Goal: Task Accomplishment & Management: Manage account settings

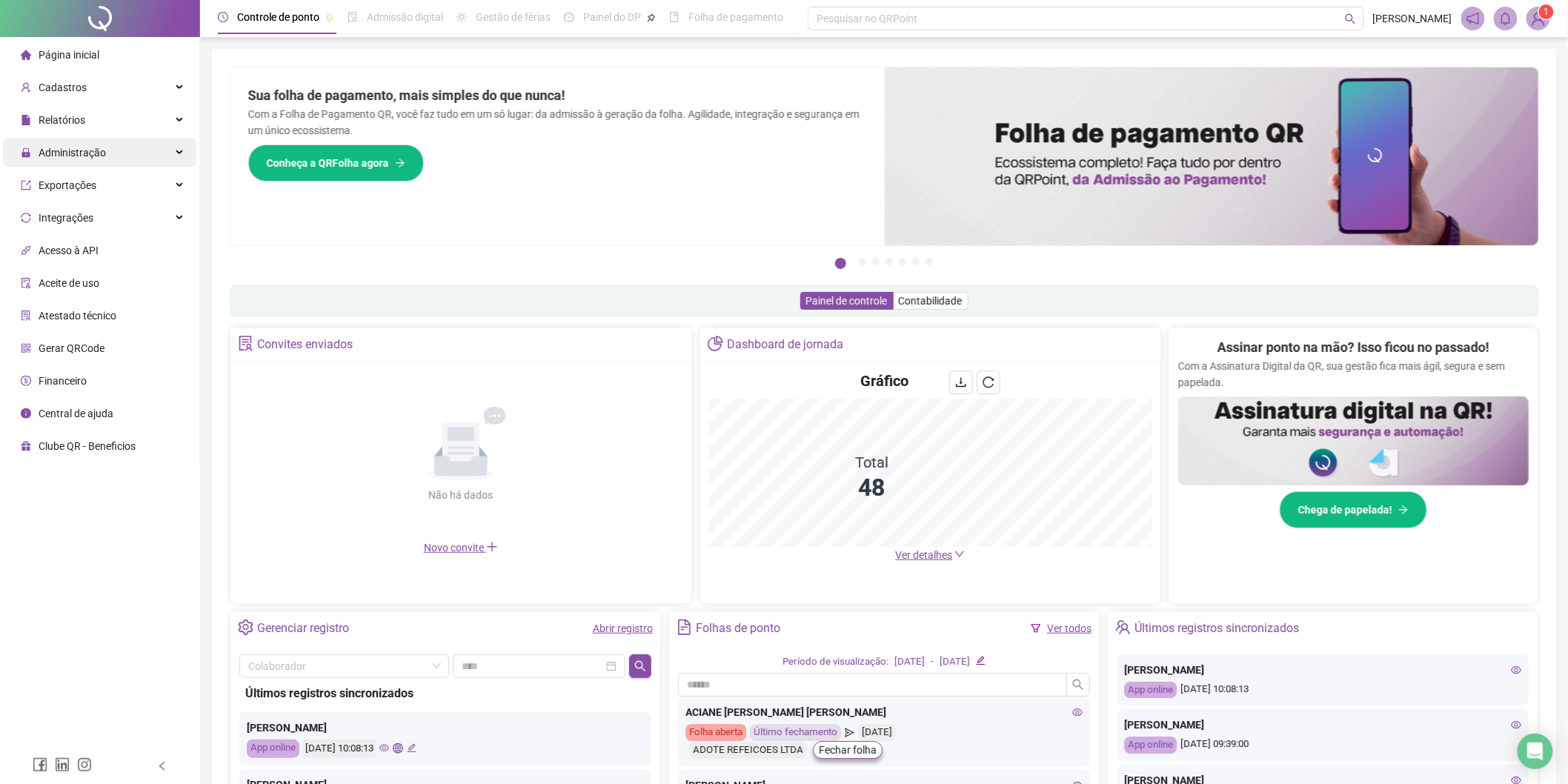
click at [96, 164] on span "Administração" at bounding box center [63, 152] width 85 height 29
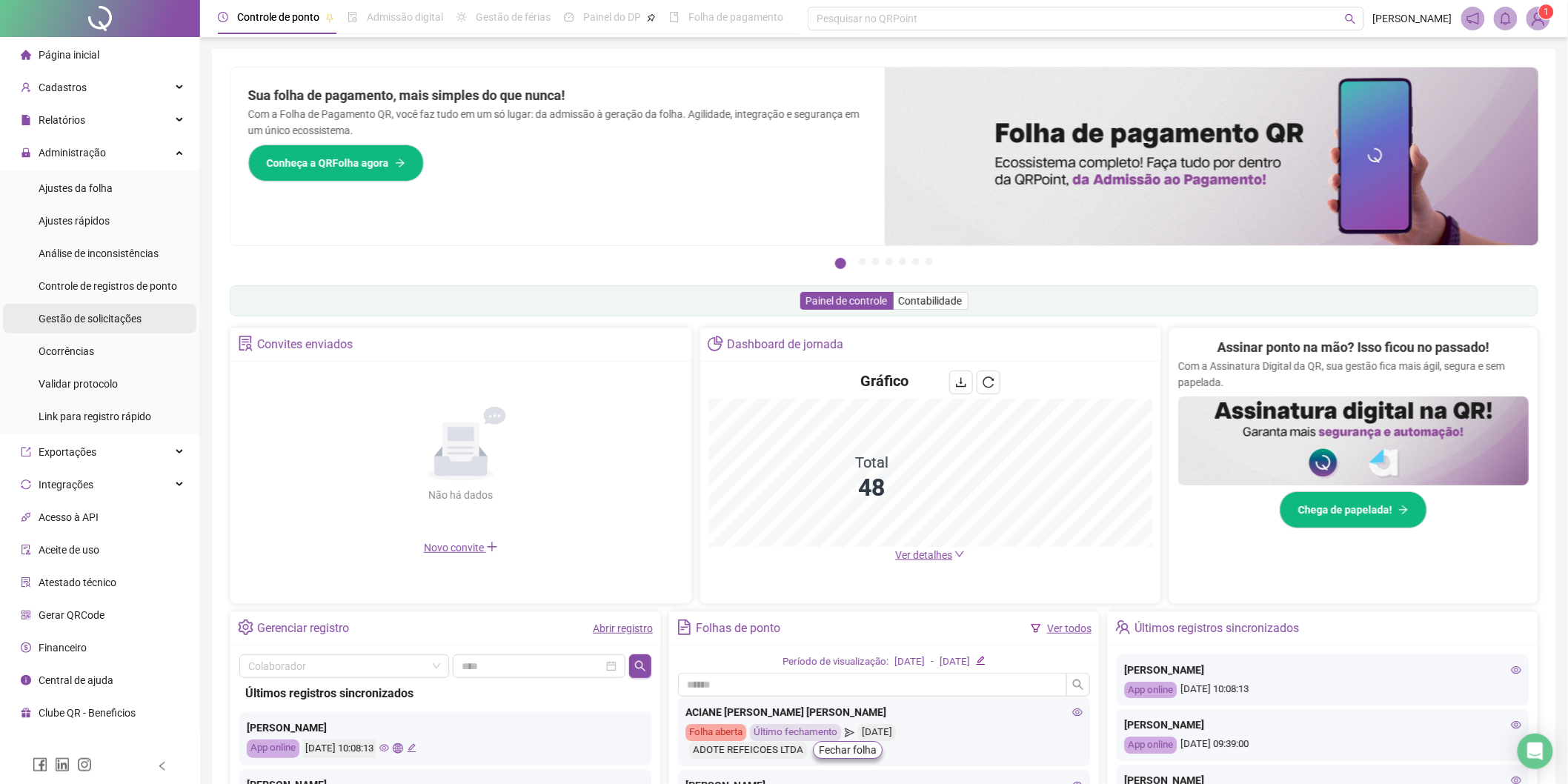
drag, startPoint x: 119, startPoint y: 319, endPoint x: 131, endPoint y: 324, distance: 13.0
click at [120, 319] on span "Gestão de solicitações" at bounding box center [89, 318] width 103 height 12
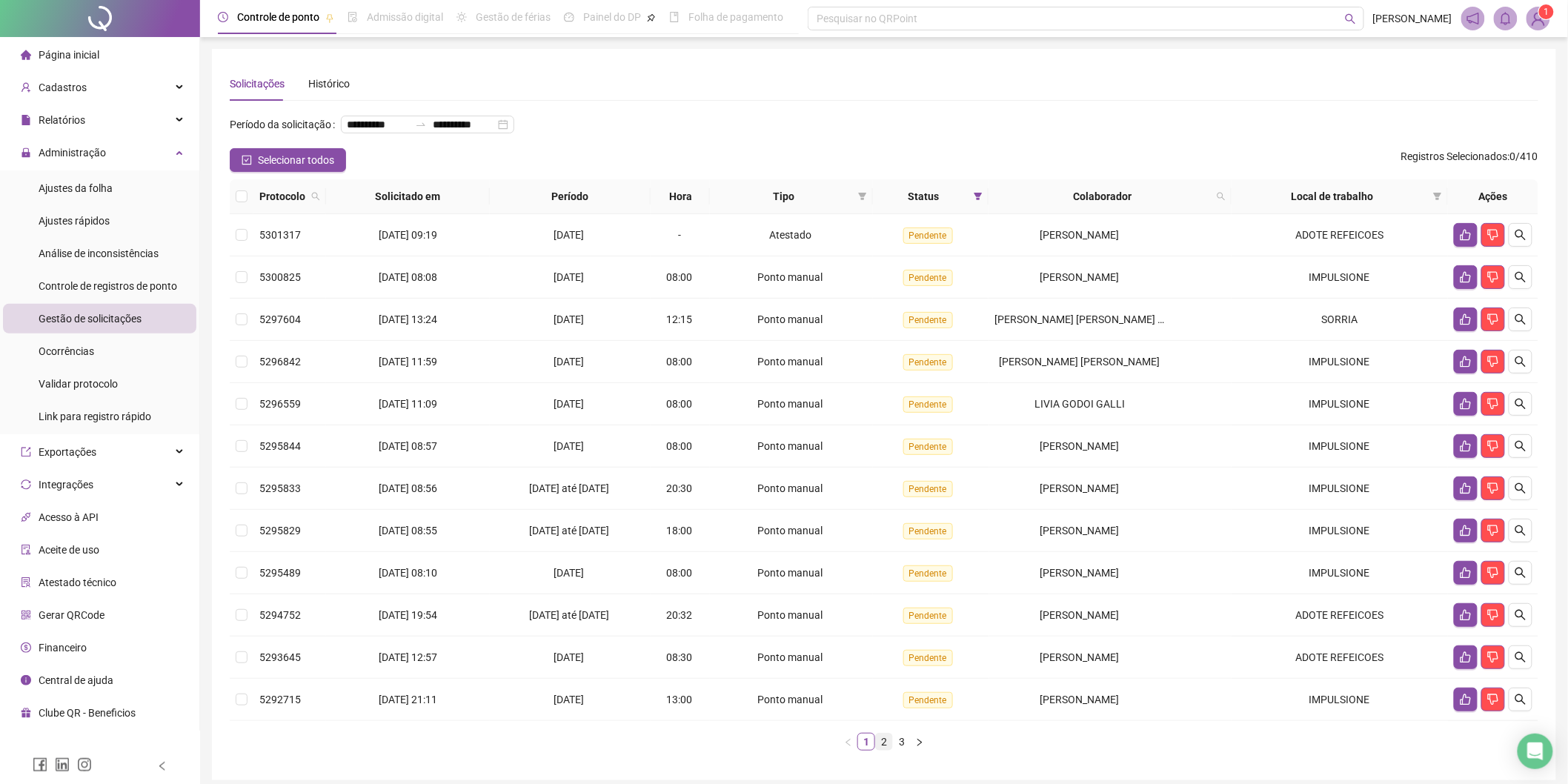
click at [888, 744] on link "2" at bounding box center [884, 742] width 17 height 17
click at [906, 746] on link "3" at bounding box center [902, 742] width 17 height 17
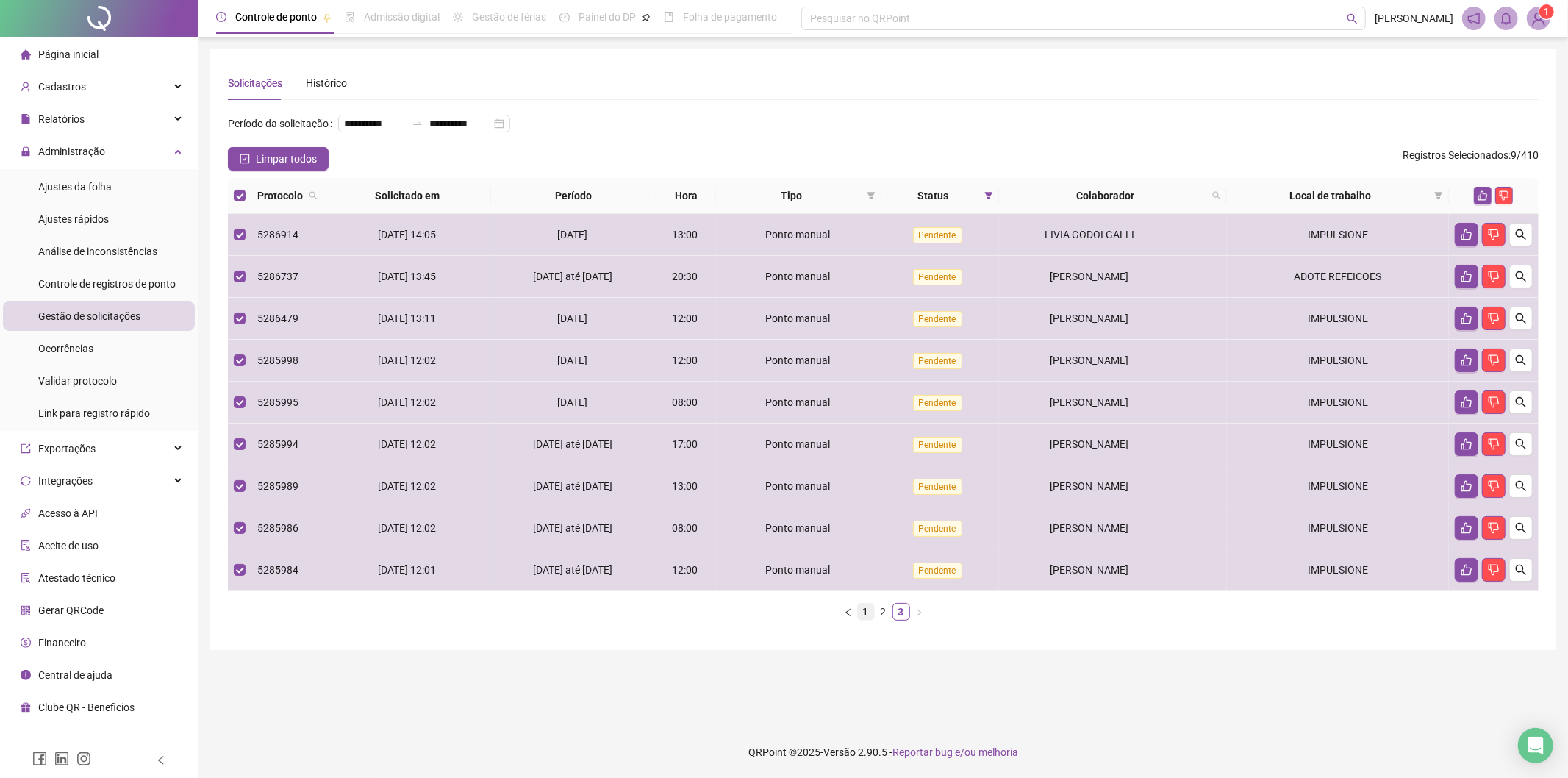
click at [866, 615] on link "1" at bounding box center [865, 611] width 17 height 17
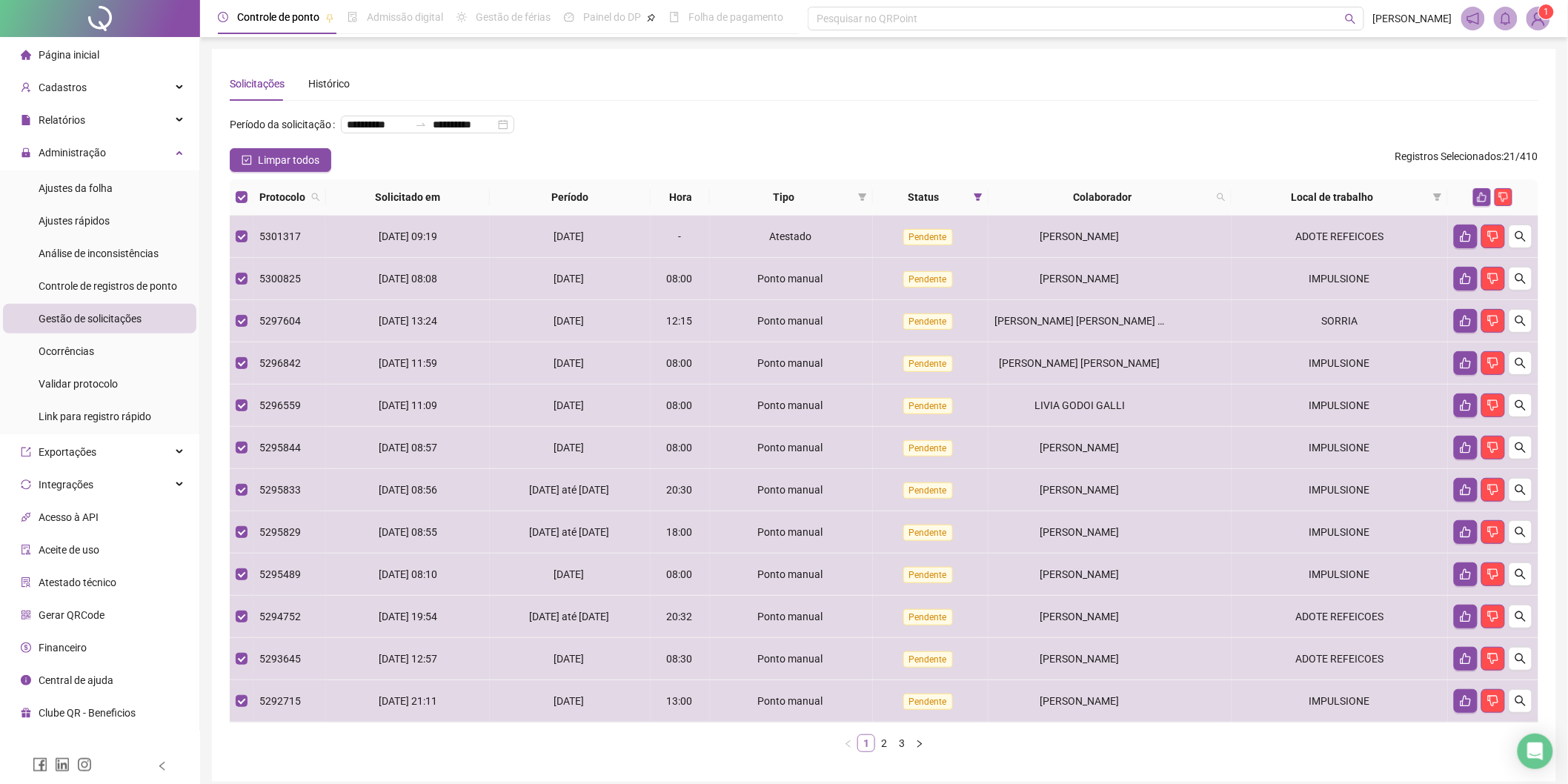
click at [886, 744] on link "2" at bounding box center [884, 743] width 17 height 17
click at [1480, 200] on icon "like" at bounding box center [1483, 197] width 10 height 10
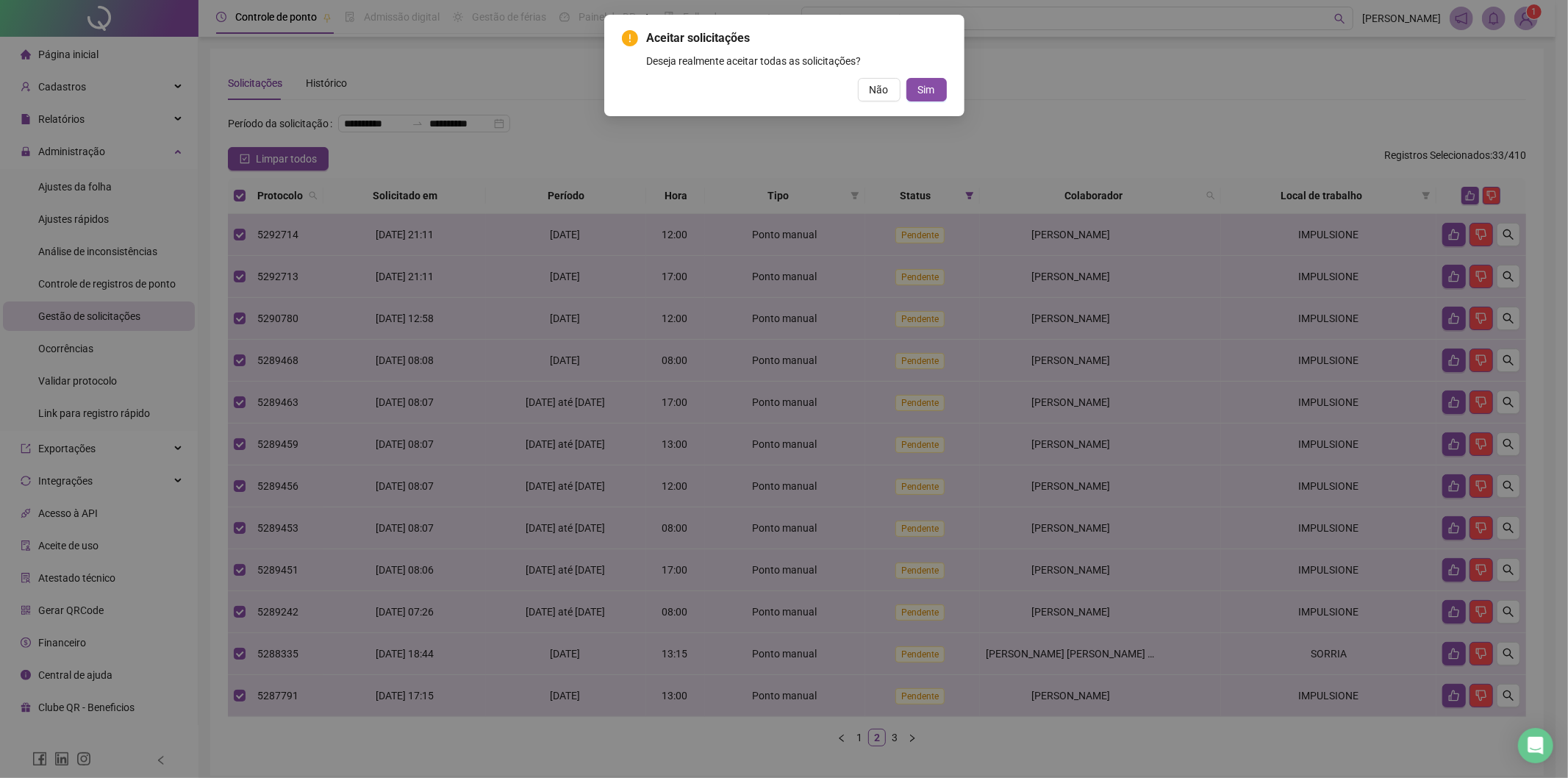
click at [931, 92] on span "Sim" at bounding box center [926, 90] width 17 height 17
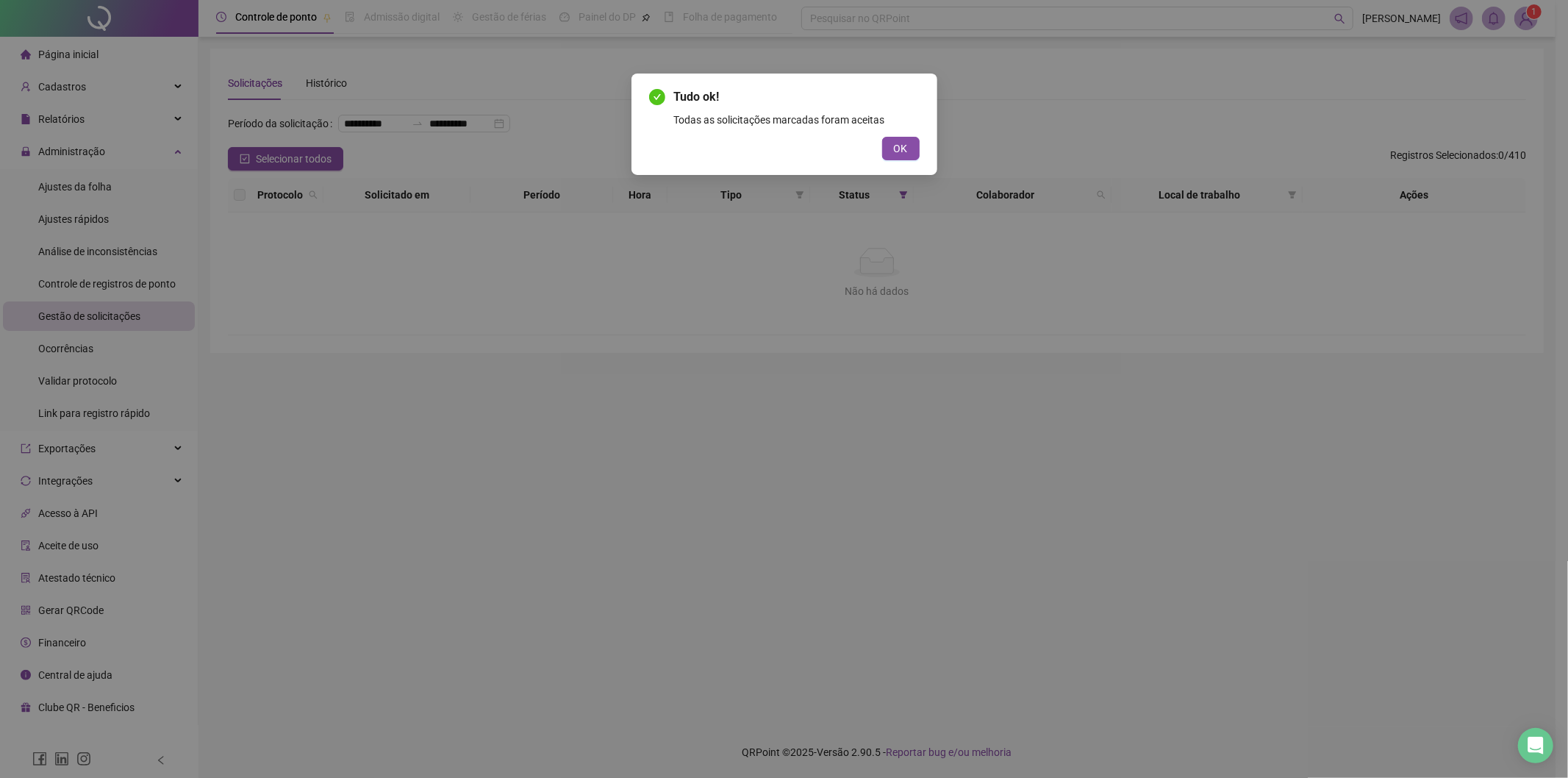
click at [912, 140] on button "OK" at bounding box center [900, 148] width 37 height 23
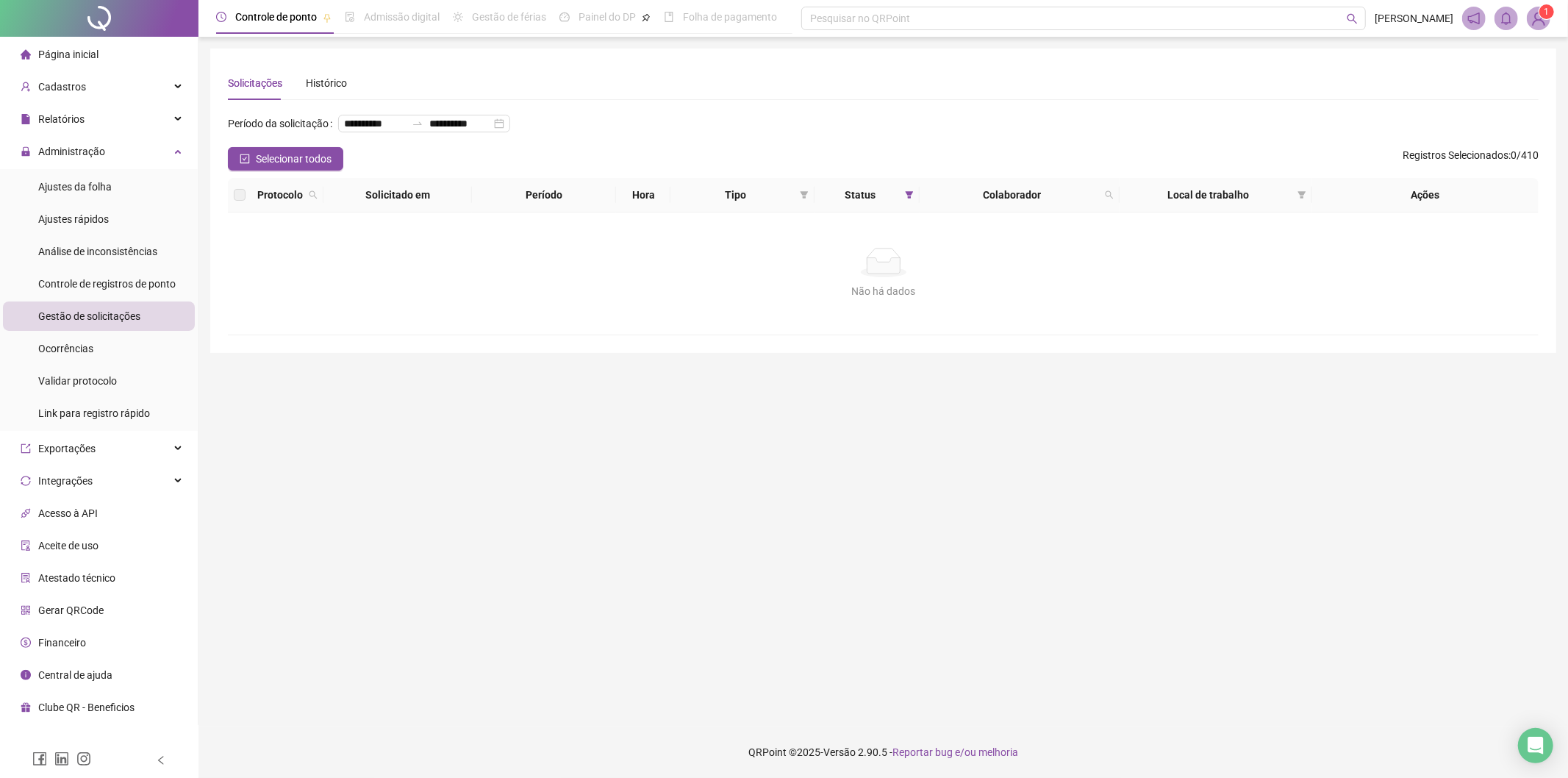
click at [818, 276] on div "Não há dados" at bounding box center [883, 262] width 1276 height 29
click at [106, 196] on div "Ajustes da folha" at bounding box center [74, 187] width 73 height 29
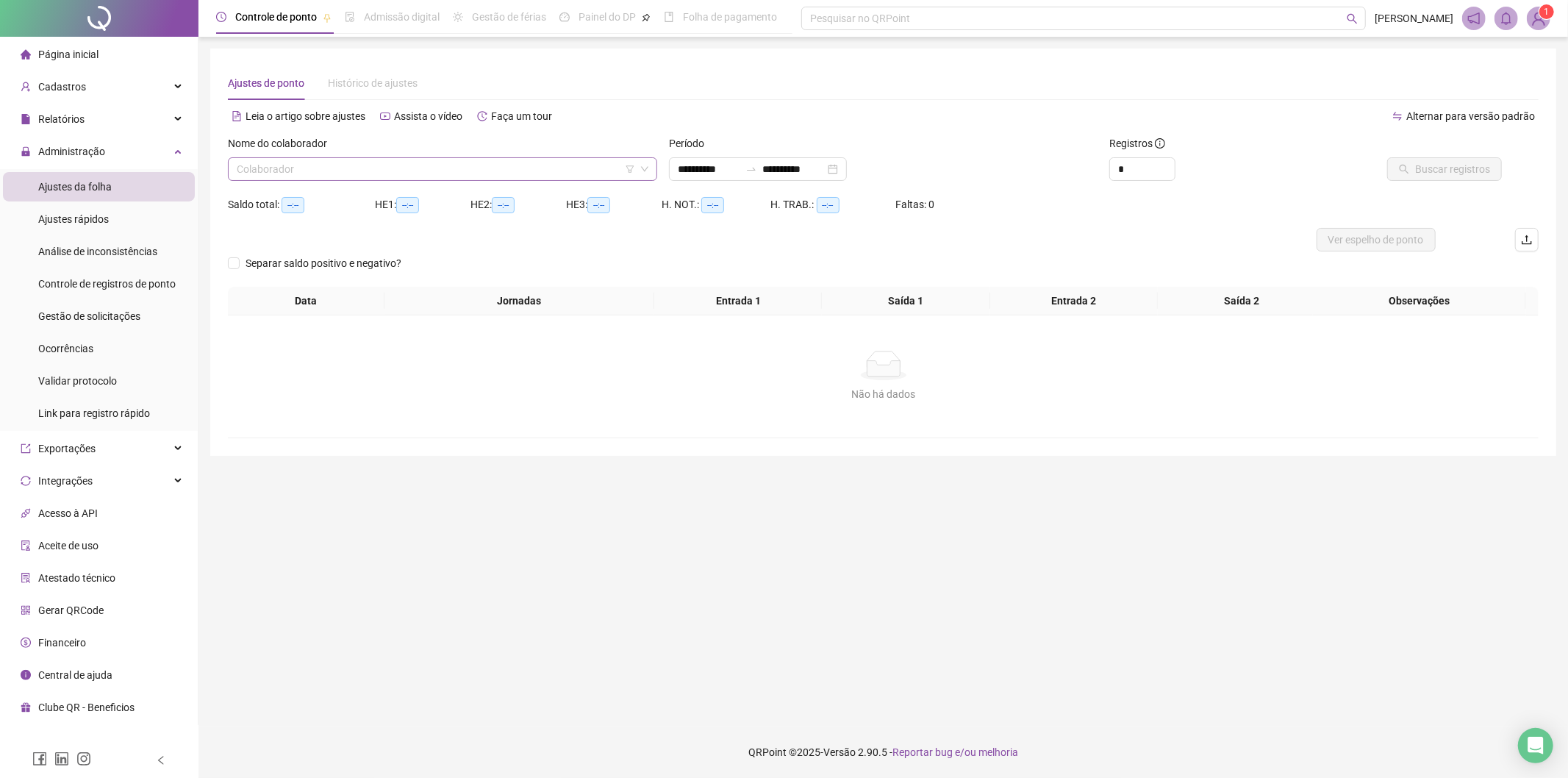
click at [631, 170] on icon "filter" at bounding box center [630, 170] width 8 height 8
click at [642, 114] on input "search" at bounding box center [631, 111] width 156 height 22
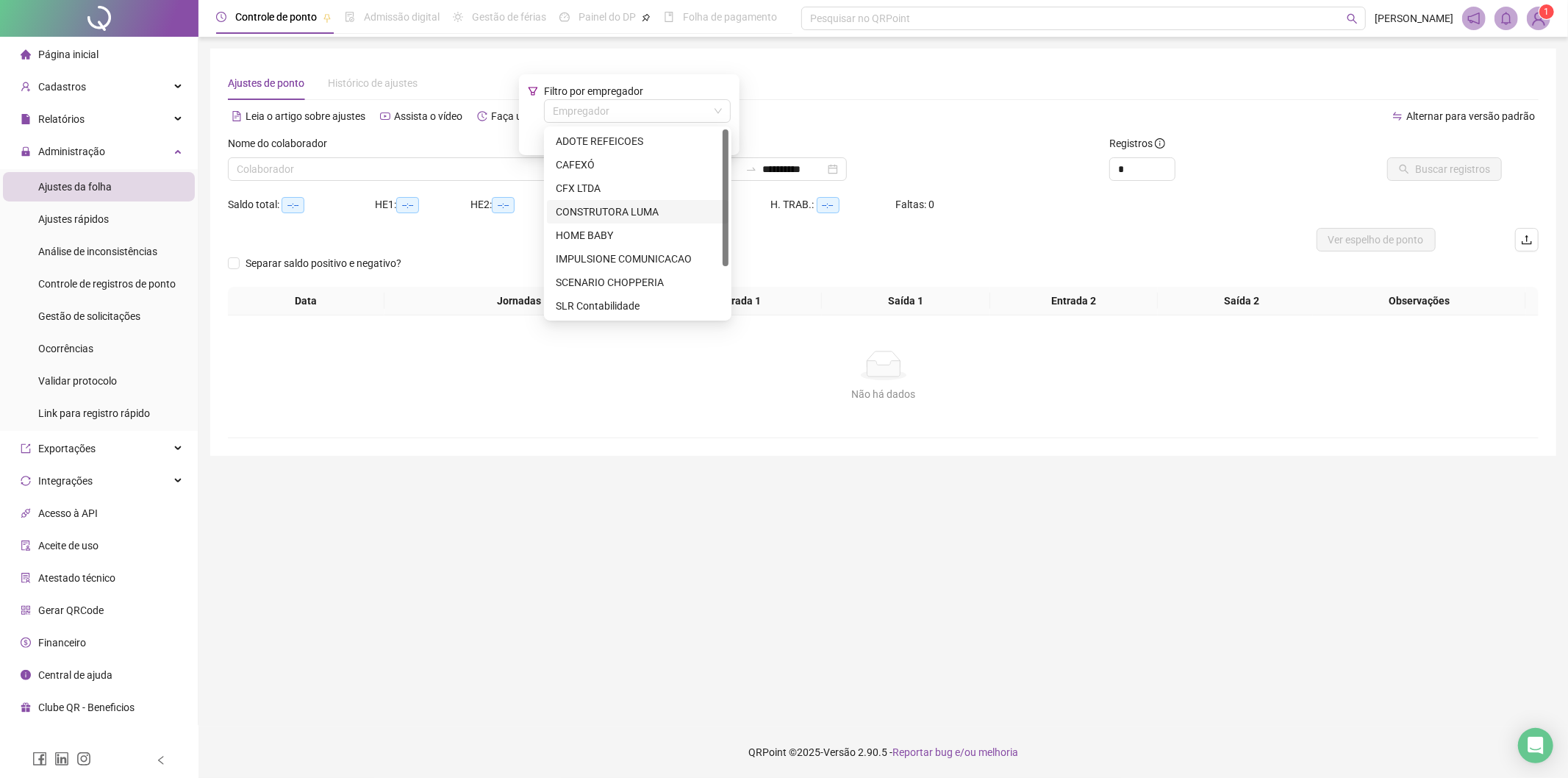
click at [629, 216] on div "CONSTRUTORA LUMA" at bounding box center [637, 212] width 164 height 17
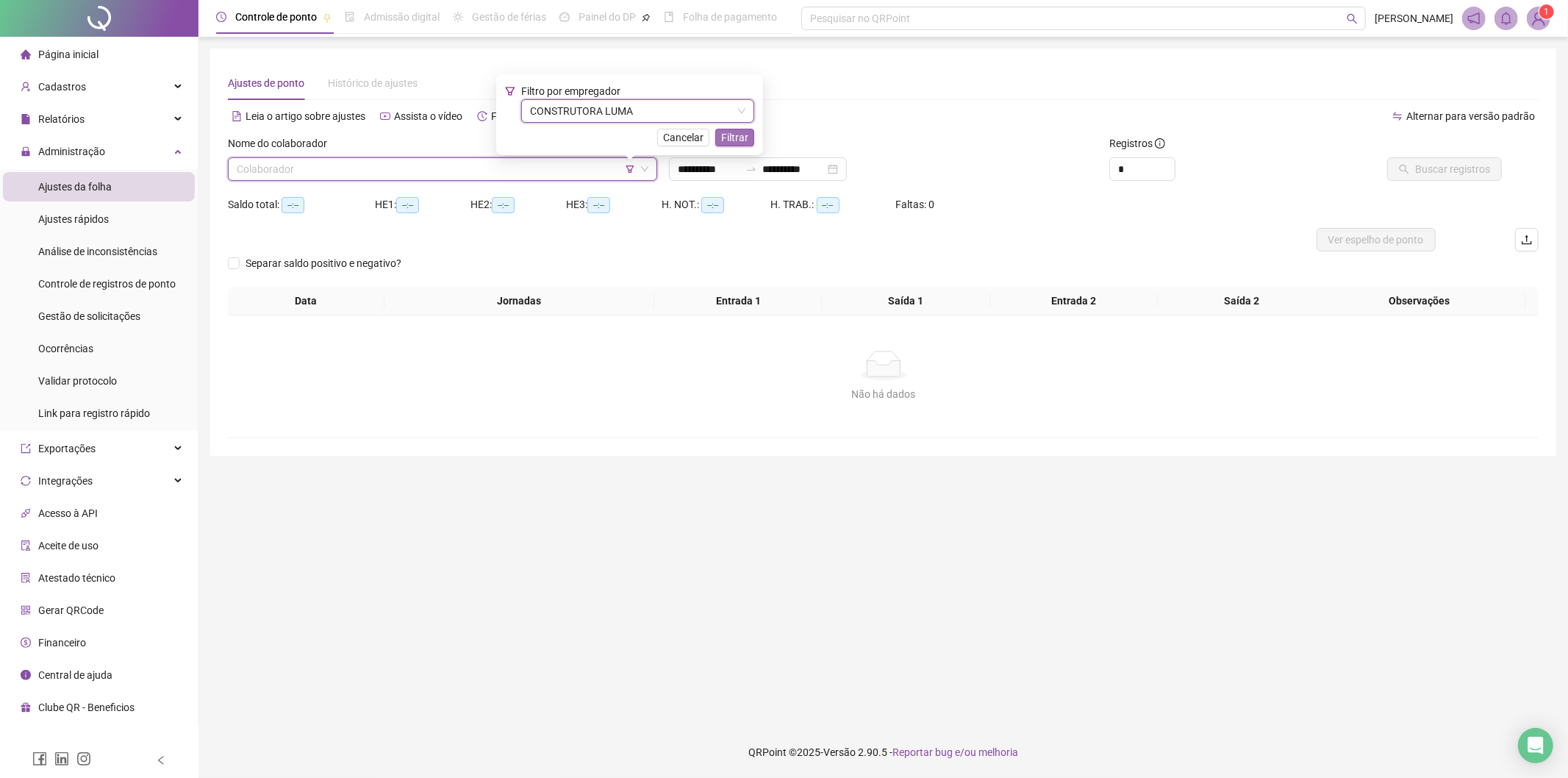
click at [743, 145] on span "Filtrar" at bounding box center [735, 137] width 27 height 17
click at [516, 170] on input "search" at bounding box center [436, 169] width 399 height 22
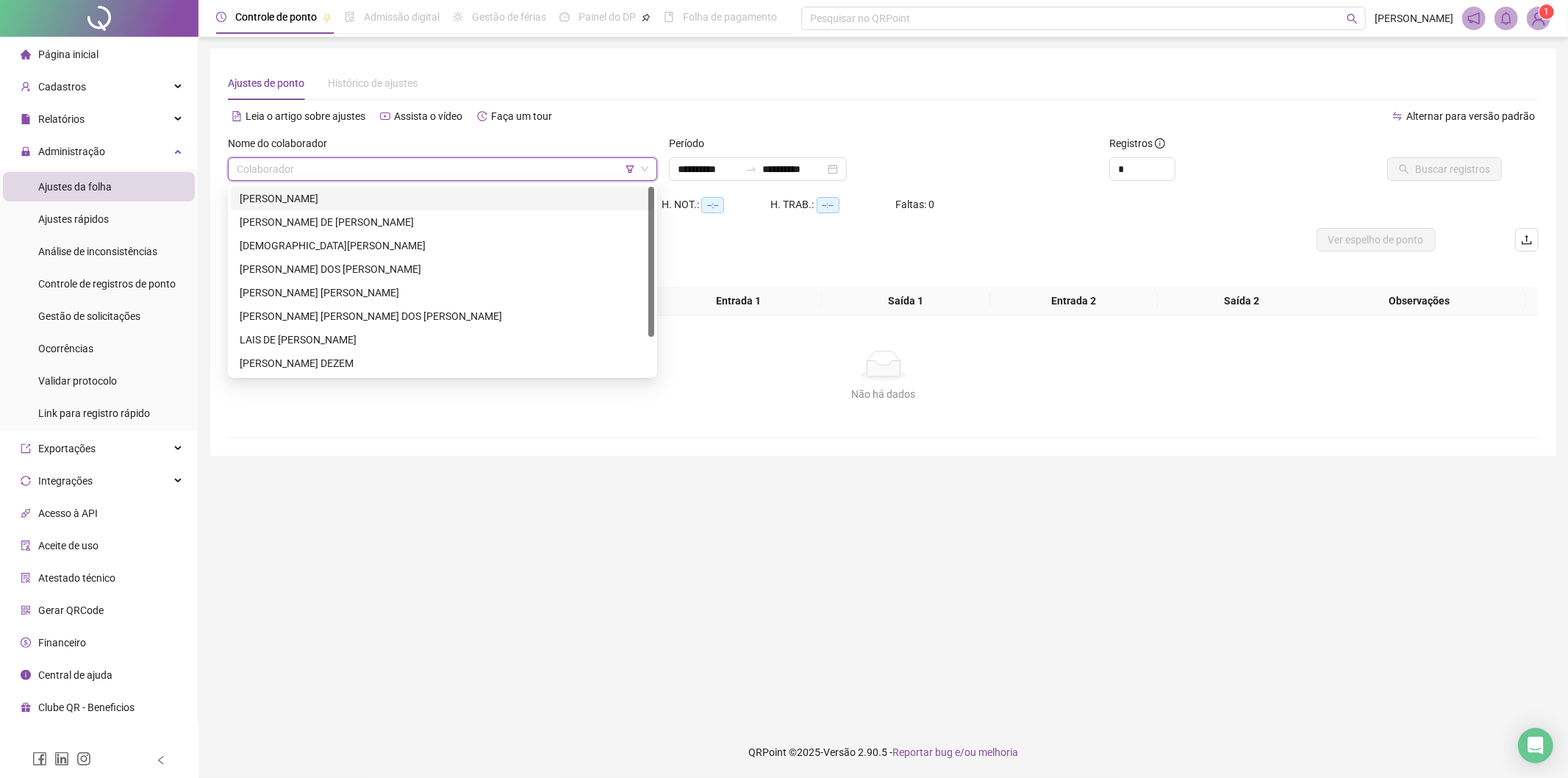
click at [394, 199] on div "[PERSON_NAME]" at bounding box center [442, 198] width 405 height 17
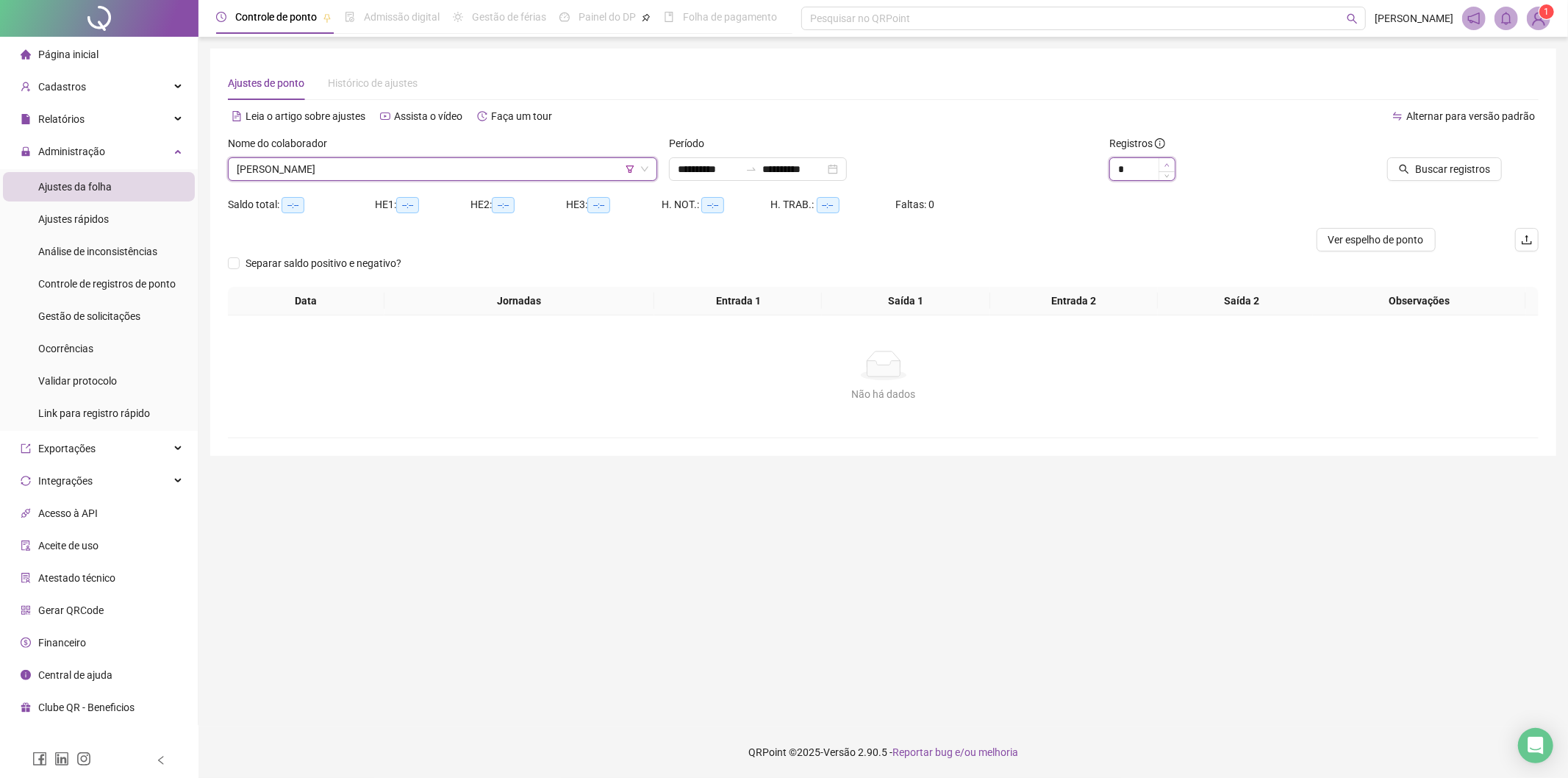
click at [1166, 163] on icon "up" at bounding box center [1166, 165] width 5 height 5
click at [1438, 164] on span "Buscar registros" at bounding box center [1452, 169] width 75 height 17
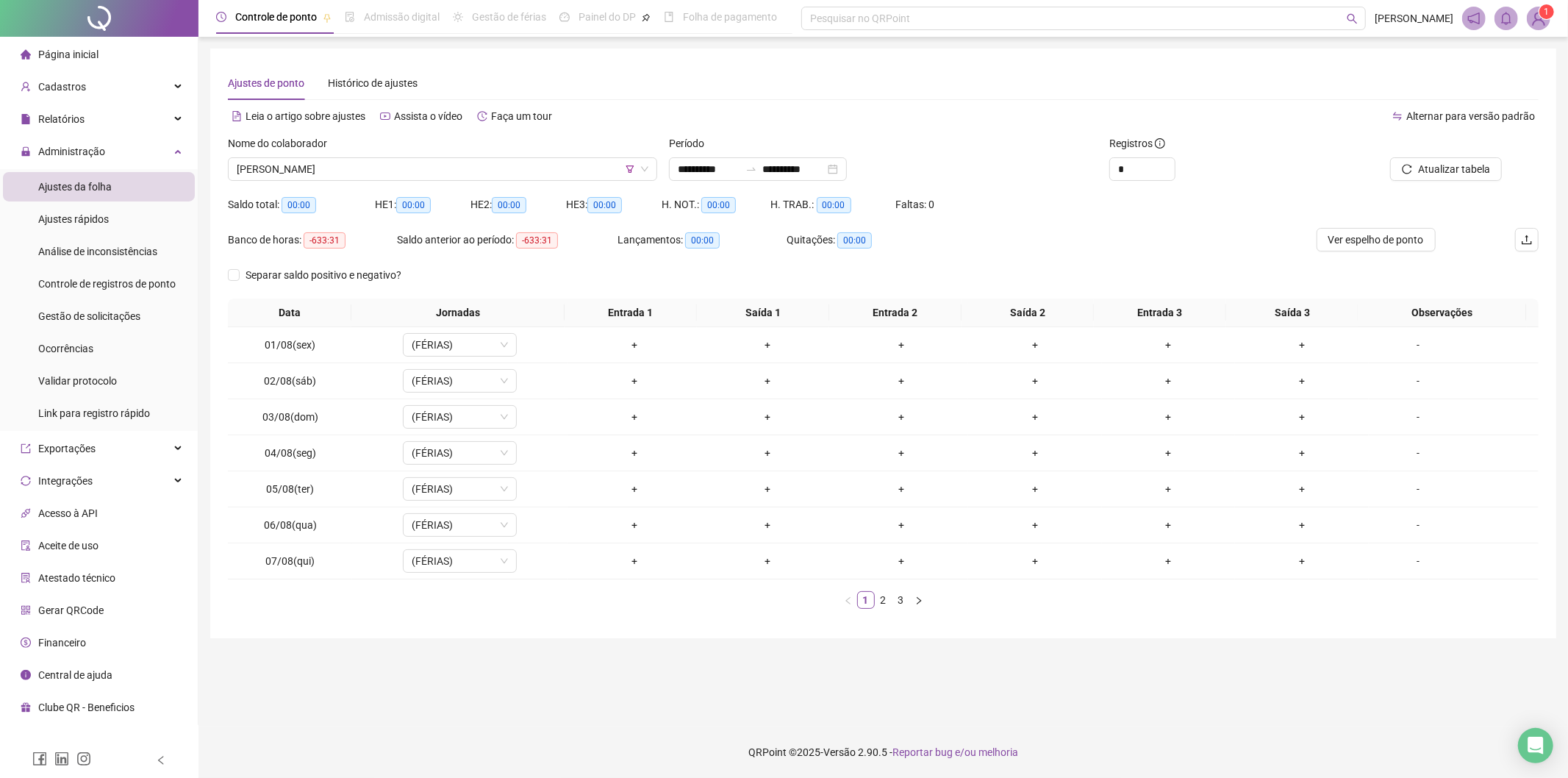
click at [901, 605] on link "3" at bounding box center [901, 600] width 17 height 17
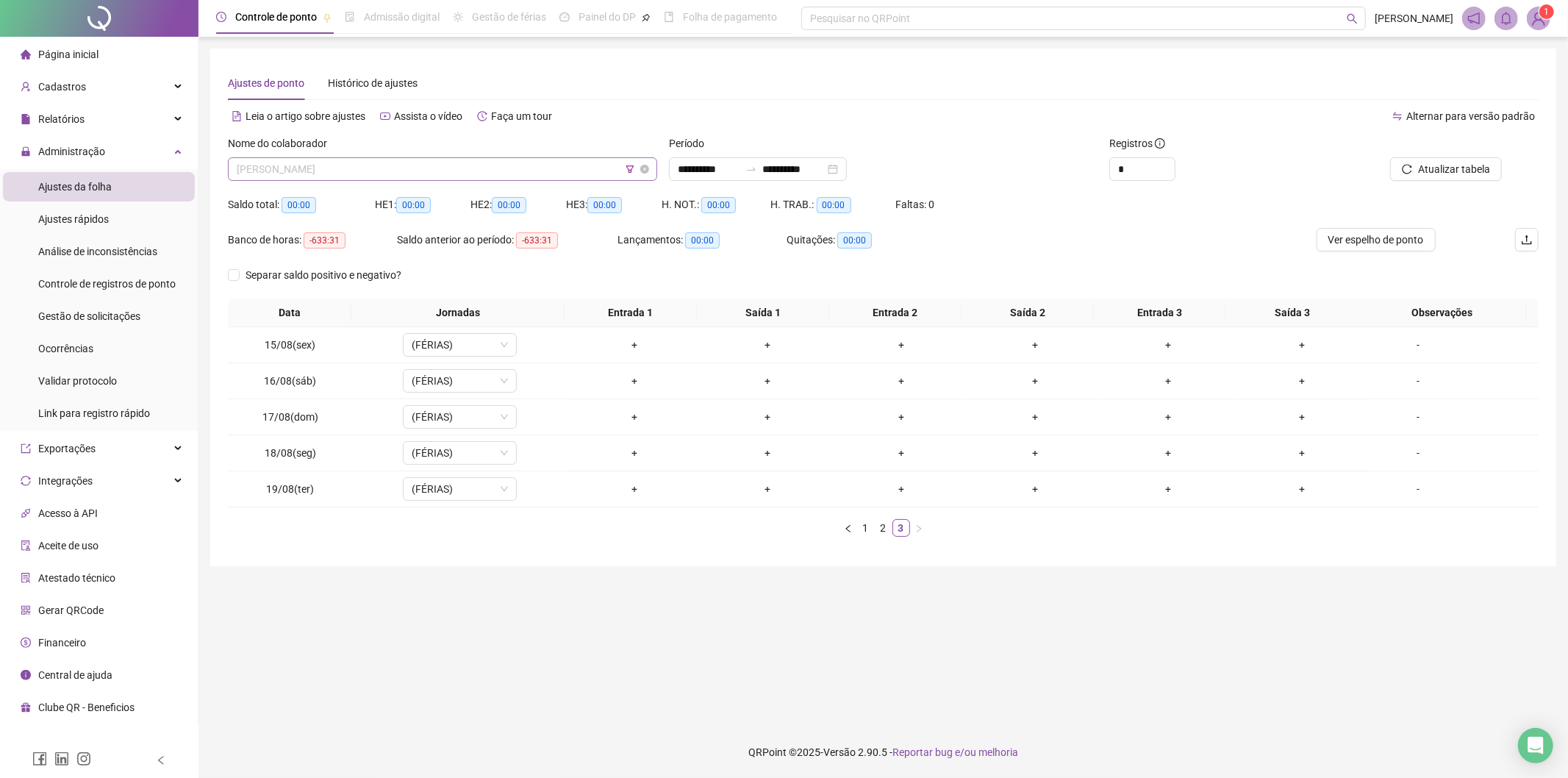
click at [478, 170] on span "[PERSON_NAME]" at bounding box center [442, 169] width 411 height 22
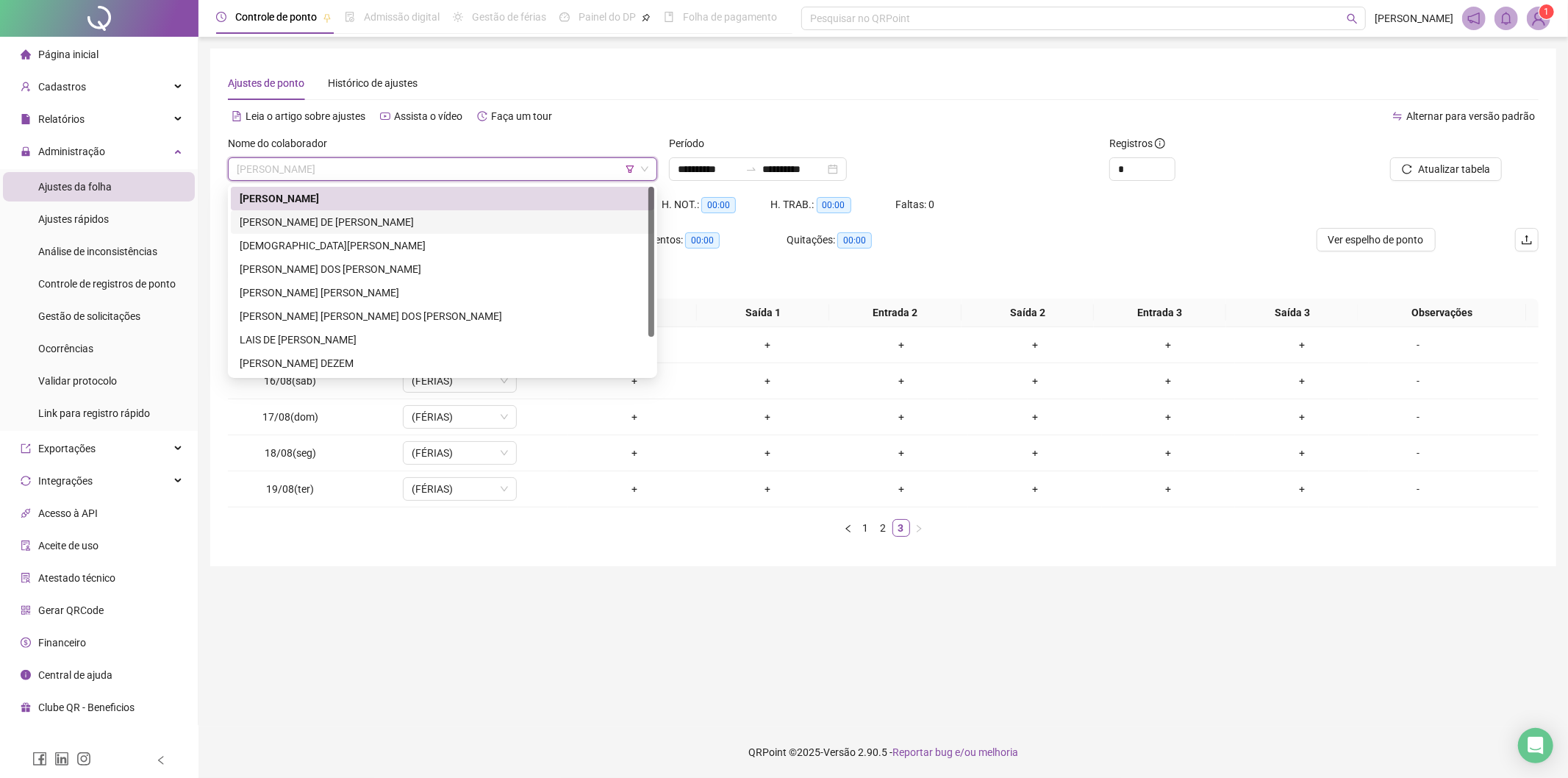
click at [413, 214] on div "[PERSON_NAME] DE [PERSON_NAME]" at bounding box center [442, 222] width 405 height 17
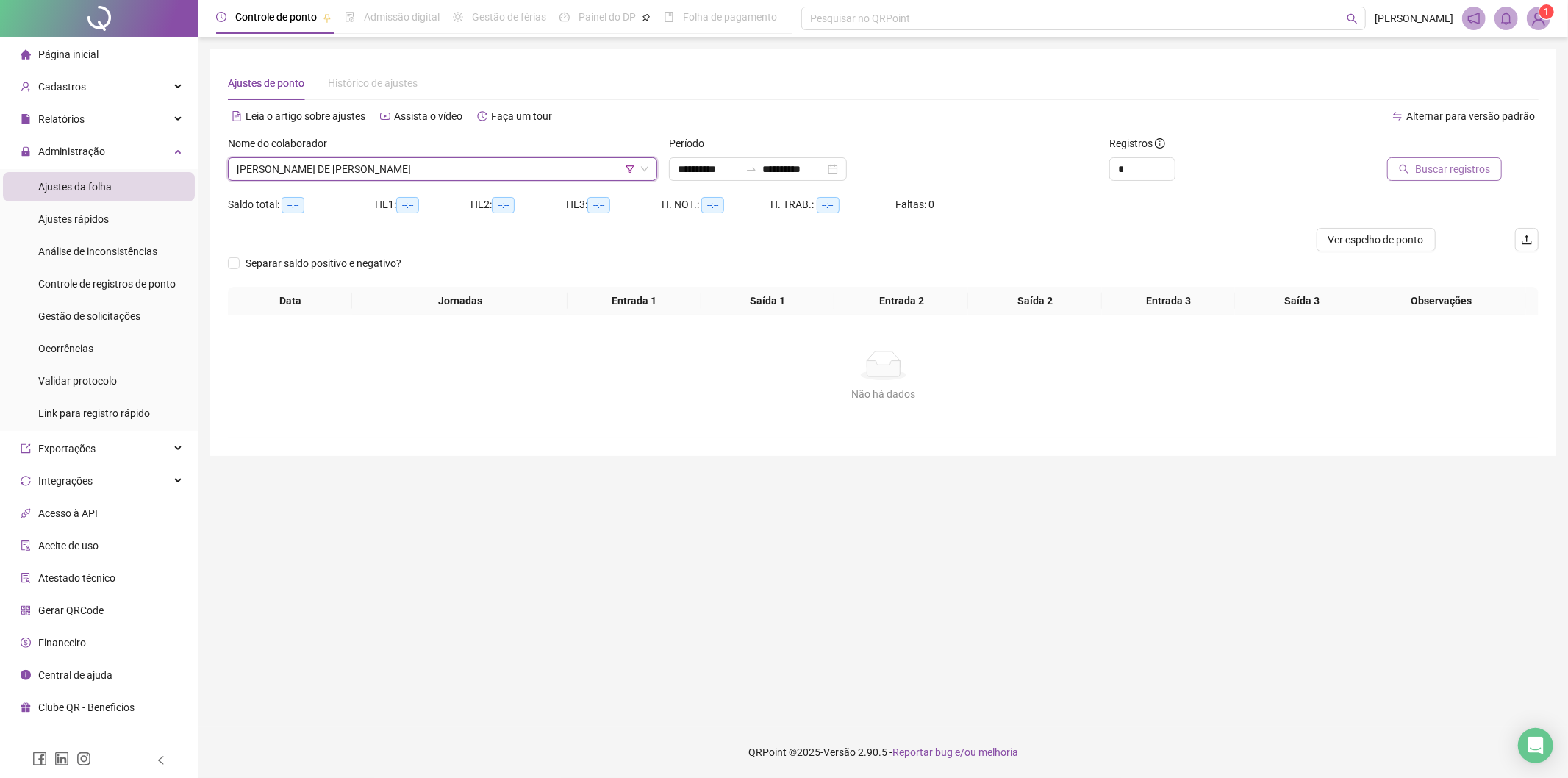
click at [1456, 171] on span "Buscar registros" at bounding box center [1452, 169] width 75 height 17
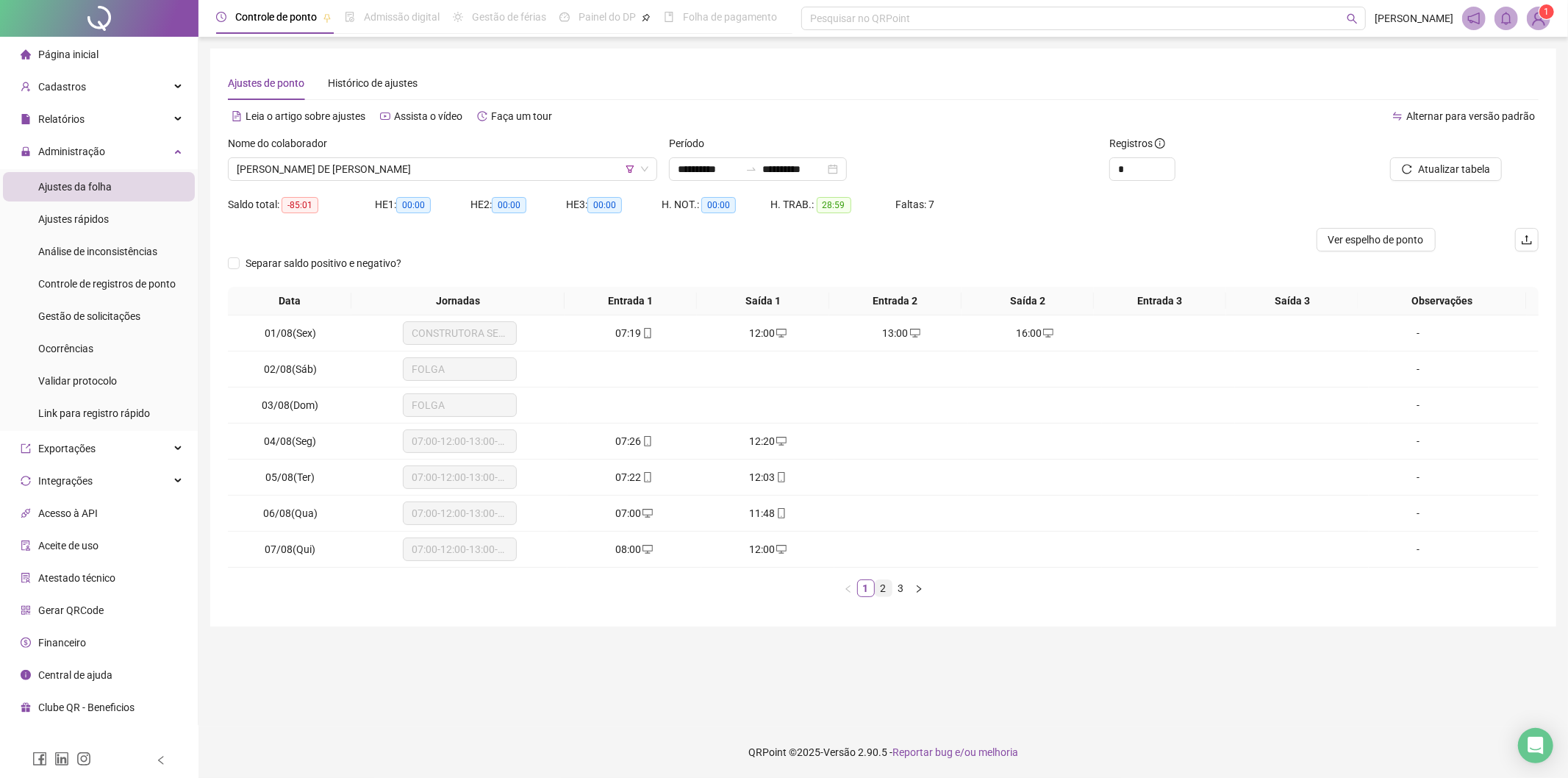
click at [877, 589] on link "2" at bounding box center [883, 588] width 17 height 17
click at [899, 589] on link "3" at bounding box center [901, 588] width 17 height 17
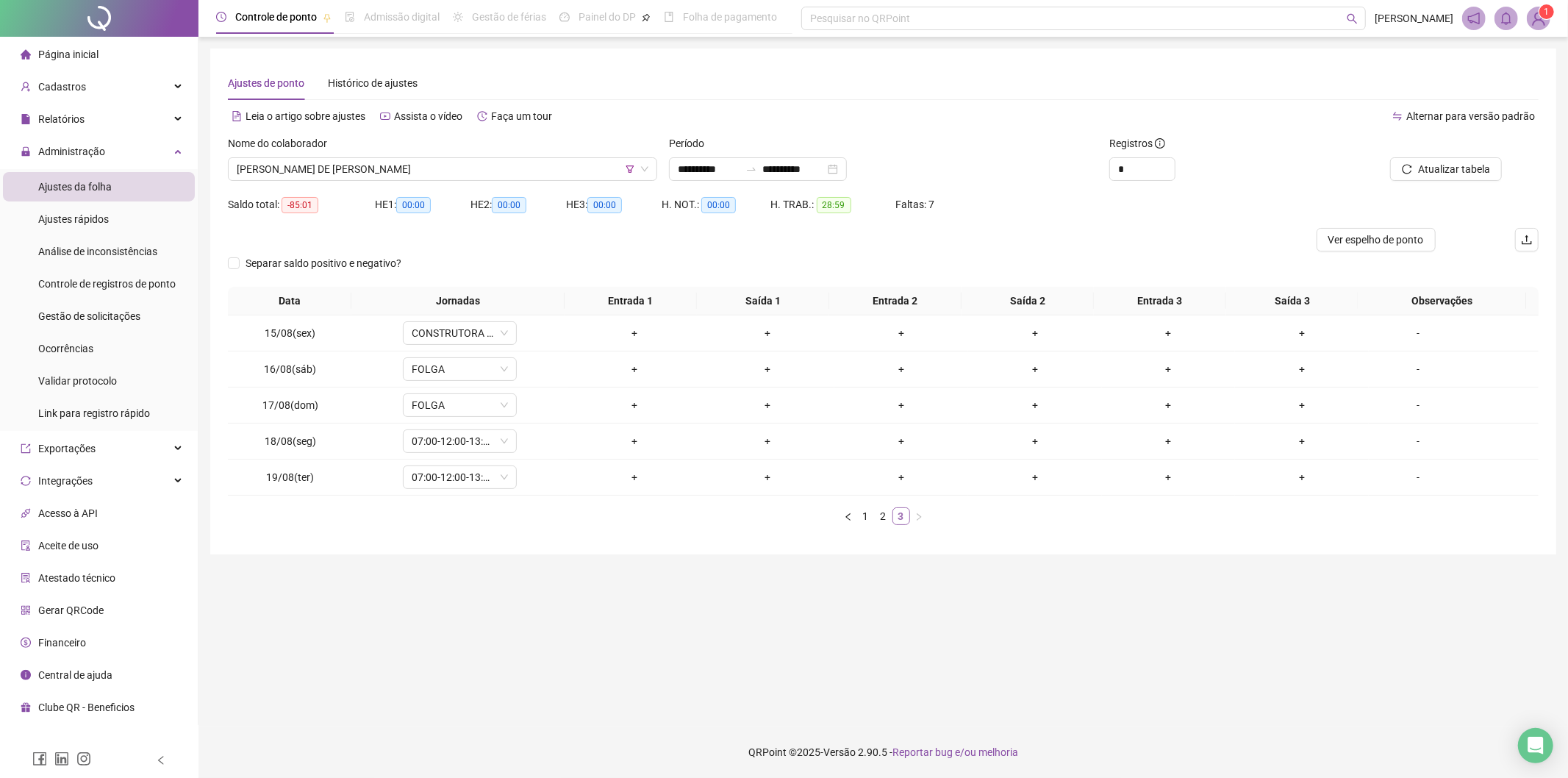
click at [893, 511] on li "3" at bounding box center [901, 517] width 18 height 18
click at [450, 167] on span "[PERSON_NAME] DE [PERSON_NAME]" at bounding box center [442, 169] width 411 height 22
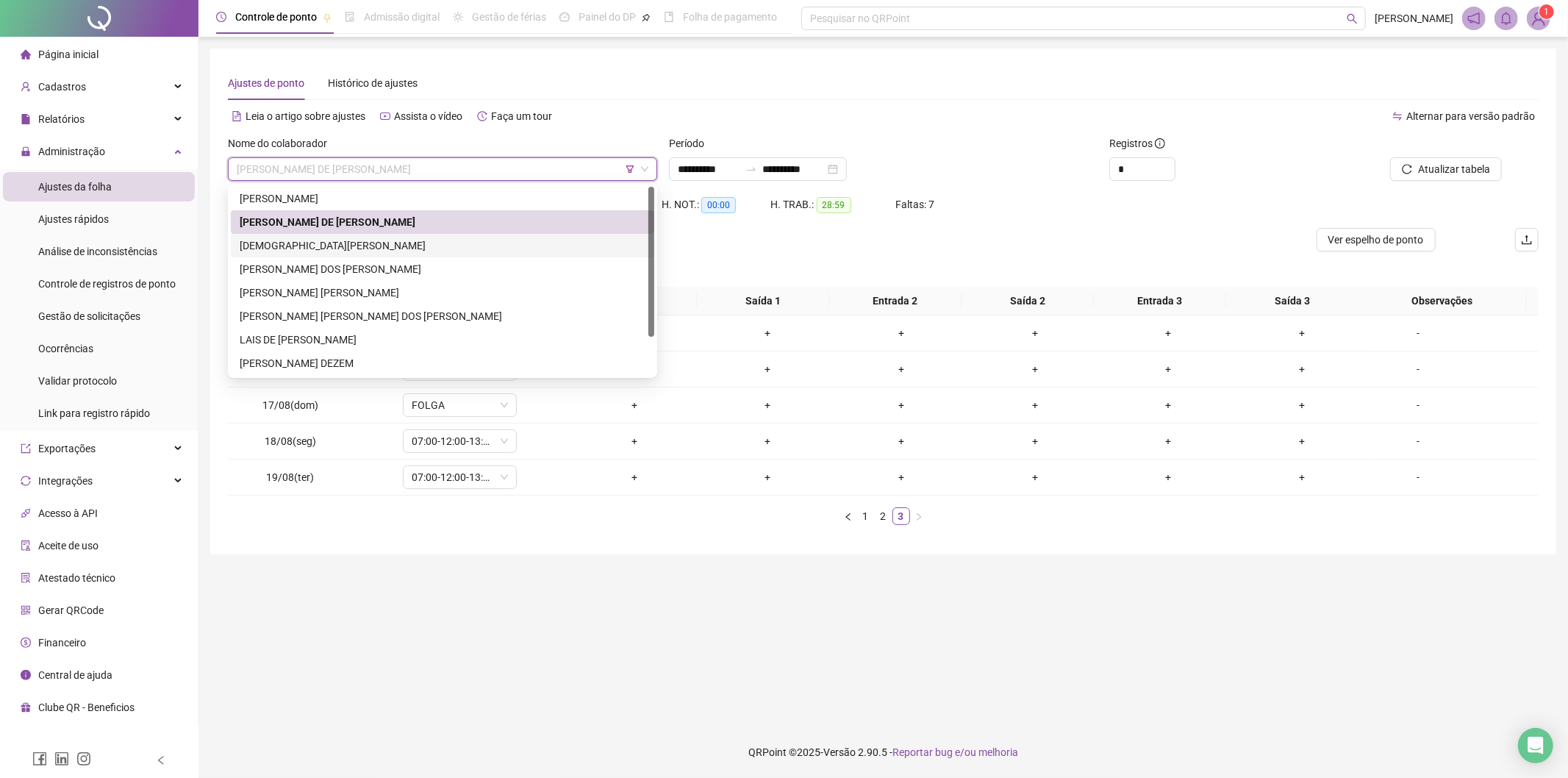
click at [358, 238] on div "[DEMOGRAPHIC_DATA][PERSON_NAME]" at bounding box center [442, 246] width 405 height 17
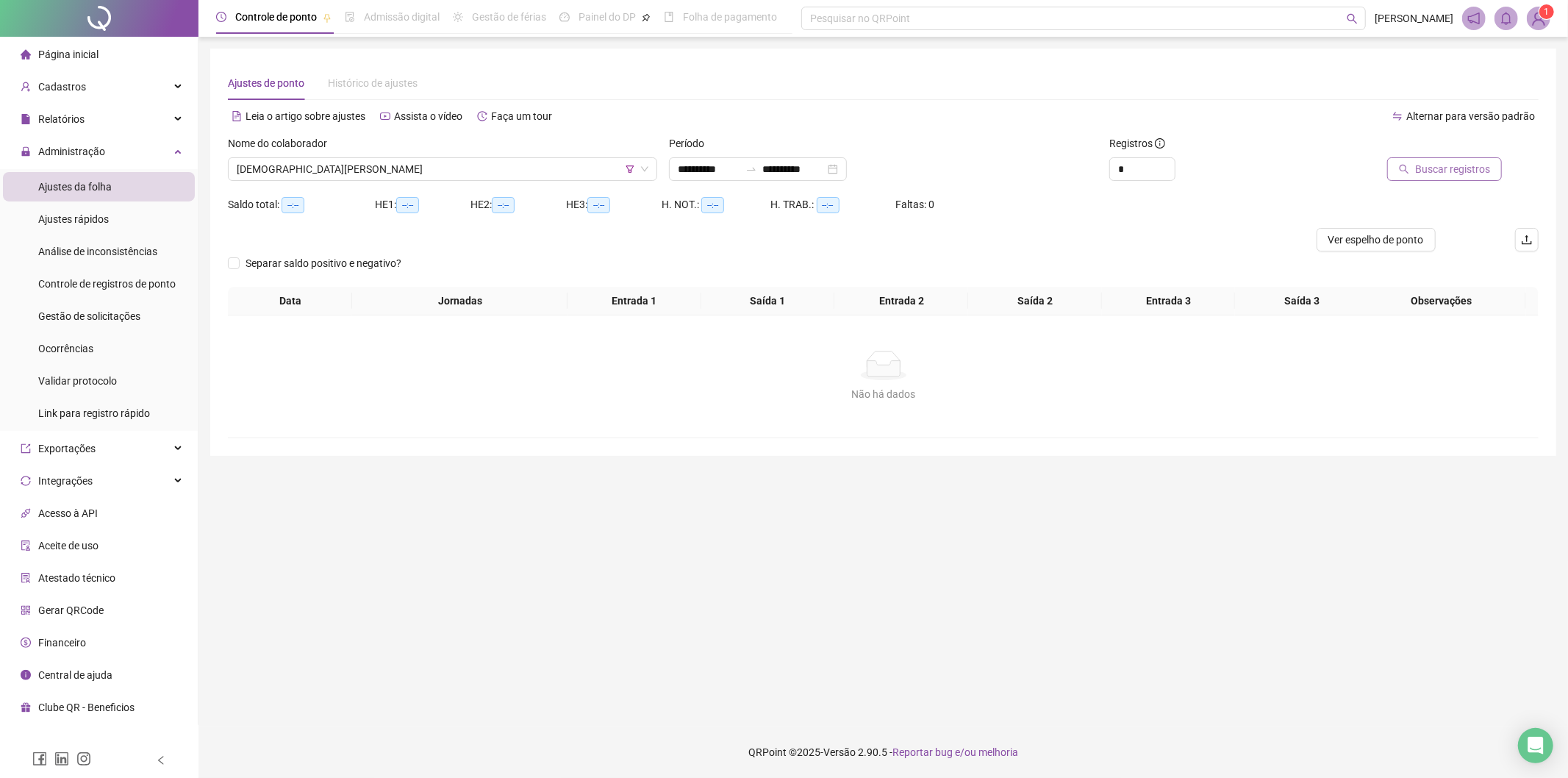
click at [1409, 163] on button "Buscar registros" at bounding box center [1444, 169] width 115 height 23
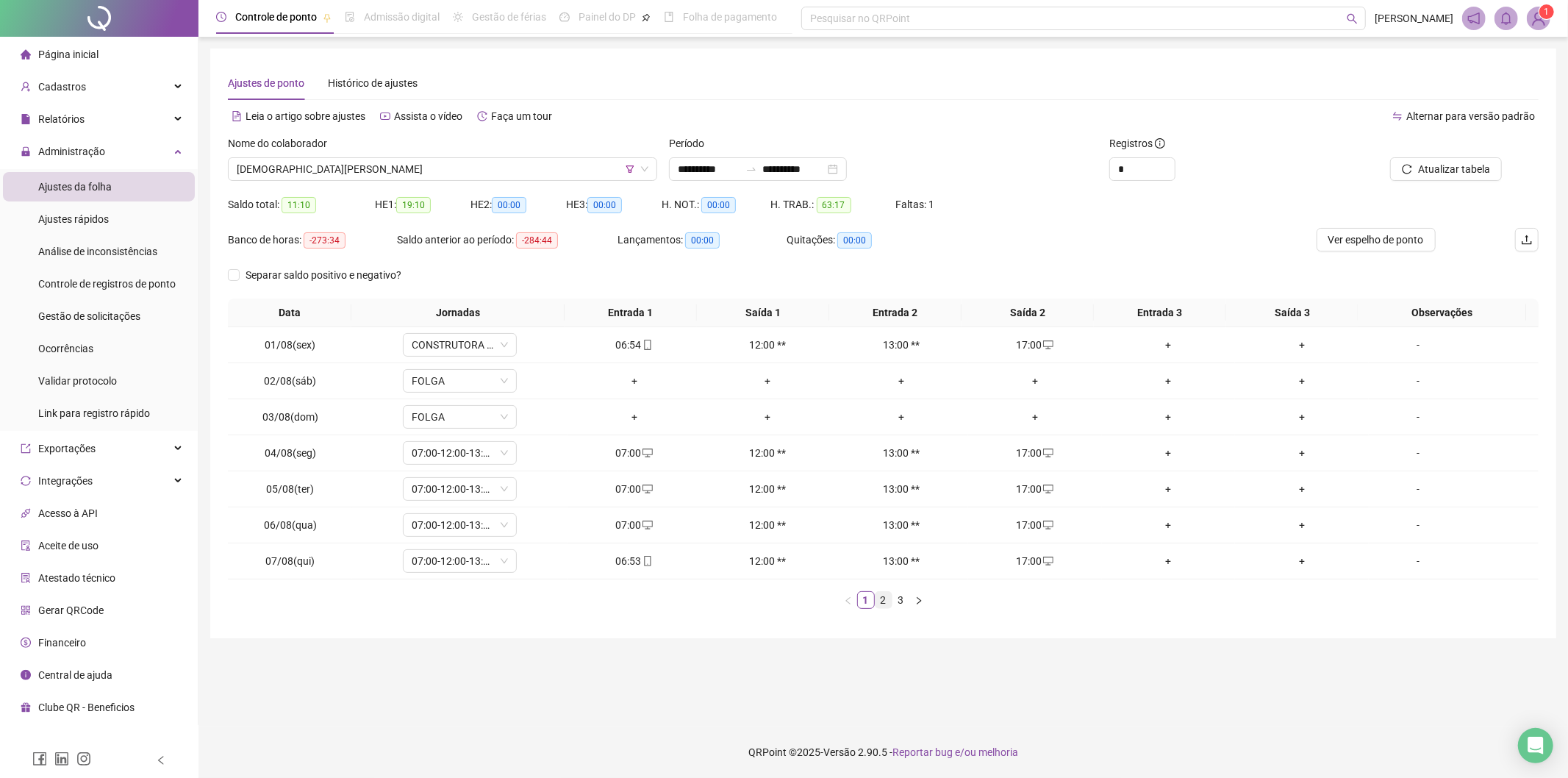
click at [887, 603] on link "2" at bounding box center [883, 600] width 17 height 17
type input "*"
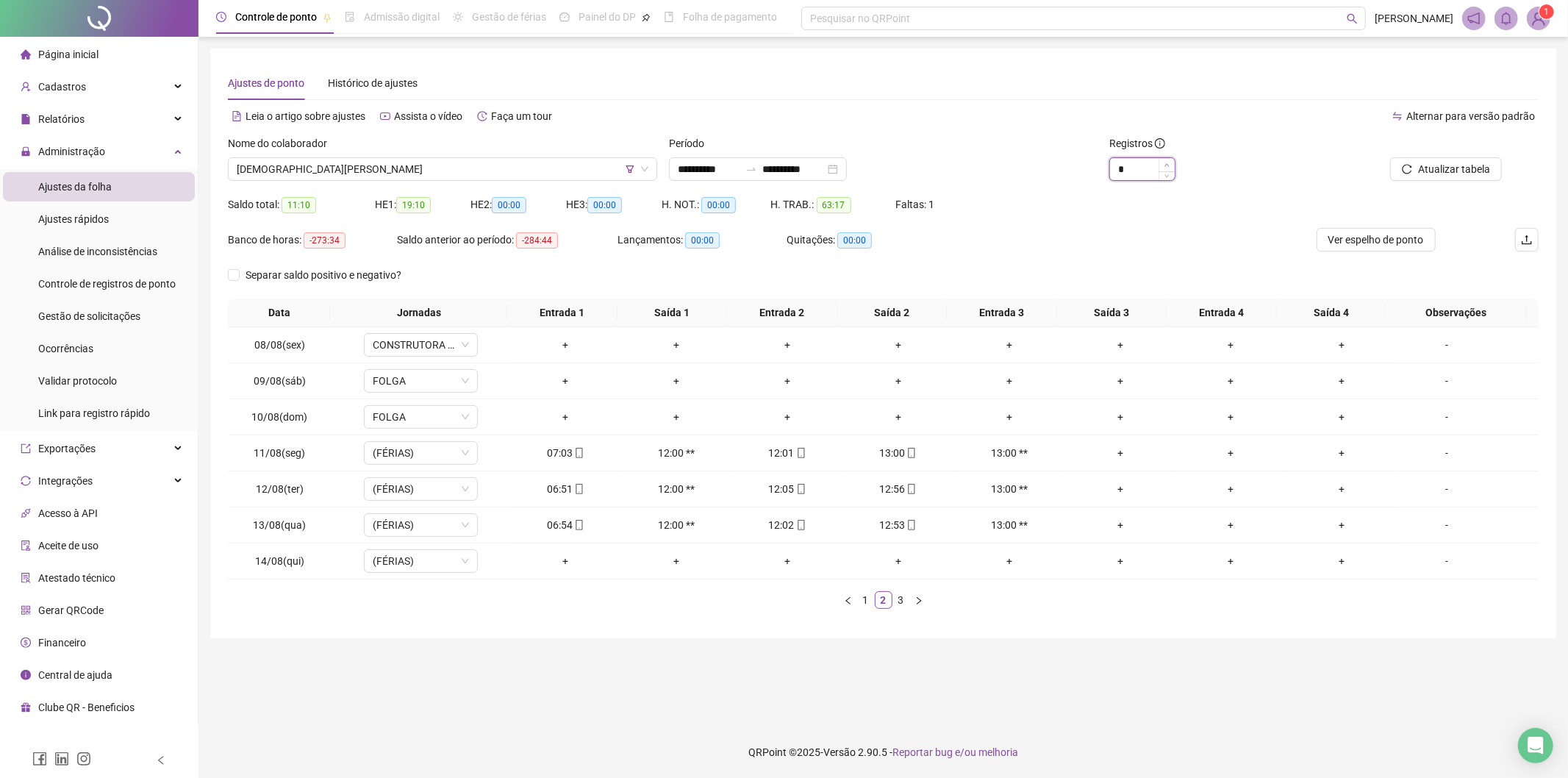
click at [1166, 163] on icon "up" at bounding box center [1166, 165] width 5 height 5
click at [796, 528] on icon "mobile" at bounding box center [801, 525] width 11 height 11
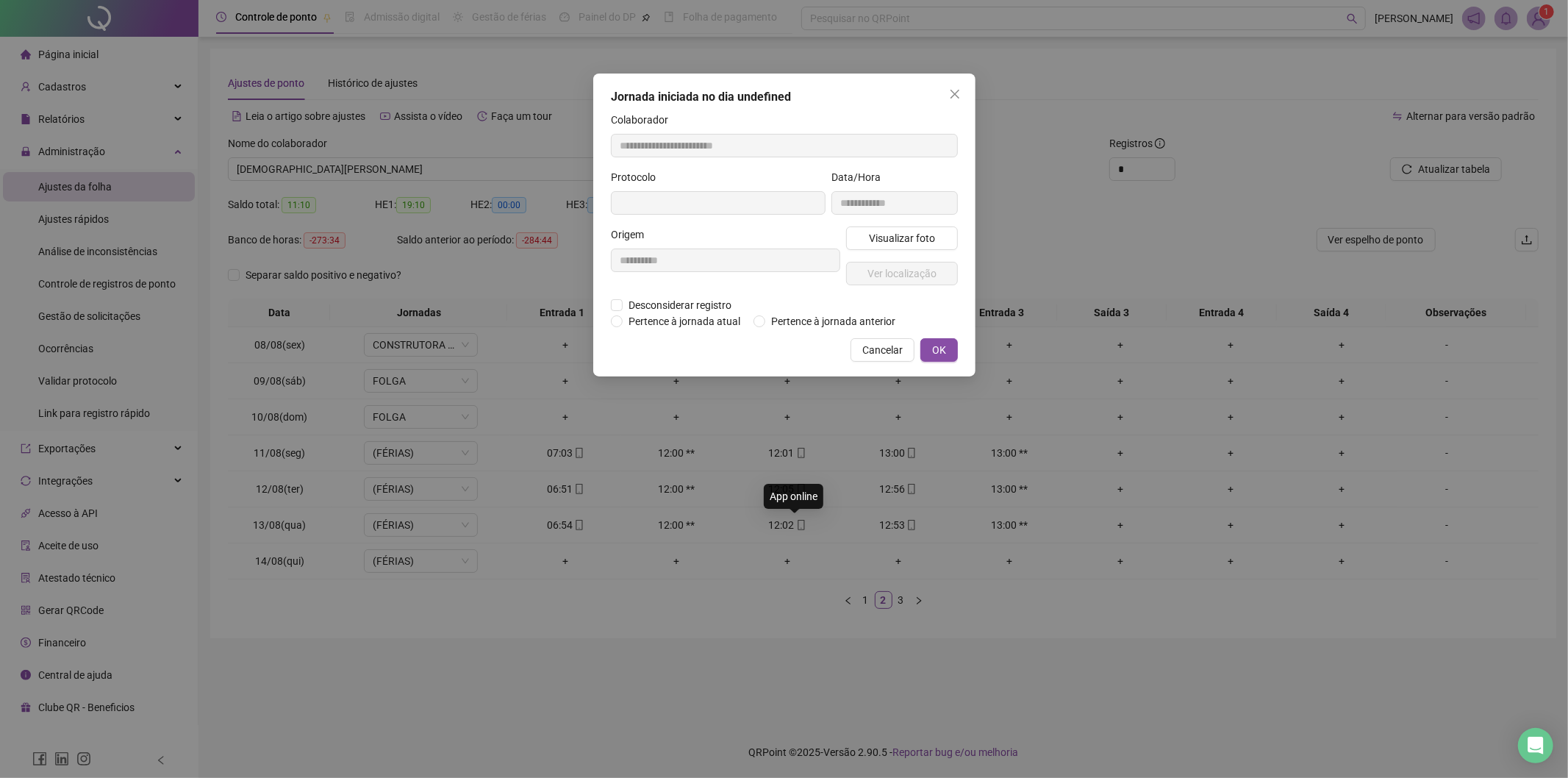
type input "**********"
click at [926, 239] on span "Visualizar foto" at bounding box center [901, 240] width 66 height 17
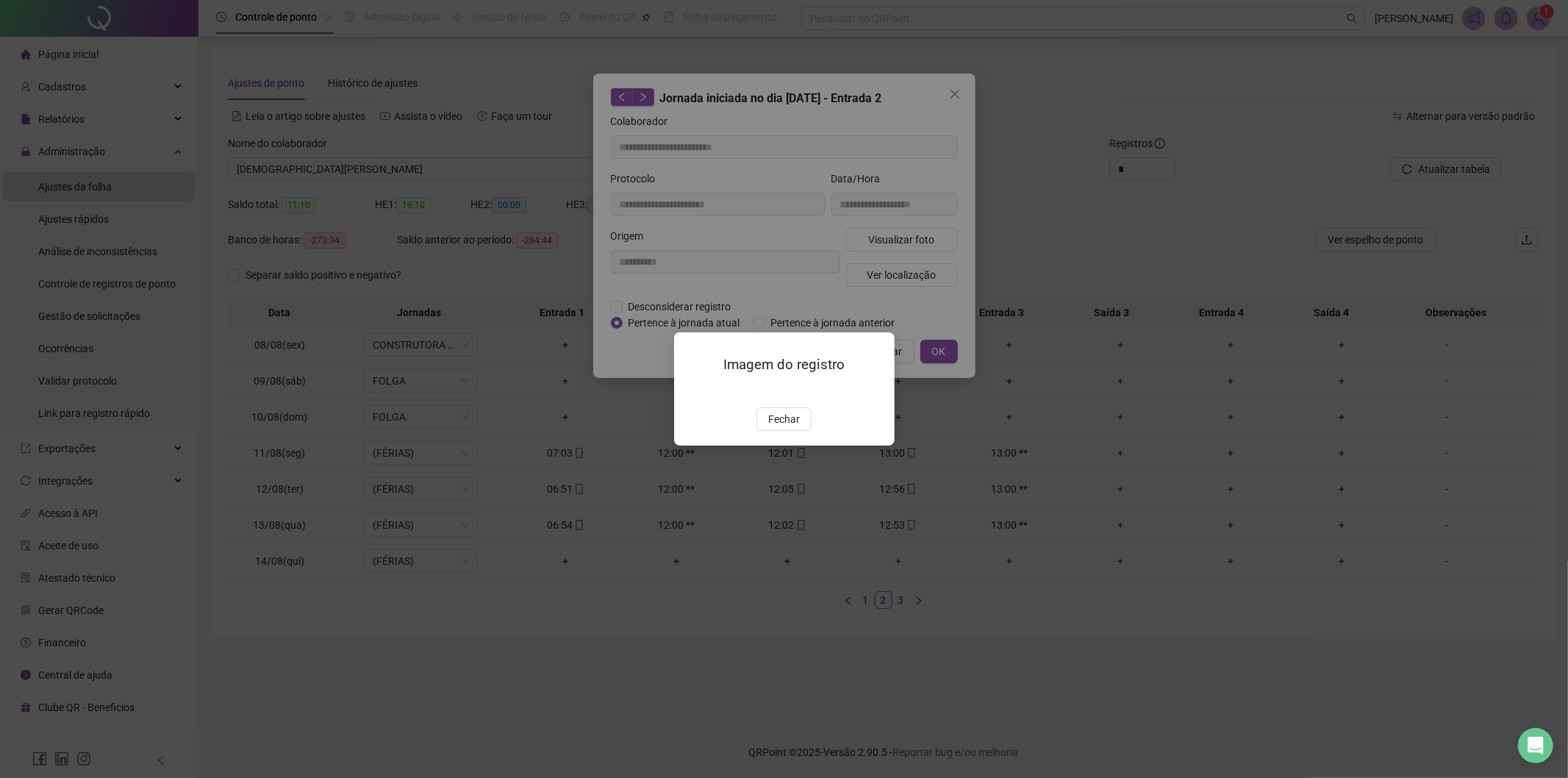
click at [797, 427] on span "Fechar" at bounding box center [784, 419] width 31 height 17
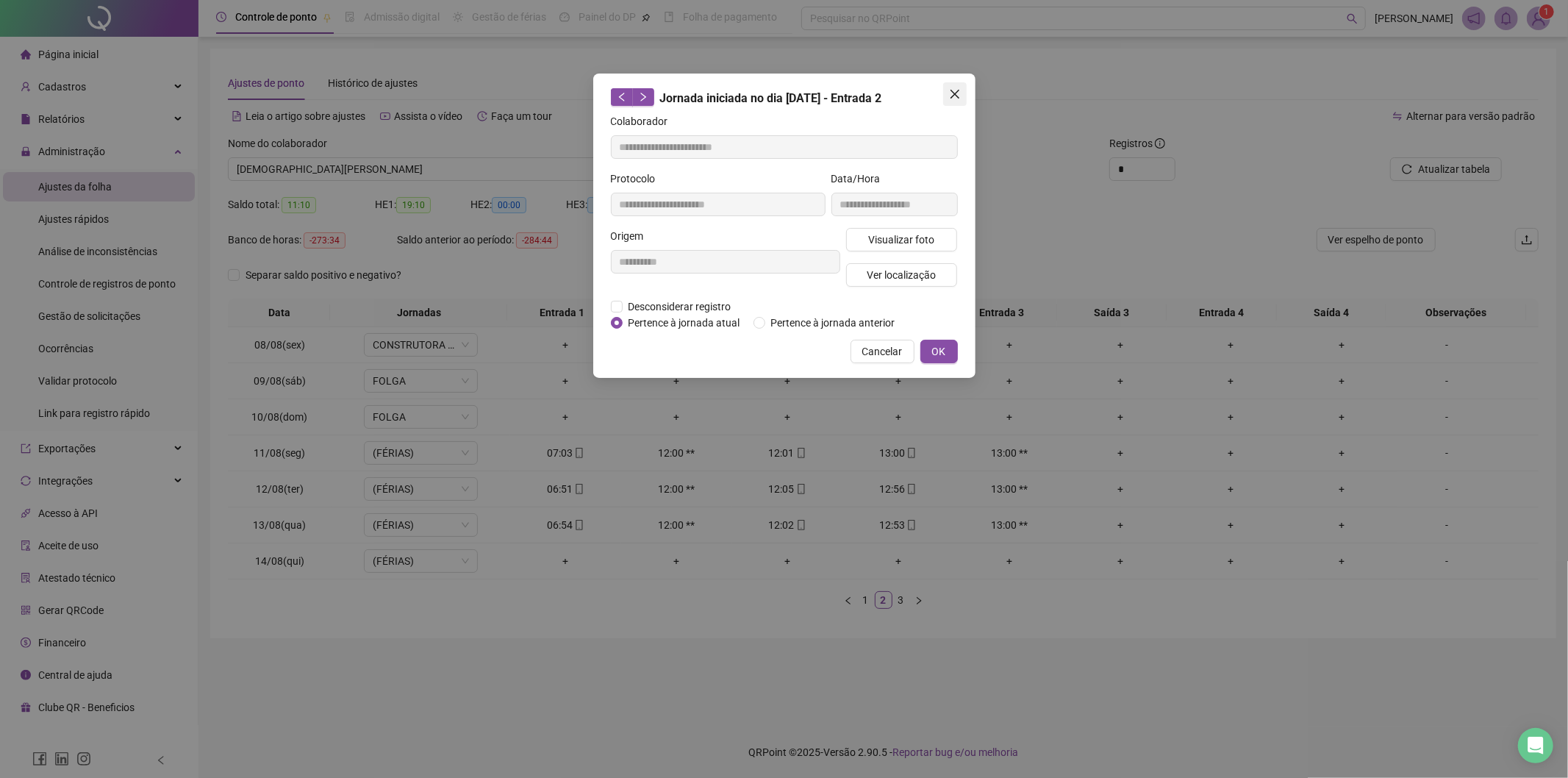
click at [953, 84] on button "Close" at bounding box center [955, 94] width 23 height 23
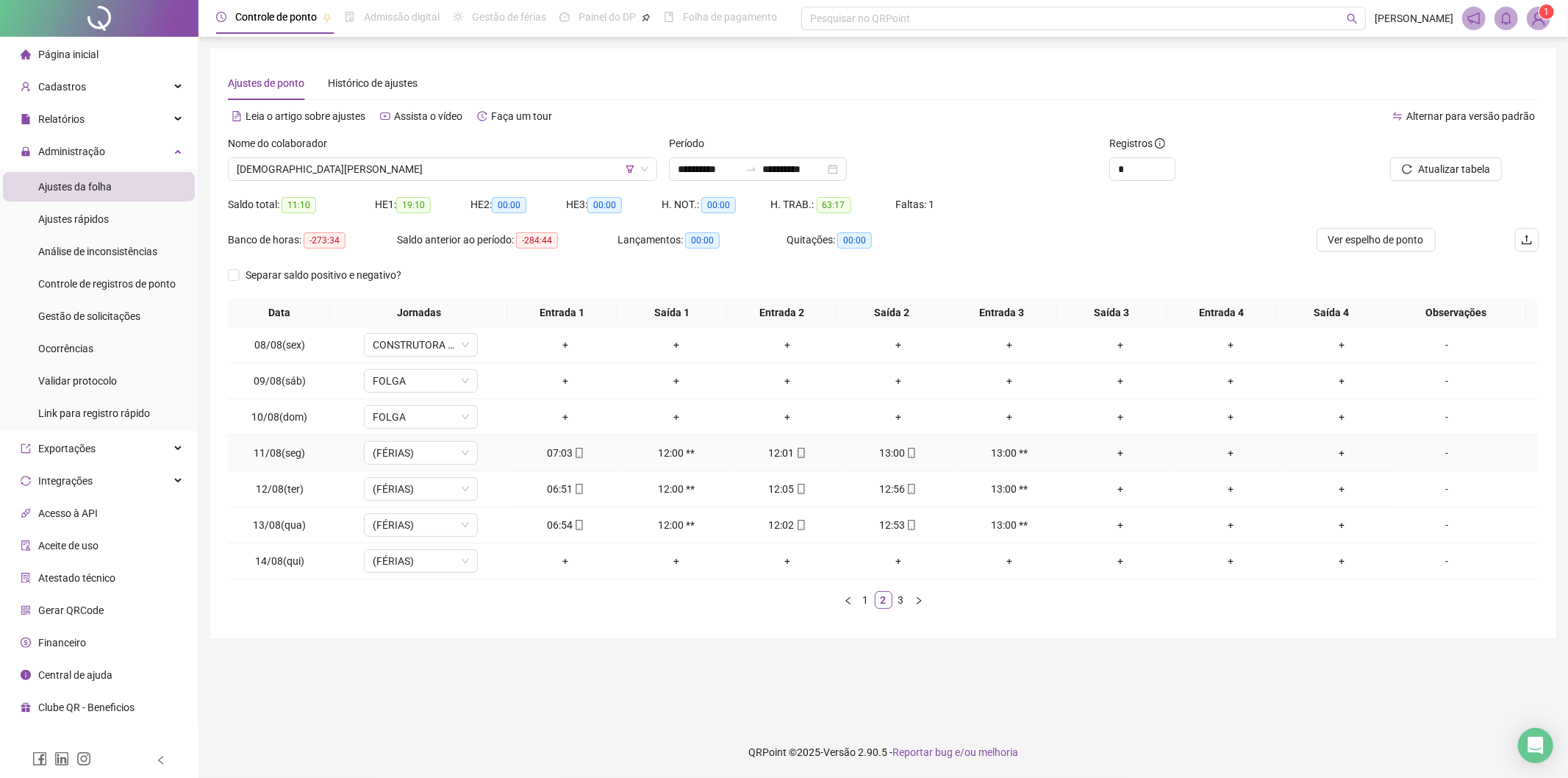
click at [800, 447] on div "12:01" at bounding box center [787, 452] width 99 height 17
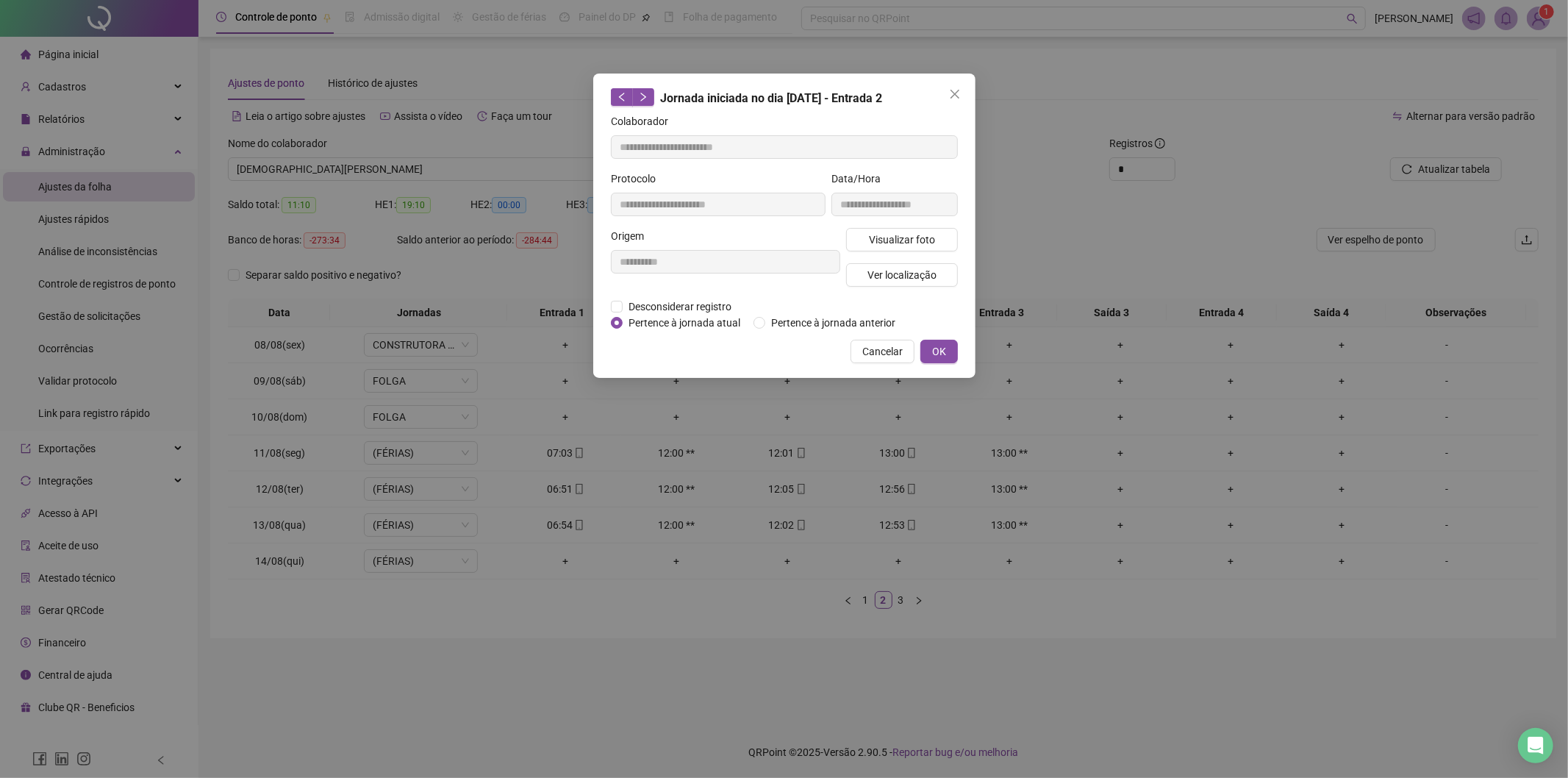
type input "**********"
click at [711, 306] on span "Desconsiderar registro" at bounding box center [680, 306] width 115 height 17
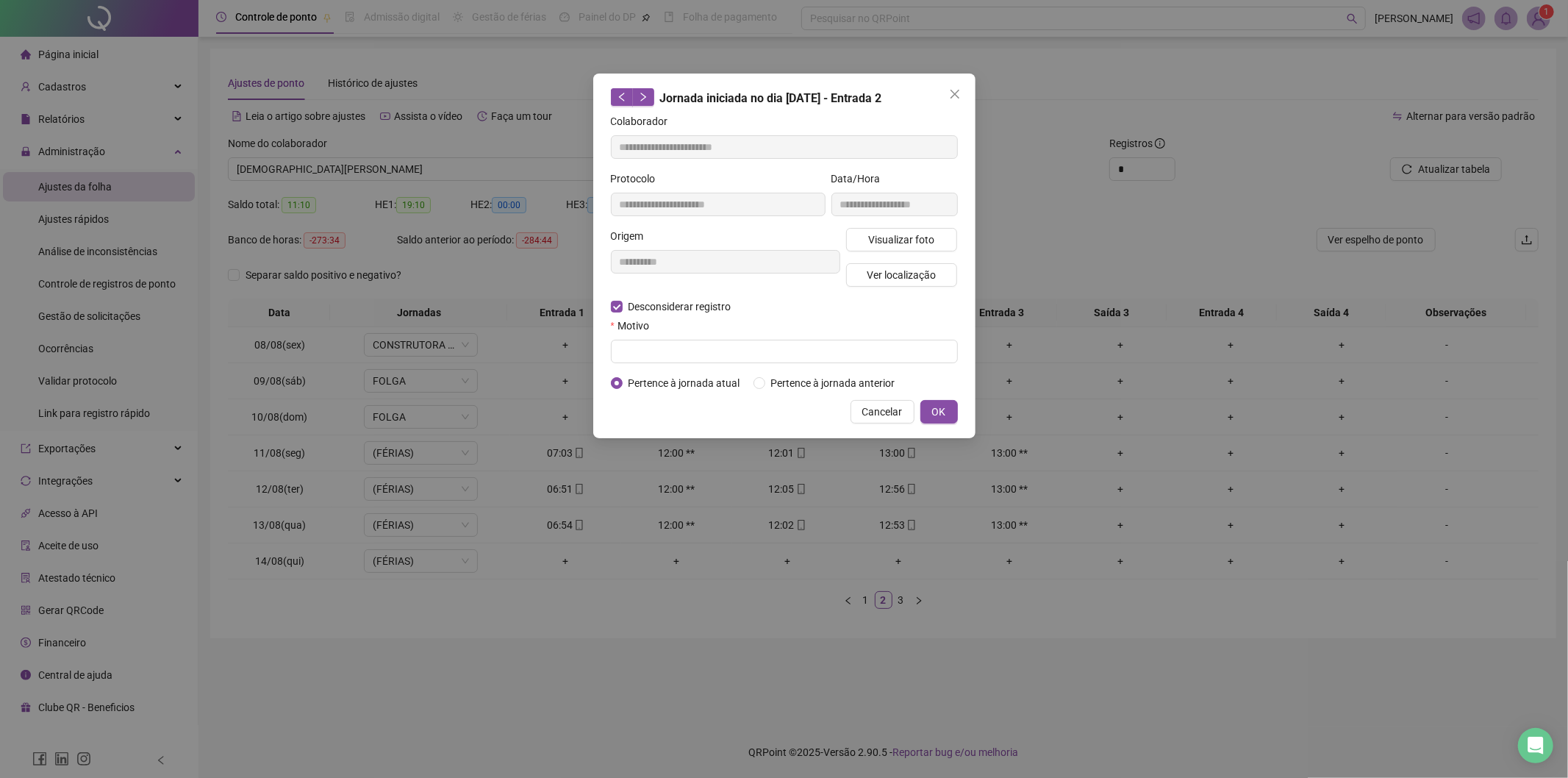
click at [770, 367] on form "**********" at bounding box center [784, 252] width 347 height 278
click at [775, 355] on input "text" at bounding box center [784, 352] width 347 height 23
type input "****"
click at [936, 408] on span "OK" at bounding box center [939, 411] width 14 height 17
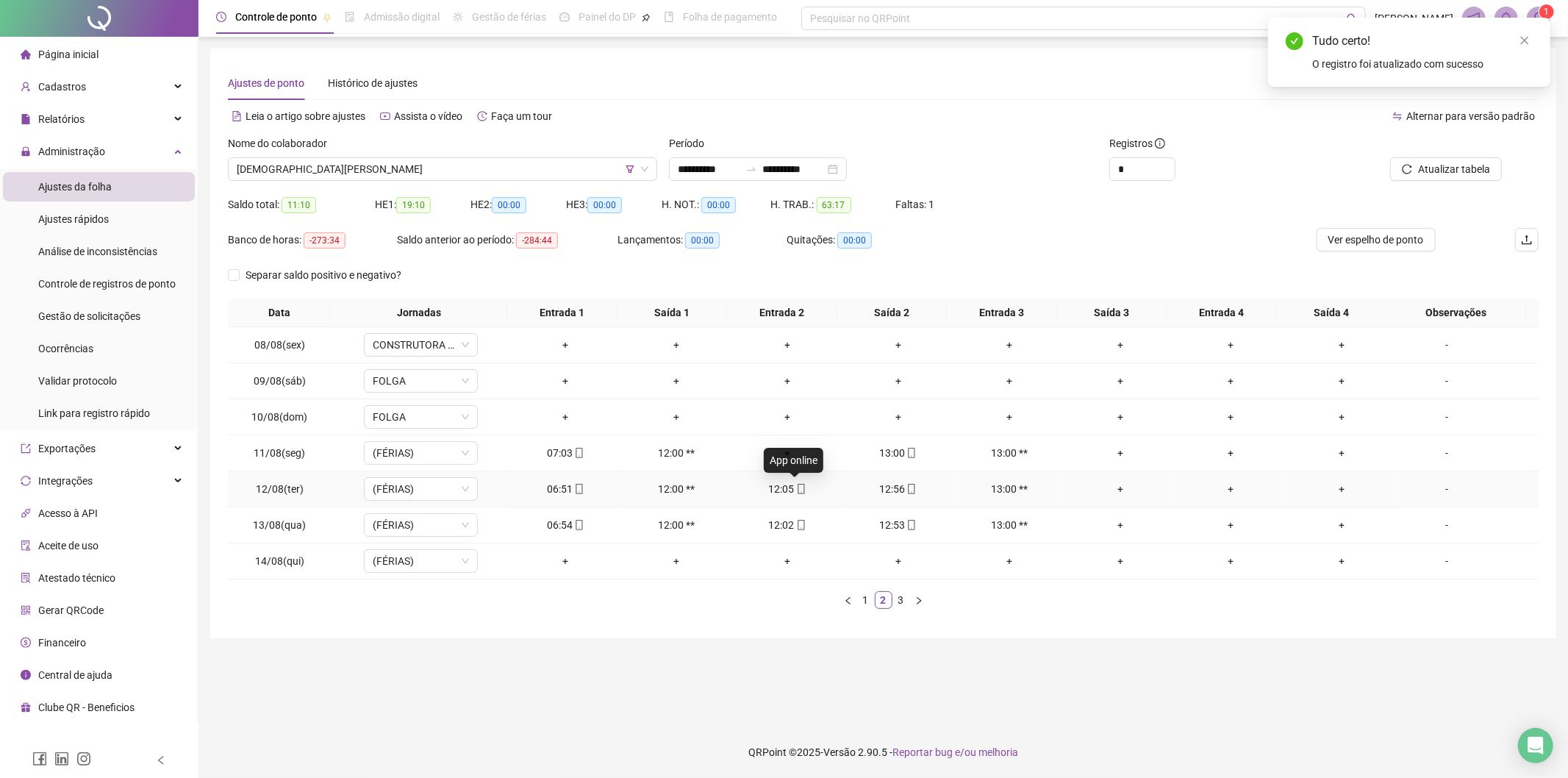
click at [796, 491] on icon "mobile" at bounding box center [801, 488] width 11 height 11
type input "**********"
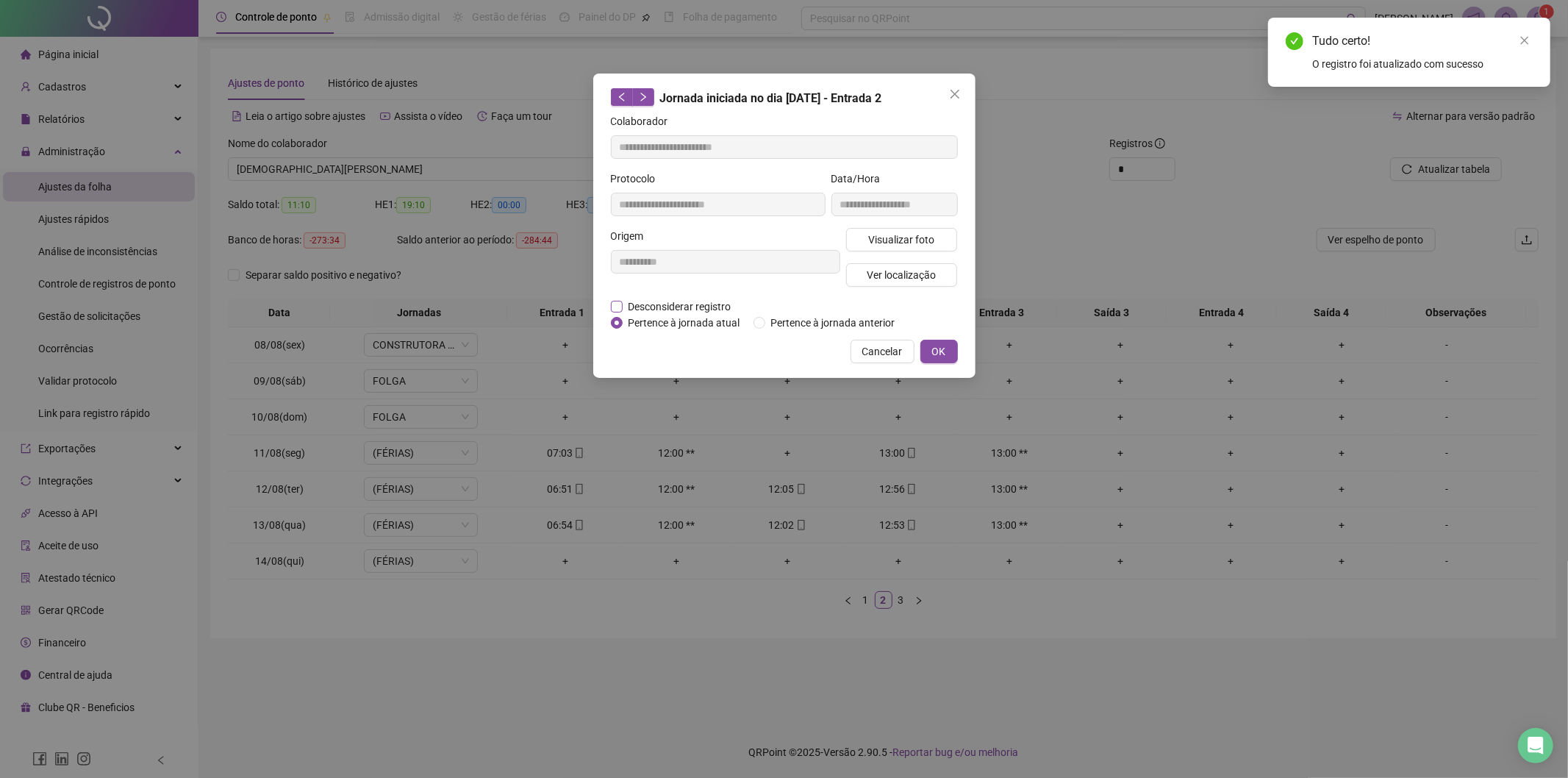
click at [672, 310] on span "Desconsiderar registro" at bounding box center [680, 306] width 115 height 17
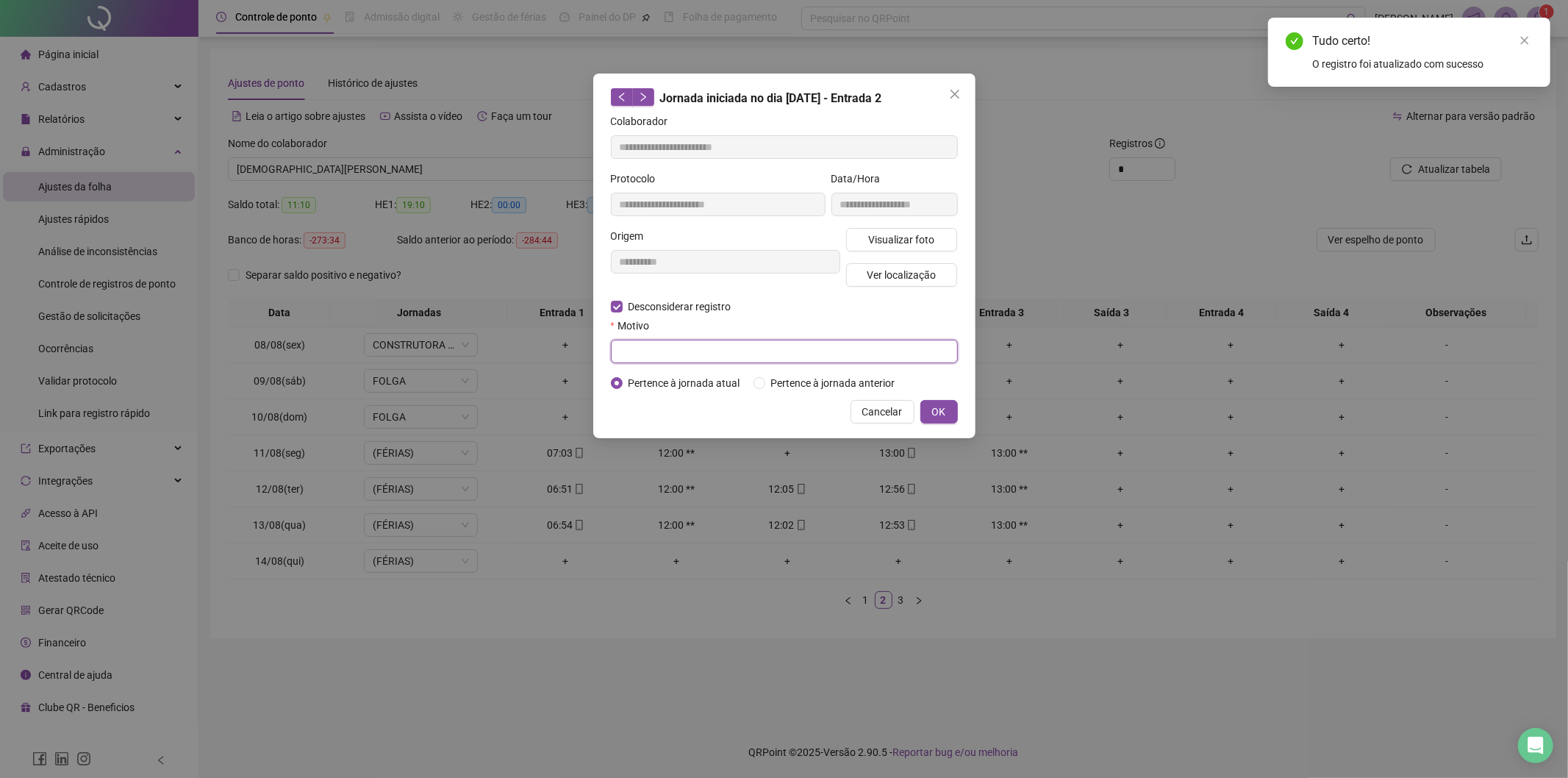
click at [658, 353] on input "text" at bounding box center [784, 352] width 347 height 23
type input "****"
click at [923, 414] on button "OK" at bounding box center [938, 411] width 37 height 23
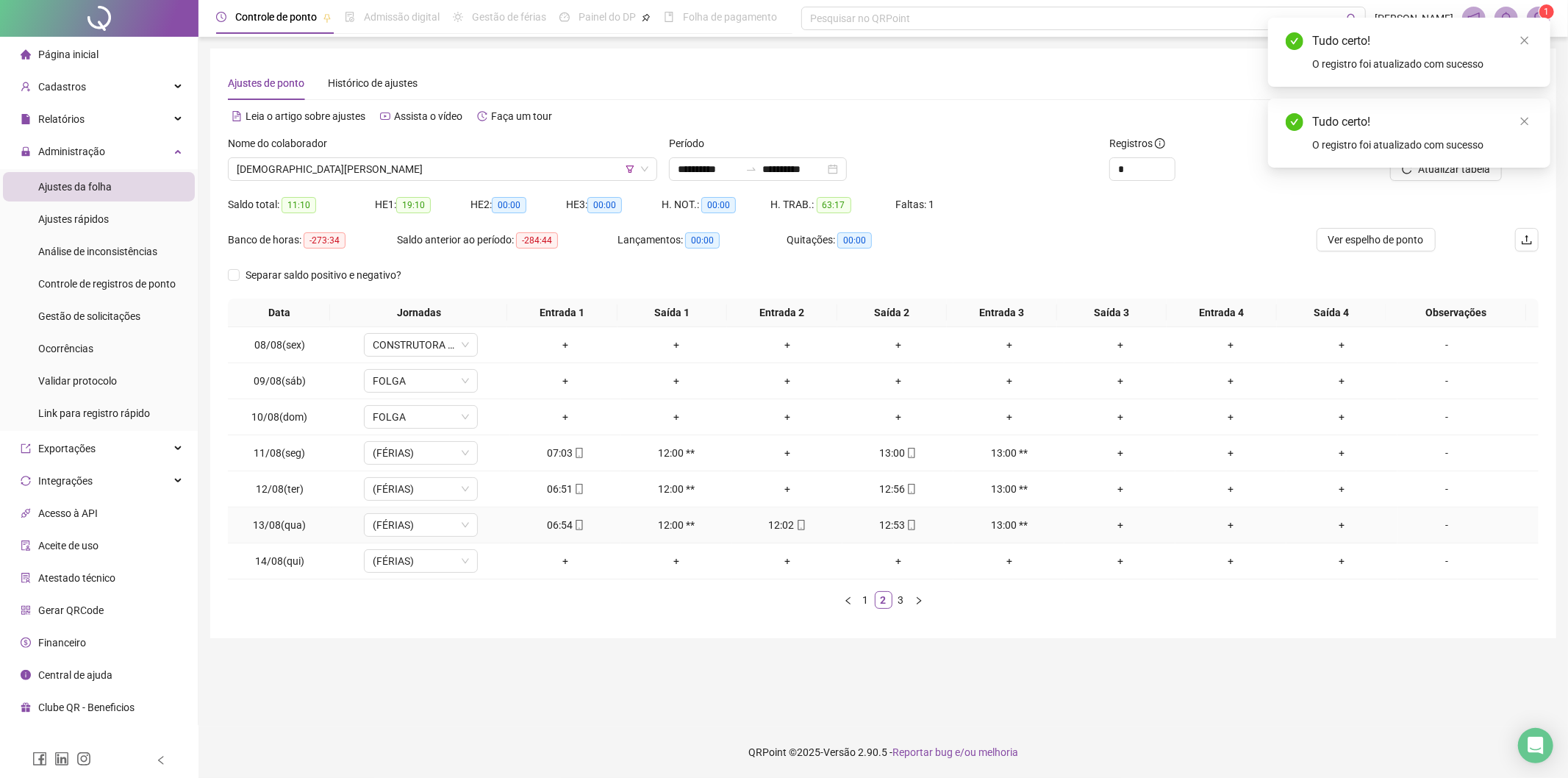
click at [797, 523] on icon "mobile" at bounding box center [800, 525] width 7 height 11
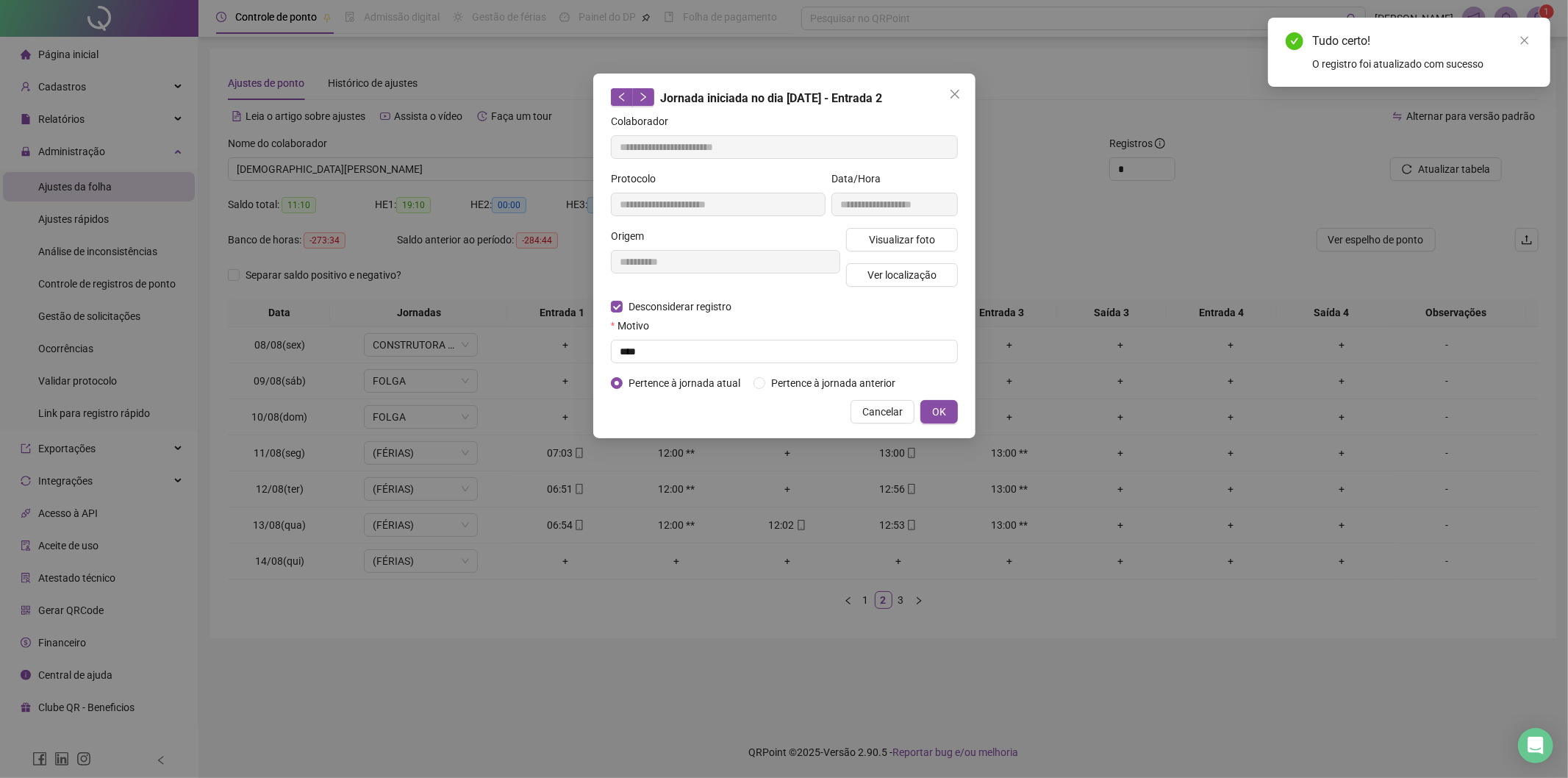
type input "**********"
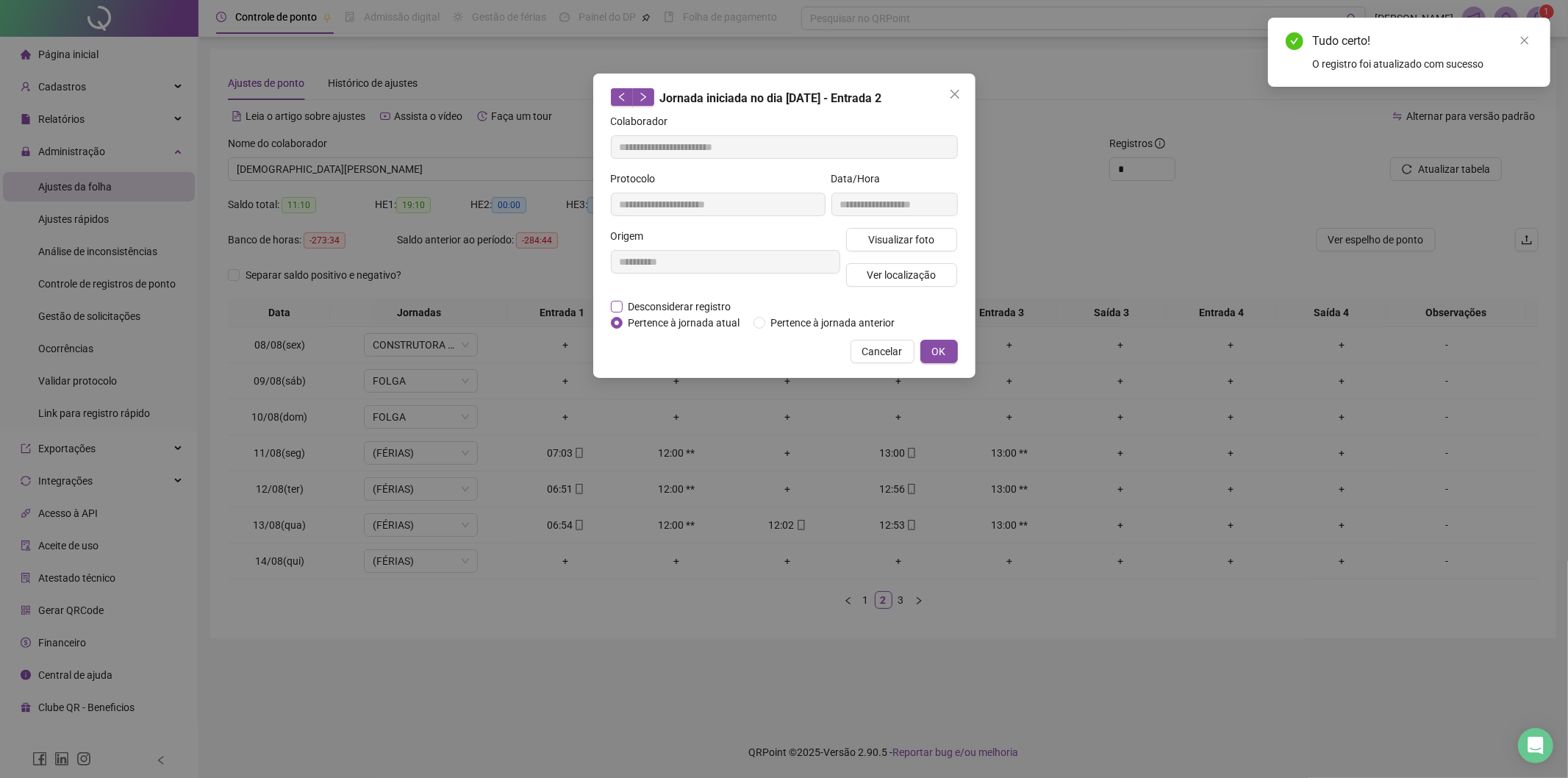
click at [674, 299] on span "Desconsiderar registro" at bounding box center [680, 306] width 115 height 17
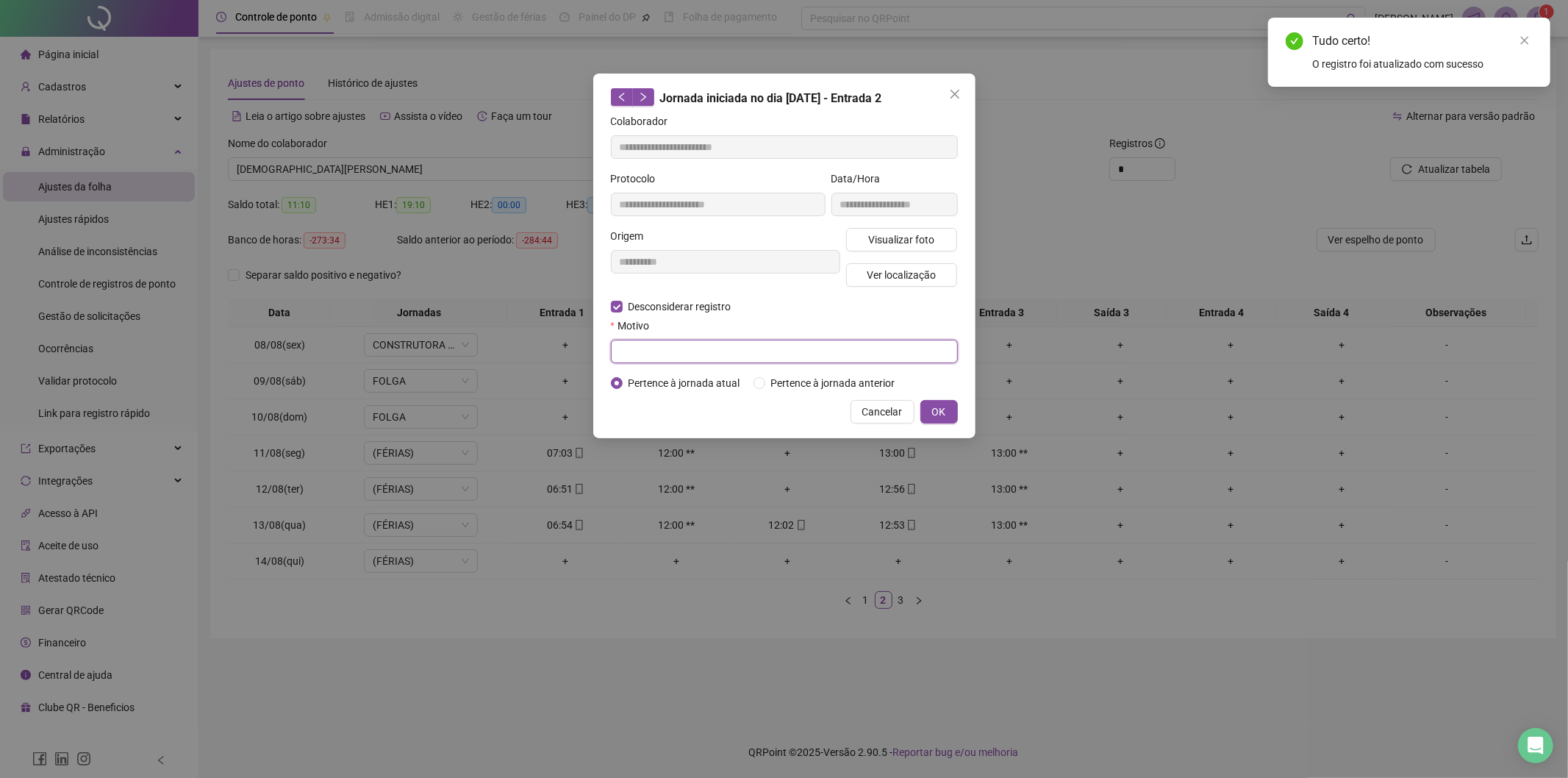
click at [653, 342] on input "text" at bounding box center [784, 352] width 347 height 23
type input "****"
click at [938, 403] on button "OK" at bounding box center [938, 411] width 37 height 23
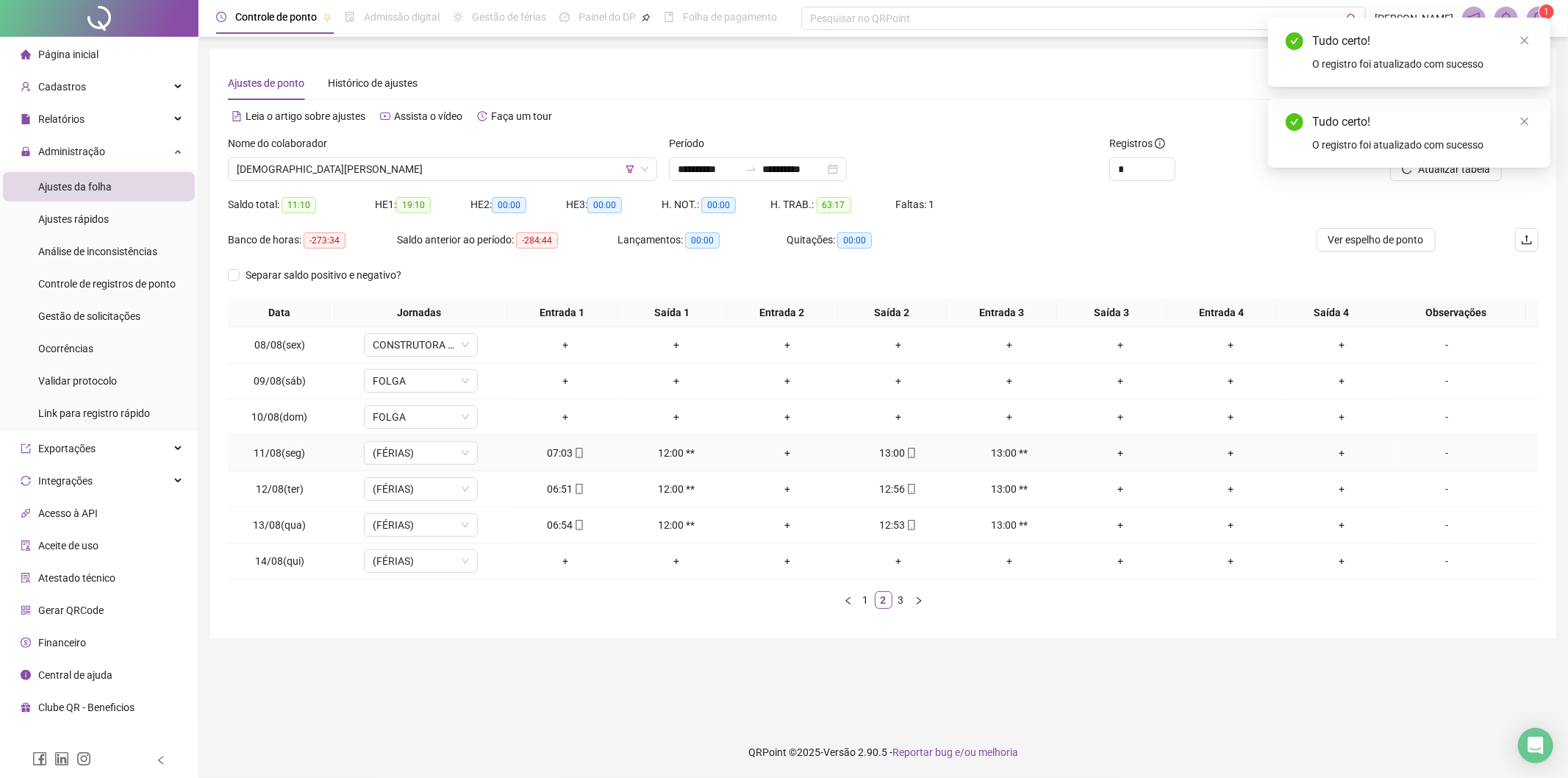
click at [906, 450] on icon "mobile" at bounding box center [911, 452] width 11 height 11
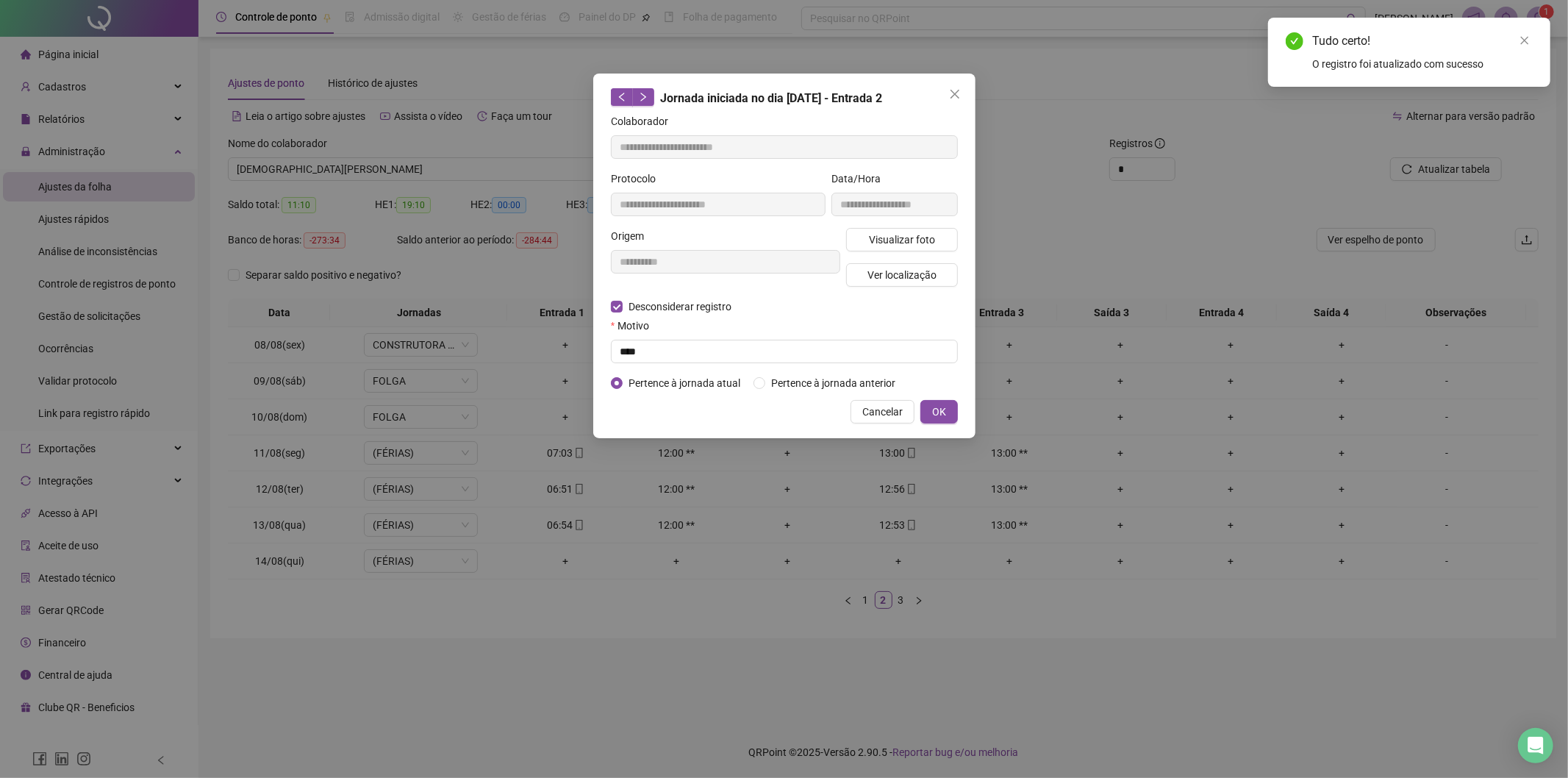
type input "**********"
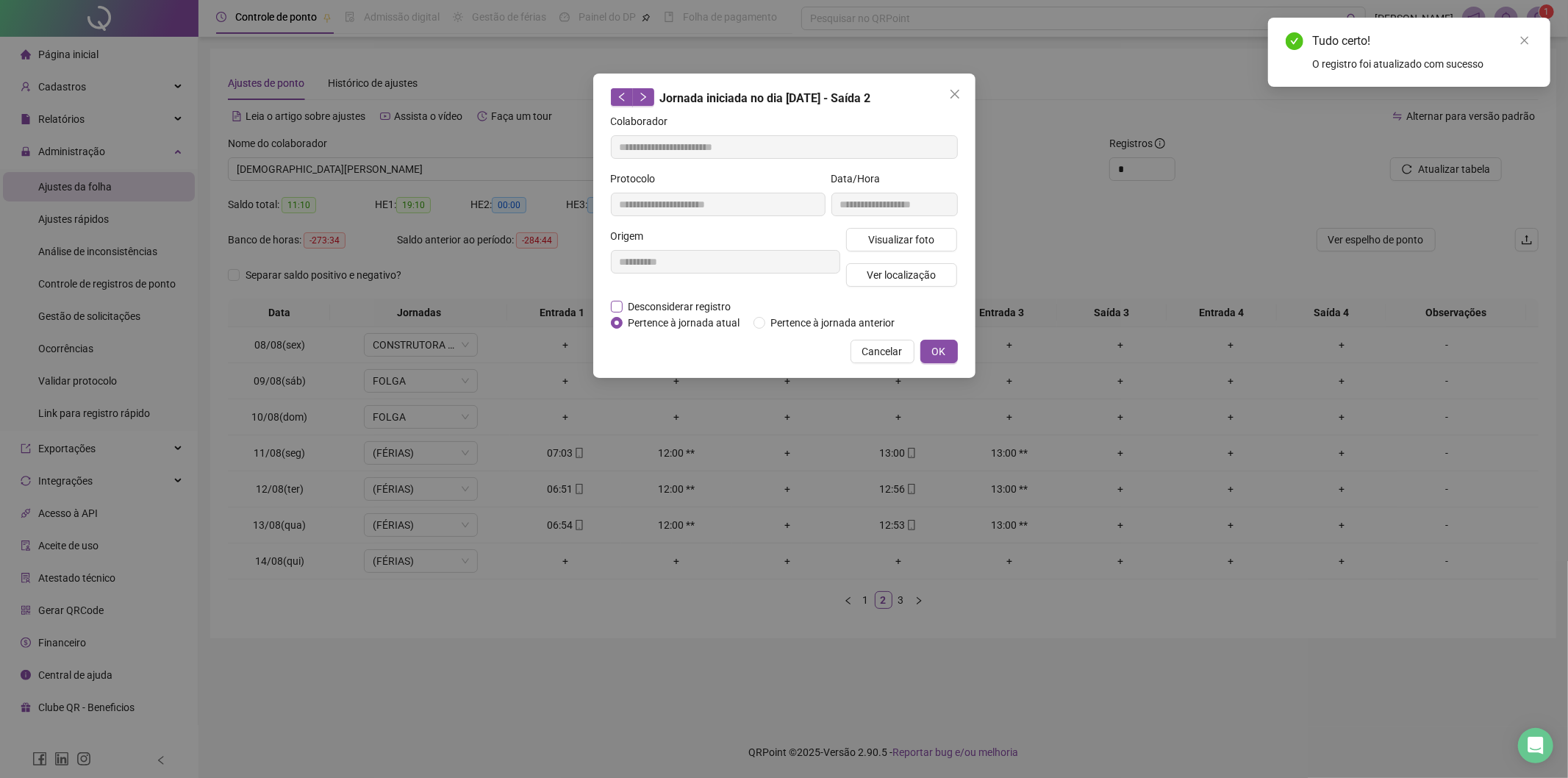
click at [674, 299] on span "Desconsiderar registro" at bounding box center [680, 306] width 115 height 17
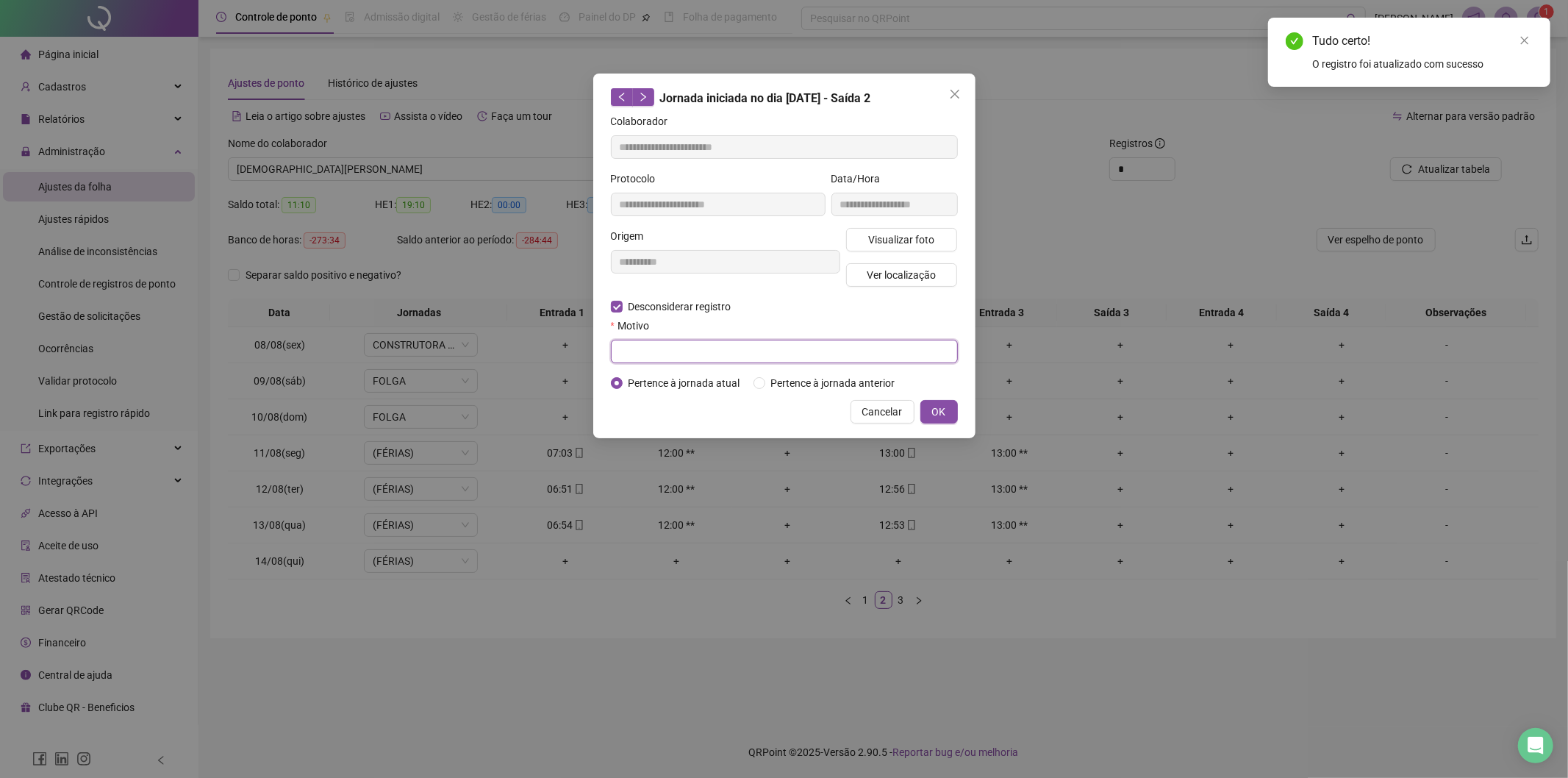
click at [672, 353] on input "text" at bounding box center [784, 352] width 347 height 23
type input "****"
click at [913, 410] on button "Cancelar" at bounding box center [883, 411] width 64 height 23
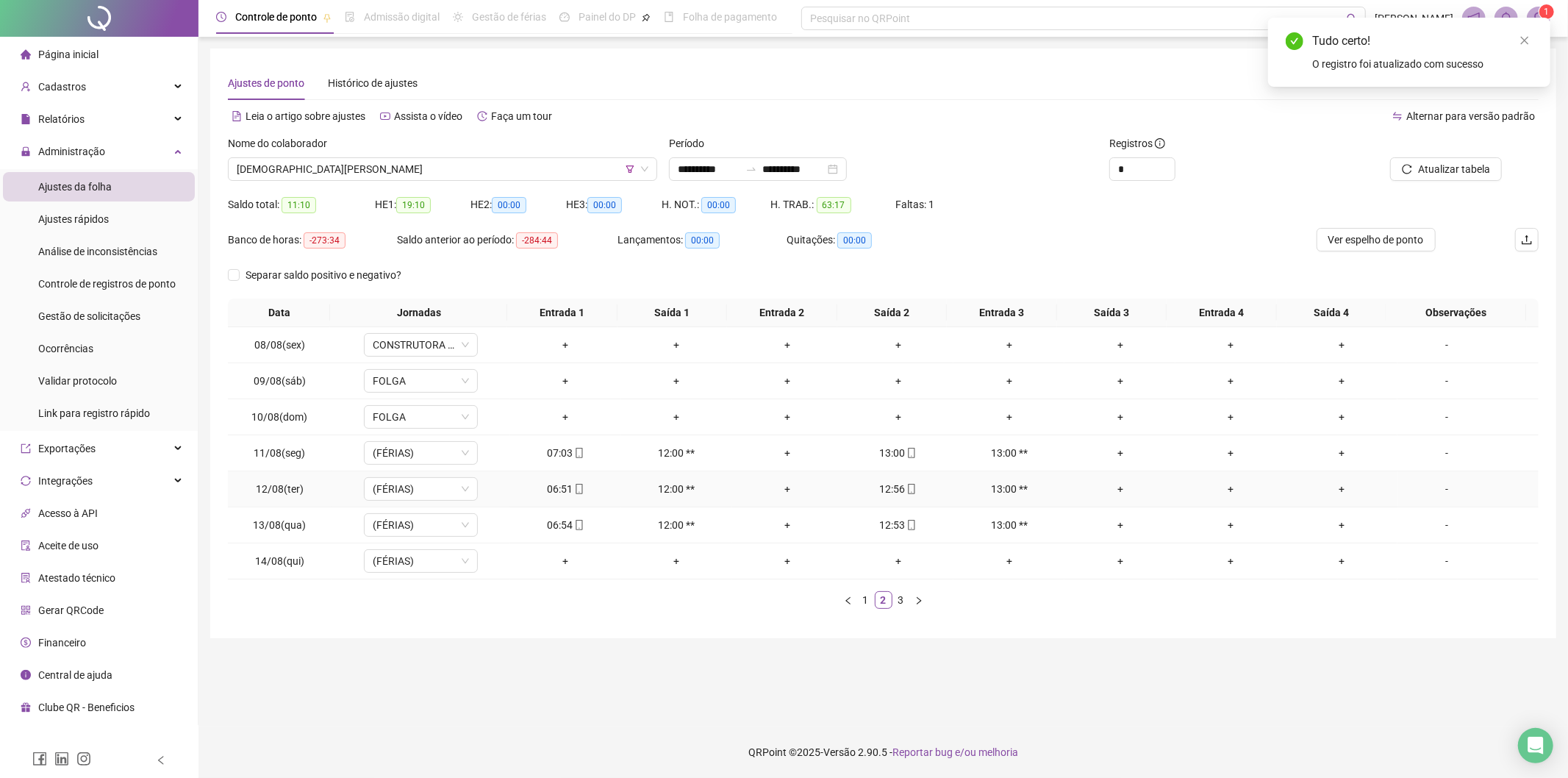
click at [906, 490] on icon "mobile" at bounding box center [911, 488] width 11 height 11
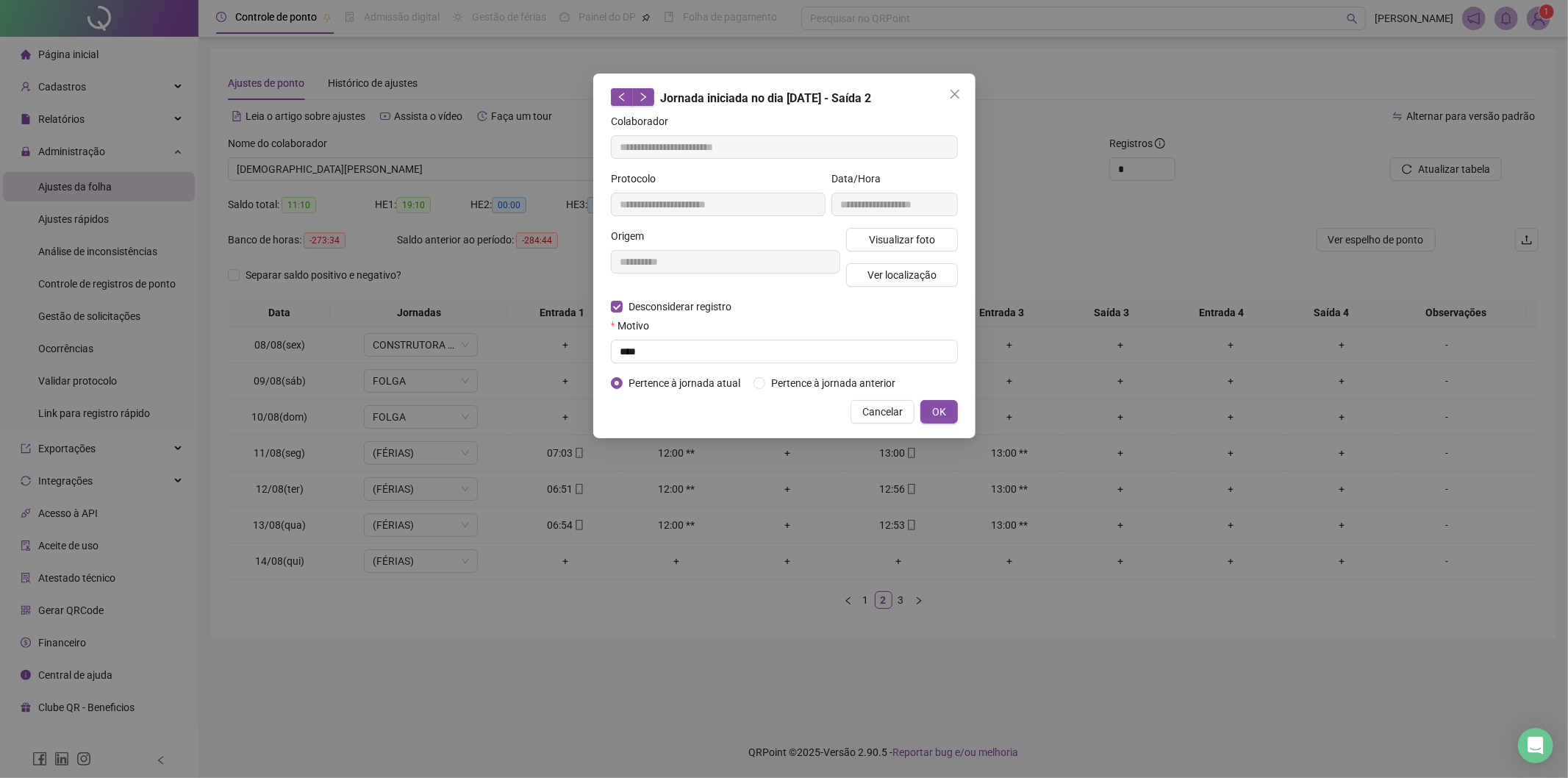
type input "**********"
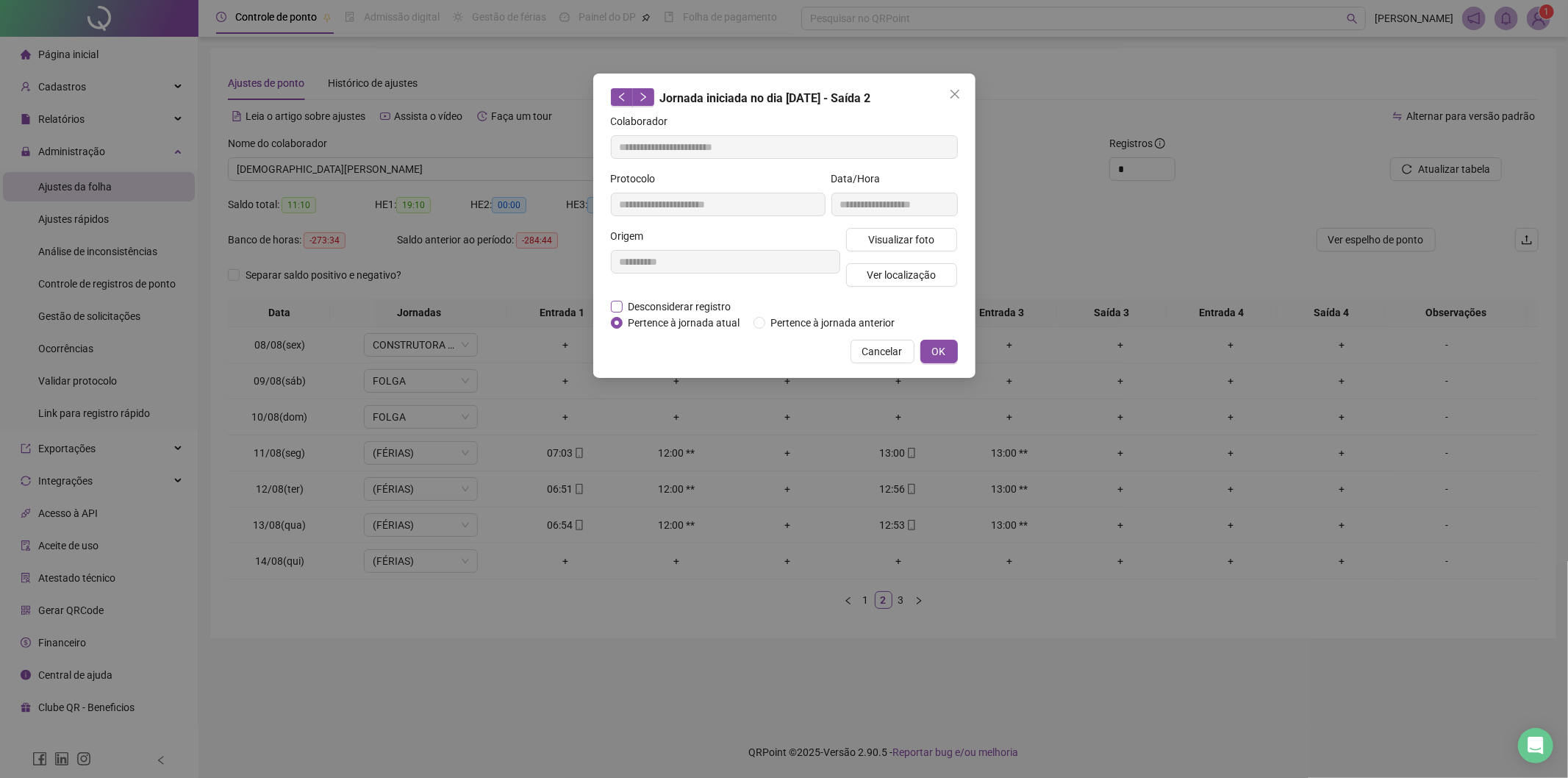
click at [664, 304] on span "Desconsiderar registro" at bounding box center [680, 306] width 115 height 17
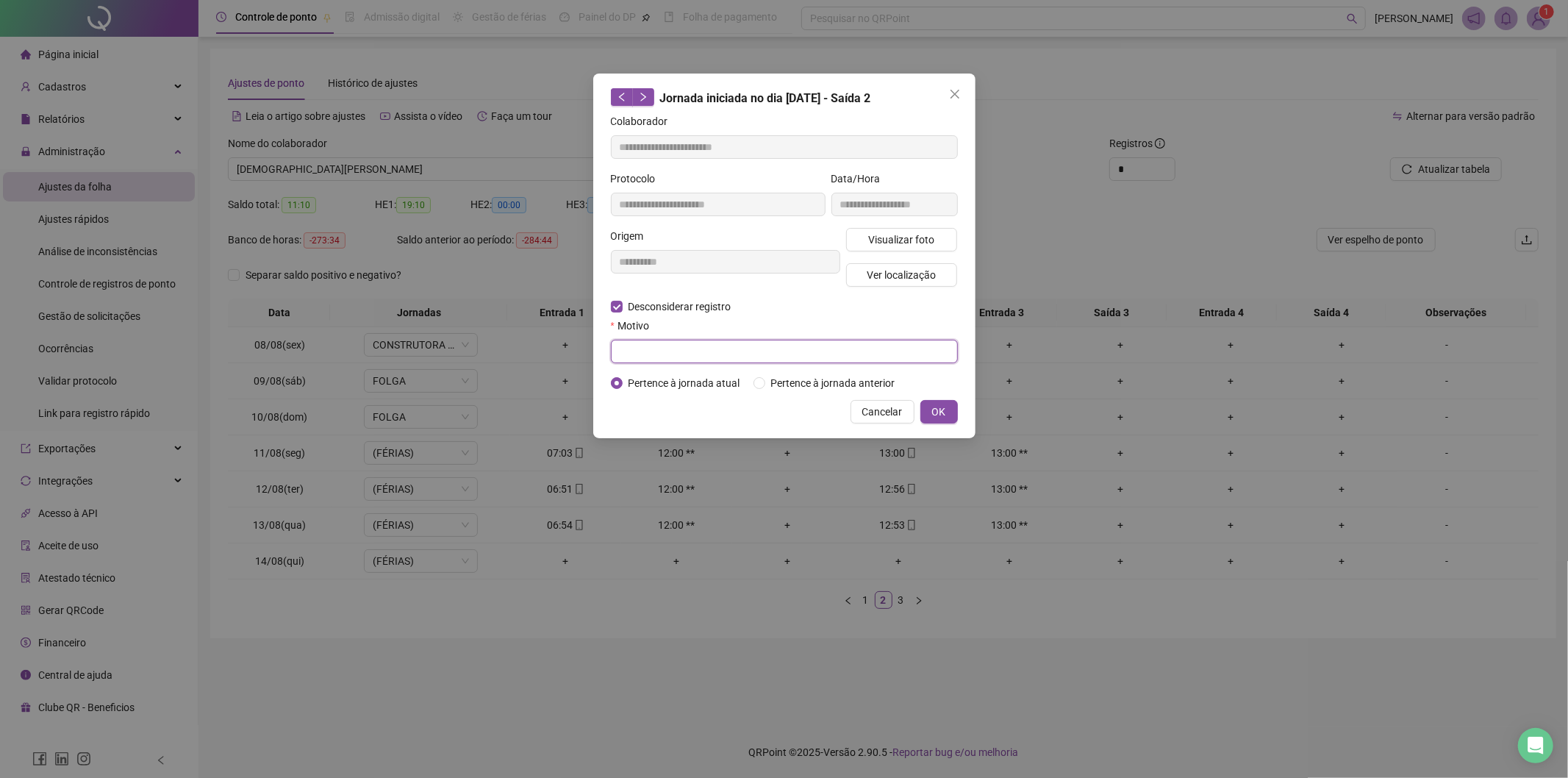
click at [676, 355] on input "text" at bounding box center [784, 352] width 347 height 23
type input "****"
click at [933, 409] on span "OK" at bounding box center [939, 411] width 14 height 17
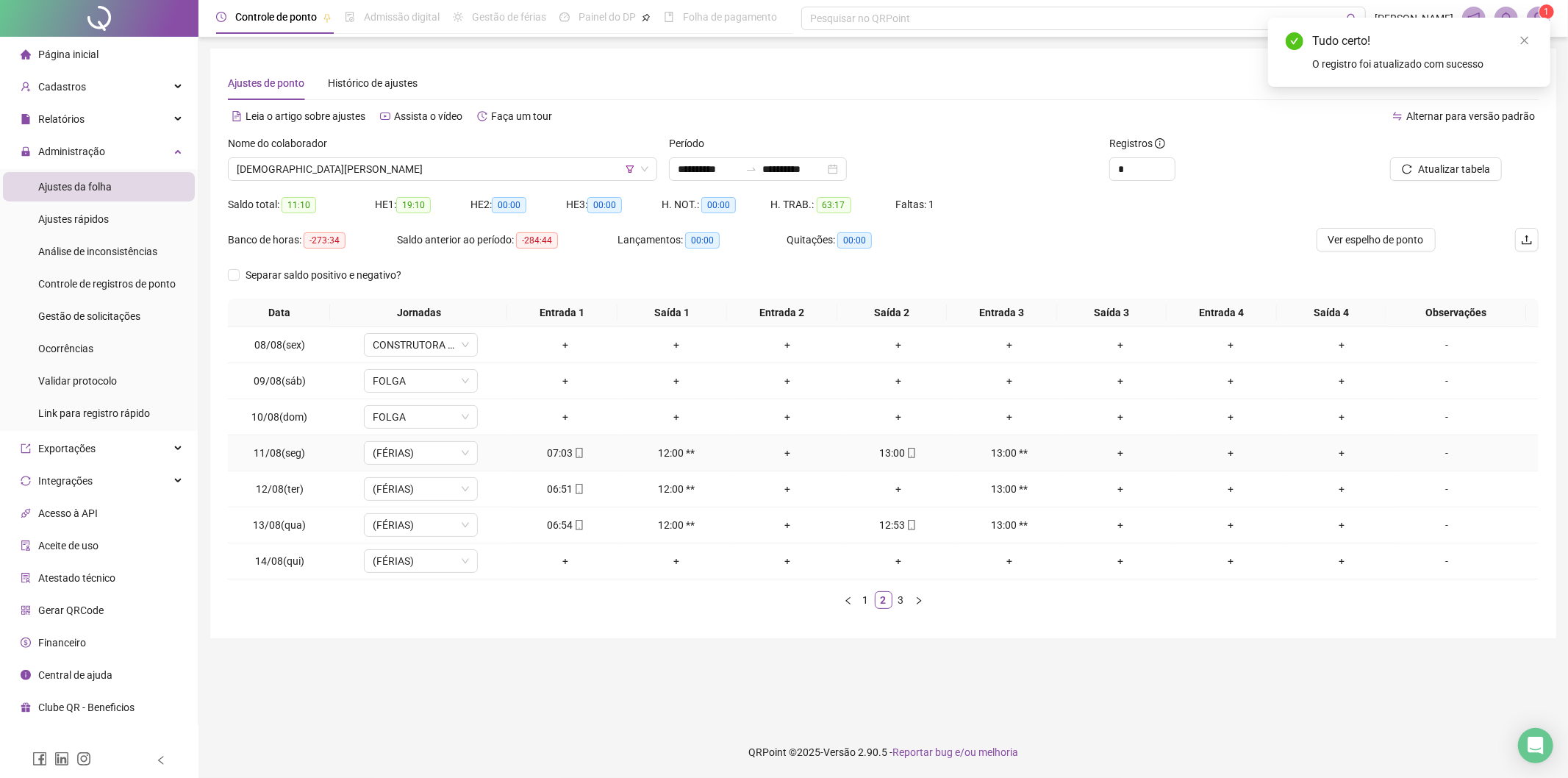
click at [909, 453] on icon "mobile" at bounding box center [911, 452] width 11 height 11
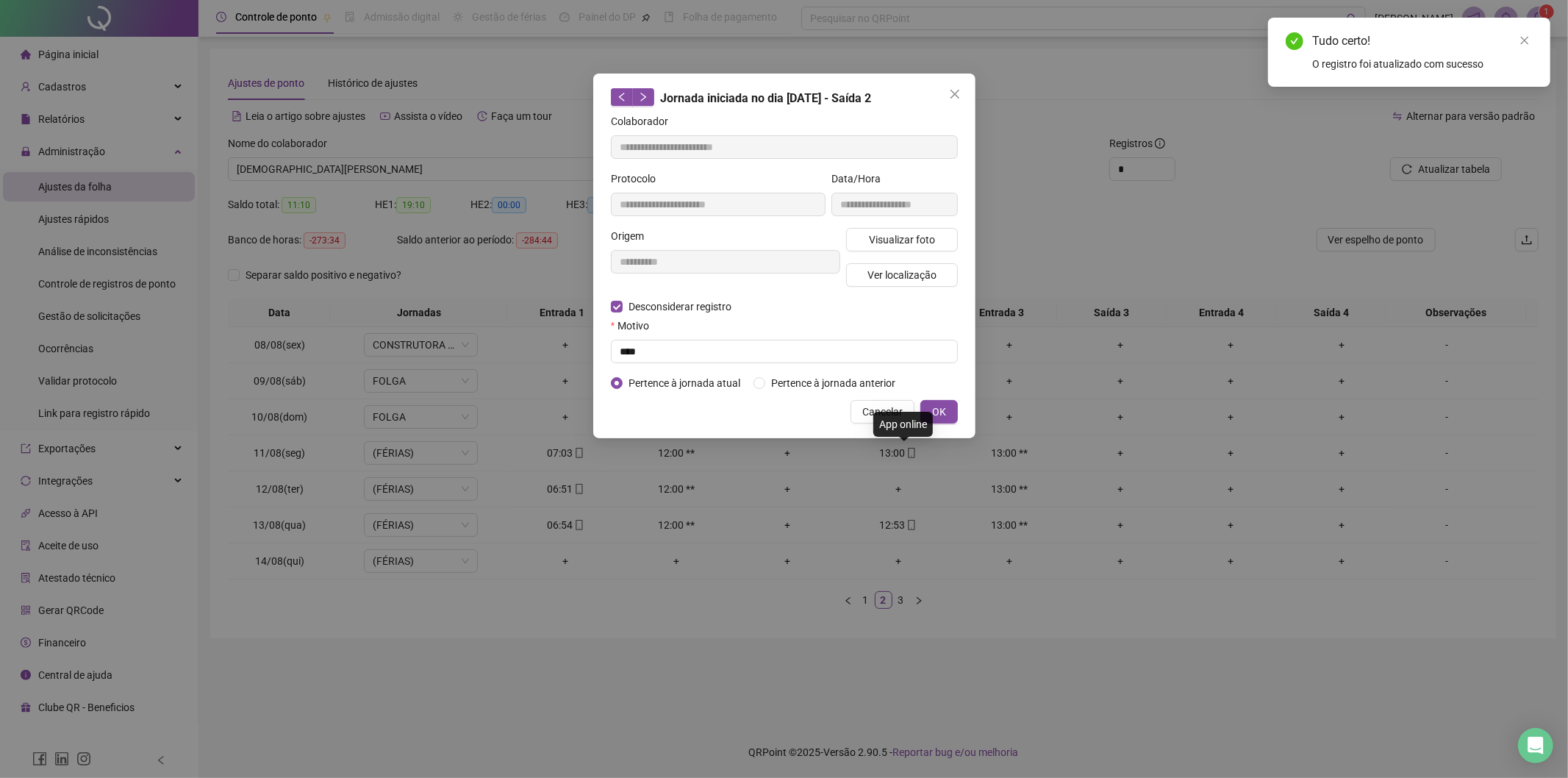
type input "**********"
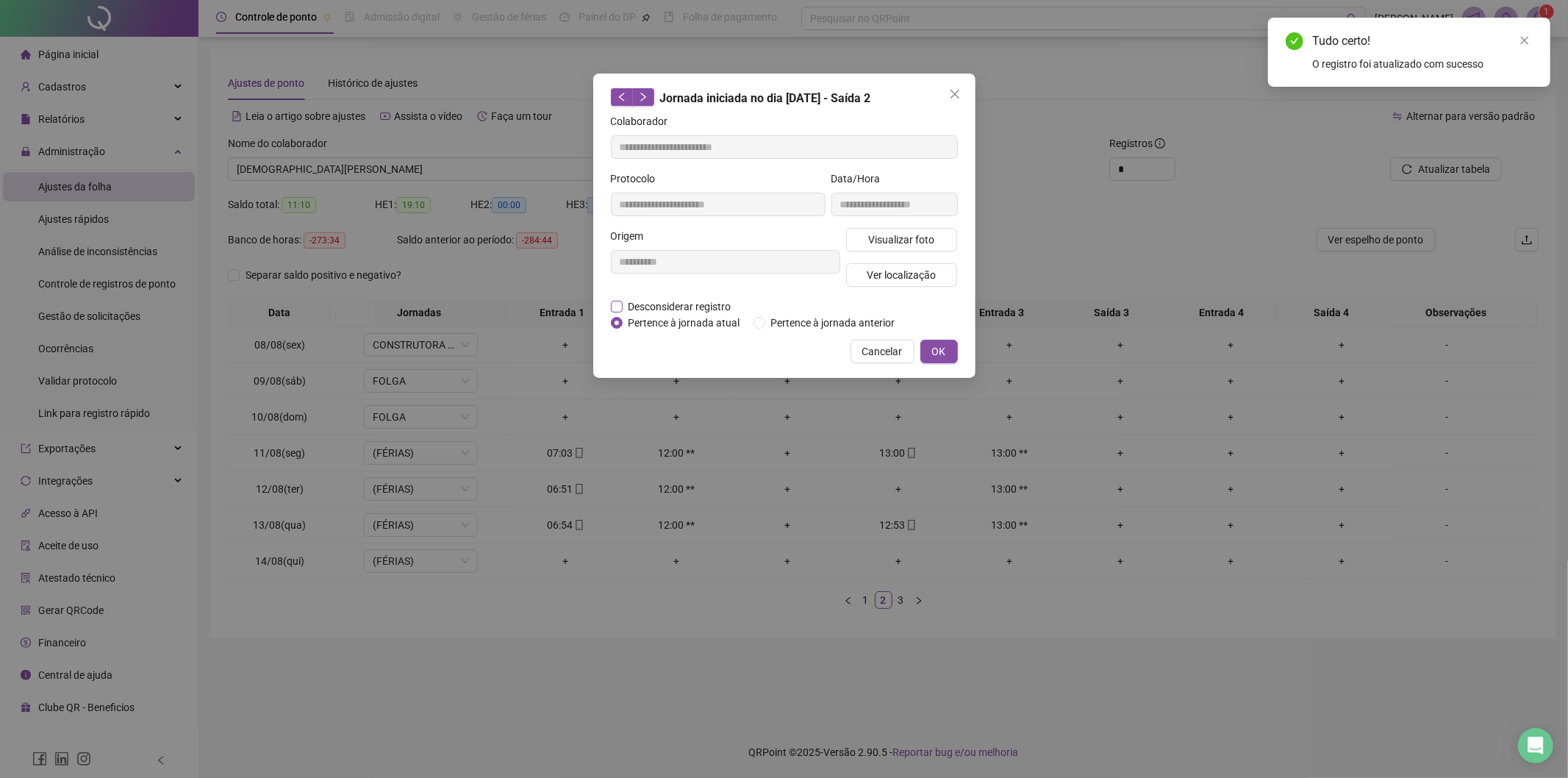
click at [671, 307] on span "Desconsiderar registro" at bounding box center [680, 306] width 115 height 17
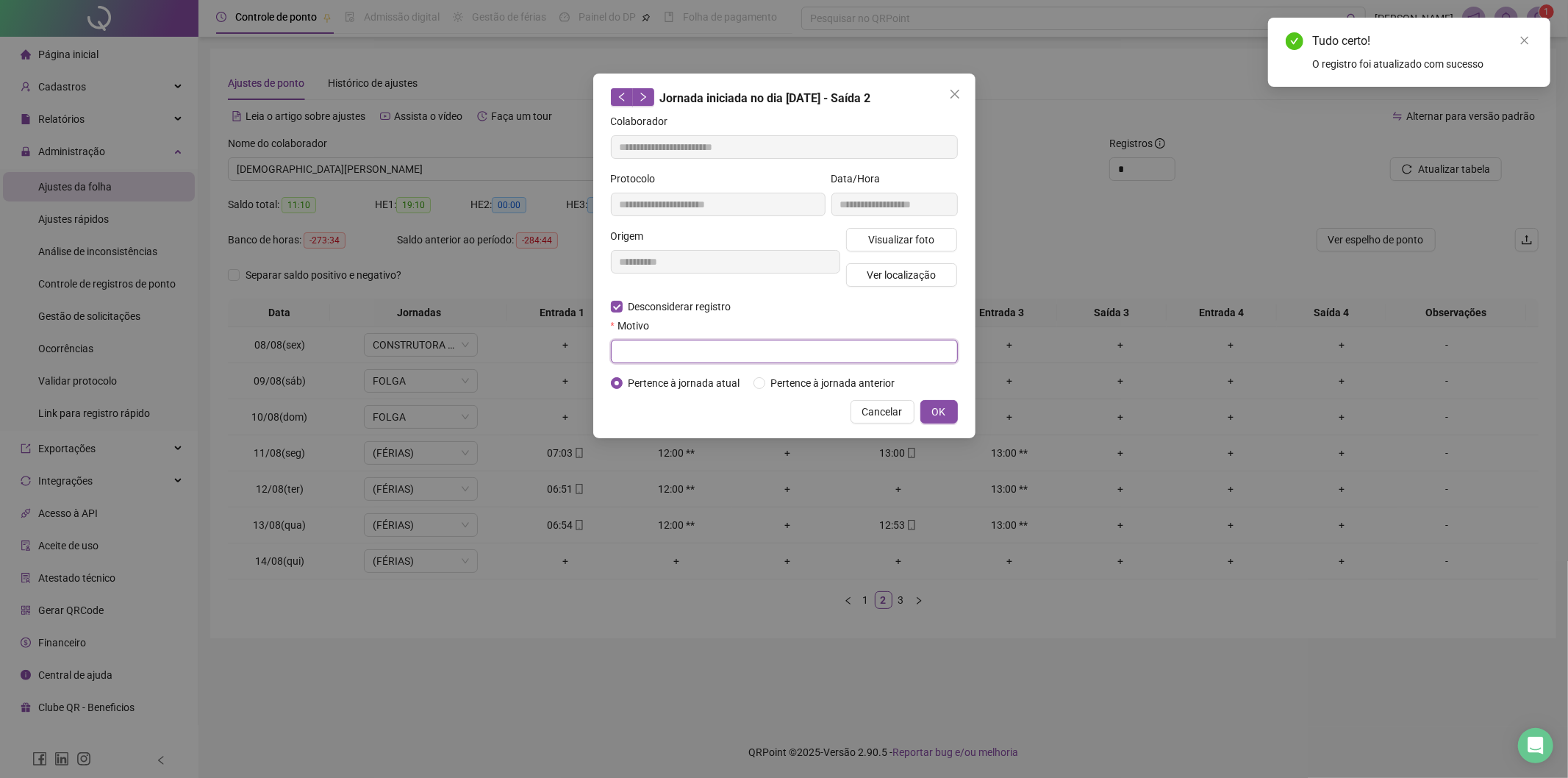
click at [669, 346] on input "text" at bounding box center [784, 352] width 347 height 23
type input "****"
click at [945, 411] on button "OK" at bounding box center [938, 411] width 37 height 23
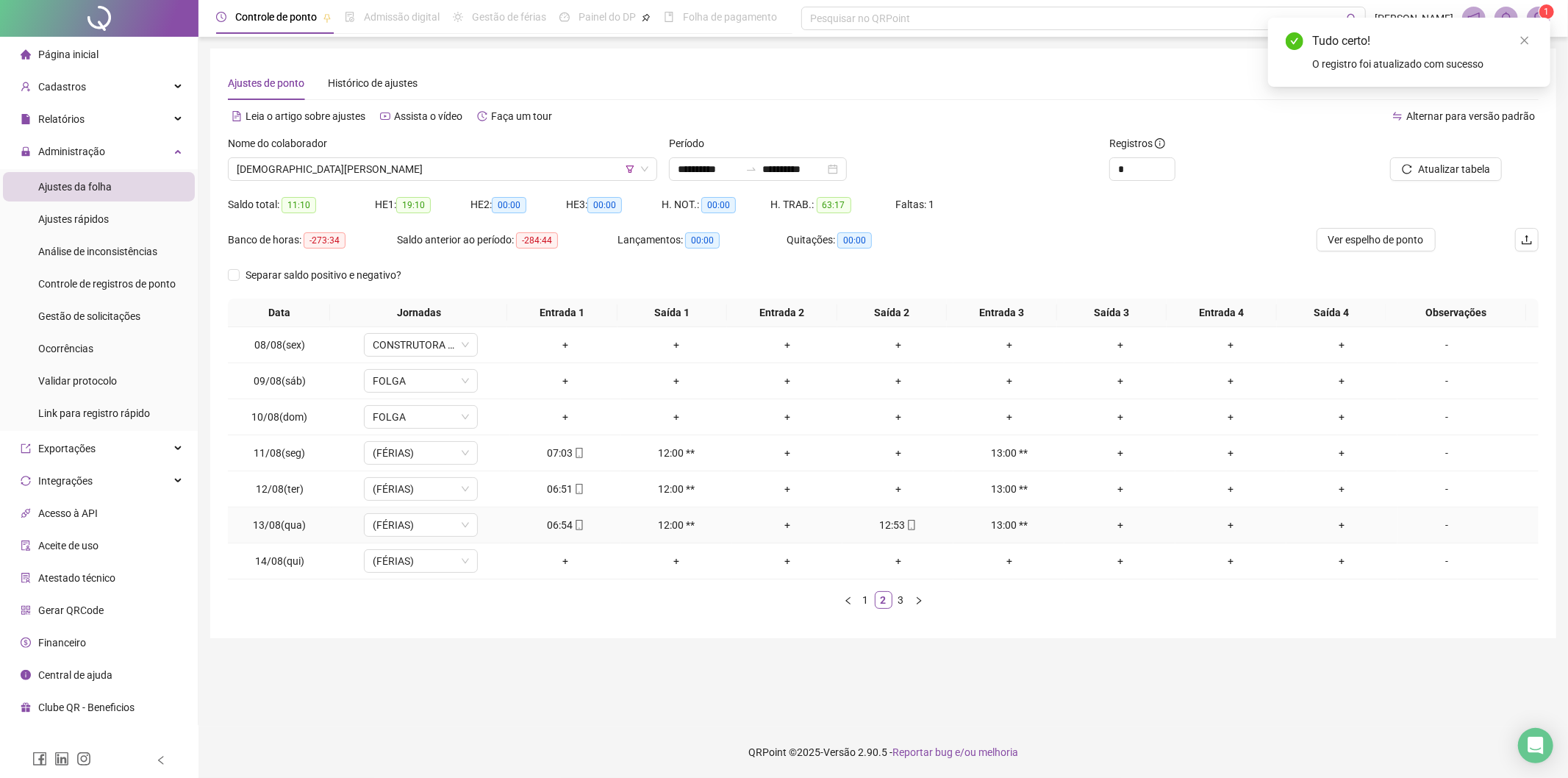
click at [906, 523] on icon "mobile" at bounding box center [911, 525] width 11 height 11
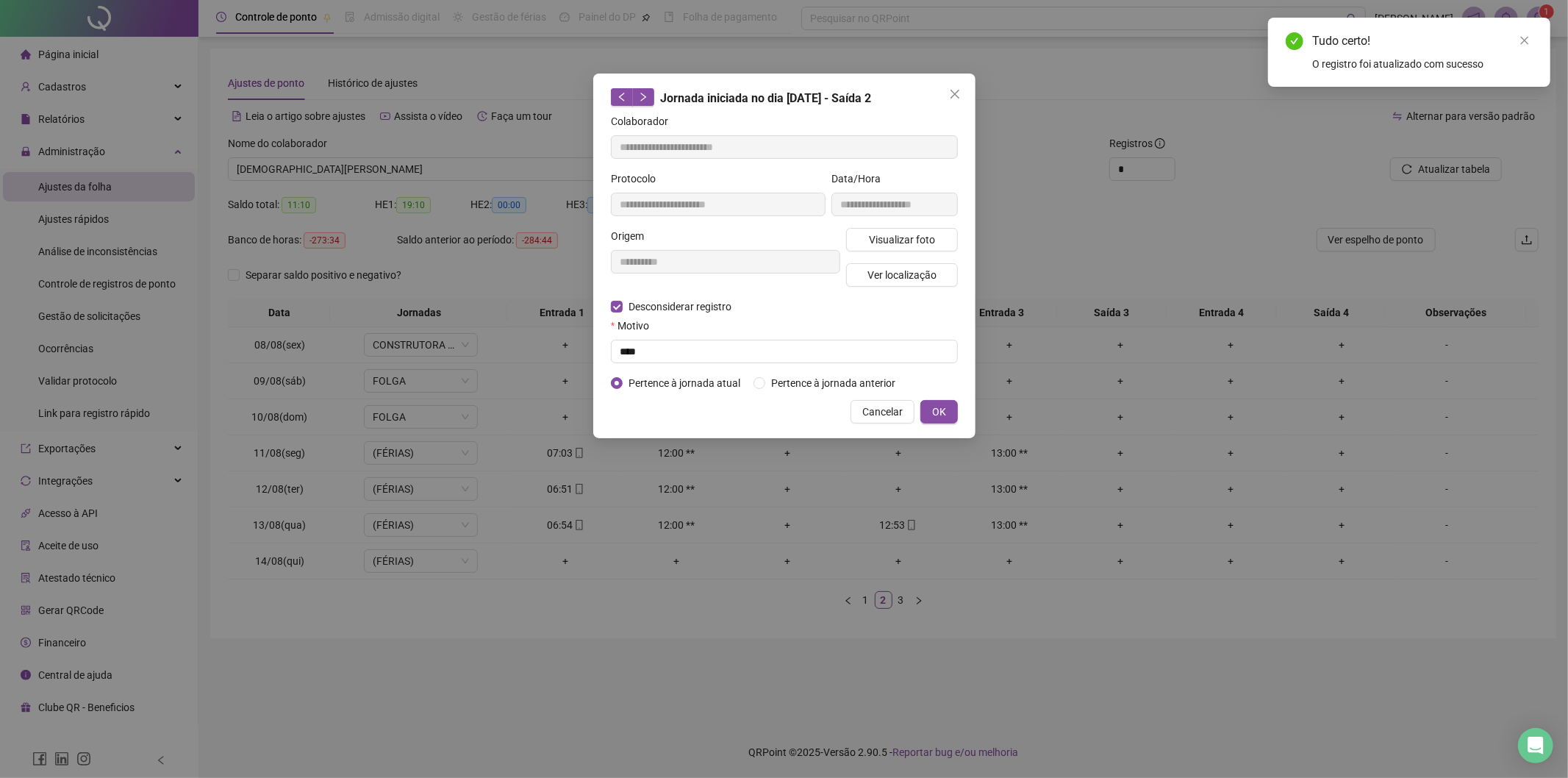
type input "**********"
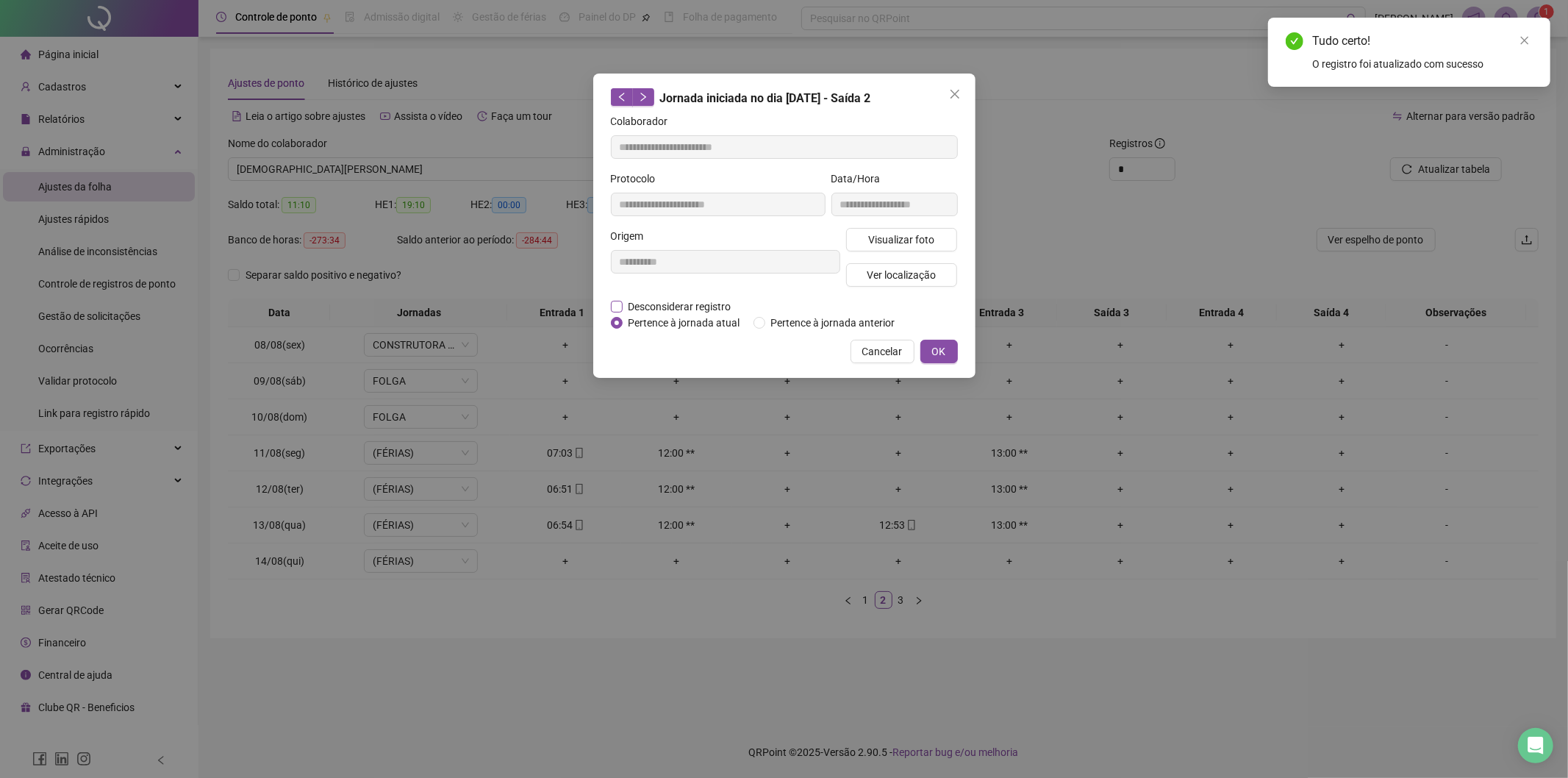
click at [663, 298] on span "Desconsiderar registro" at bounding box center [680, 306] width 115 height 17
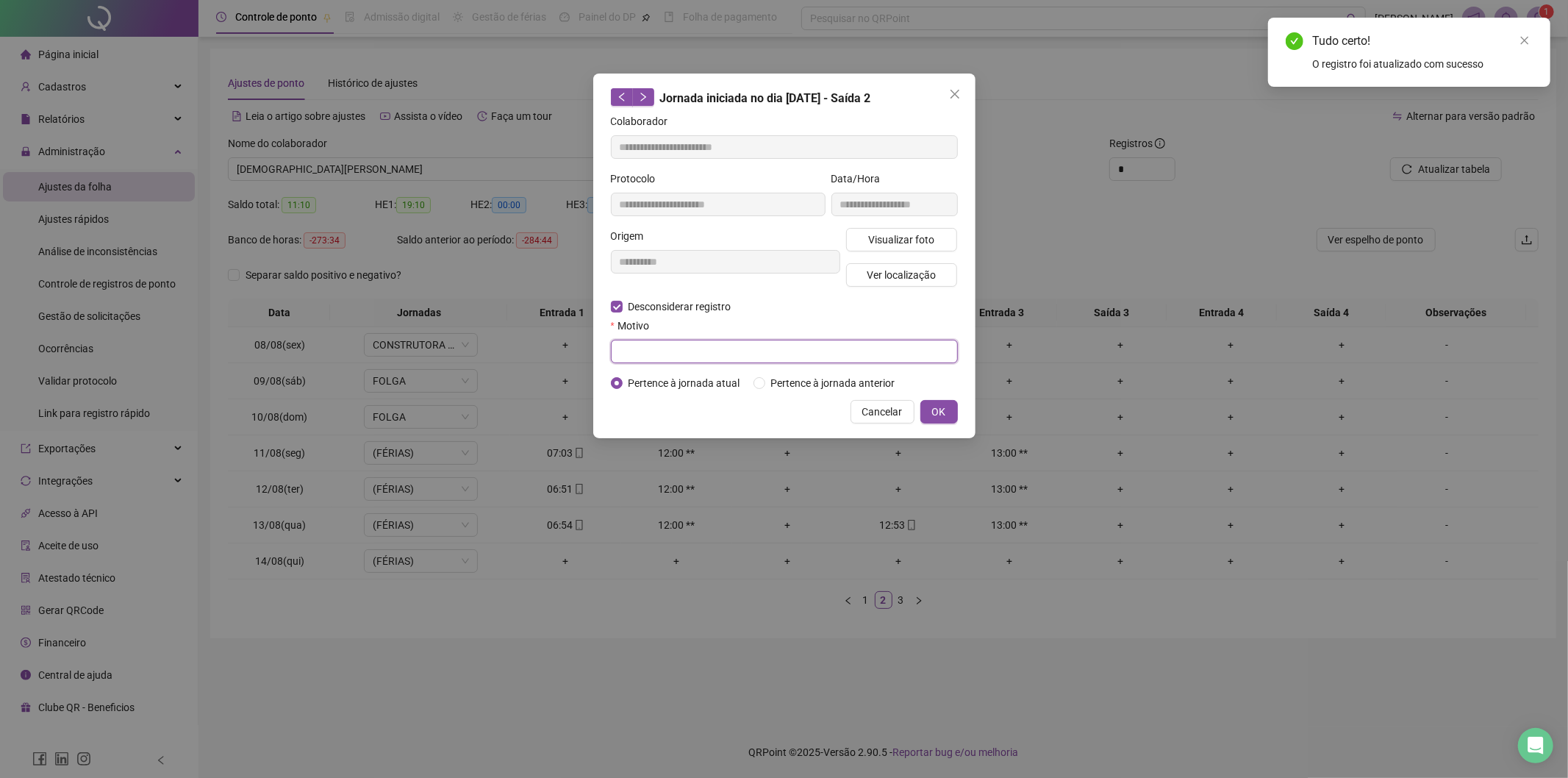
click at [669, 344] on input "text" at bounding box center [784, 352] width 347 height 23
type input "****"
click at [941, 420] on span "OK" at bounding box center [939, 411] width 14 height 17
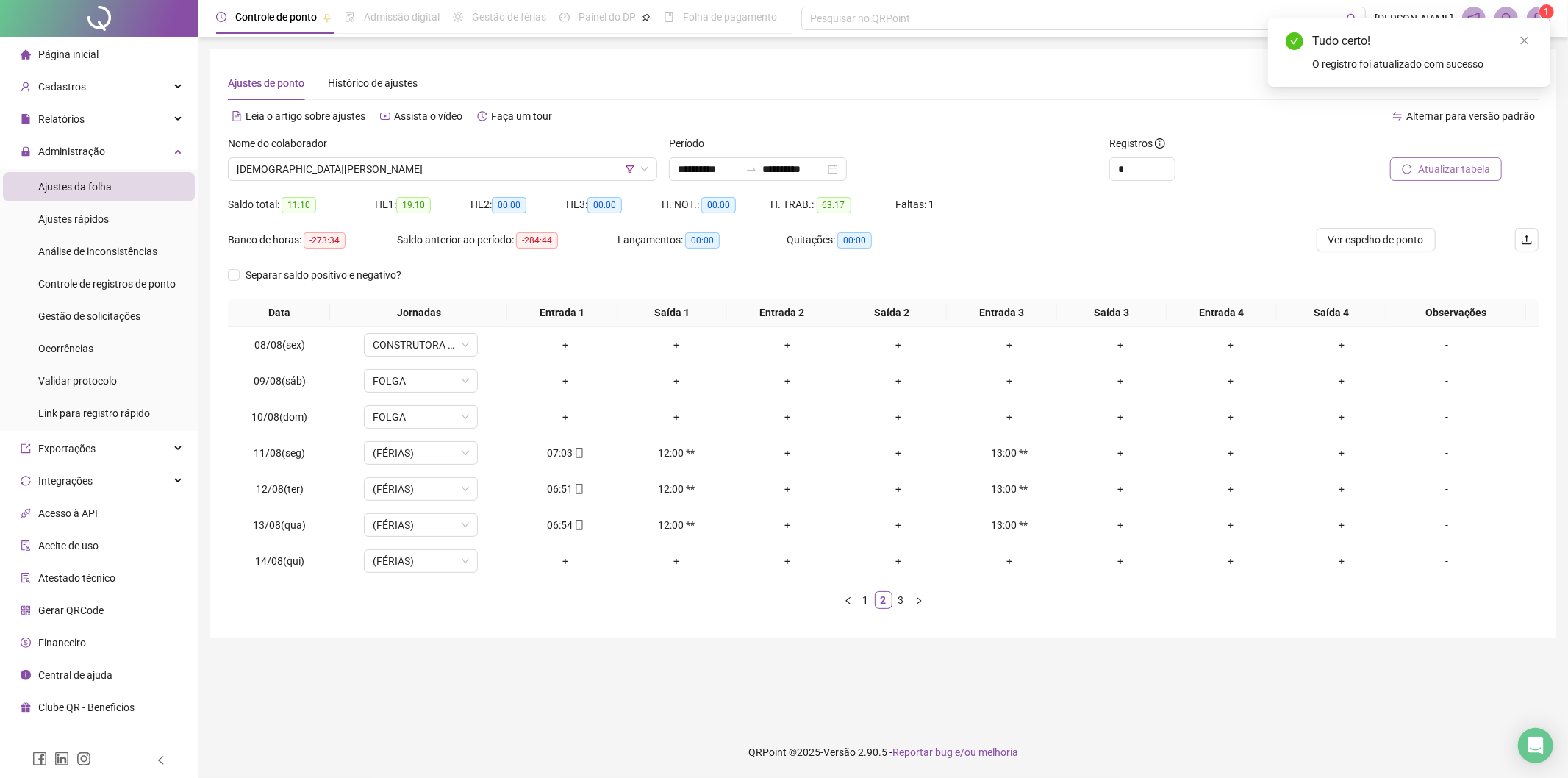
click at [1431, 175] on span "Atualizar tabela" at bounding box center [1454, 169] width 72 height 17
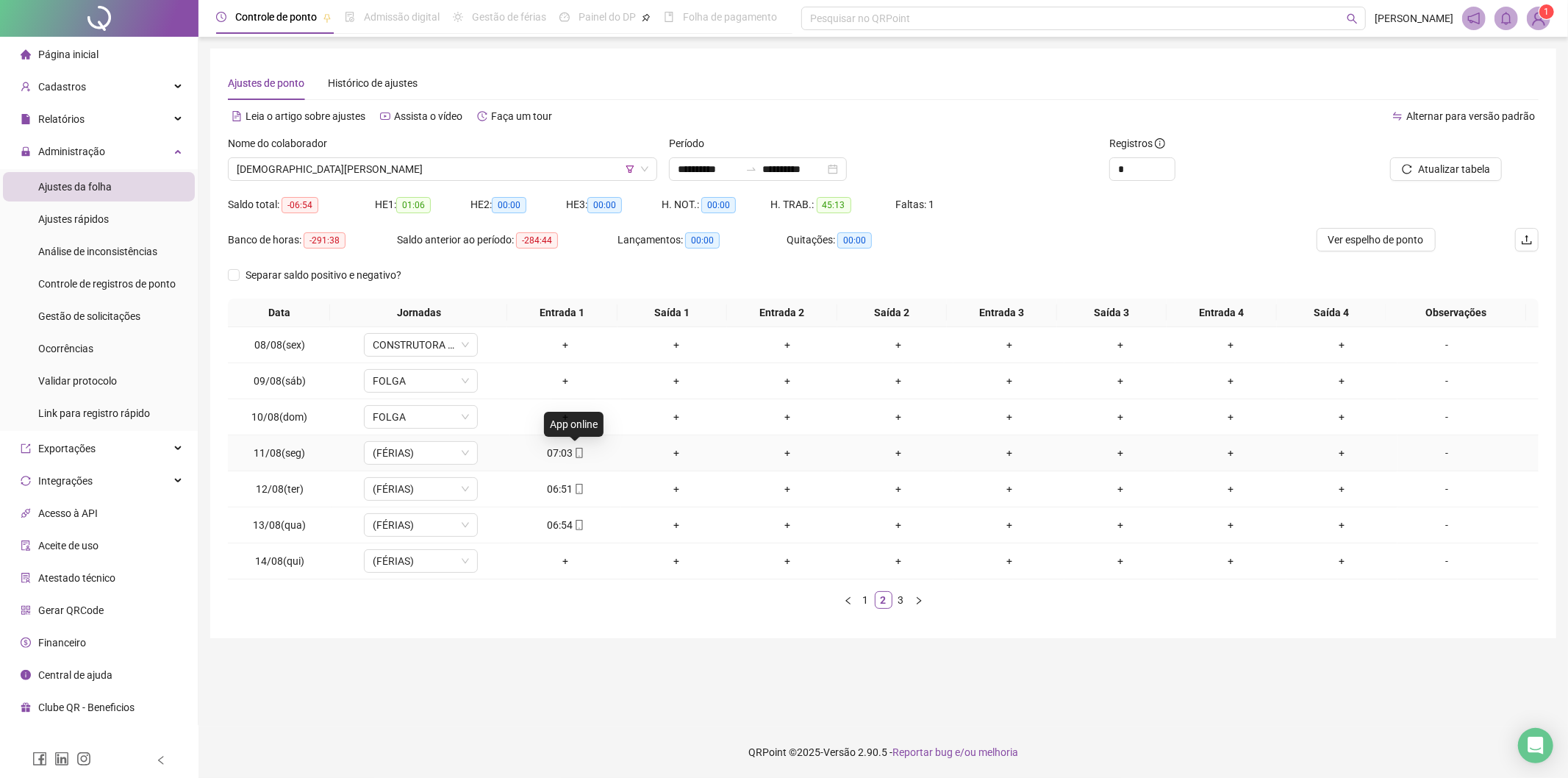
click at [574, 453] on icon "mobile" at bounding box center [579, 452] width 11 height 11
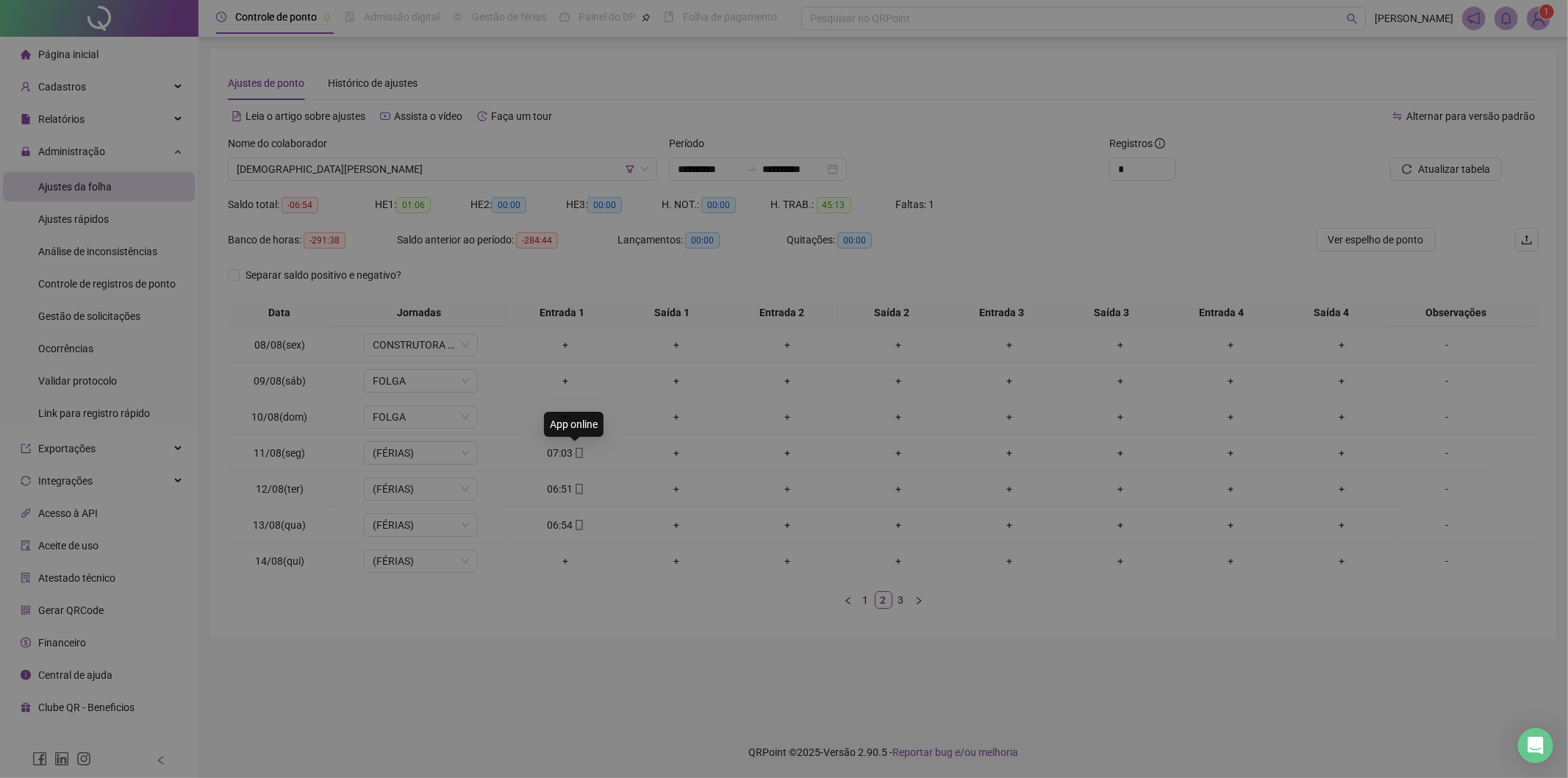
type input "**********"
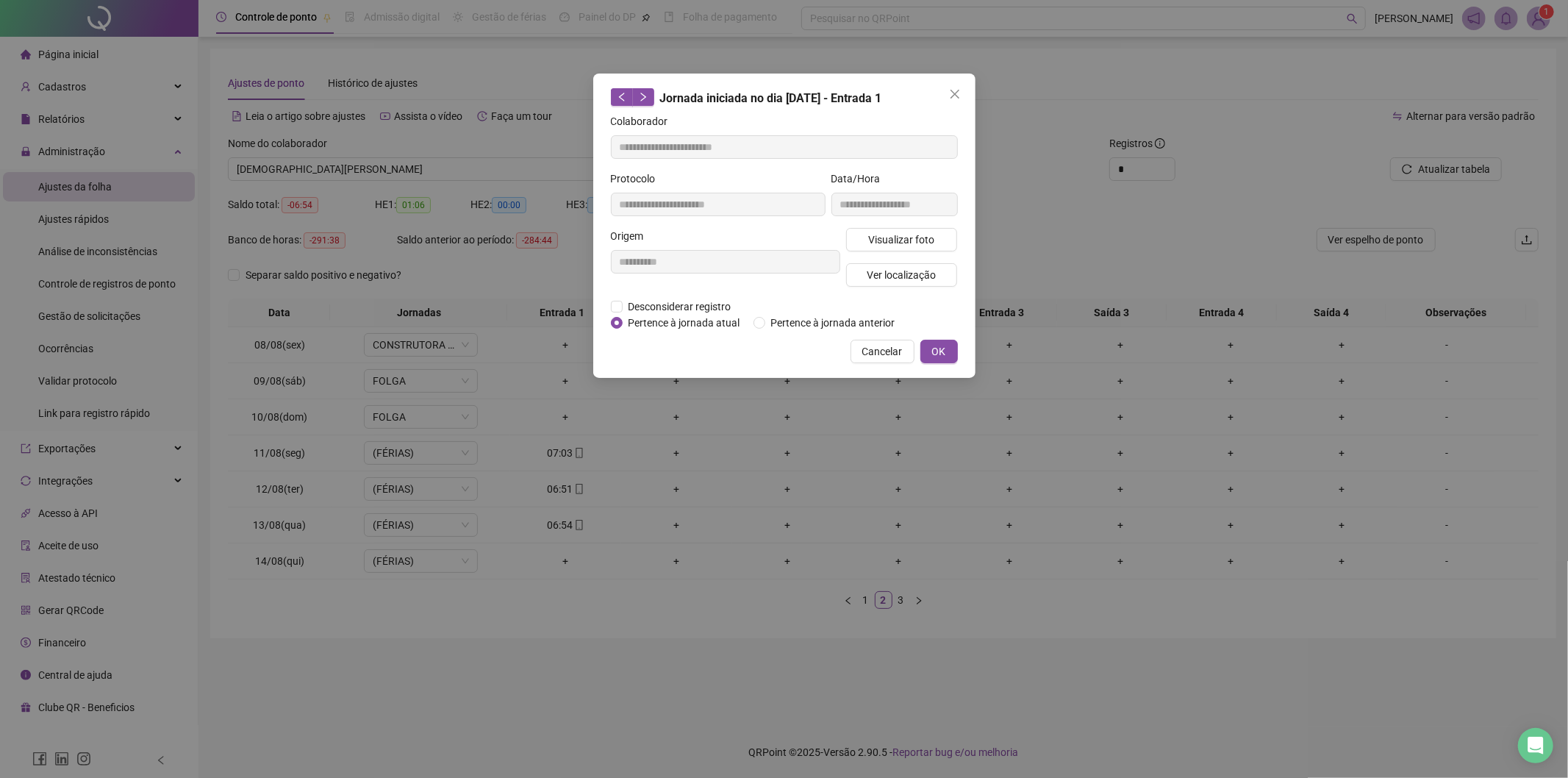
drag, startPoint x: 663, startPoint y: 304, endPoint x: 665, endPoint y: 336, distance: 32.1
click at [664, 304] on span "Desconsiderar registro" at bounding box center [680, 306] width 115 height 17
click at [670, 301] on span "Desconsiderar registro" at bounding box center [680, 306] width 115 height 17
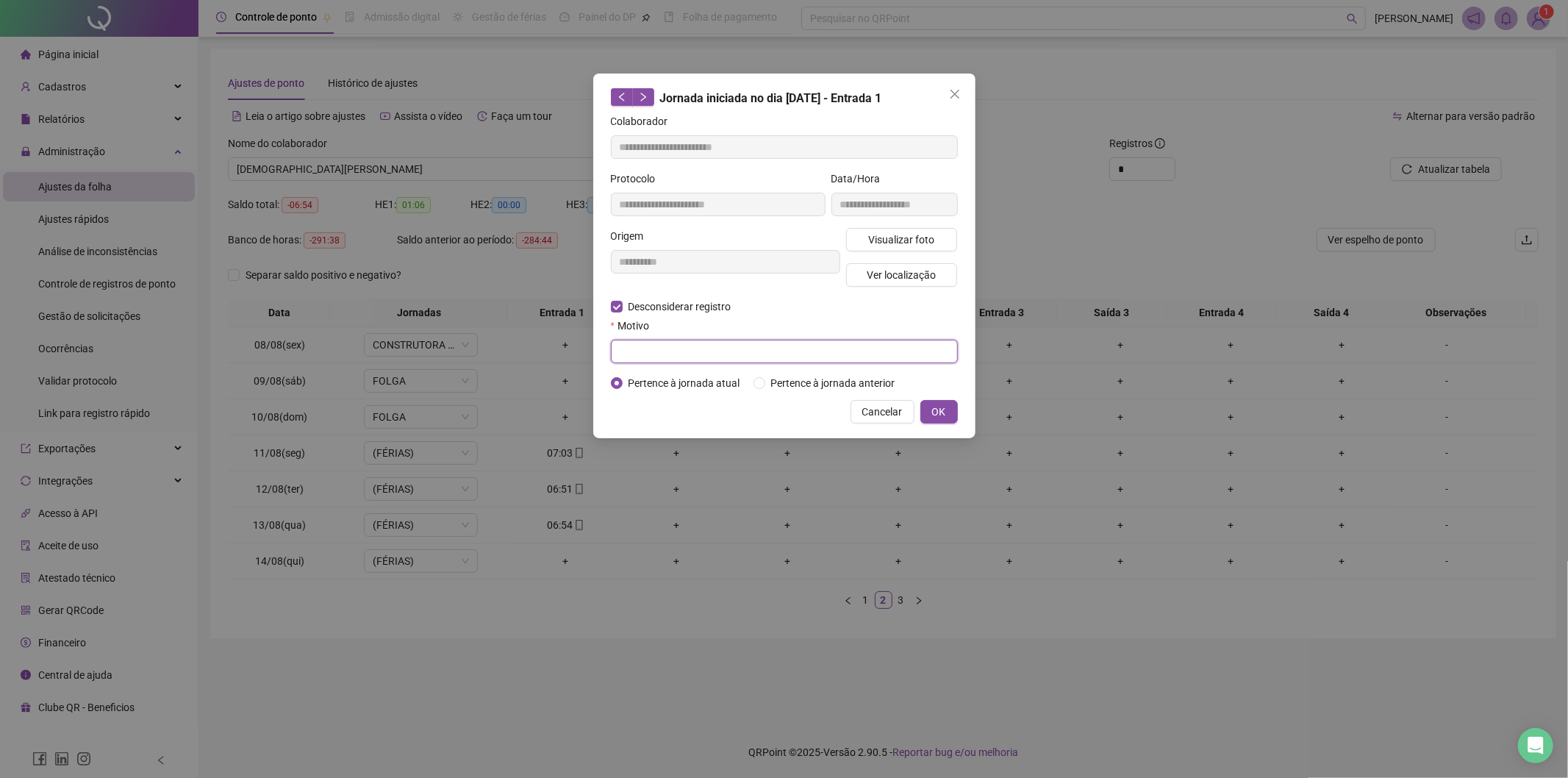
click at [649, 356] on input "text" at bounding box center [784, 352] width 347 height 23
type input "****"
click at [925, 414] on button "OK" at bounding box center [938, 411] width 37 height 23
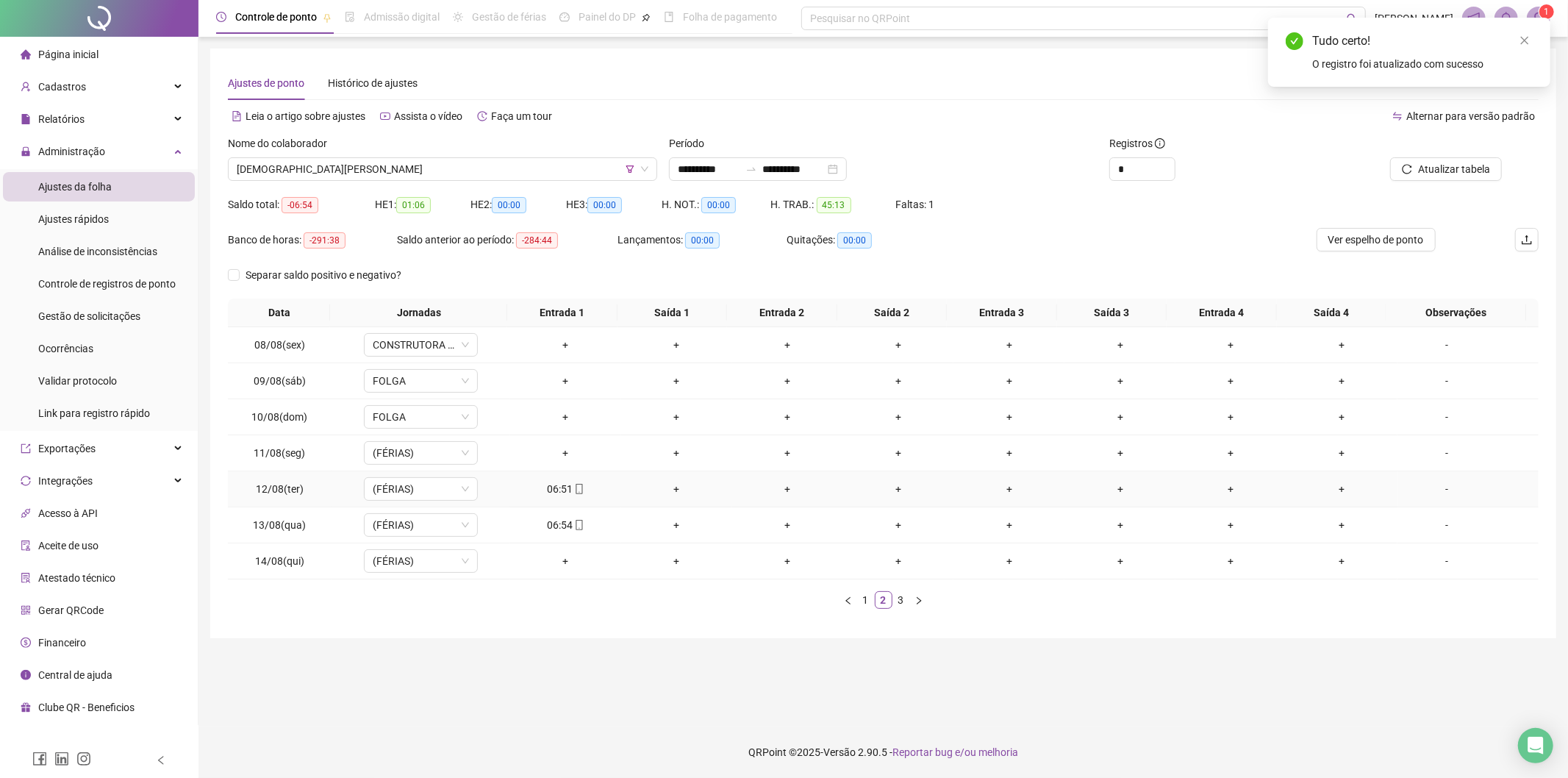
click at [567, 484] on div "06:51" at bounding box center [566, 488] width 99 height 17
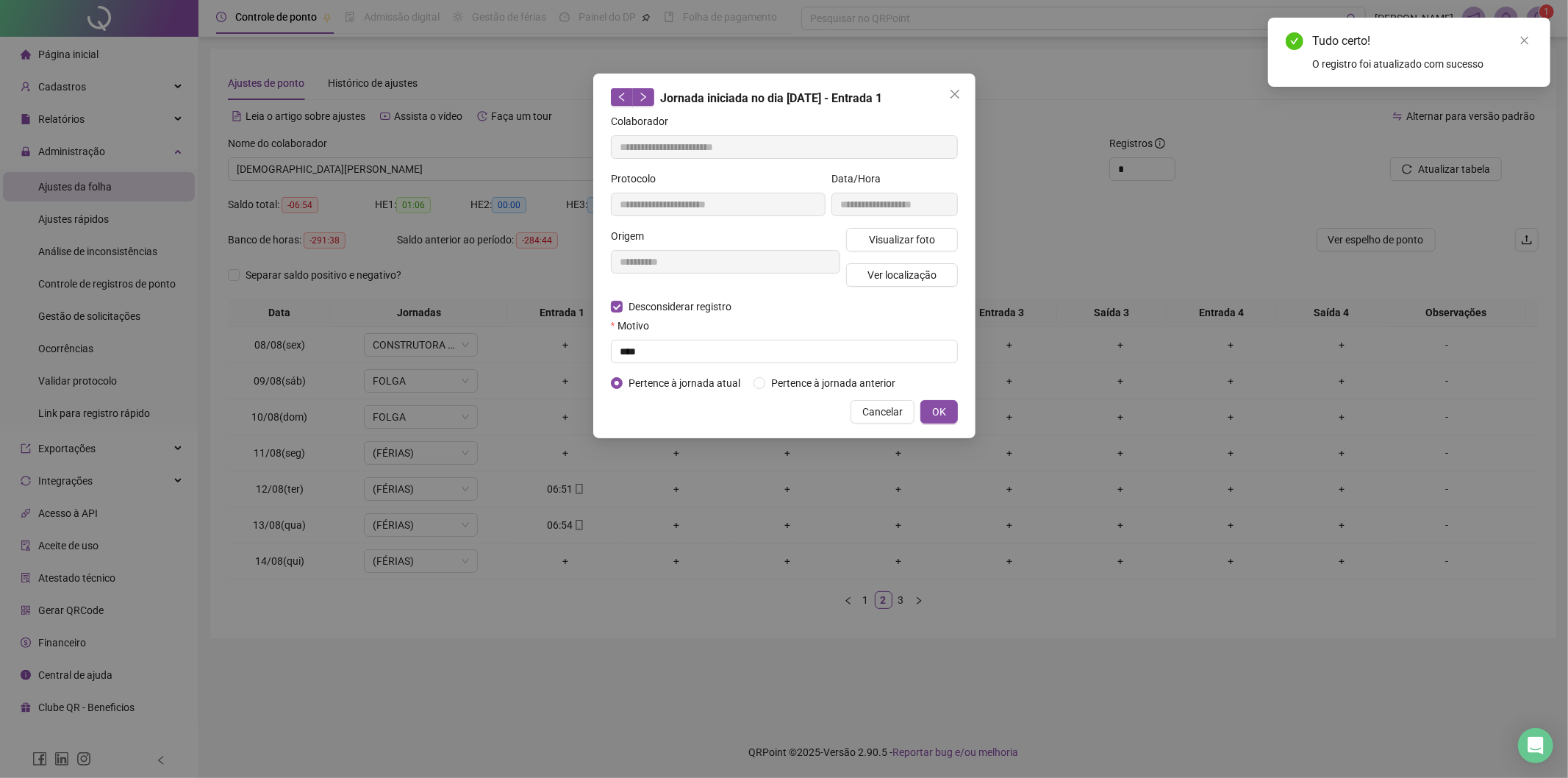
type input "**********"
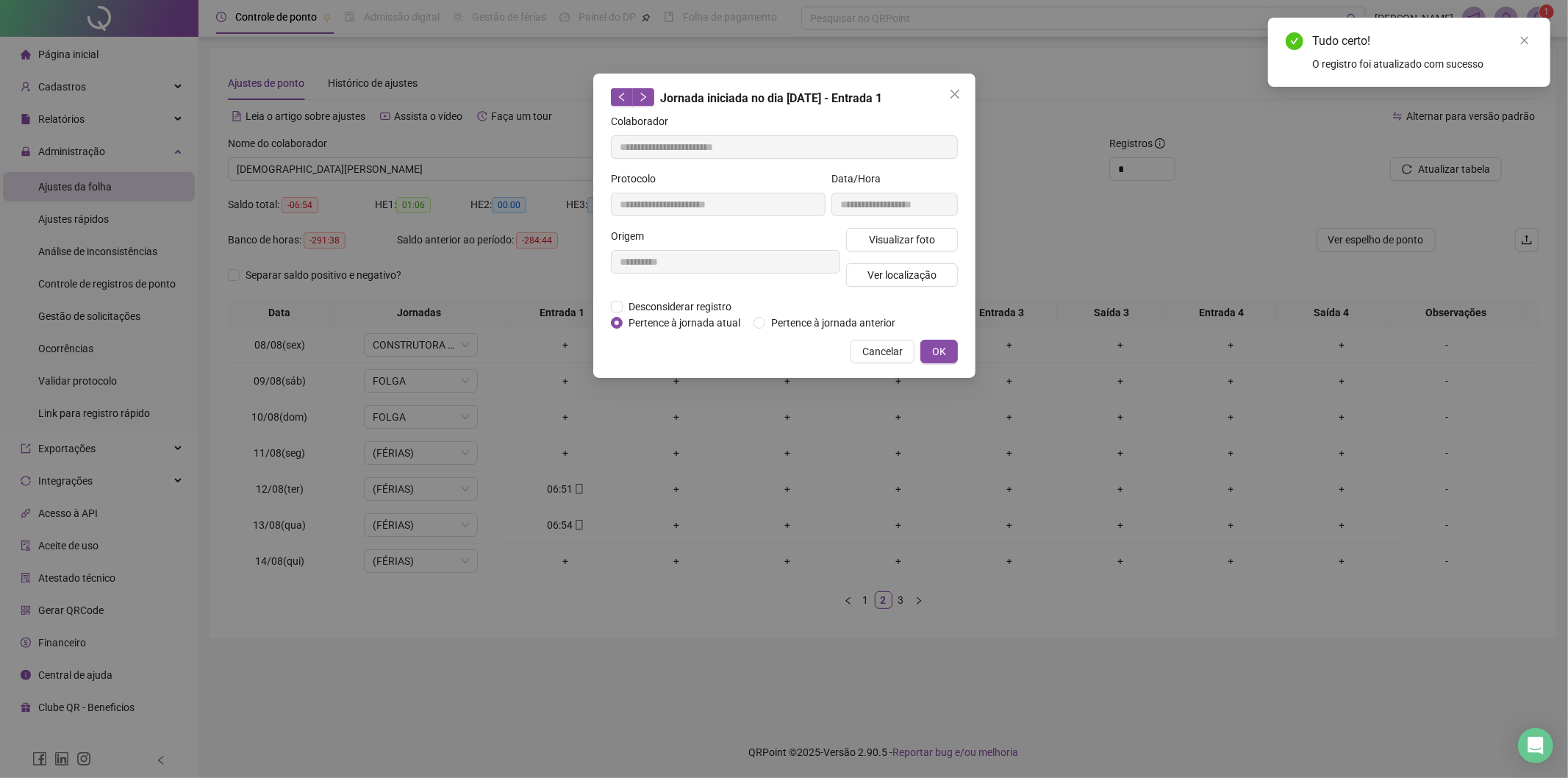
click at [370, 486] on div "**********" at bounding box center [784, 389] width 1568 height 778
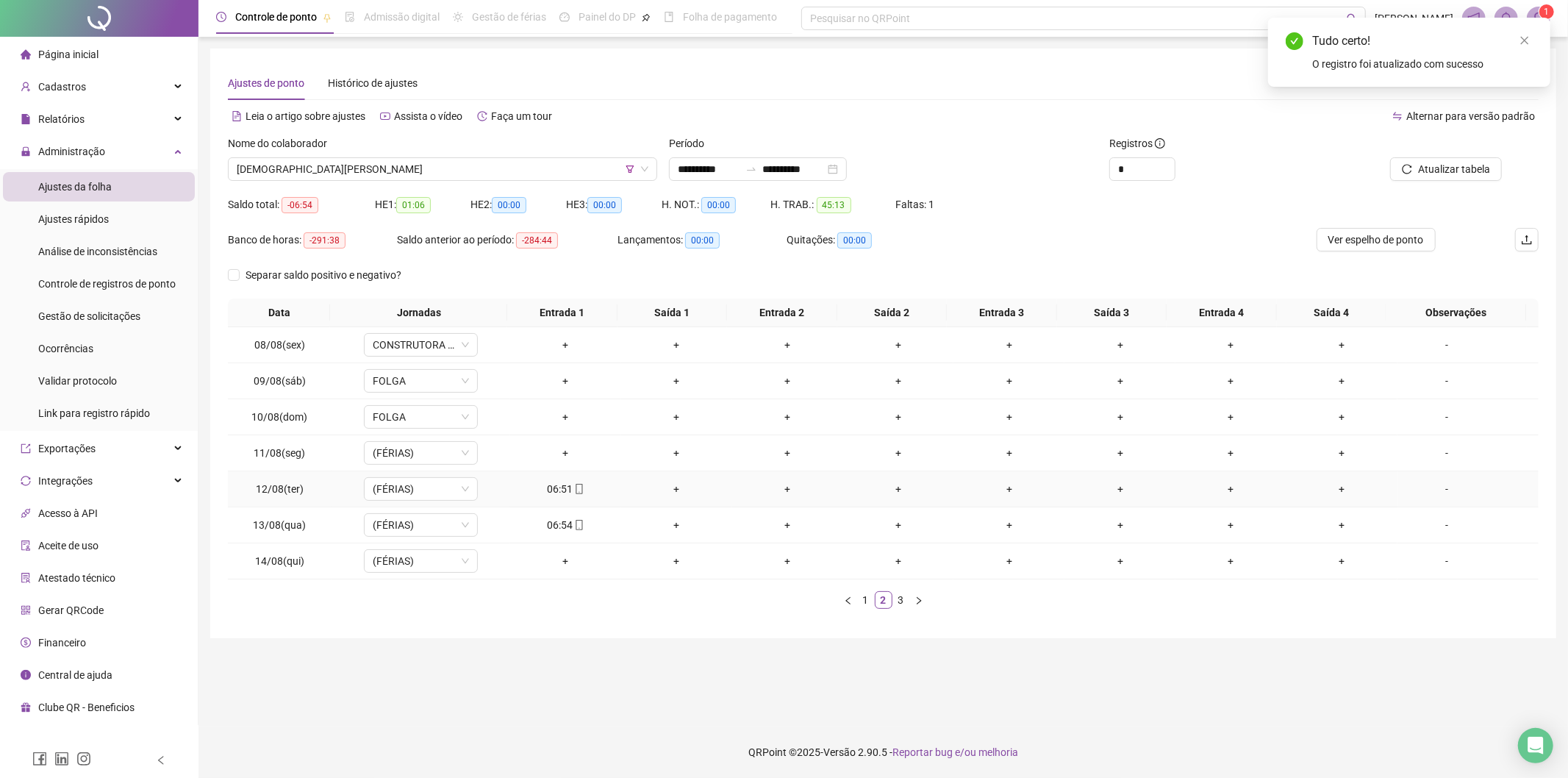
click at [575, 486] on icon "mobile" at bounding box center [579, 488] width 11 height 11
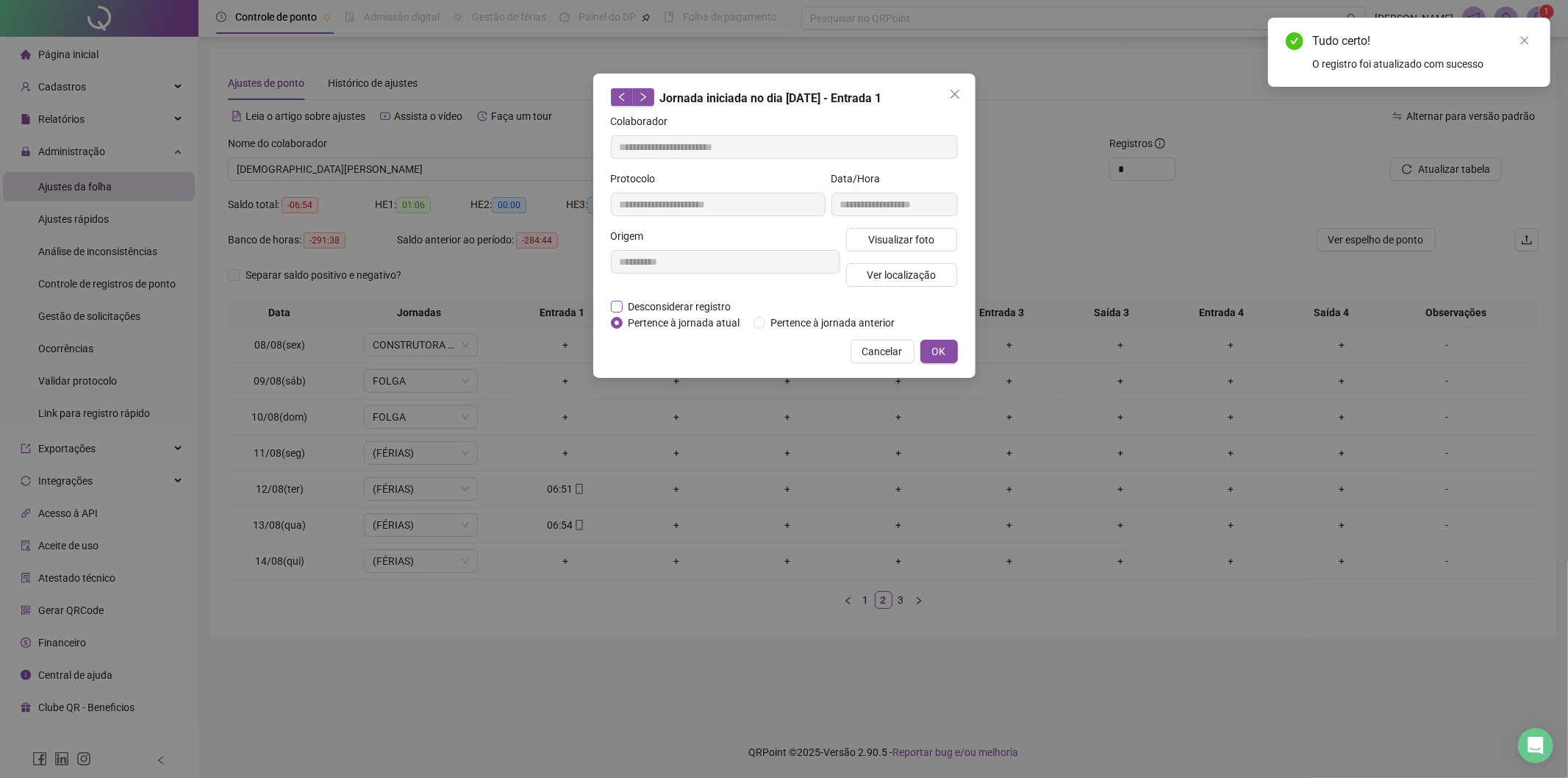
click at [674, 310] on span "Desconsiderar registro" at bounding box center [680, 306] width 115 height 17
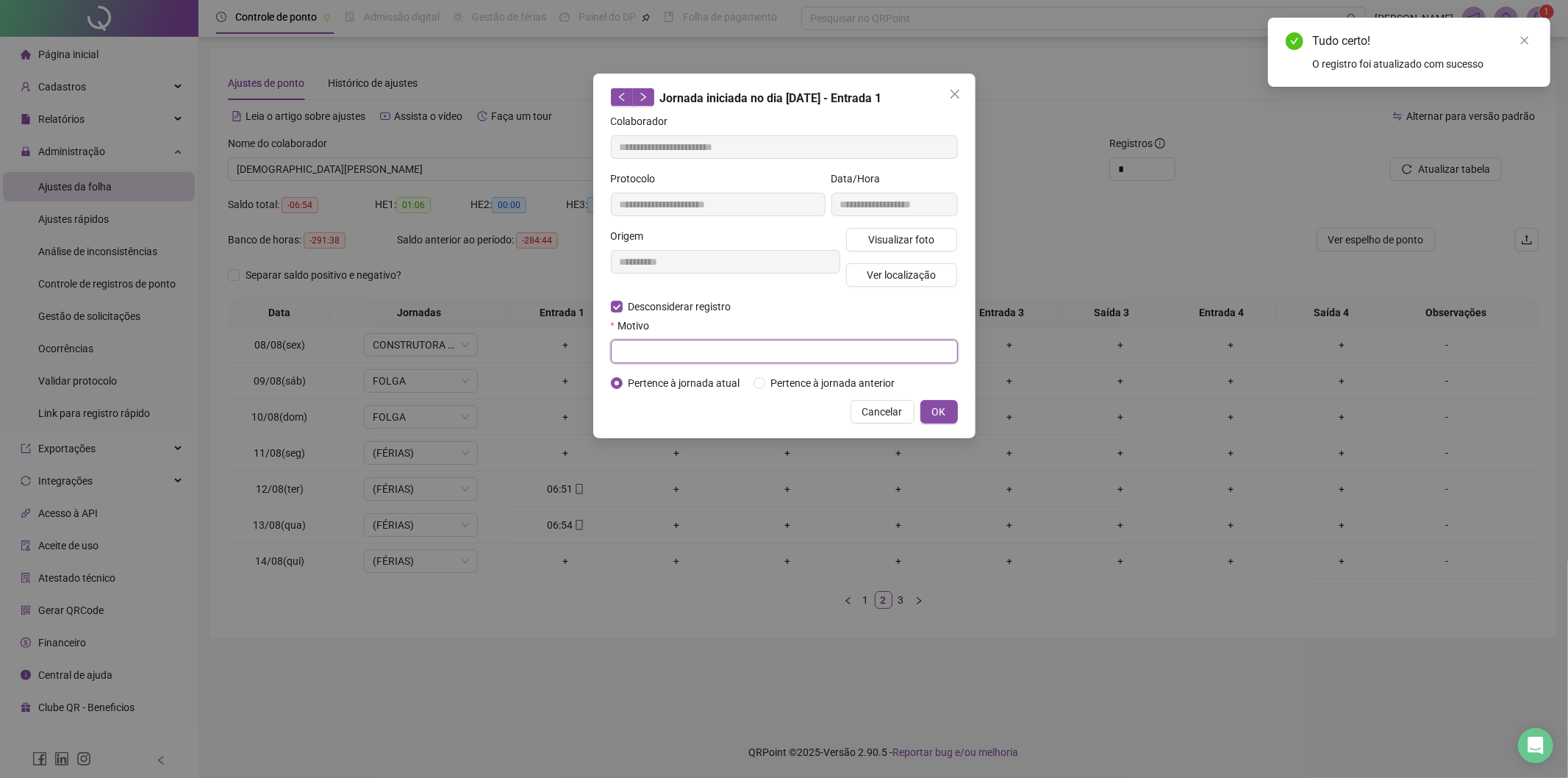
click at [666, 347] on input "text" at bounding box center [784, 352] width 347 height 23
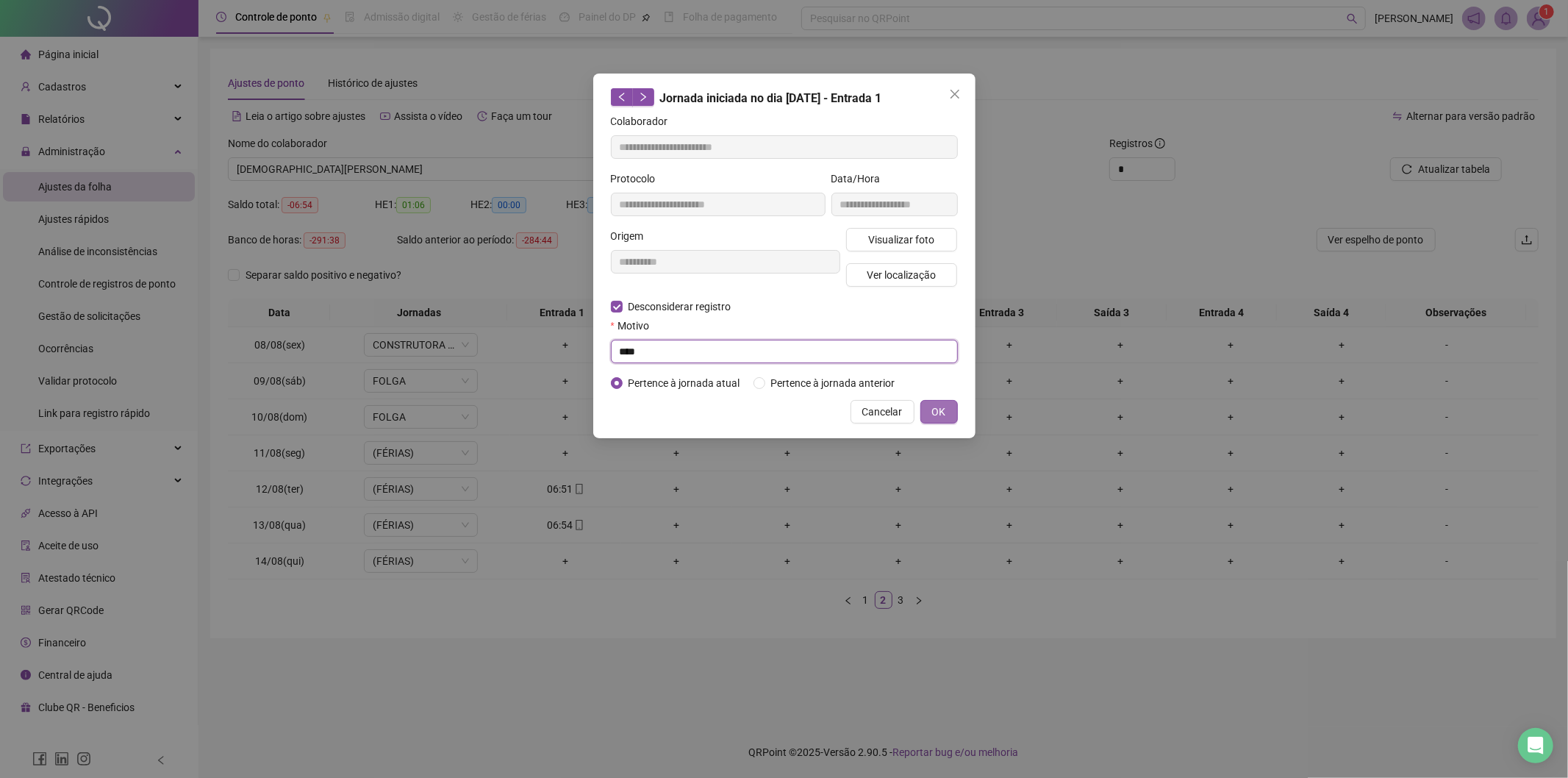
type input "****"
click at [941, 416] on span "OK" at bounding box center [939, 411] width 14 height 17
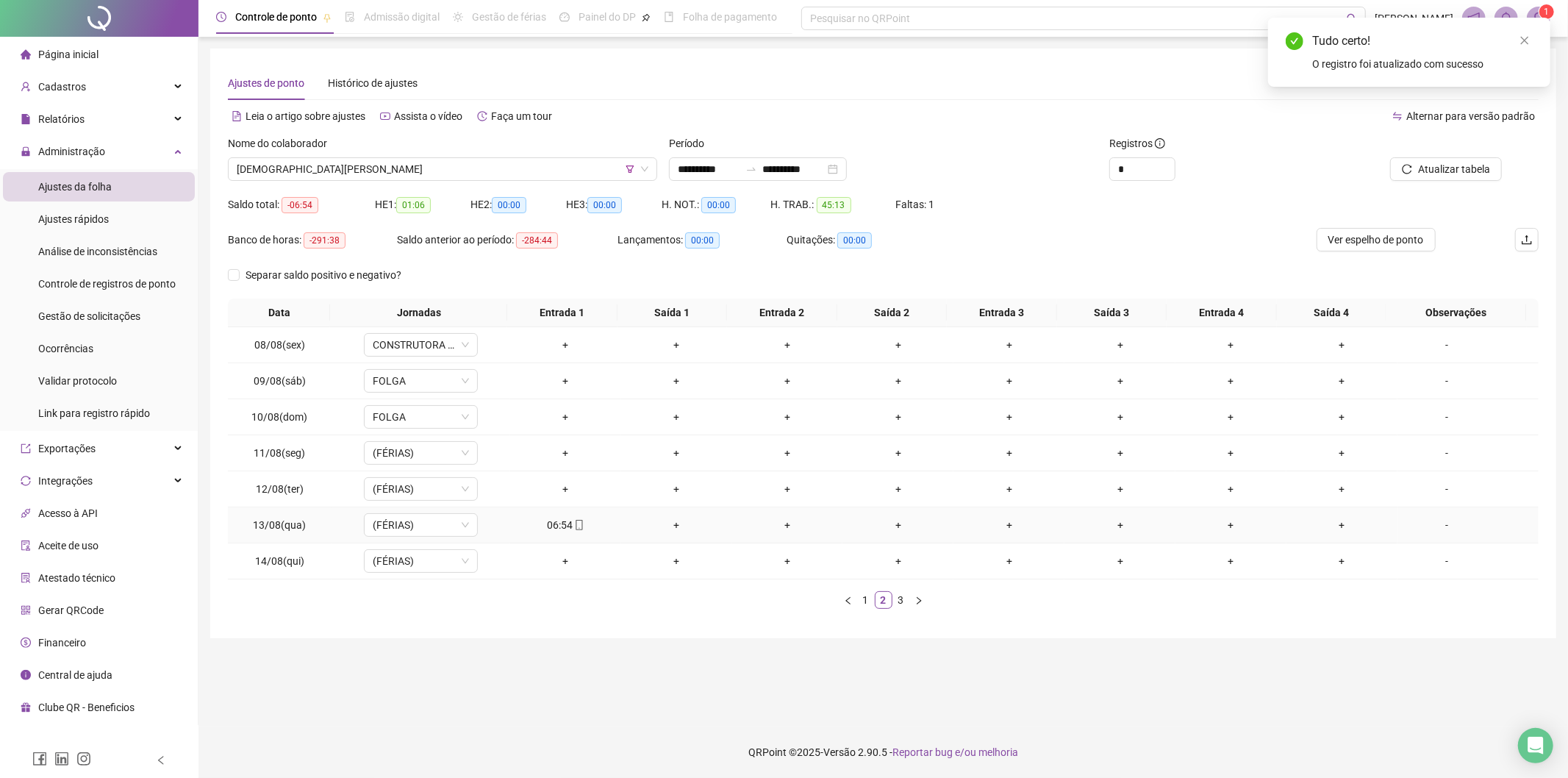
click at [574, 525] on icon "mobile" at bounding box center [579, 525] width 11 height 11
type input "**********"
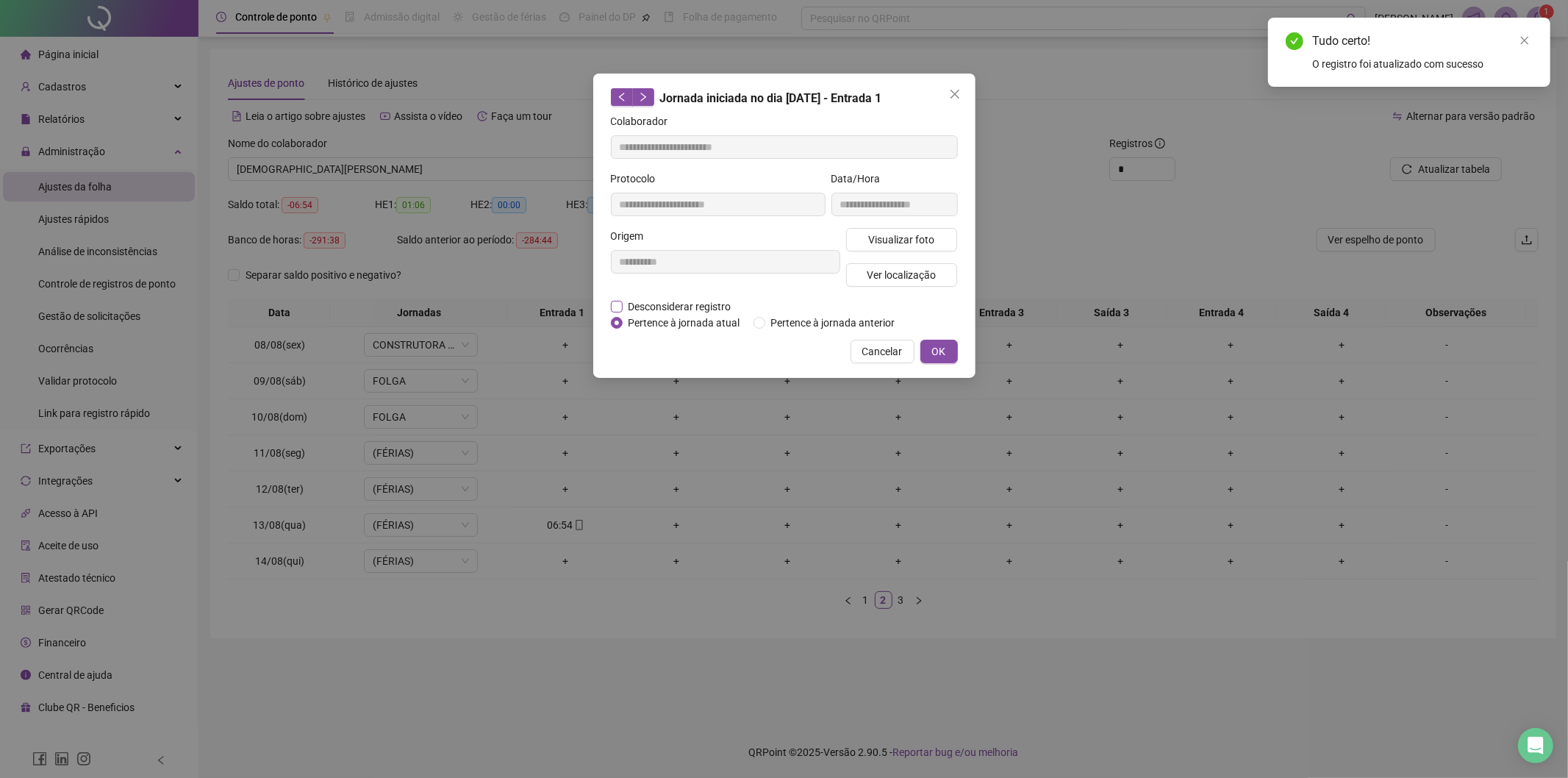
click at [657, 310] on span "Desconsiderar registro" at bounding box center [680, 306] width 115 height 17
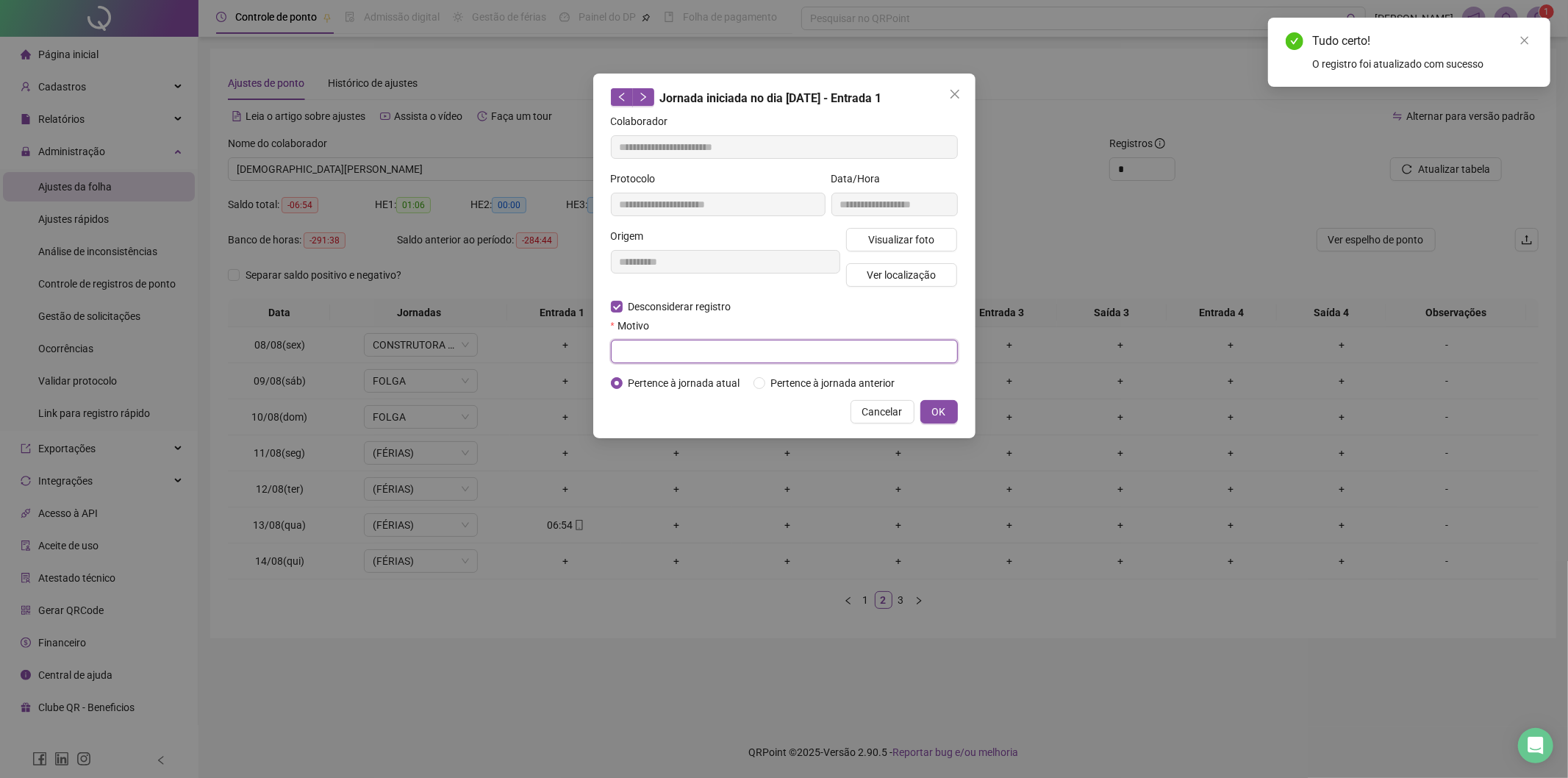
click at [657, 358] on input "text" at bounding box center [784, 352] width 347 height 23
type input "****"
click at [933, 408] on span "OK" at bounding box center [939, 411] width 14 height 17
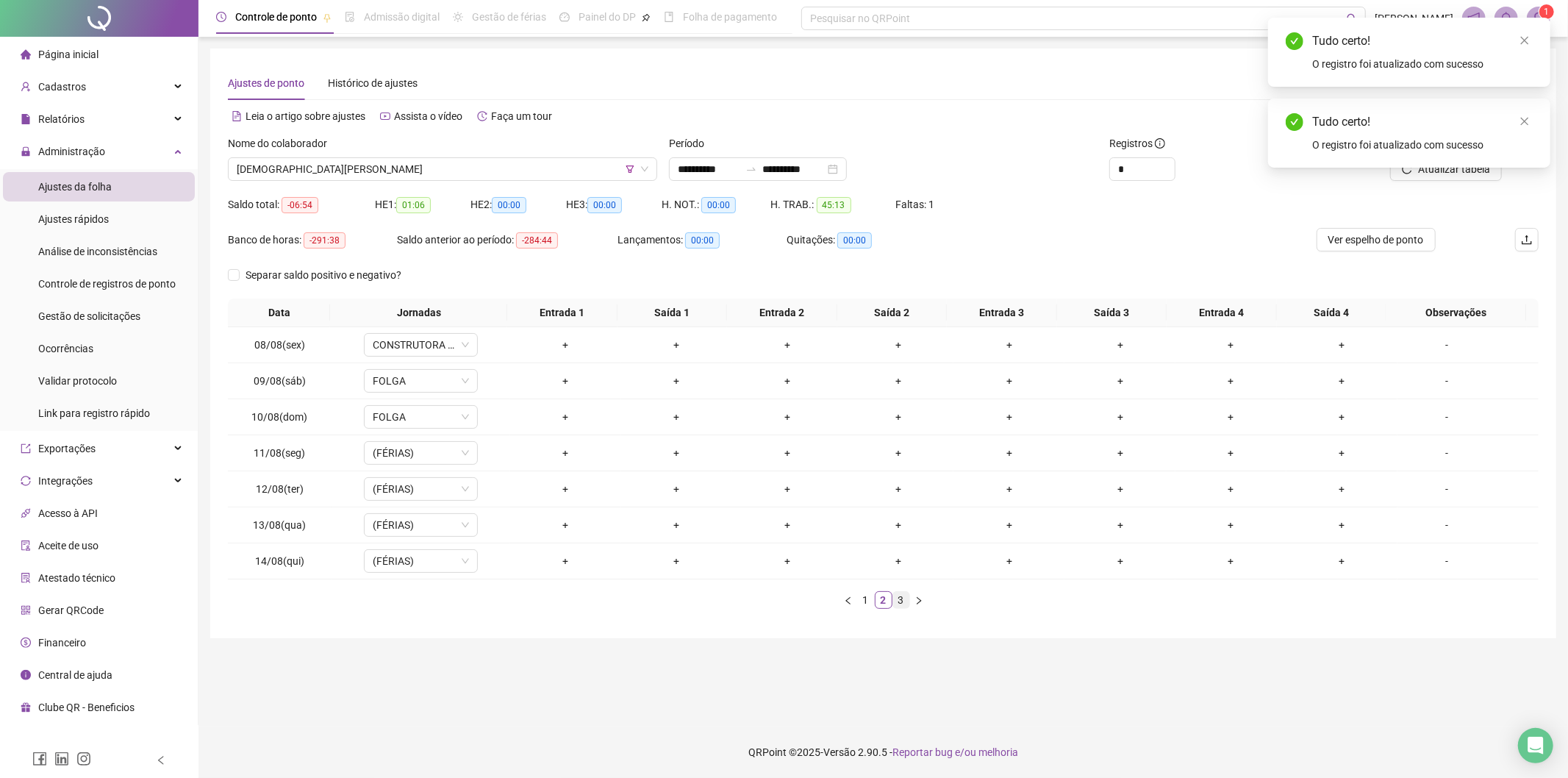
click at [901, 604] on link "3" at bounding box center [901, 600] width 17 height 17
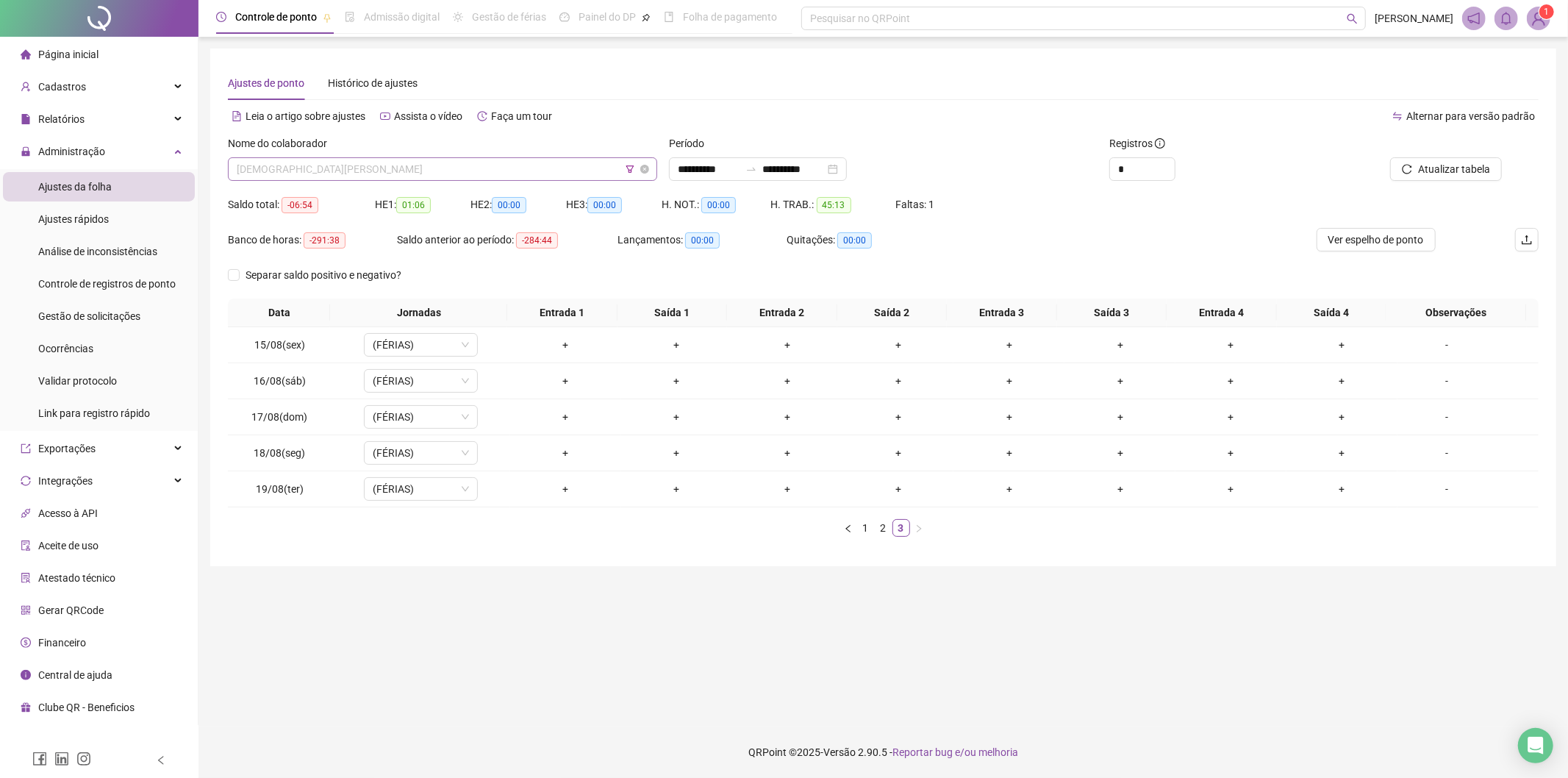
click at [420, 165] on span "[DEMOGRAPHIC_DATA][PERSON_NAME]" at bounding box center [442, 169] width 411 height 22
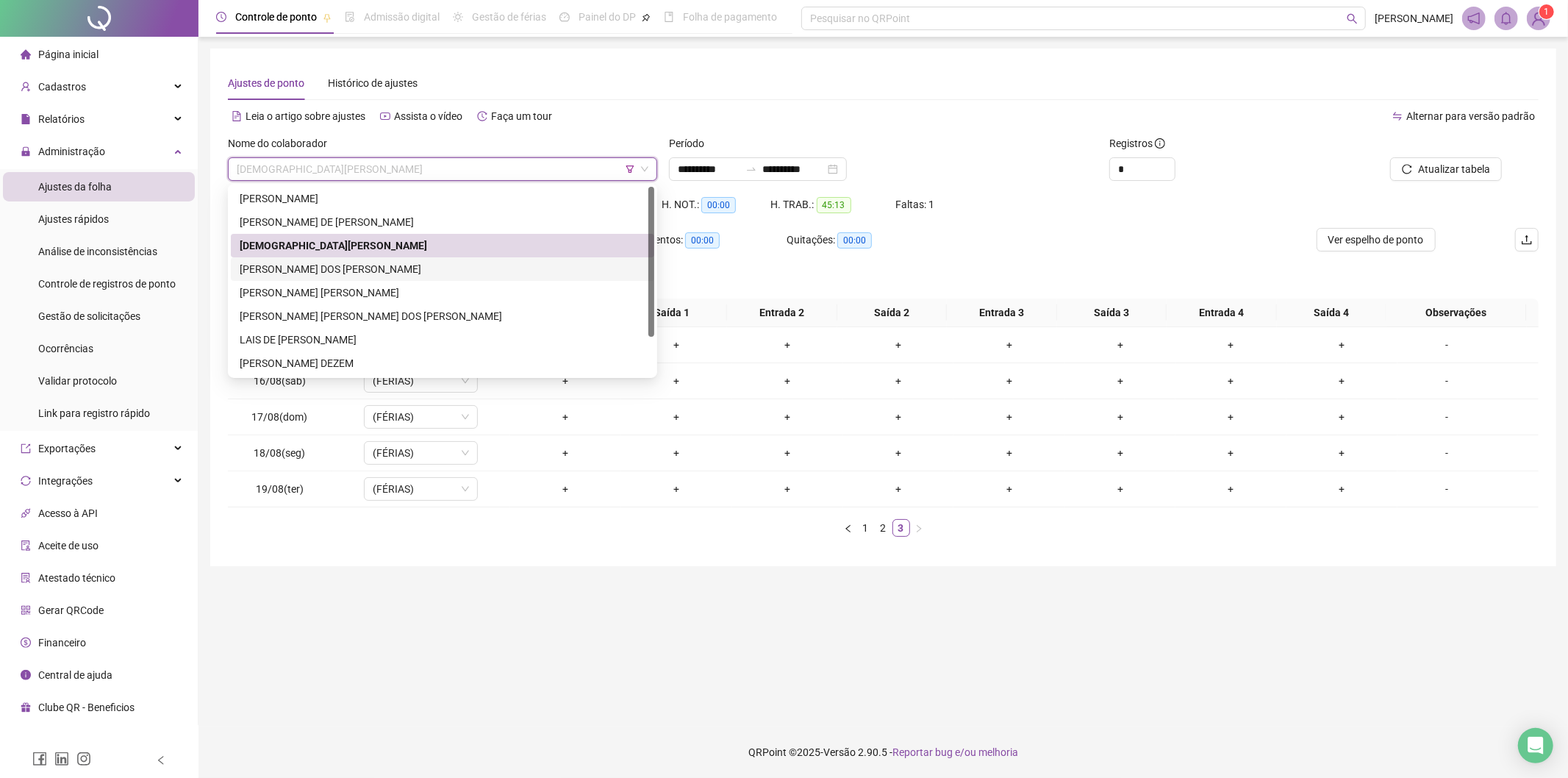
click at [319, 268] on div "[PERSON_NAME] DOS [PERSON_NAME]" at bounding box center [442, 269] width 405 height 17
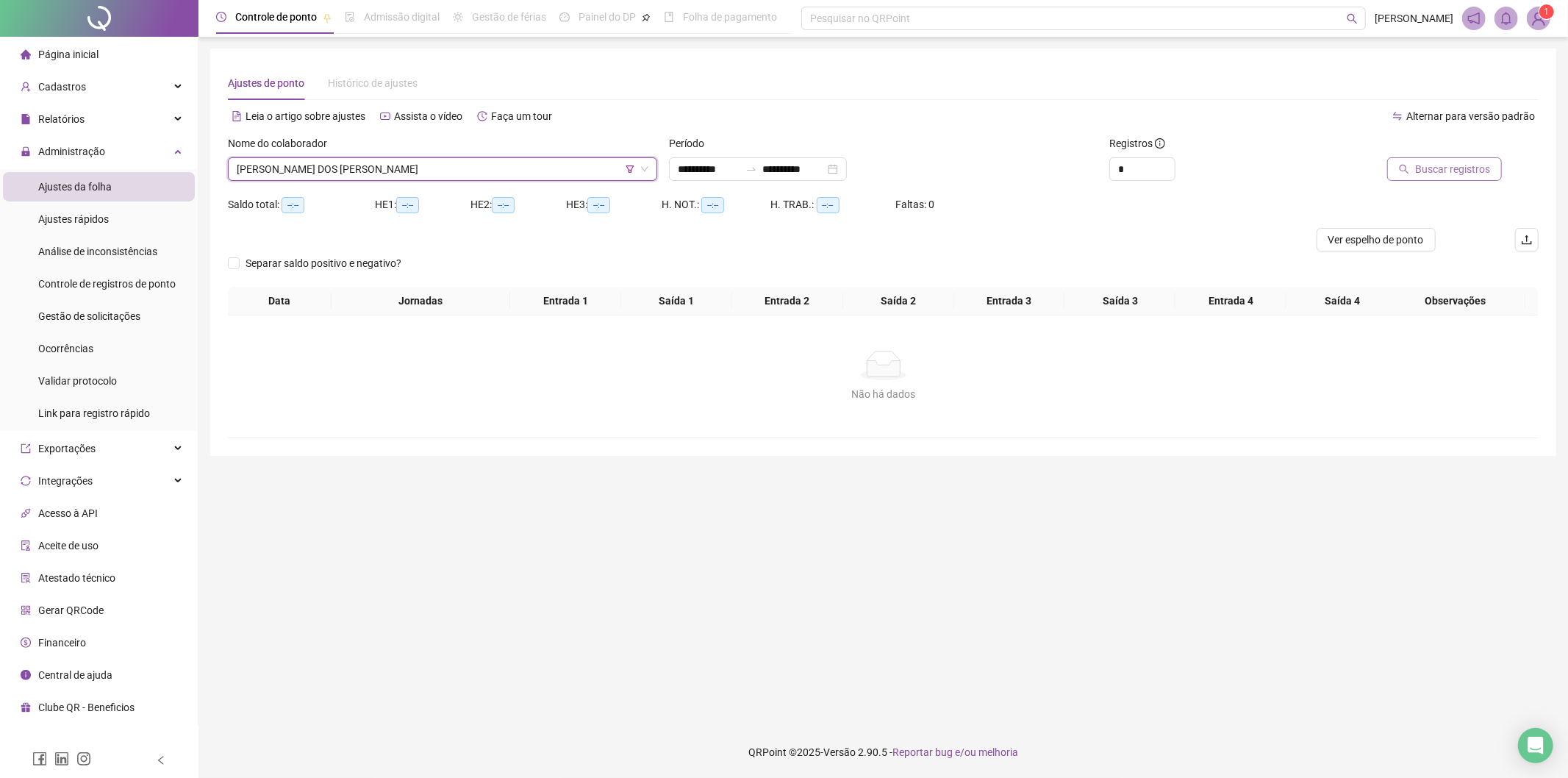
click at [1464, 174] on span "Buscar registros" at bounding box center [1452, 169] width 75 height 17
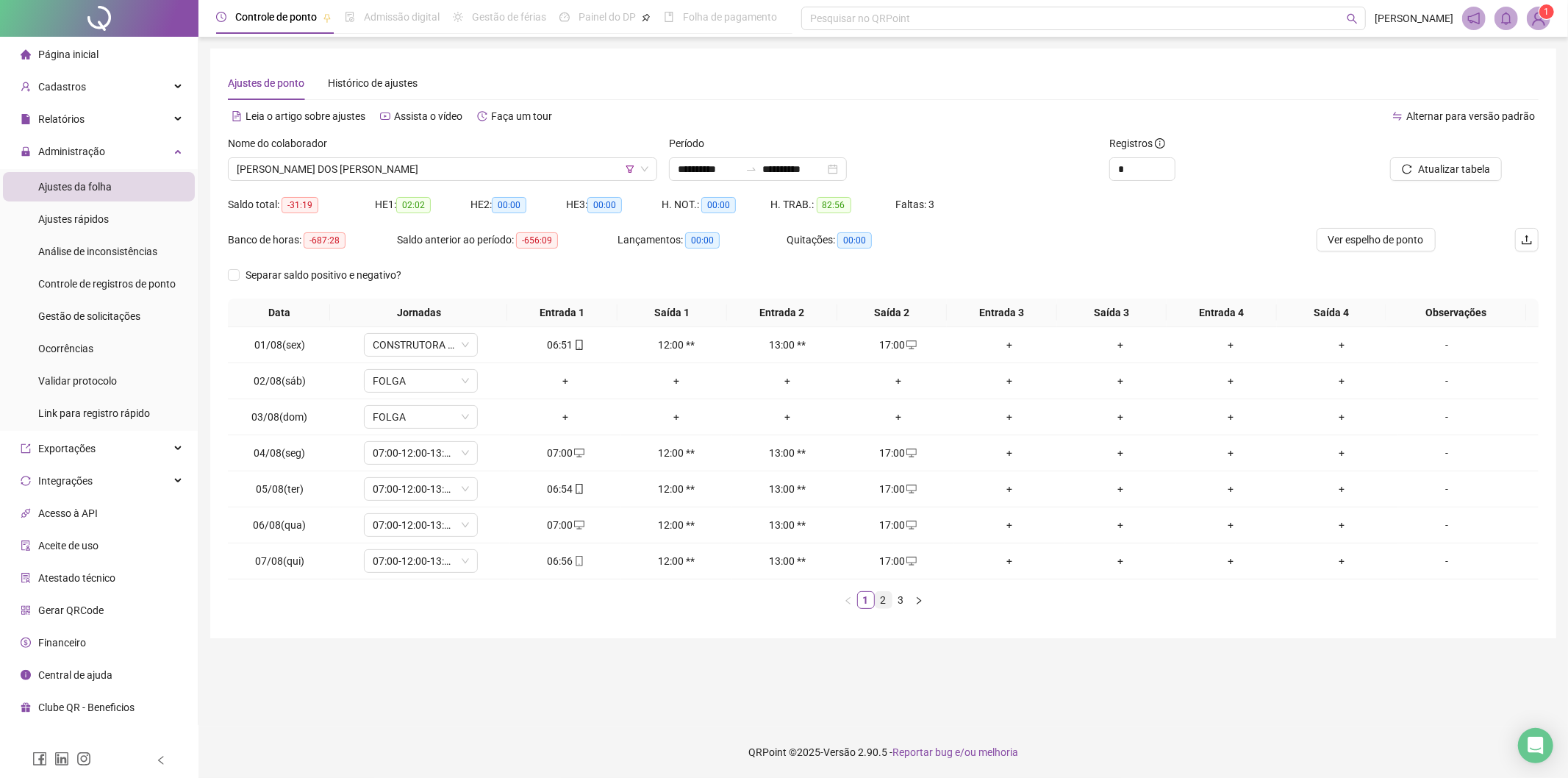
click at [882, 602] on link "2" at bounding box center [883, 600] width 17 height 17
click at [906, 489] on icon "mobile" at bounding box center [911, 488] width 11 height 11
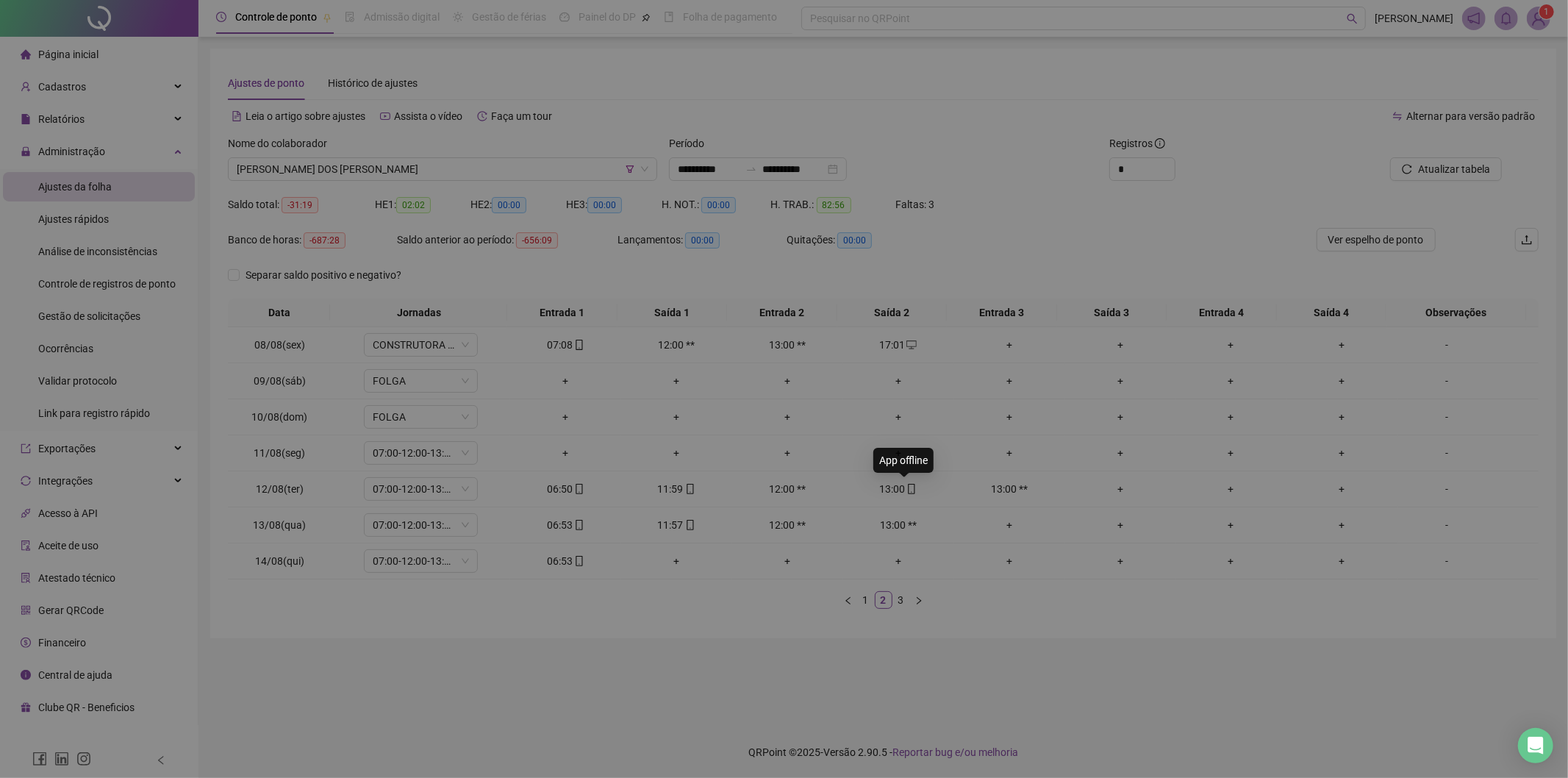
type input "**********"
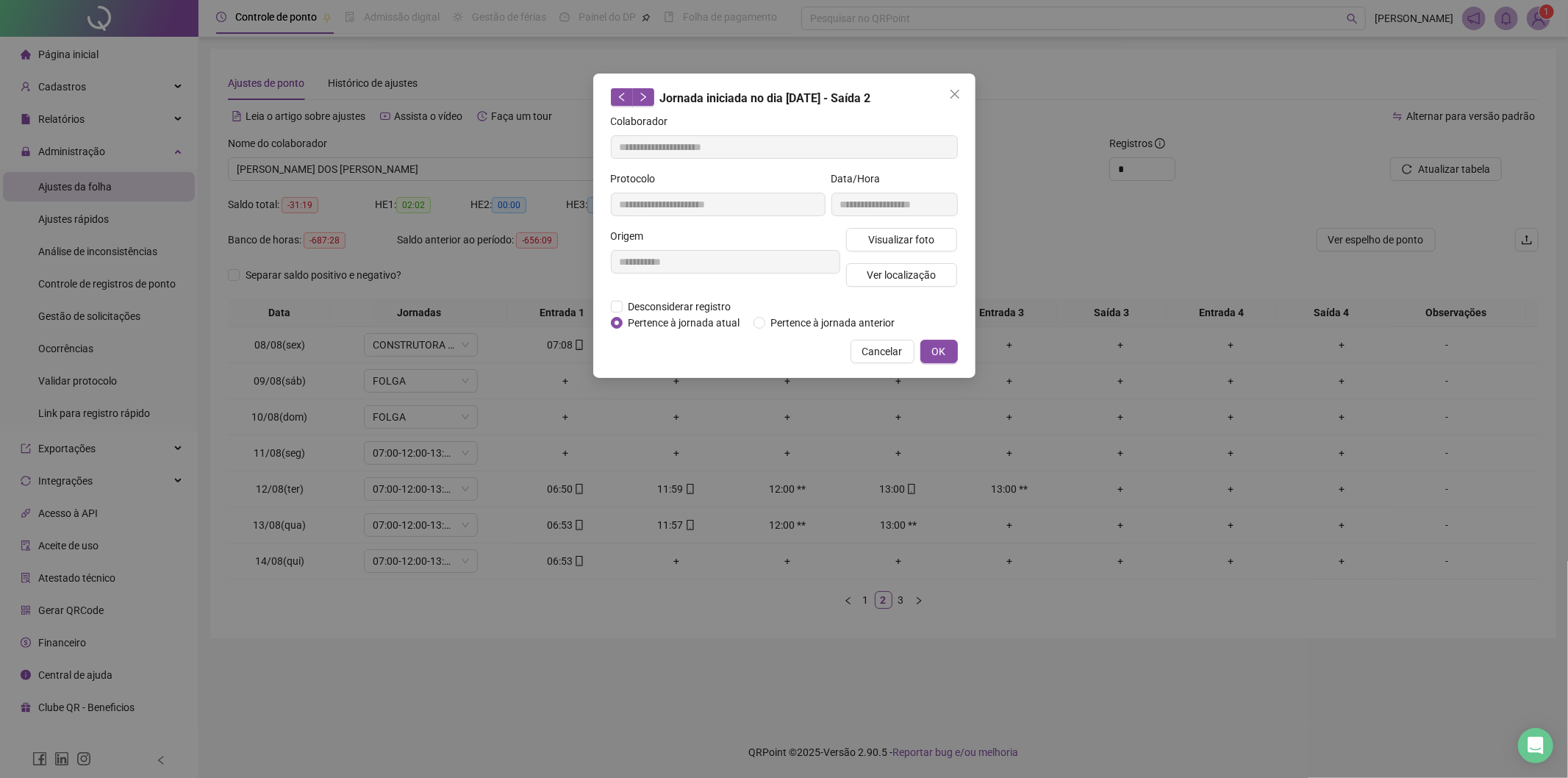
drag, startPoint x: 685, startPoint y: 304, endPoint x: 693, endPoint y: 325, distance: 22.5
click at [687, 306] on span "Desconsiderar registro" at bounding box center [680, 306] width 115 height 17
click at [636, 304] on span "Desconsiderar registro" at bounding box center [680, 306] width 115 height 17
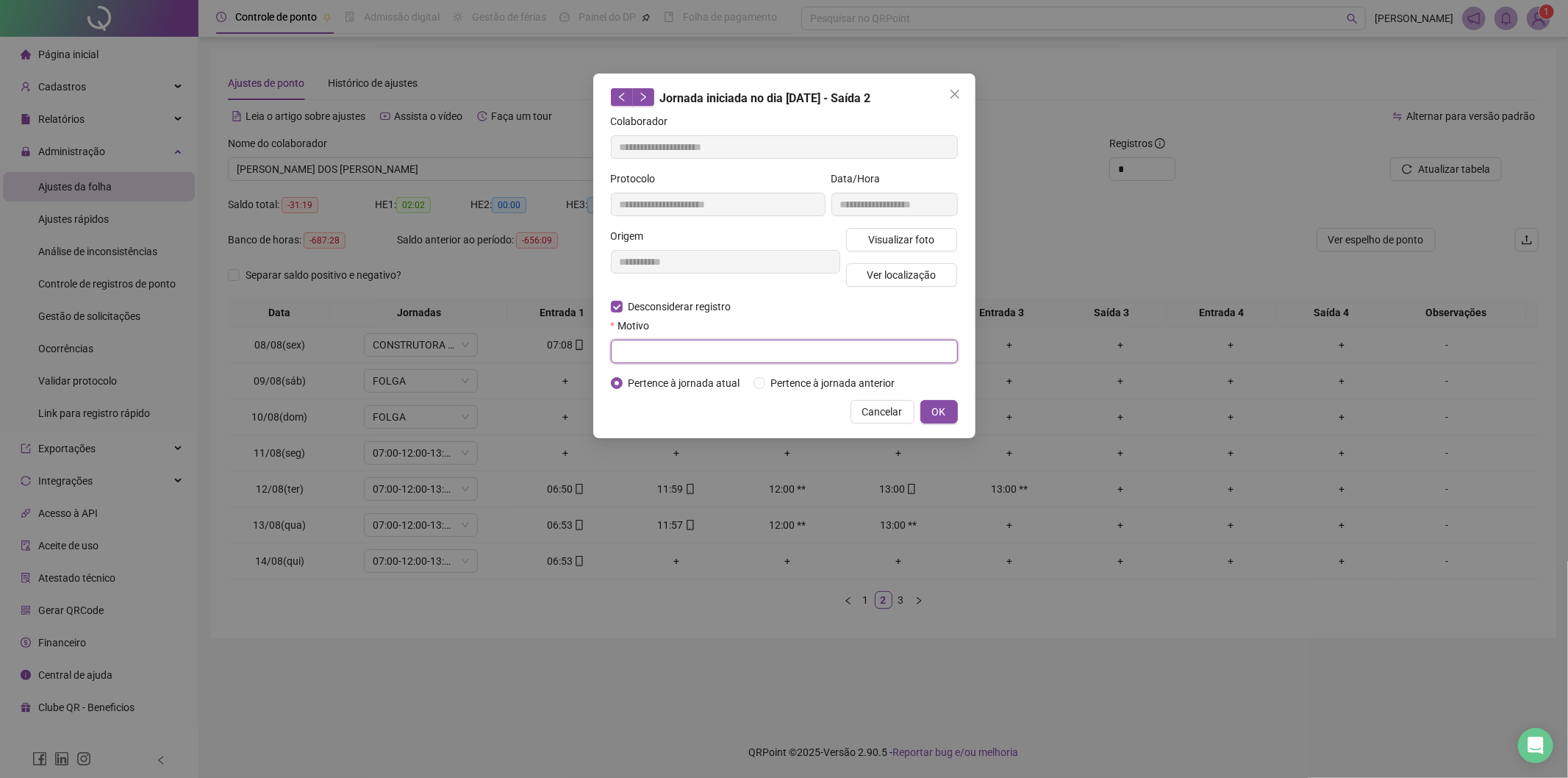
click at [641, 356] on input "text" at bounding box center [784, 352] width 347 height 23
type input "****"
click at [941, 414] on span "OK" at bounding box center [939, 411] width 14 height 17
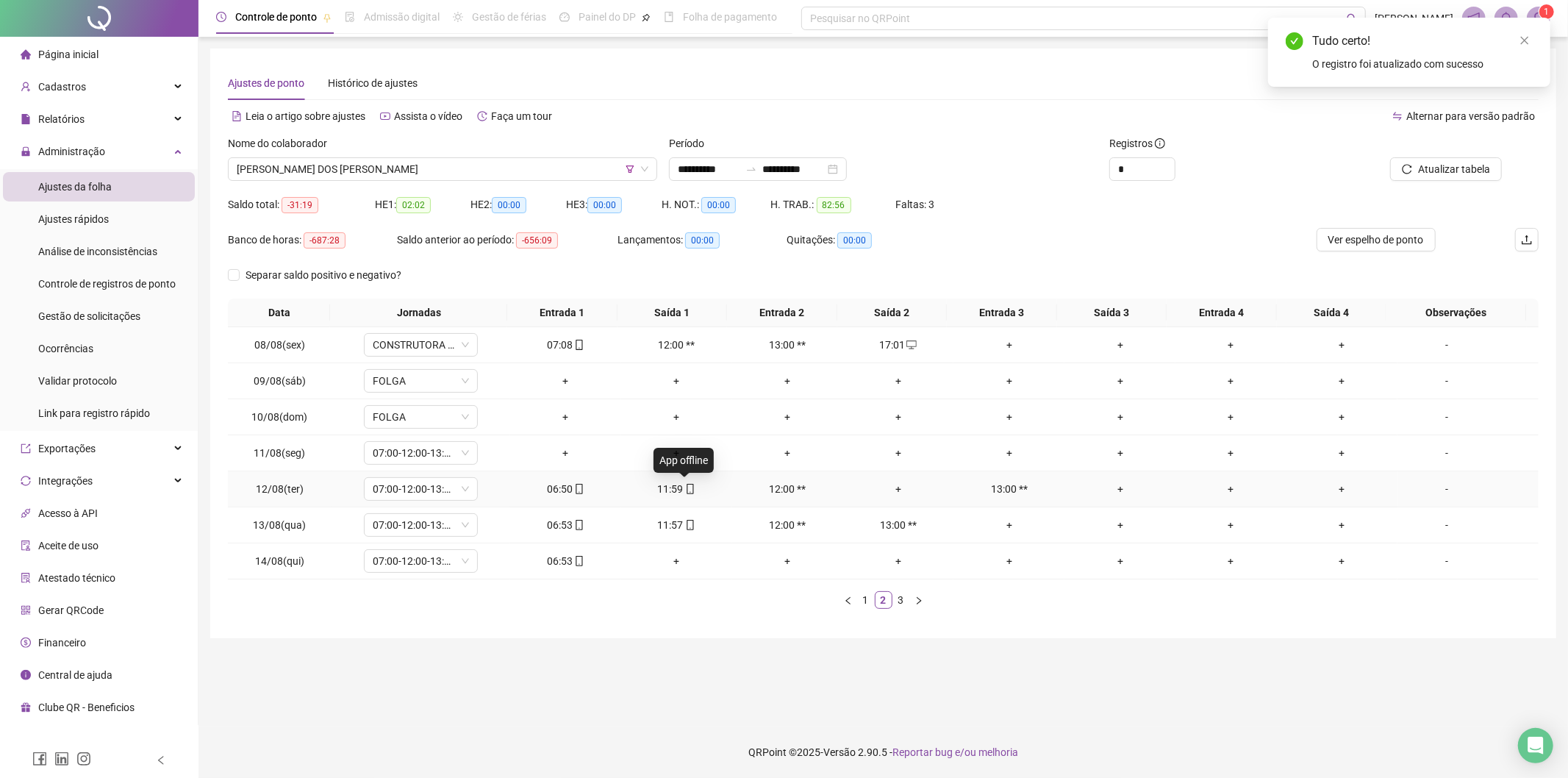
click at [687, 486] on icon "mobile" at bounding box center [690, 488] width 7 height 11
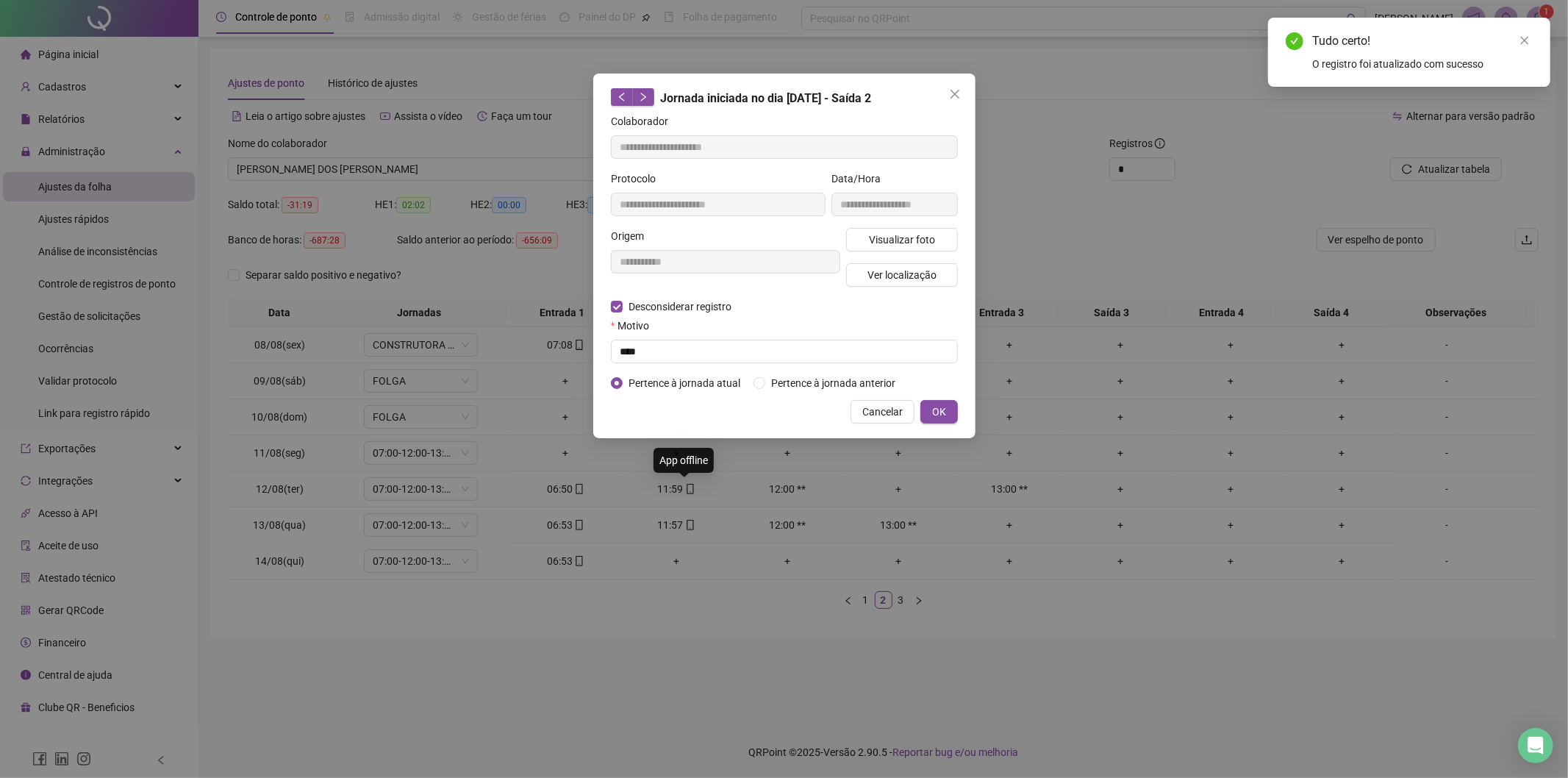
type input "**********"
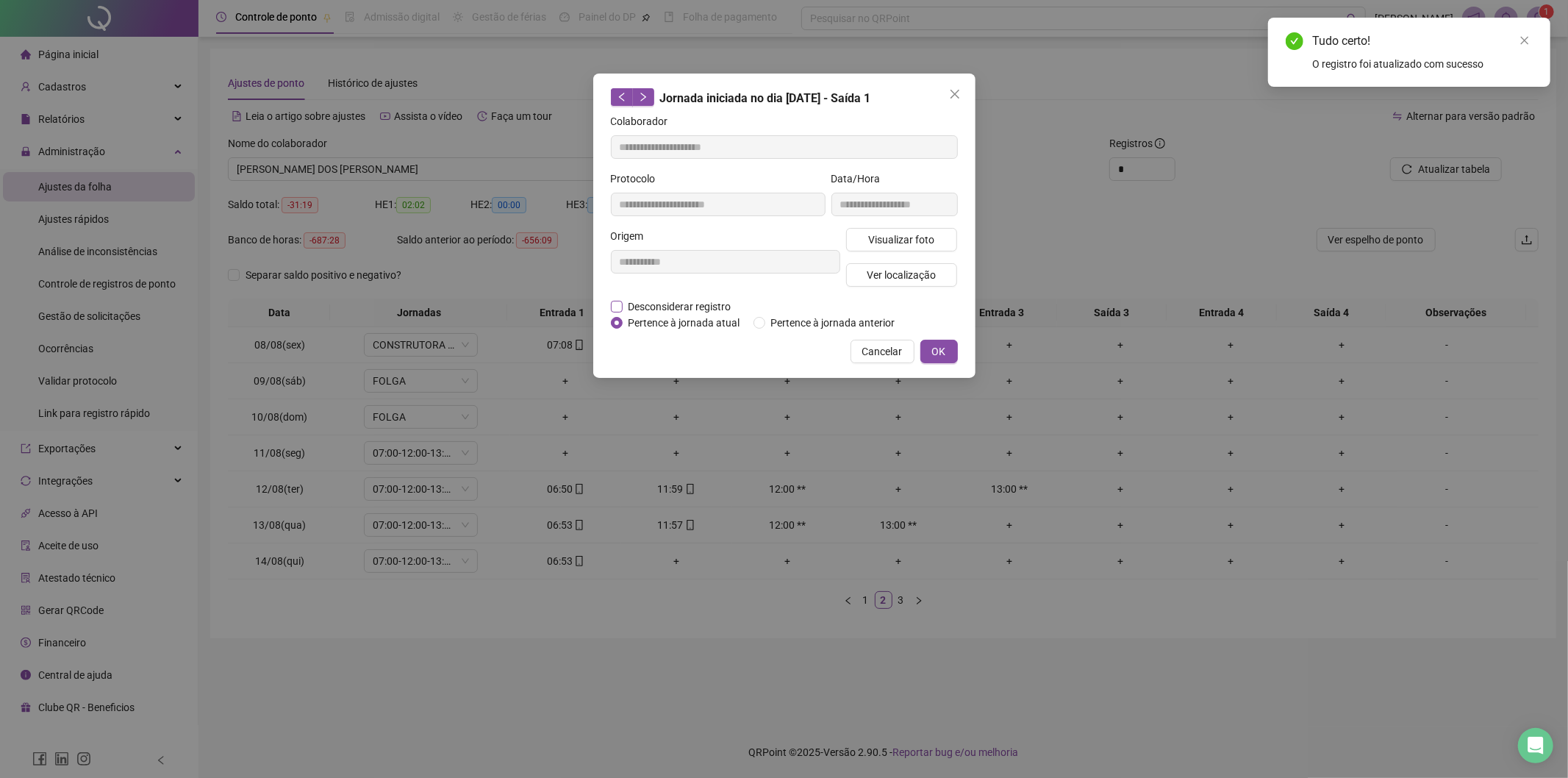
click at [641, 302] on span "Desconsiderar registro" at bounding box center [680, 306] width 115 height 17
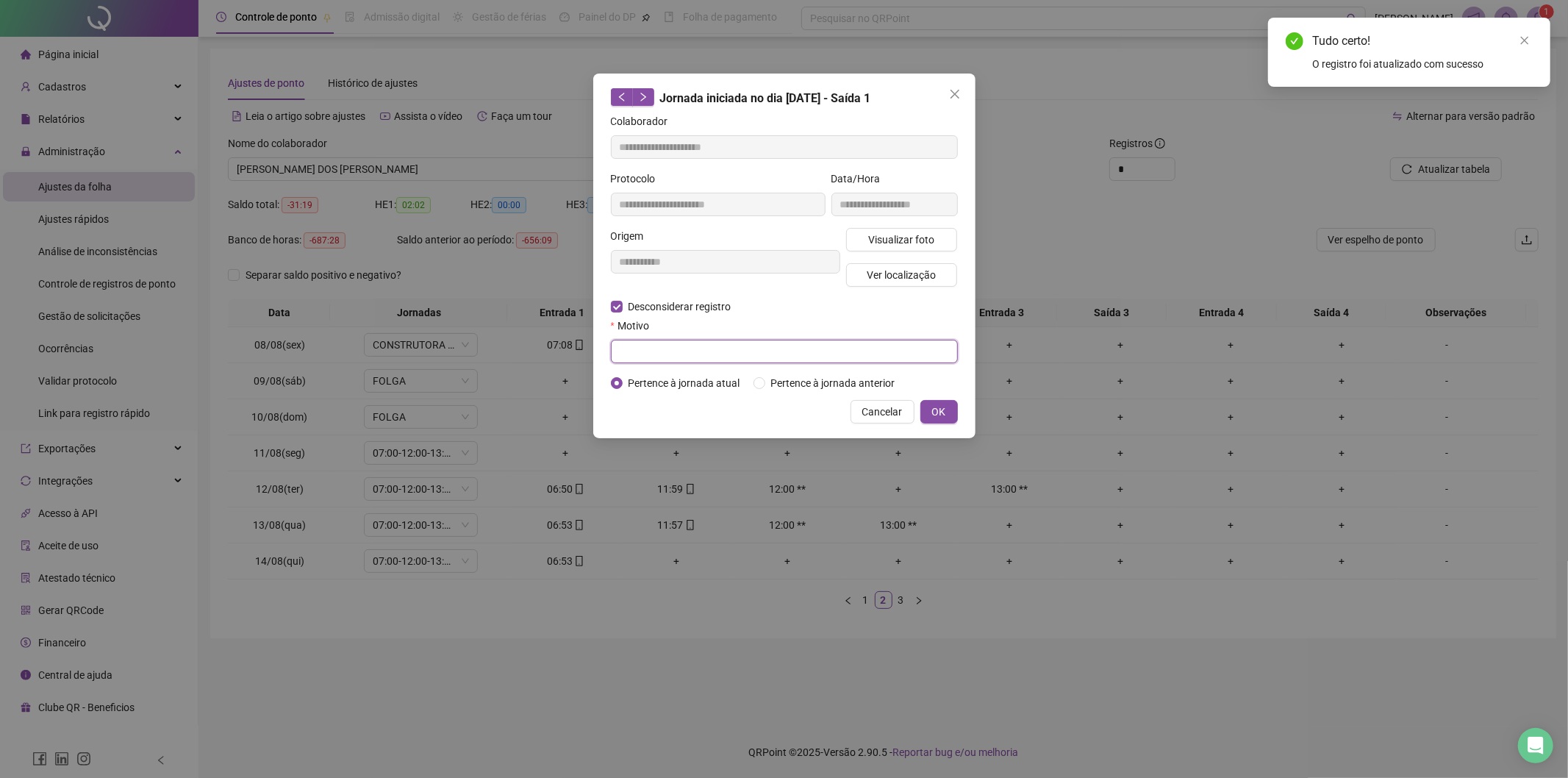
click at [651, 348] on input "text" at bounding box center [784, 352] width 347 height 23
type input "****"
click at [950, 408] on button "OK" at bounding box center [938, 411] width 37 height 23
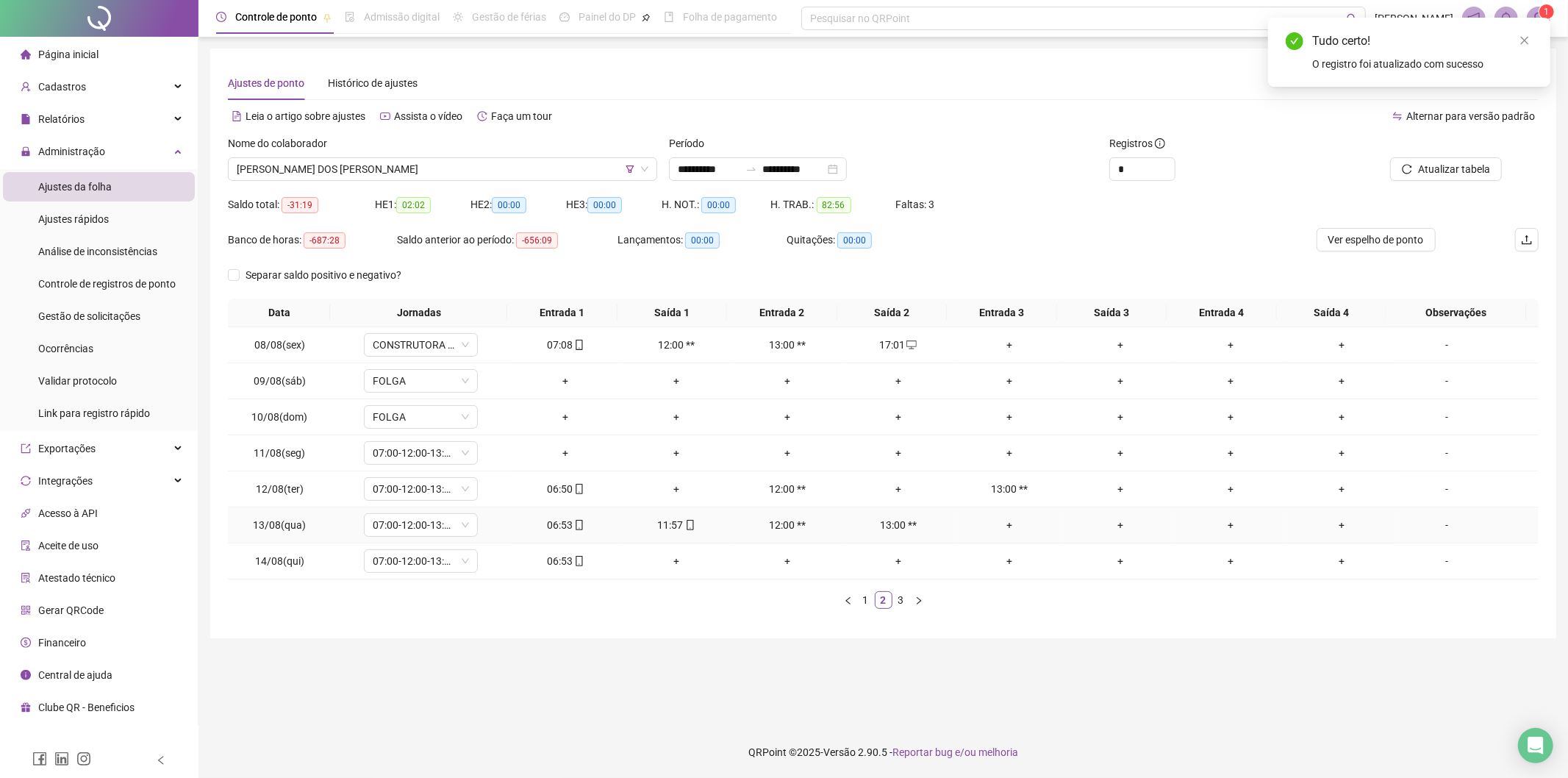
click at [673, 526] on div "11:57" at bounding box center [676, 525] width 99 height 17
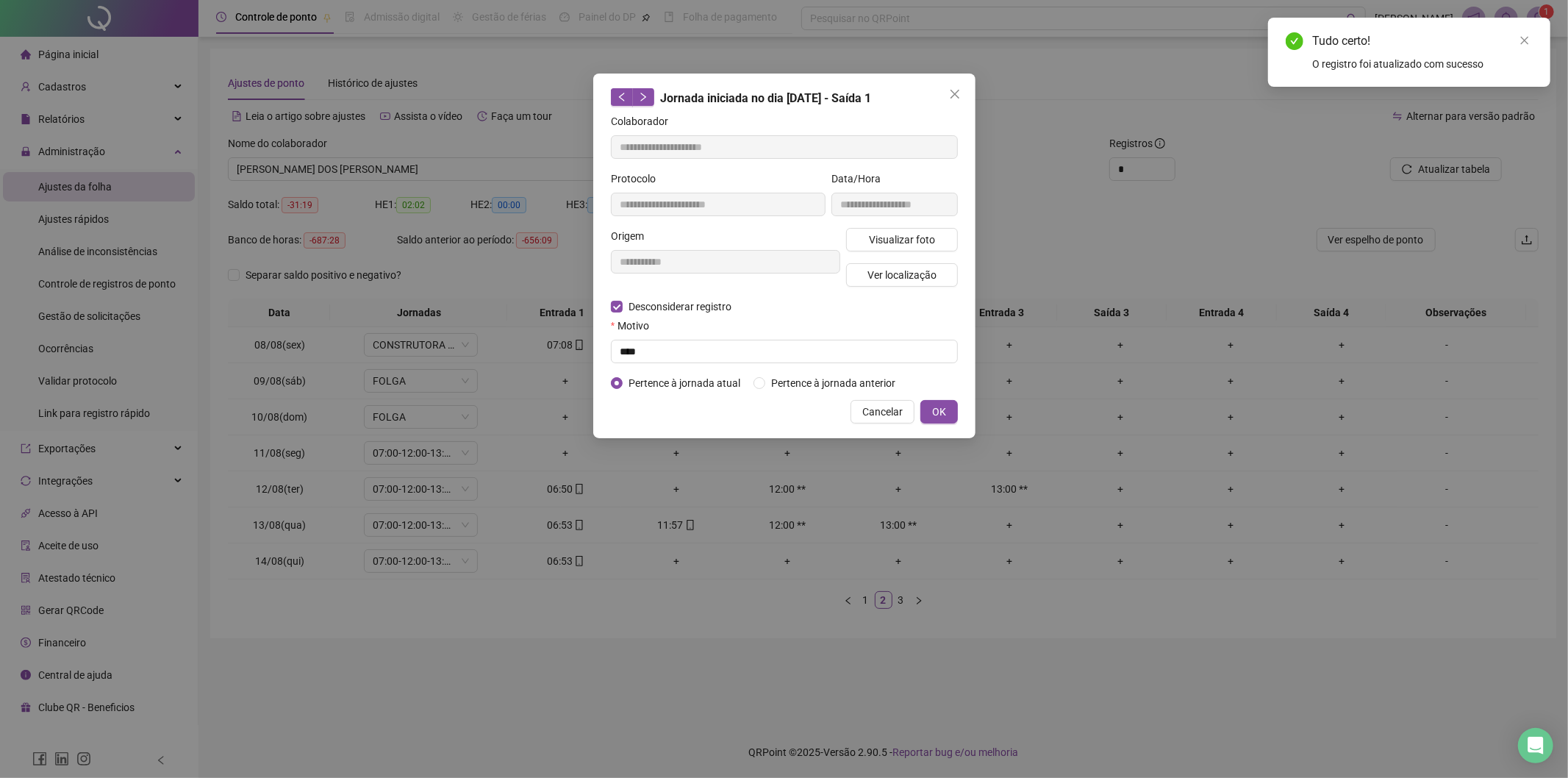
type input "**********"
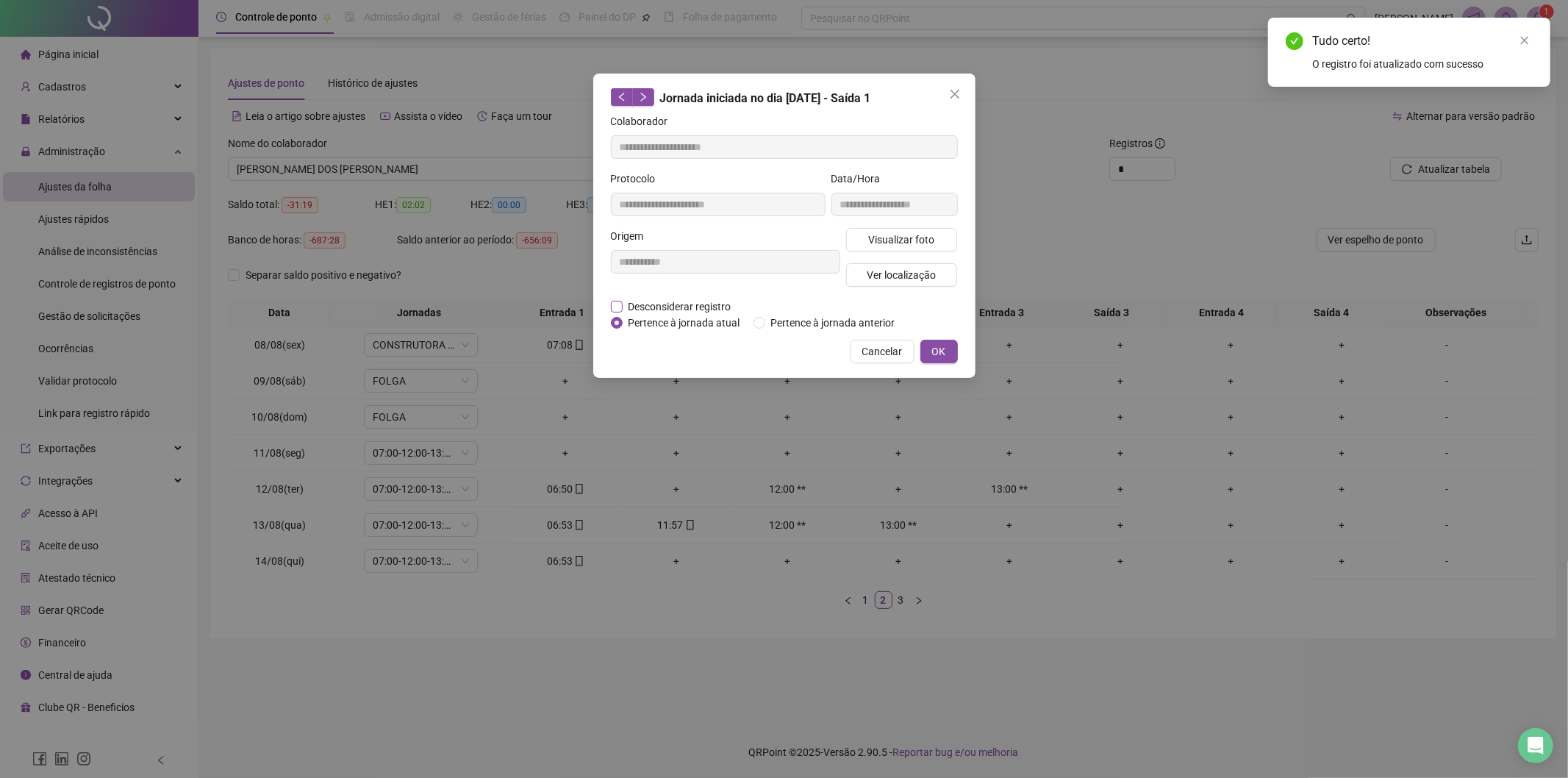
click at [666, 310] on span "Desconsiderar registro" at bounding box center [680, 306] width 115 height 17
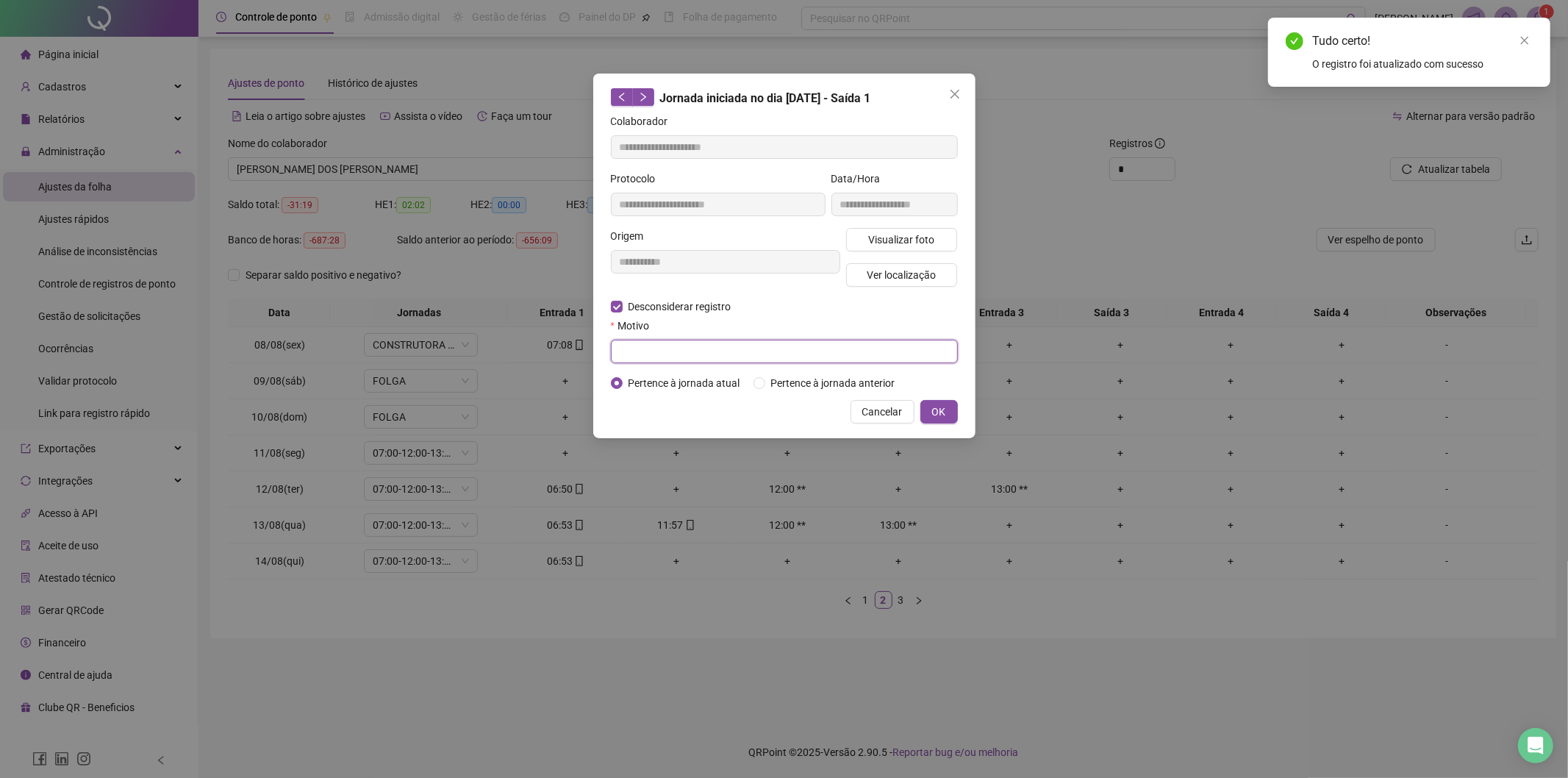
click at [668, 361] on input "text" at bounding box center [784, 352] width 347 height 23
type input "****"
click at [939, 406] on span "OK" at bounding box center [939, 411] width 14 height 17
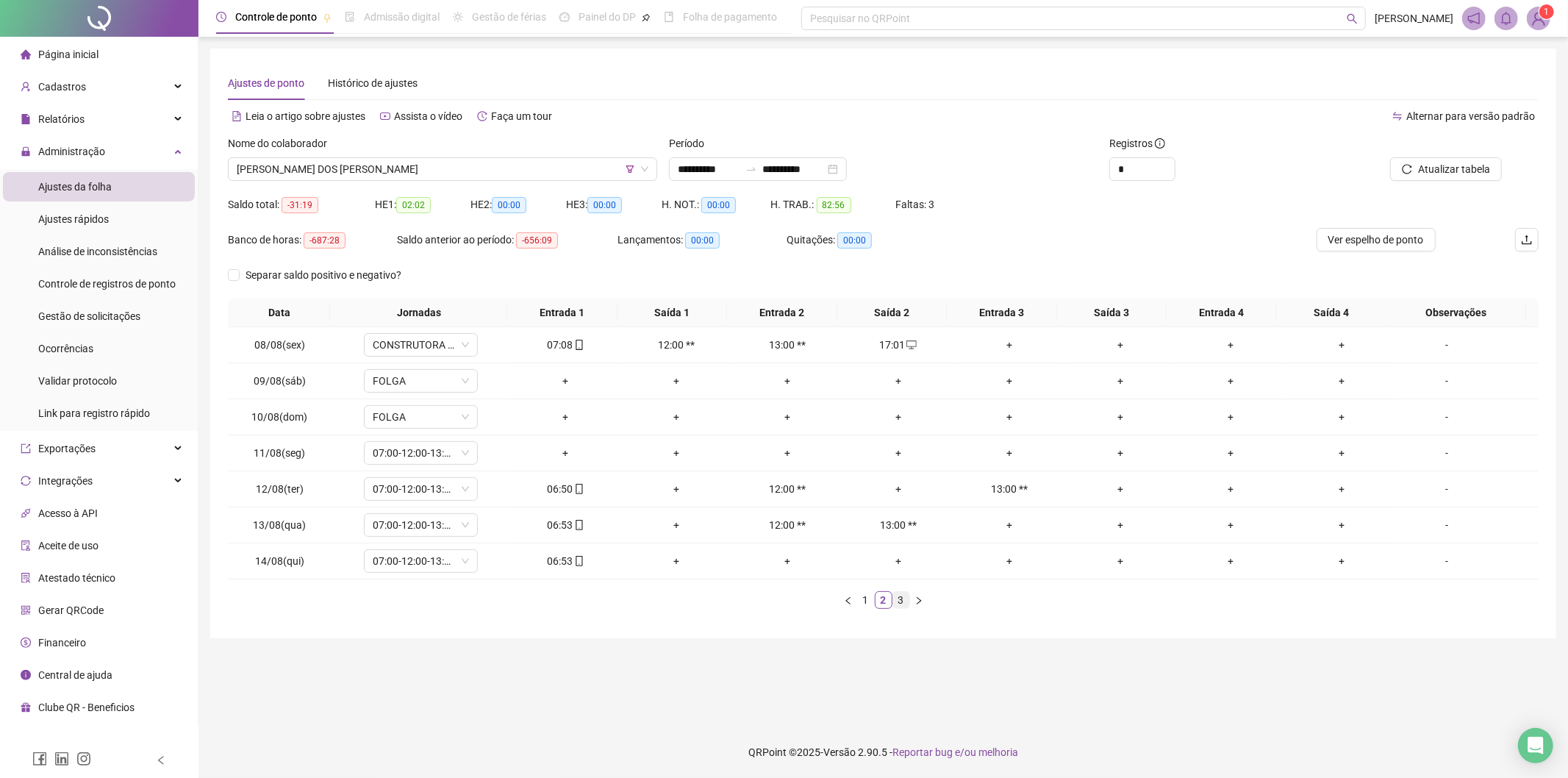
click at [907, 601] on link "3" at bounding box center [901, 600] width 17 height 17
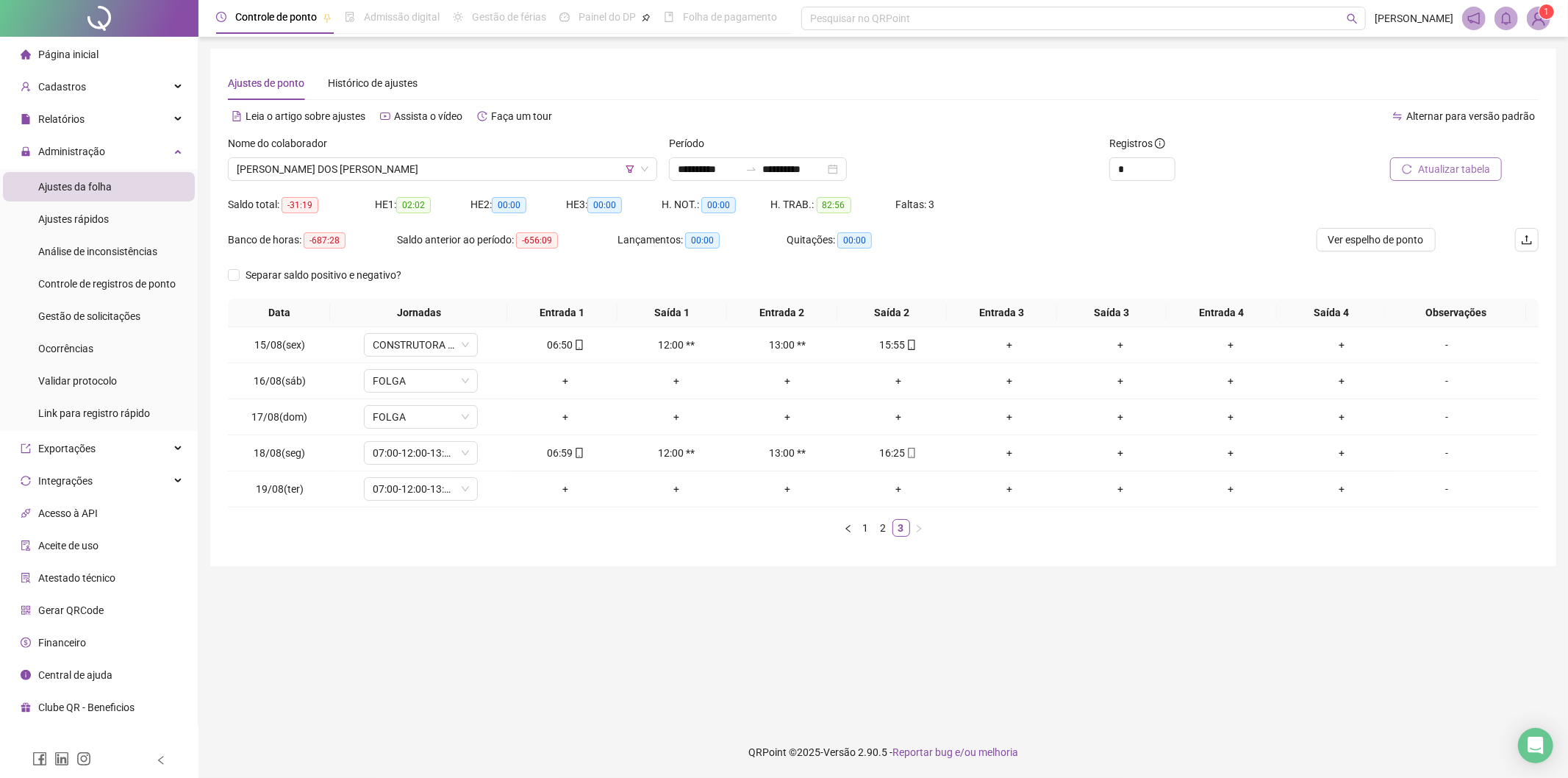
click at [1465, 162] on span "Atualizar tabela" at bounding box center [1454, 169] width 72 height 17
click at [881, 534] on link "2" at bounding box center [883, 527] width 17 height 17
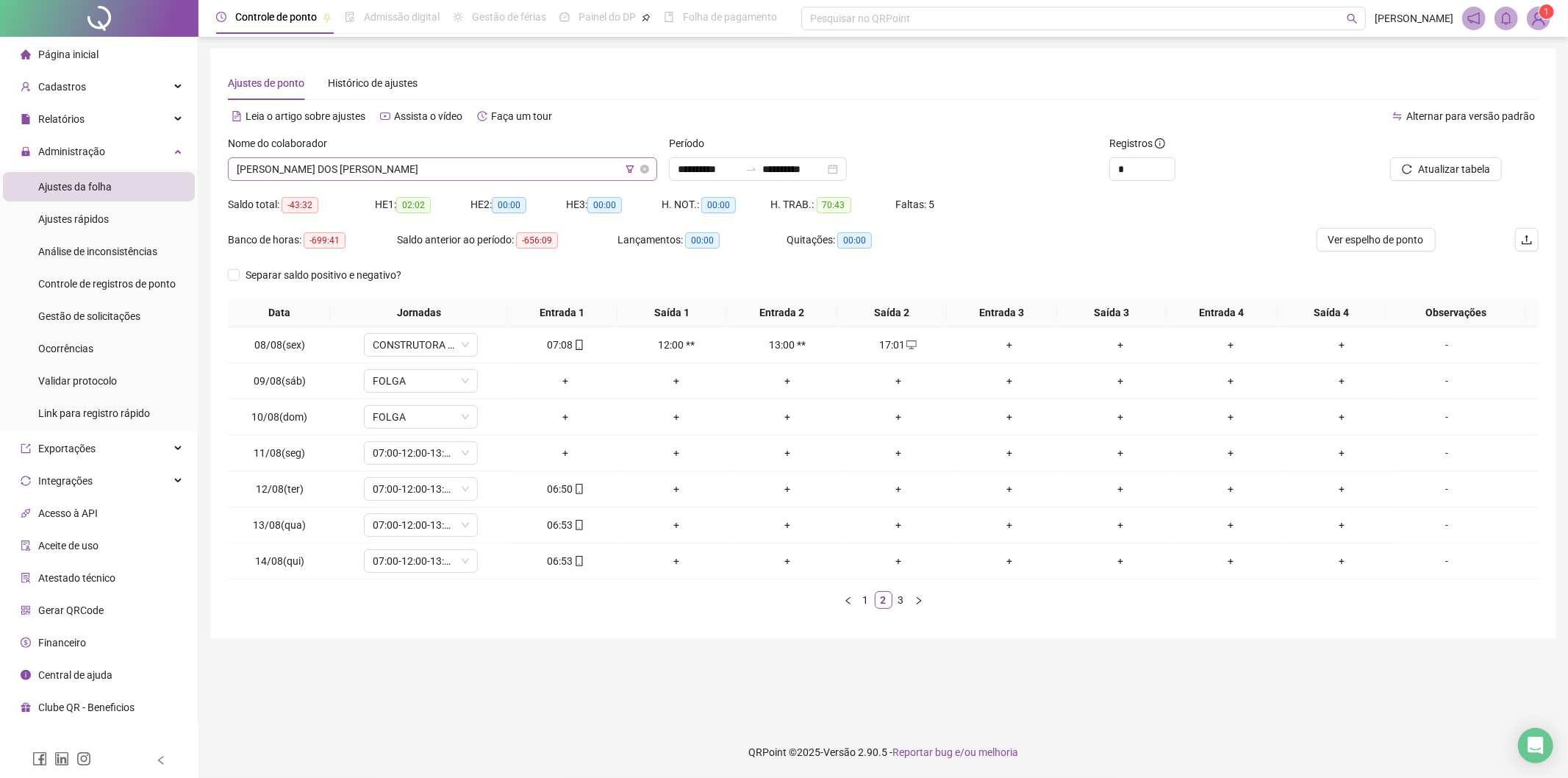
drag, startPoint x: 451, startPoint y: 172, endPoint x: 357, endPoint y: 225, distance: 107.9
click at [450, 172] on span "[PERSON_NAME] DOS [PERSON_NAME]" at bounding box center [442, 169] width 411 height 22
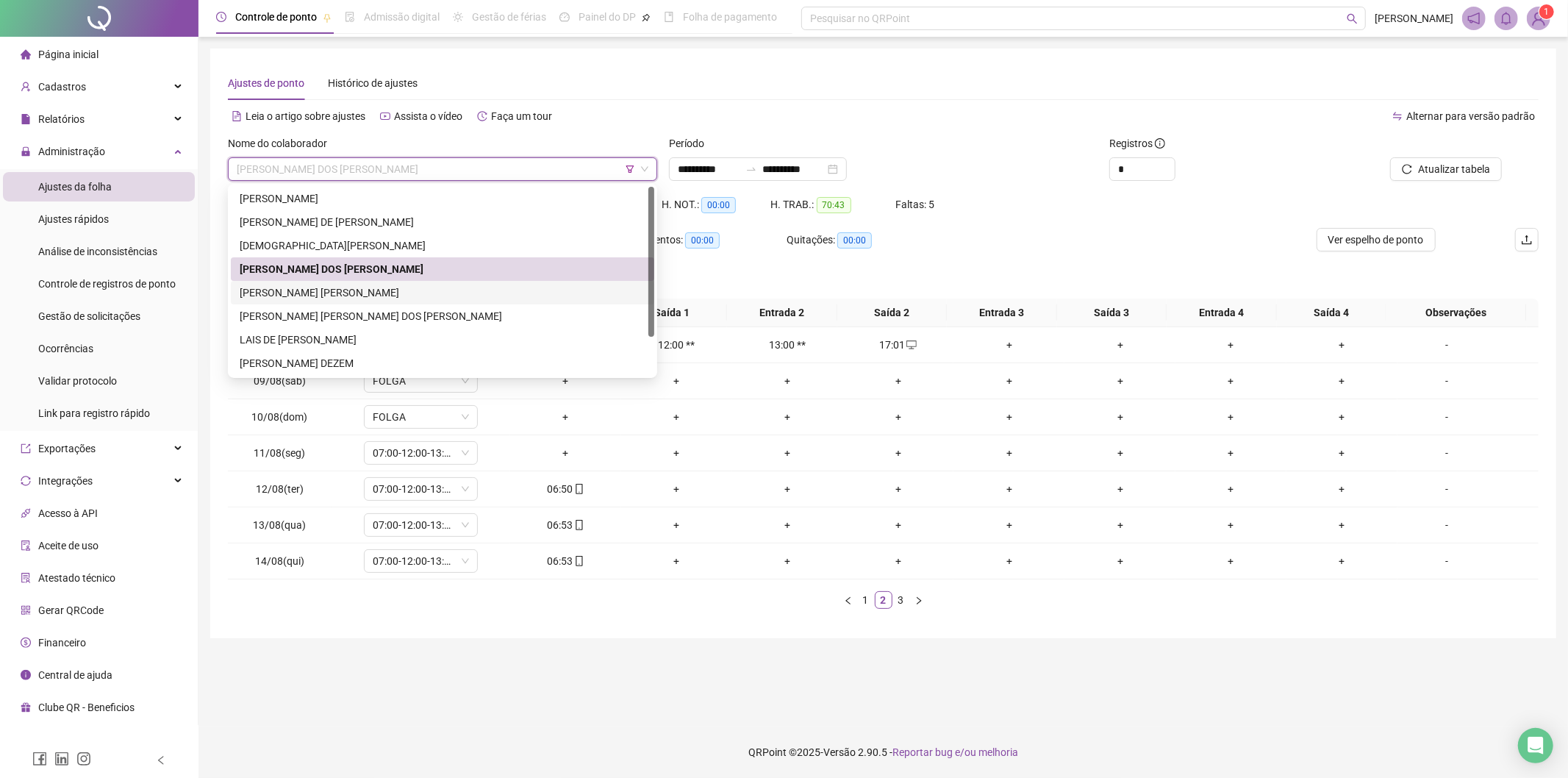
drag, startPoint x: 287, startPoint y: 292, endPoint x: 329, endPoint y: 292, distance: 42.0
click at [294, 292] on div "[PERSON_NAME] [PERSON_NAME]" at bounding box center [442, 292] width 405 height 17
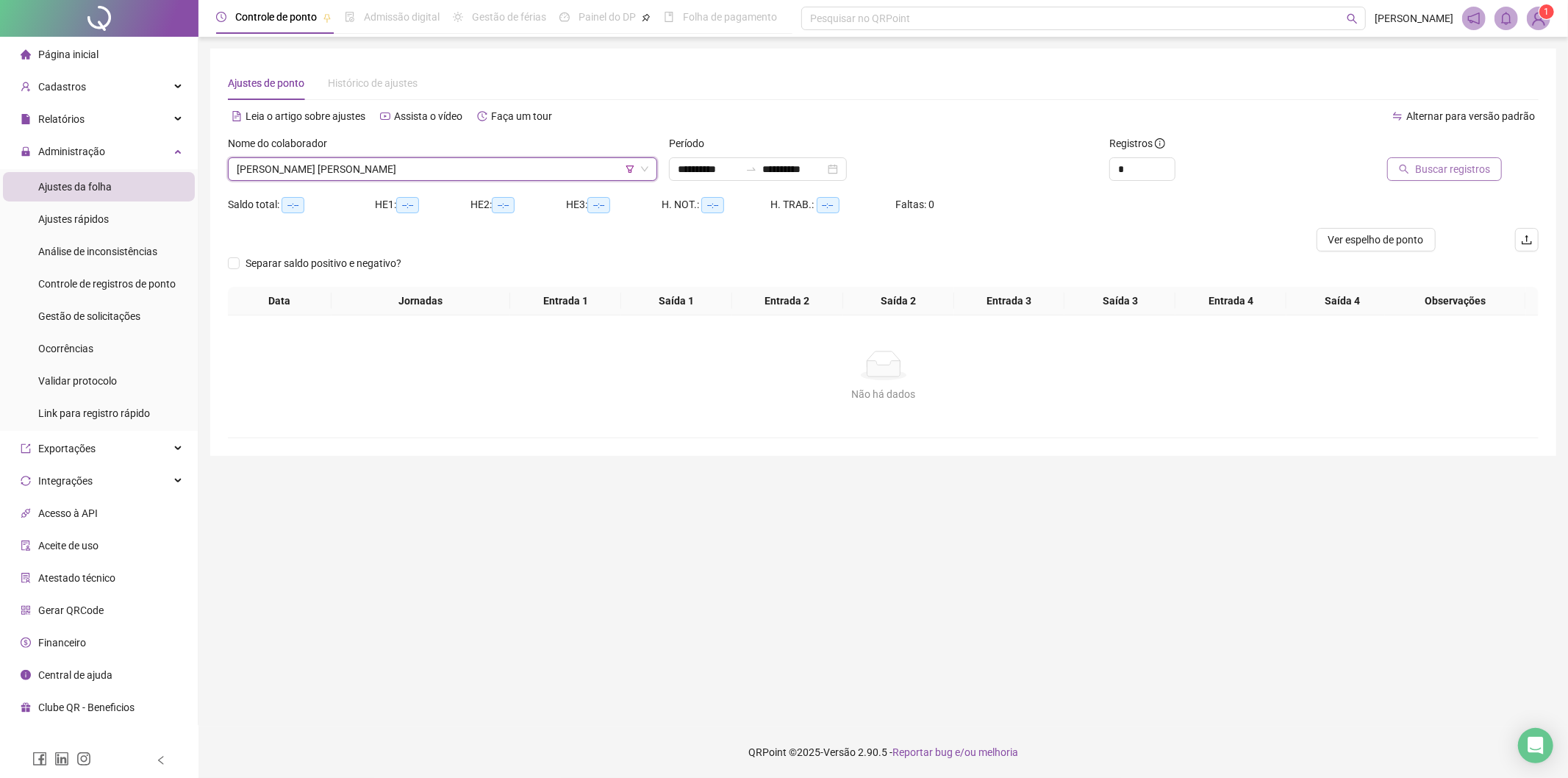
click at [1438, 178] on button "Buscar registros" at bounding box center [1444, 169] width 115 height 23
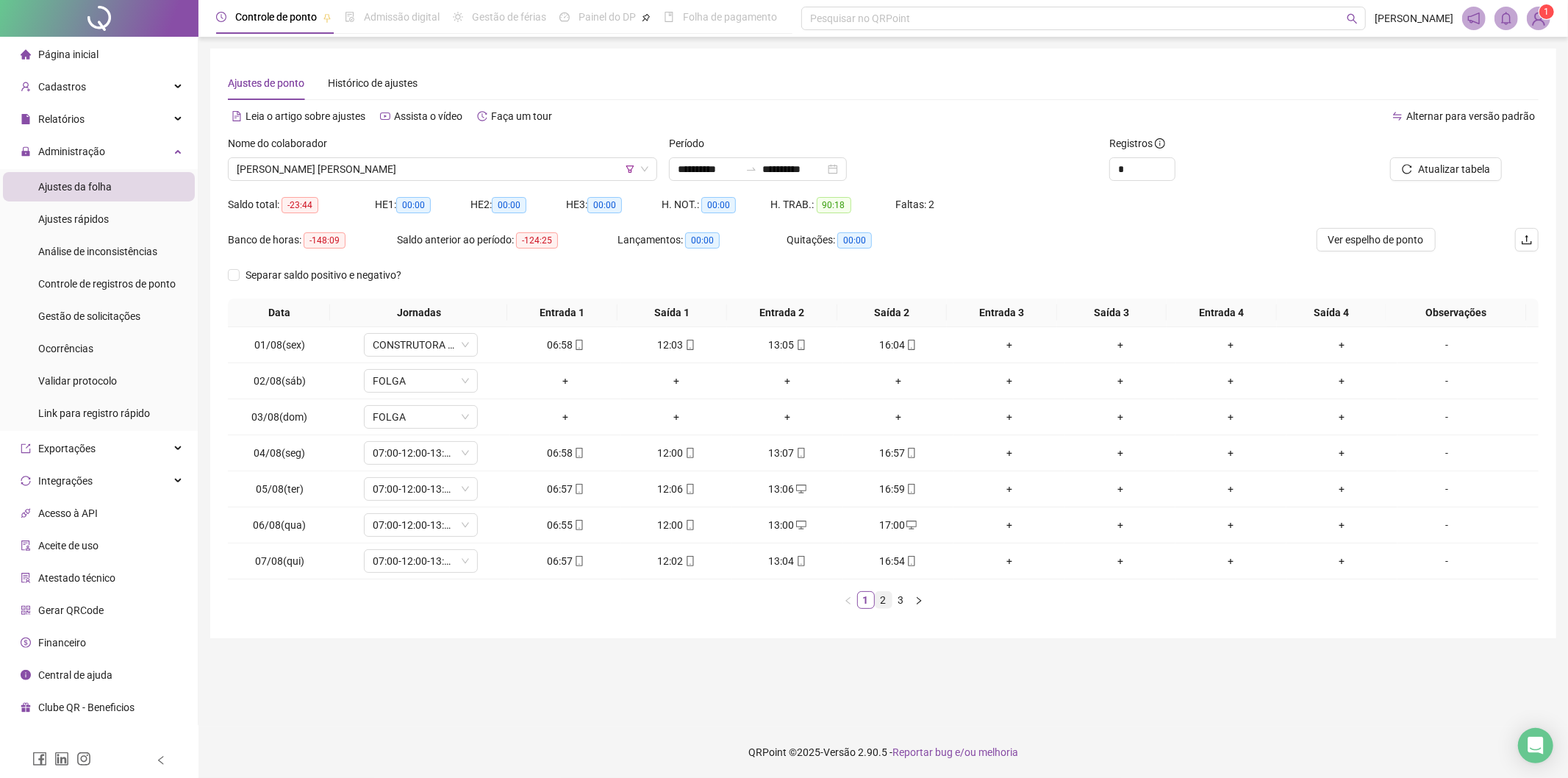
click at [880, 602] on link "2" at bounding box center [883, 600] width 17 height 17
click at [906, 602] on link "3" at bounding box center [901, 600] width 17 height 17
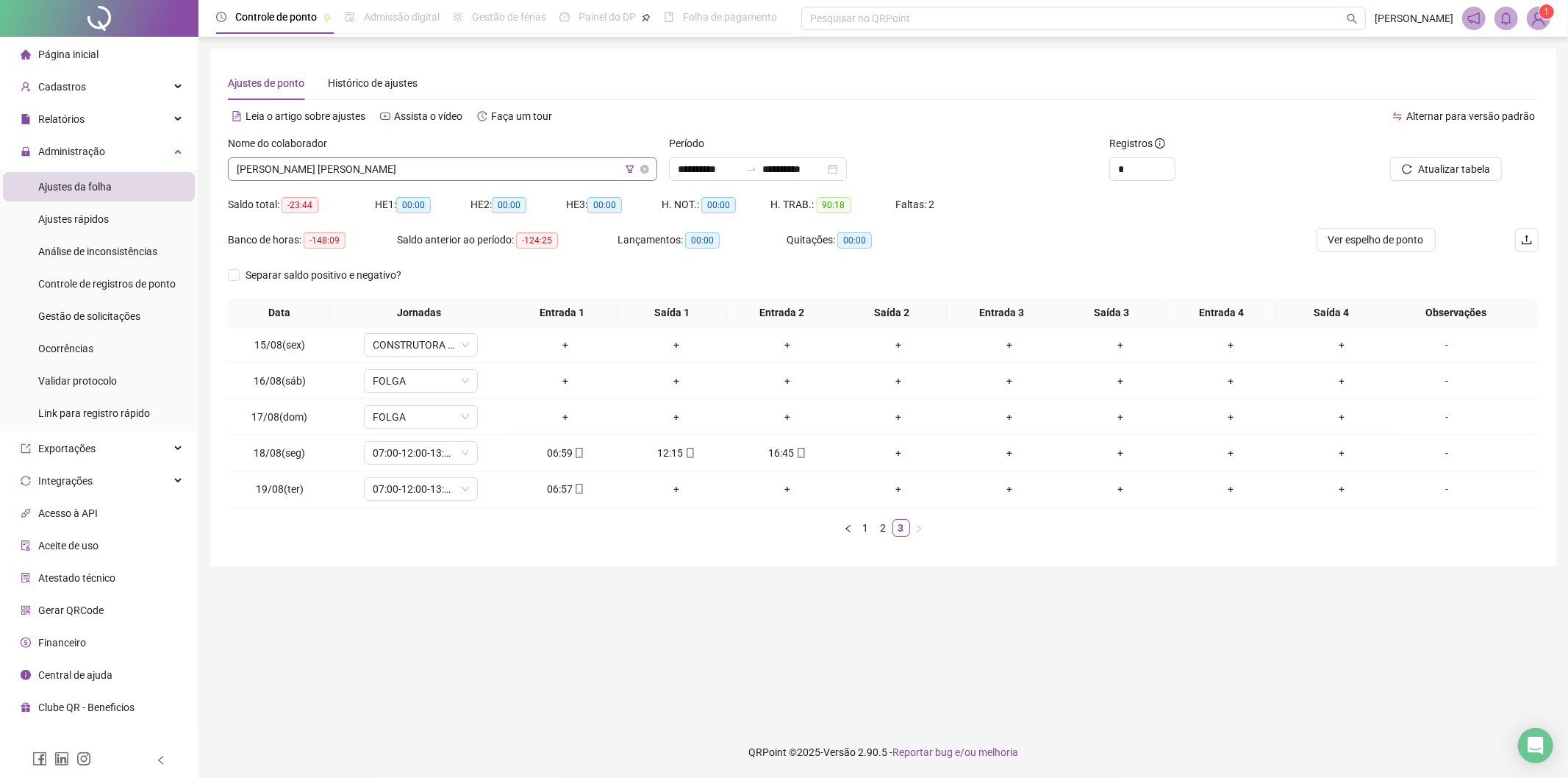
click at [492, 170] on span "[PERSON_NAME] [PERSON_NAME]" at bounding box center [442, 169] width 411 height 22
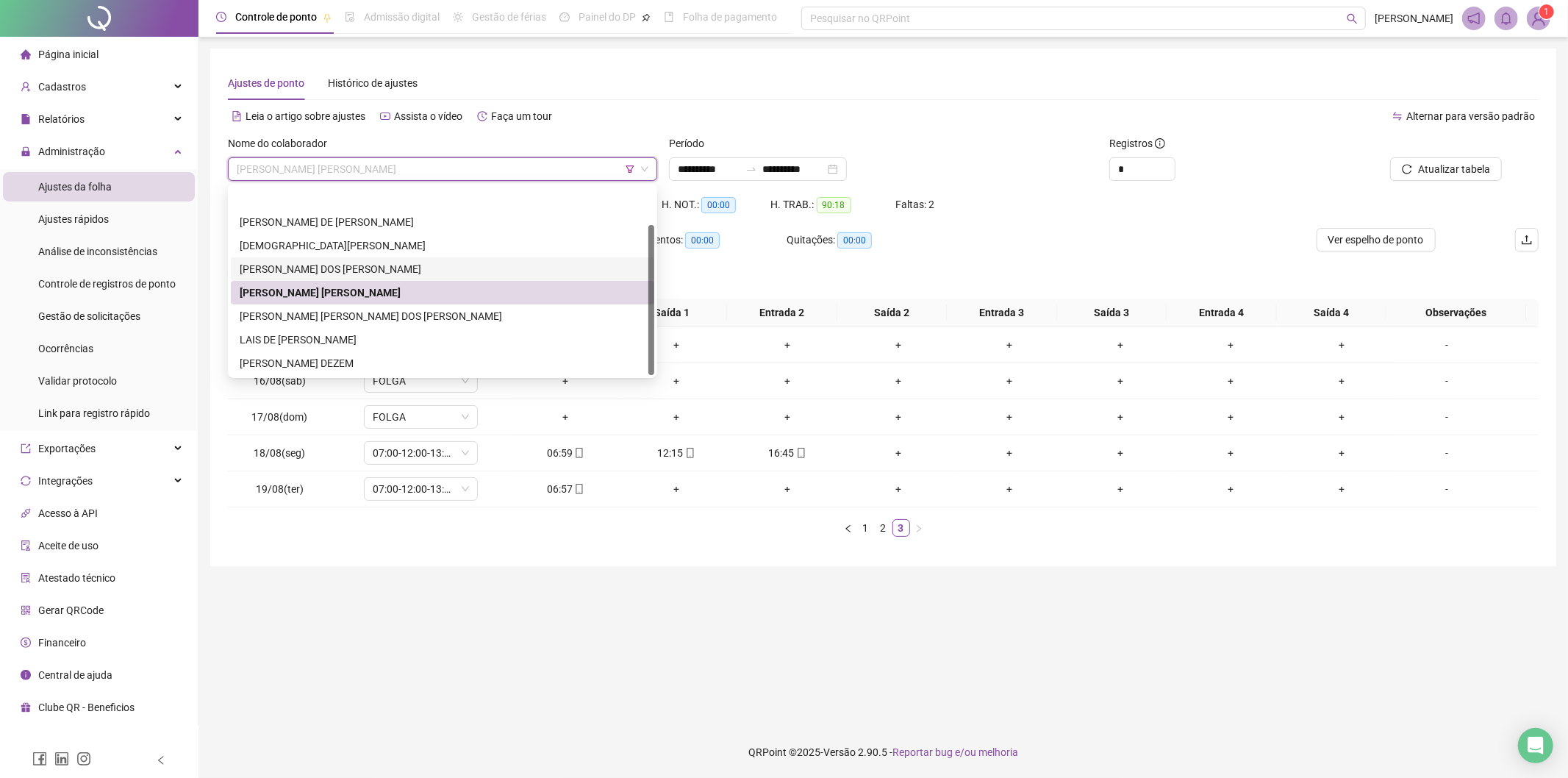
scroll to position [47, 0]
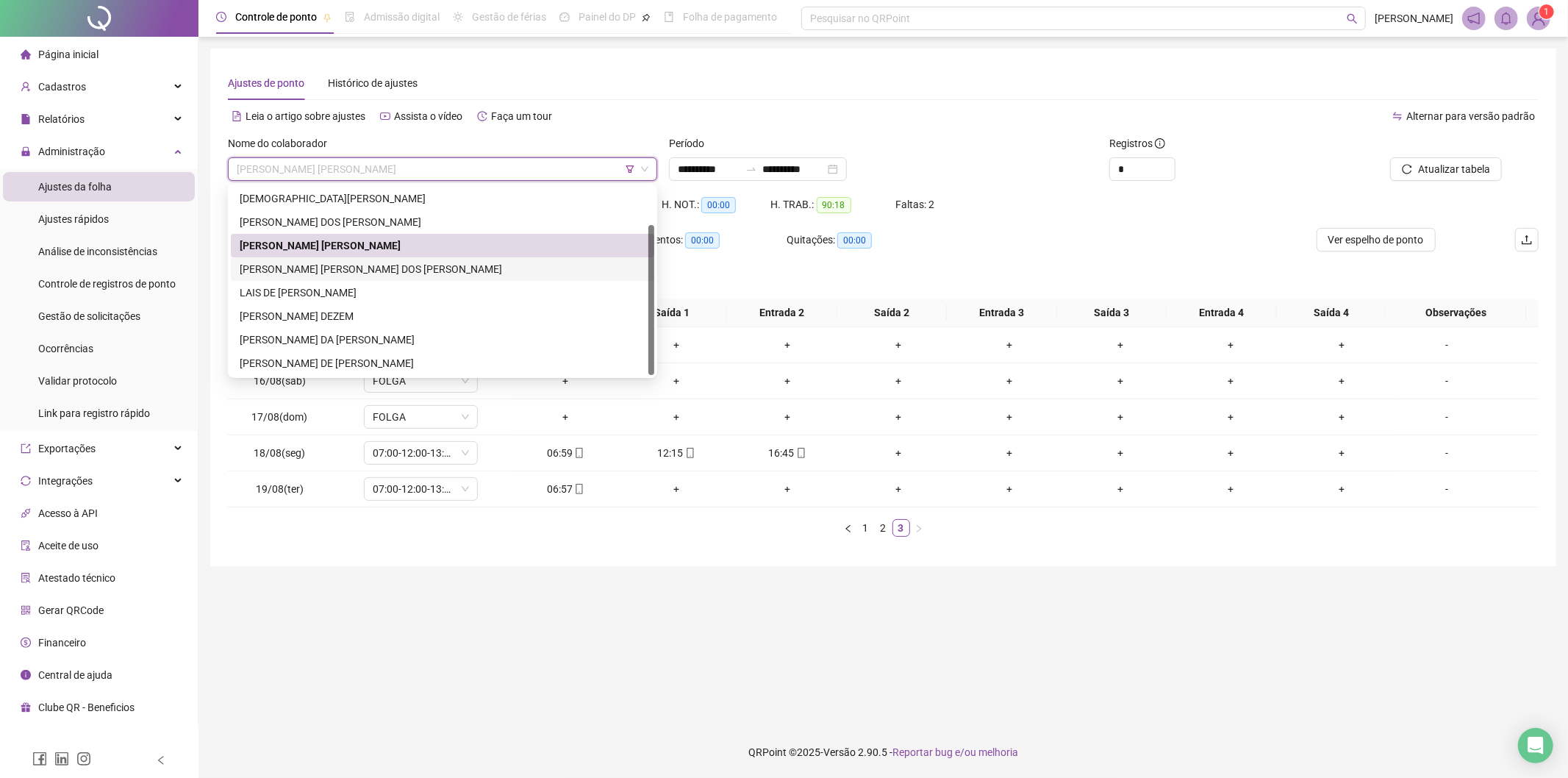
drag, startPoint x: 388, startPoint y: 266, endPoint x: 913, endPoint y: 247, distance: 525.3
click at [388, 266] on div "[PERSON_NAME] [PERSON_NAME] DOS [PERSON_NAME]" at bounding box center [442, 269] width 405 height 17
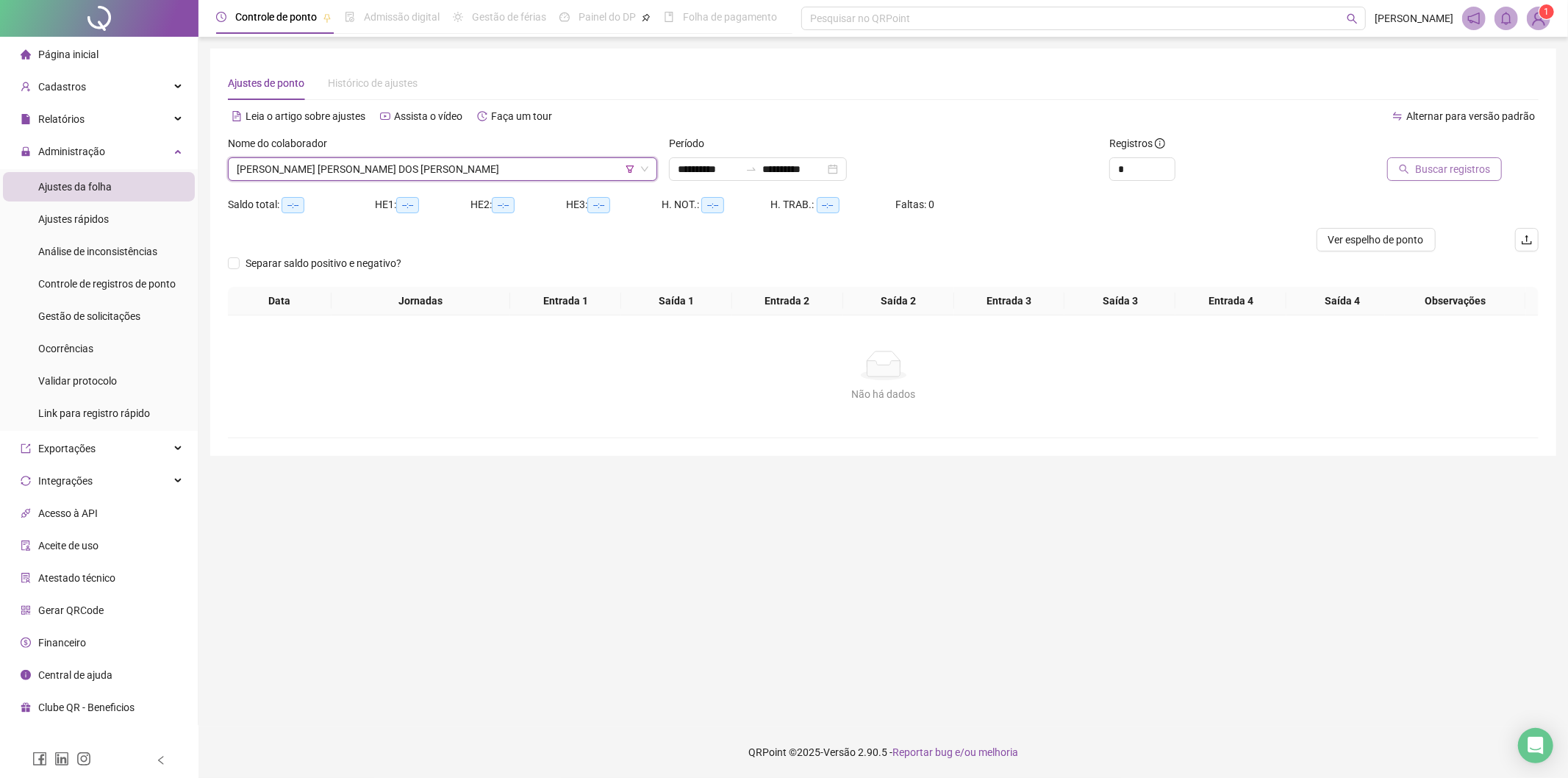
click at [1443, 176] on span "Buscar registros" at bounding box center [1452, 169] width 75 height 17
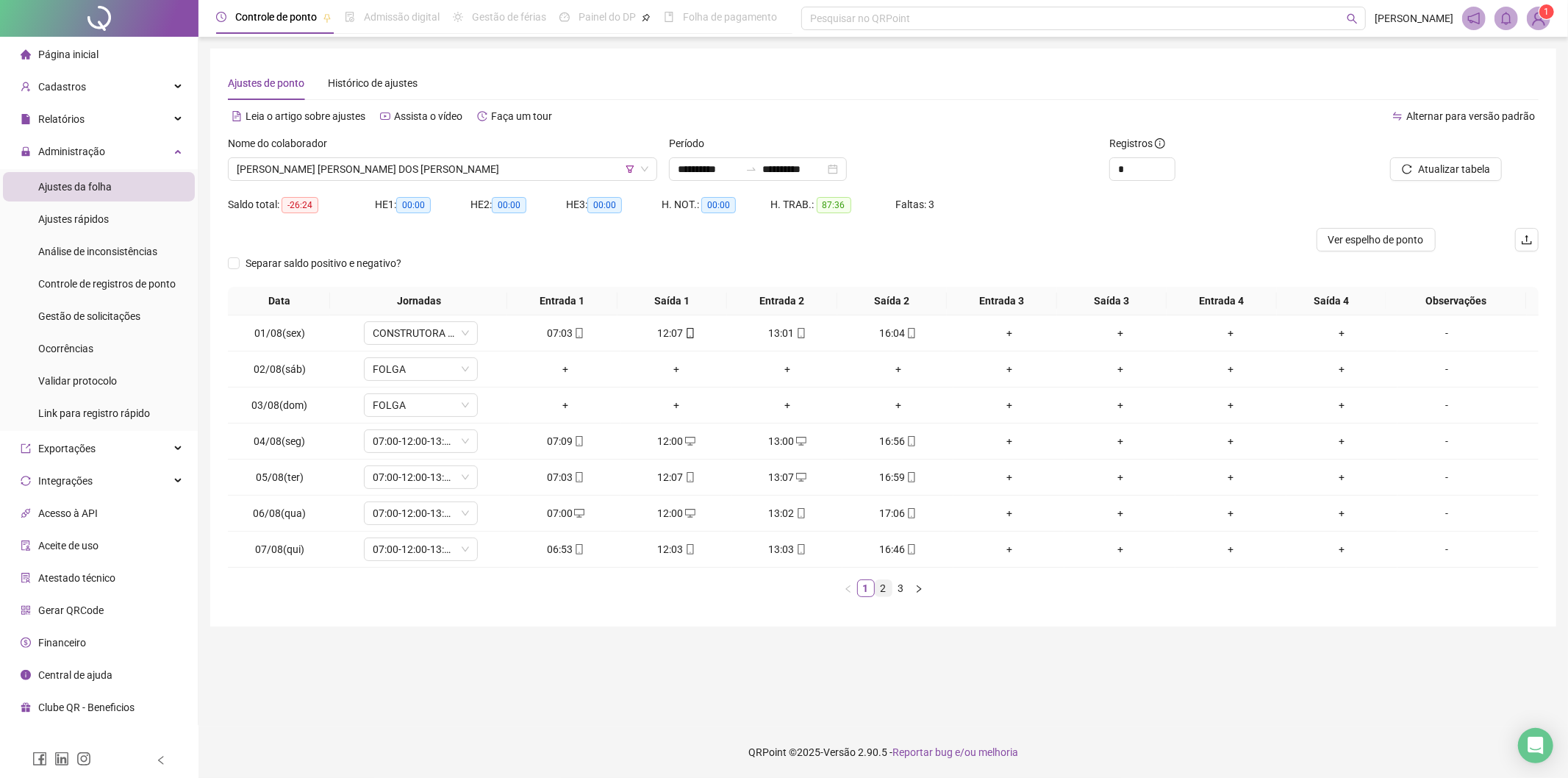
click at [885, 589] on link "2" at bounding box center [883, 588] width 17 height 17
click at [905, 590] on link "3" at bounding box center [901, 588] width 17 height 17
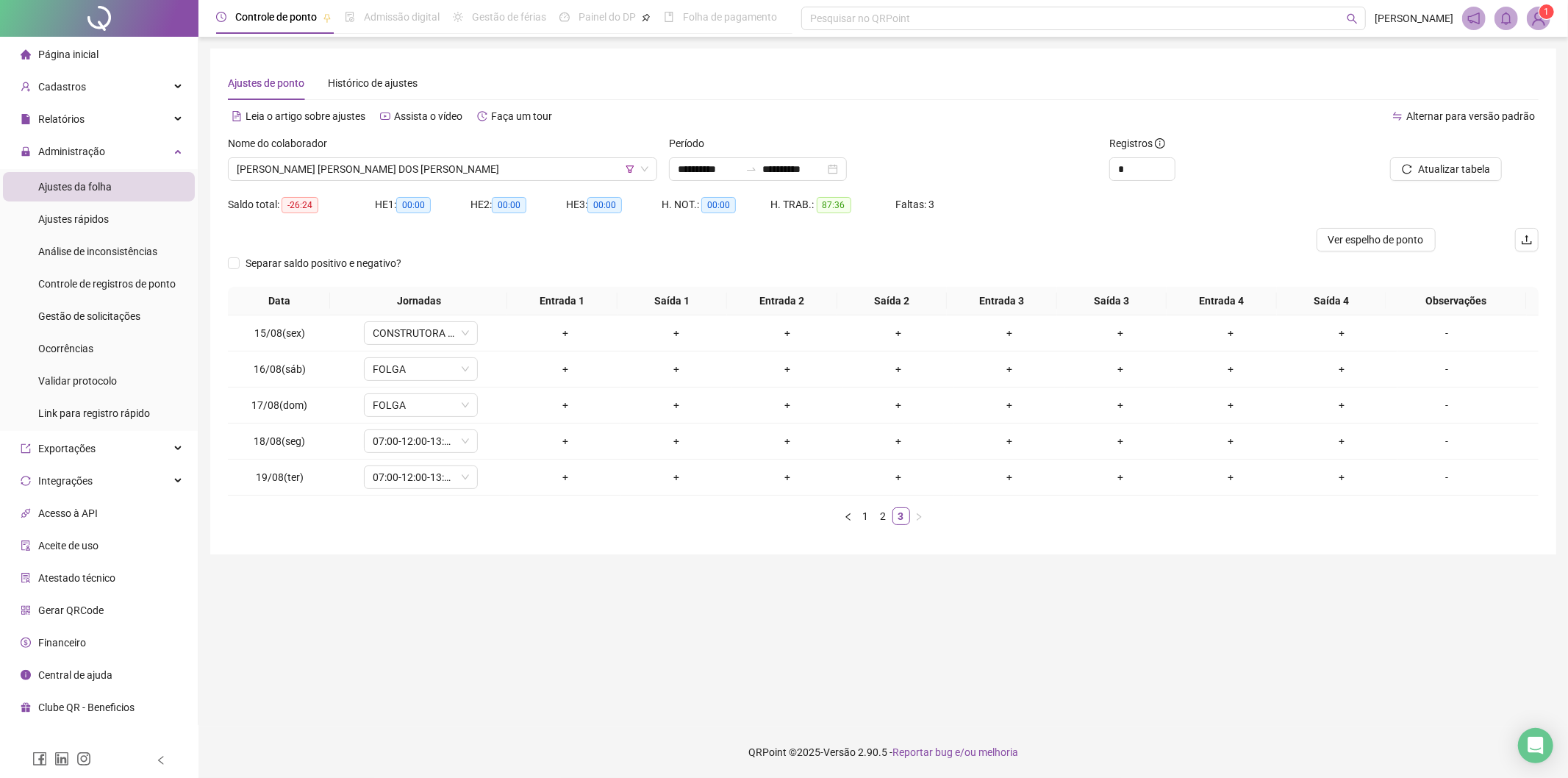
click at [444, 152] on div "Nome do colaborador" at bounding box center [442, 146] width 430 height 22
click at [440, 157] on div "[PERSON_NAME] [PERSON_NAME] DOS [PERSON_NAME]" at bounding box center [442, 169] width 430 height 23
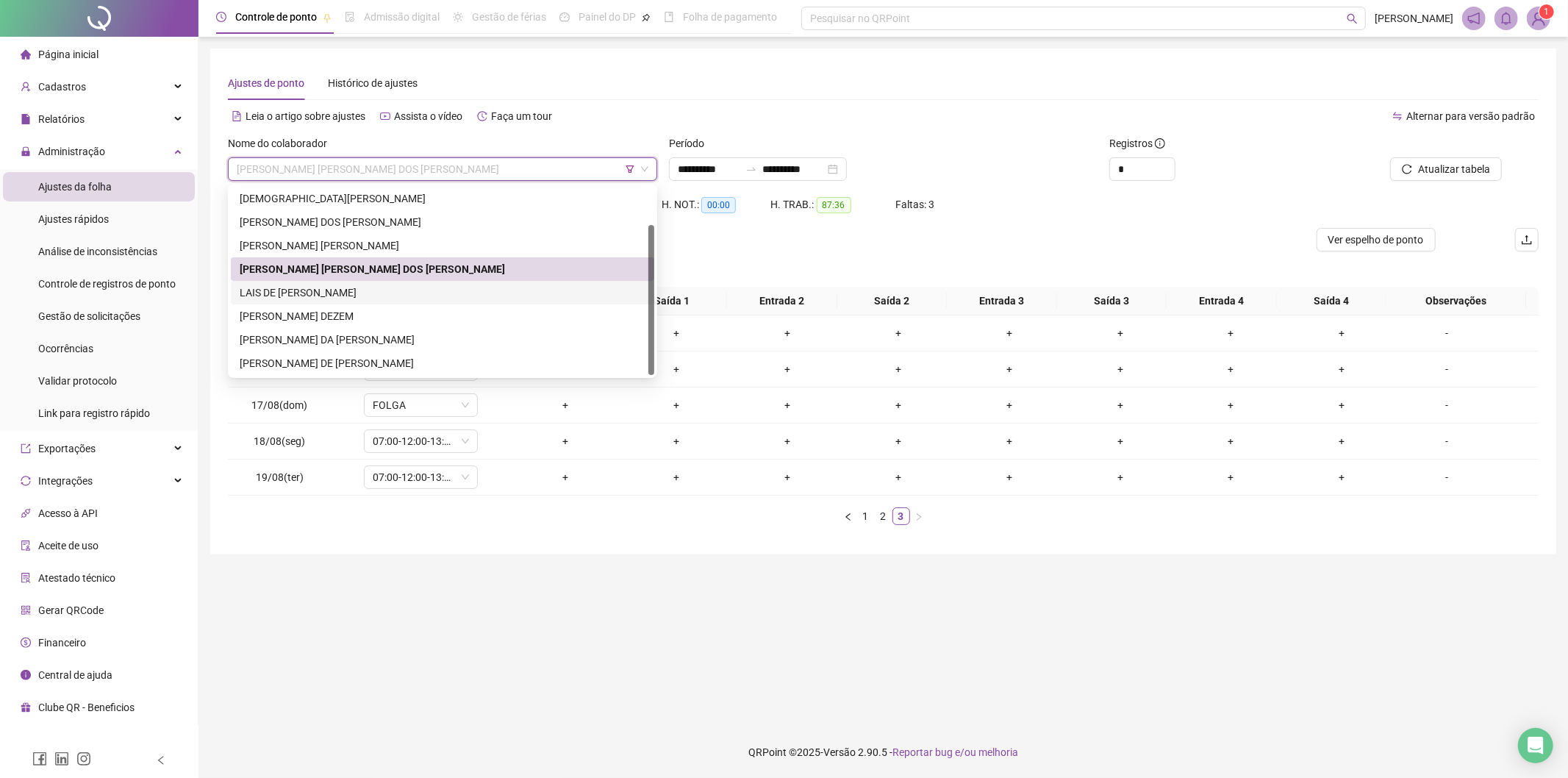
click at [291, 301] on div "LAIS DE [PERSON_NAME]" at bounding box center [442, 292] width 424 height 23
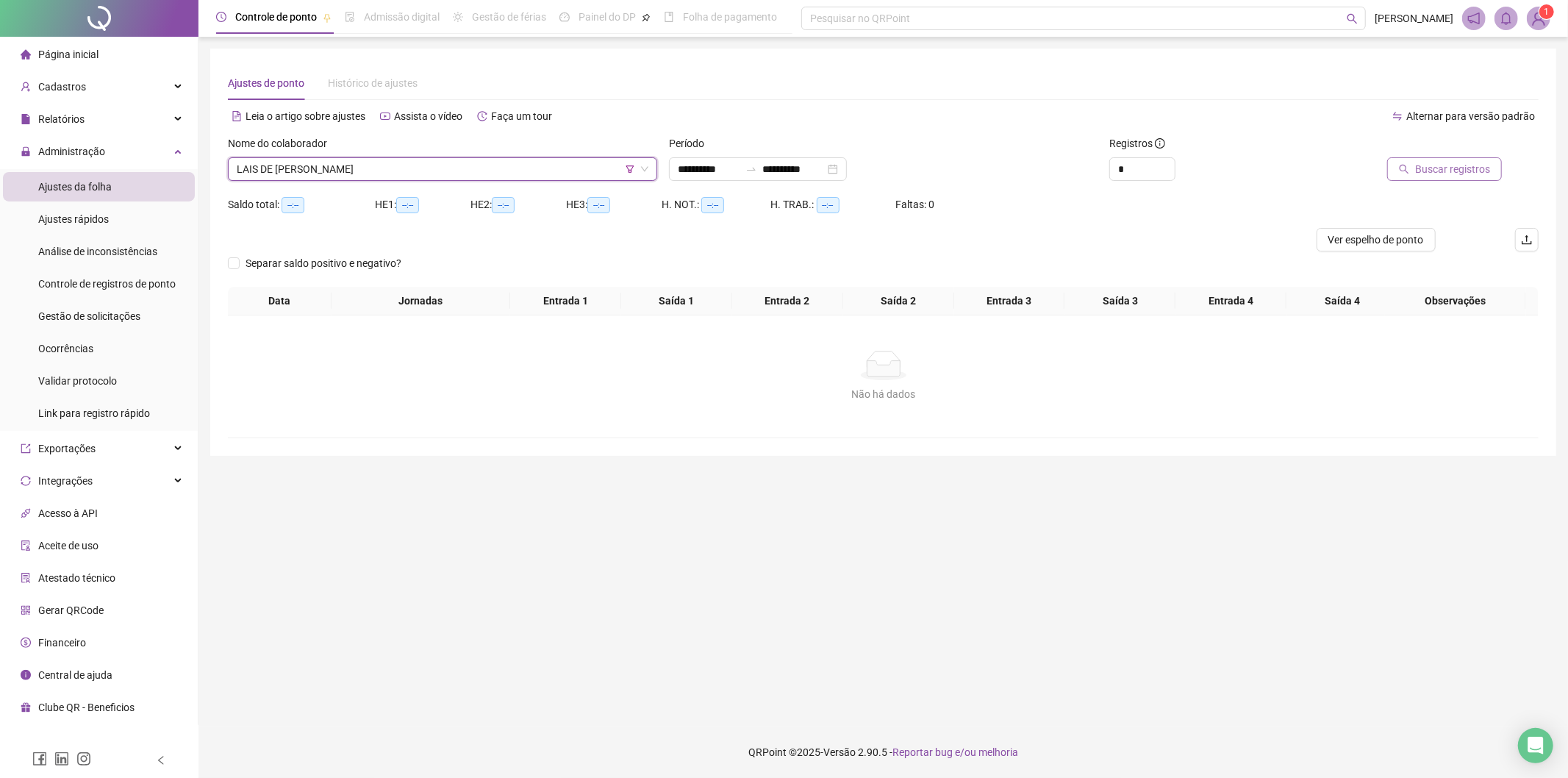
click at [1420, 178] on button "Buscar registros" at bounding box center [1444, 169] width 115 height 23
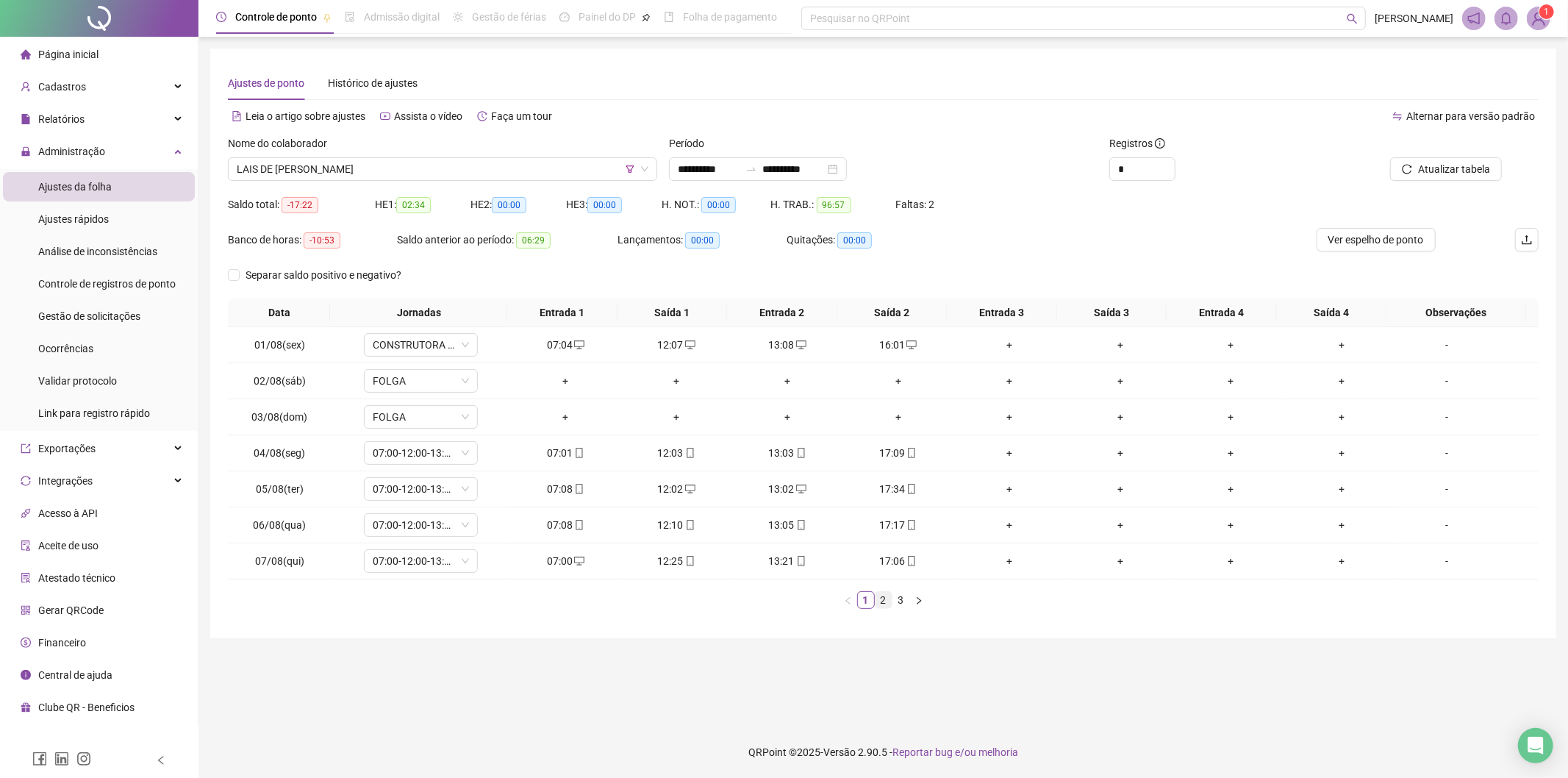
click at [884, 601] on link "2" at bounding box center [883, 600] width 17 height 17
click at [864, 604] on link "1" at bounding box center [865, 600] width 17 height 17
click at [878, 606] on link "2" at bounding box center [883, 600] width 17 height 17
click at [905, 601] on link "3" at bounding box center [901, 600] width 17 height 17
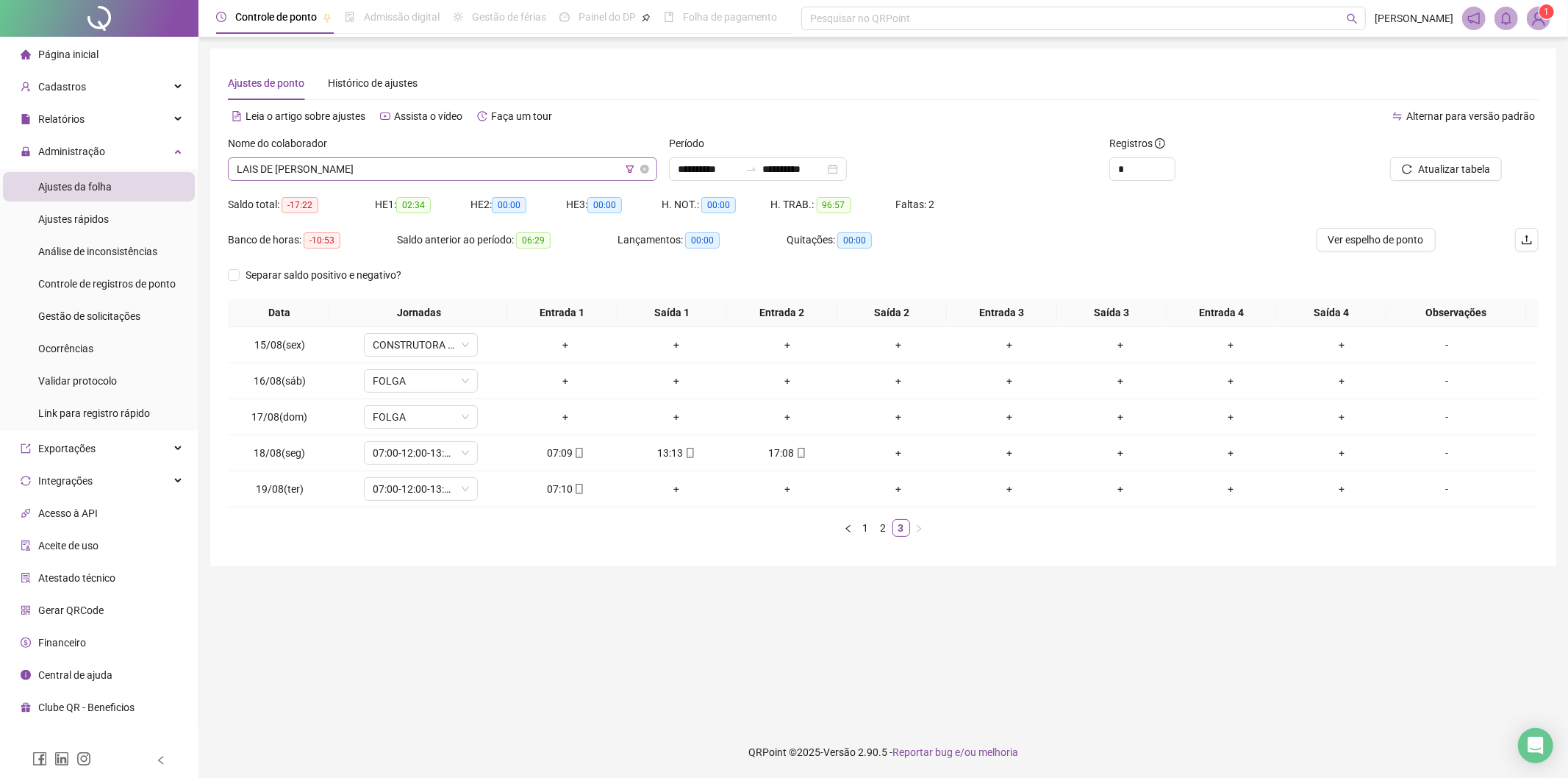
click at [431, 172] on span "LAIS DE [PERSON_NAME]" at bounding box center [442, 169] width 411 height 22
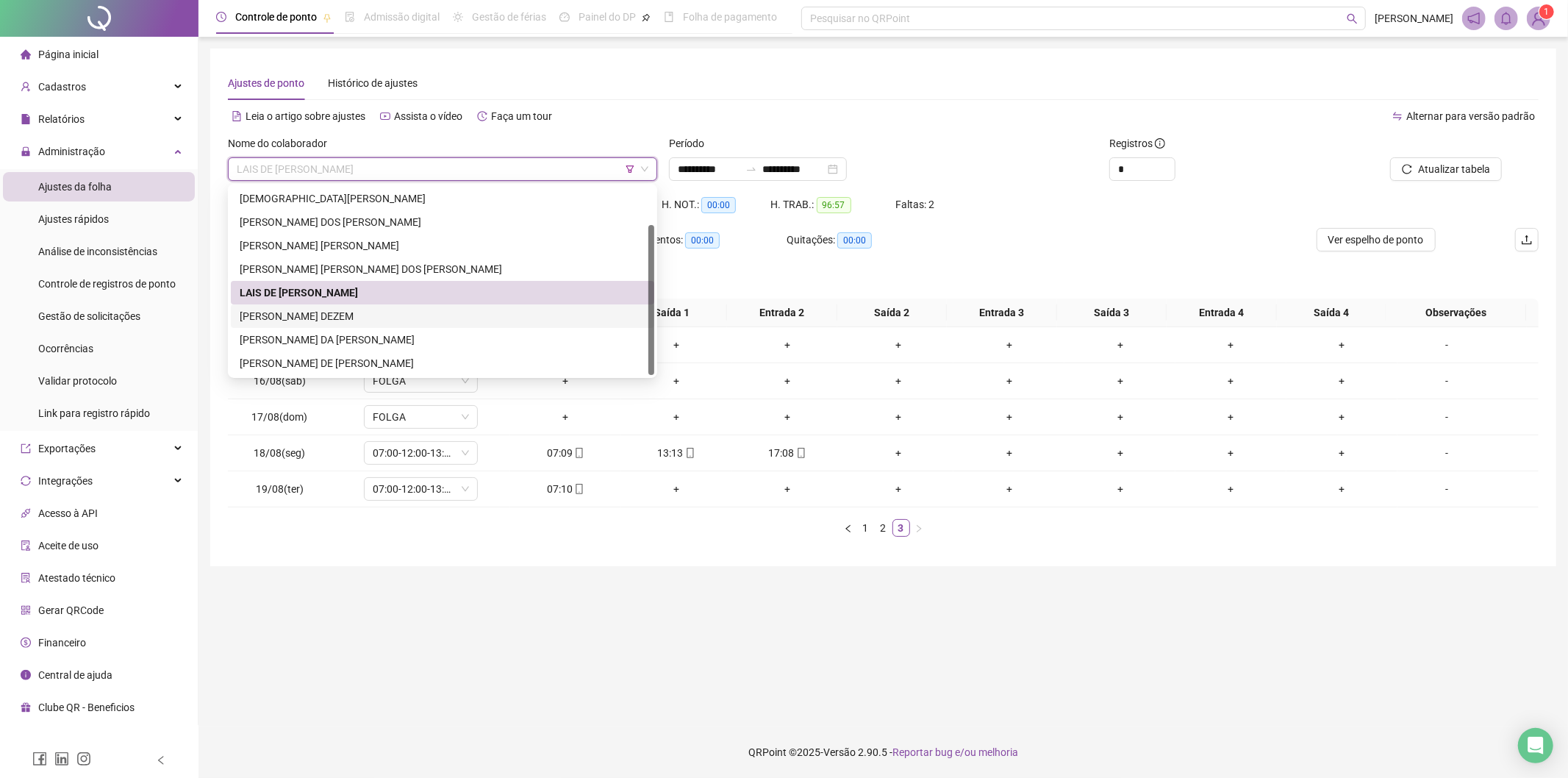
drag, startPoint x: 305, startPoint y: 312, endPoint x: 787, endPoint y: 268, distance: 484.0
click at [309, 310] on div "[PERSON_NAME] DEZEM" at bounding box center [442, 316] width 405 height 17
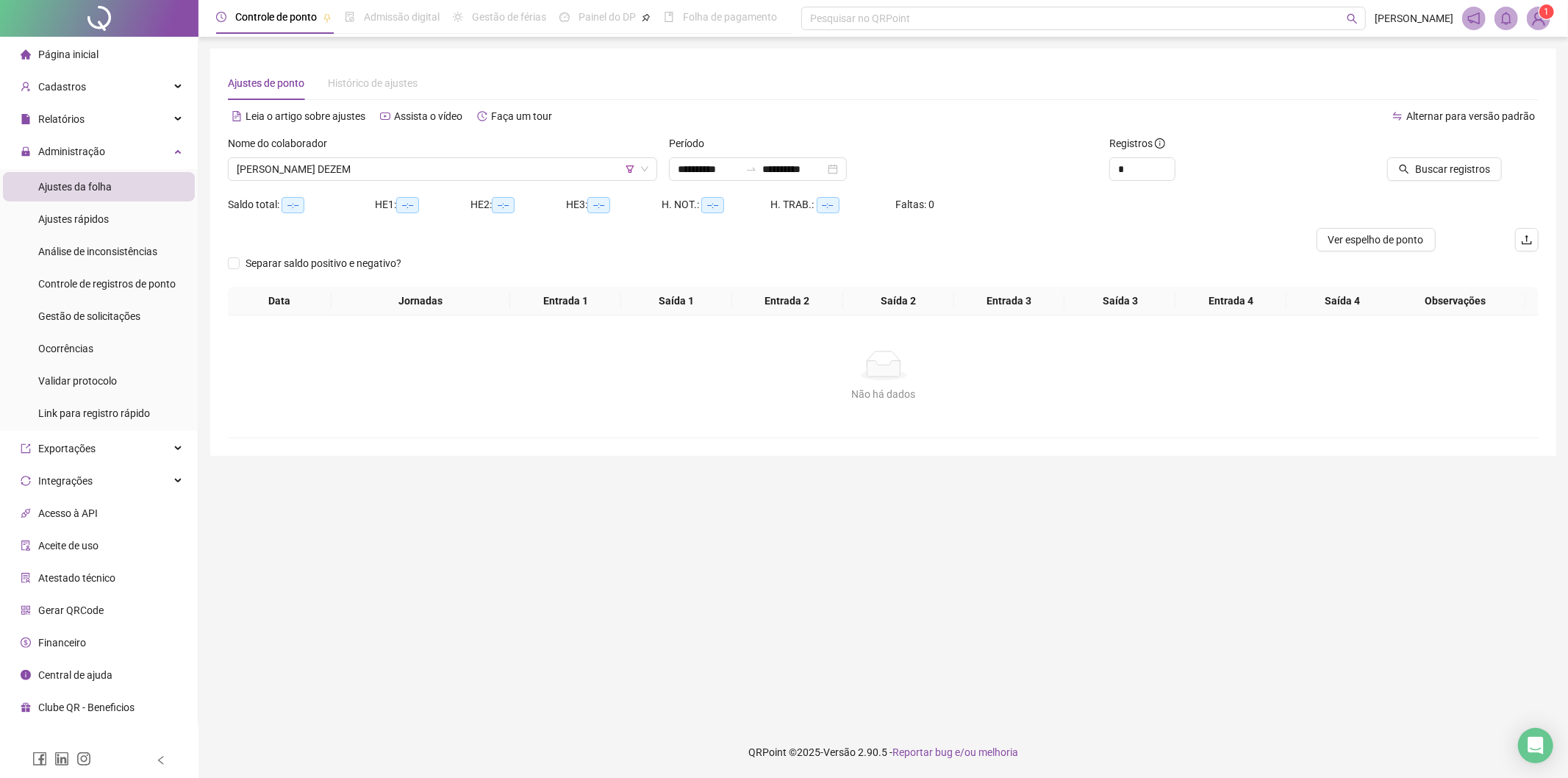
click at [1446, 181] on div "Buscar registros" at bounding box center [1434, 164] width 220 height 58
click at [1449, 173] on span "Buscar registros" at bounding box center [1452, 169] width 75 height 17
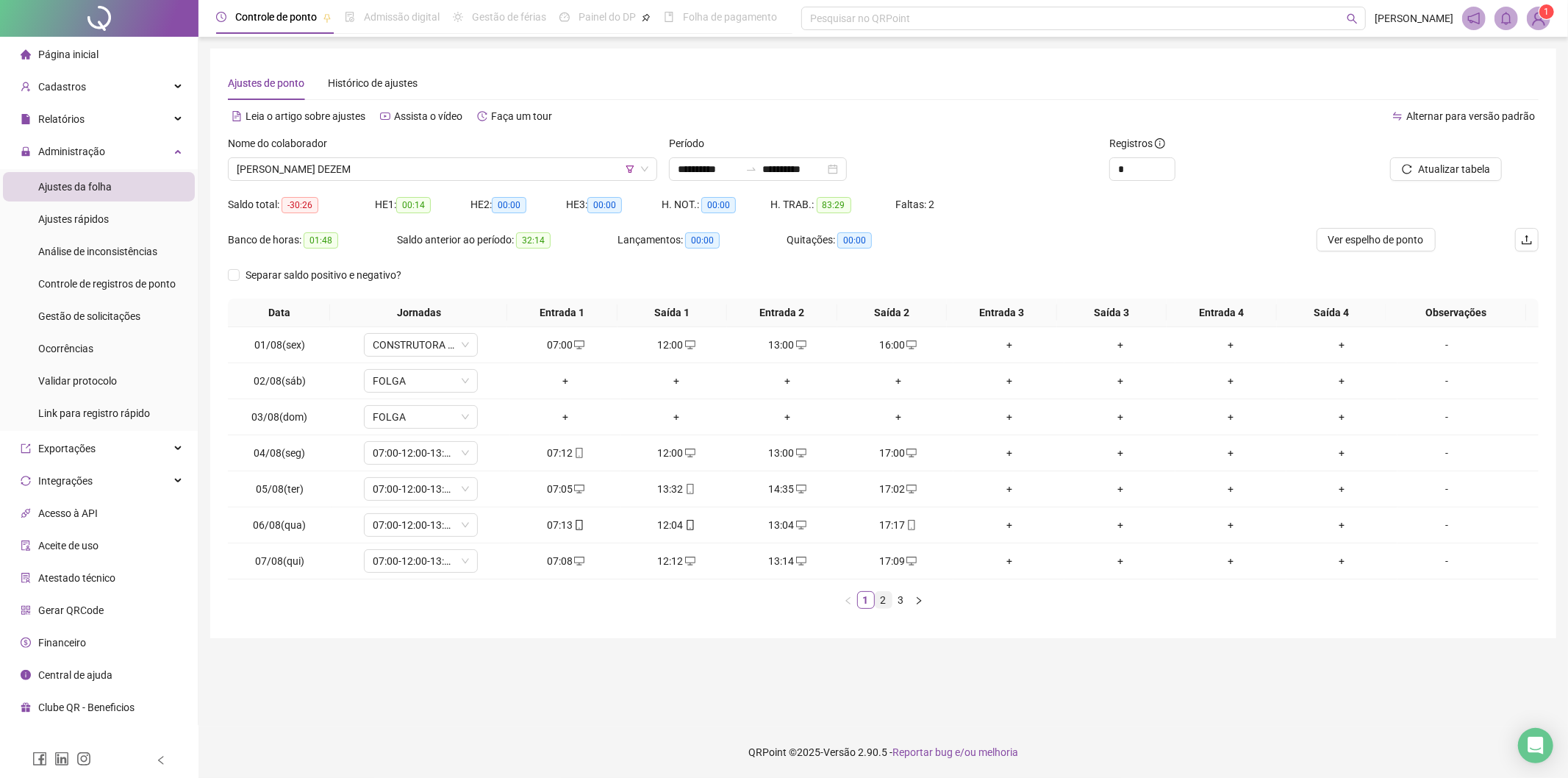
click at [884, 603] on link "2" at bounding box center [883, 600] width 17 height 17
click at [896, 601] on link "3" at bounding box center [901, 600] width 17 height 17
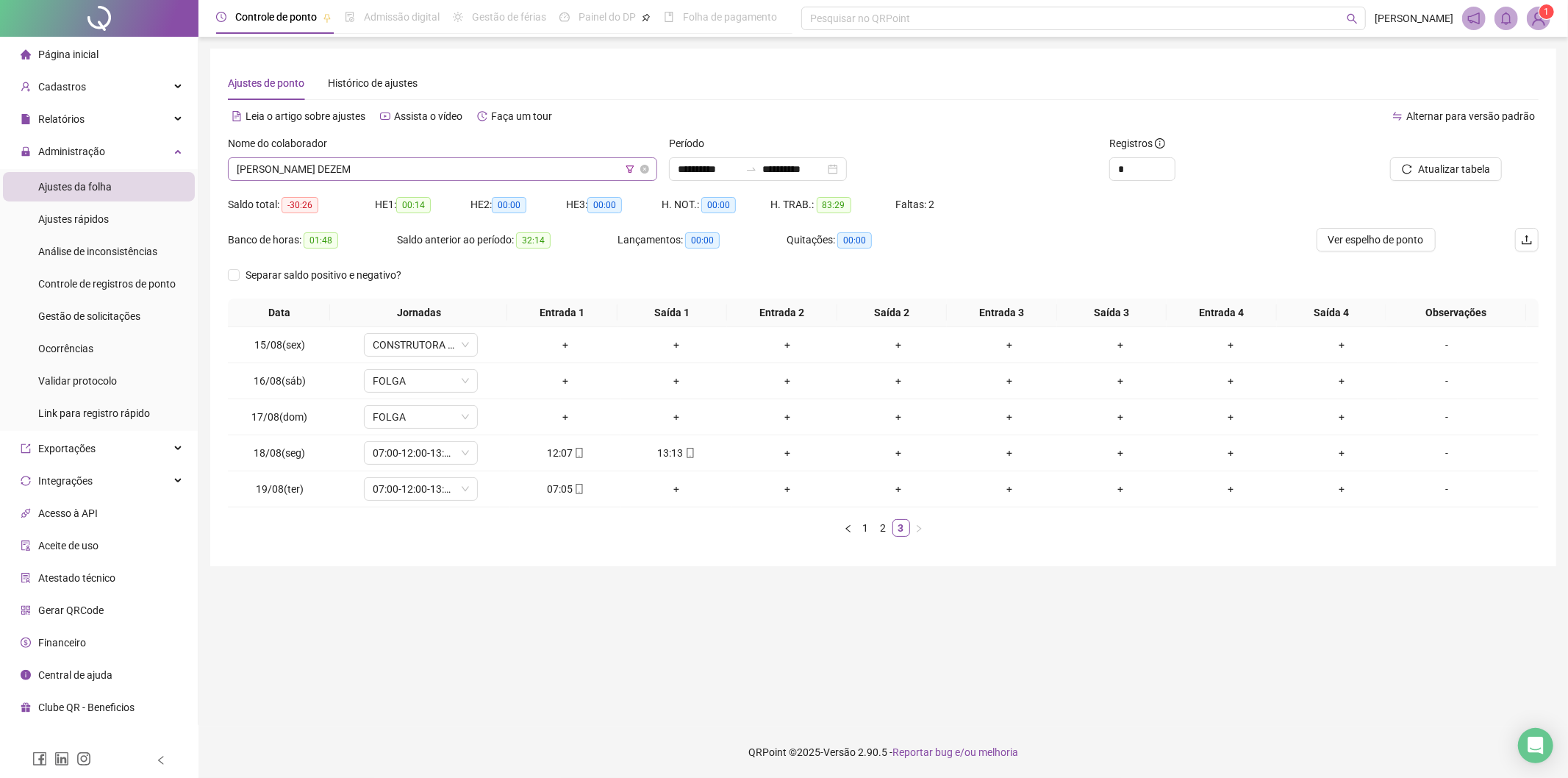
click at [630, 166] on icon "filter" at bounding box center [630, 170] width 8 height 8
click at [666, 111] on span "CONSTRUTORA LUMA" at bounding box center [637, 111] width 215 height 22
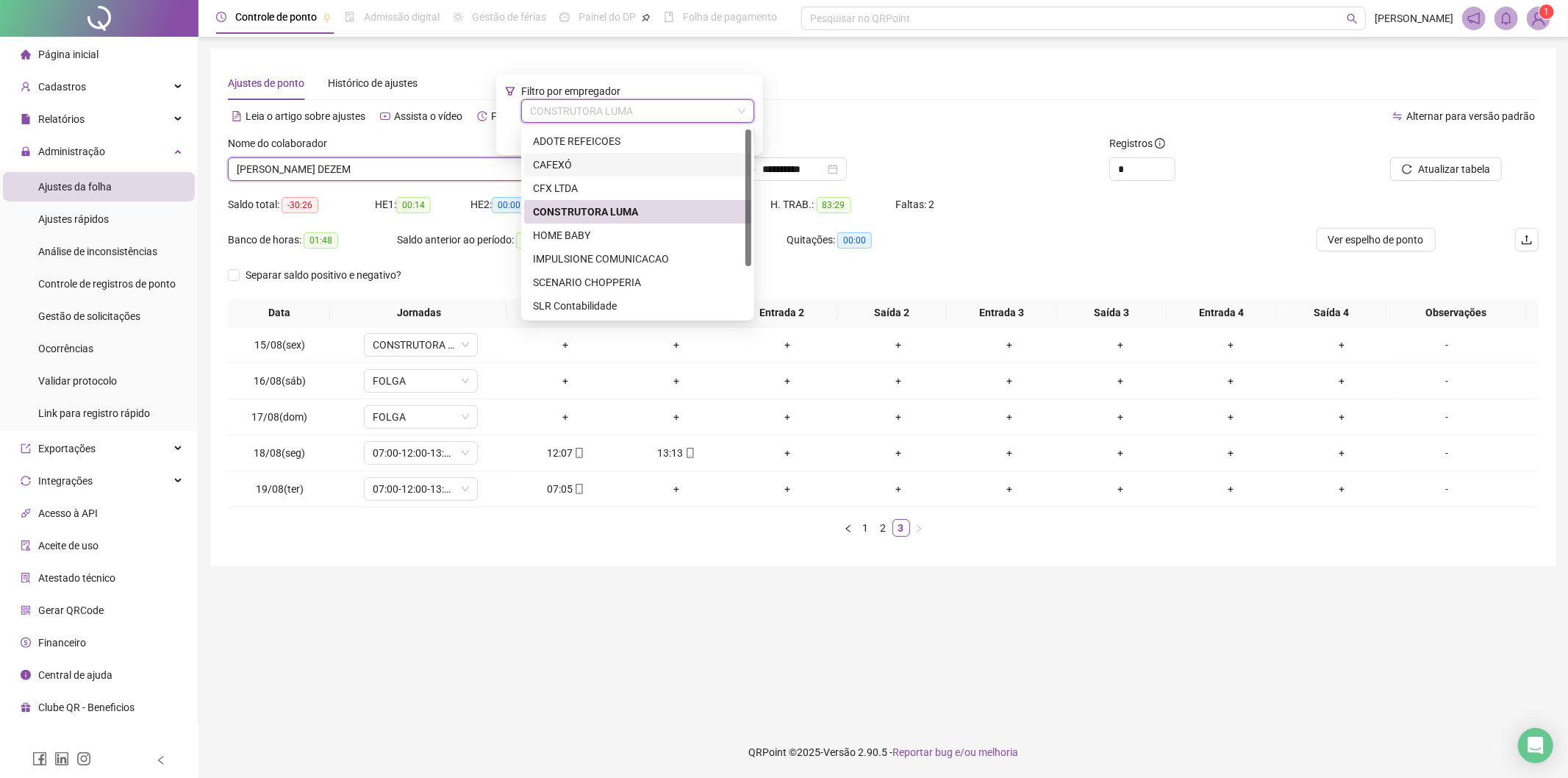
click at [579, 163] on div "CAFEXÓ" at bounding box center [637, 165] width 210 height 17
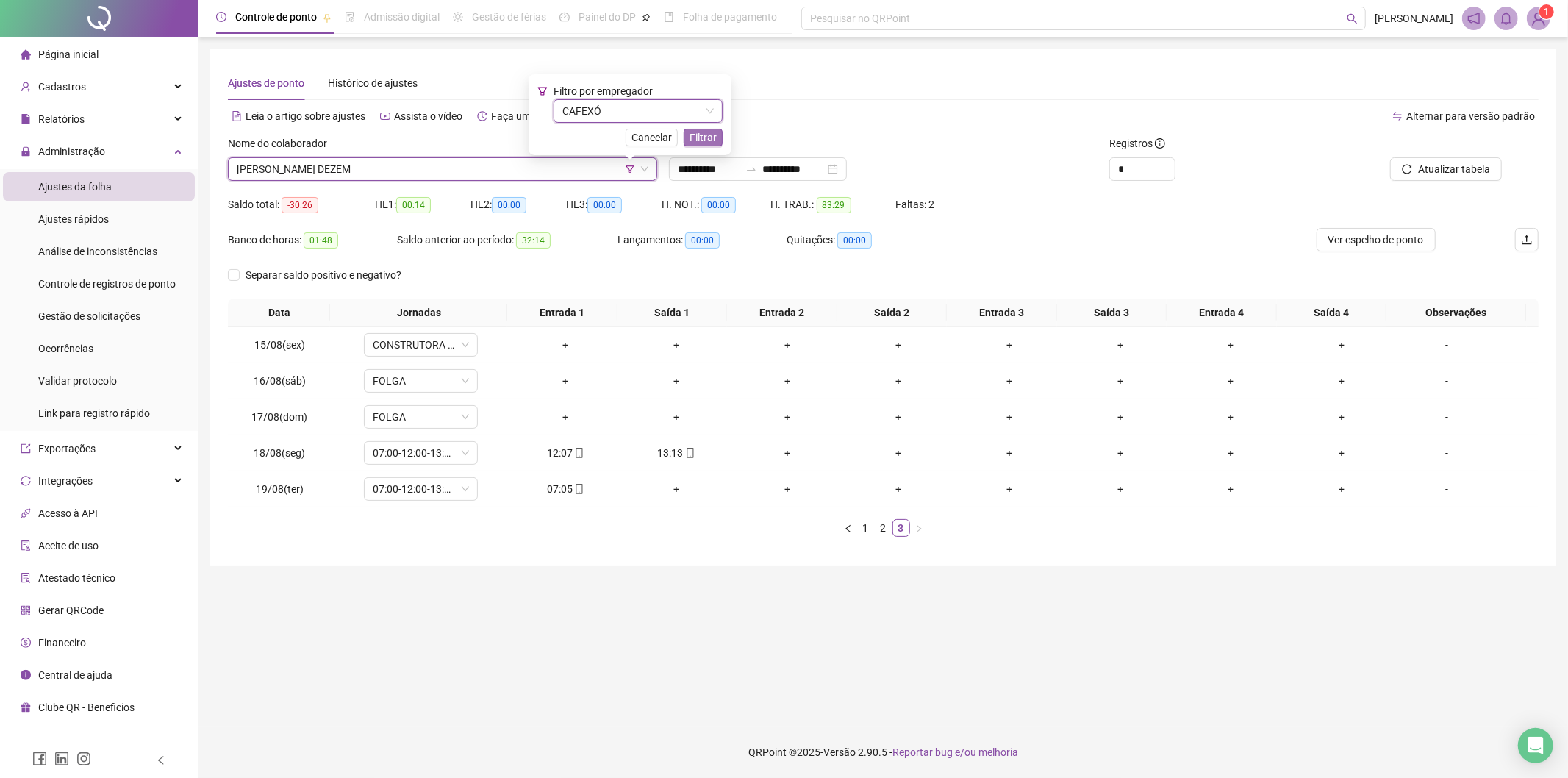
click at [719, 138] on button "Filtrar" at bounding box center [704, 137] width 39 height 18
click at [451, 163] on span "[PERSON_NAME] DEZEM" at bounding box center [442, 169] width 411 height 22
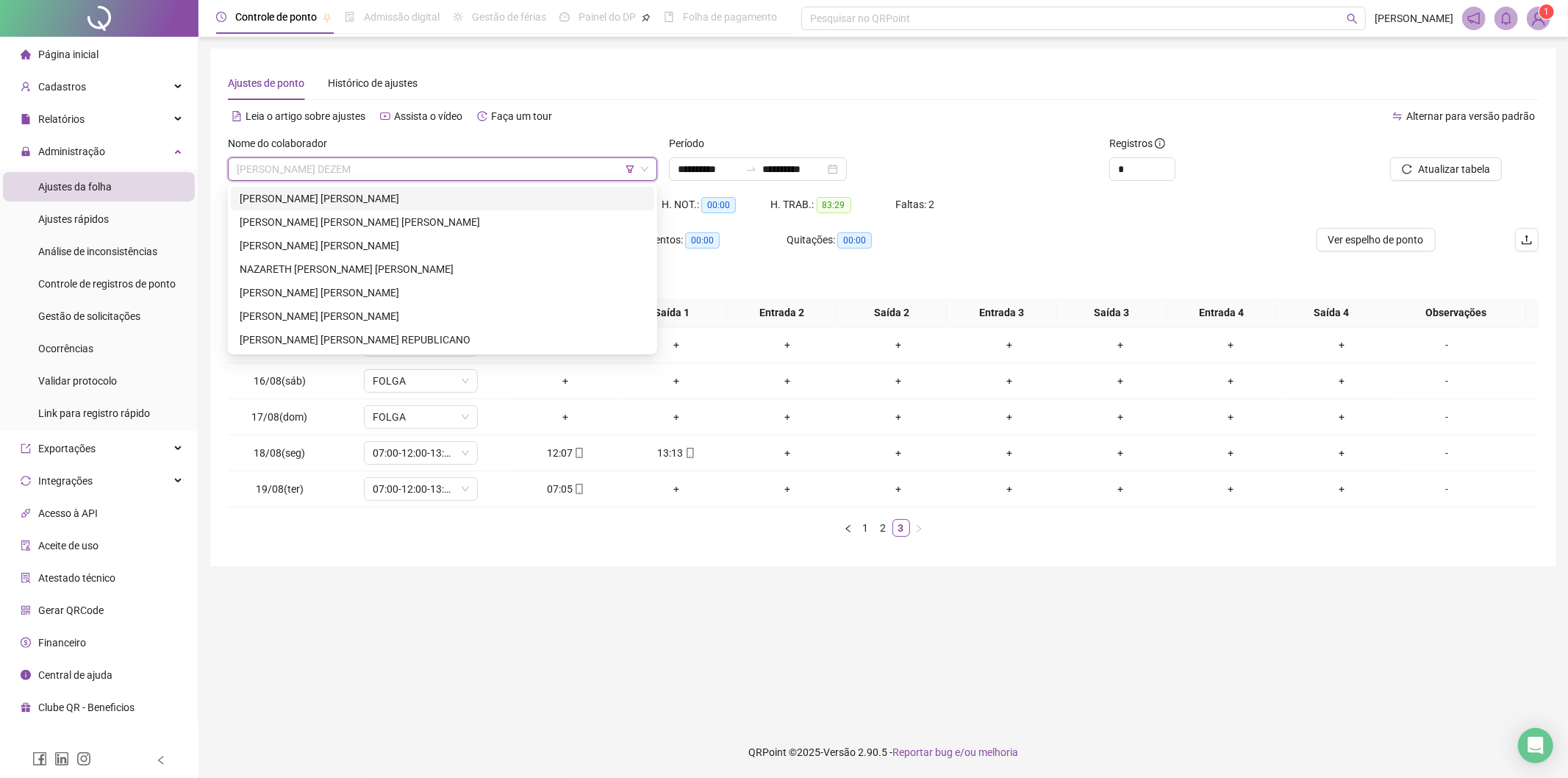
click at [322, 196] on div "[PERSON_NAME] [PERSON_NAME]" at bounding box center [442, 198] width 405 height 17
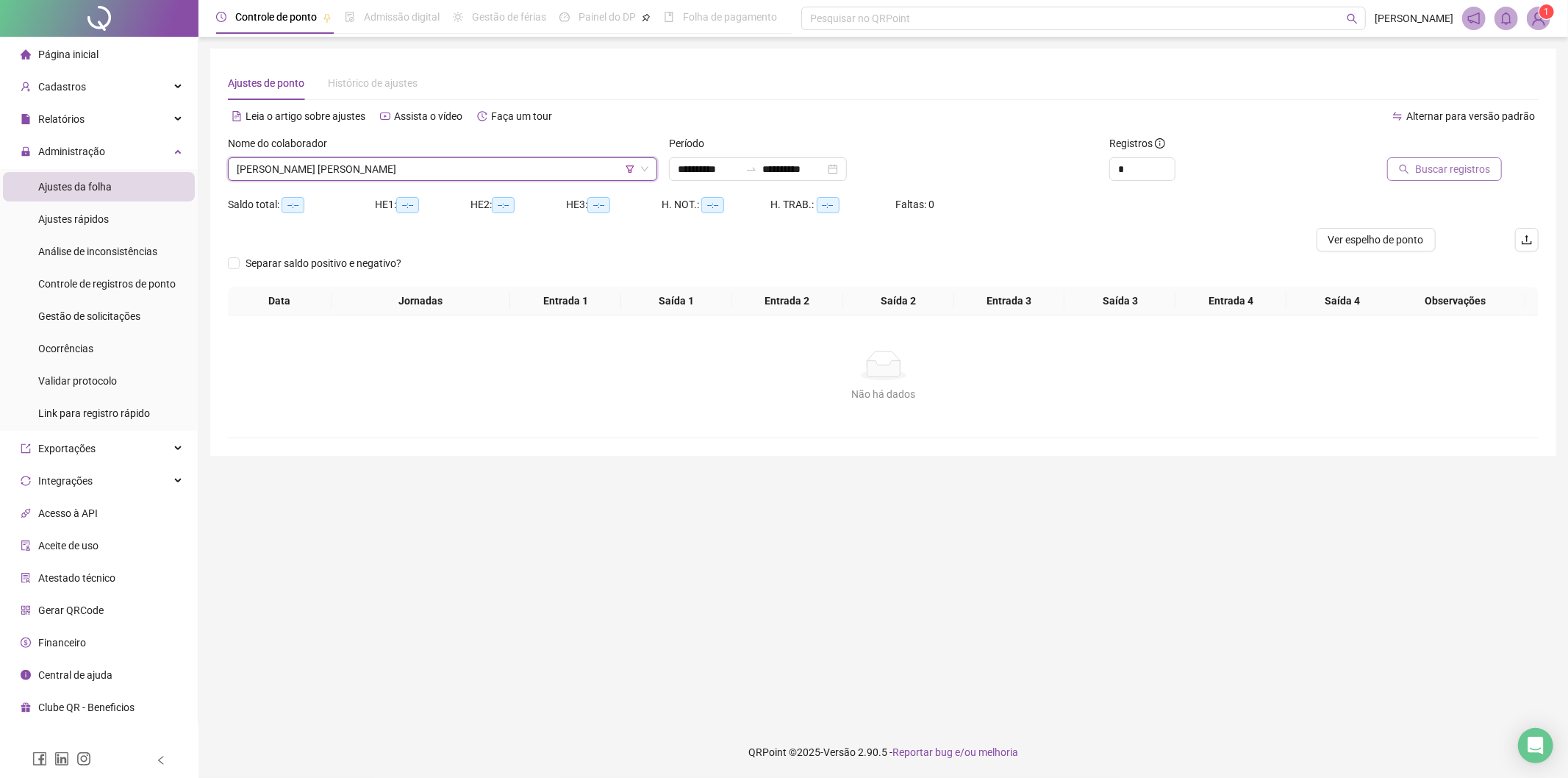
click at [1421, 173] on span "Buscar registros" at bounding box center [1452, 169] width 75 height 17
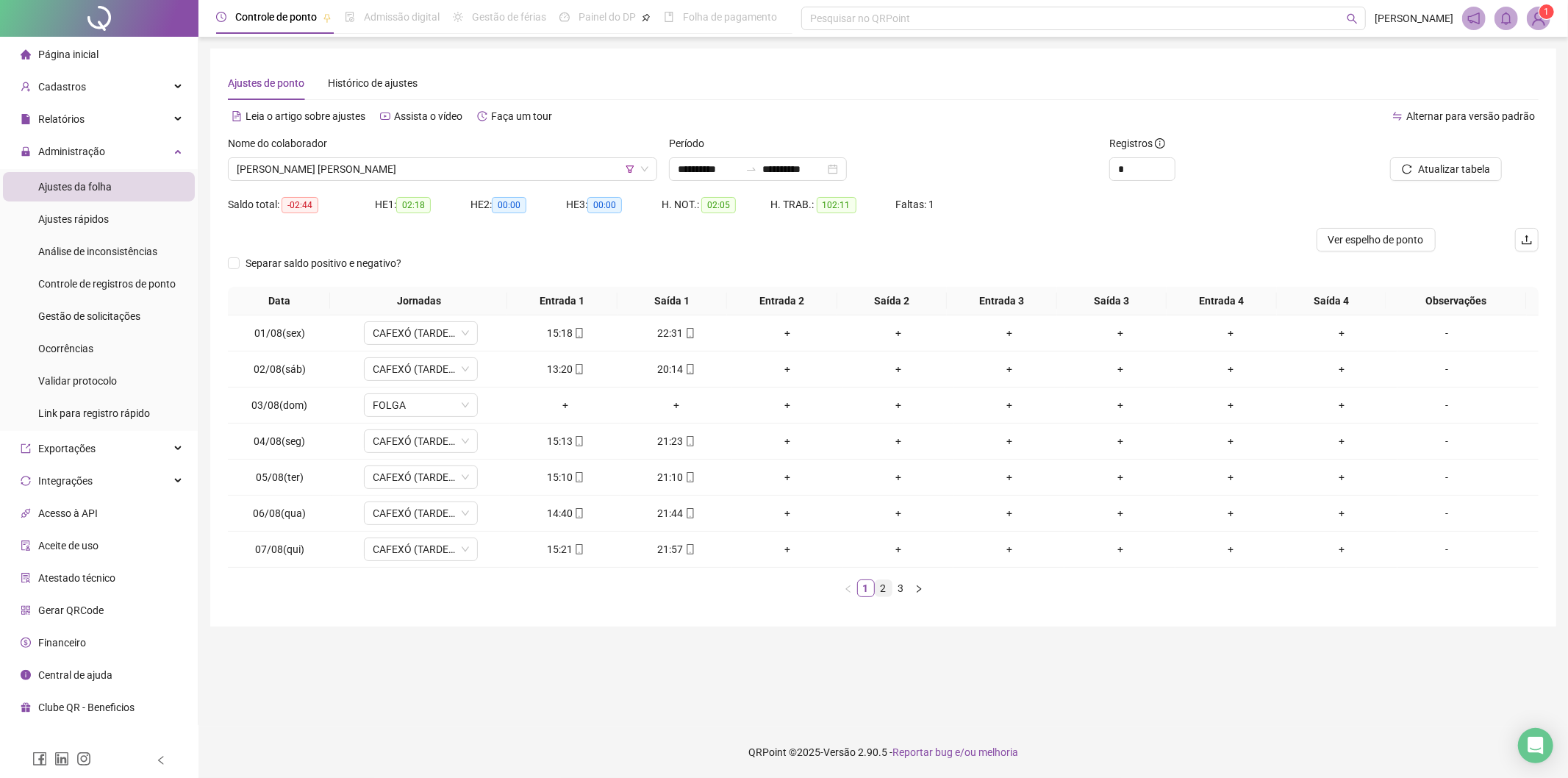
click at [884, 586] on link "2" at bounding box center [883, 588] width 17 height 17
click at [898, 590] on link "3" at bounding box center [901, 588] width 17 height 17
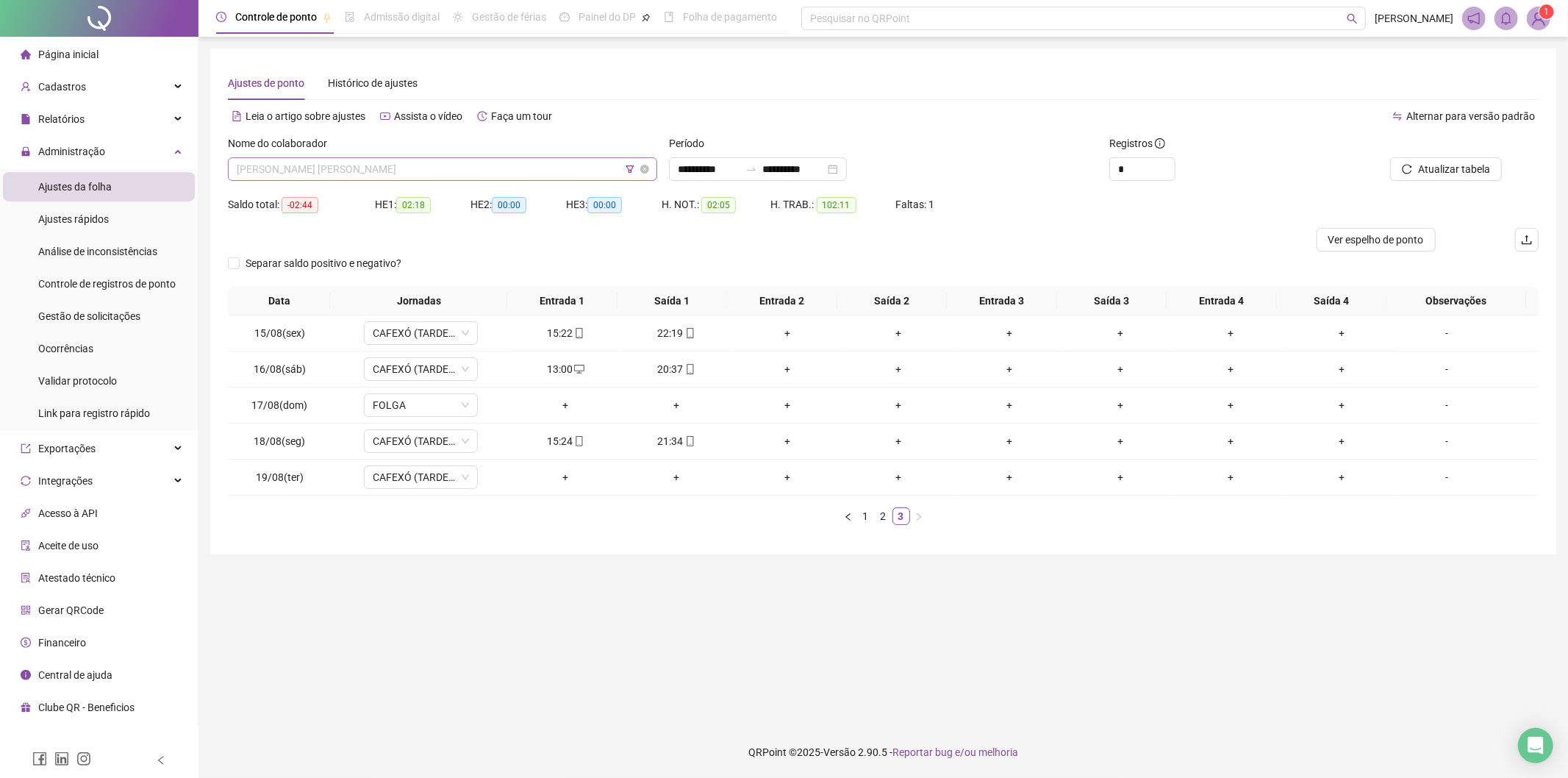
click at [405, 176] on span "[PERSON_NAME] [PERSON_NAME]" at bounding box center [442, 169] width 411 height 22
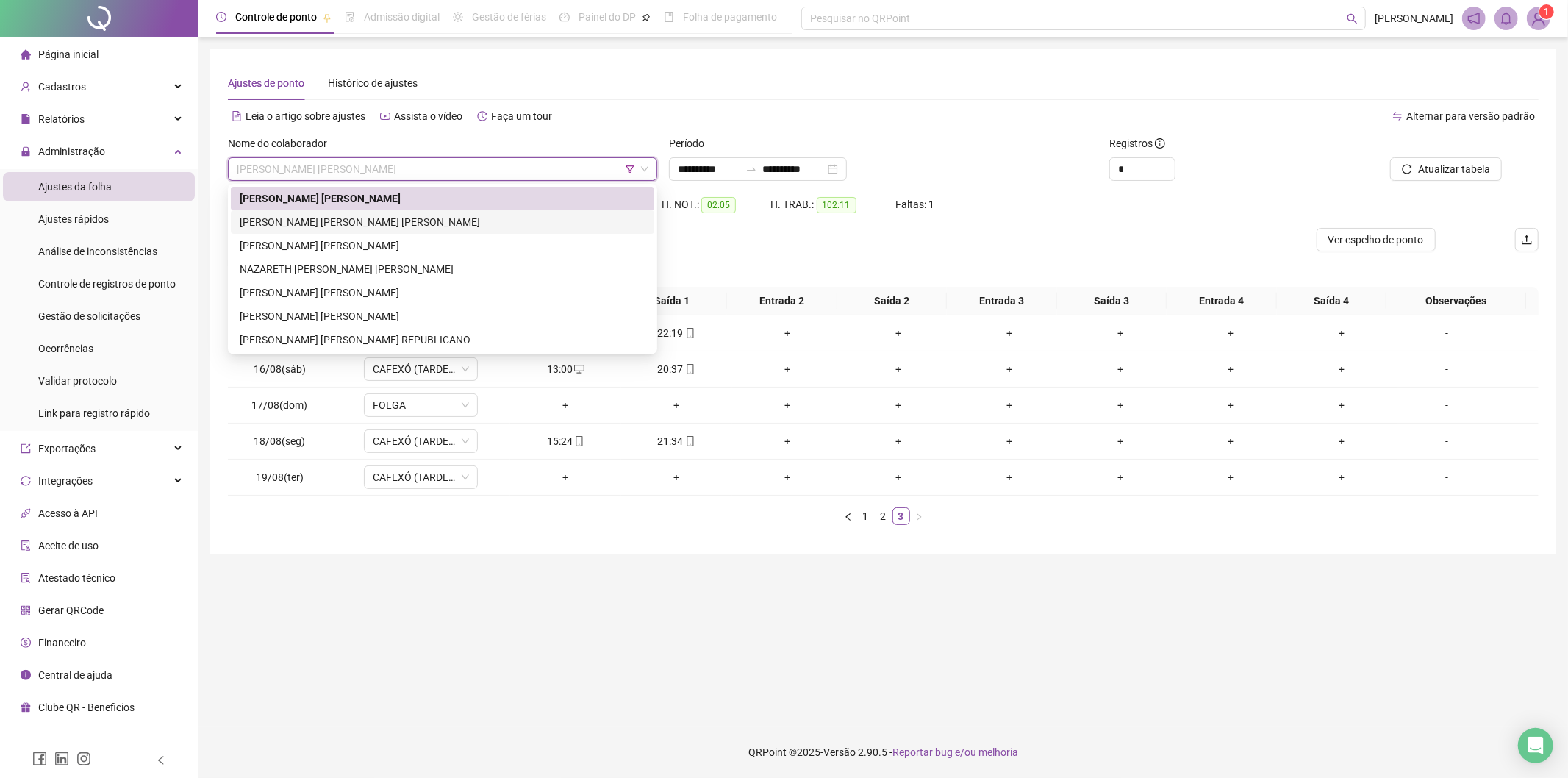
drag, startPoint x: 283, startPoint y: 226, endPoint x: 1014, endPoint y: 193, distance: 731.7
click at [289, 224] on div "[PERSON_NAME] [PERSON_NAME] [PERSON_NAME]" at bounding box center [442, 222] width 405 height 17
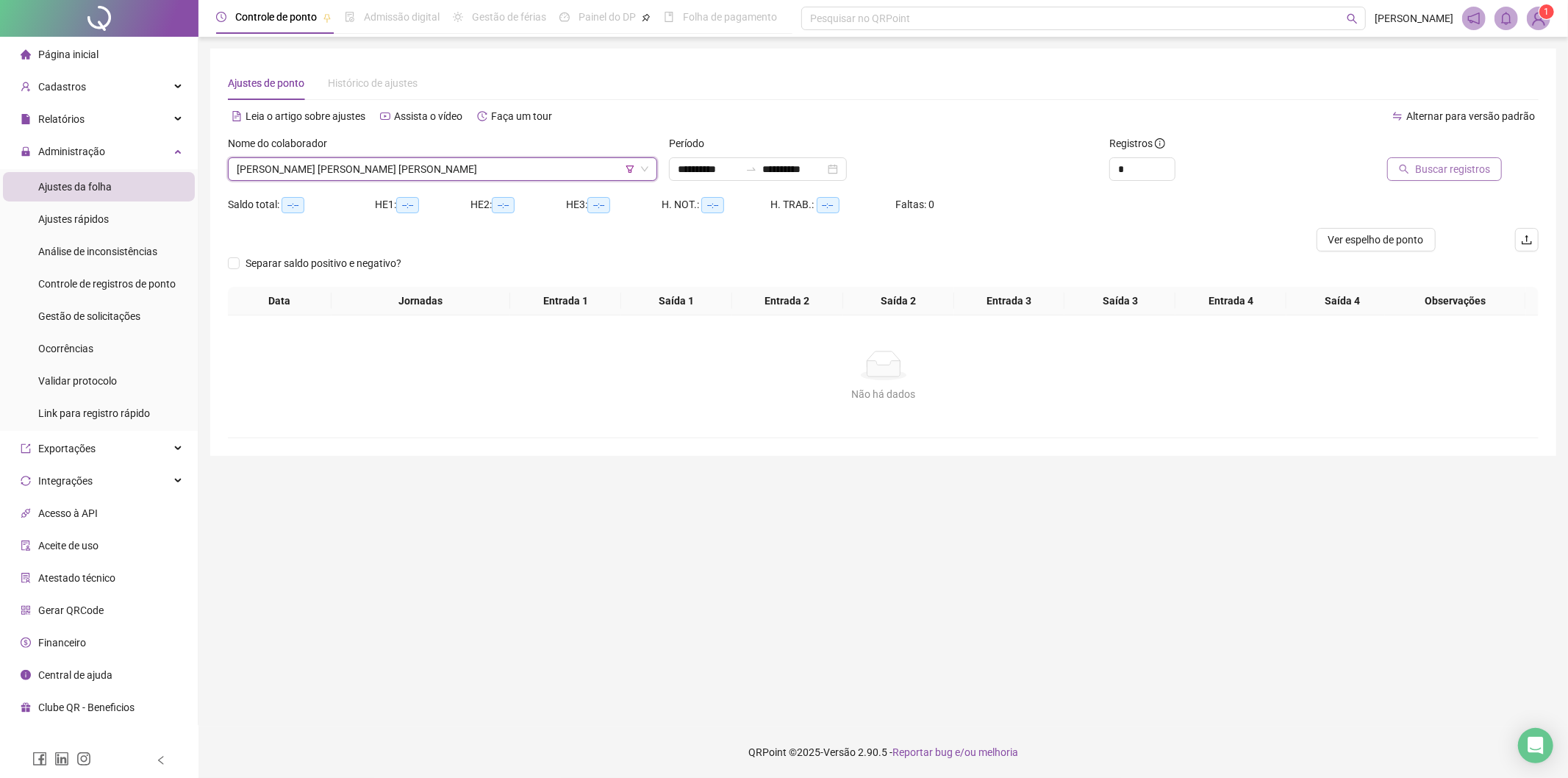
click at [1497, 160] on button "Buscar registros" at bounding box center [1444, 169] width 115 height 23
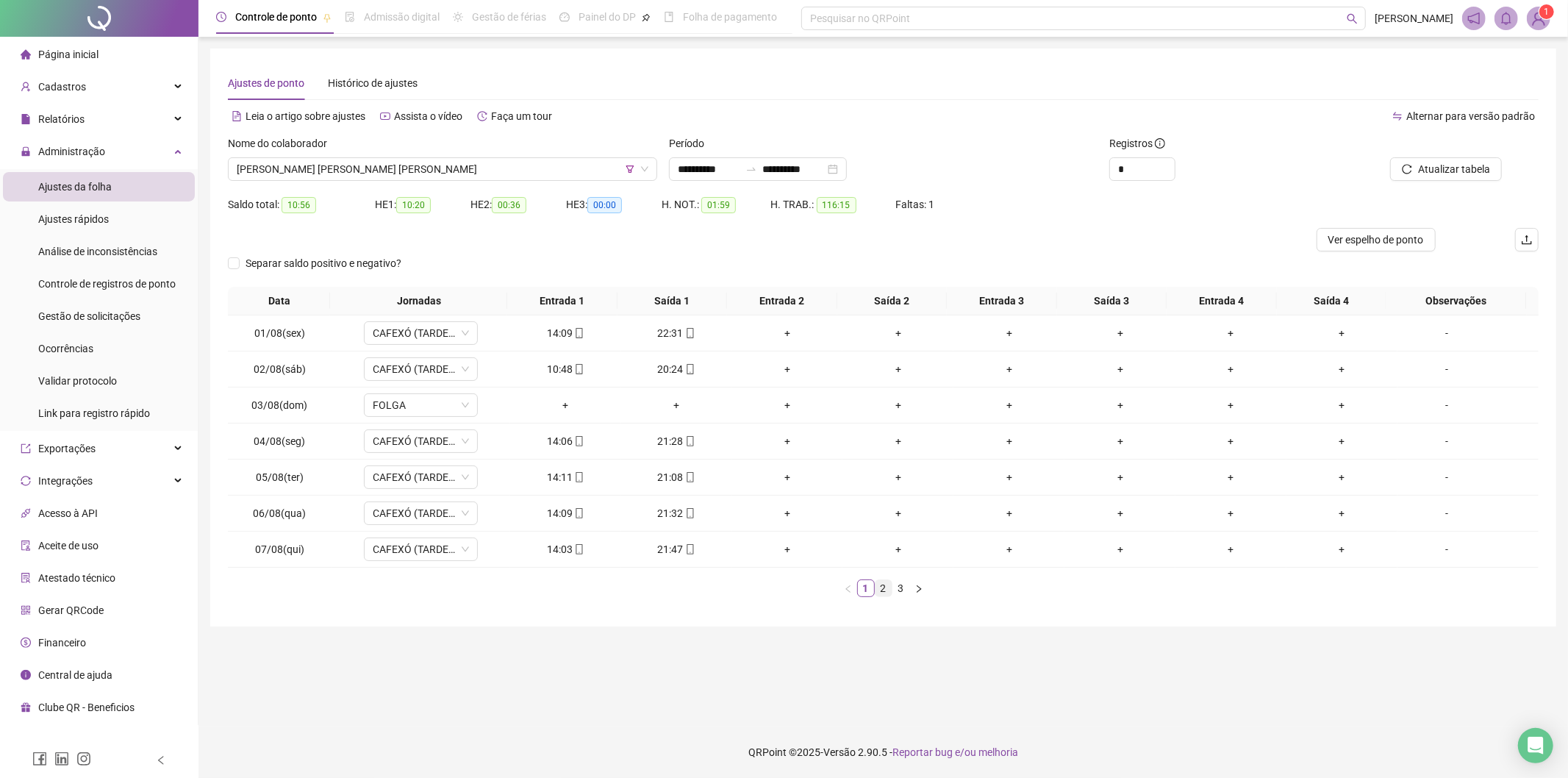
click at [885, 595] on link "2" at bounding box center [883, 588] width 17 height 17
click at [905, 594] on link "3" at bounding box center [901, 588] width 17 height 17
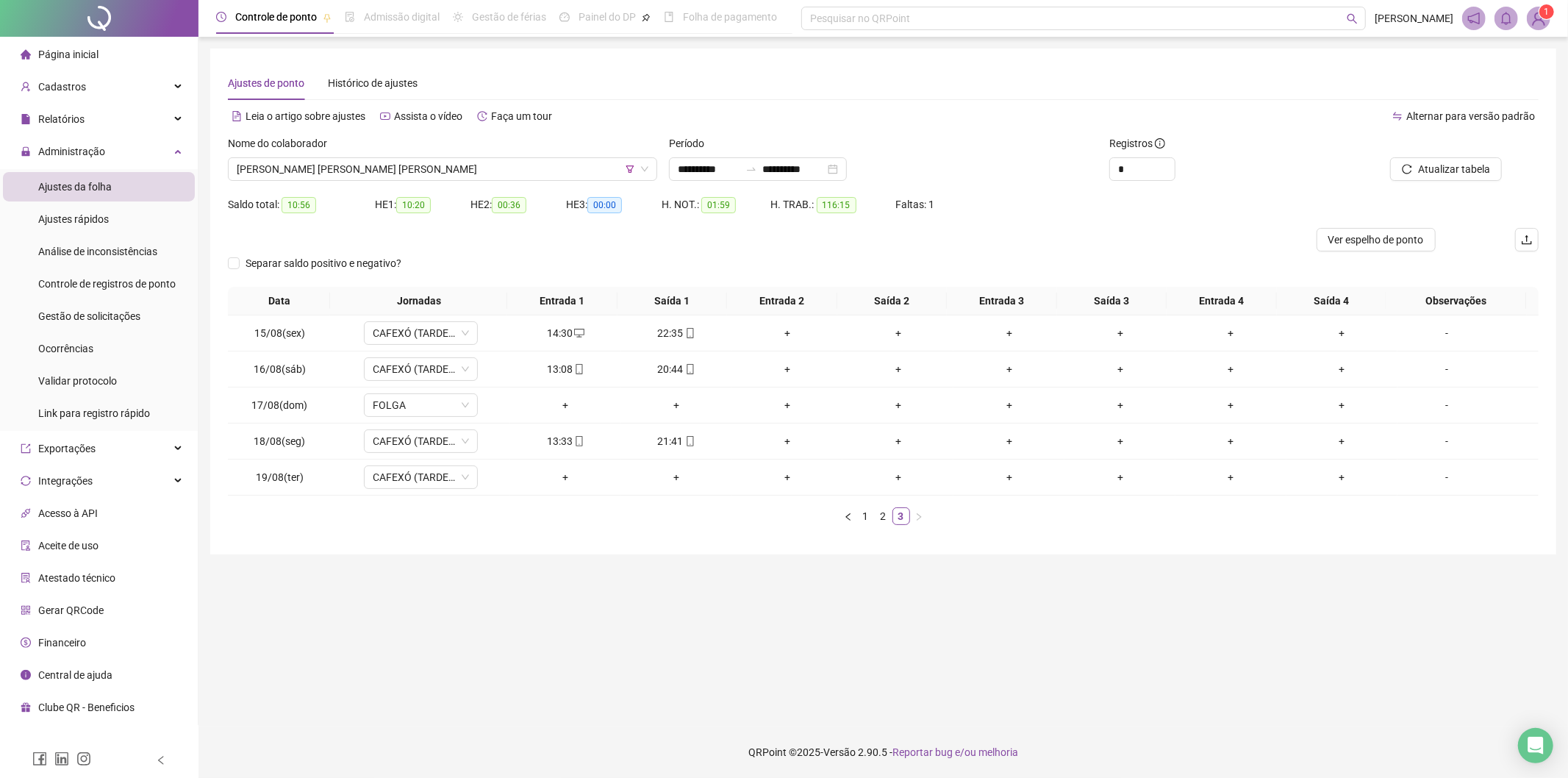
click at [452, 181] on div "Nome do colaborador [PERSON_NAME] [PERSON_NAME] [PERSON_NAME]" at bounding box center [442, 164] width 441 height 58
click at [441, 163] on span "[PERSON_NAME] [PERSON_NAME] [PERSON_NAME]" at bounding box center [442, 169] width 411 height 22
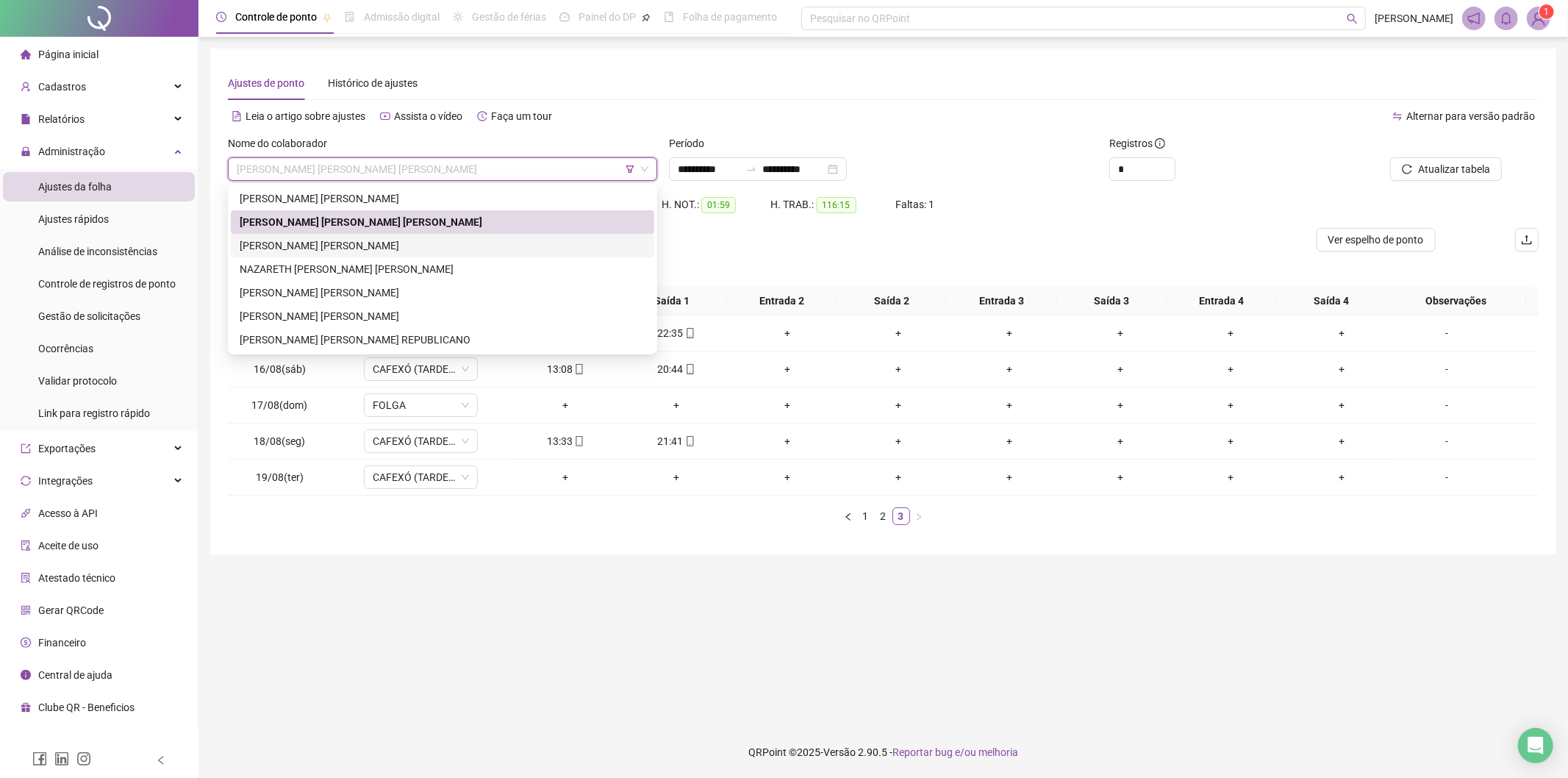
click at [404, 238] on div "[PERSON_NAME] [PERSON_NAME]" at bounding box center [442, 246] width 405 height 17
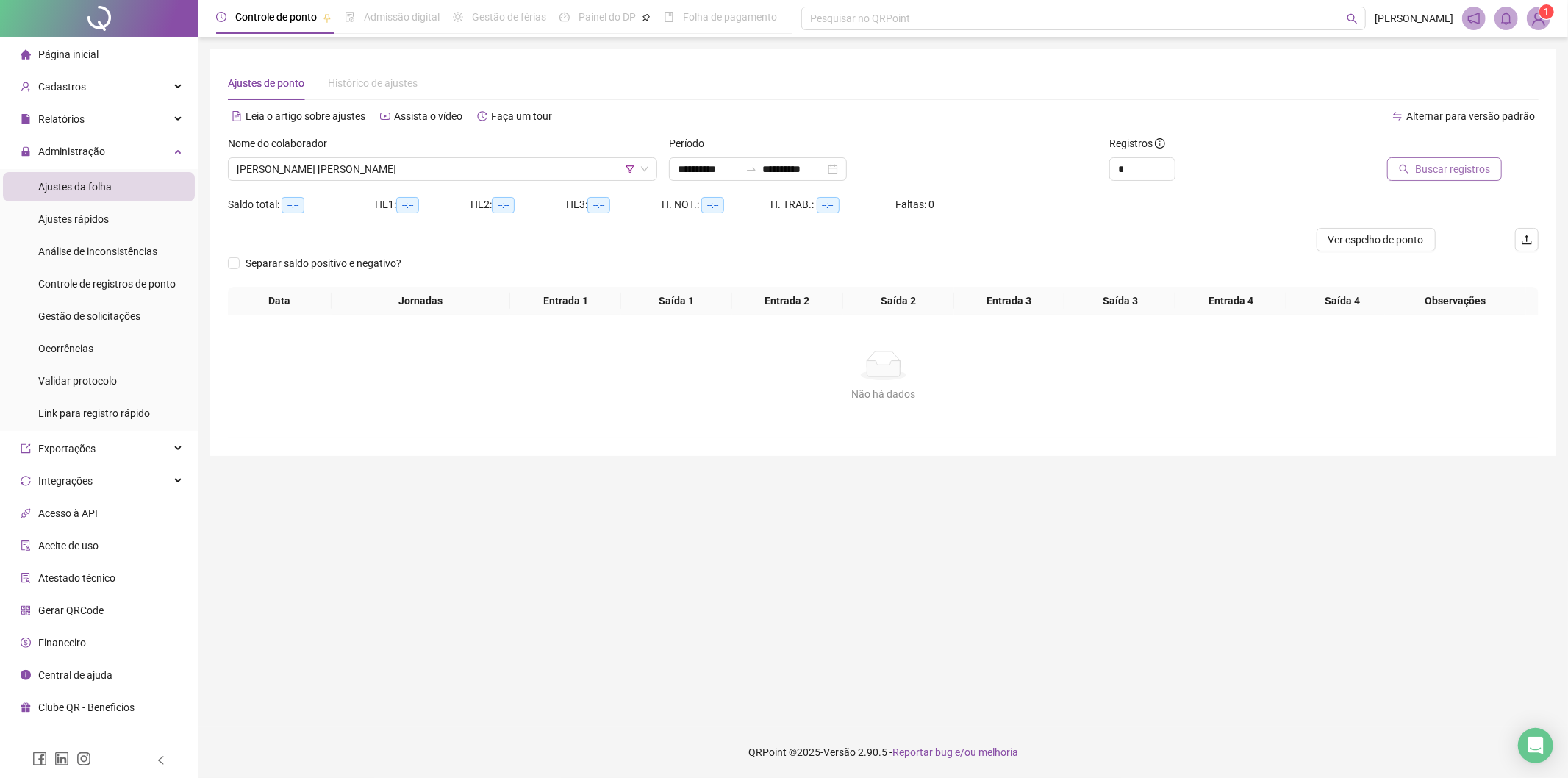
click at [1446, 166] on span "Buscar registros" at bounding box center [1452, 169] width 75 height 17
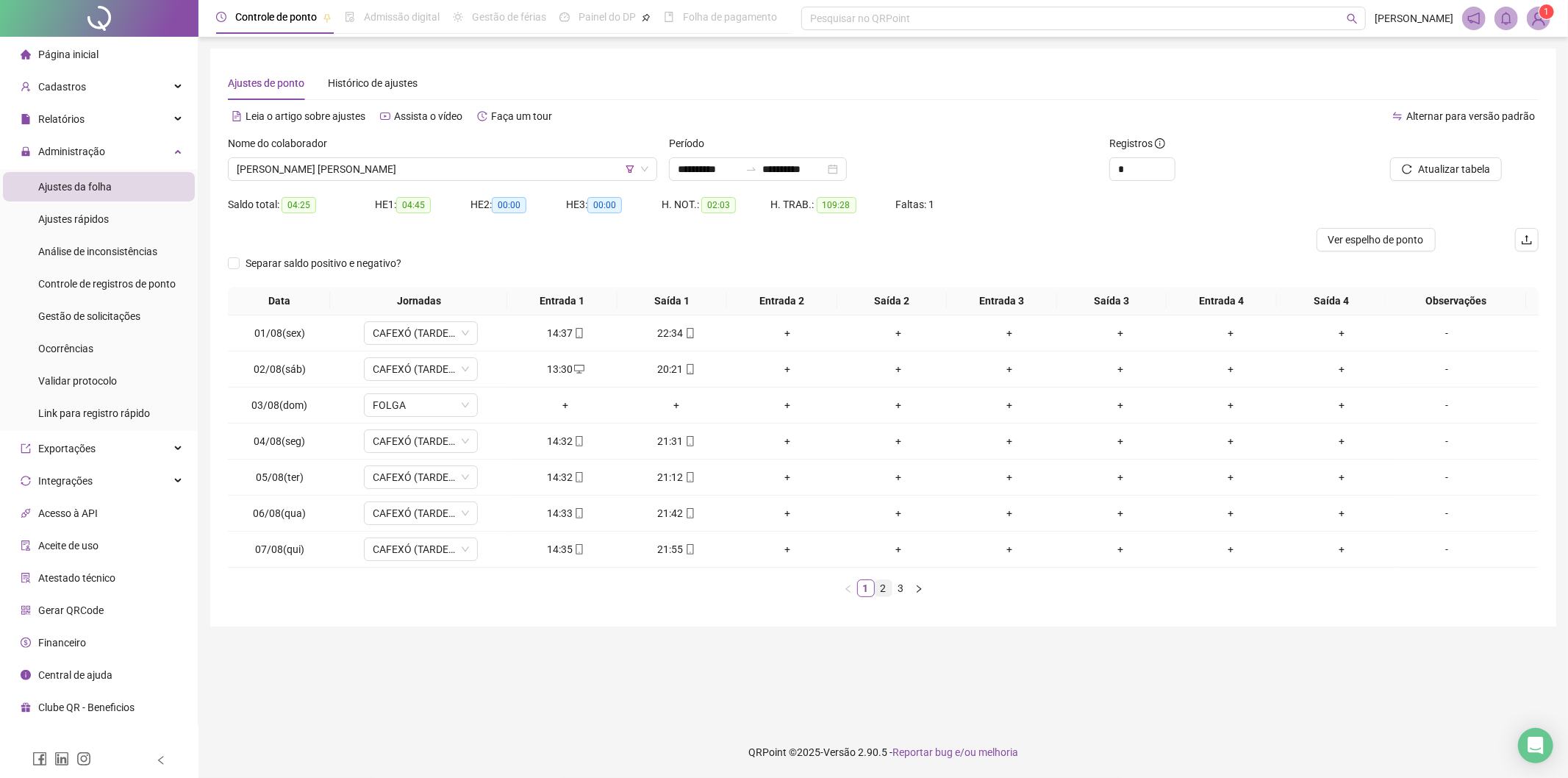
click at [878, 589] on link "2" at bounding box center [883, 588] width 17 height 17
click at [899, 589] on link "3" at bounding box center [901, 588] width 17 height 17
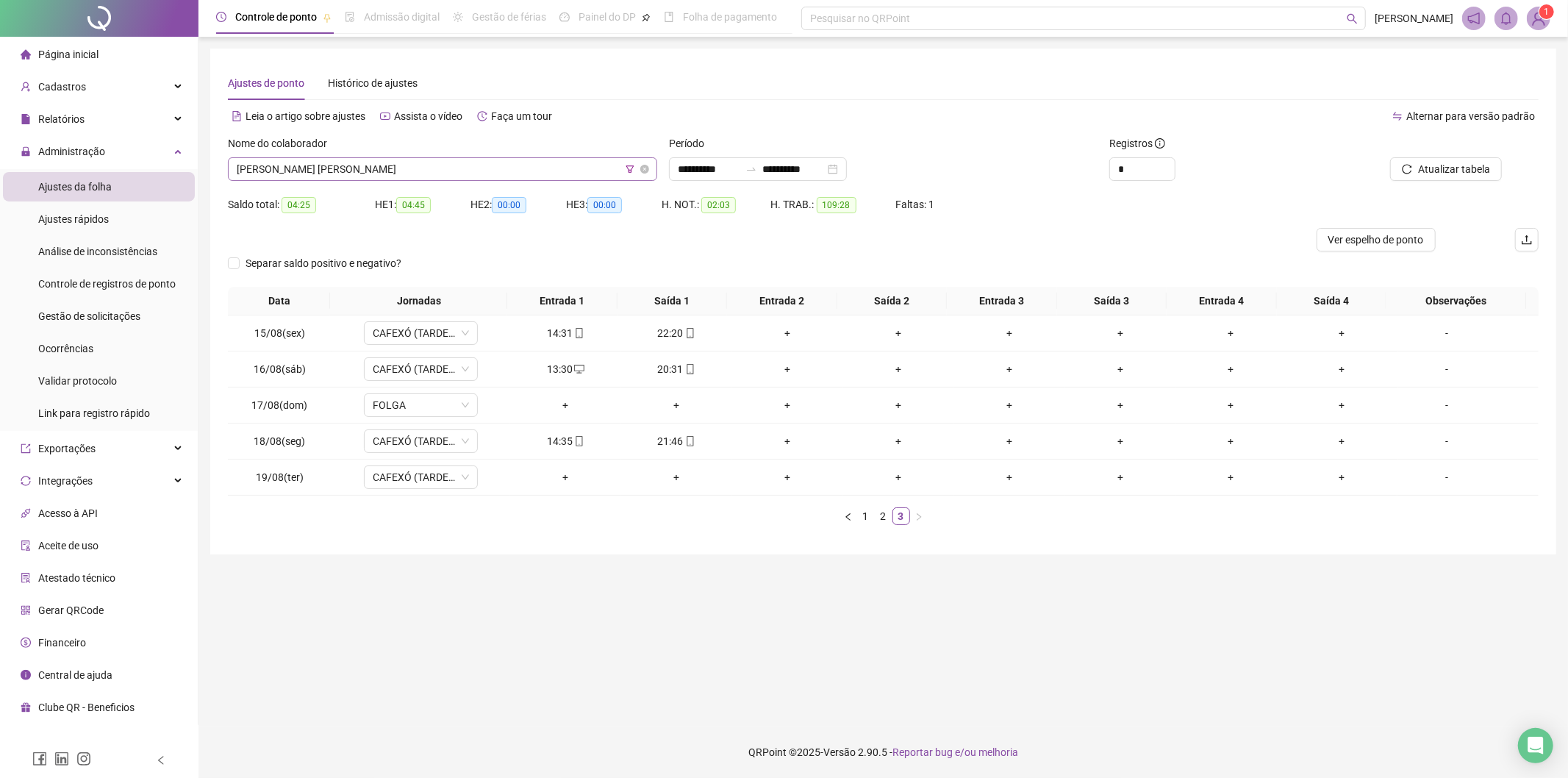
click at [392, 165] on span "[PERSON_NAME] [PERSON_NAME]" at bounding box center [442, 169] width 411 height 22
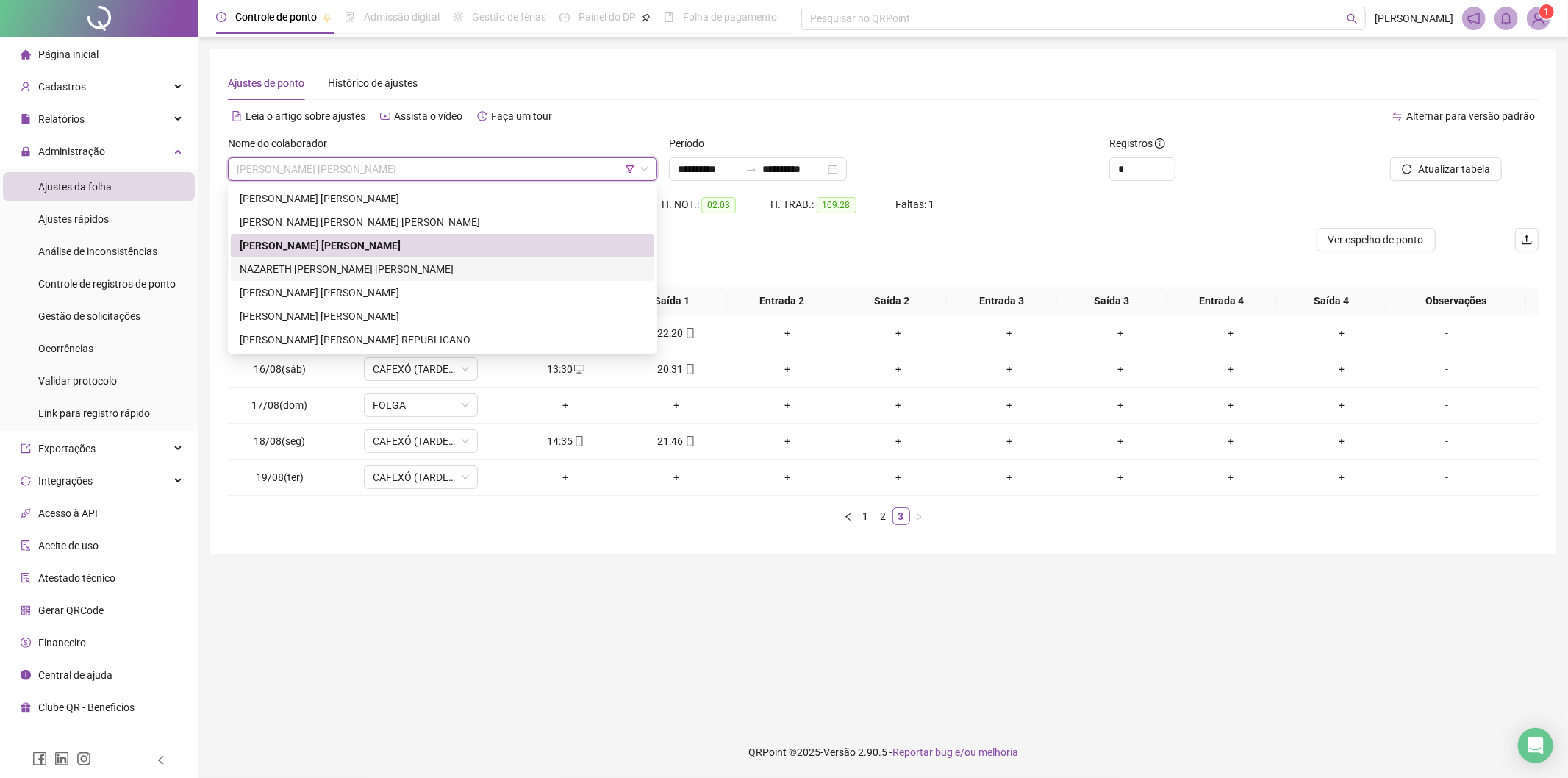
click at [310, 262] on div "NAZARETH [PERSON_NAME] [PERSON_NAME]" at bounding box center [442, 269] width 405 height 17
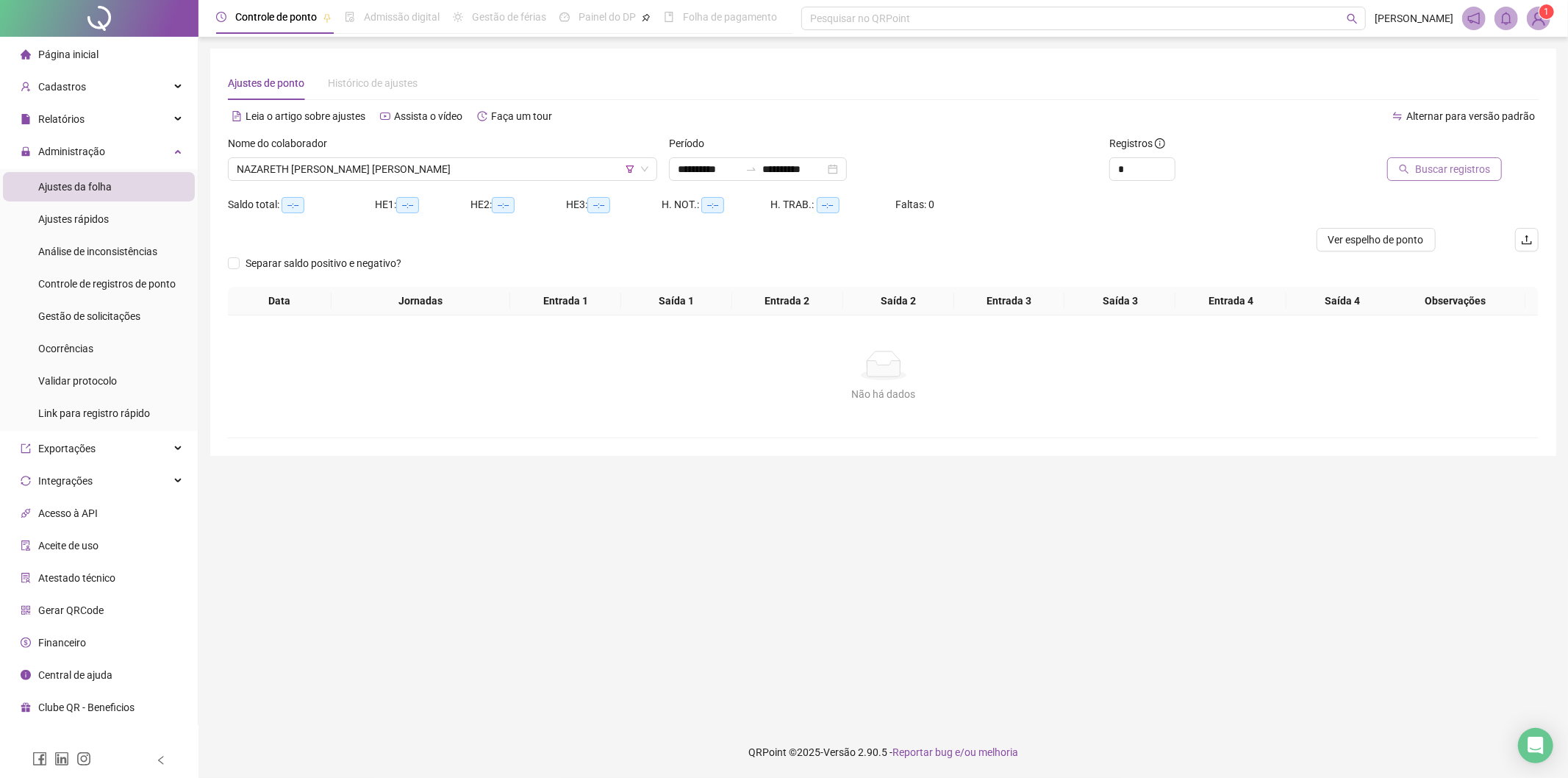
click at [1465, 168] on span "Buscar registros" at bounding box center [1452, 169] width 75 height 17
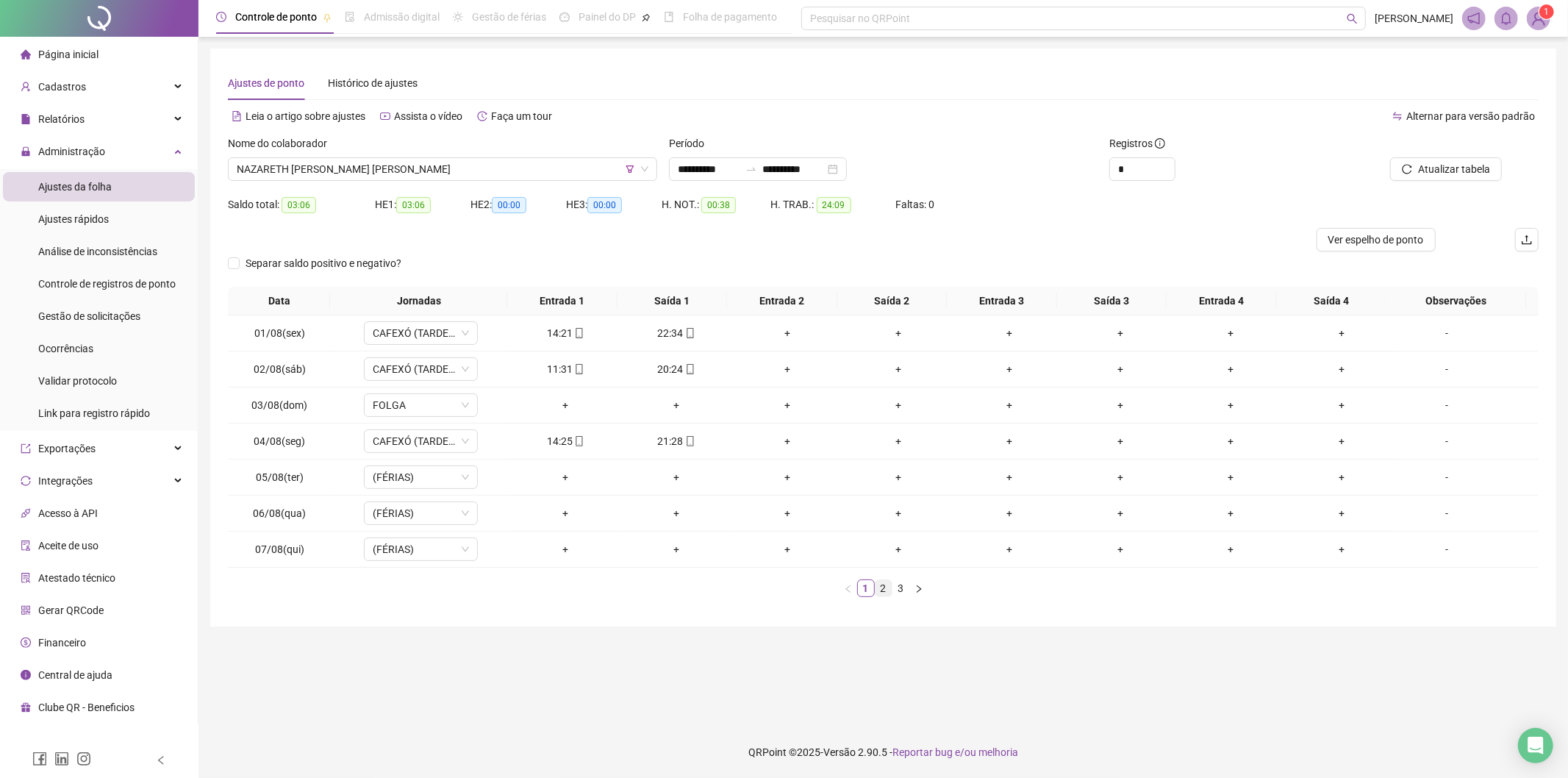
click at [887, 591] on link "2" at bounding box center [883, 588] width 17 height 17
click at [904, 593] on link "3" at bounding box center [901, 588] width 17 height 17
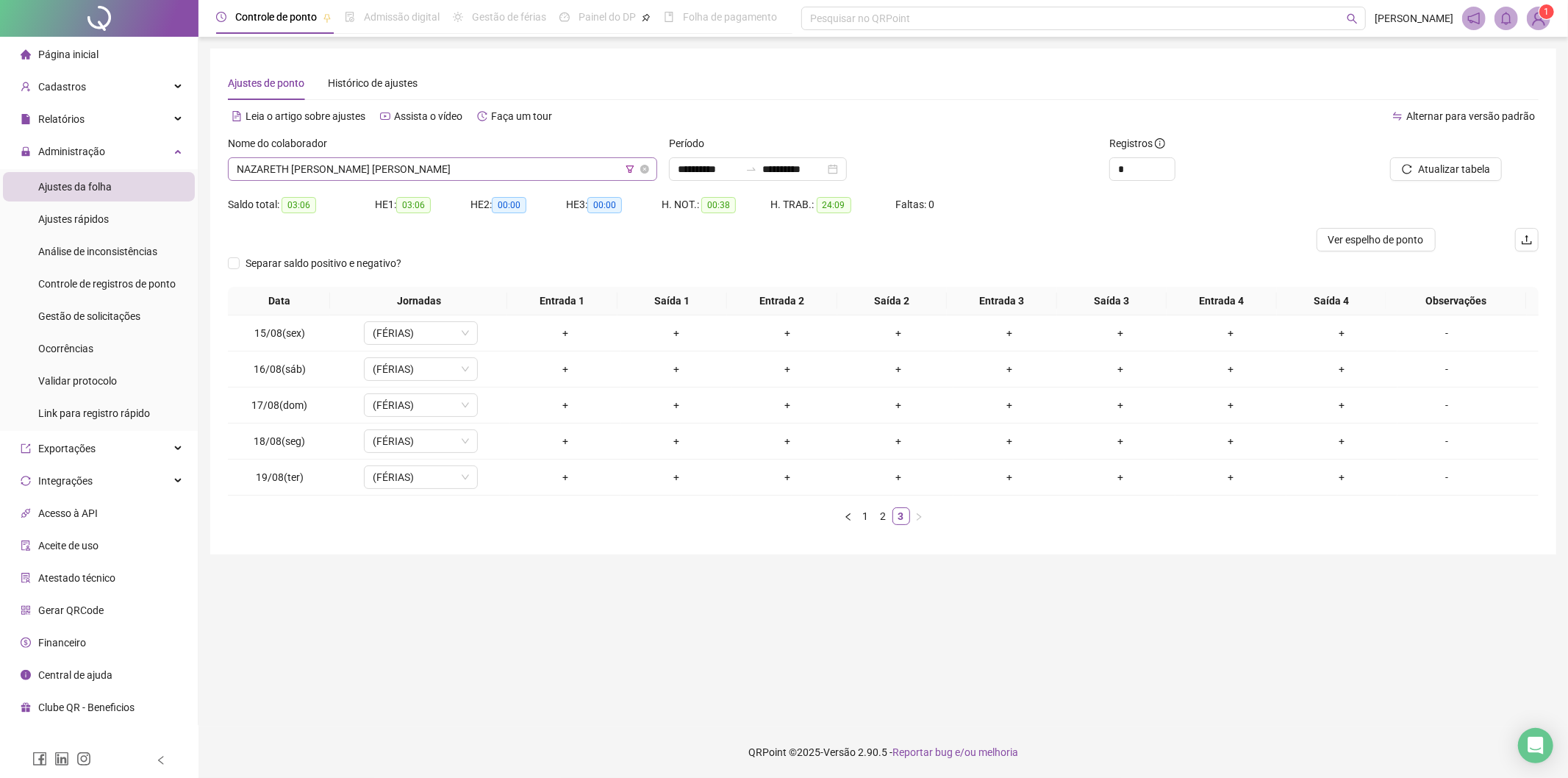
click at [442, 168] on span "NAZARETH [PERSON_NAME] [PERSON_NAME]" at bounding box center [442, 169] width 411 height 22
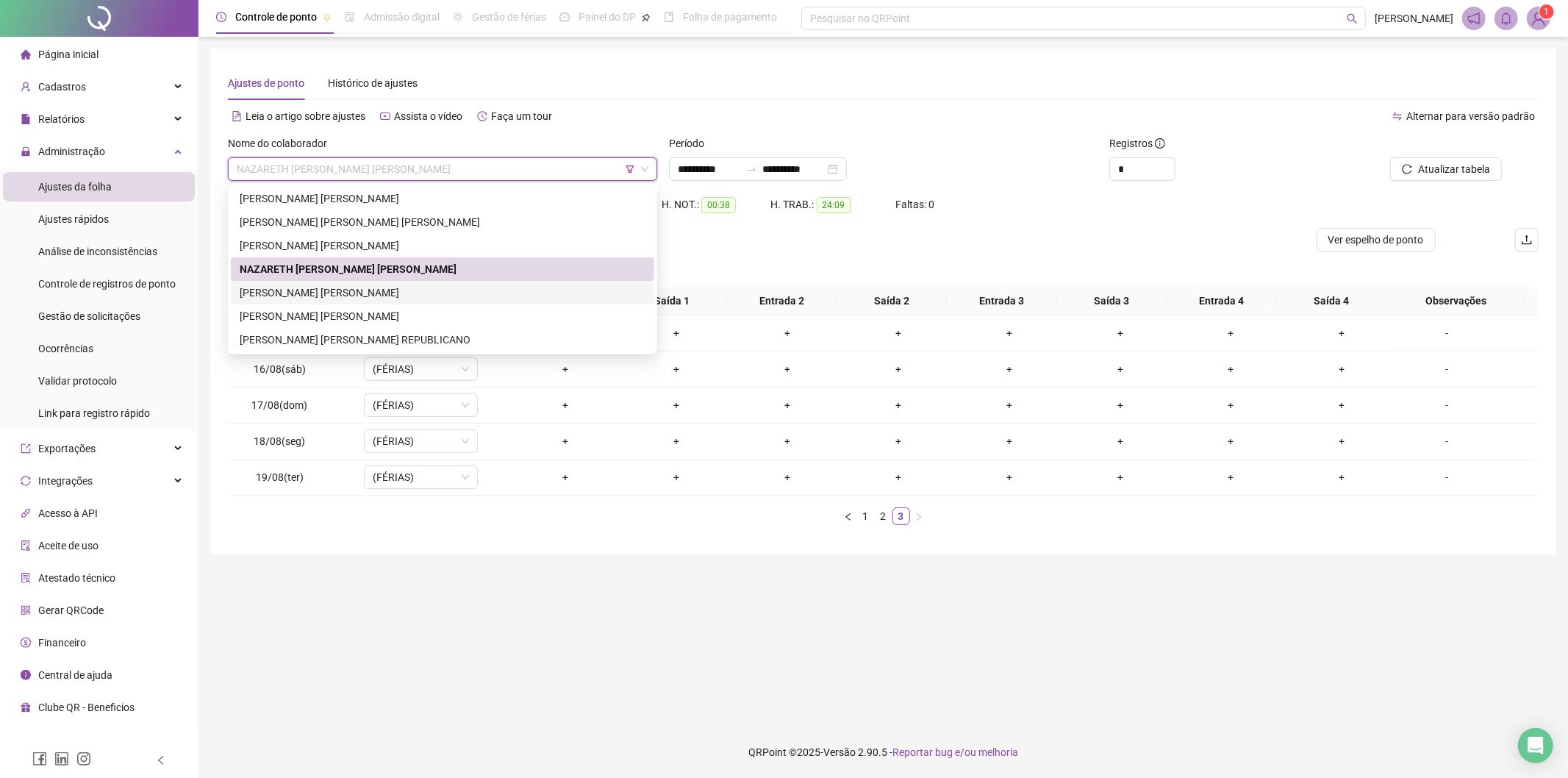
drag, startPoint x: 341, startPoint y: 292, endPoint x: 738, endPoint y: 230, distance: 401.8
click at [343, 292] on div "[PERSON_NAME] [PERSON_NAME]" at bounding box center [442, 292] width 405 height 17
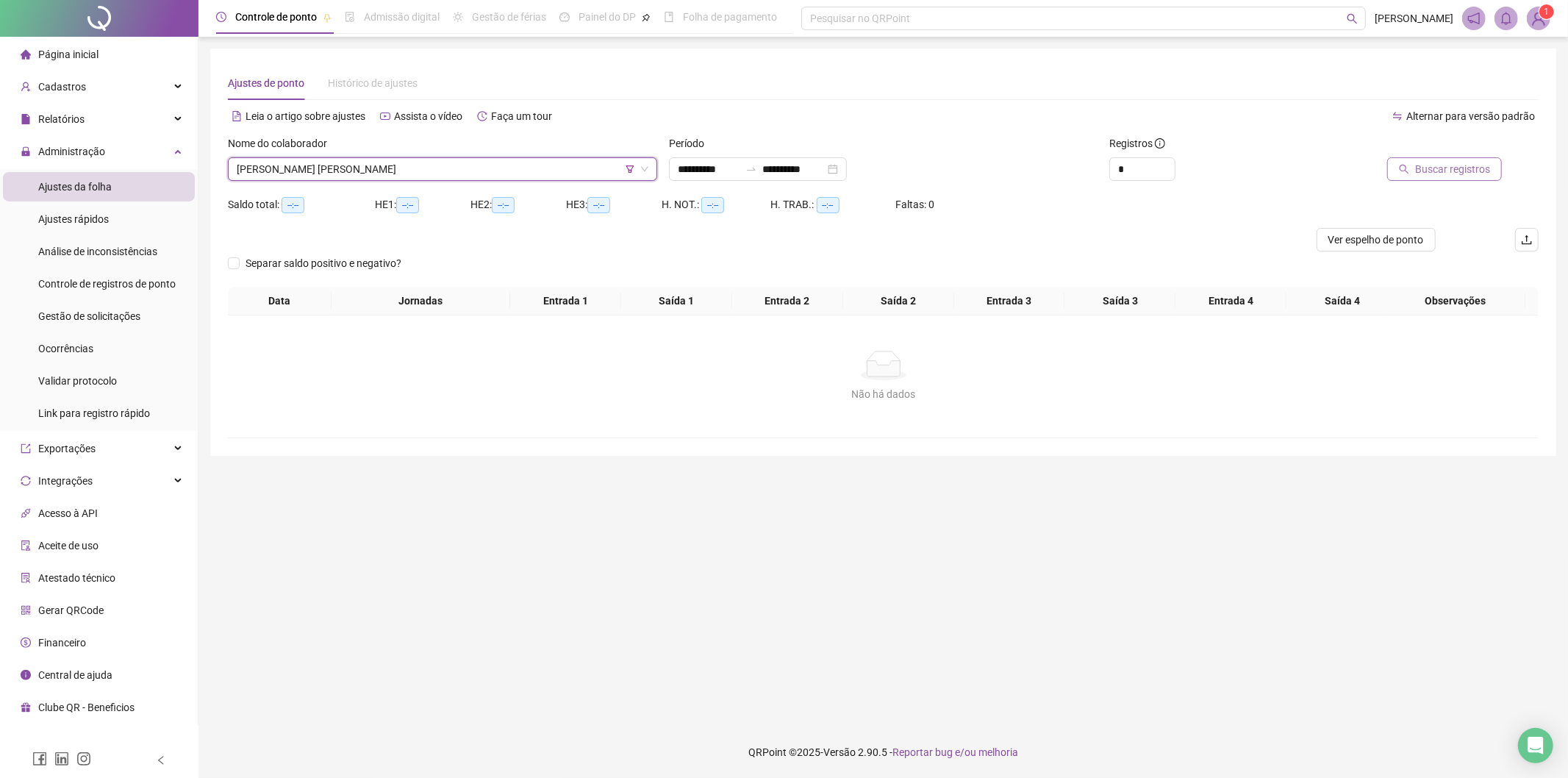
click at [1444, 171] on span "Buscar registros" at bounding box center [1452, 169] width 75 height 17
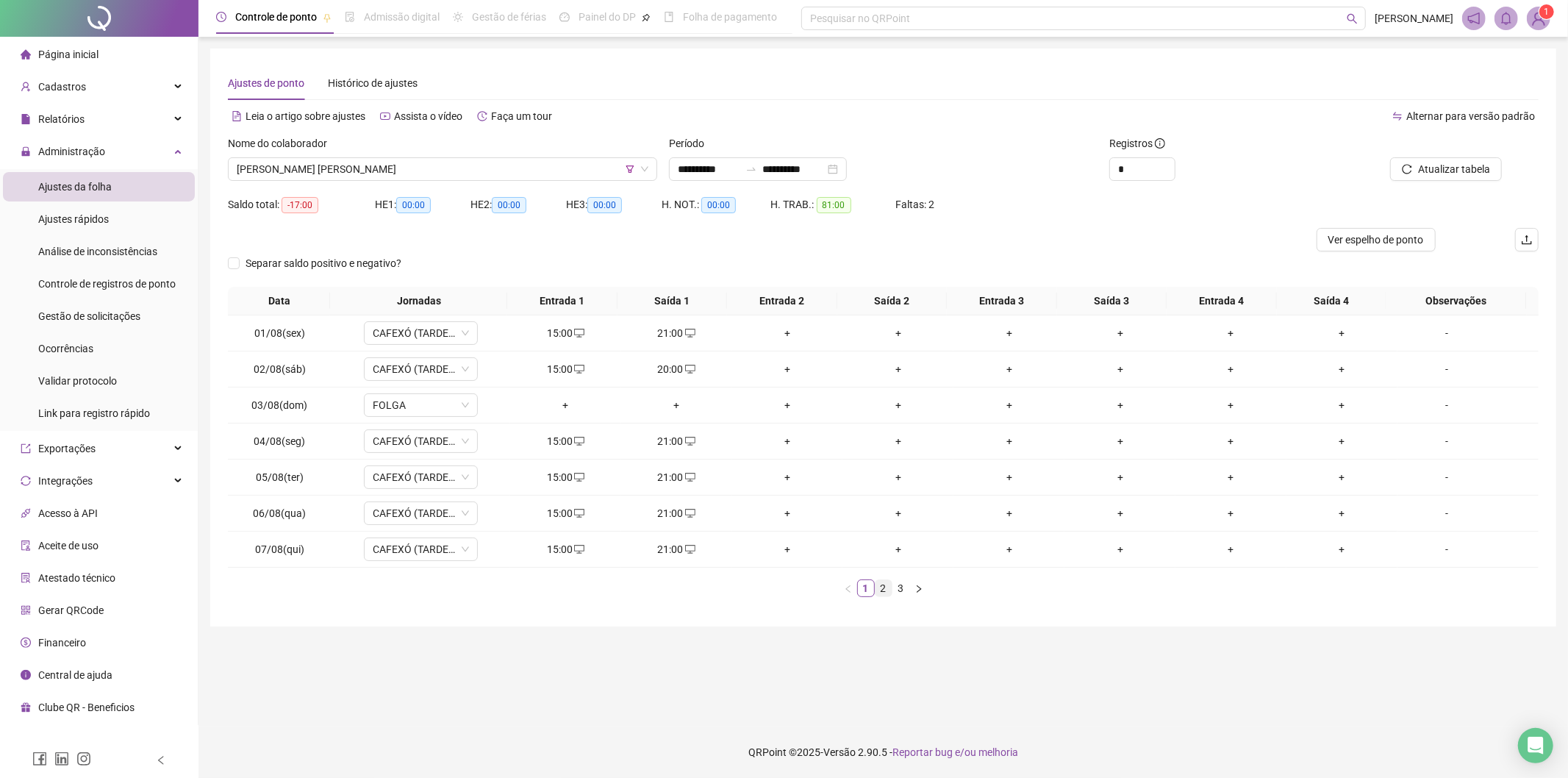
click at [882, 588] on link "2" at bounding box center [883, 588] width 17 height 17
click at [908, 591] on link "3" at bounding box center [901, 588] width 17 height 17
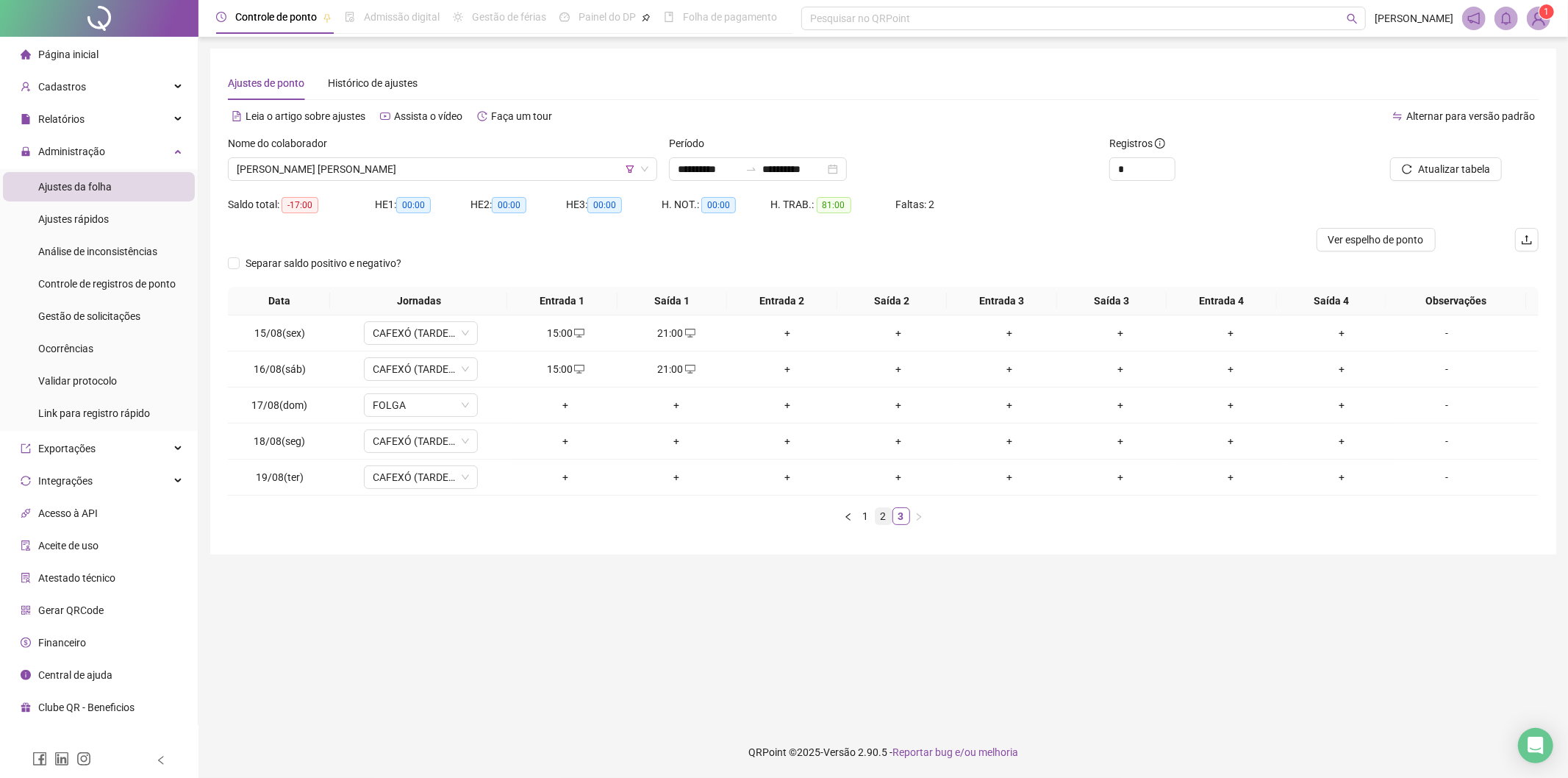
click at [881, 523] on link "2" at bounding box center [883, 516] width 17 height 17
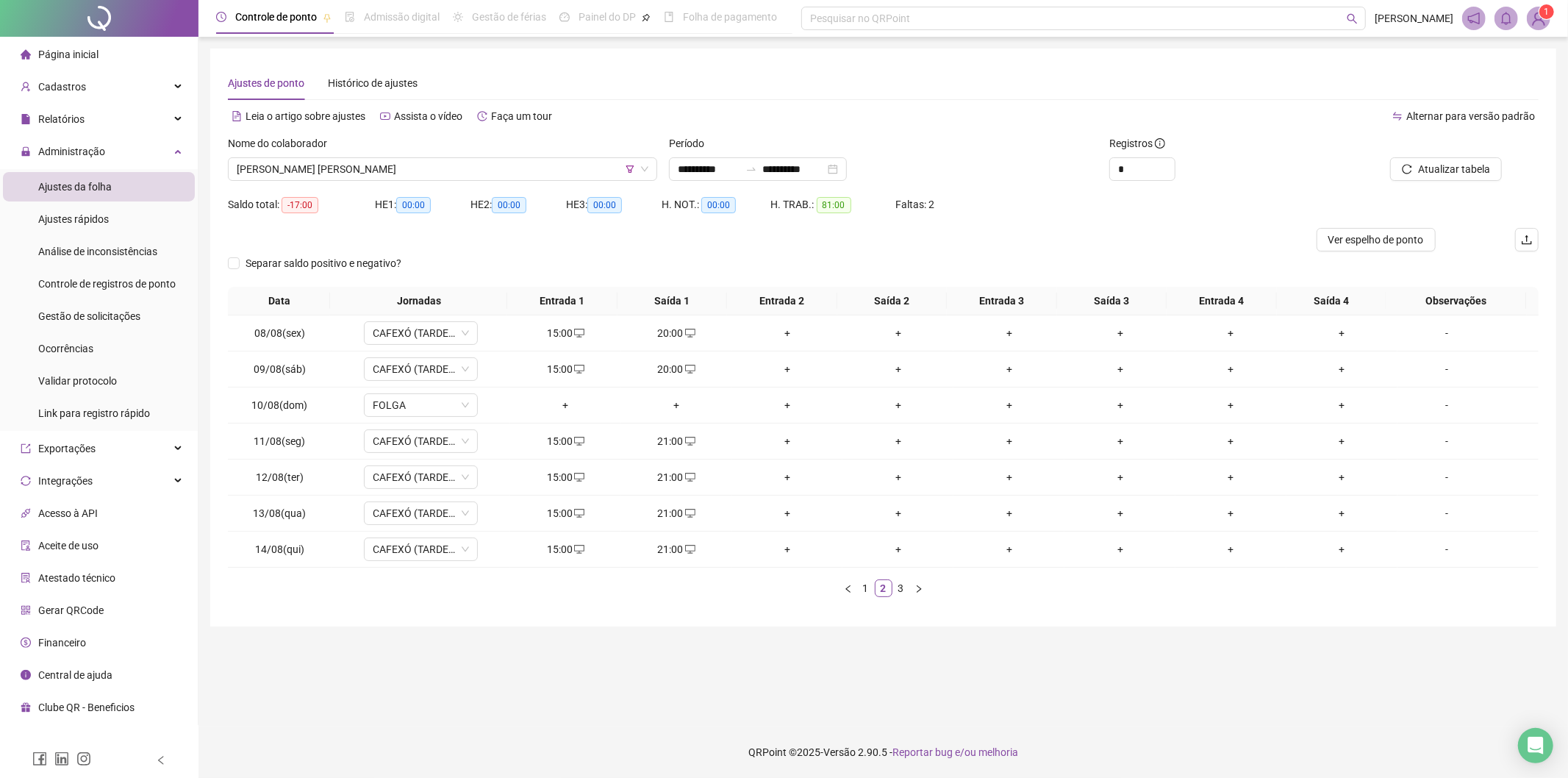
click at [902, 596] on link "3" at bounding box center [901, 588] width 17 height 17
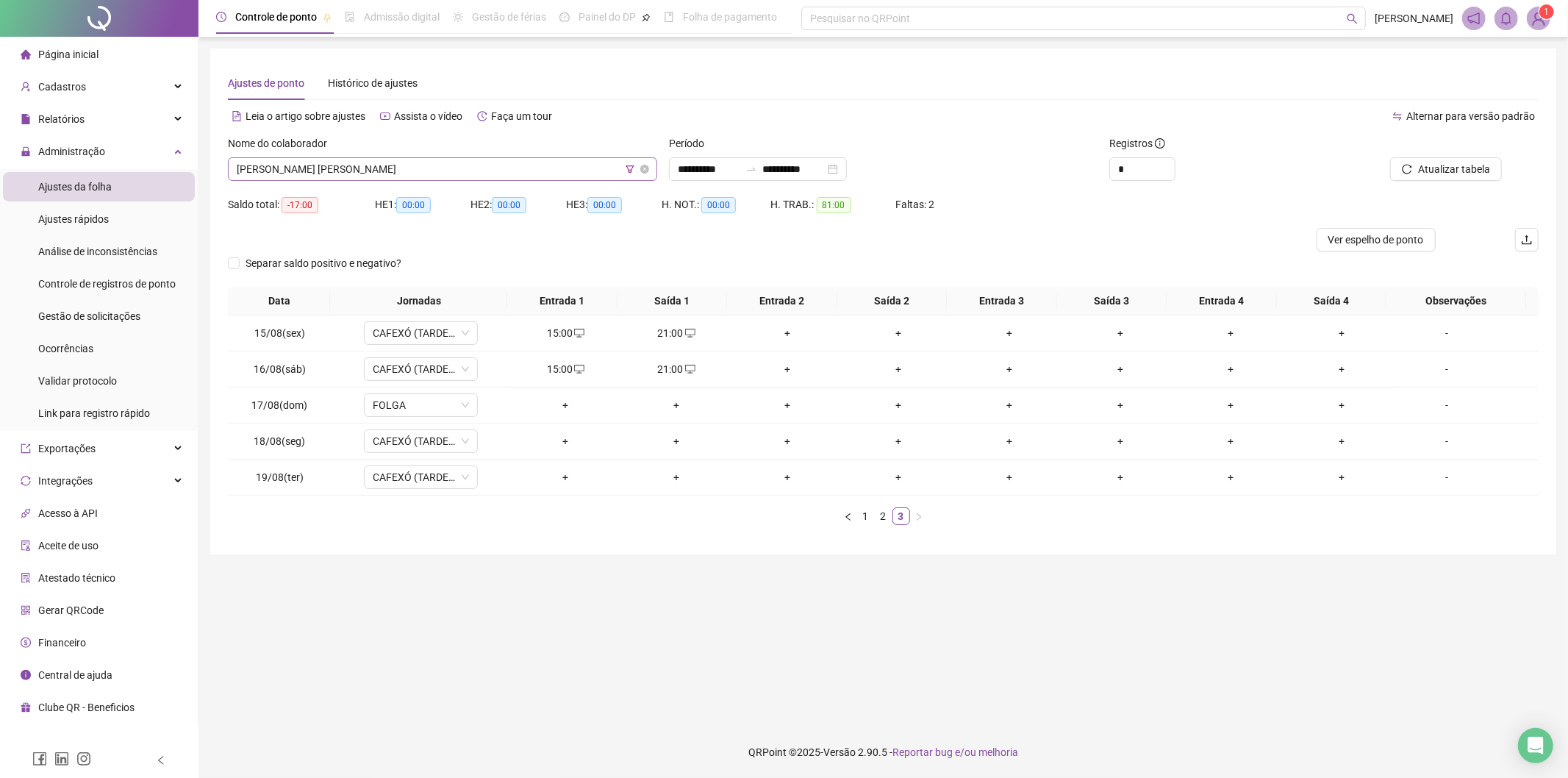
click at [570, 175] on span "[PERSON_NAME] [PERSON_NAME]" at bounding box center [442, 169] width 411 height 22
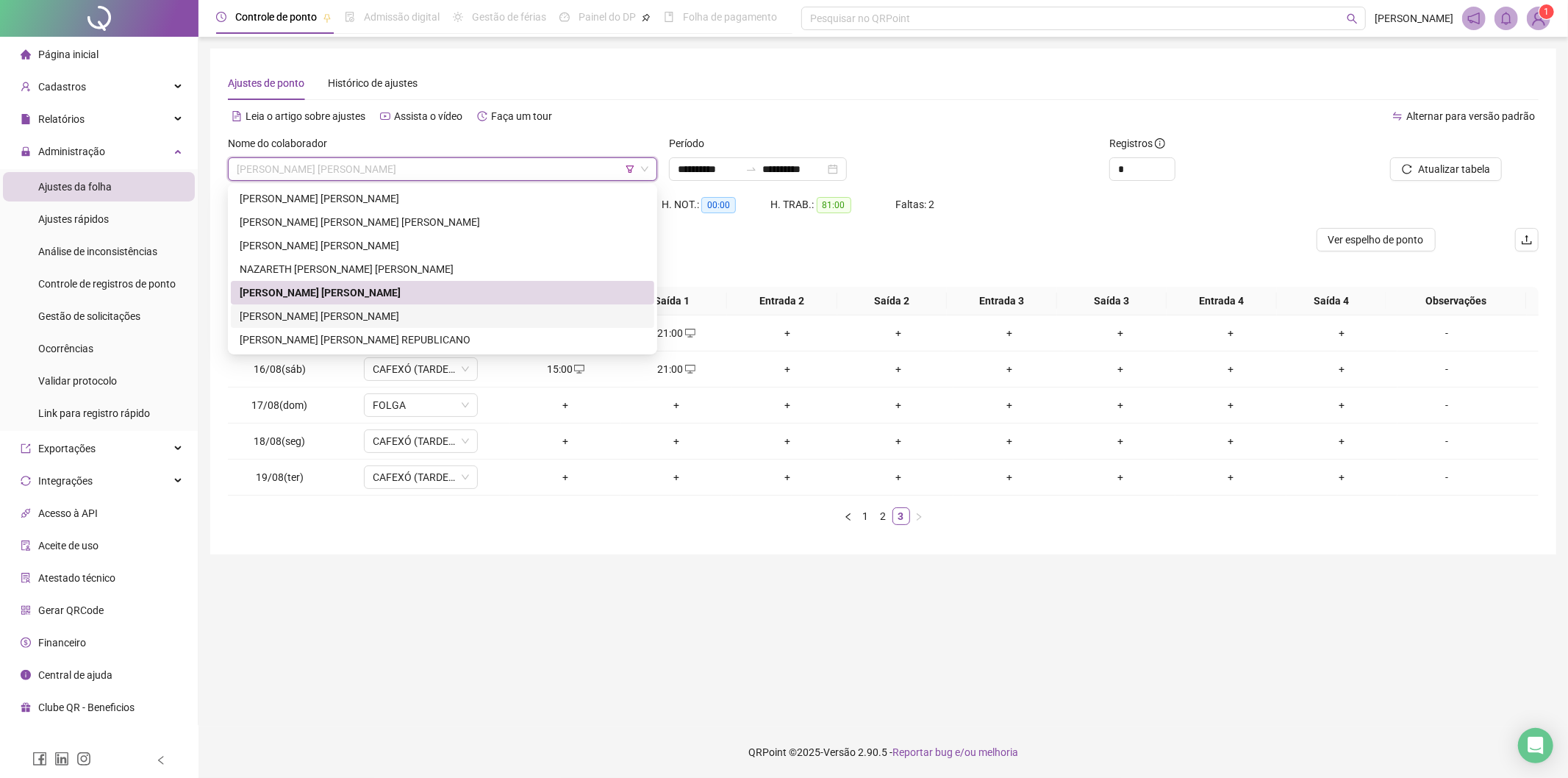
click at [355, 310] on div "[PERSON_NAME] [PERSON_NAME]" at bounding box center [442, 316] width 405 height 17
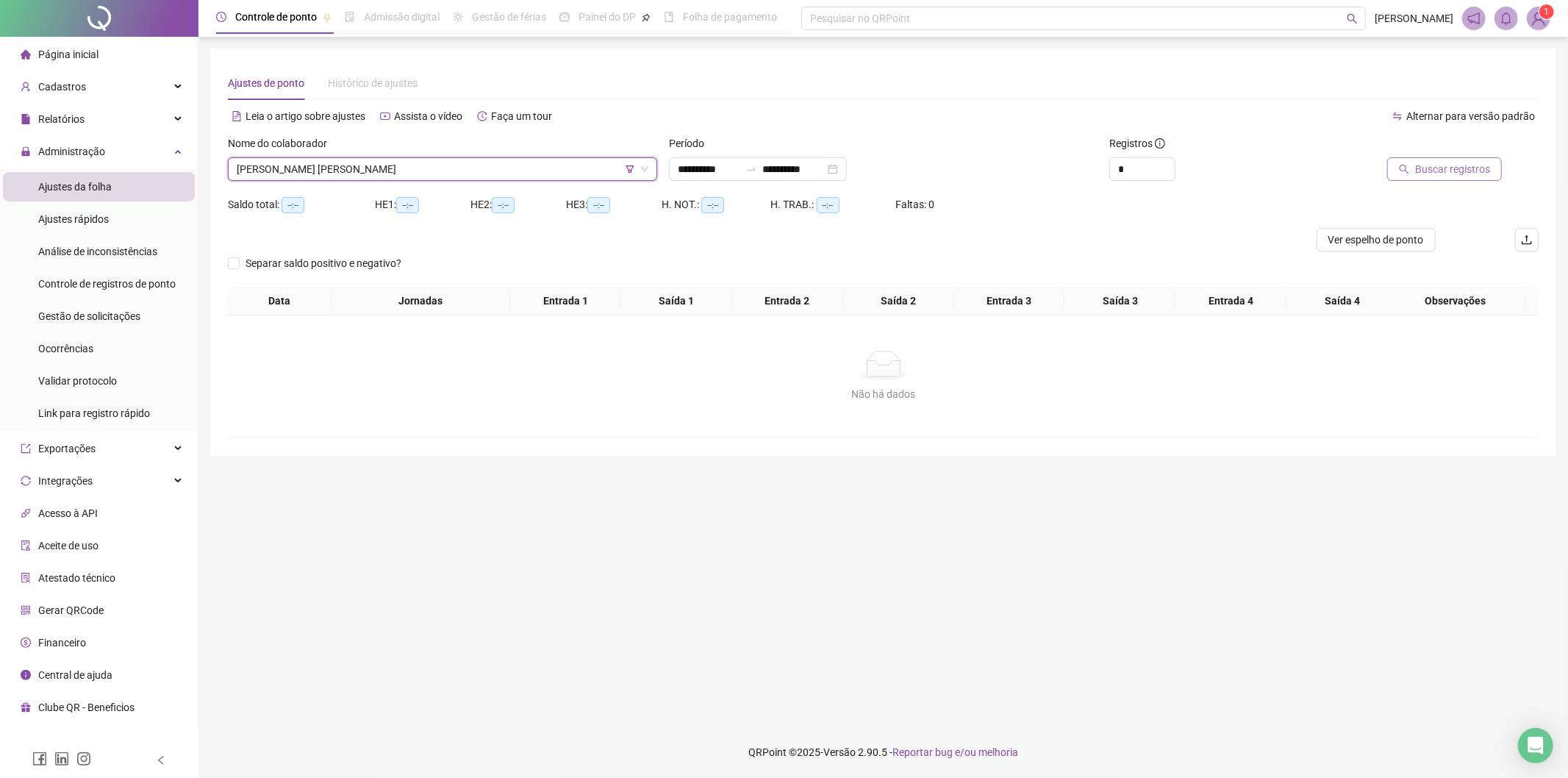
click at [1450, 170] on span "Buscar registros" at bounding box center [1452, 169] width 75 height 17
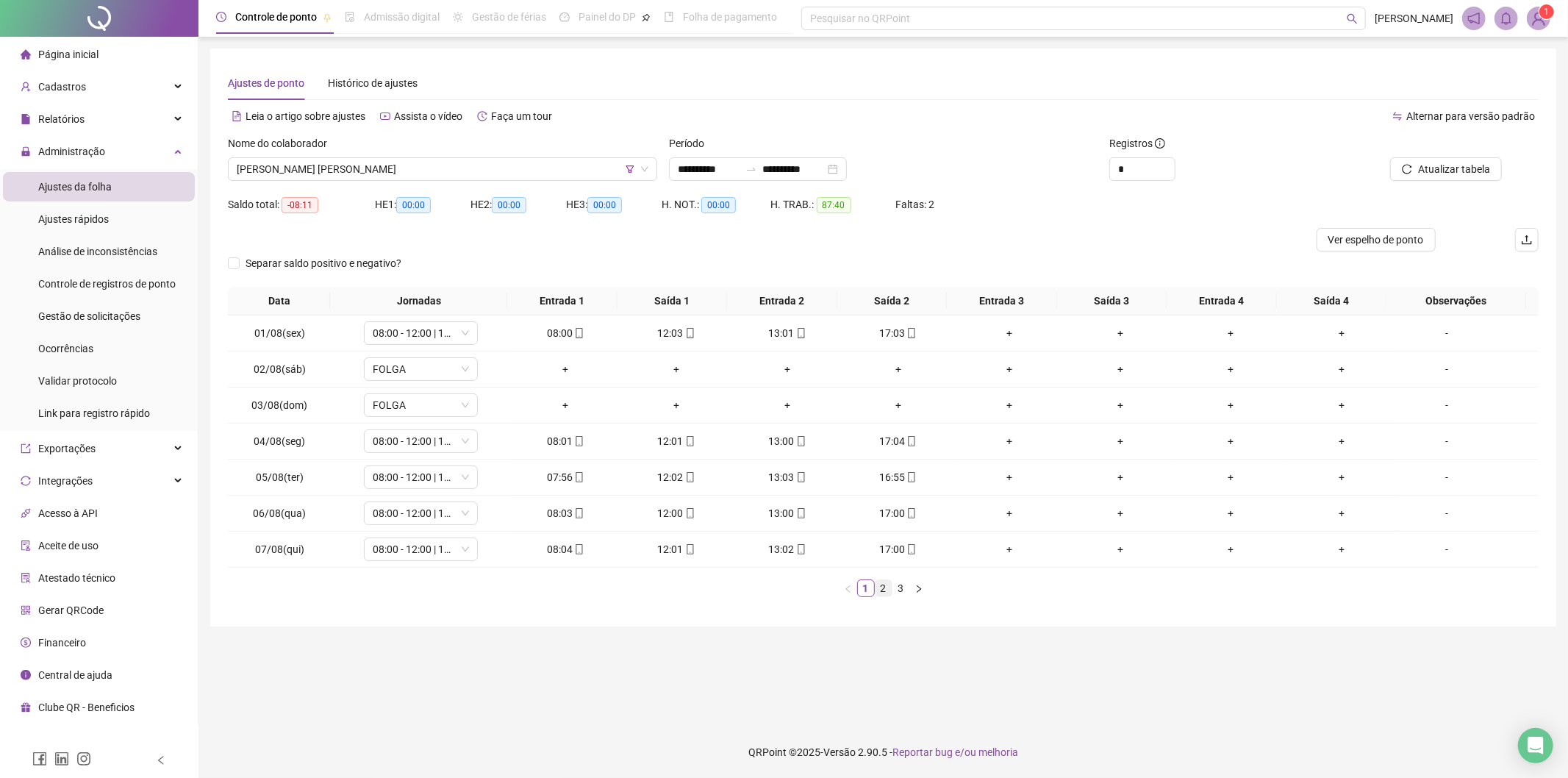
click at [891, 589] on link "2" at bounding box center [883, 588] width 17 height 17
click at [906, 590] on link "3" at bounding box center [901, 588] width 17 height 17
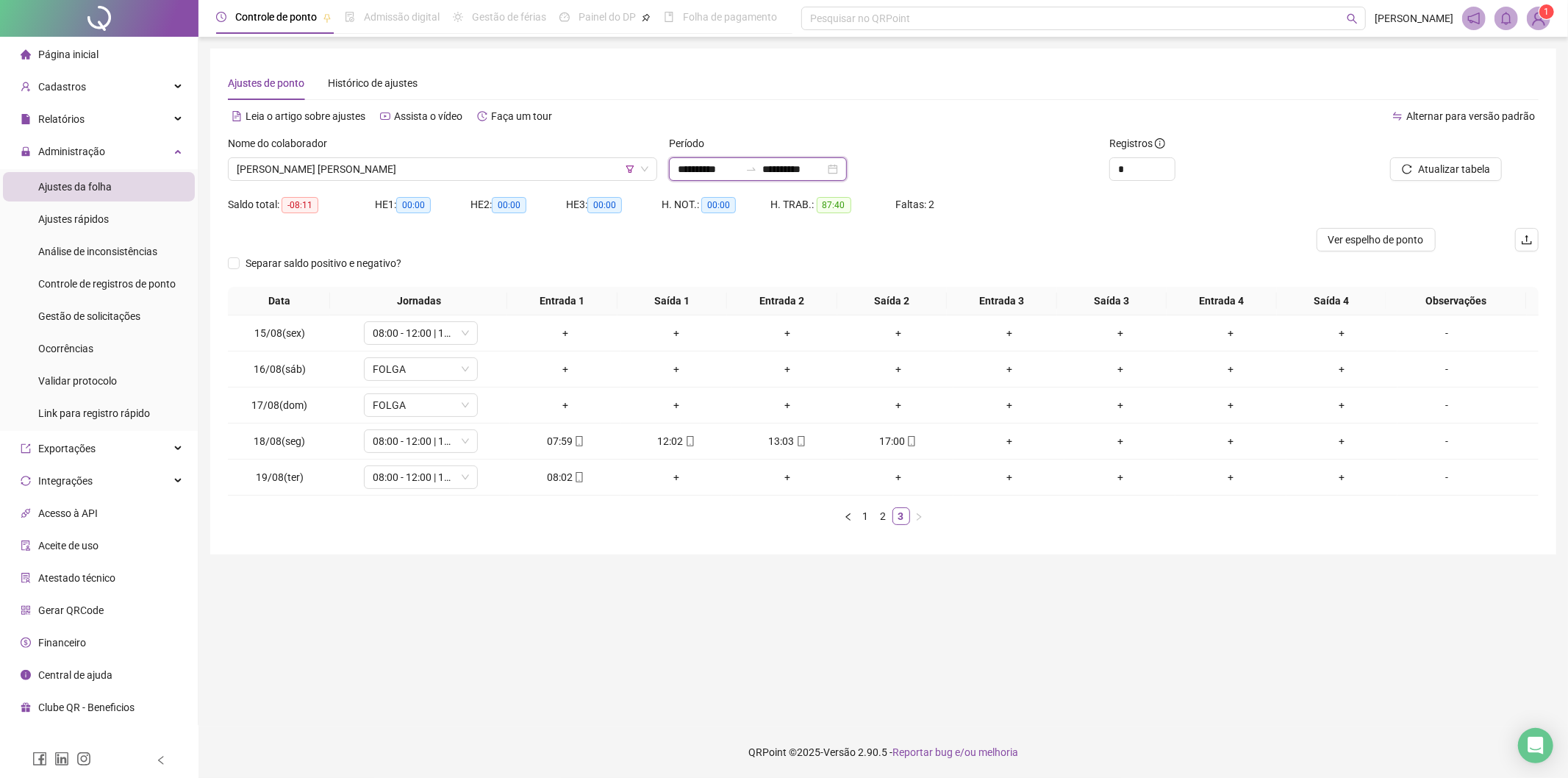
click at [782, 164] on input "**********" at bounding box center [793, 169] width 61 height 17
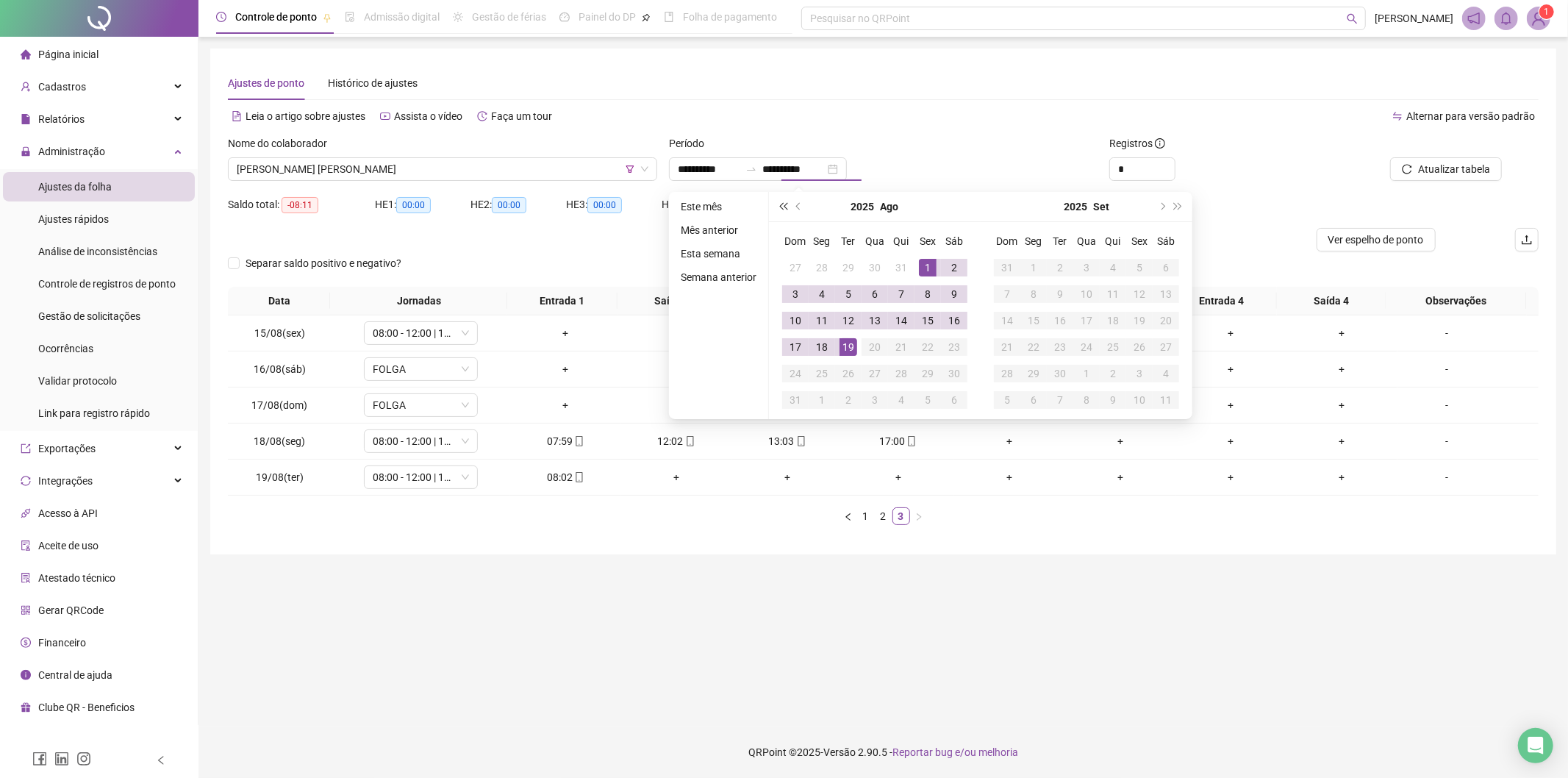
click at [785, 201] on button "super-prev-year" at bounding box center [783, 207] width 17 height 29
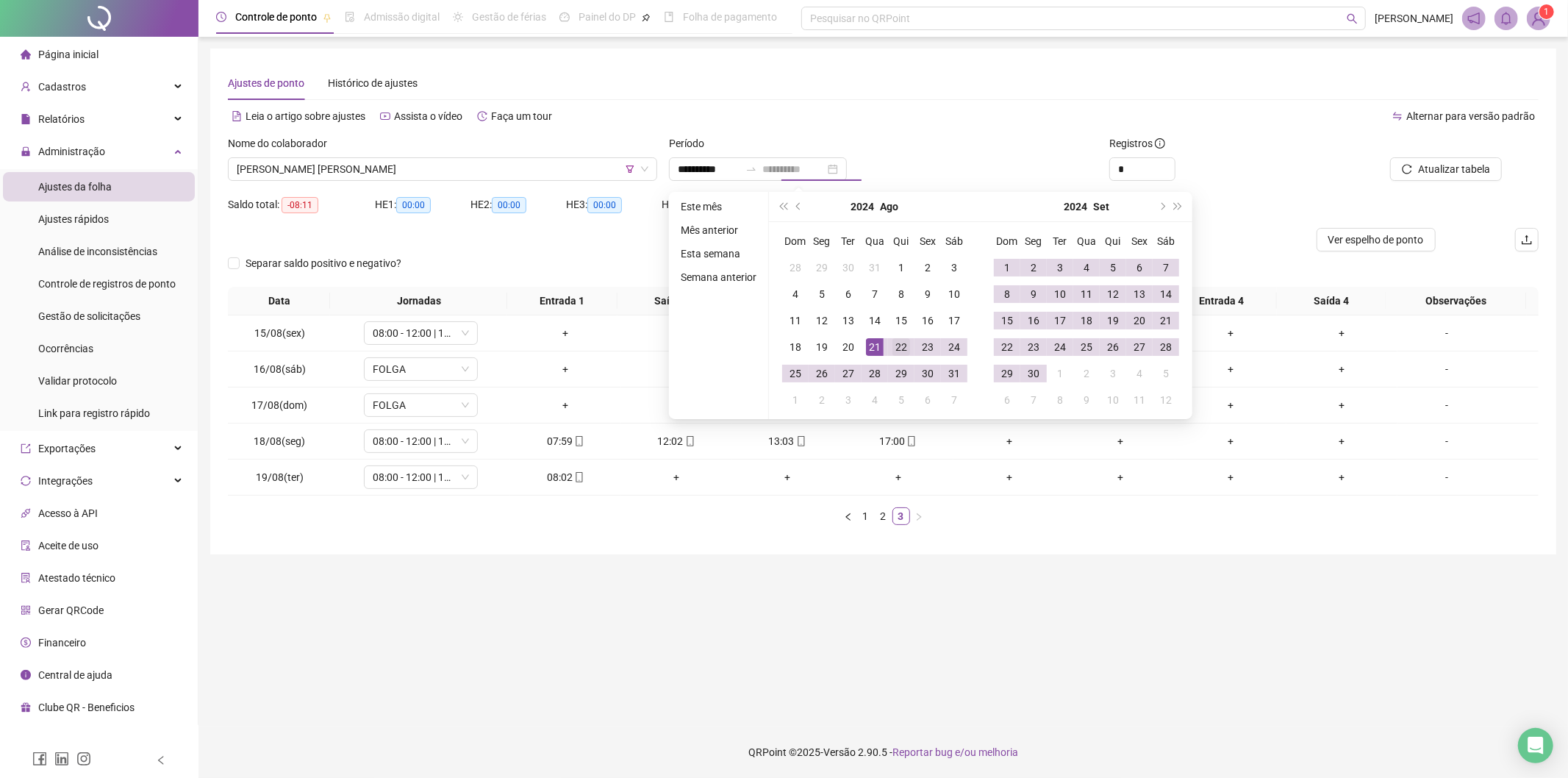
type input "**********"
click at [899, 343] on div "22" at bounding box center [901, 347] width 18 height 18
drag, startPoint x: 1090, startPoint y: 316, endPoint x: 1098, endPoint y: 311, distance: 9.4
click at [1090, 316] on div "18" at bounding box center [1087, 321] width 18 height 18
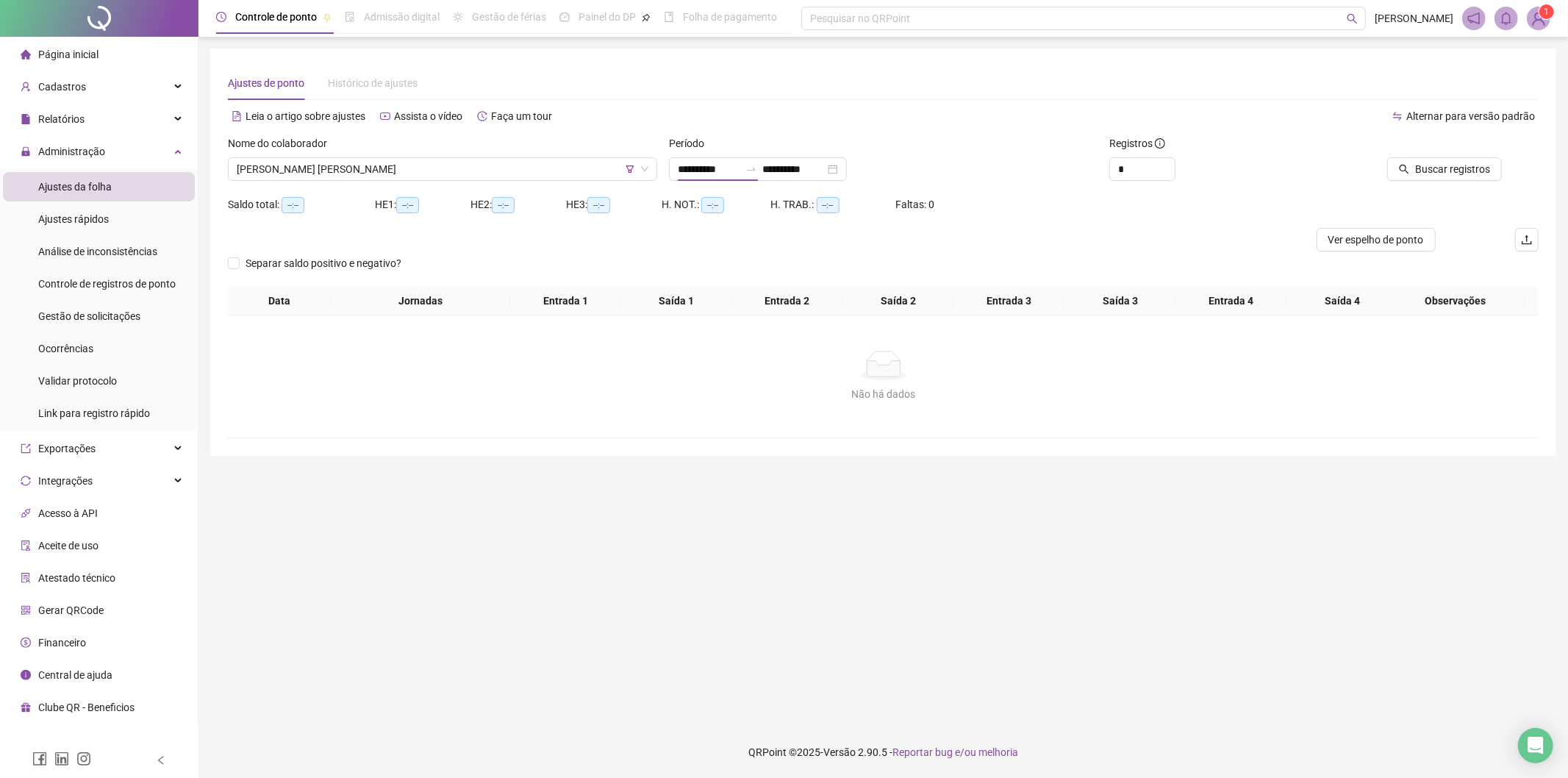
type input "**********"
click at [1444, 163] on span "Buscar registros" at bounding box center [1452, 169] width 75 height 17
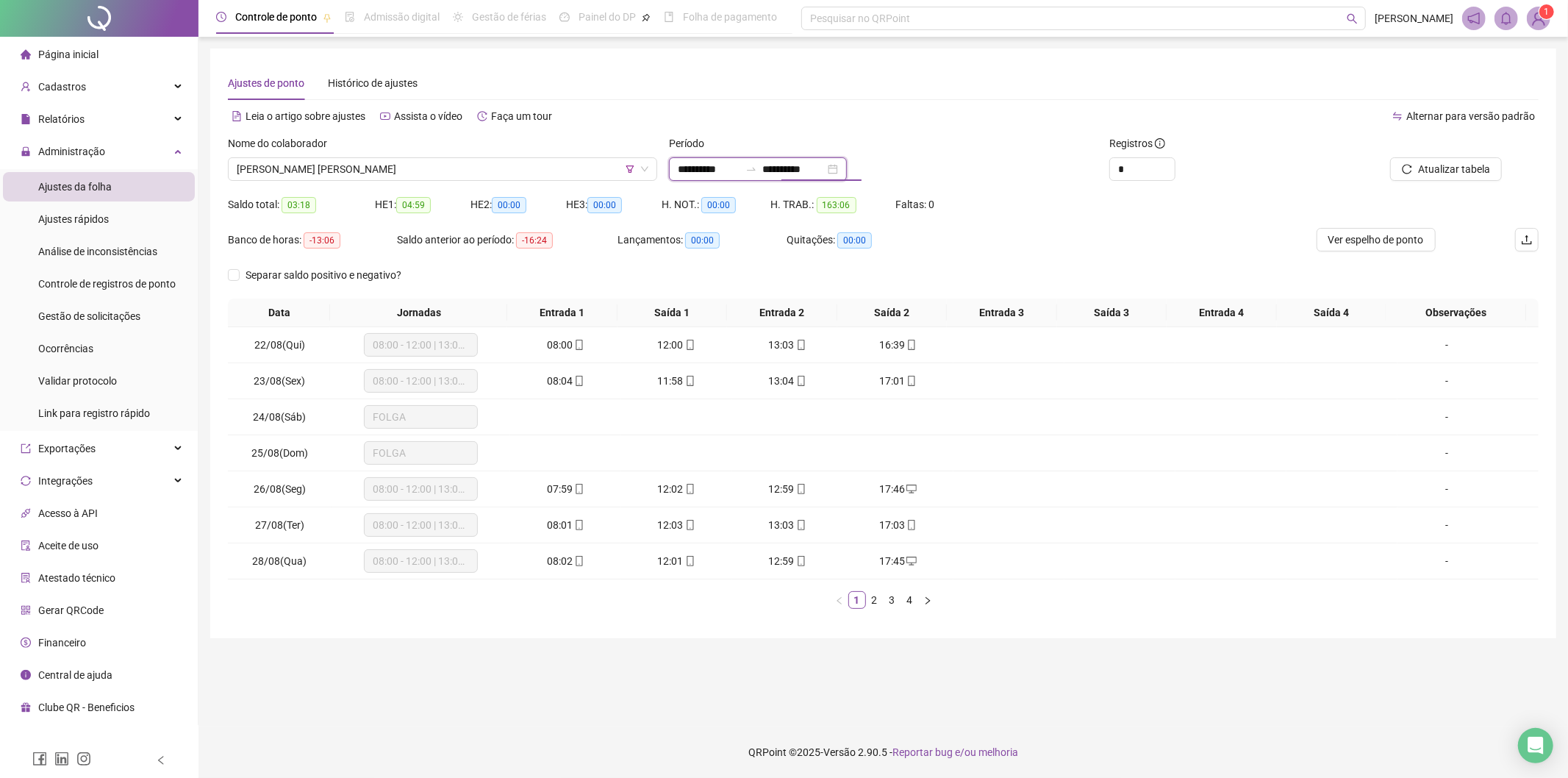
drag, startPoint x: 806, startPoint y: 166, endPoint x: 816, endPoint y: 164, distance: 10.2
click at [807, 166] on input "**********" at bounding box center [793, 169] width 61 height 17
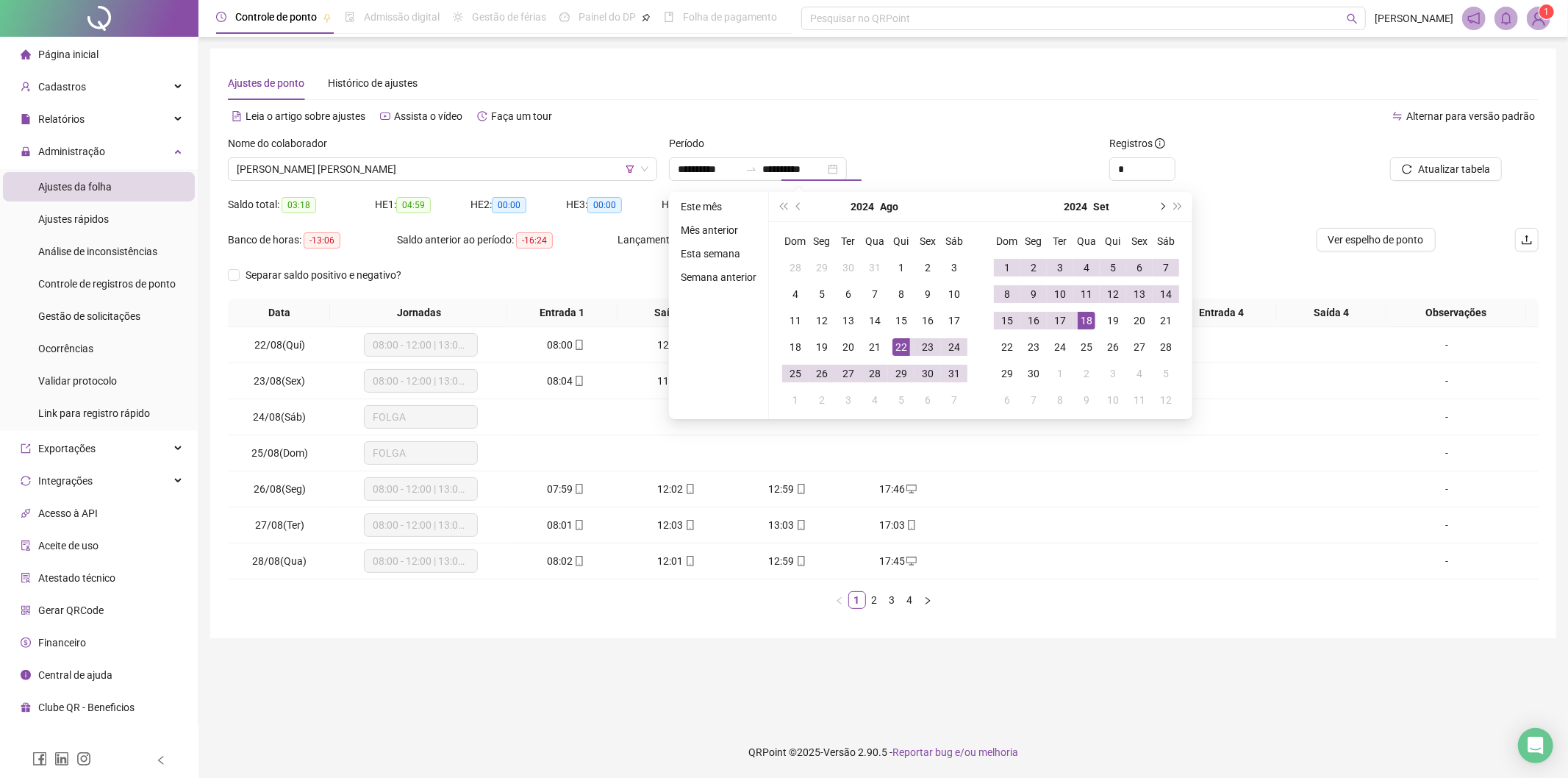
click at [1164, 208] on button "next-year" at bounding box center [1162, 207] width 17 height 29
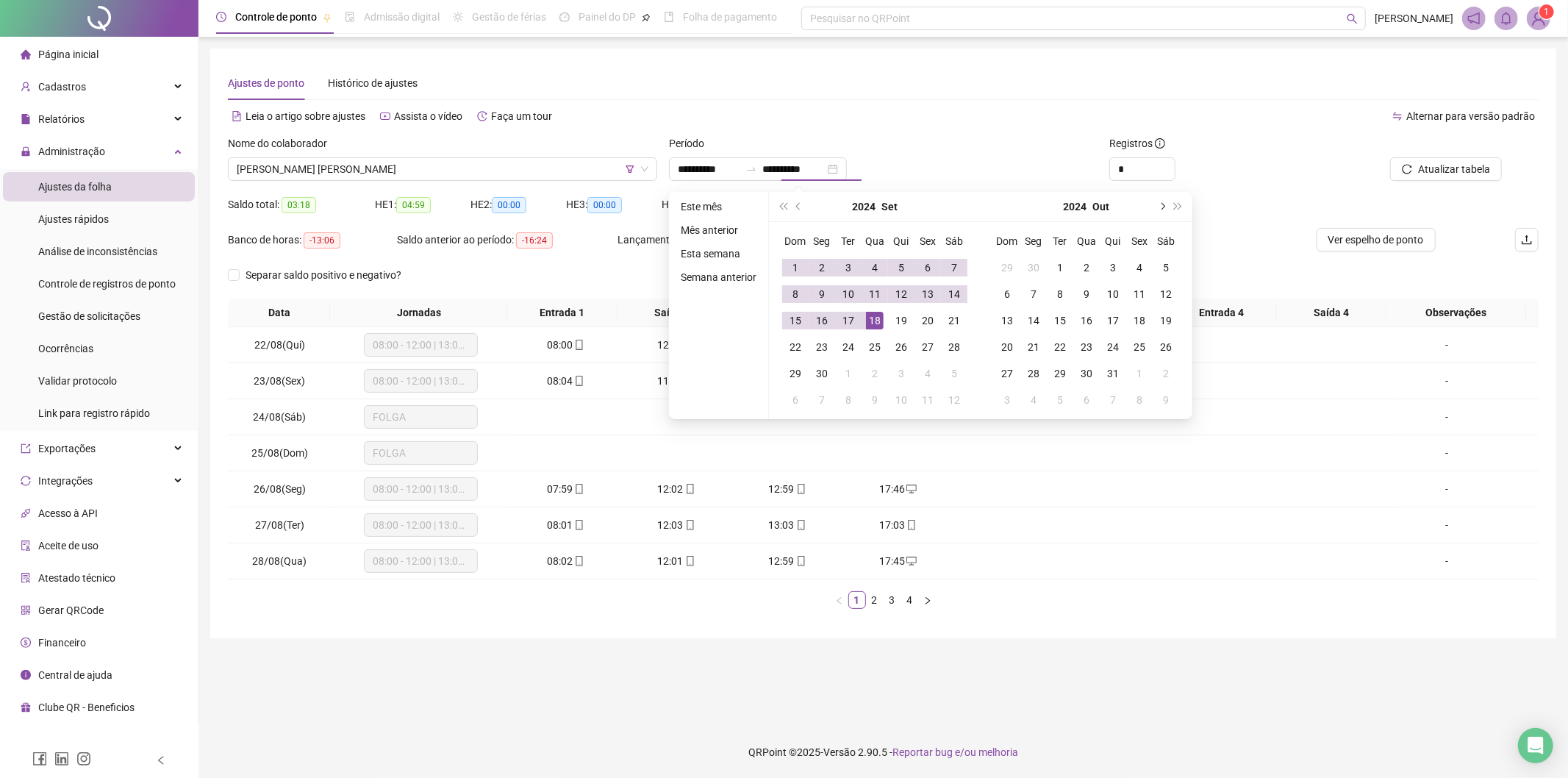
click at [1164, 208] on button "next-year" at bounding box center [1162, 207] width 17 height 29
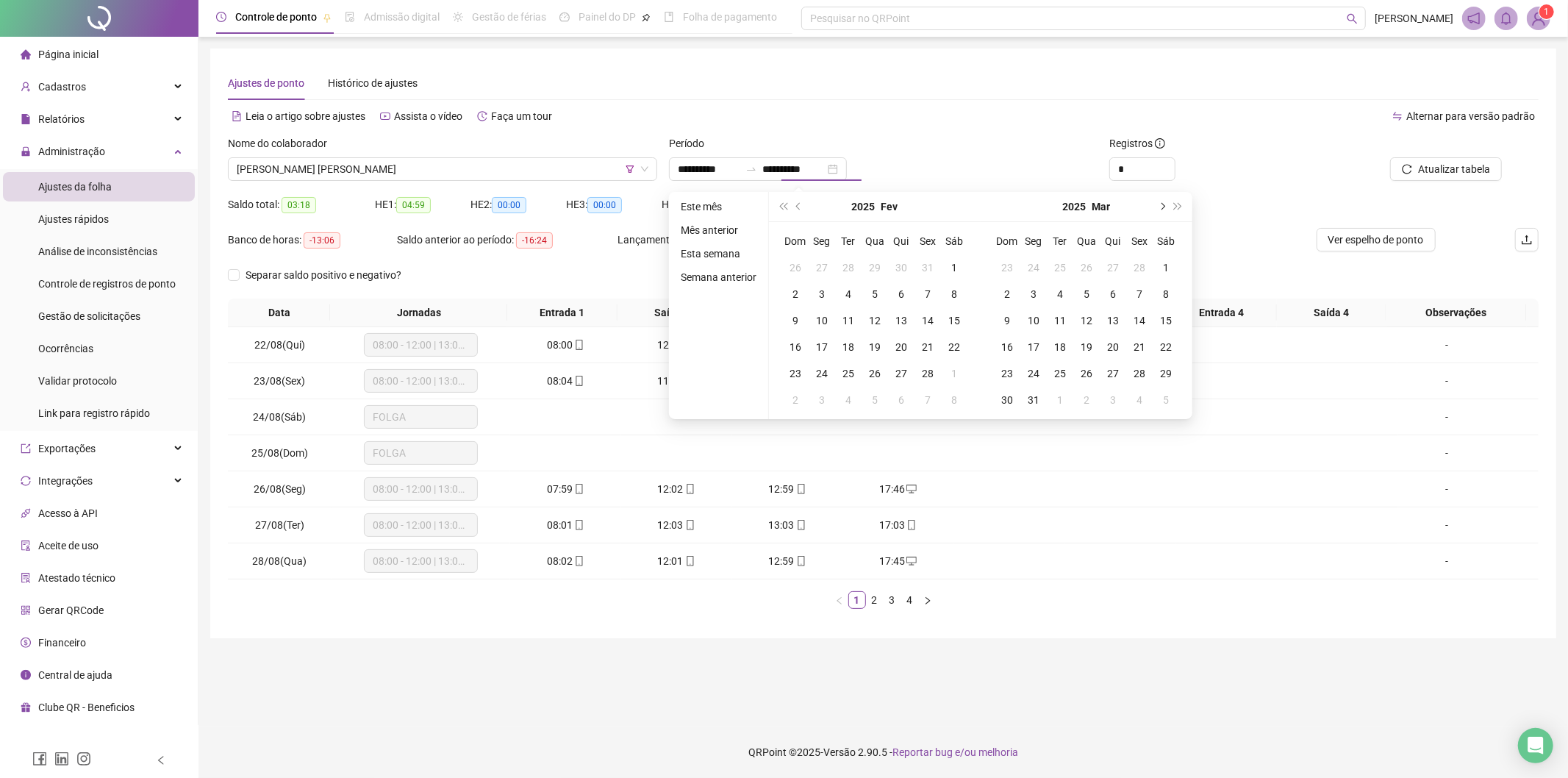
click at [1164, 208] on button "next-year" at bounding box center [1162, 207] width 17 height 29
click at [1155, 208] on button "next-year" at bounding box center [1162, 207] width 17 height 29
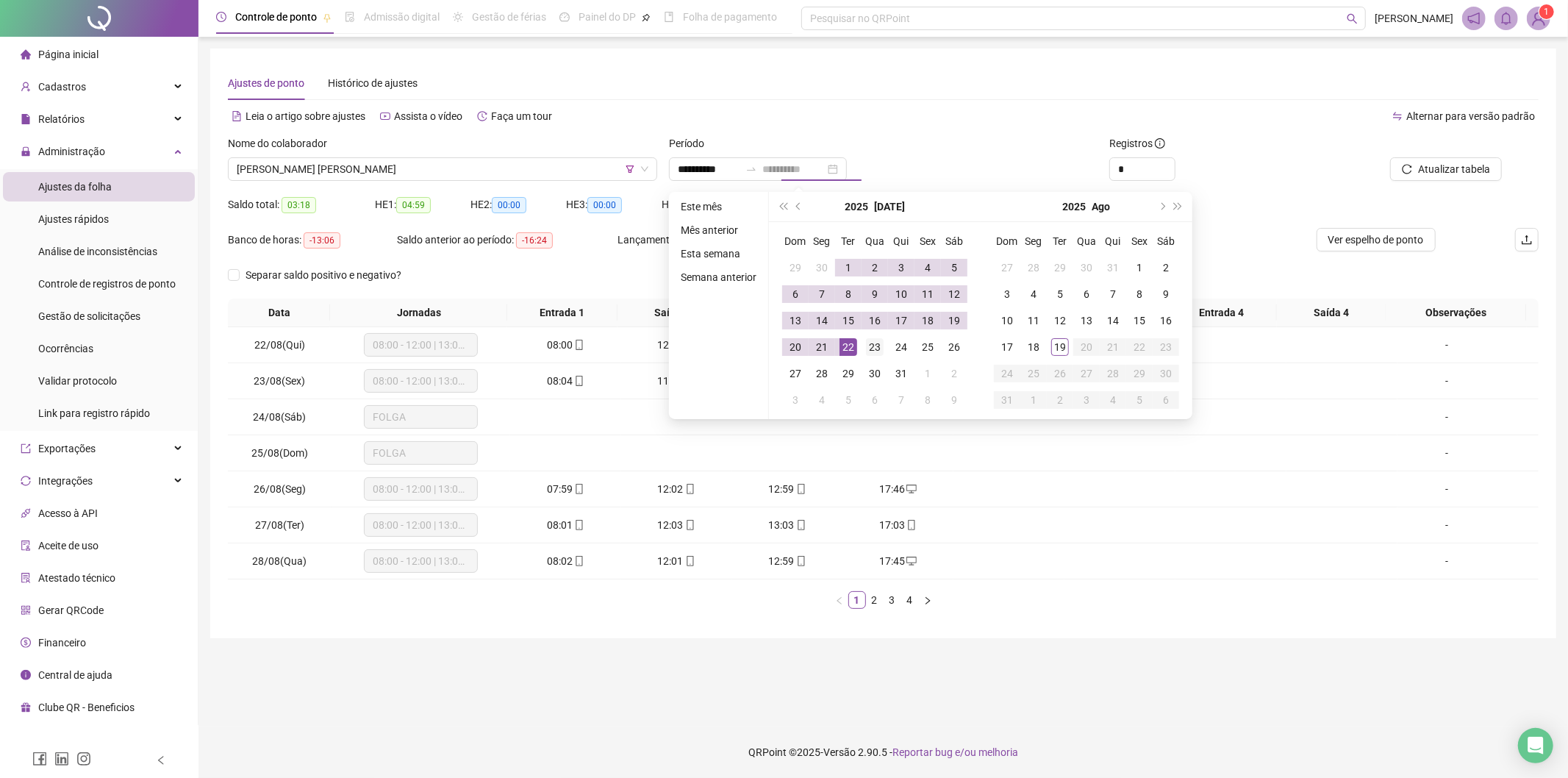
type input "**********"
click at [869, 346] on div "23" at bounding box center [875, 347] width 18 height 18
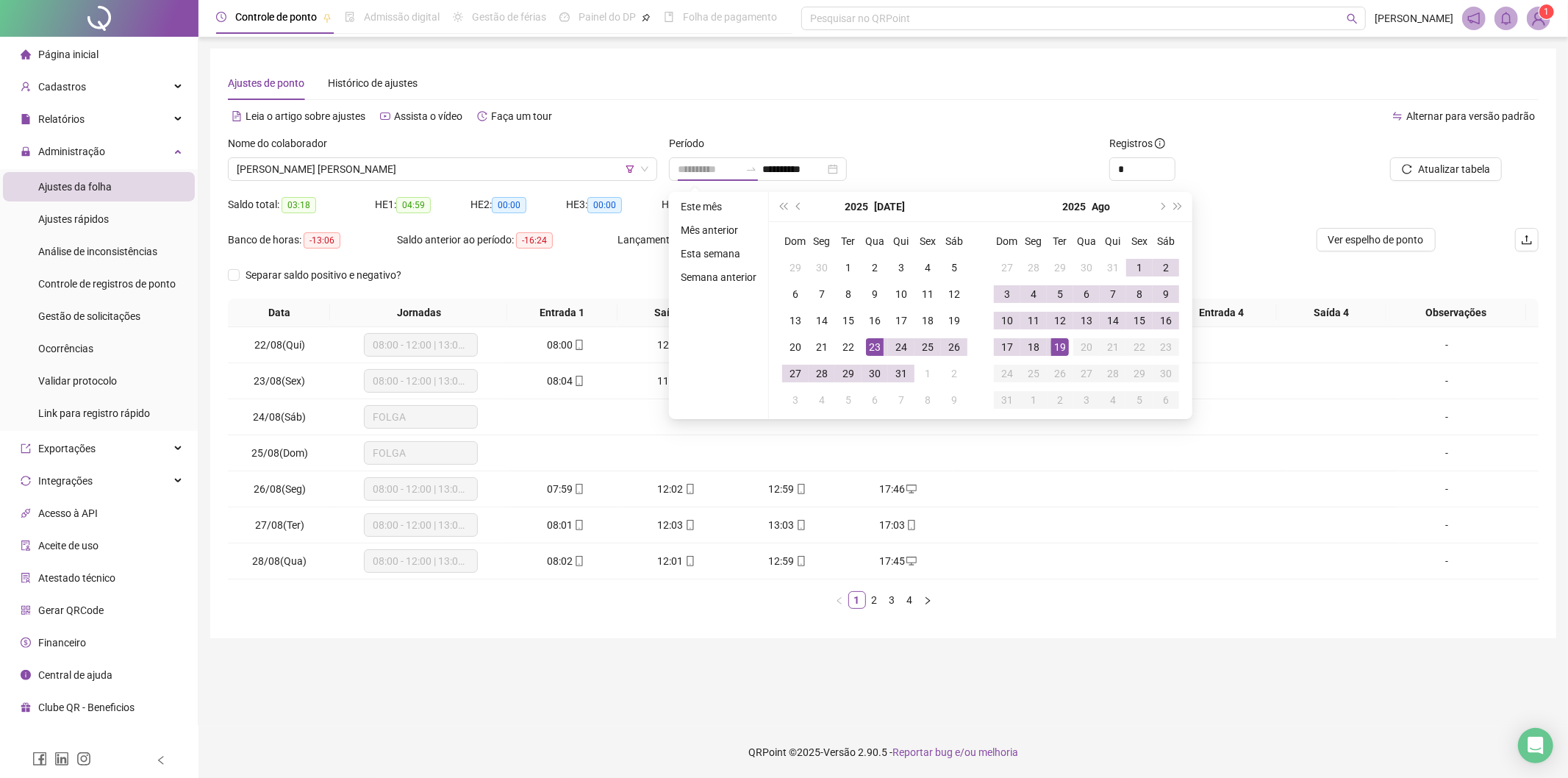
click at [1056, 343] on div "19" at bounding box center [1060, 347] width 18 height 18
type input "**********"
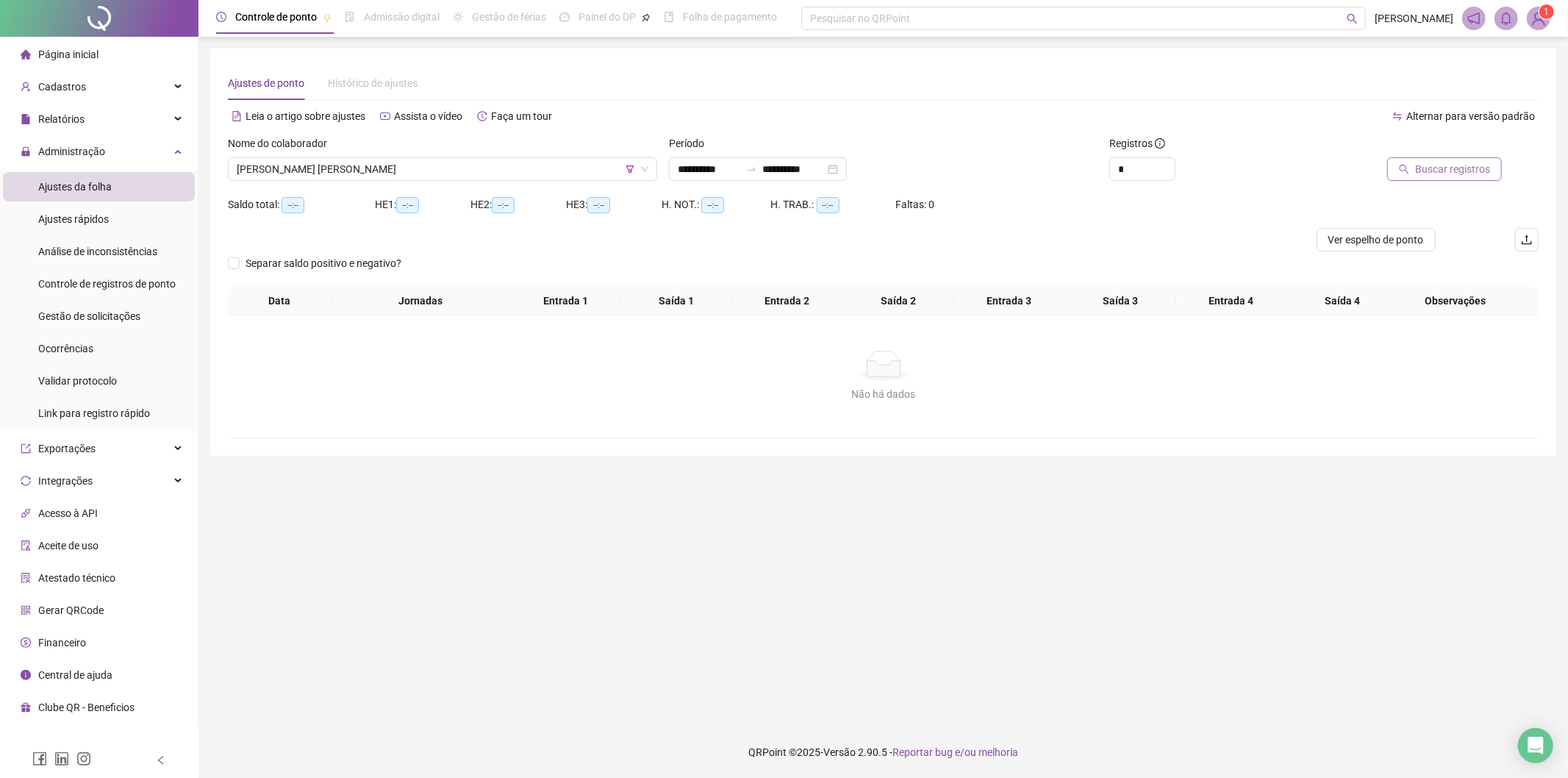
click at [1416, 175] on button "Buscar registros" at bounding box center [1444, 169] width 115 height 23
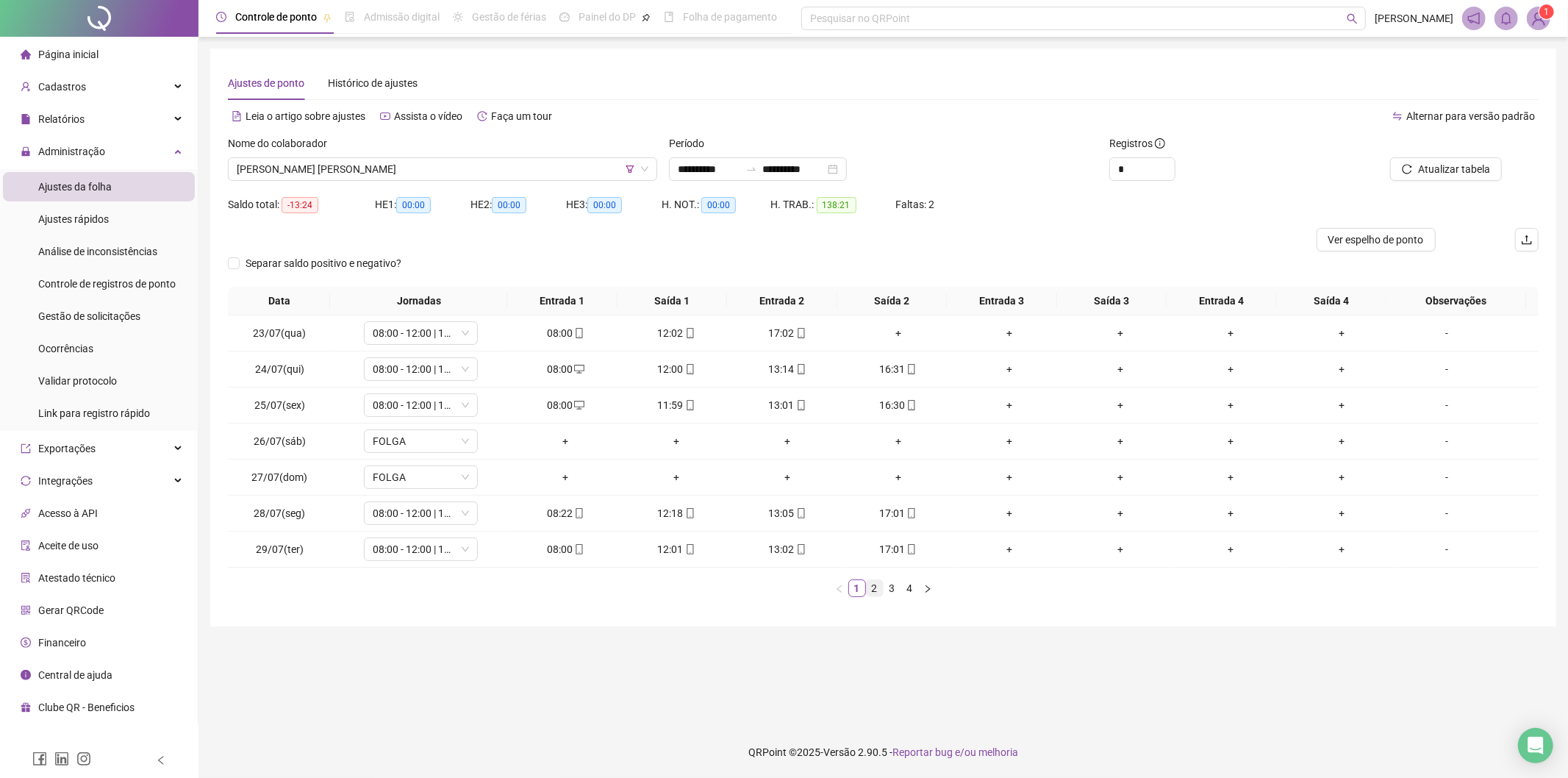
click at [878, 590] on link "2" at bounding box center [874, 588] width 17 height 17
click at [895, 587] on link "3" at bounding box center [892, 588] width 17 height 17
click at [912, 588] on link "4" at bounding box center [910, 588] width 17 height 17
click at [429, 163] on span "[PERSON_NAME] [PERSON_NAME]" at bounding box center [442, 169] width 411 height 22
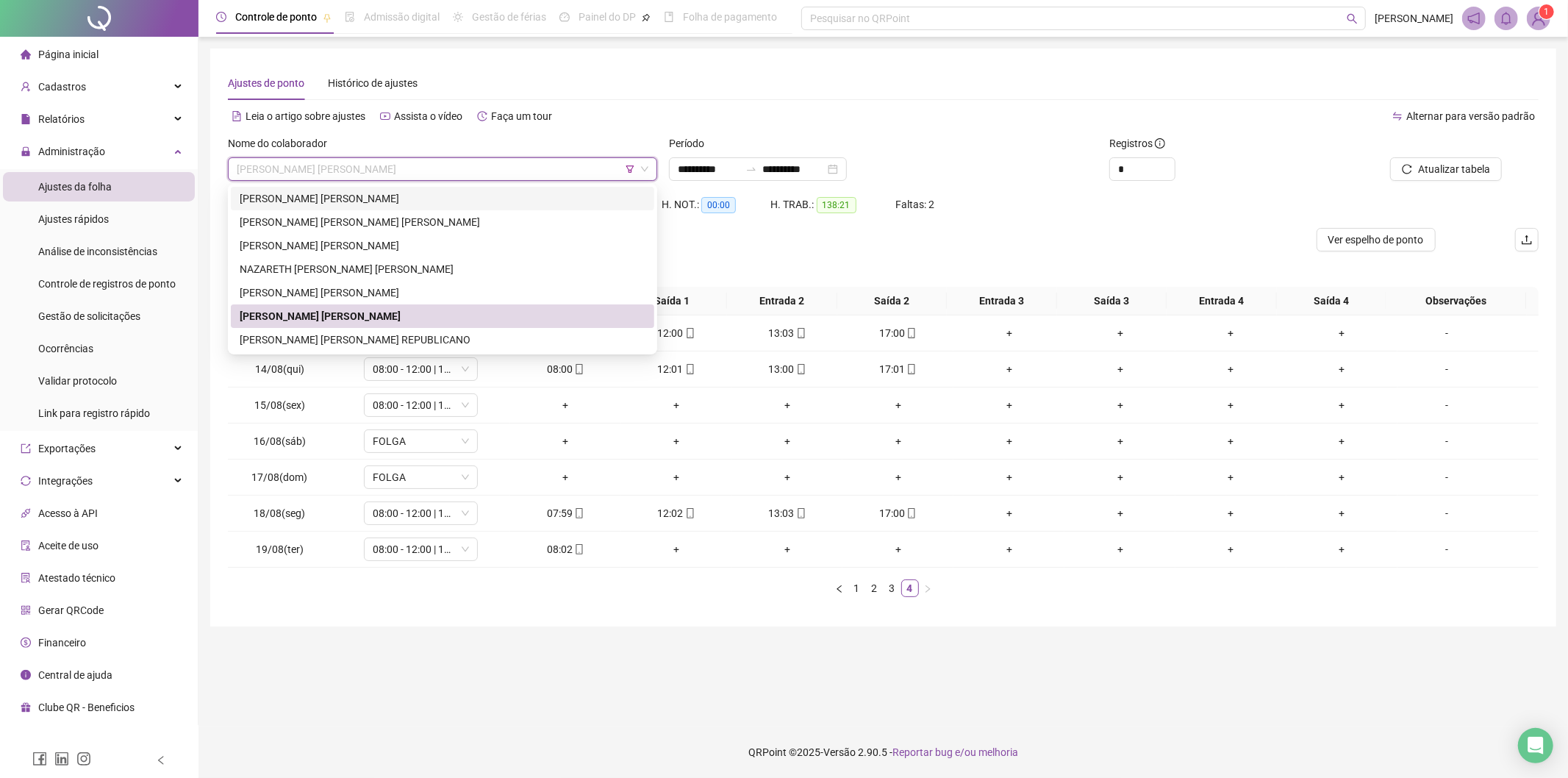
click at [314, 199] on div "[PERSON_NAME] [PERSON_NAME]" at bounding box center [442, 198] width 405 height 17
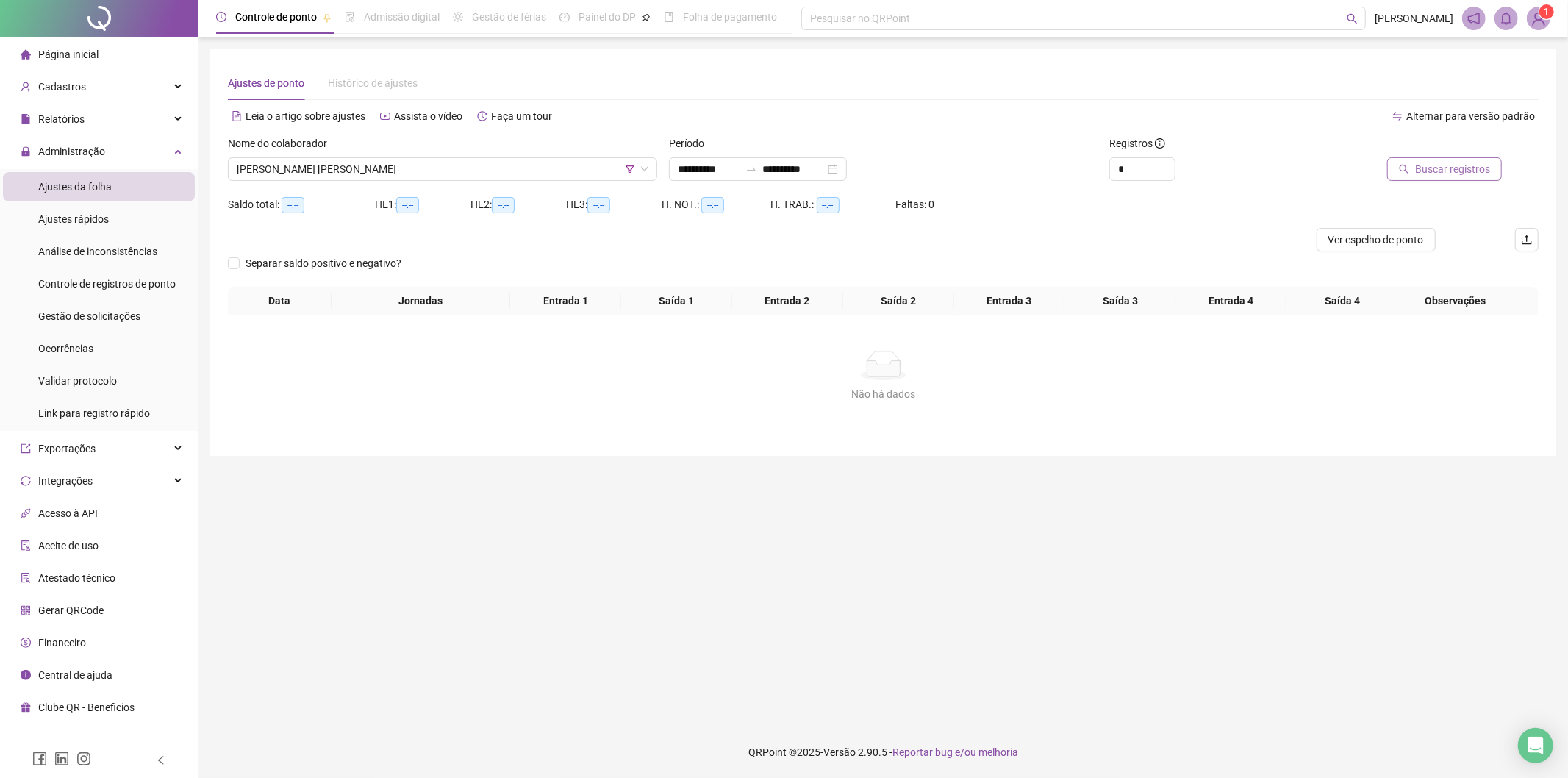
click at [1497, 163] on button "Buscar registros" at bounding box center [1444, 169] width 115 height 23
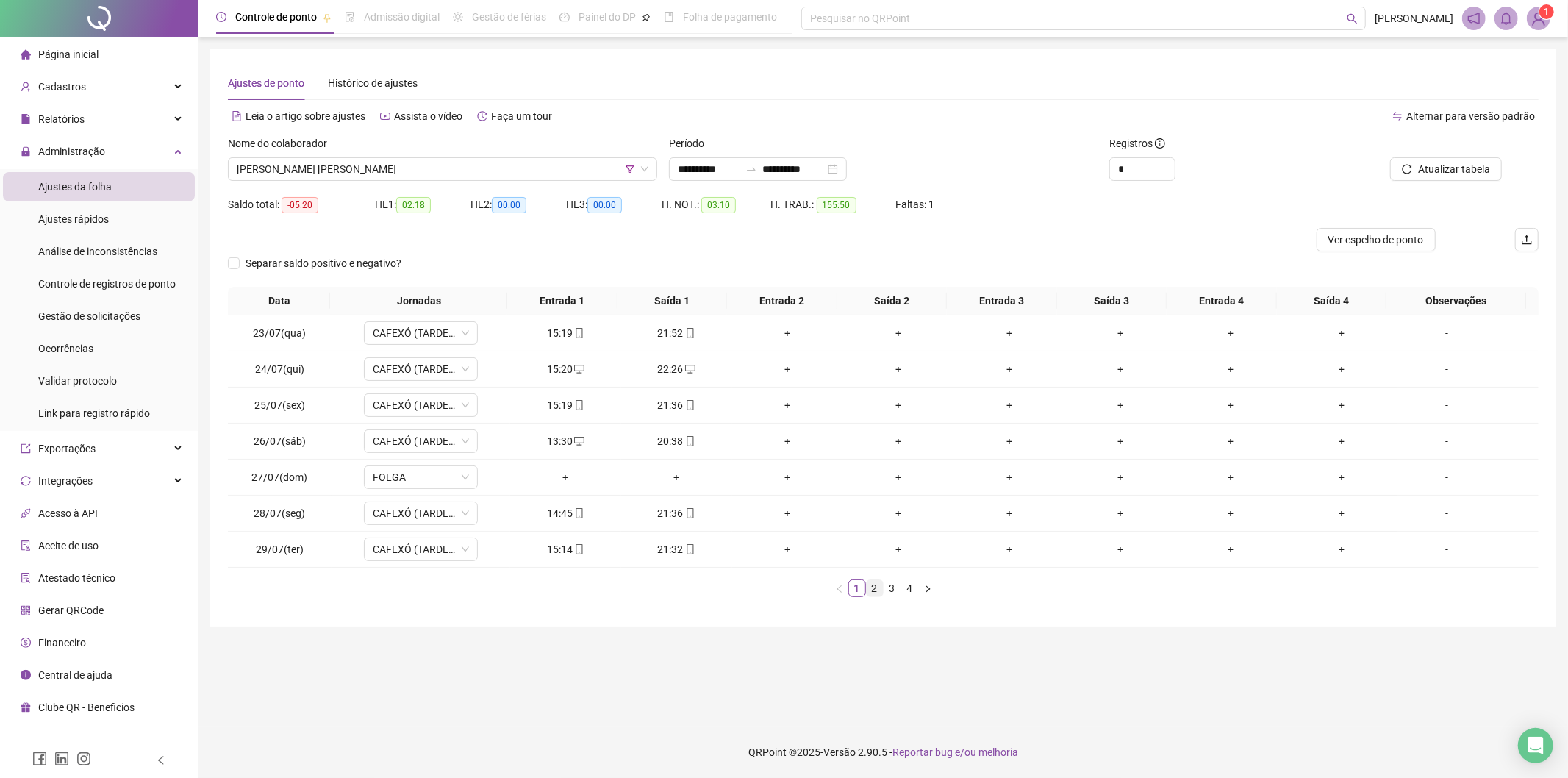
click at [875, 582] on link "2" at bounding box center [874, 588] width 17 height 17
click at [898, 596] on link "3" at bounding box center [892, 588] width 17 height 17
click at [919, 594] on button "button" at bounding box center [928, 588] width 18 height 18
click at [393, 167] on span "[PERSON_NAME] [PERSON_NAME]" at bounding box center [442, 169] width 411 height 22
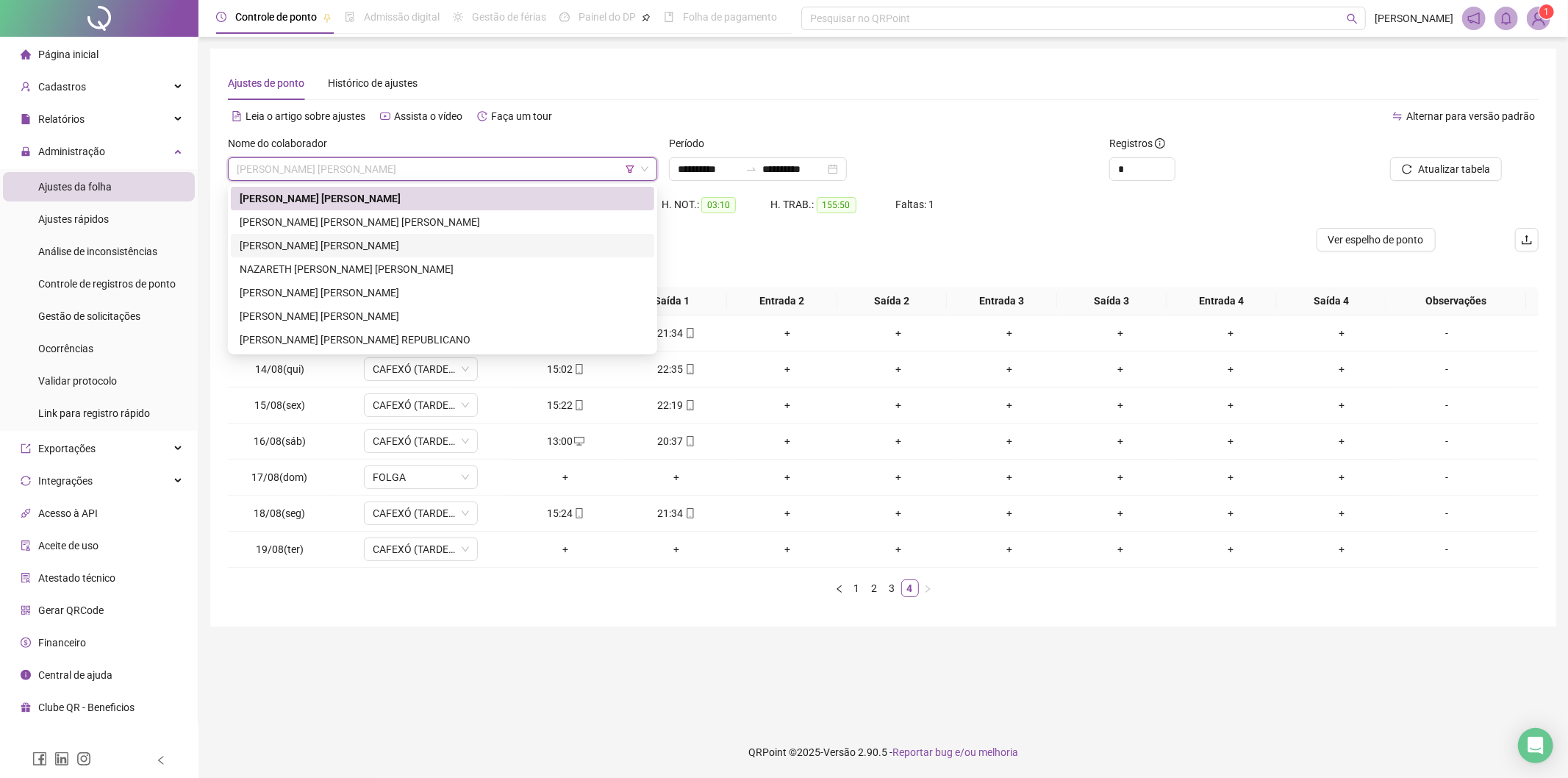
click at [335, 241] on div "[PERSON_NAME] [PERSON_NAME]" at bounding box center [442, 246] width 405 height 17
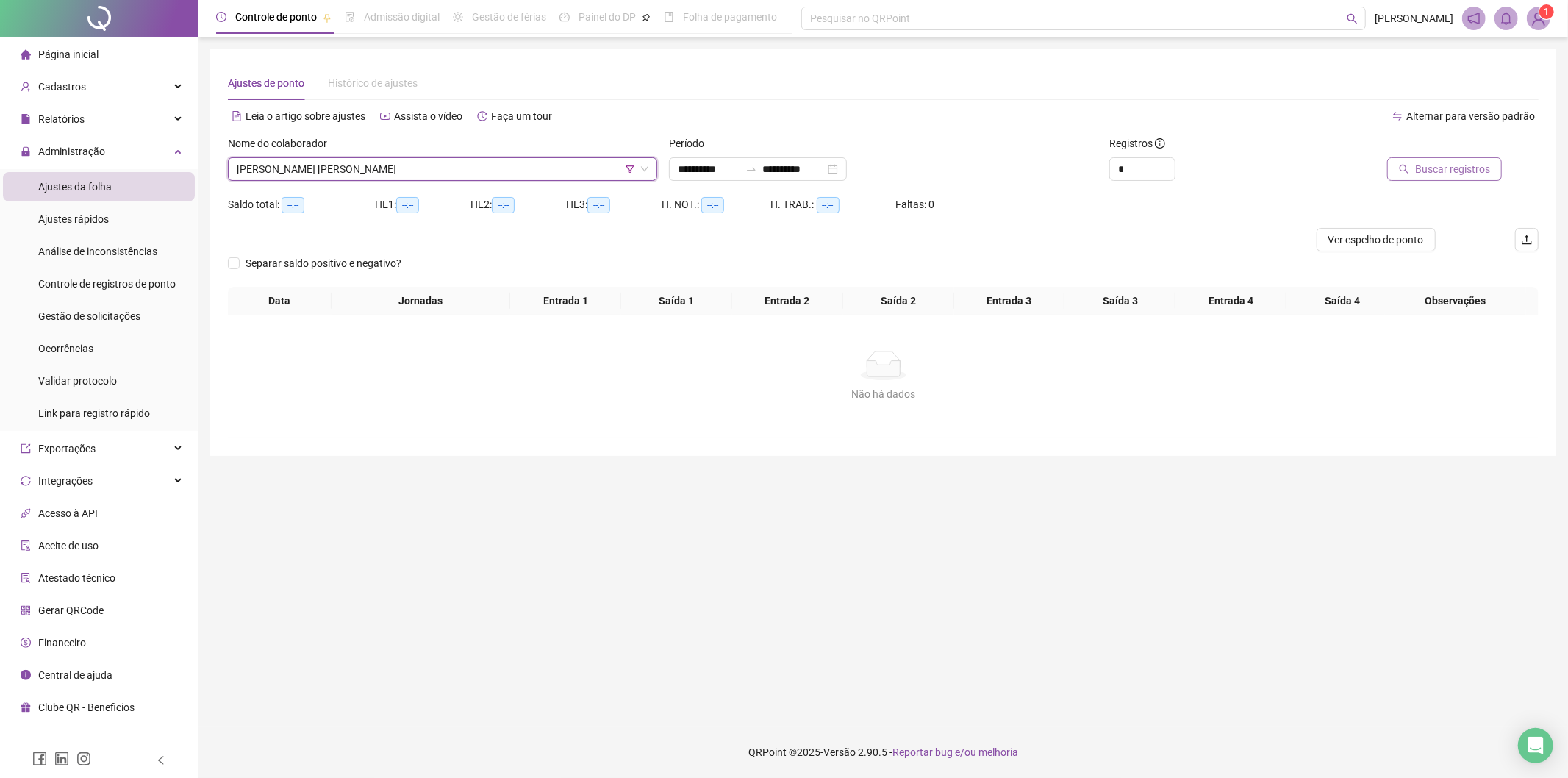
click at [1451, 161] on span "Buscar registros" at bounding box center [1452, 169] width 75 height 17
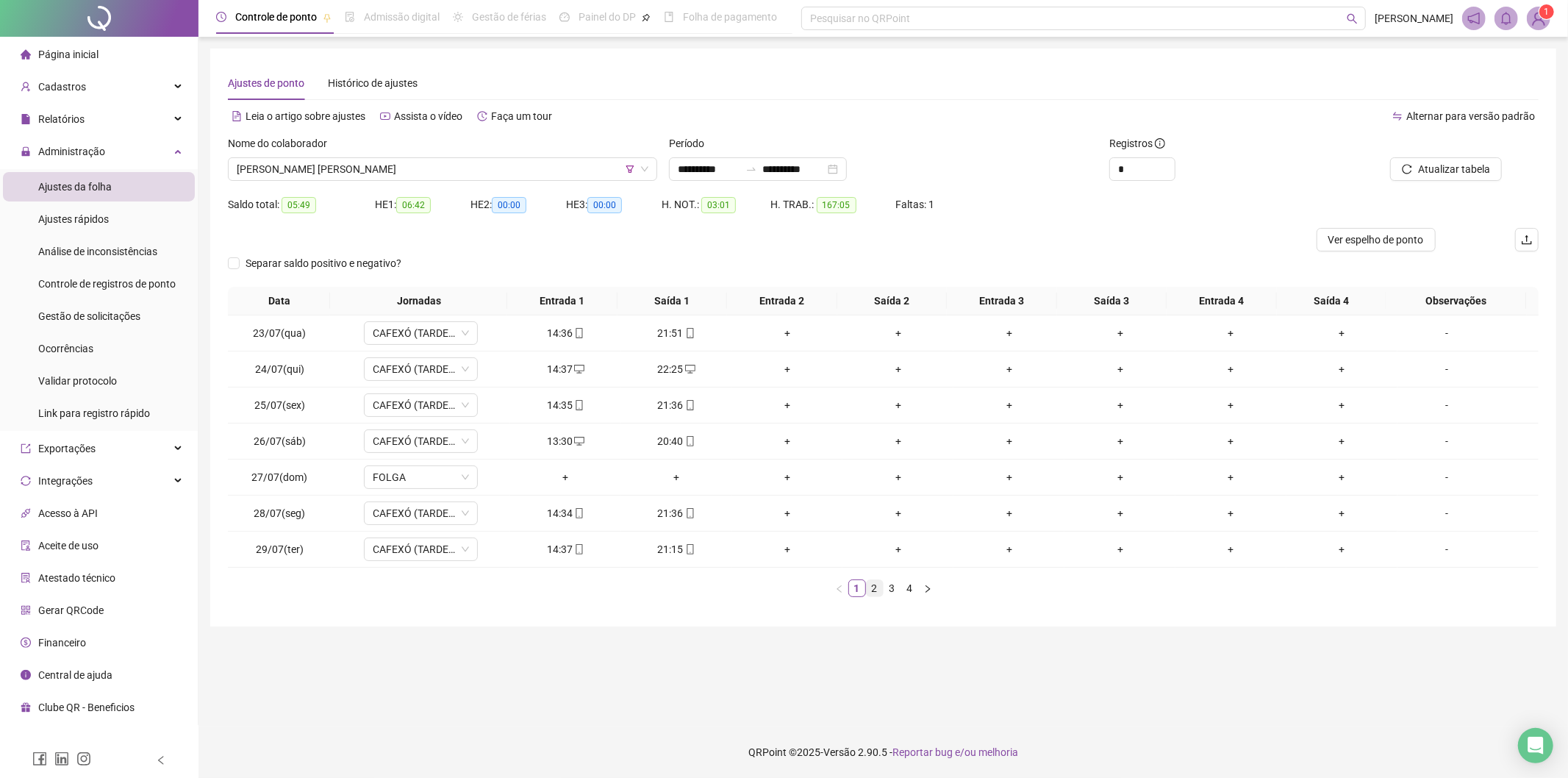
click at [875, 593] on link "2" at bounding box center [874, 588] width 17 height 17
click at [886, 593] on link "3" at bounding box center [892, 588] width 17 height 17
click at [905, 593] on link "4" at bounding box center [910, 588] width 17 height 17
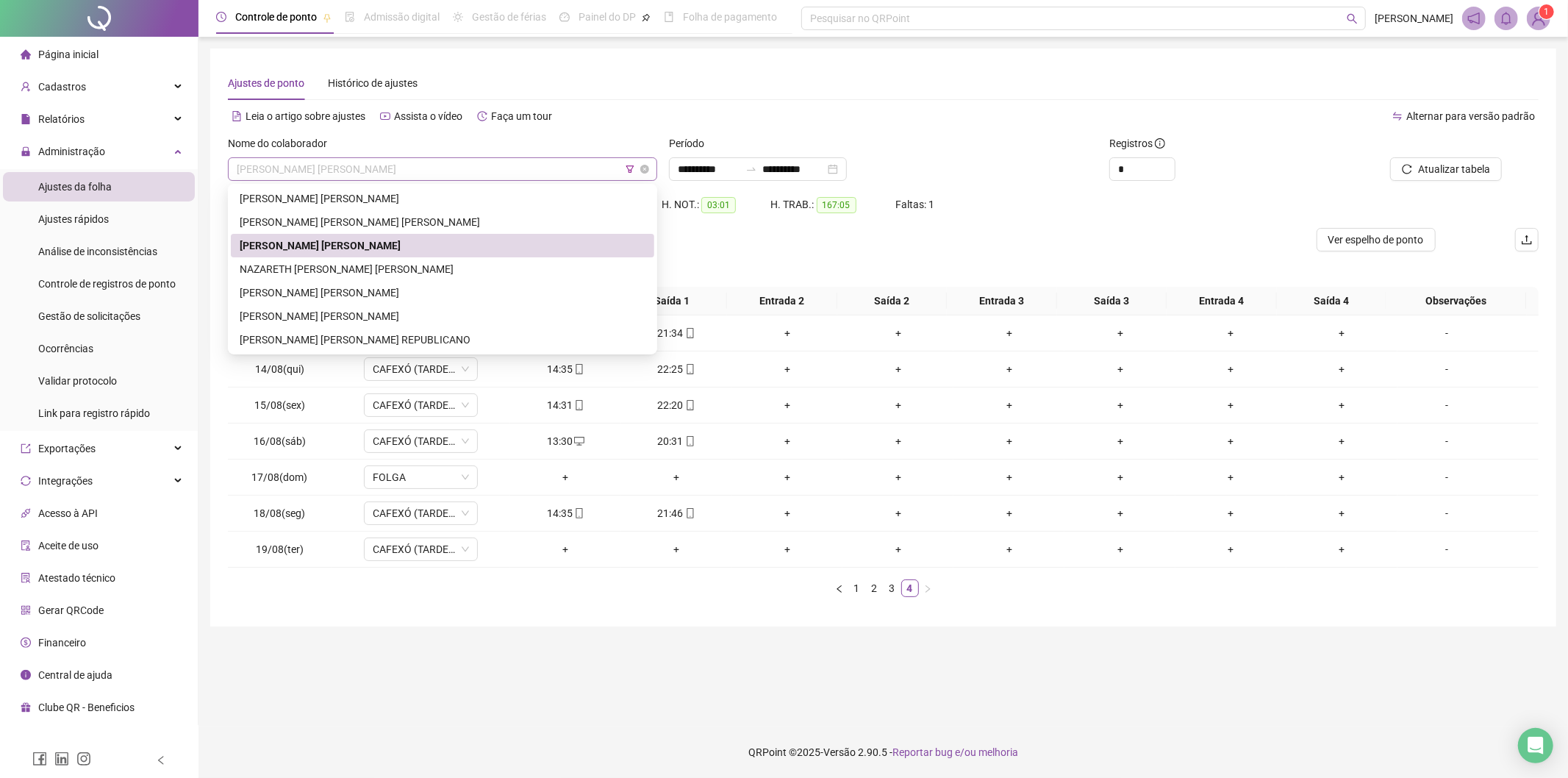
click at [408, 173] on span "[PERSON_NAME] [PERSON_NAME]" at bounding box center [442, 169] width 411 height 22
drag, startPoint x: 274, startPoint y: 292, endPoint x: 679, endPoint y: 238, distance: 408.6
click at [276, 292] on div "[PERSON_NAME] [PERSON_NAME]" at bounding box center [442, 292] width 405 height 17
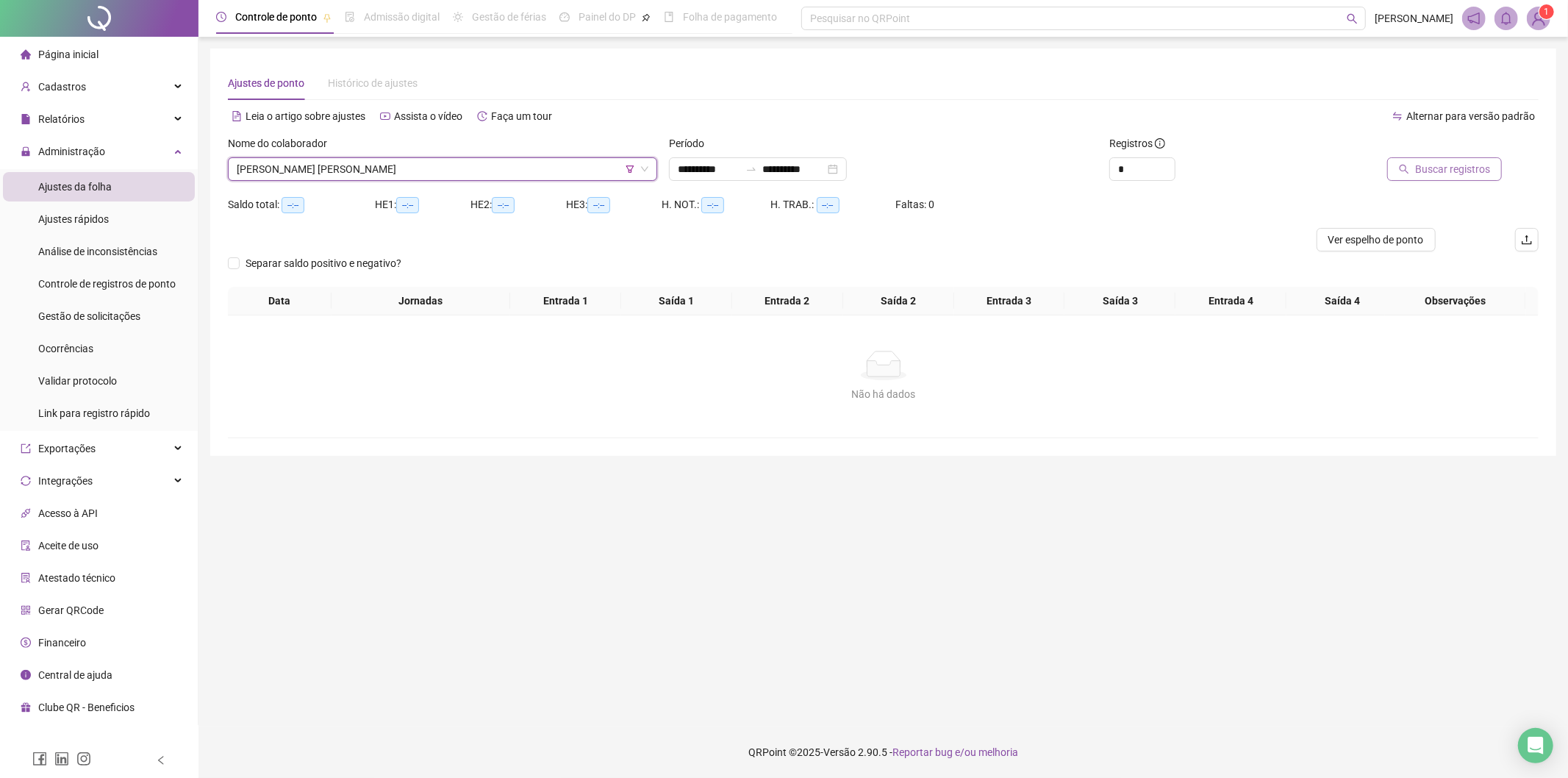
click at [1448, 163] on span "Buscar registros" at bounding box center [1452, 169] width 75 height 17
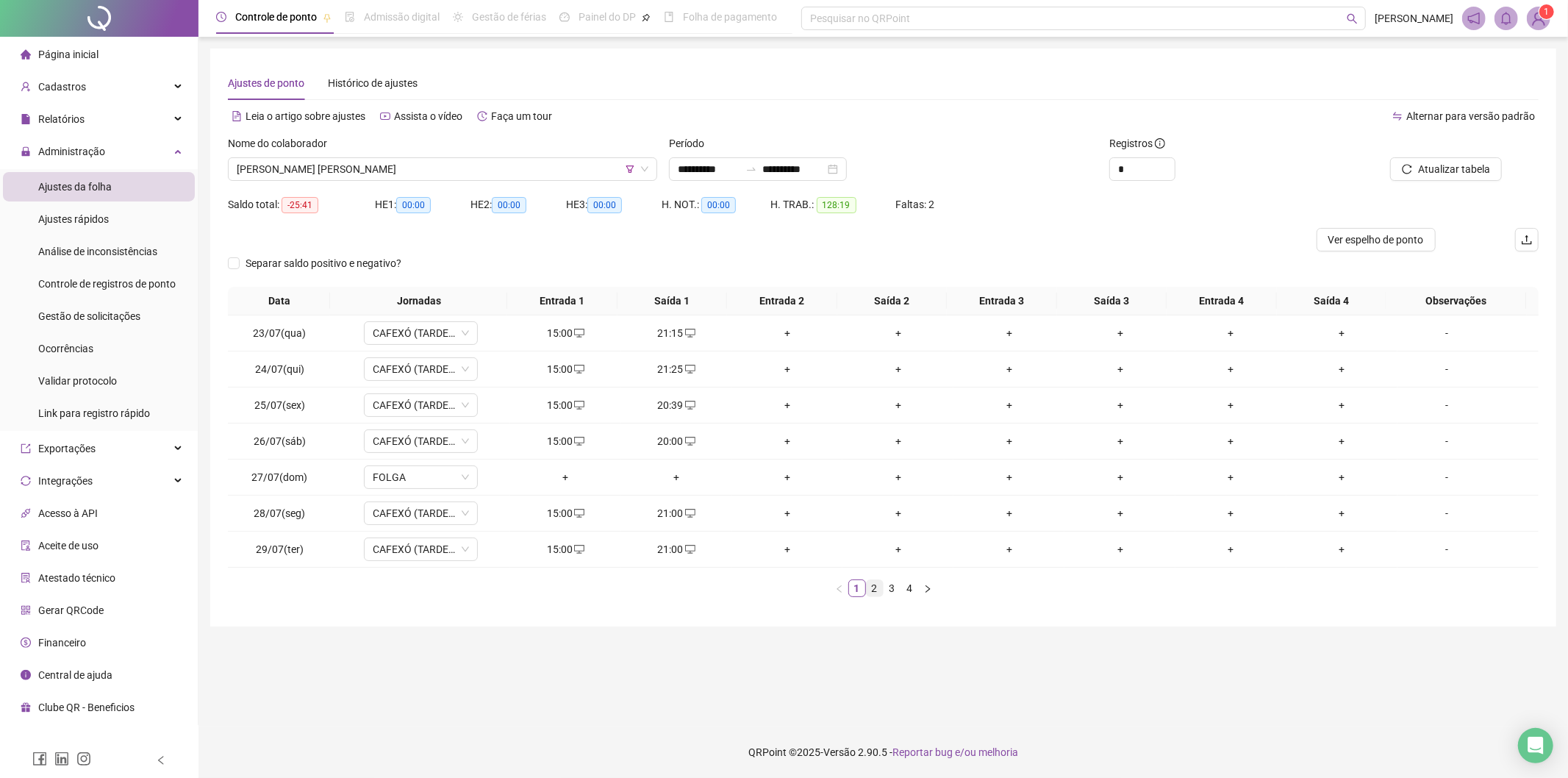
click at [878, 590] on link "2" at bounding box center [874, 588] width 17 height 17
click at [886, 590] on link "3" at bounding box center [892, 588] width 17 height 17
click at [906, 590] on link "4" at bounding box center [910, 588] width 17 height 17
click at [424, 163] on span "[PERSON_NAME] [PERSON_NAME]" at bounding box center [442, 169] width 411 height 22
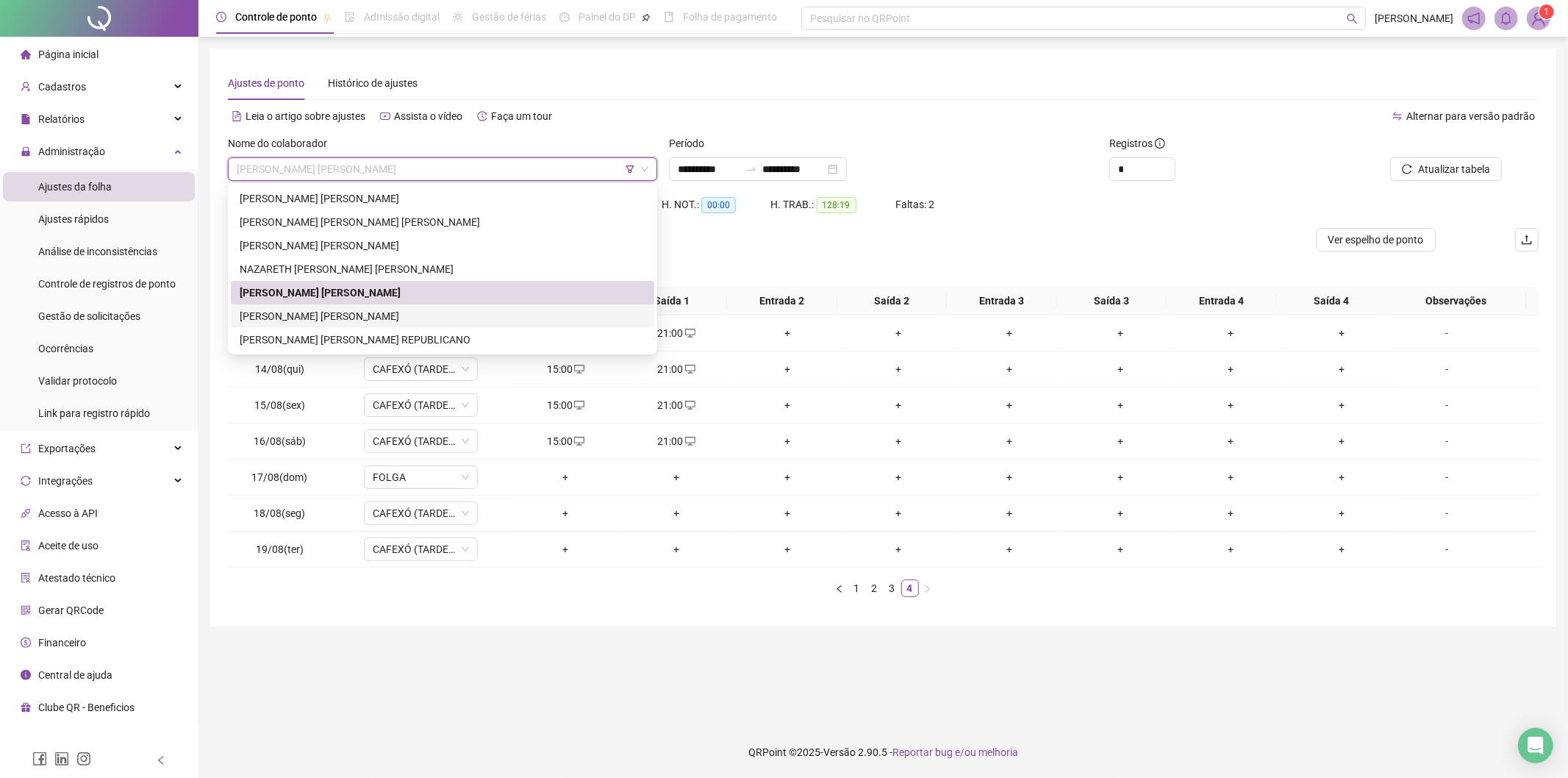
click at [310, 310] on div "[PERSON_NAME] [PERSON_NAME]" at bounding box center [442, 316] width 405 height 17
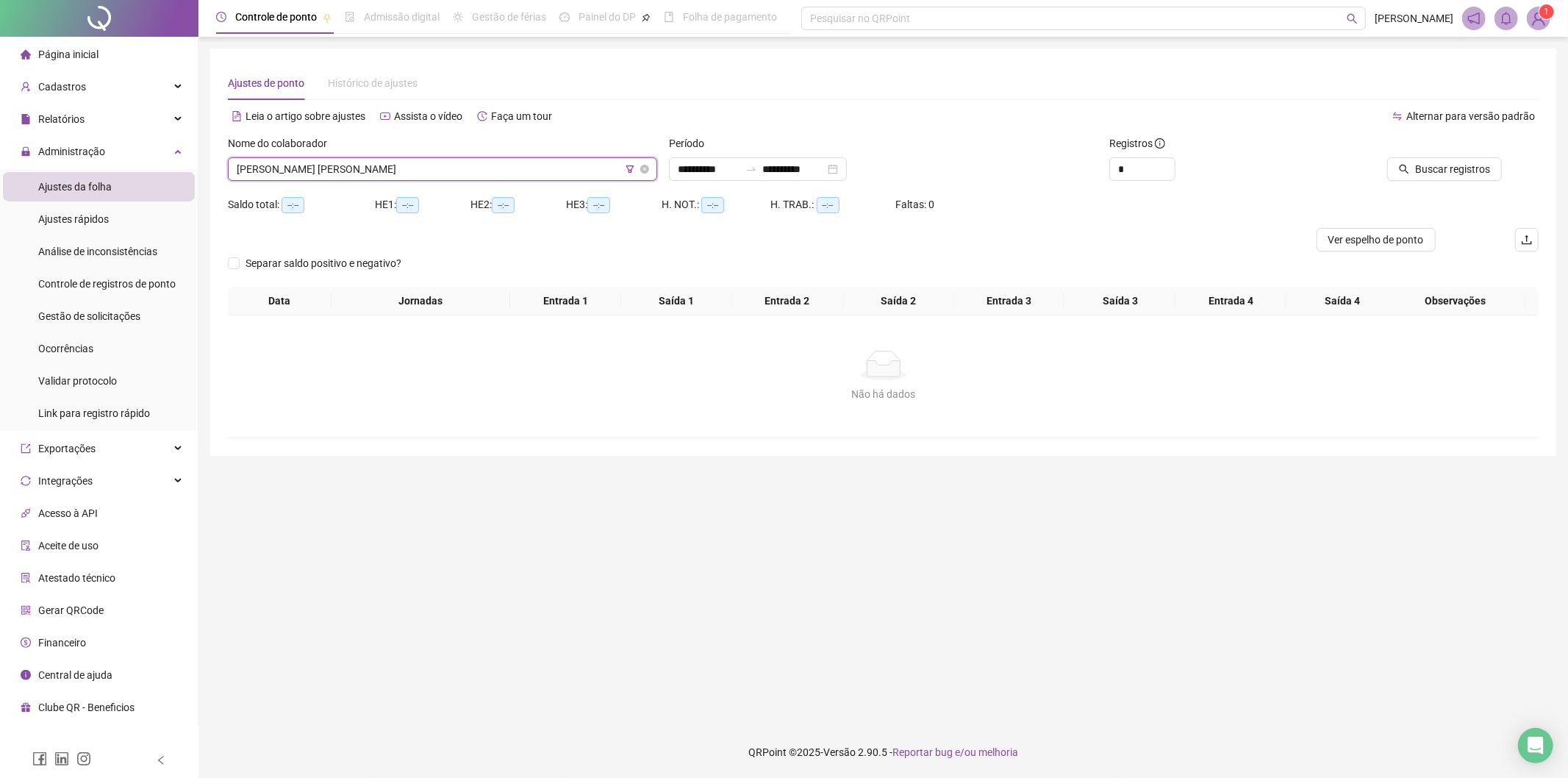
click at [433, 165] on span "[PERSON_NAME] [PERSON_NAME]" at bounding box center [442, 169] width 411 height 22
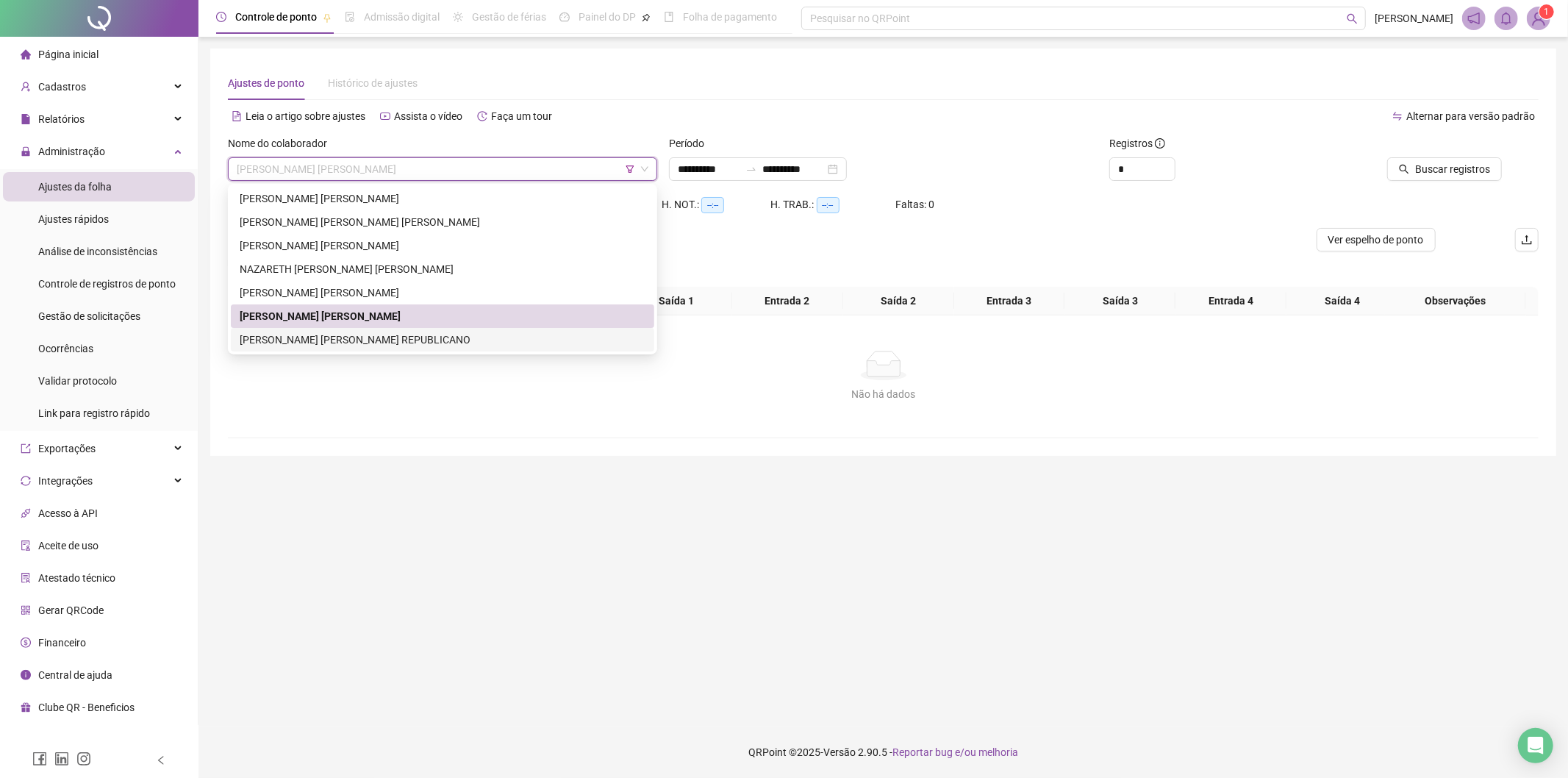
click at [290, 333] on div "[PERSON_NAME] [PERSON_NAME] REPUBLICANO" at bounding box center [442, 339] width 405 height 17
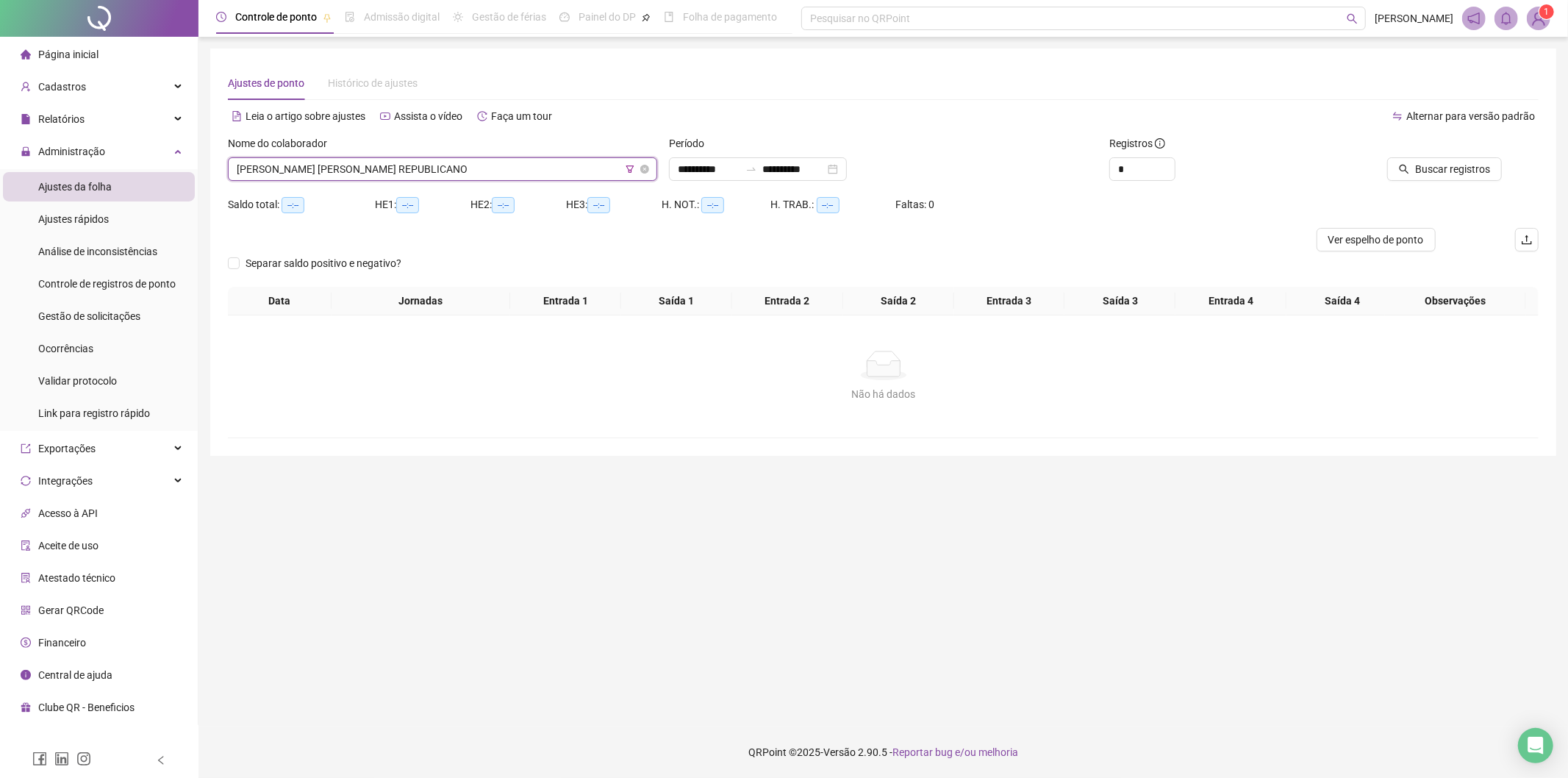
click at [635, 170] on span "[PERSON_NAME] [PERSON_NAME] REPUBLICANO" at bounding box center [442, 169] width 411 height 22
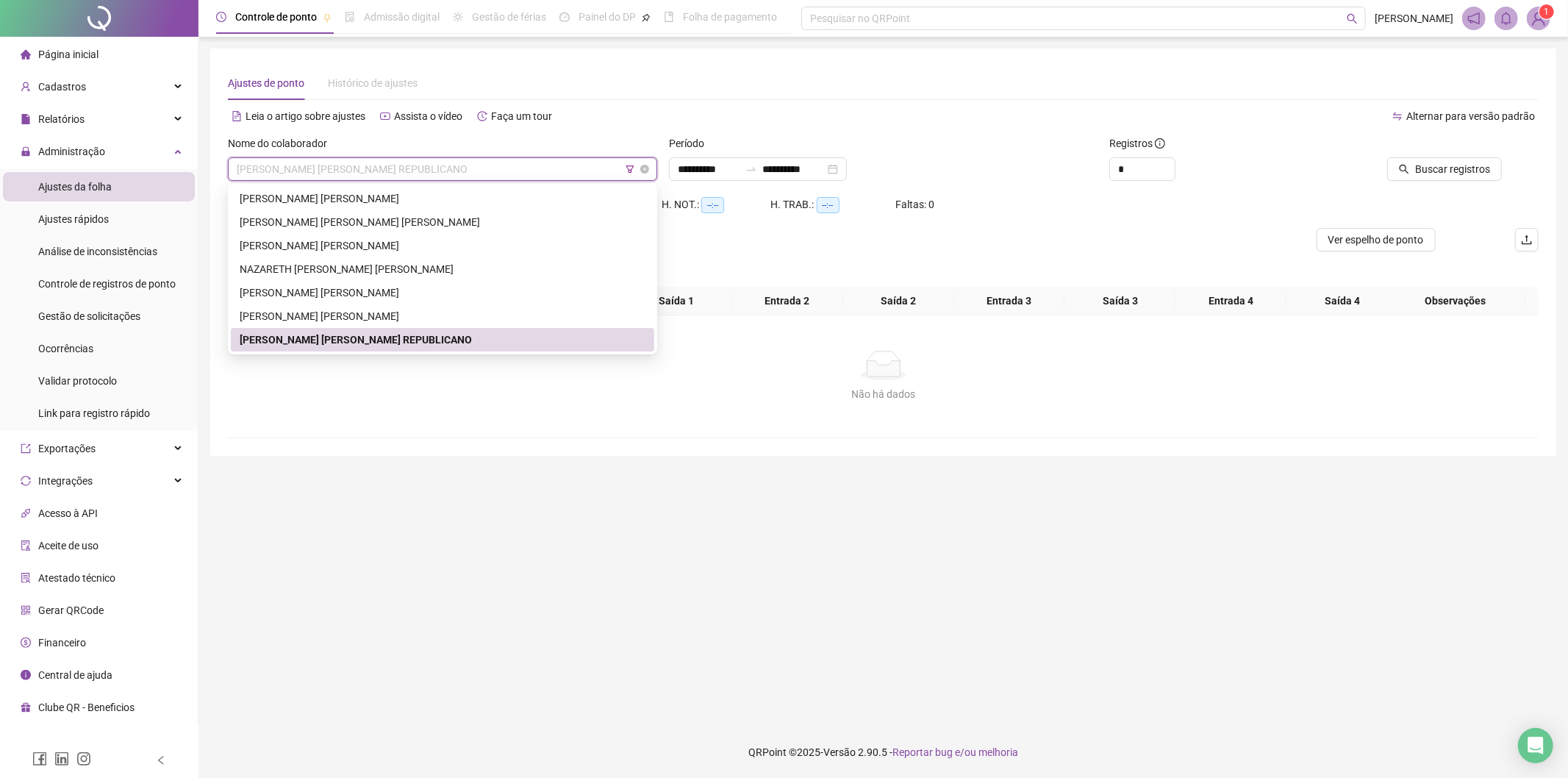
click at [630, 170] on icon "filter" at bounding box center [630, 170] width 8 height 8
click at [648, 112] on span "CAFEXÓ" at bounding box center [637, 111] width 151 height 22
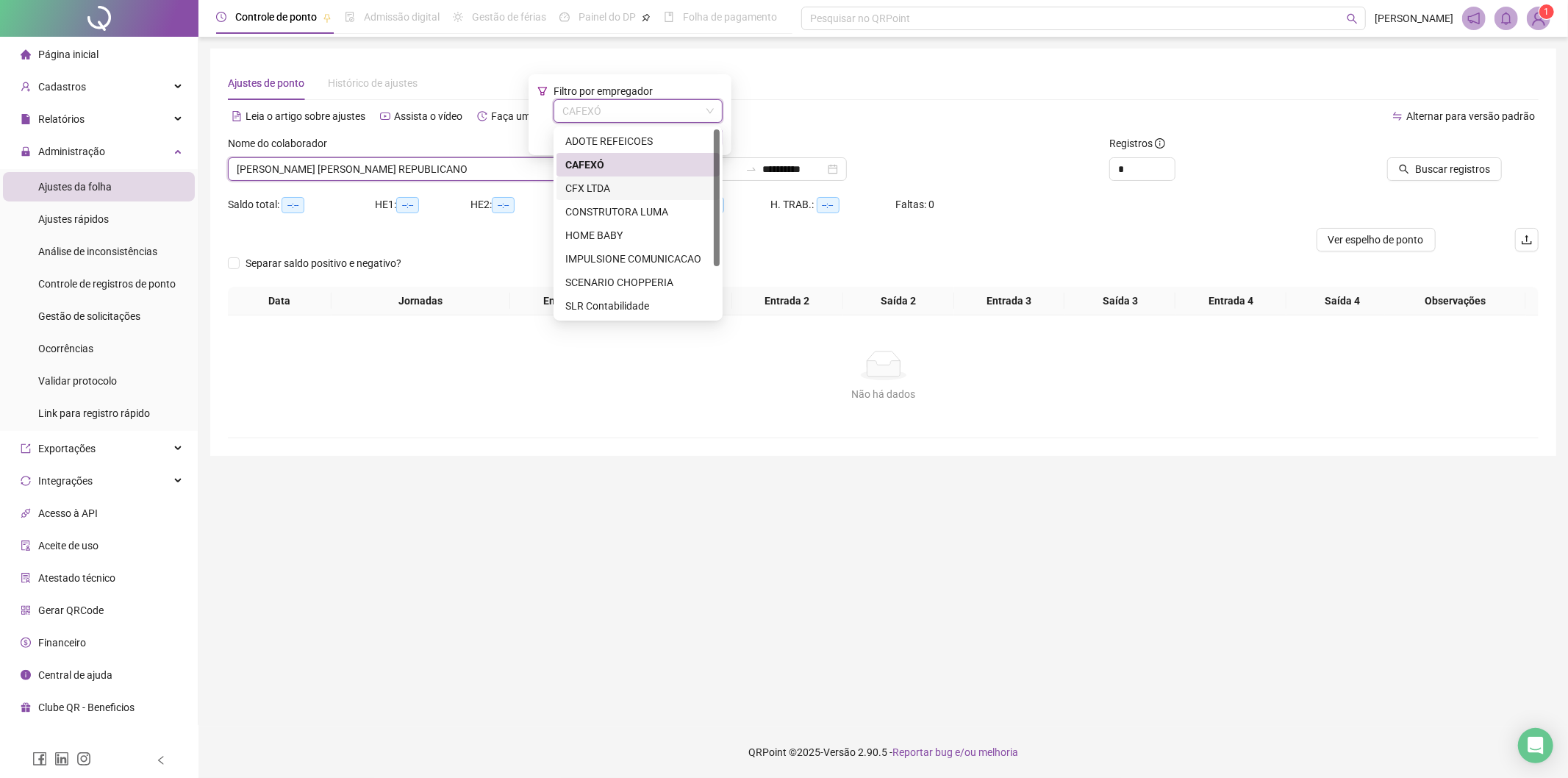
click at [619, 184] on div "CFX LTDA" at bounding box center [637, 188] width 145 height 17
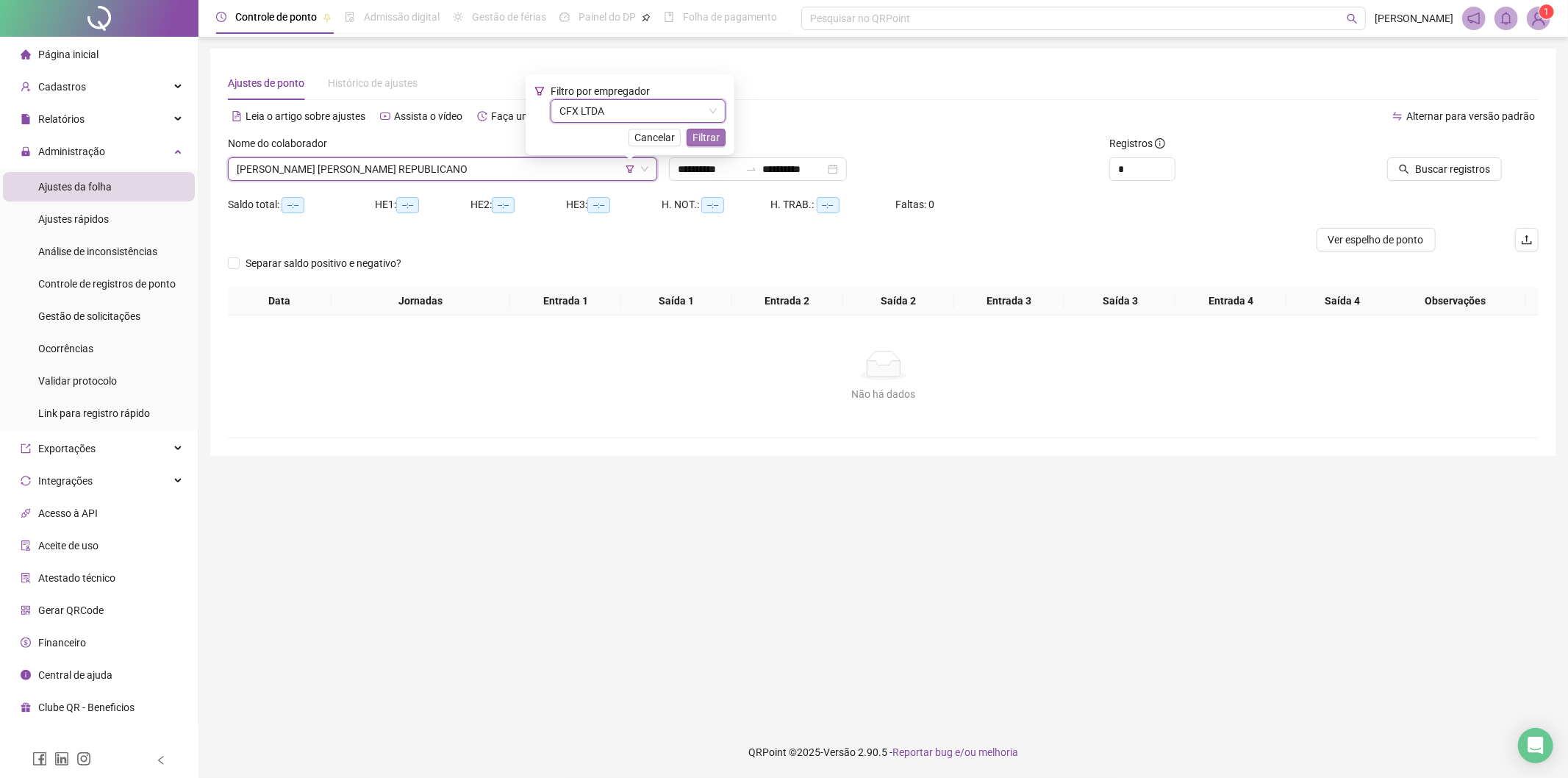
click at [699, 136] on span "Filtrar" at bounding box center [707, 137] width 27 height 17
click at [515, 165] on span "[PERSON_NAME] [PERSON_NAME] REPUBLICANO" at bounding box center [442, 169] width 411 height 22
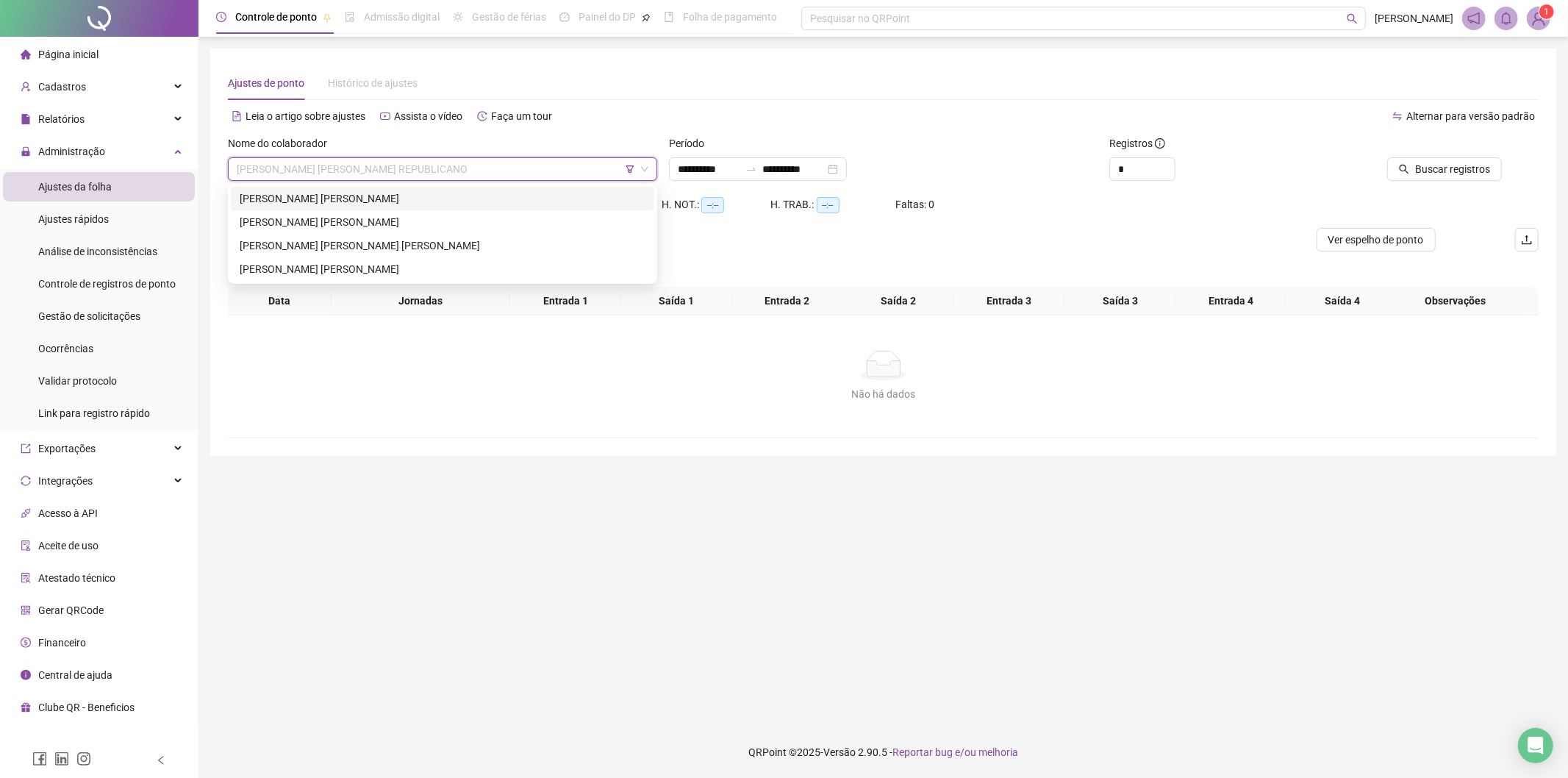
drag, startPoint x: 362, startPoint y: 193, endPoint x: 402, endPoint y: 188, distance: 40.3
click at [367, 193] on div "[PERSON_NAME] [PERSON_NAME]" at bounding box center [442, 198] width 405 height 17
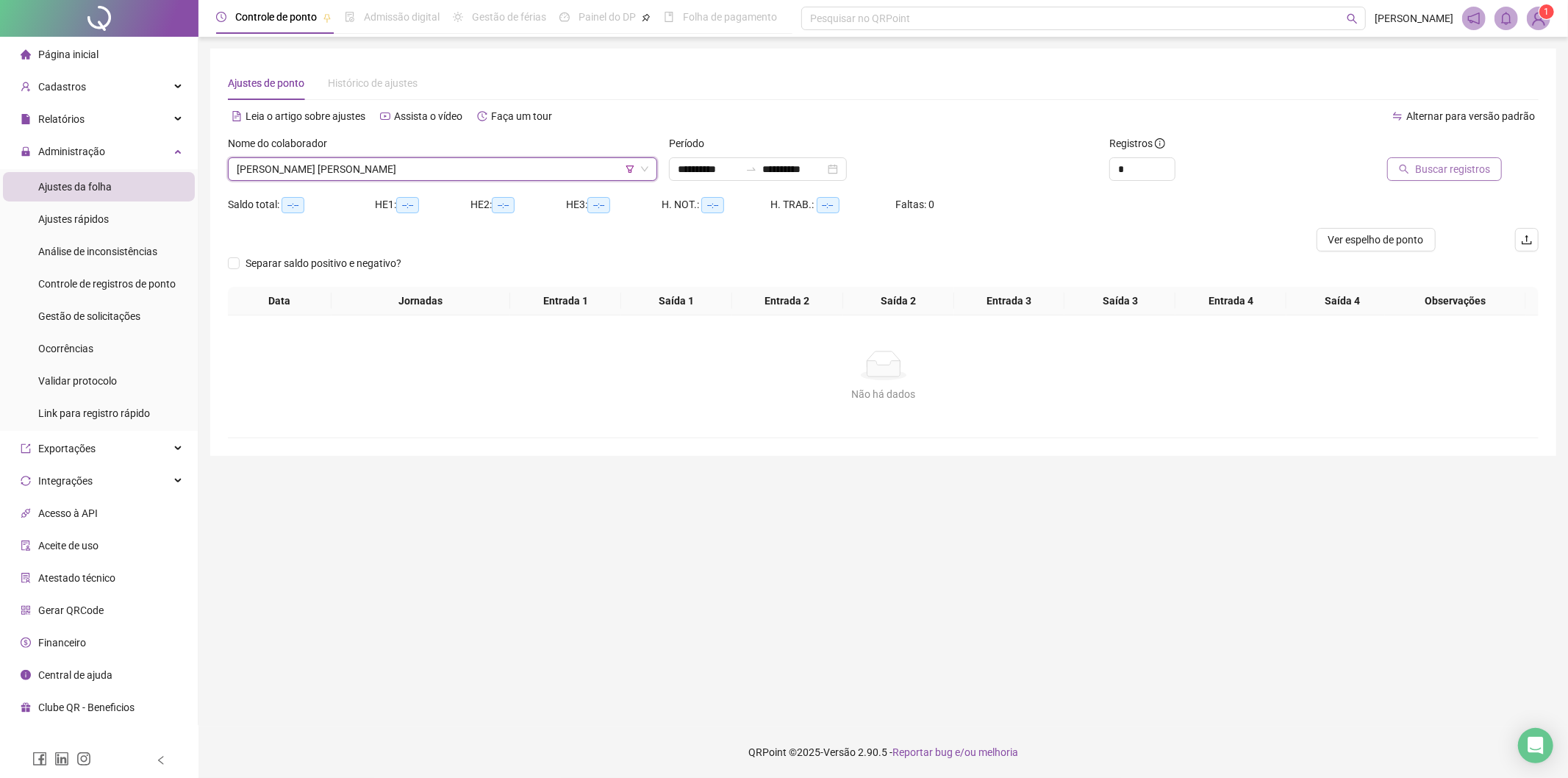
click at [1458, 164] on span "Buscar registros" at bounding box center [1452, 169] width 75 height 17
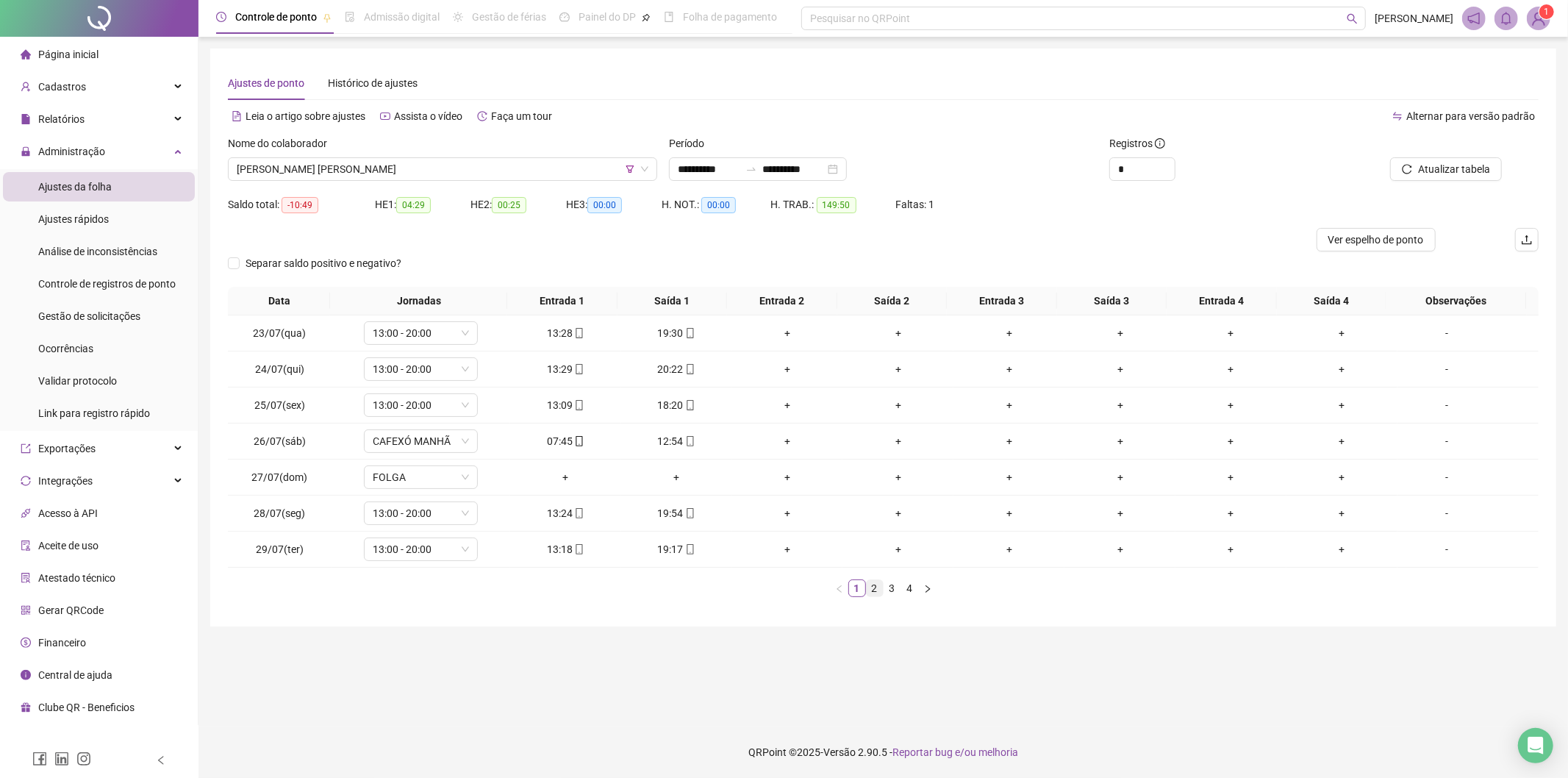
click at [878, 587] on link "2" at bounding box center [874, 588] width 17 height 17
click at [887, 595] on link "3" at bounding box center [892, 588] width 17 height 17
click at [902, 592] on link "4" at bounding box center [910, 588] width 17 height 17
click at [439, 160] on span "[PERSON_NAME] [PERSON_NAME]" at bounding box center [442, 169] width 411 height 22
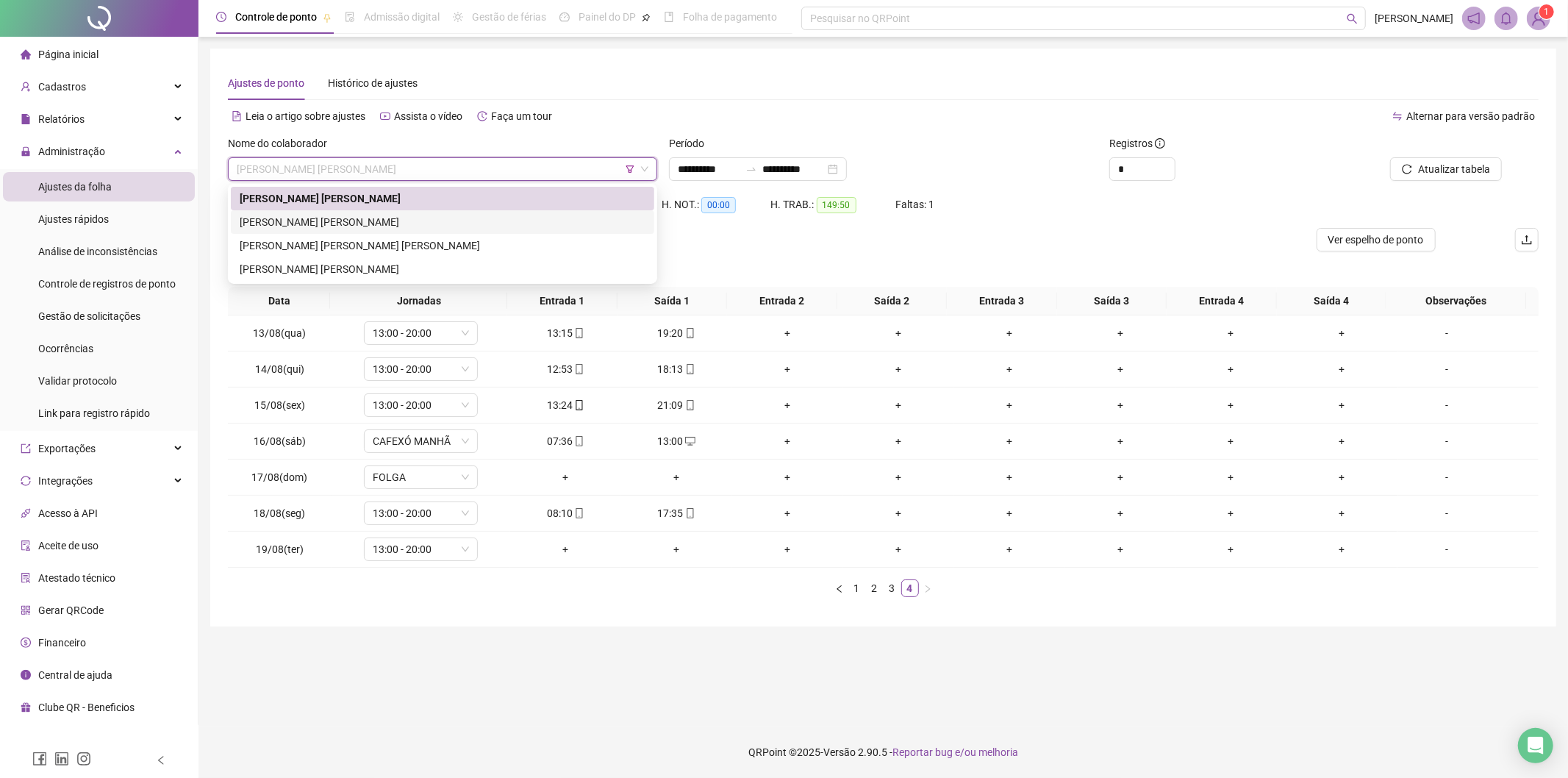
drag, startPoint x: 315, startPoint y: 217, endPoint x: 1121, endPoint y: 178, distance: 806.9
click at [319, 217] on div "[PERSON_NAME] [PERSON_NAME]" at bounding box center [442, 222] width 405 height 17
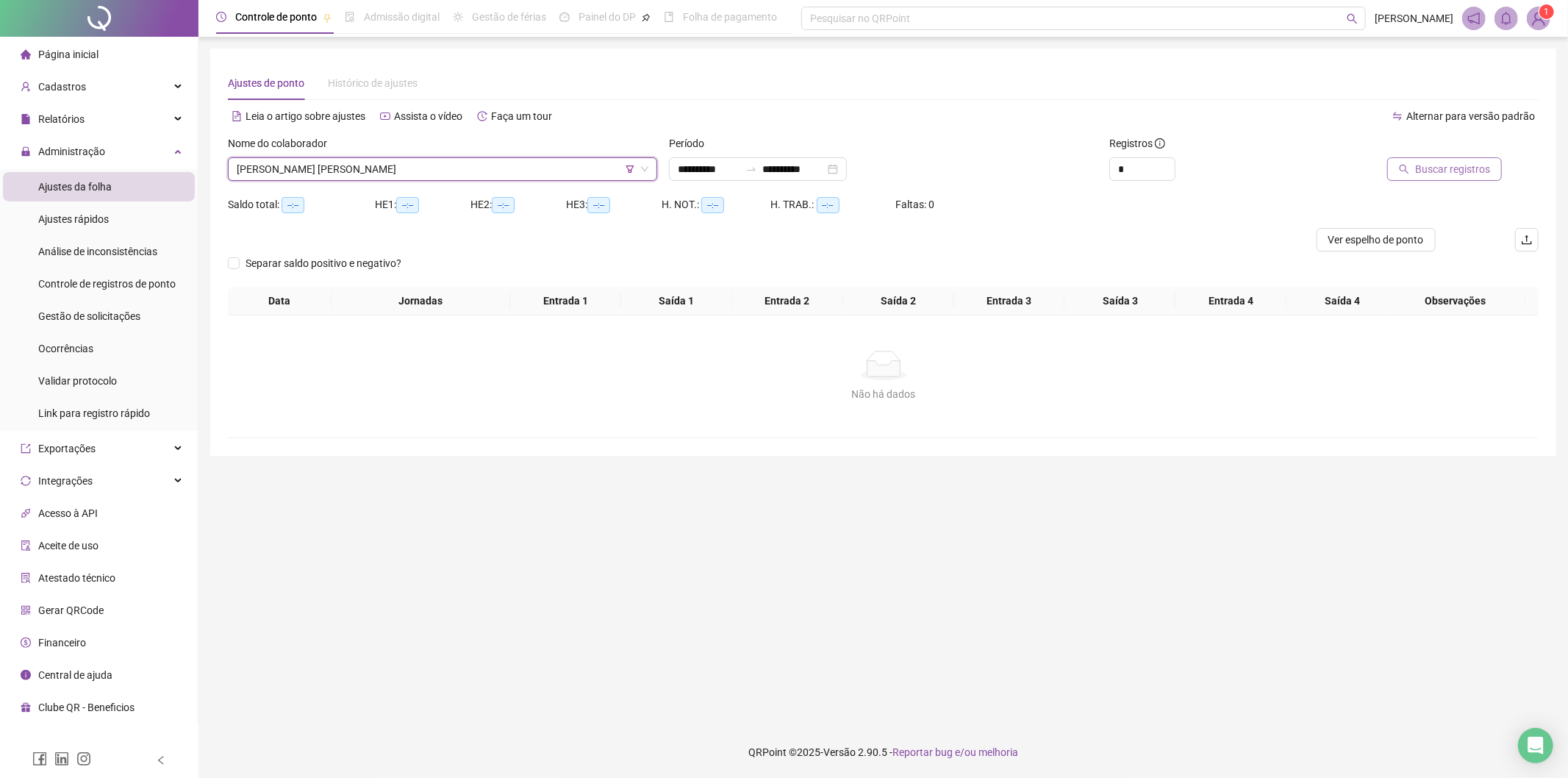
click at [1474, 163] on span "Buscar registros" at bounding box center [1452, 169] width 75 height 17
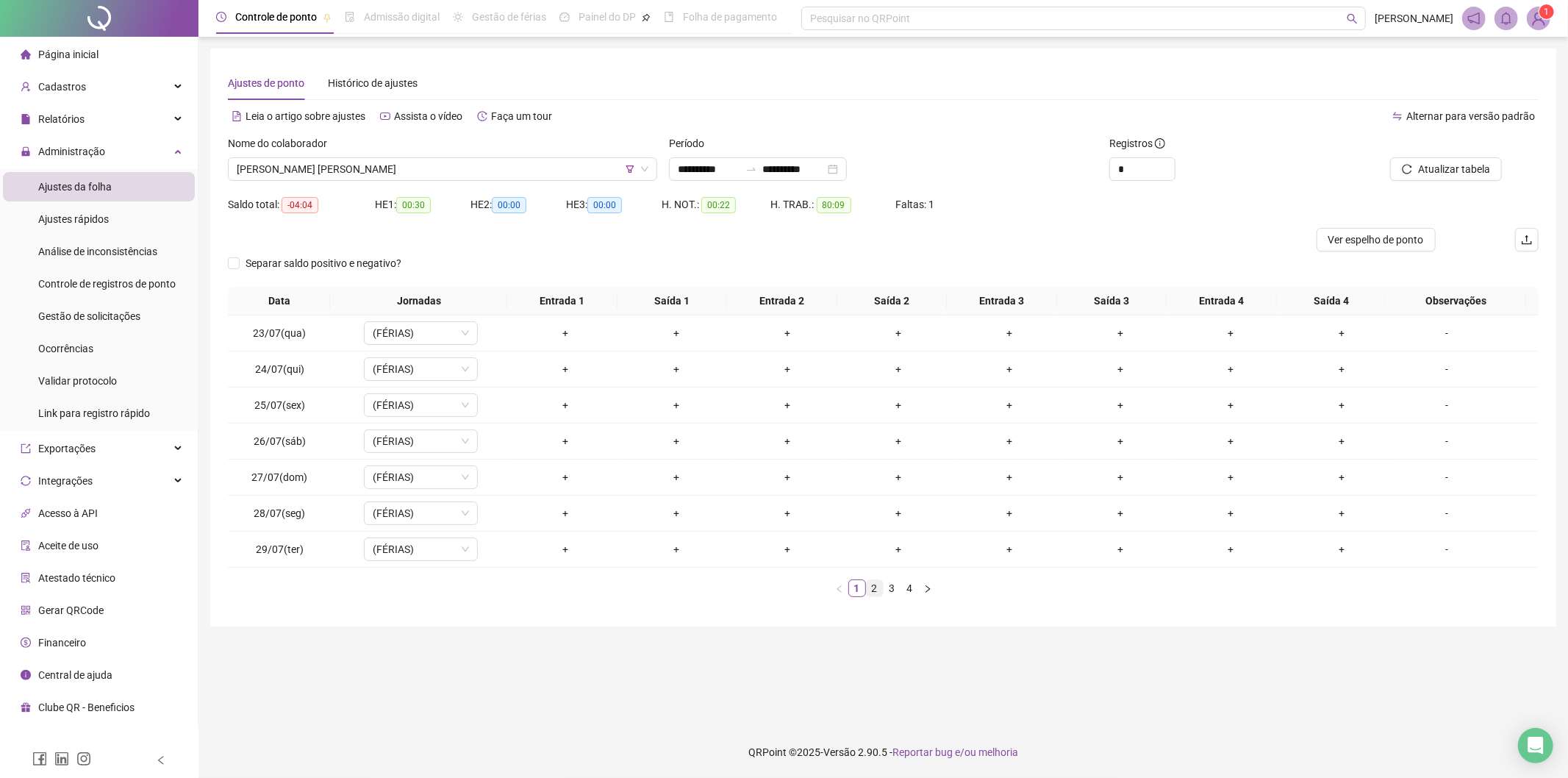
click at [875, 591] on link "2" at bounding box center [874, 588] width 17 height 17
click at [684, 556] on span at bounding box center [690, 549] width 12 height 12
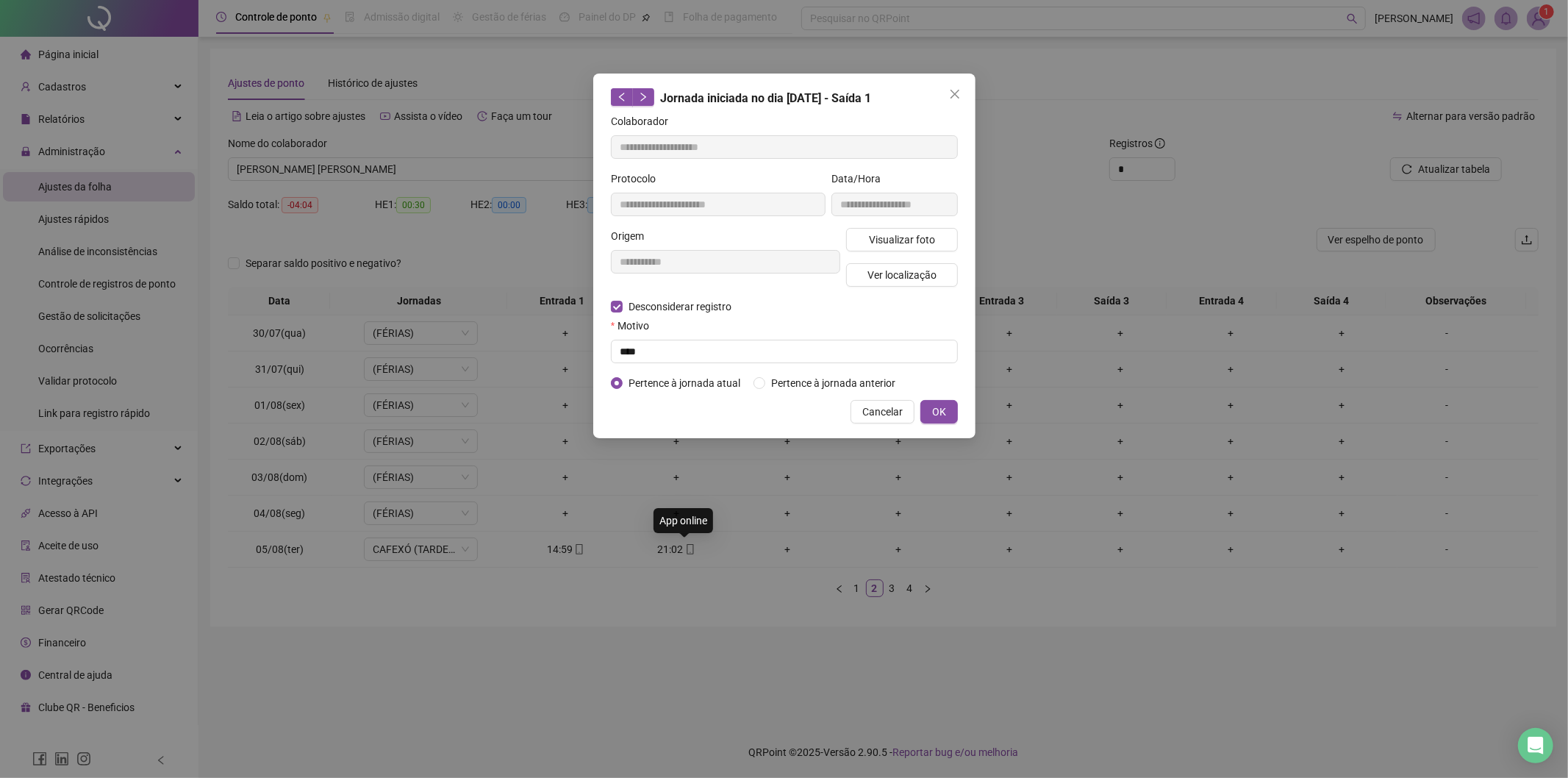
type input "**********"
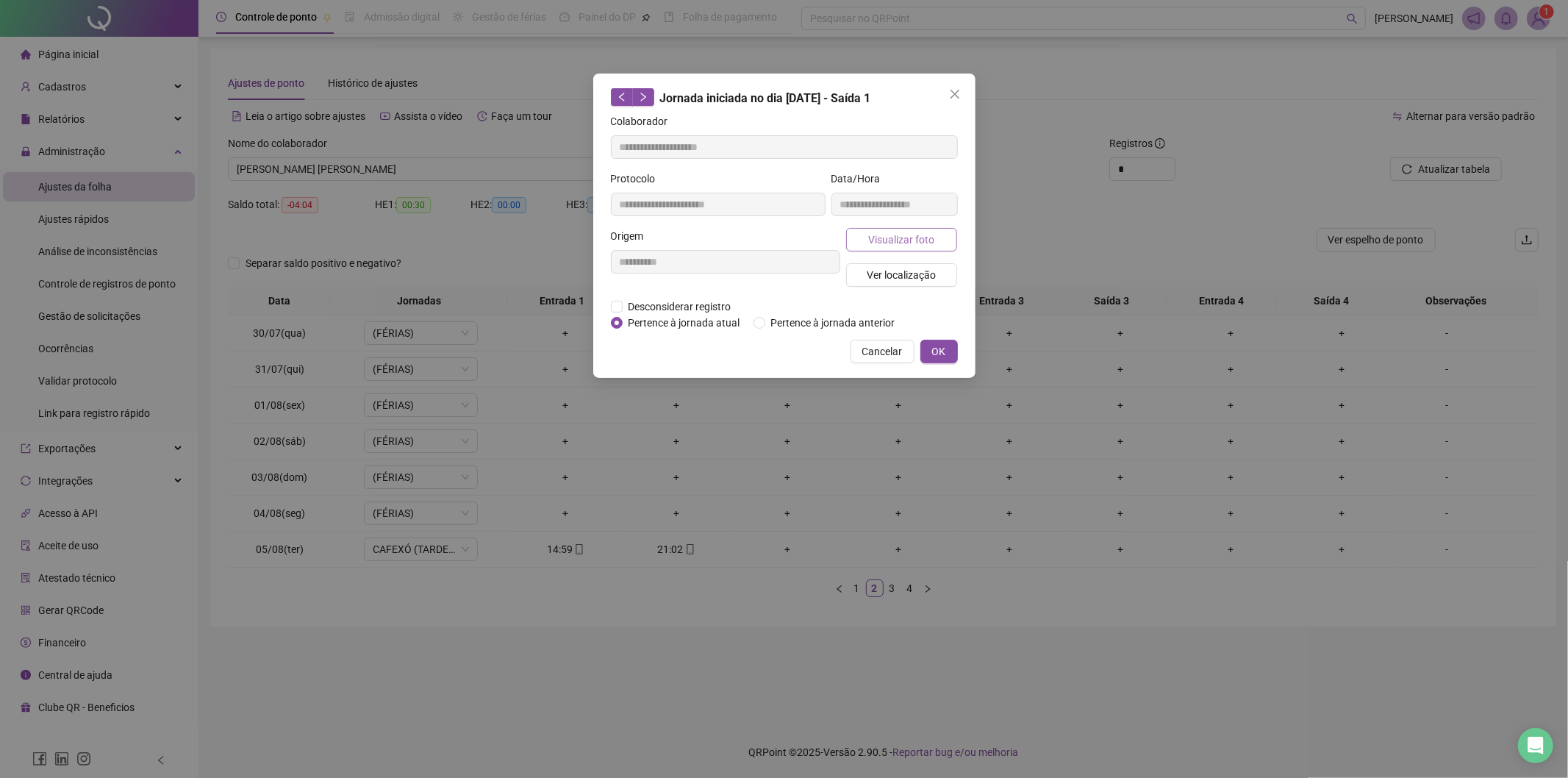
click at [915, 241] on span "Visualizar foto" at bounding box center [901, 240] width 66 height 17
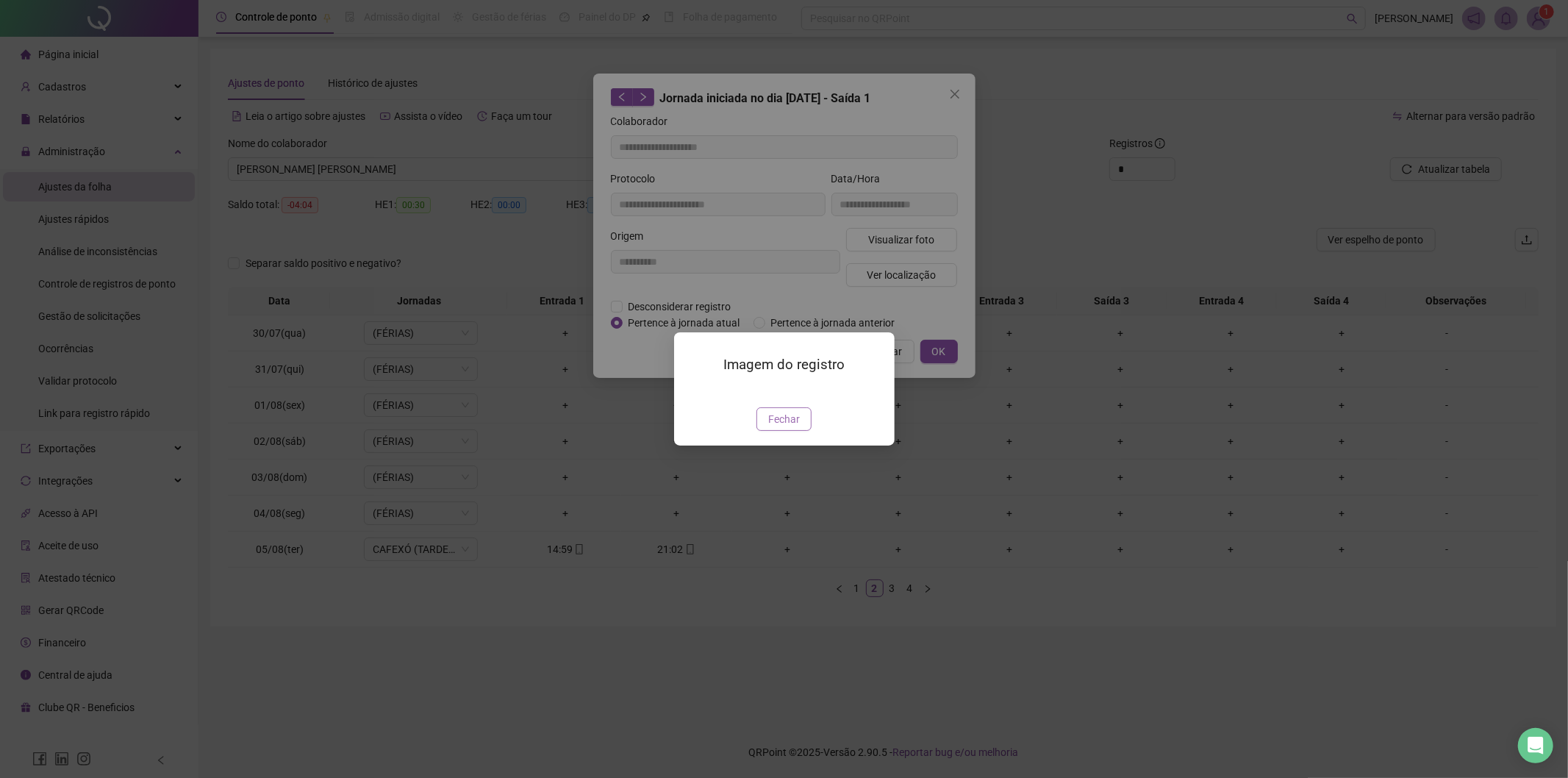
click at [790, 427] on span "Fechar" at bounding box center [784, 419] width 31 height 17
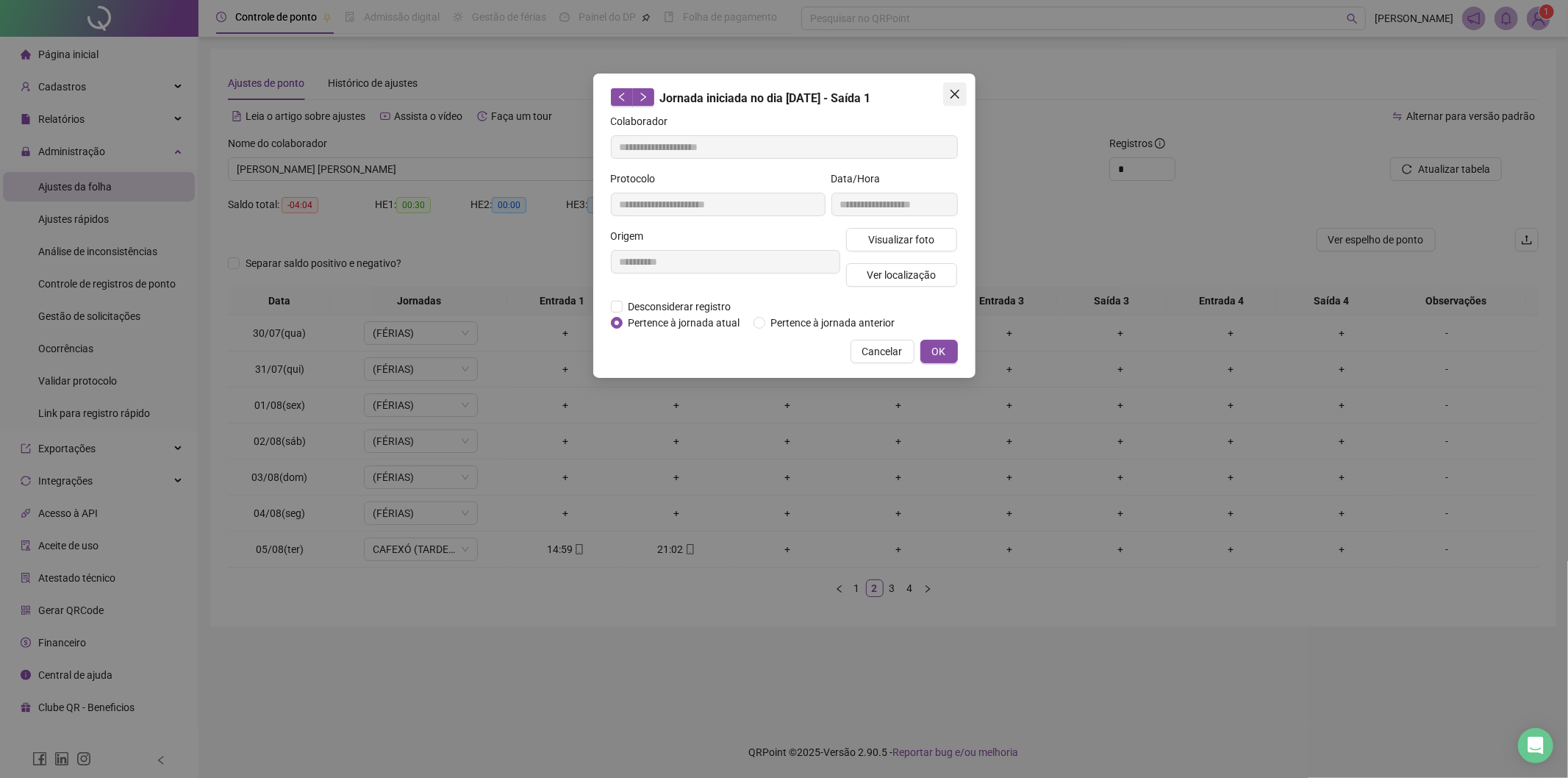
click at [953, 96] on icon "close" at bounding box center [954, 94] width 9 height 9
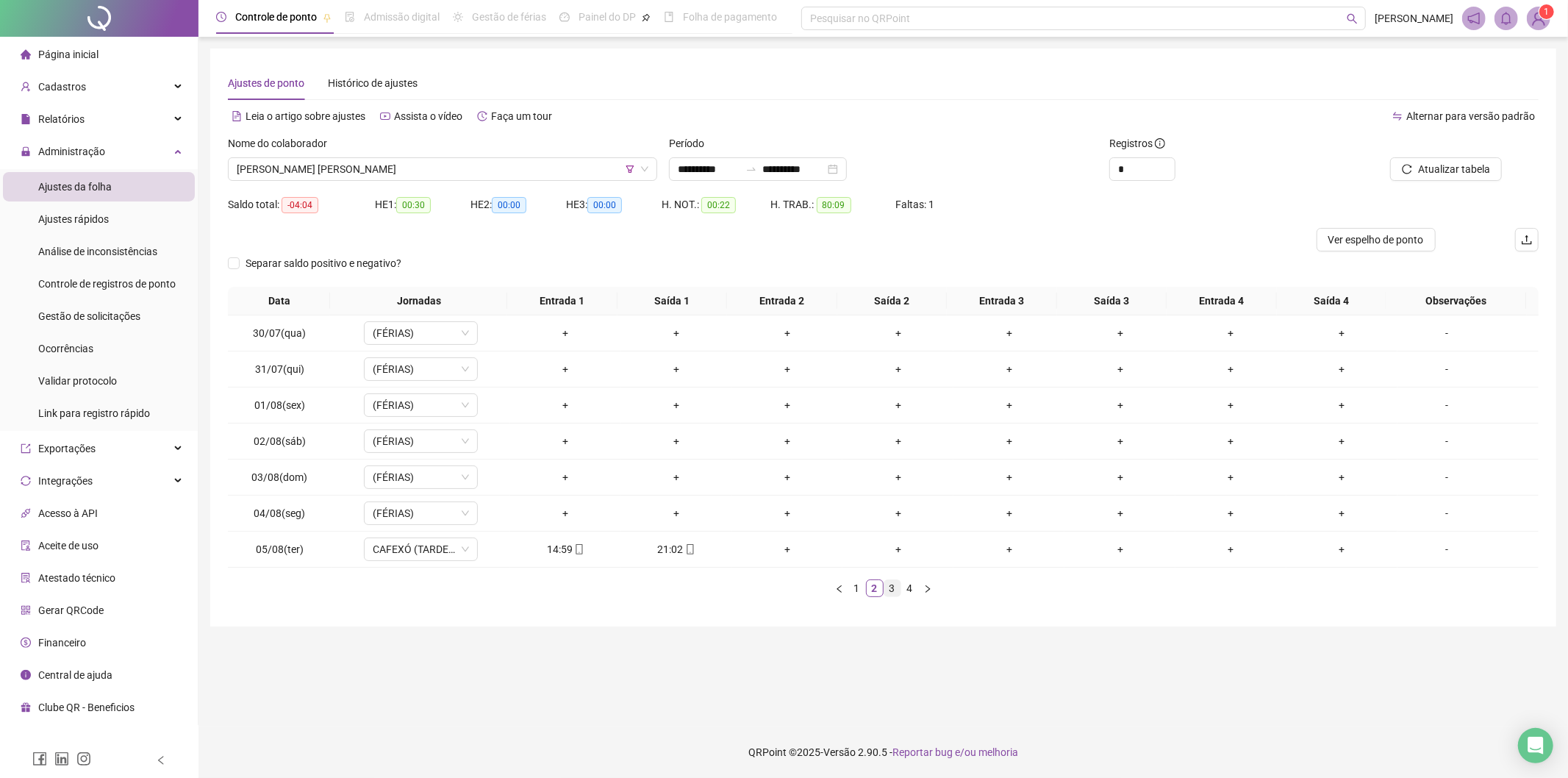
click at [892, 591] on link "3" at bounding box center [892, 588] width 17 height 17
click at [875, 591] on link "2" at bounding box center [874, 588] width 17 height 17
click at [893, 591] on link "3" at bounding box center [892, 588] width 17 height 17
click at [914, 591] on link "4" at bounding box center [910, 588] width 17 height 17
click at [409, 166] on span "[PERSON_NAME] [PERSON_NAME]" at bounding box center [442, 169] width 411 height 22
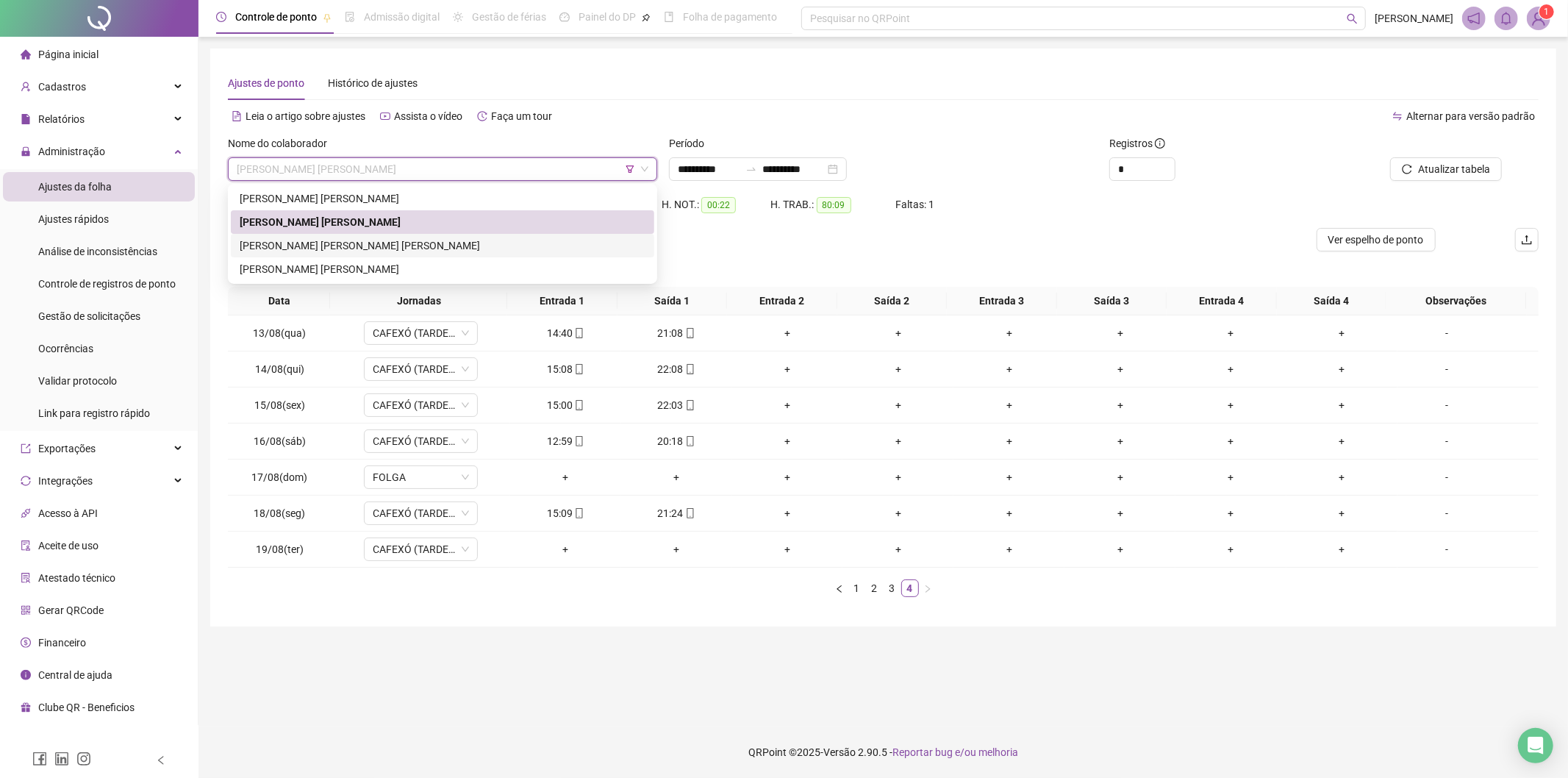
drag, startPoint x: 372, startPoint y: 244, endPoint x: 436, endPoint y: 236, distance: 64.5
click at [373, 244] on div "[PERSON_NAME] [PERSON_NAME] [PERSON_NAME]" at bounding box center [442, 246] width 405 height 17
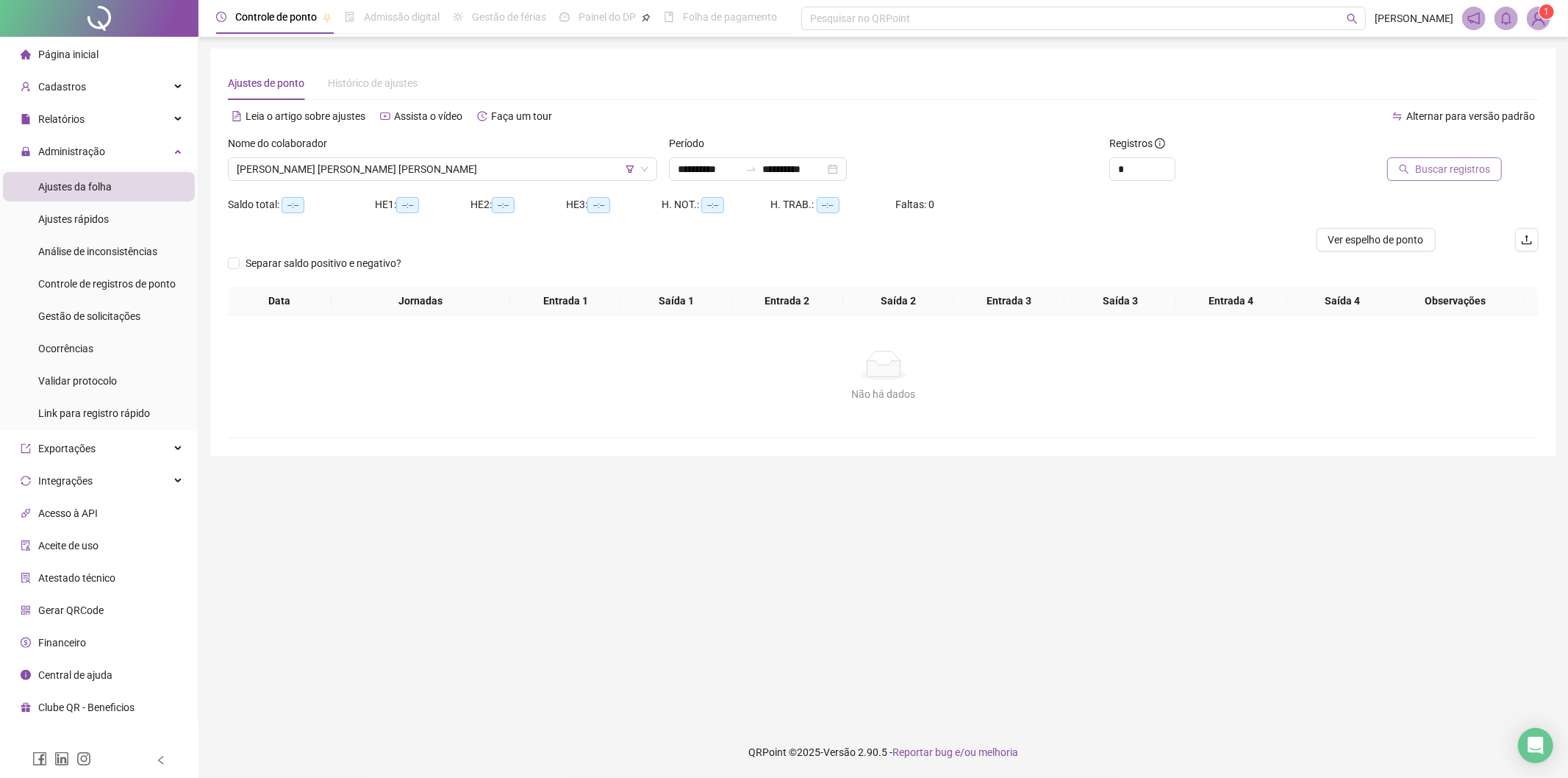
click at [1416, 167] on button "Buscar registros" at bounding box center [1444, 169] width 115 height 23
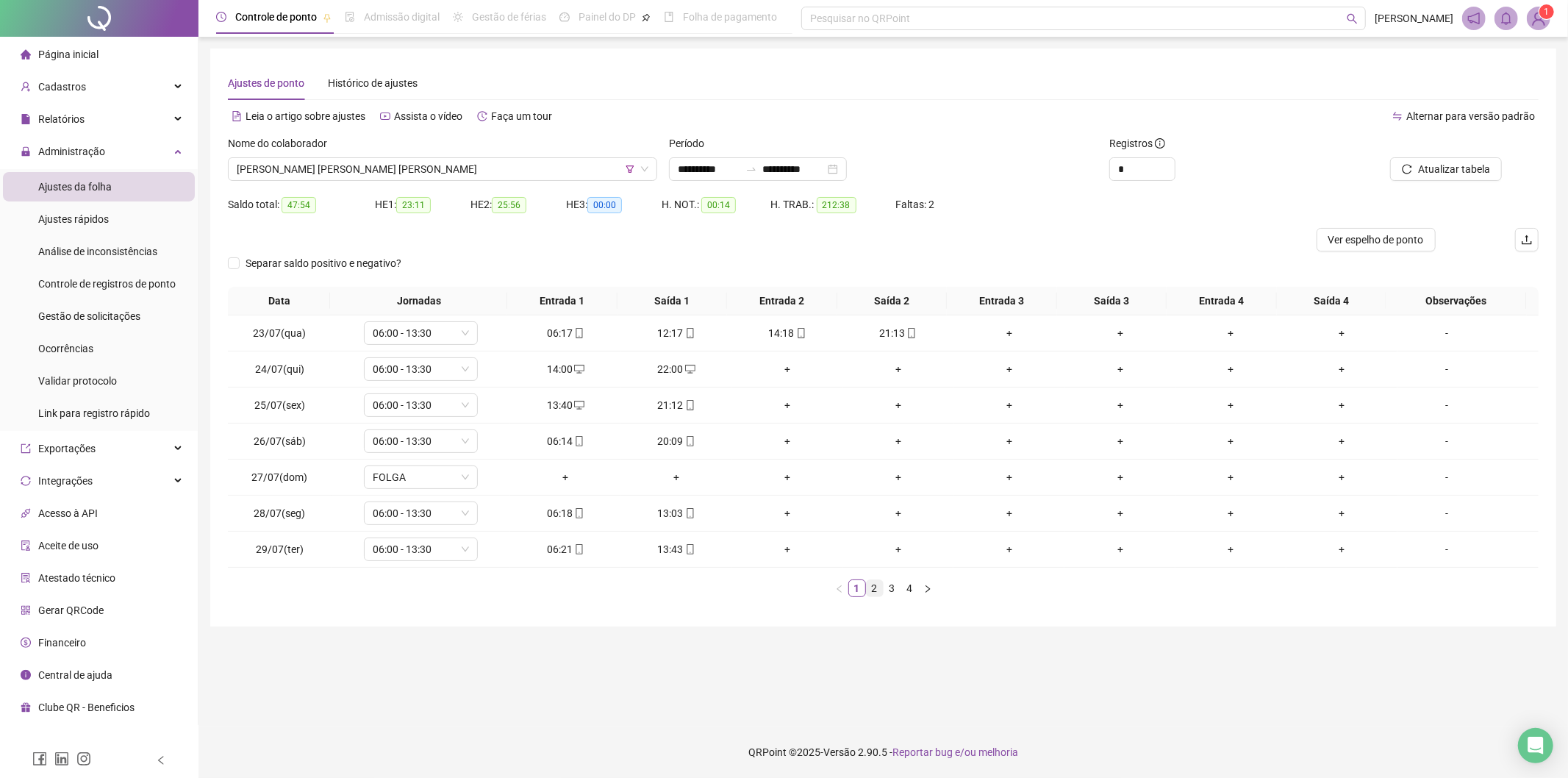
click at [869, 585] on link "2" at bounding box center [874, 588] width 17 height 17
click at [891, 590] on link "3" at bounding box center [892, 588] width 17 height 17
click at [912, 587] on link "4" at bounding box center [910, 588] width 17 height 17
click at [587, 168] on span "[PERSON_NAME] [PERSON_NAME] [PERSON_NAME]" at bounding box center [442, 169] width 411 height 22
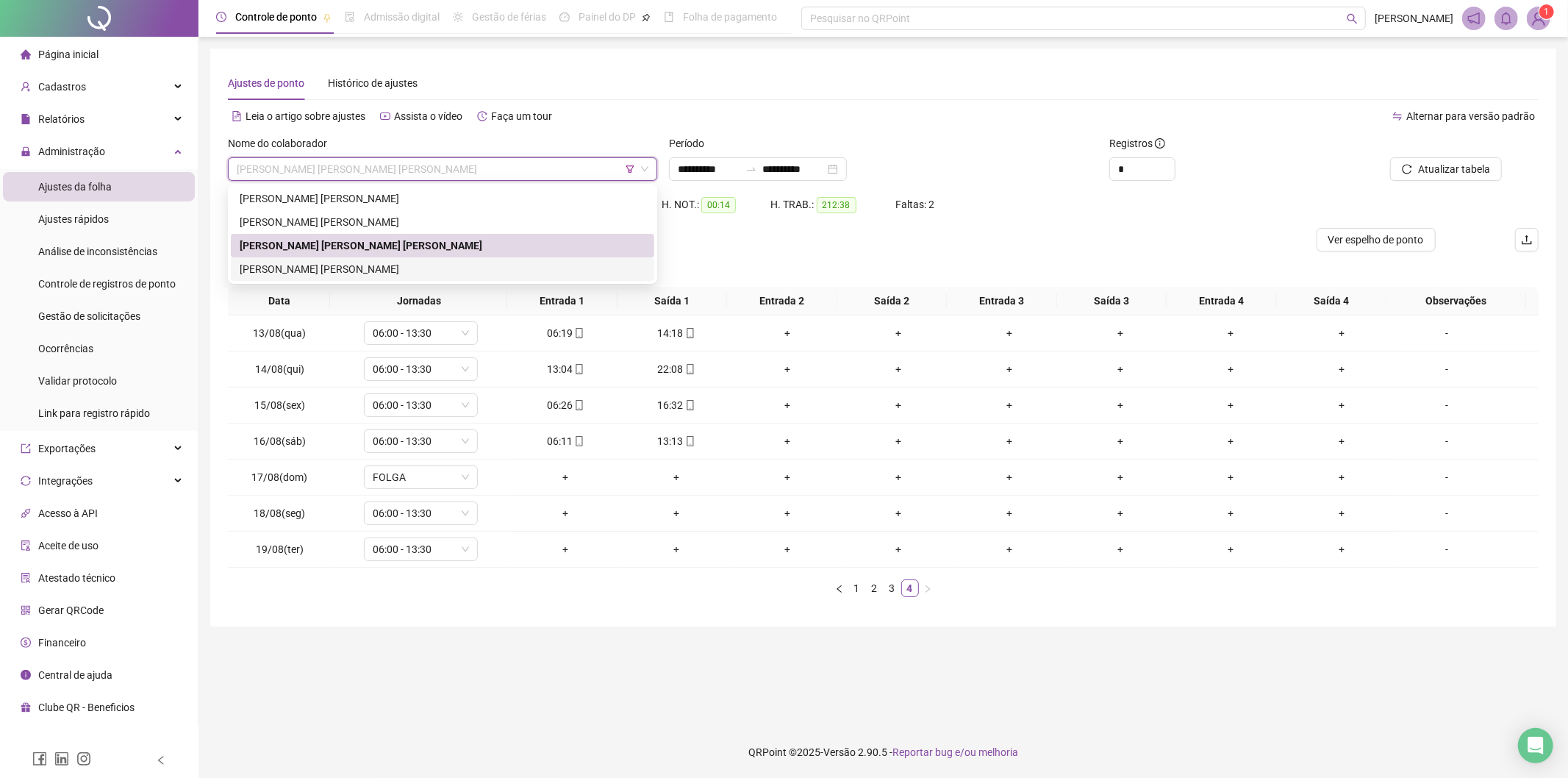
click at [388, 266] on div "[PERSON_NAME] [PERSON_NAME]" at bounding box center [442, 269] width 405 height 17
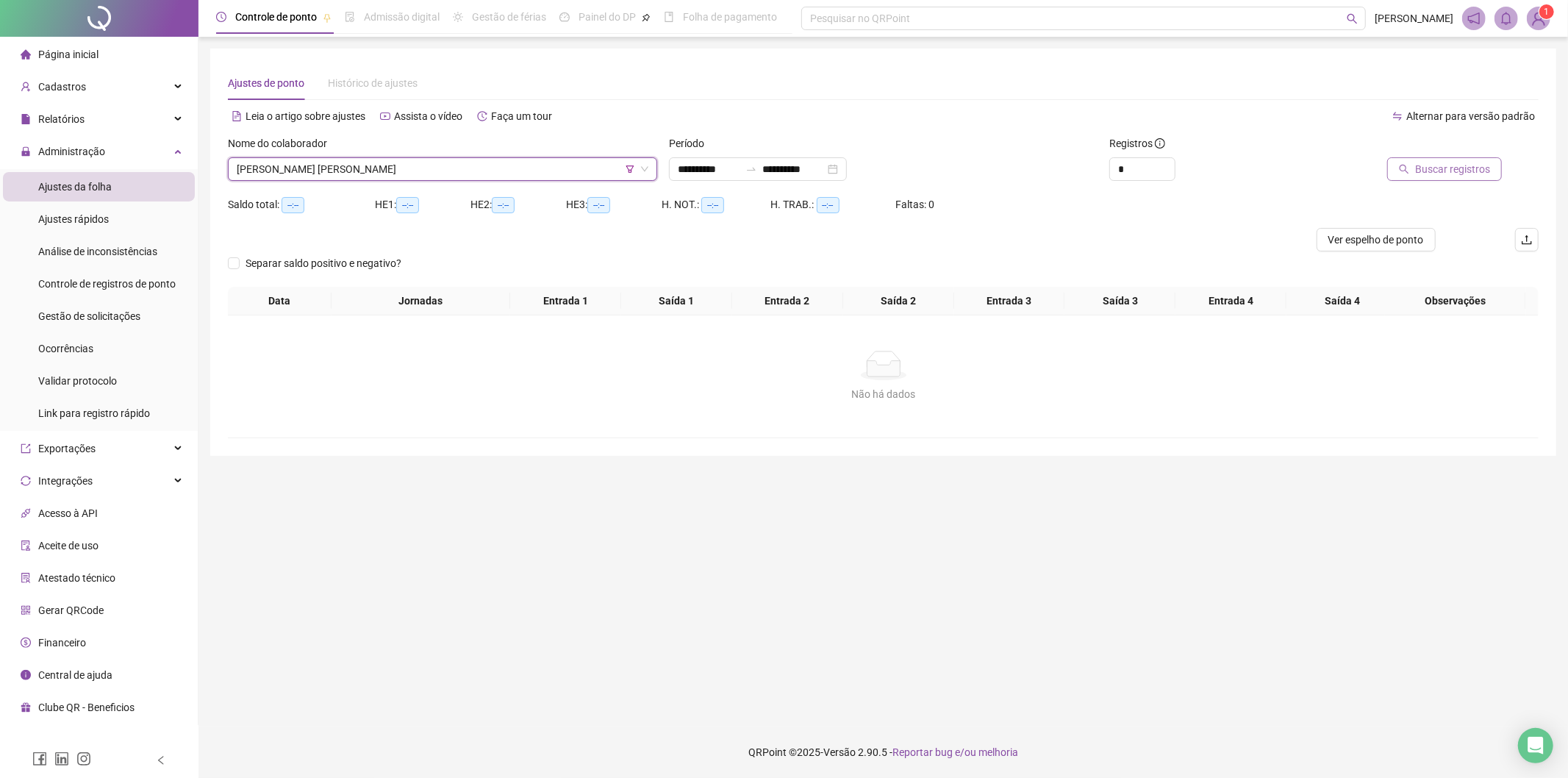
click at [1449, 164] on span "Buscar registros" at bounding box center [1452, 169] width 75 height 17
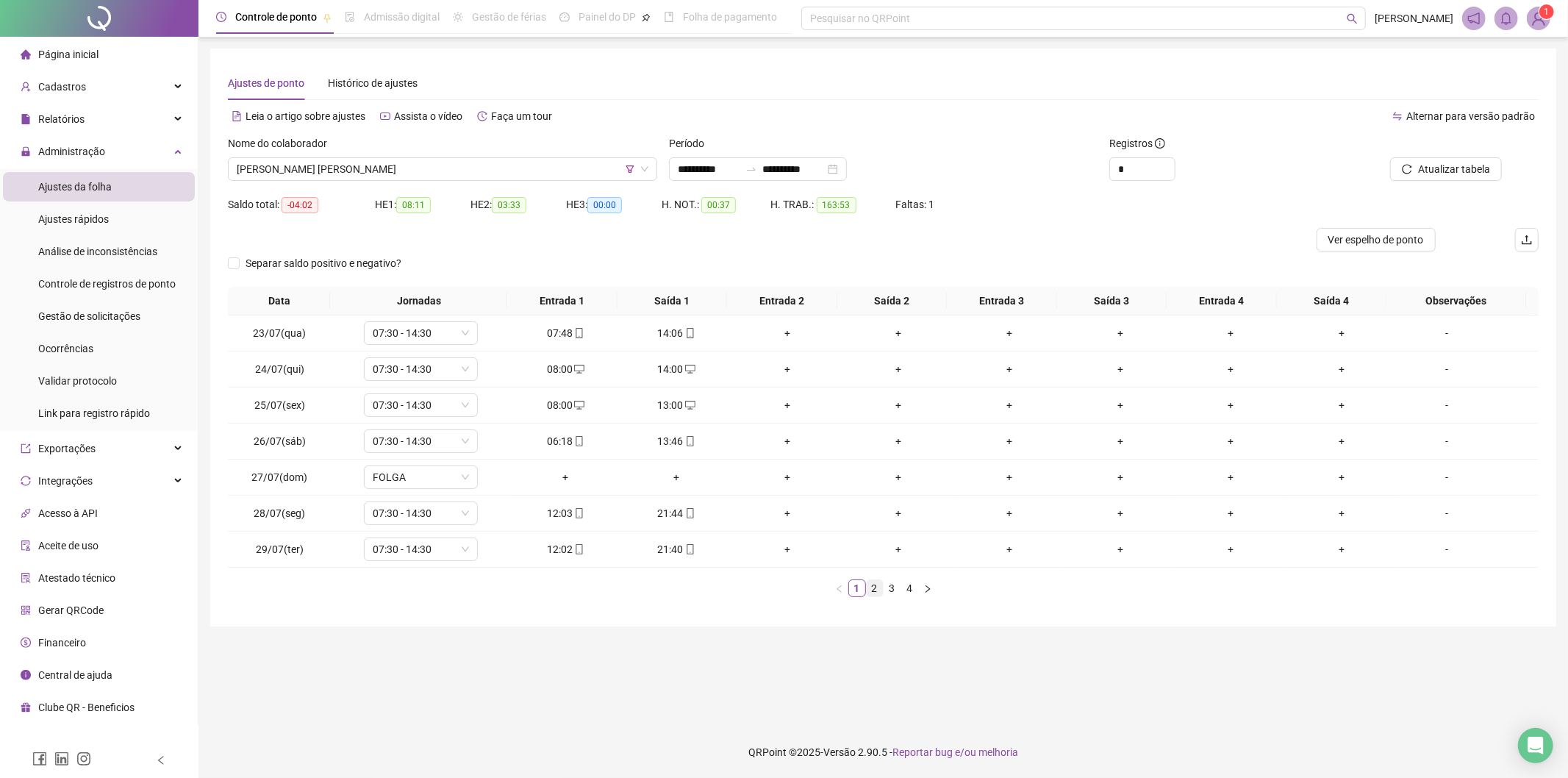
click at [868, 583] on link "2" at bounding box center [874, 588] width 17 height 17
click at [891, 593] on link "3" at bounding box center [892, 588] width 17 height 17
click at [910, 594] on link "4" at bounding box center [910, 588] width 17 height 17
click at [108, 89] on div "Cadastros" at bounding box center [98, 87] width 192 height 29
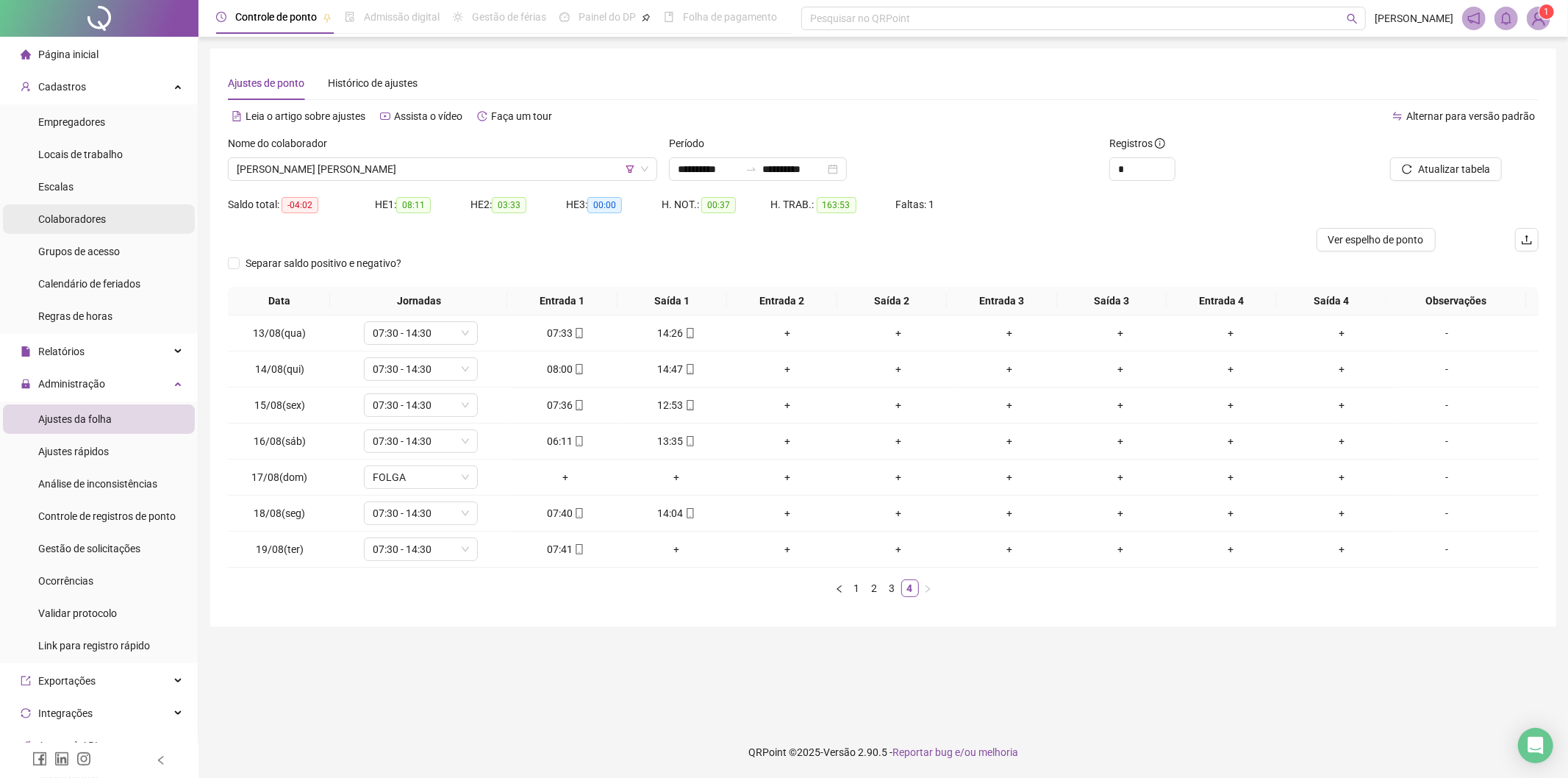
click at [100, 221] on span "Colaboradores" at bounding box center [71, 219] width 67 height 12
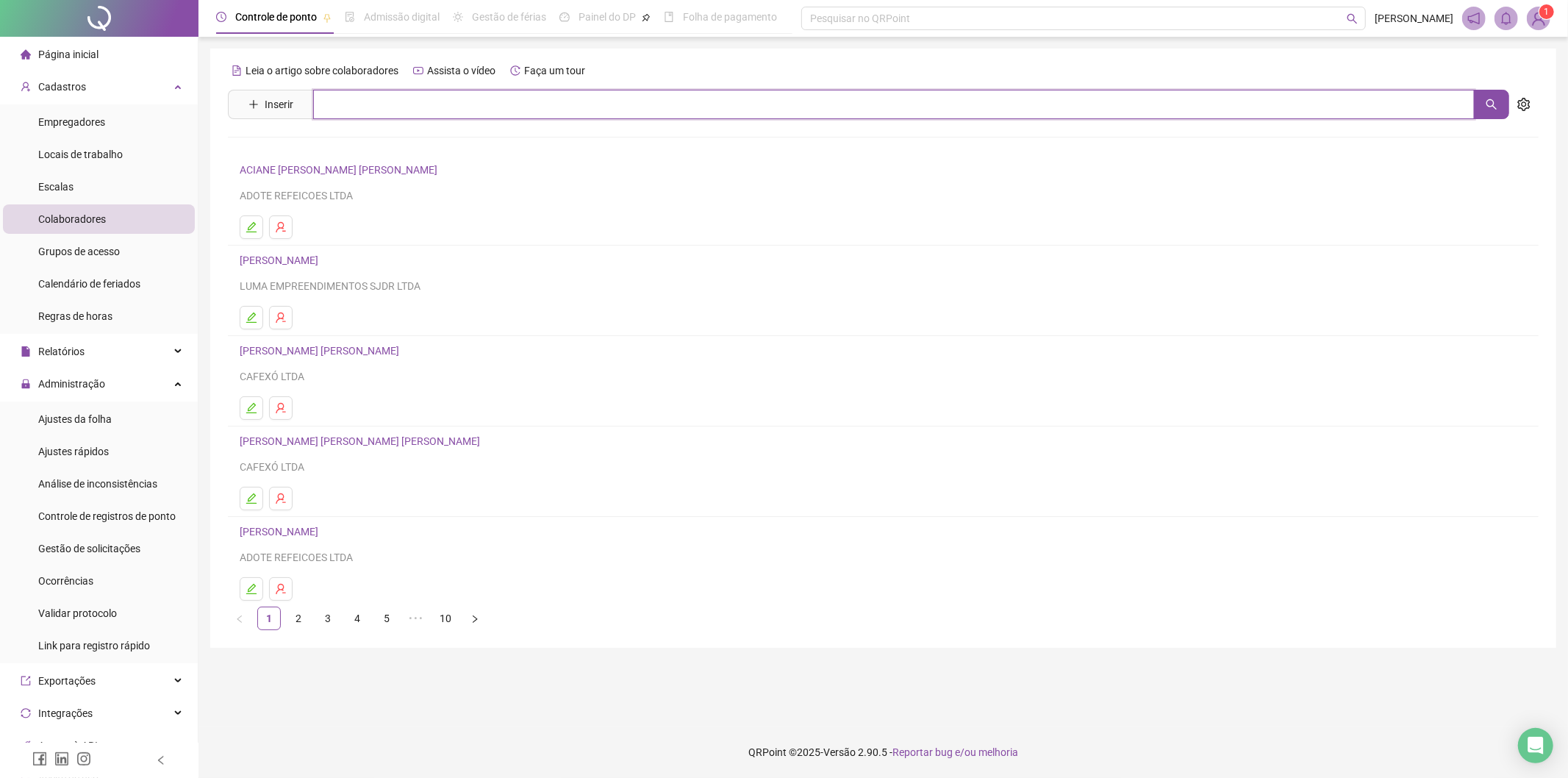
click at [363, 103] on input "text" at bounding box center [894, 104] width 1162 height 29
type input "******"
click at [346, 180] on link "[PERSON_NAME] DE [PERSON_NAME]" at bounding box center [342, 180] width 174 height 12
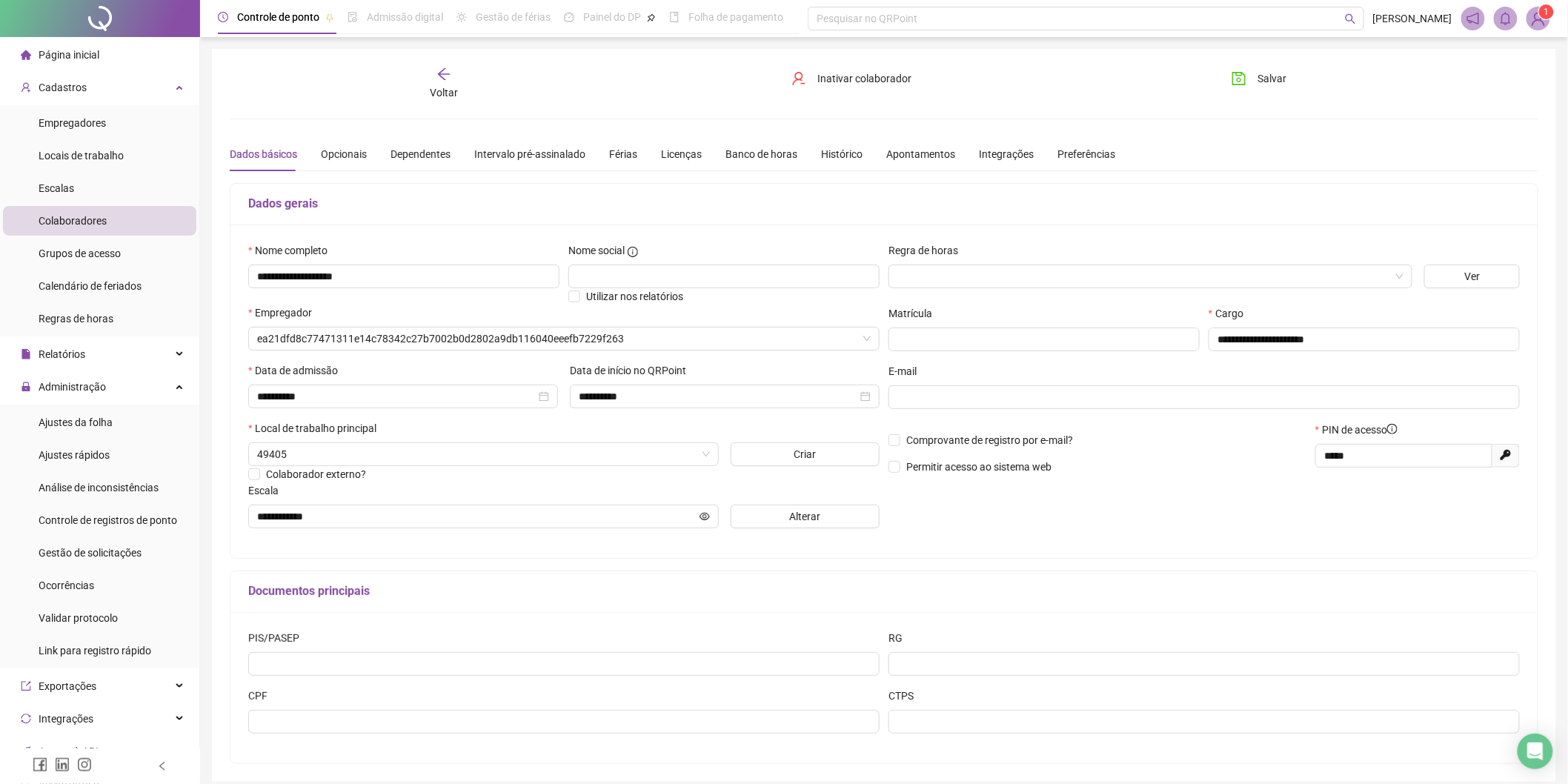
type input "**********"
click at [878, 73] on span "Inativar colaborador" at bounding box center [866, 79] width 94 height 17
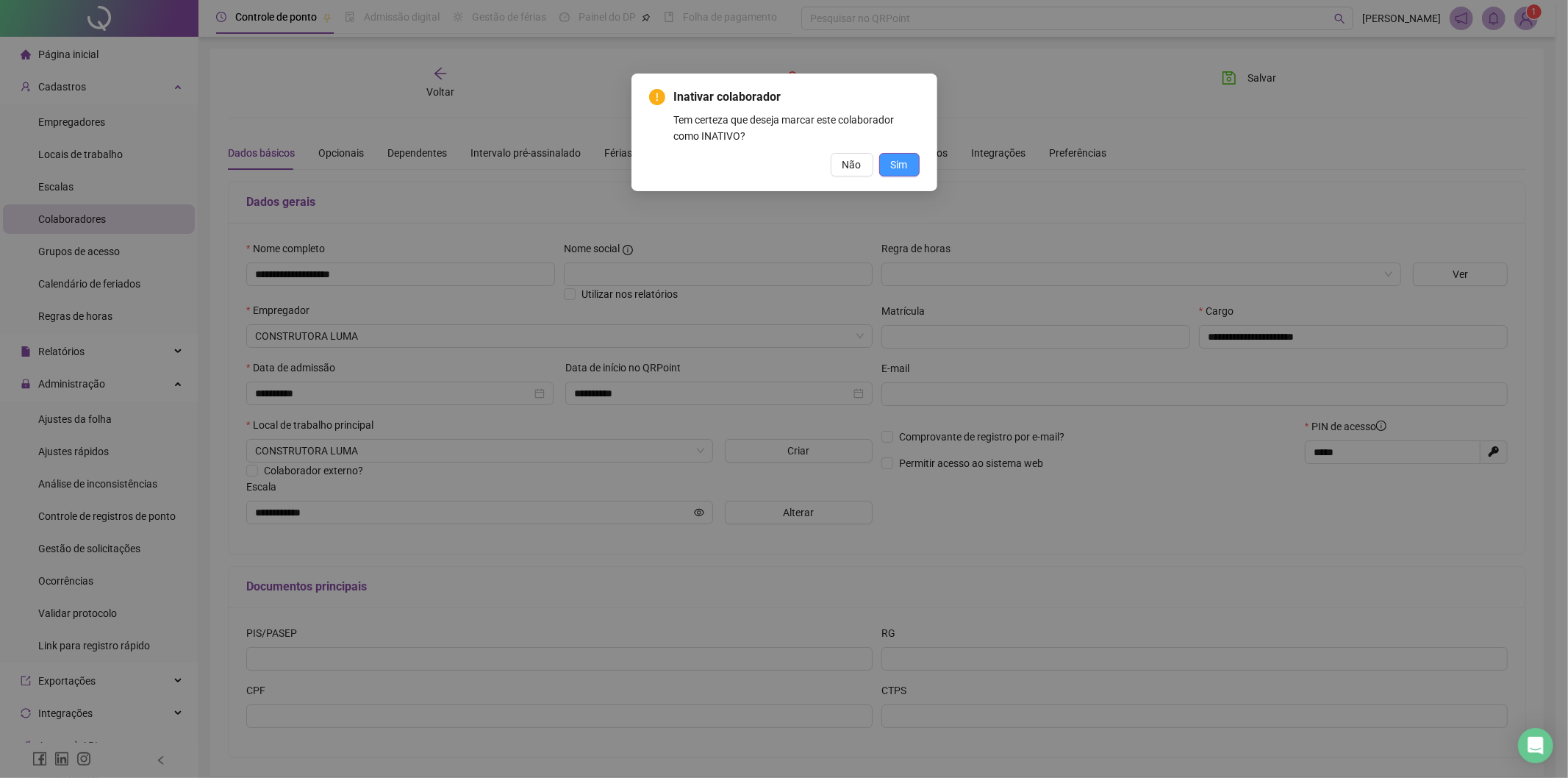
click at [905, 166] on span "Sim" at bounding box center [899, 165] width 17 height 17
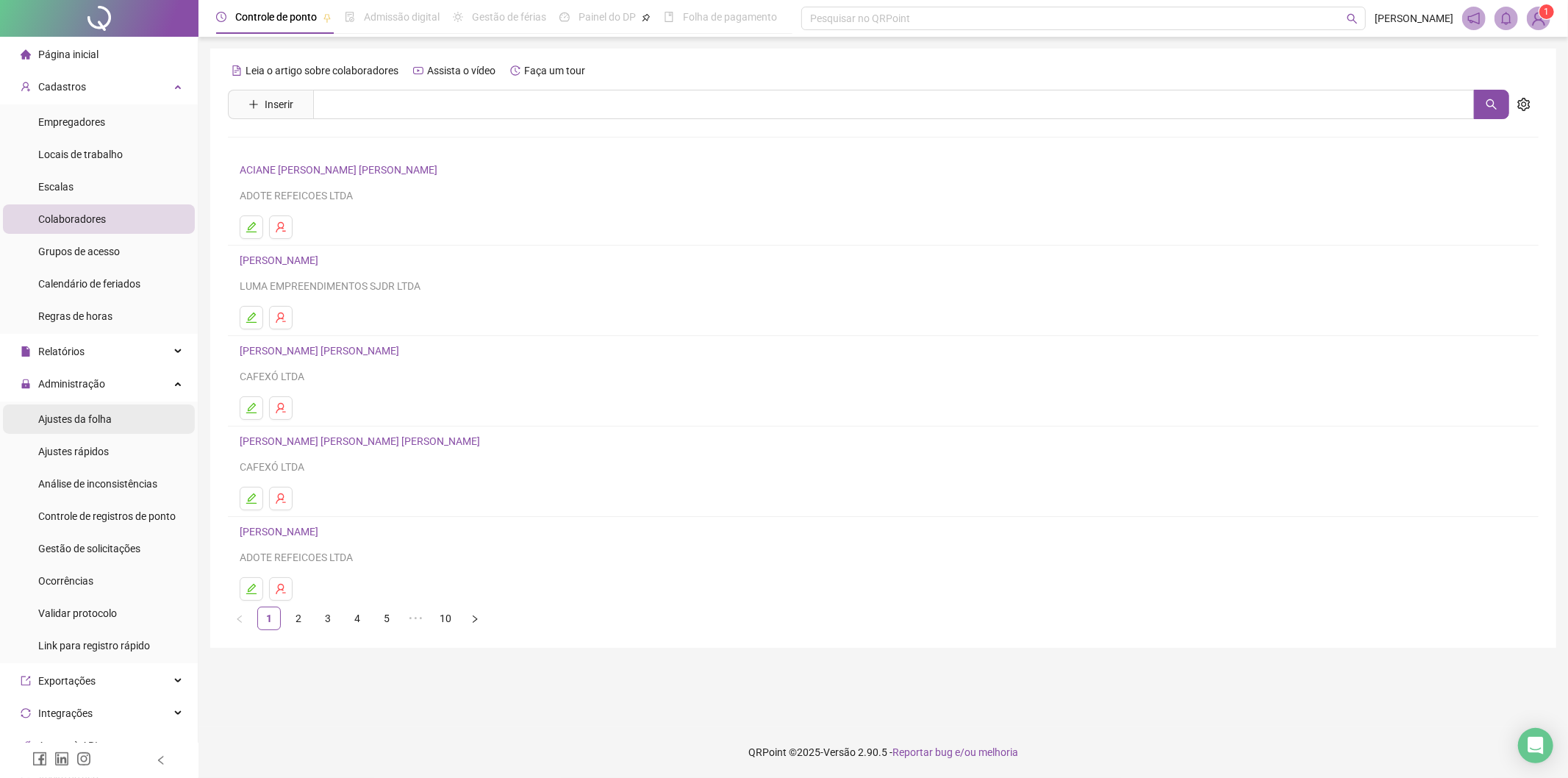
click at [98, 421] on span "Ajustes da folha" at bounding box center [74, 419] width 73 height 12
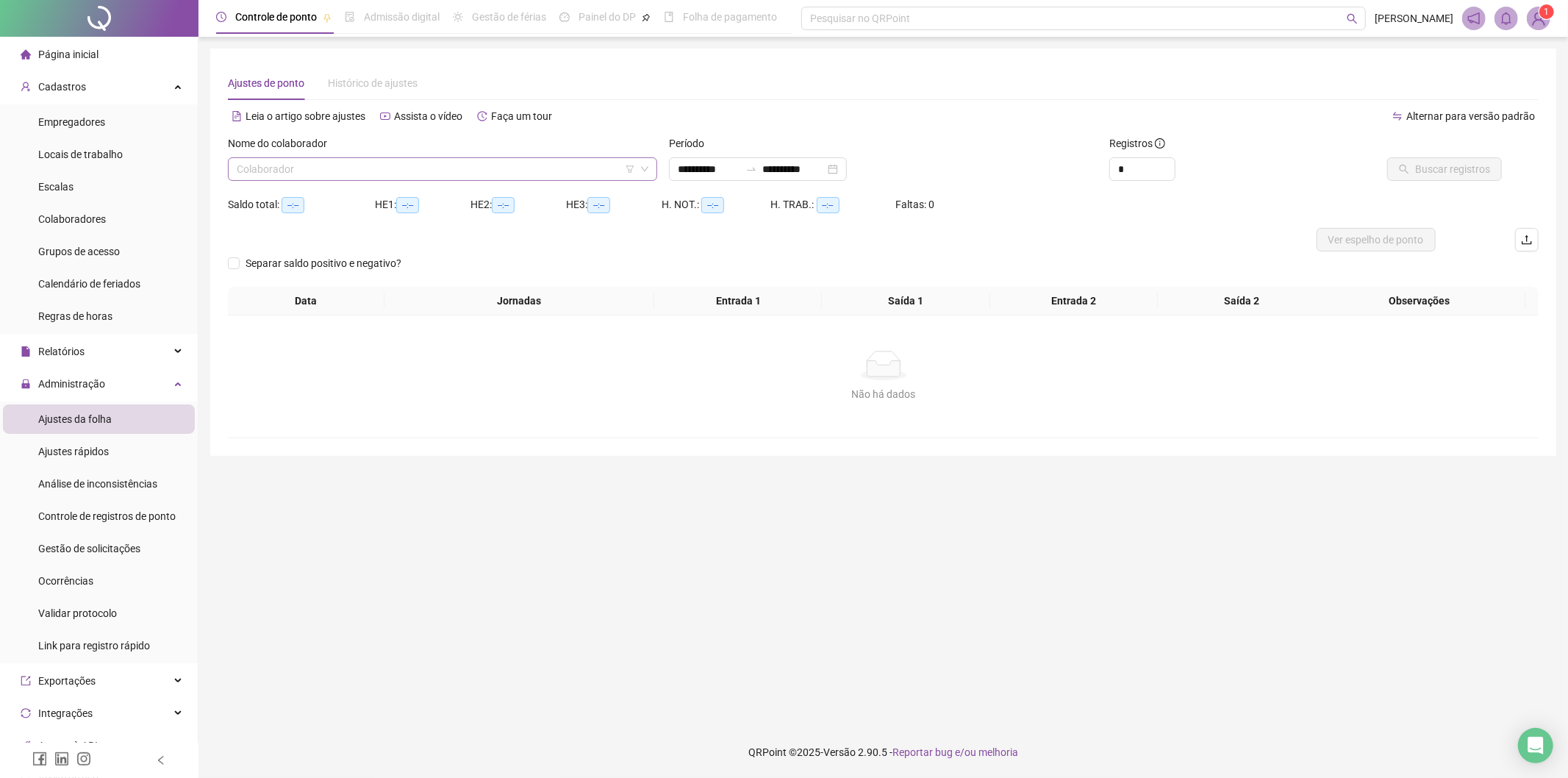
click at [628, 171] on icon "filter" at bounding box center [630, 169] width 9 height 9
click at [655, 110] on input "search" at bounding box center [631, 111] width 156 height 22
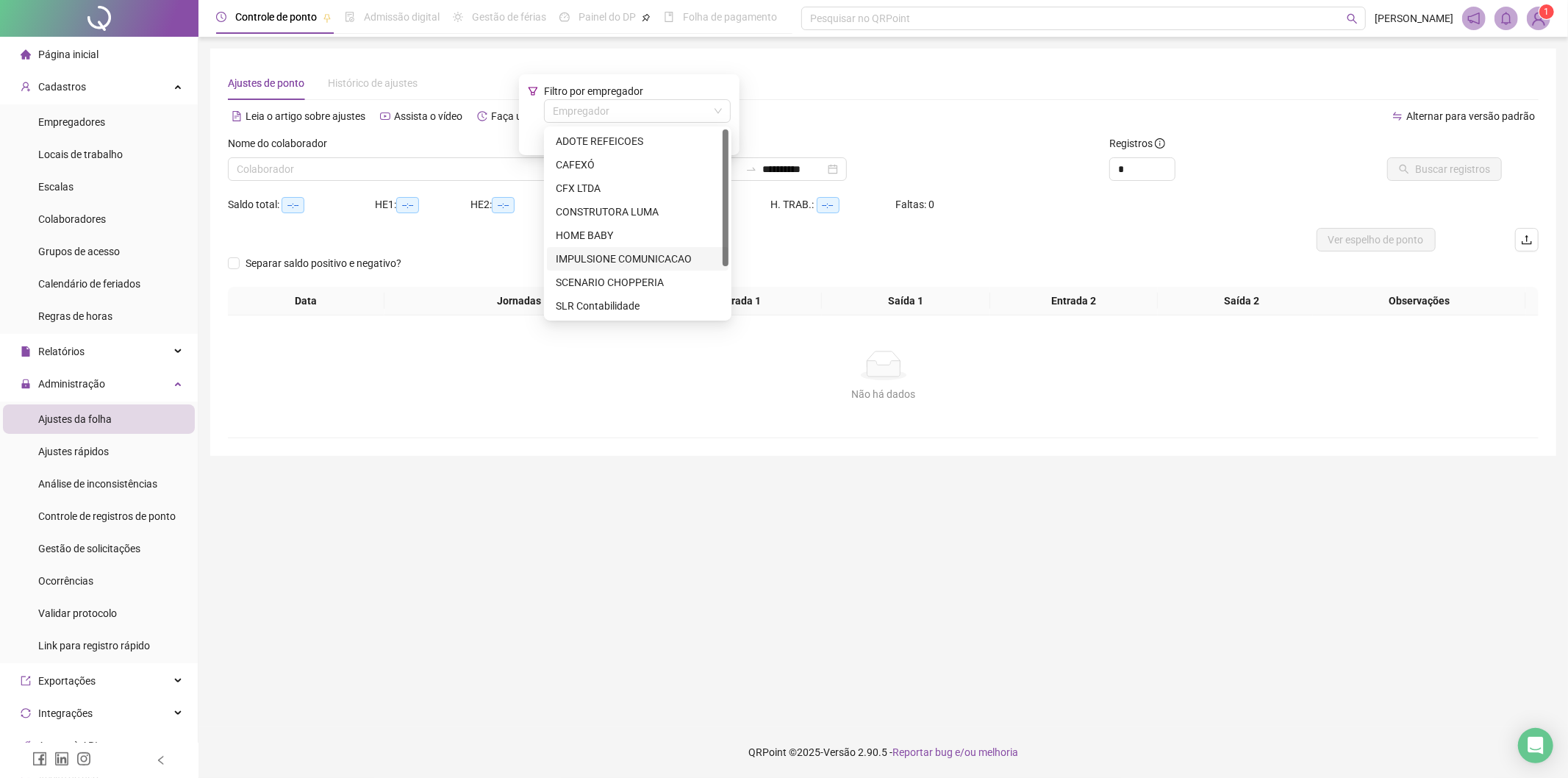
click at [649, 256] on div "IMPULSIONE COMUNICACAO" at bounding box center [637, 258] width 164 height 17
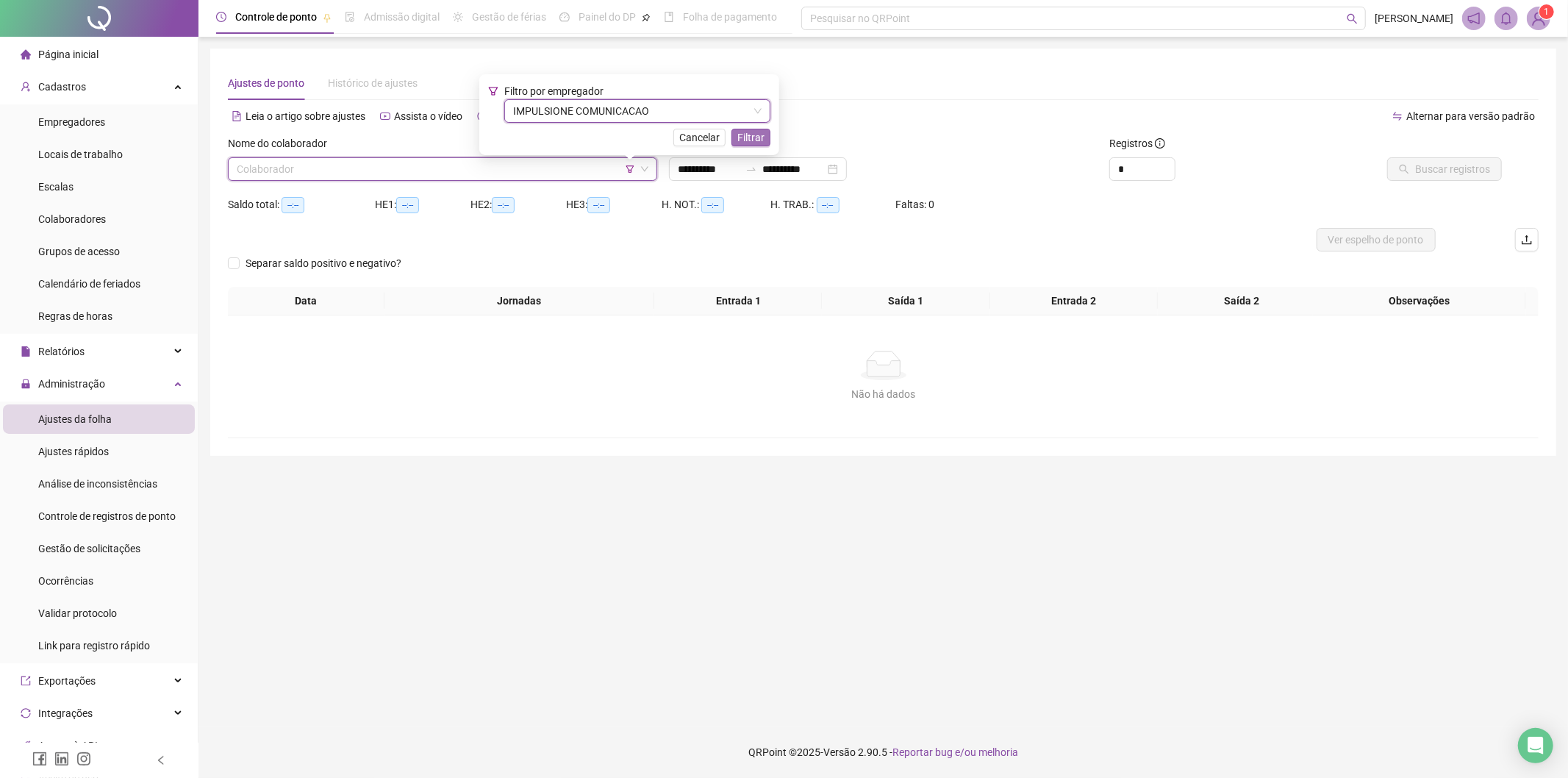
click at [751, 130] on span "Filtrar" at bounding box center [751, 137] width 27 height 17
click at [339, 166] on input "search" at bounding box center [436, 169] width 399 height 22
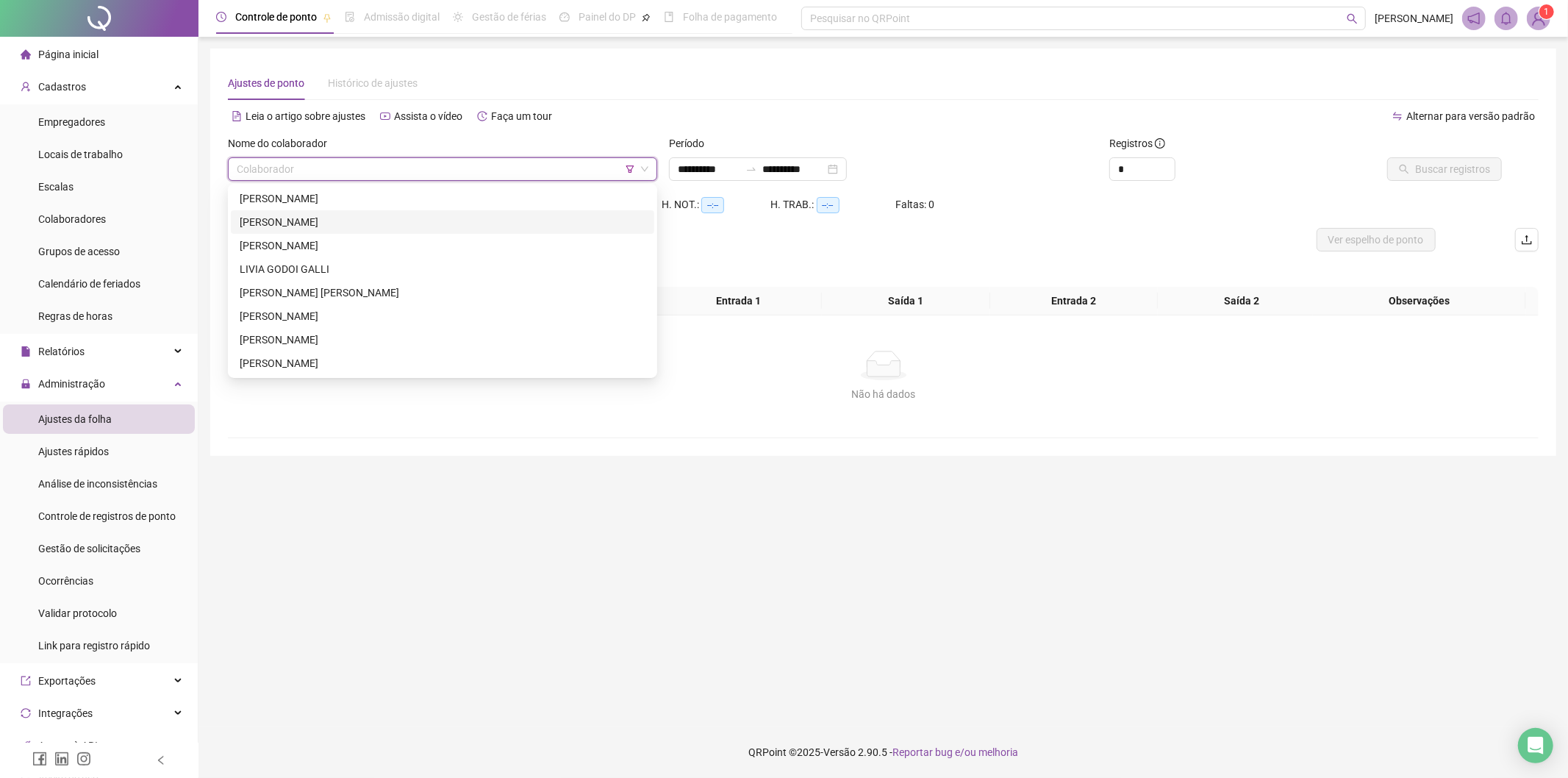
click at [1121, 210] on div "Saldo total: --:-- HE 1: --:-- HE 2: --:-- HE 3: --:-- H. NOT.: --:-- H. TRAB.:…" at bounding box center [883, 211] width 1311 height 35
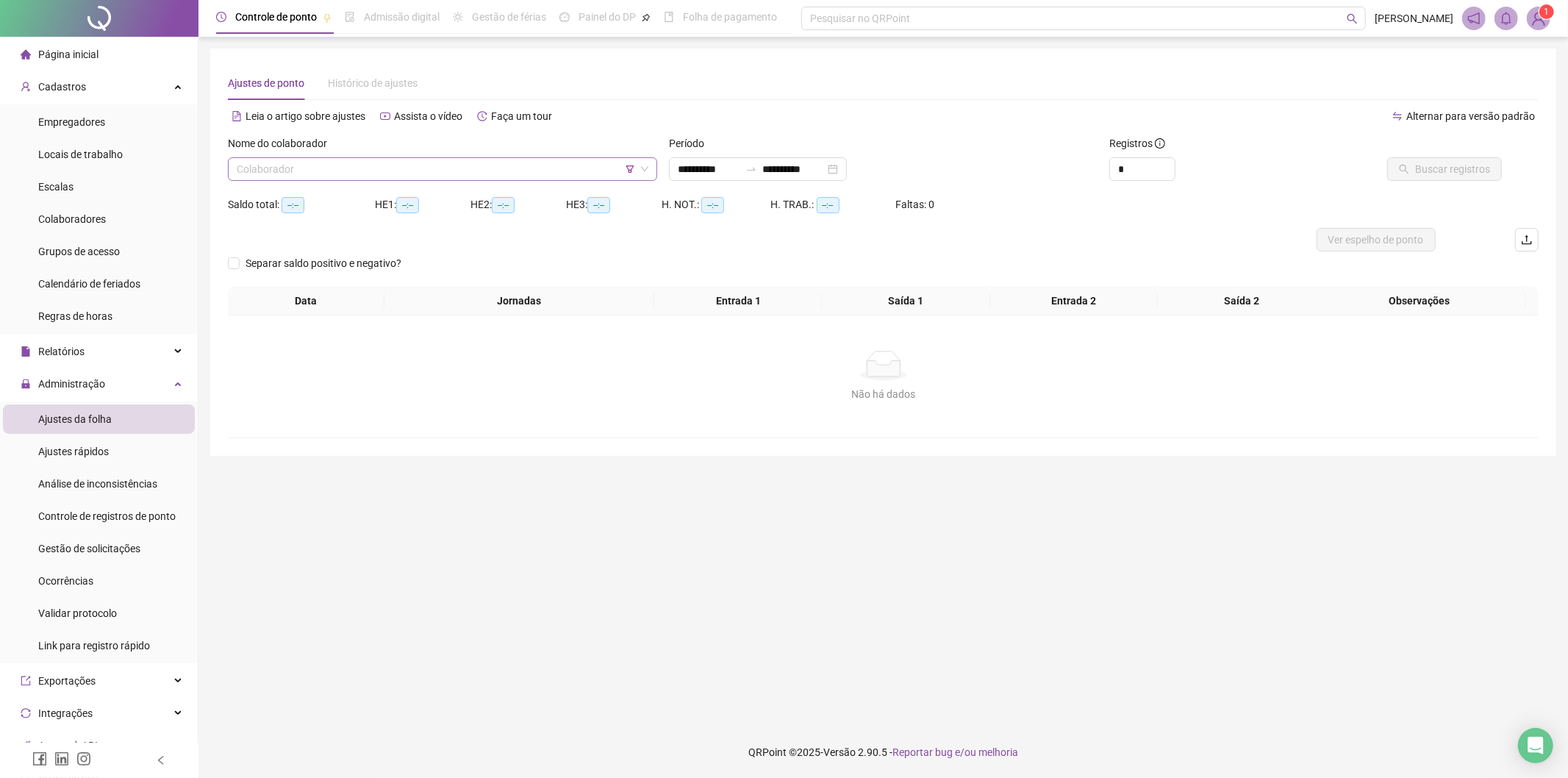
click at [632, 167] on icon "filter" at bounding box center [630, 170] width 8 height 8
click at [623, 92] on div "Filtro por empregador IMPULSIONE COMUNICACAO" at bounding box center [636, 102] width 266 height 40
click at [753, 133] on span "Filtrar" at bounding box center [751, 137] width 27 height 17
click at [520, 164] on input "search" at bounding box center [436, 169] width 399 height 22
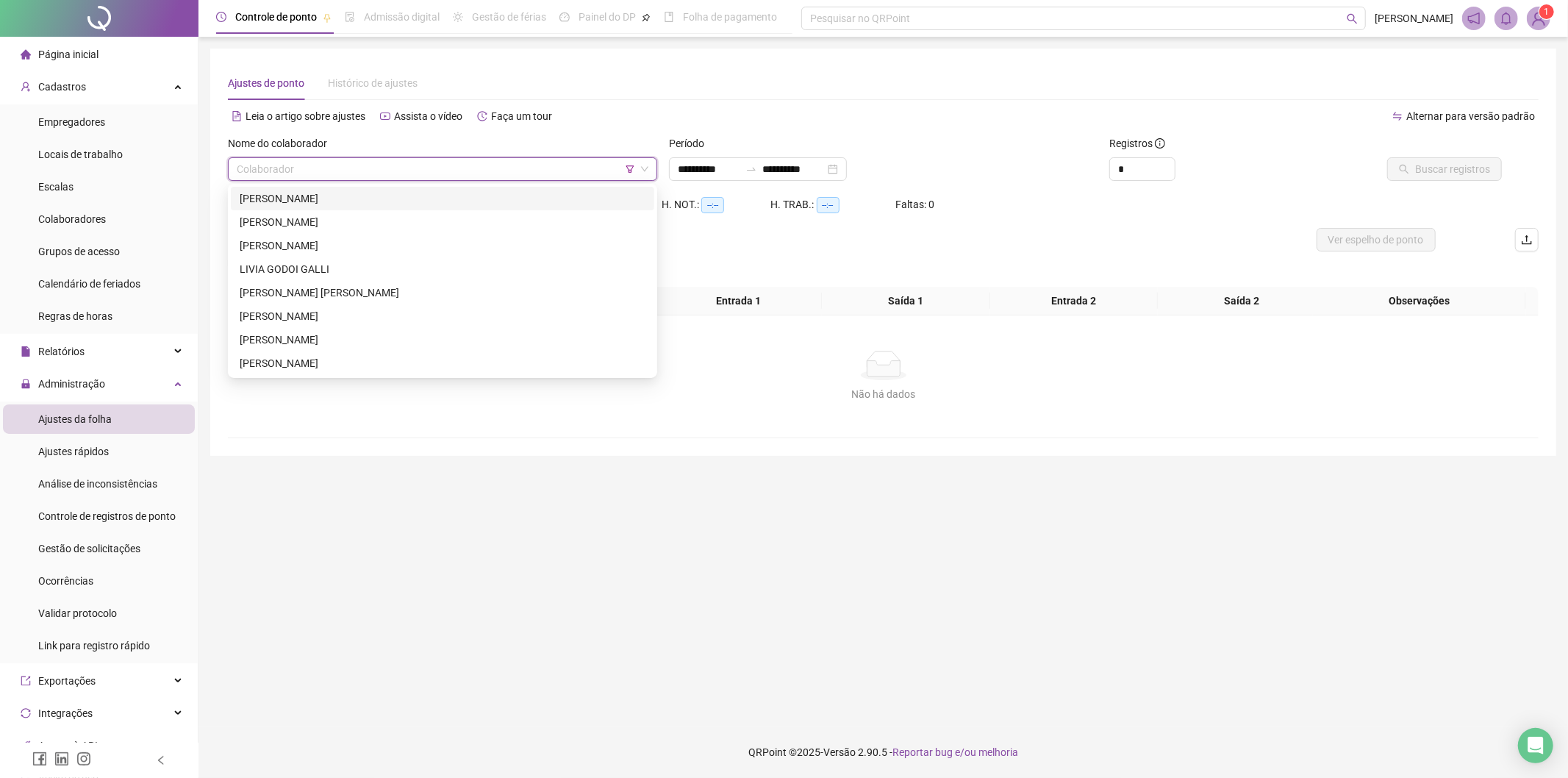
click at [410, 195] on div "[PERSON_NAME]" at bounding box center [442, 198] width 405 height 17
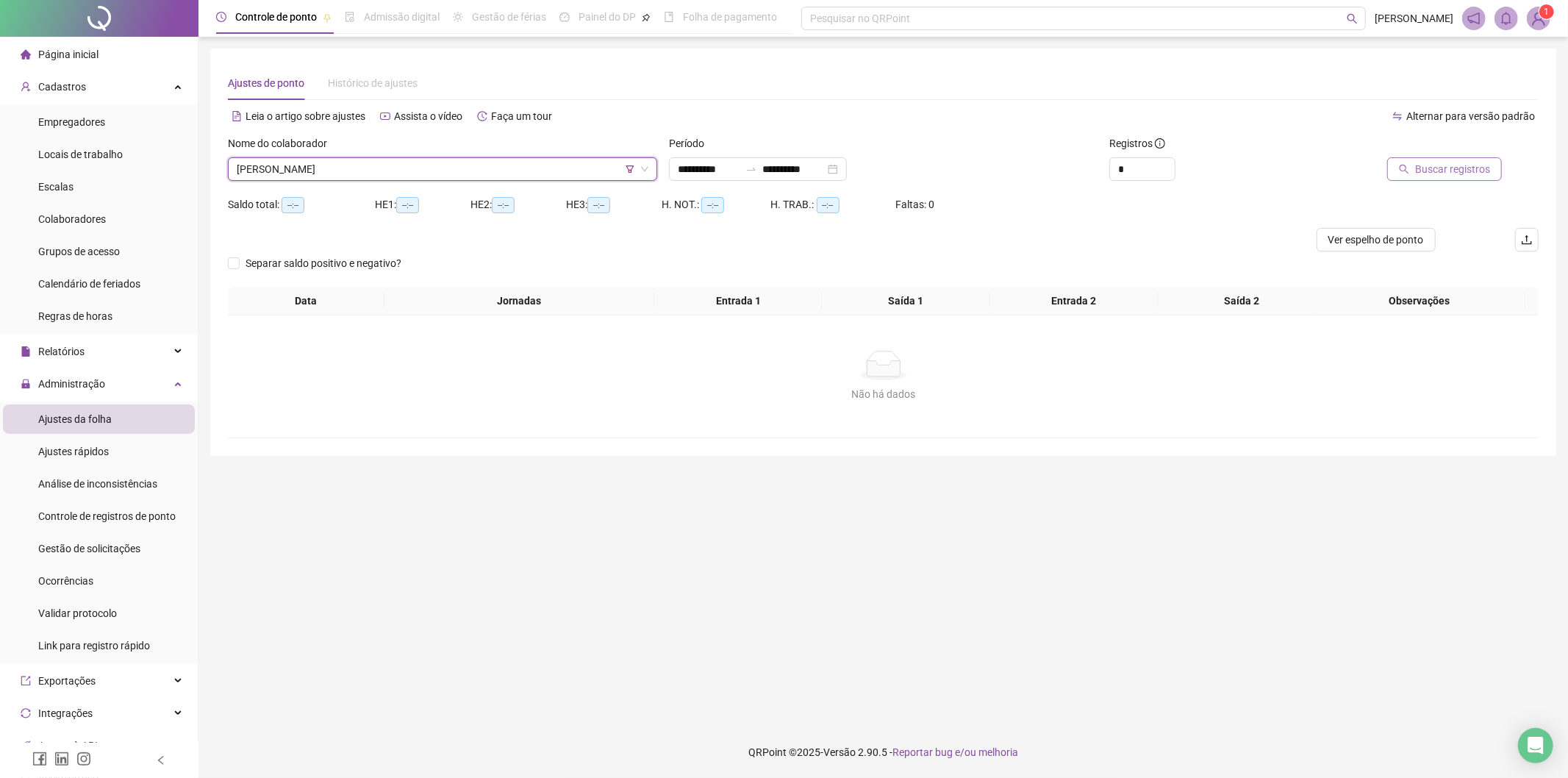
click at [1432, 172] on span "Buscar registros" at bounding box center [1452, 169] width 75 height 17
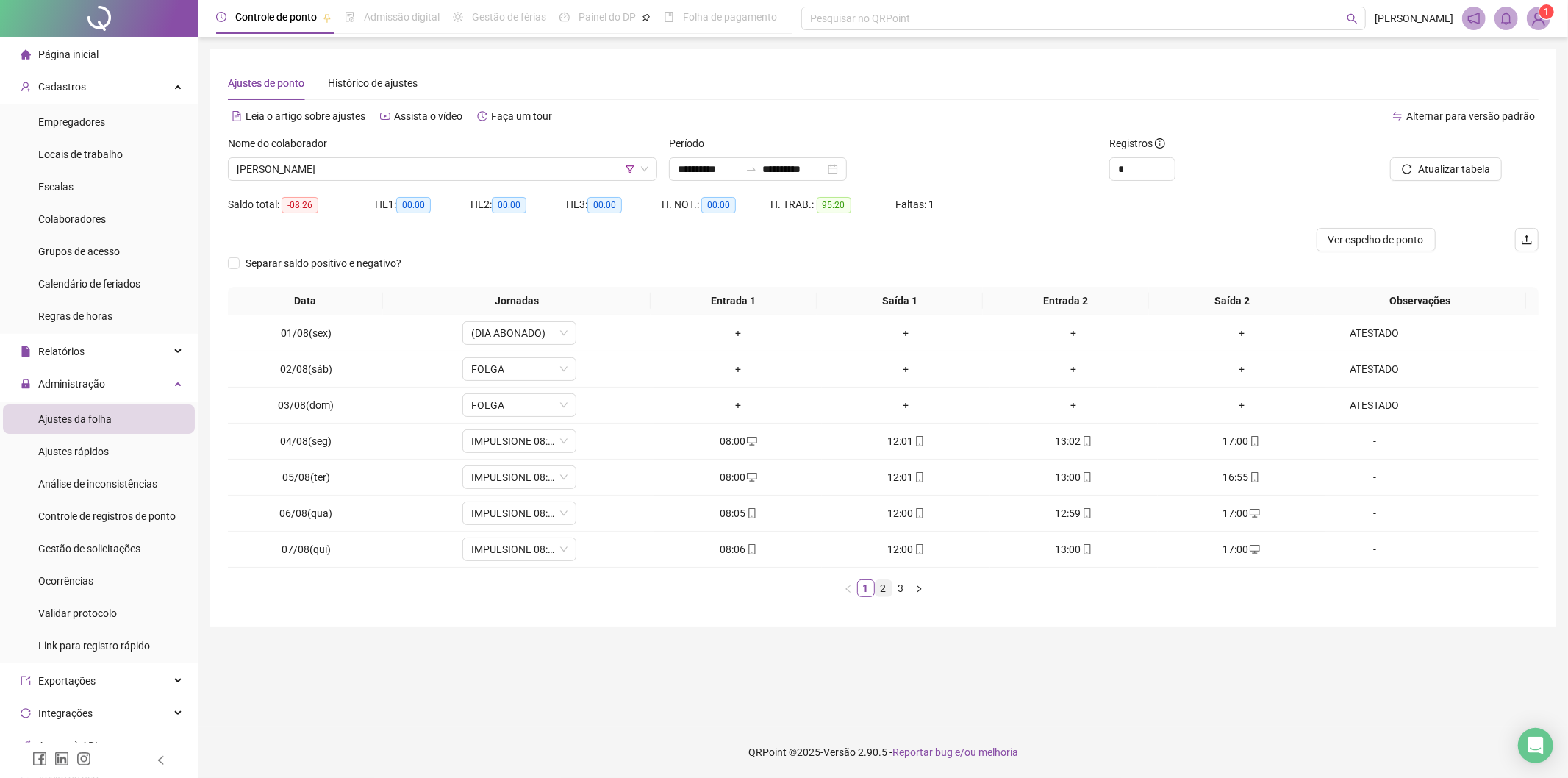
click at [886, 591] on link "2" at bounding box center [883, 588] width 17 height 17
click at [901, 593] on link "3" at bounding box center [901, 588] width 17 height 17
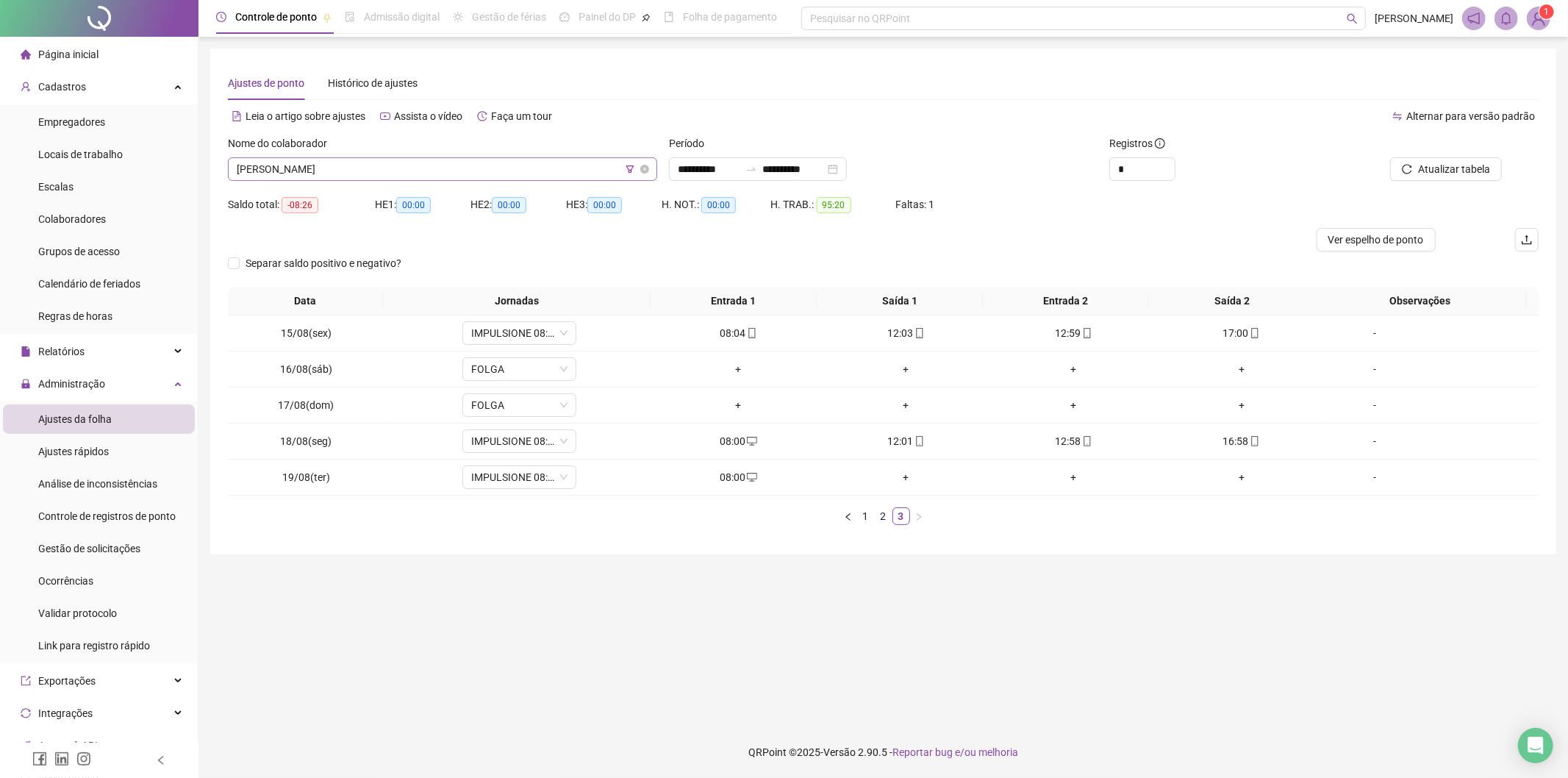
click at [413, 172] on span "[PERSON_NAME]" at bounding box center [442, 169] width 411 height 22
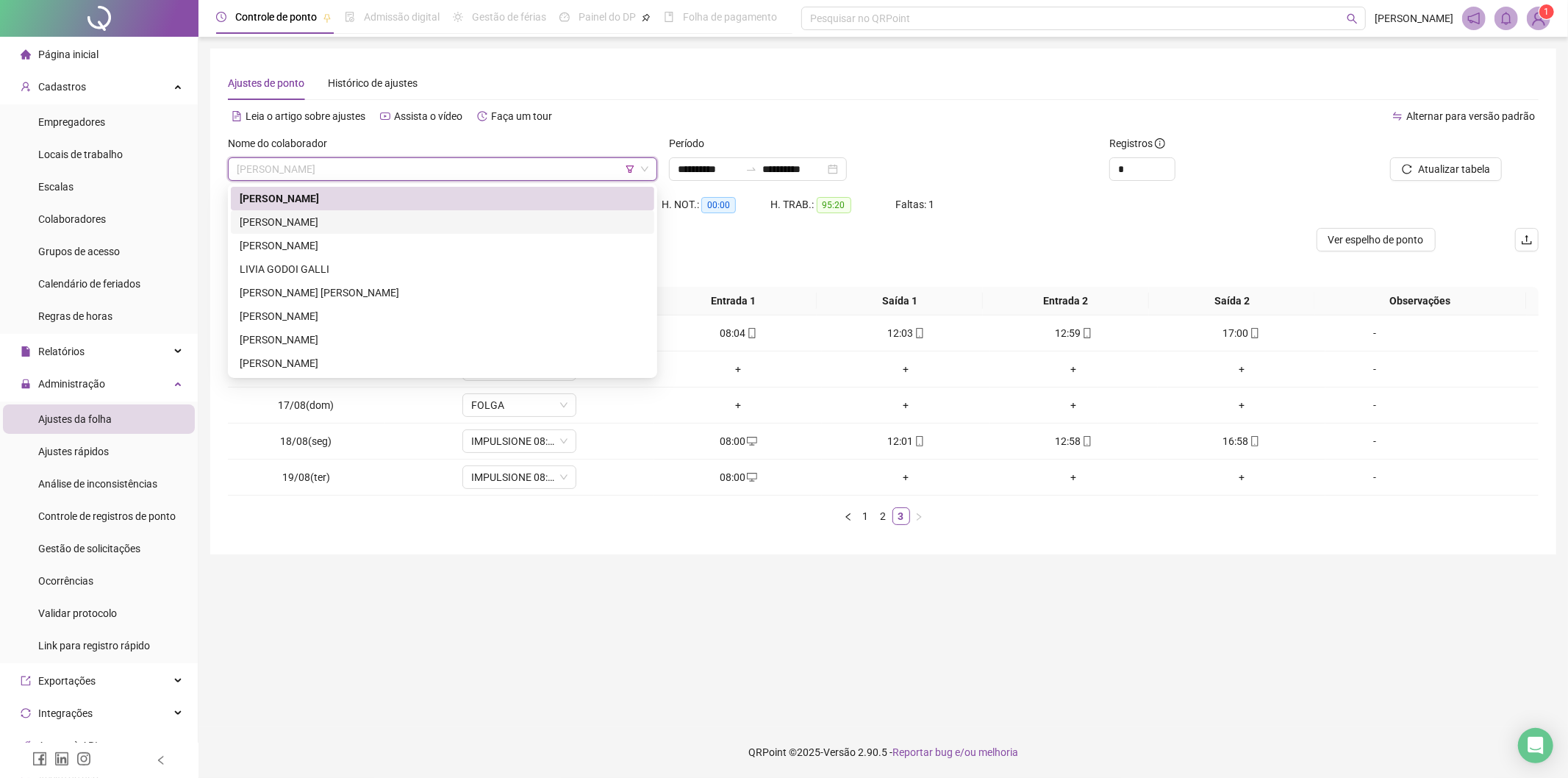
drag, startPoint x: 350, startPoint y: 217, endPoint x: 522, endPoint y: 215, distance: 172.0
click at [355, 217] on div "[PERSON_NAME]" at bounding box center [442, 222] width 405 height 17
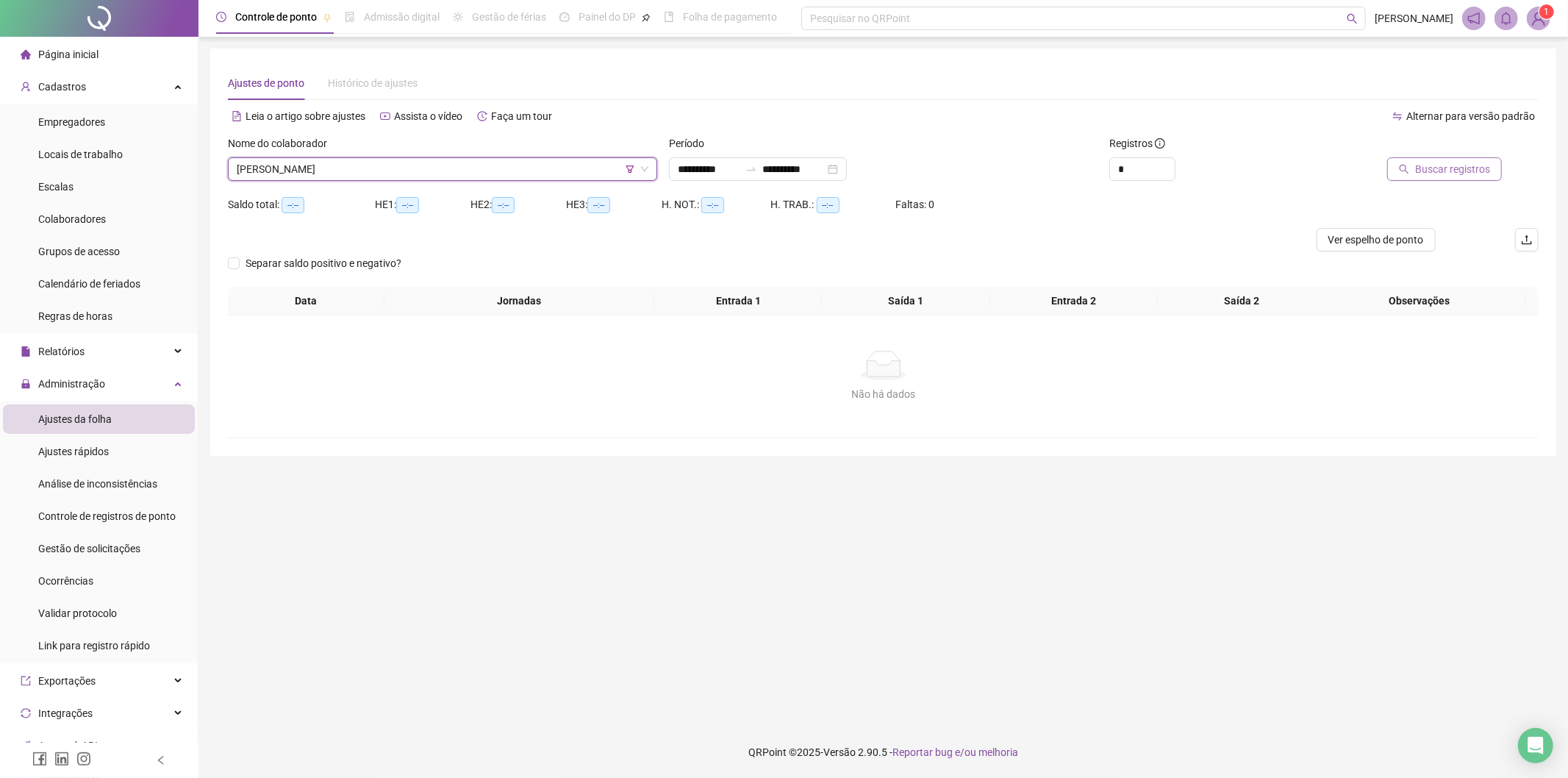
click at [1497, 166] on button "Buscar registros" at bounding box center [1444, 169] width 115 height 23
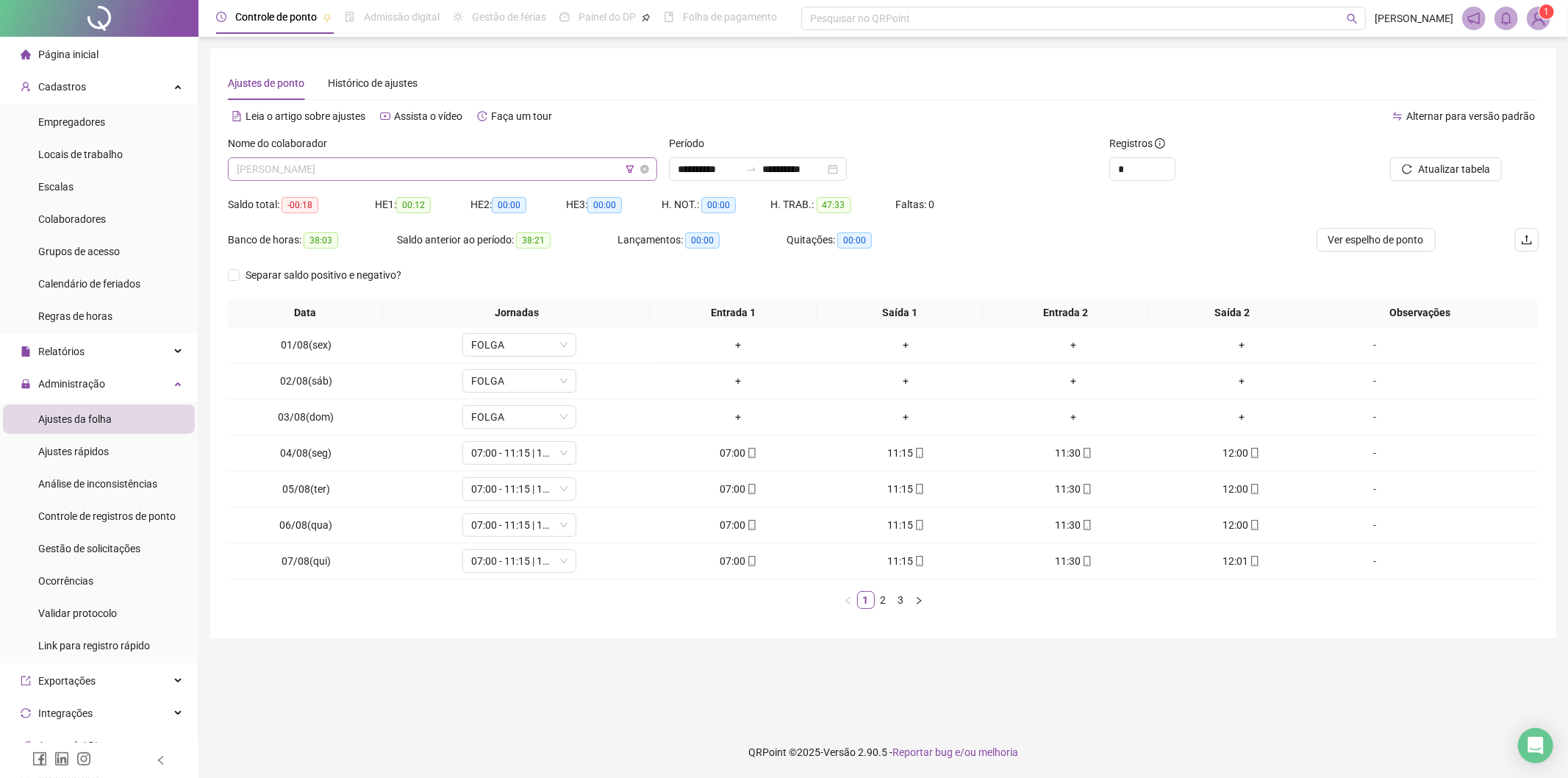
click at [535, 173] on span "[PERSON_NAME]" at bounding box center [442, 169] width 411 height 22
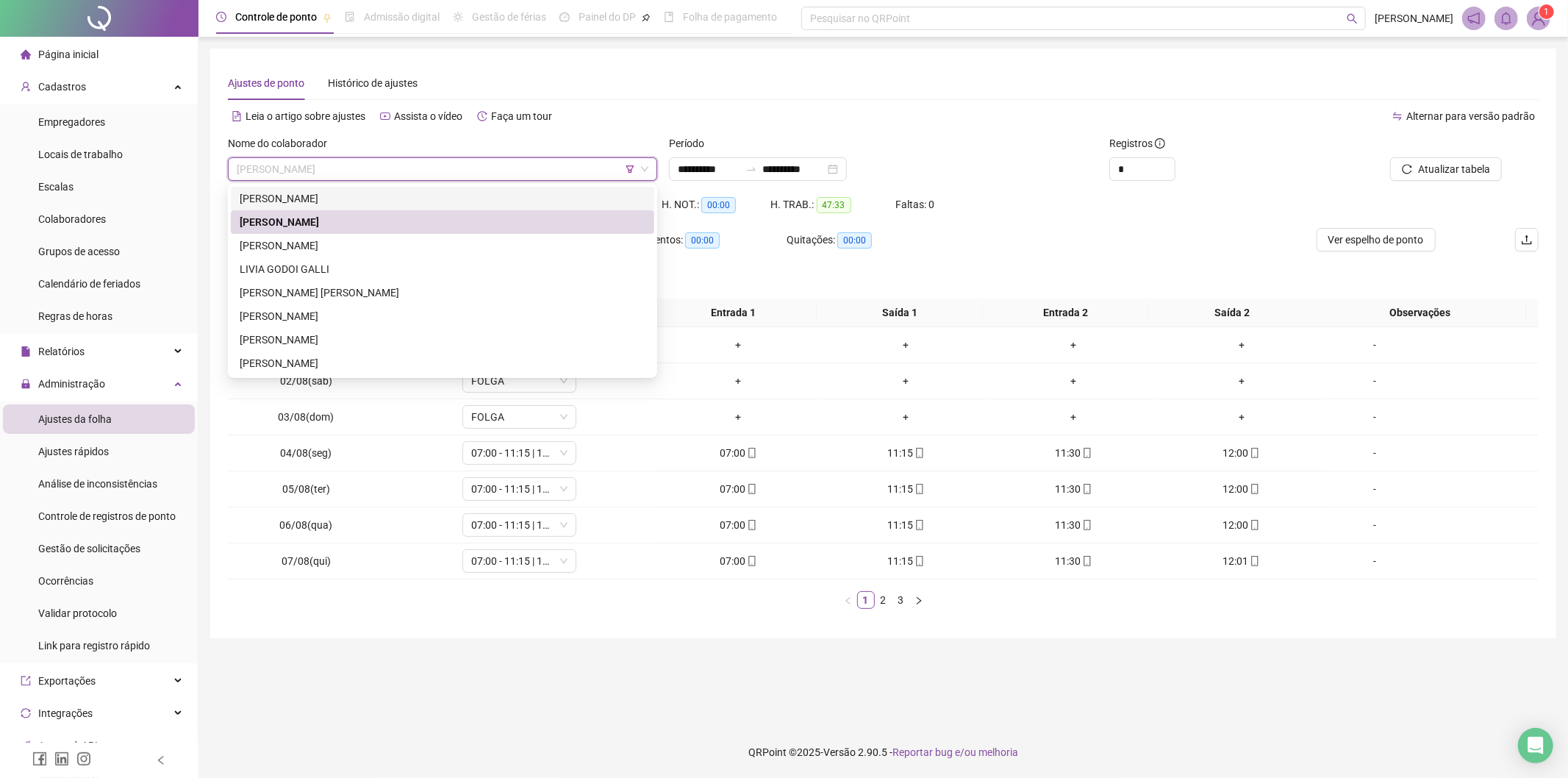
drag, startPoint x: 373, startPoint y: 197, endPoint x: 960, endPoint y: 197, distance: 587.0
click at [375, 197] on div "[PERSON_NAME]" at bounding box center [442, 198] width 405 height 17
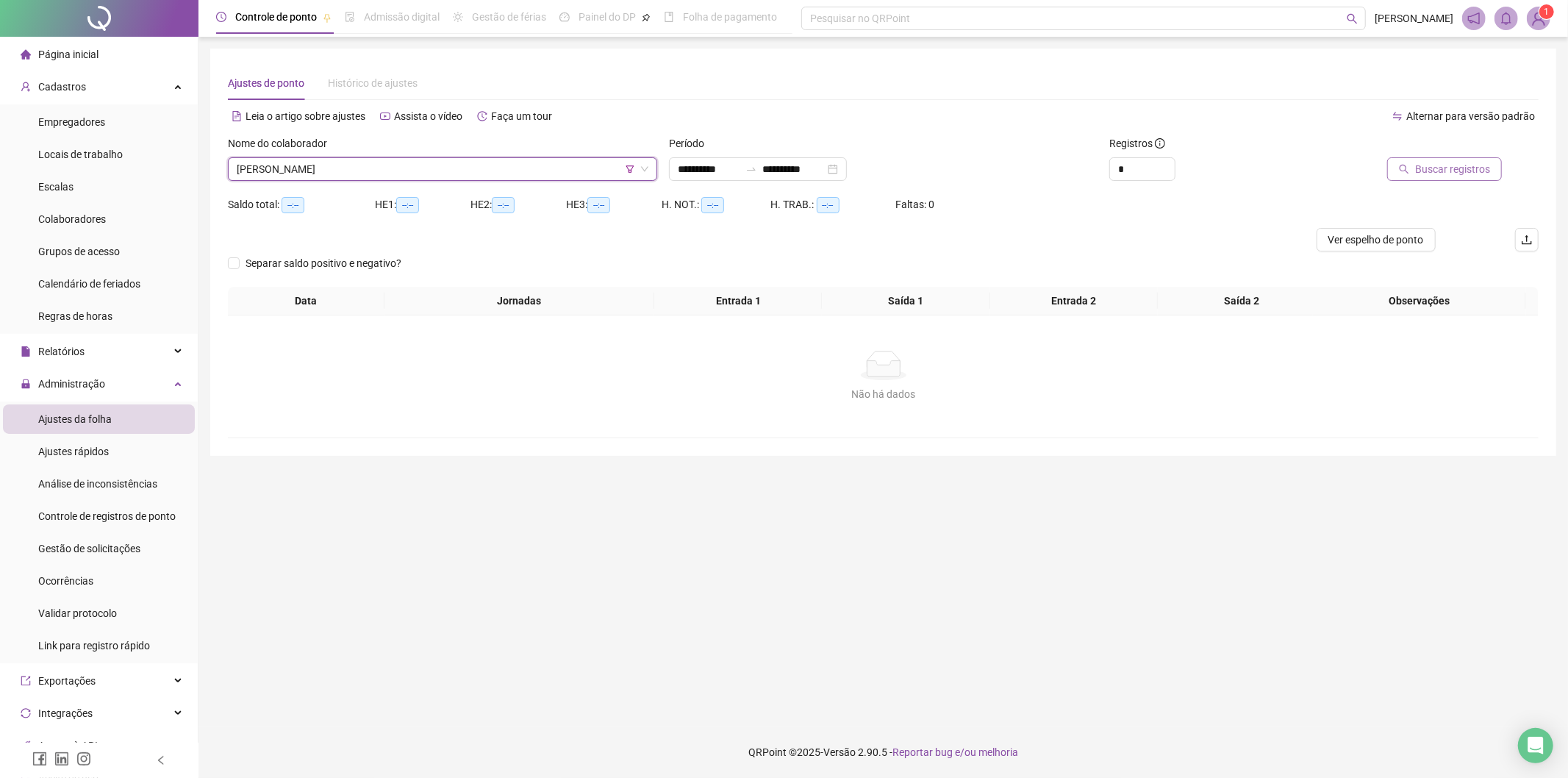
click at [1428, 172] on span "Buscar registros" at bounding box center [1452, 169] width 75 height 17
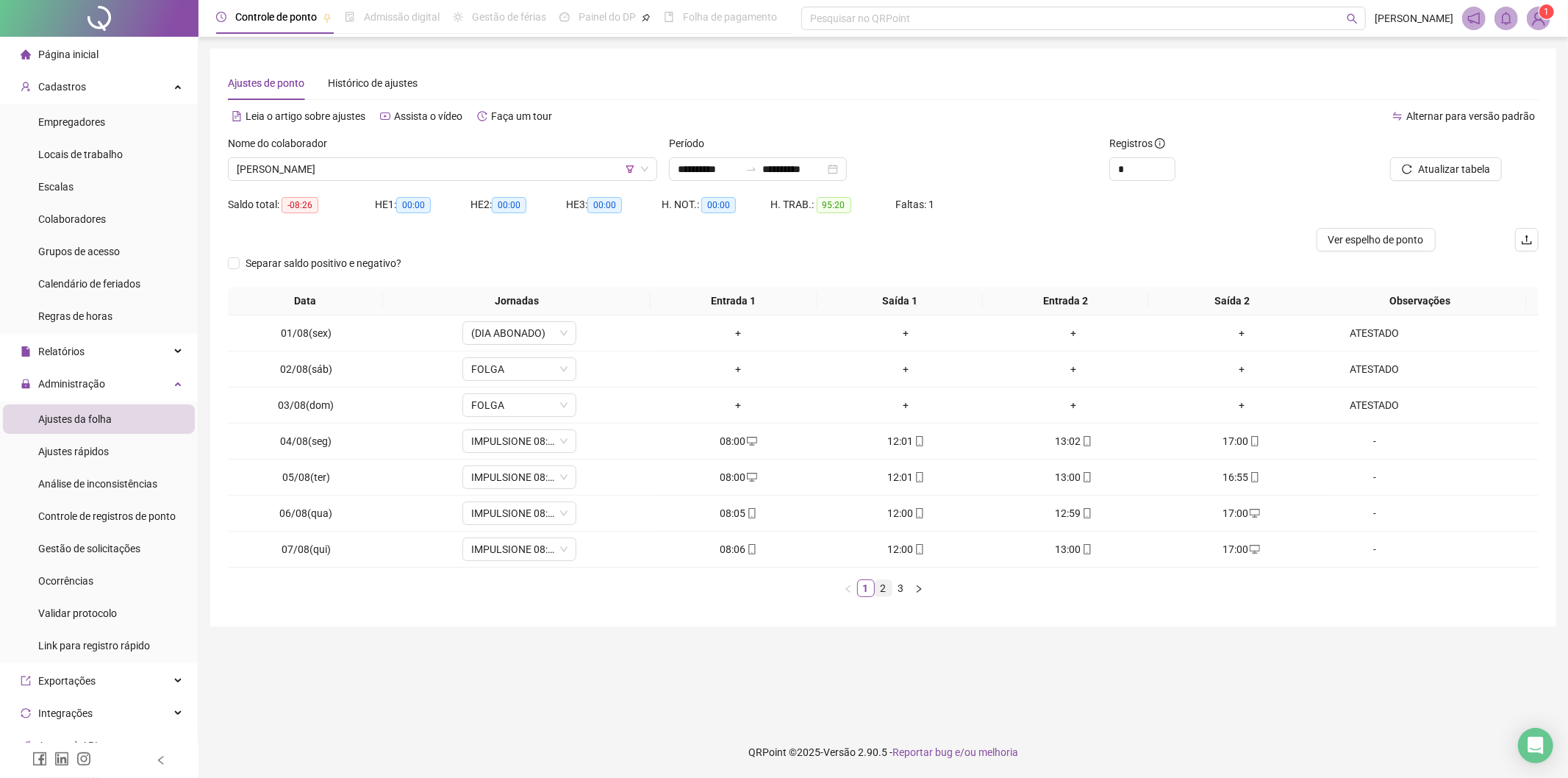
click at [891, 589] on link "2" at bounding box center [883, 588] width 17 height 17
click at [907, 589] on link "3" at bounding box center [901, 588] width 17 height 17
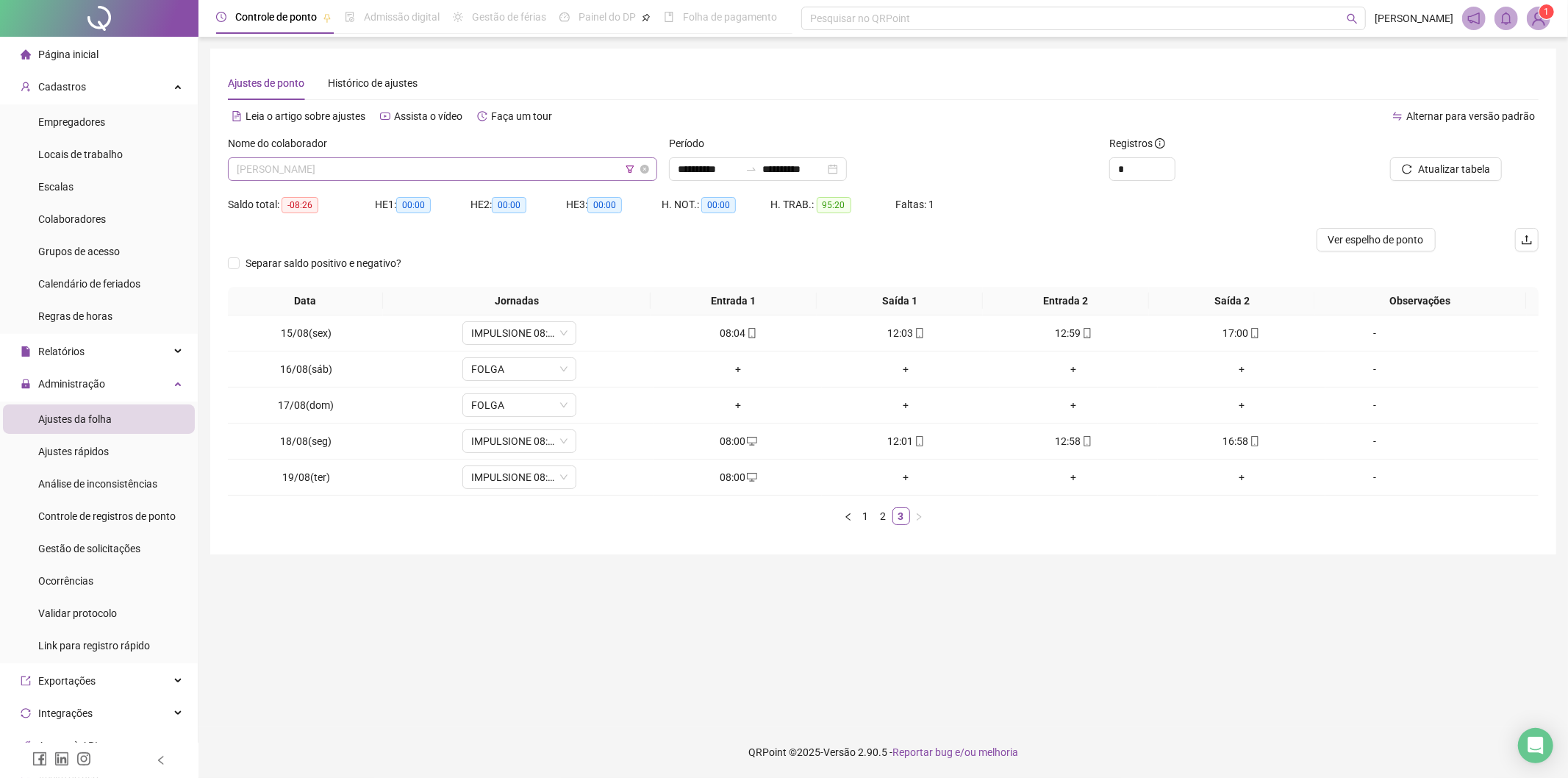
click at [508, 171] on span "[PERSON_NAME]" at bounding box center [442, 169] width 411 height 22
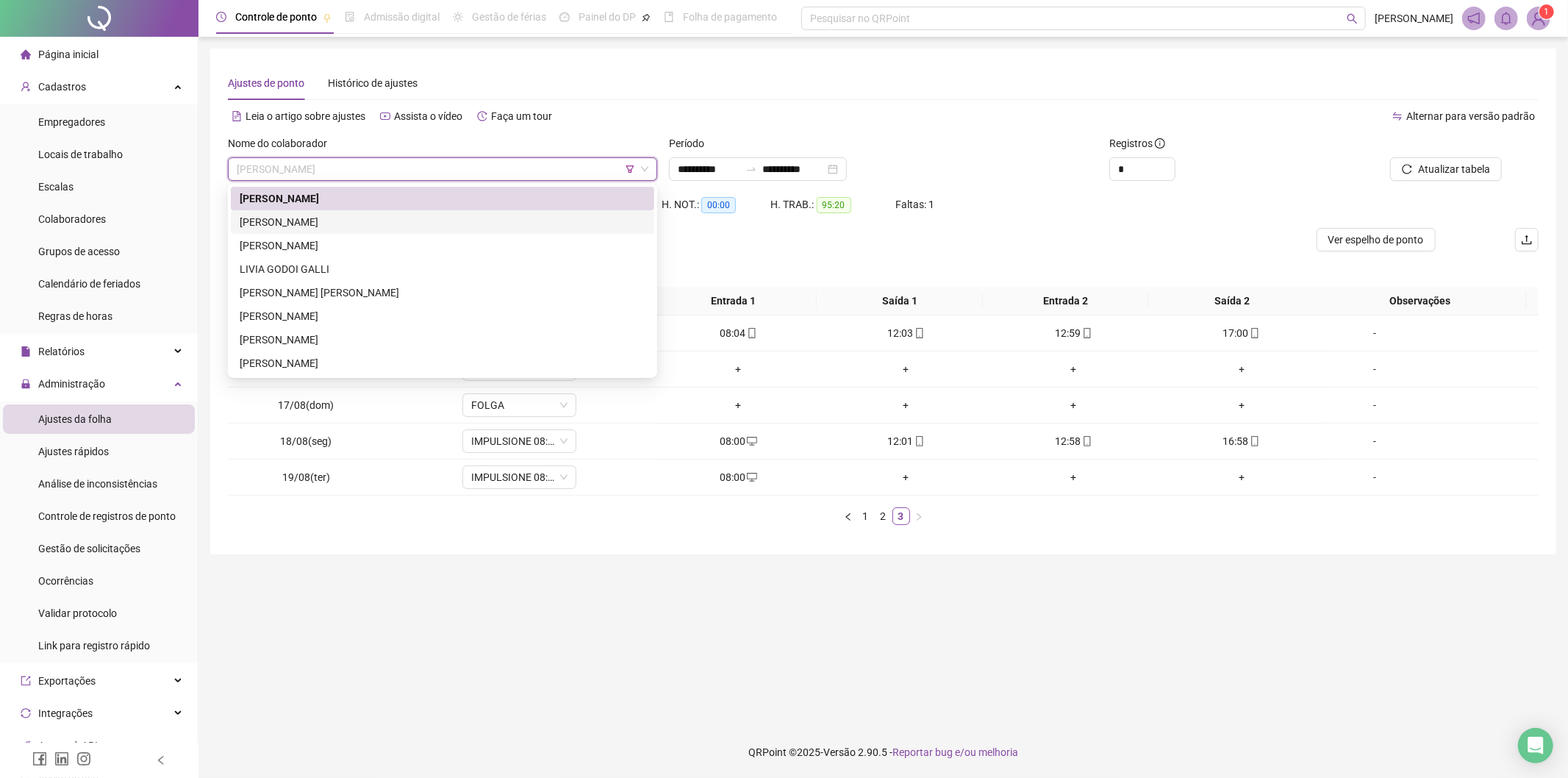
click at [408, 214] on div "[PERSON_NAME]" at bounding box center [442, 222] width 405 height 17
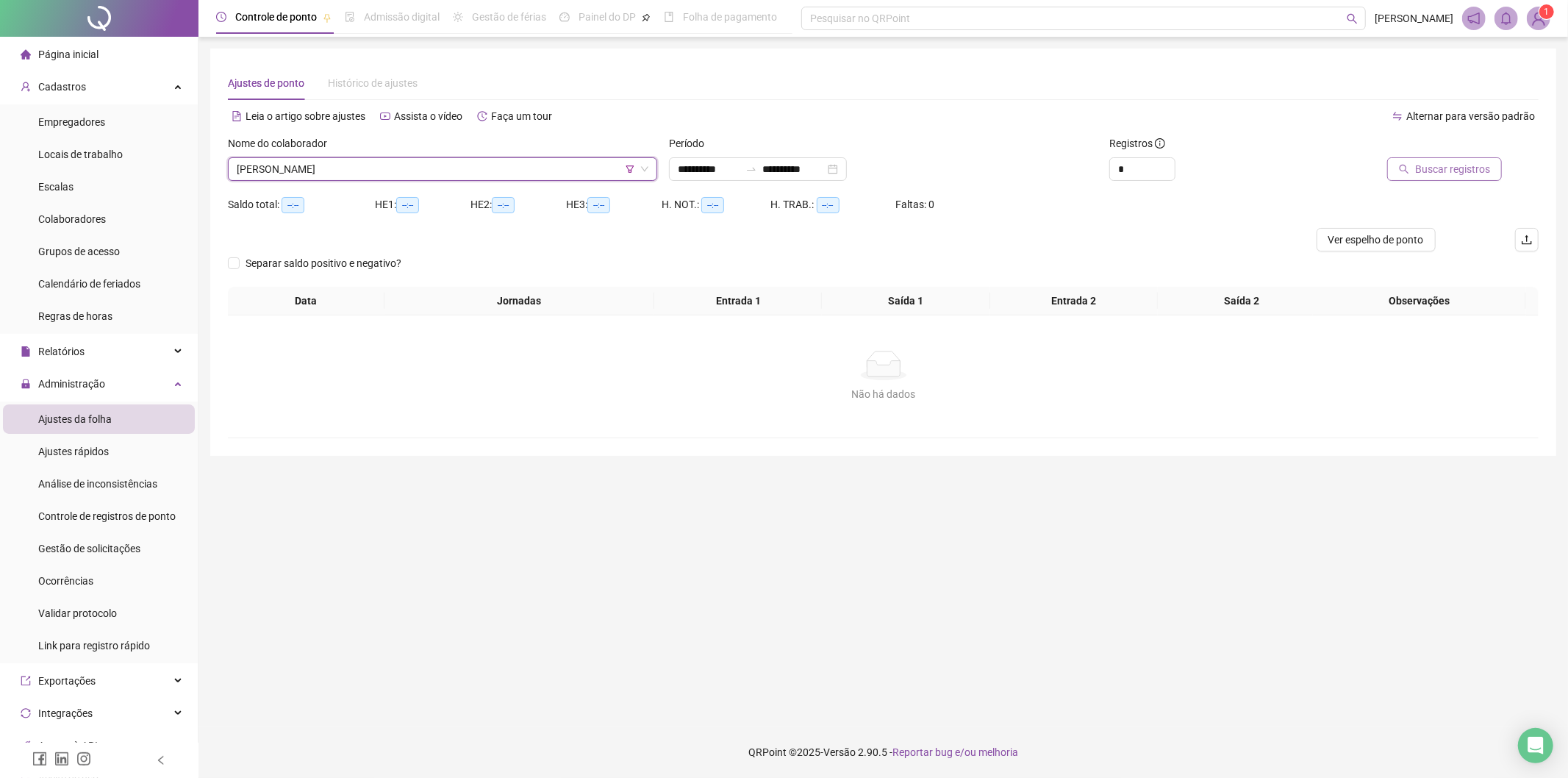
click at [1430, 178] on button "Buscar registros" at bounding box center [1444, 169] width 115 height 23
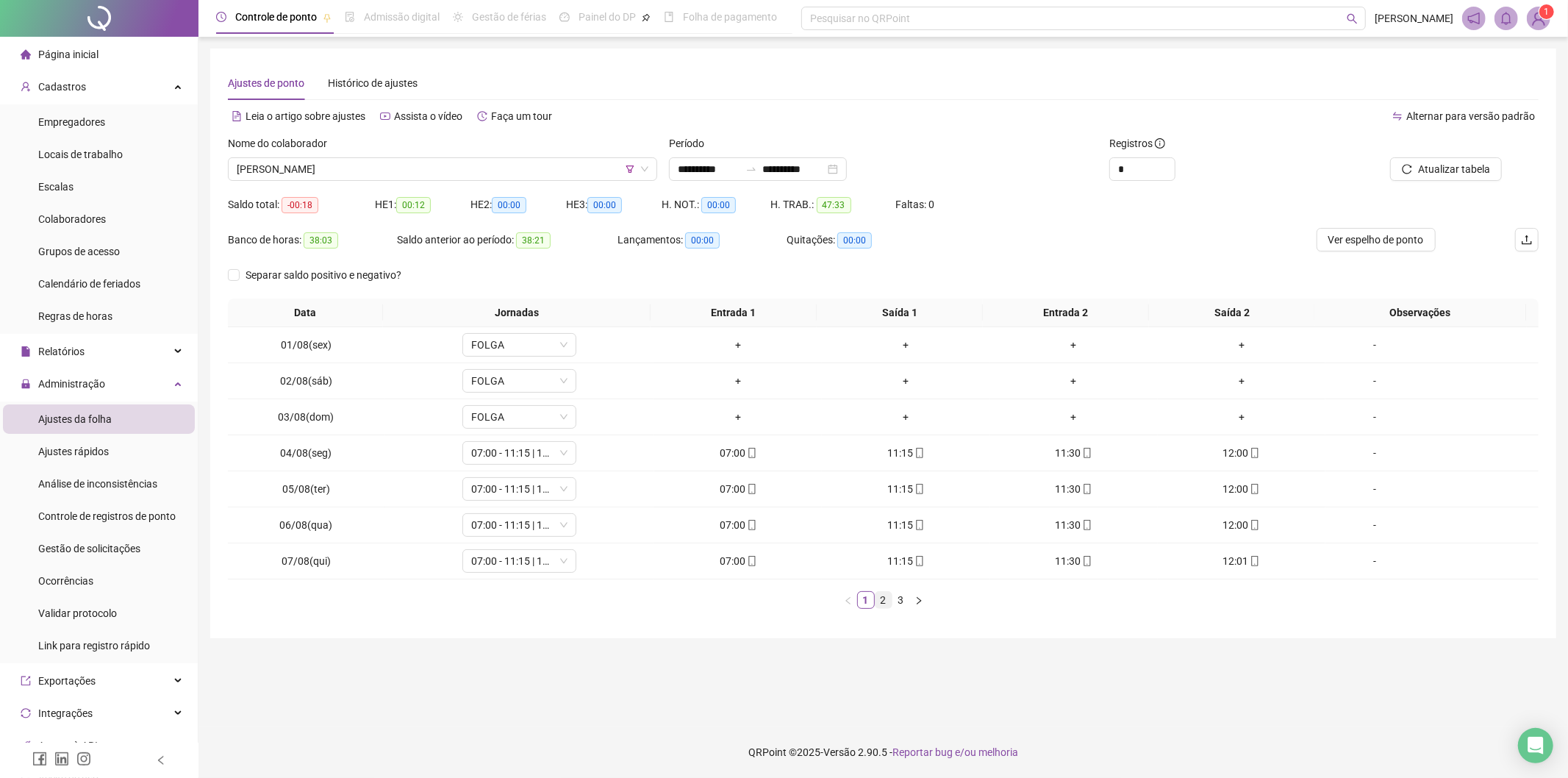
click at [882, 593] on link "2" at bounding box center [883, 600] width 17 height 17
click at [899, 603] on link "3" at bounding box center [901, 600] width 17 height 17
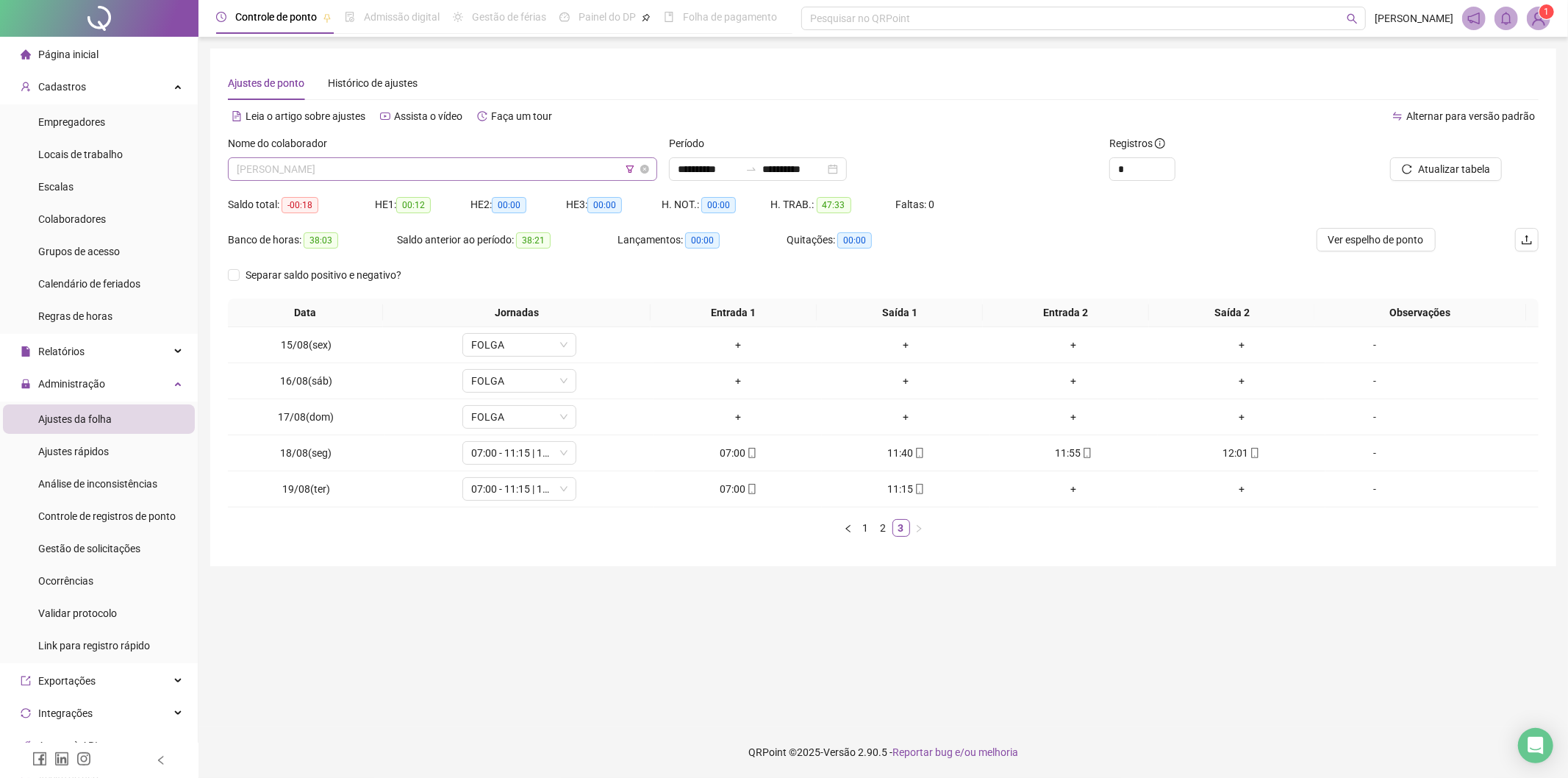
click at [407, 165] on span "[PERSON_NAME]" at bounding box center [442, 169] width 411 height 22
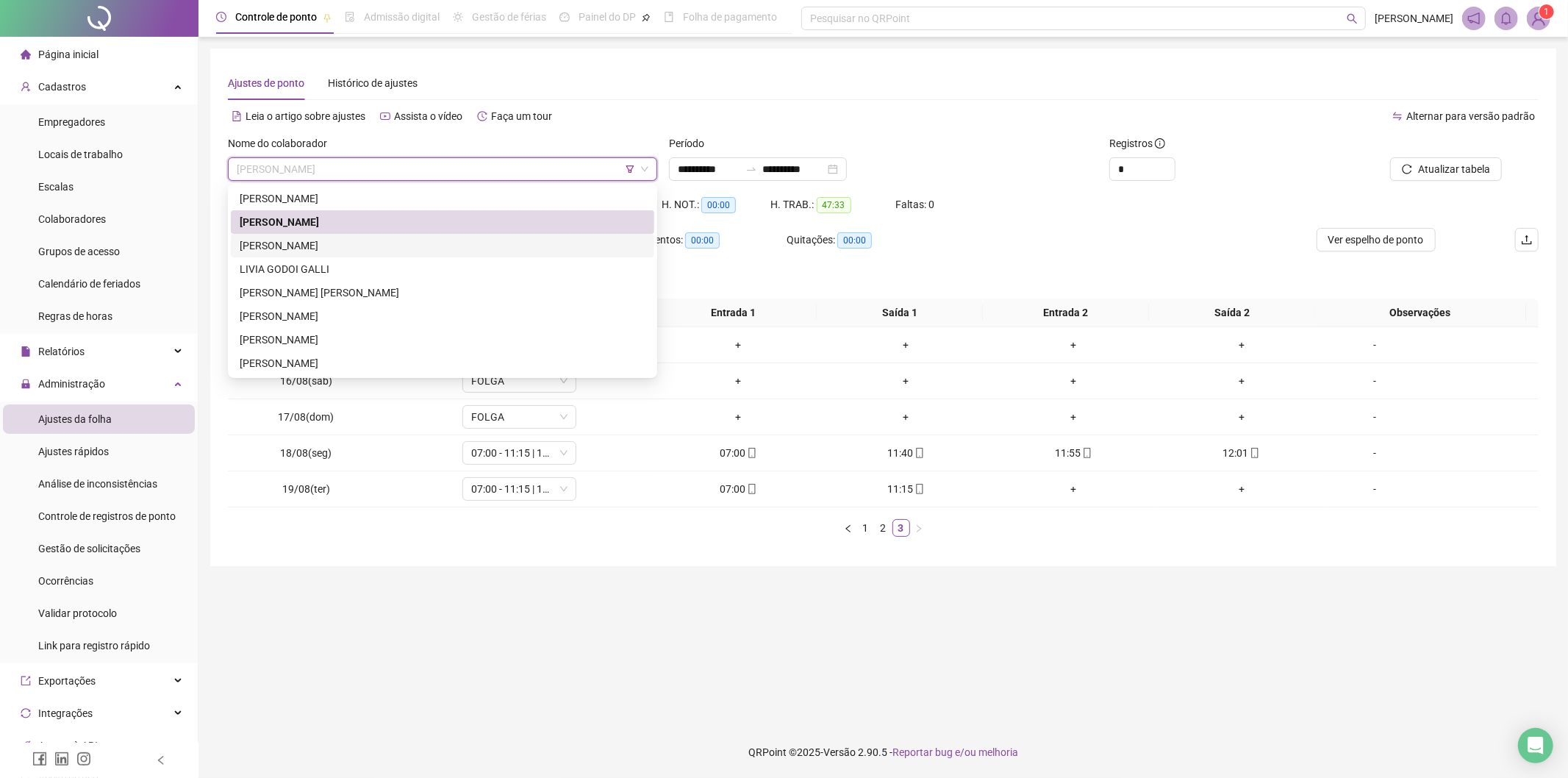
drag, startPoint x: 311, startPoint y: 243, endPoint x: 599, endPoint y: 207, distance: 290.2
click at [313, 243] on div "[PERSON_NAME]" at bounding box center [442, 246] width 405 height 17
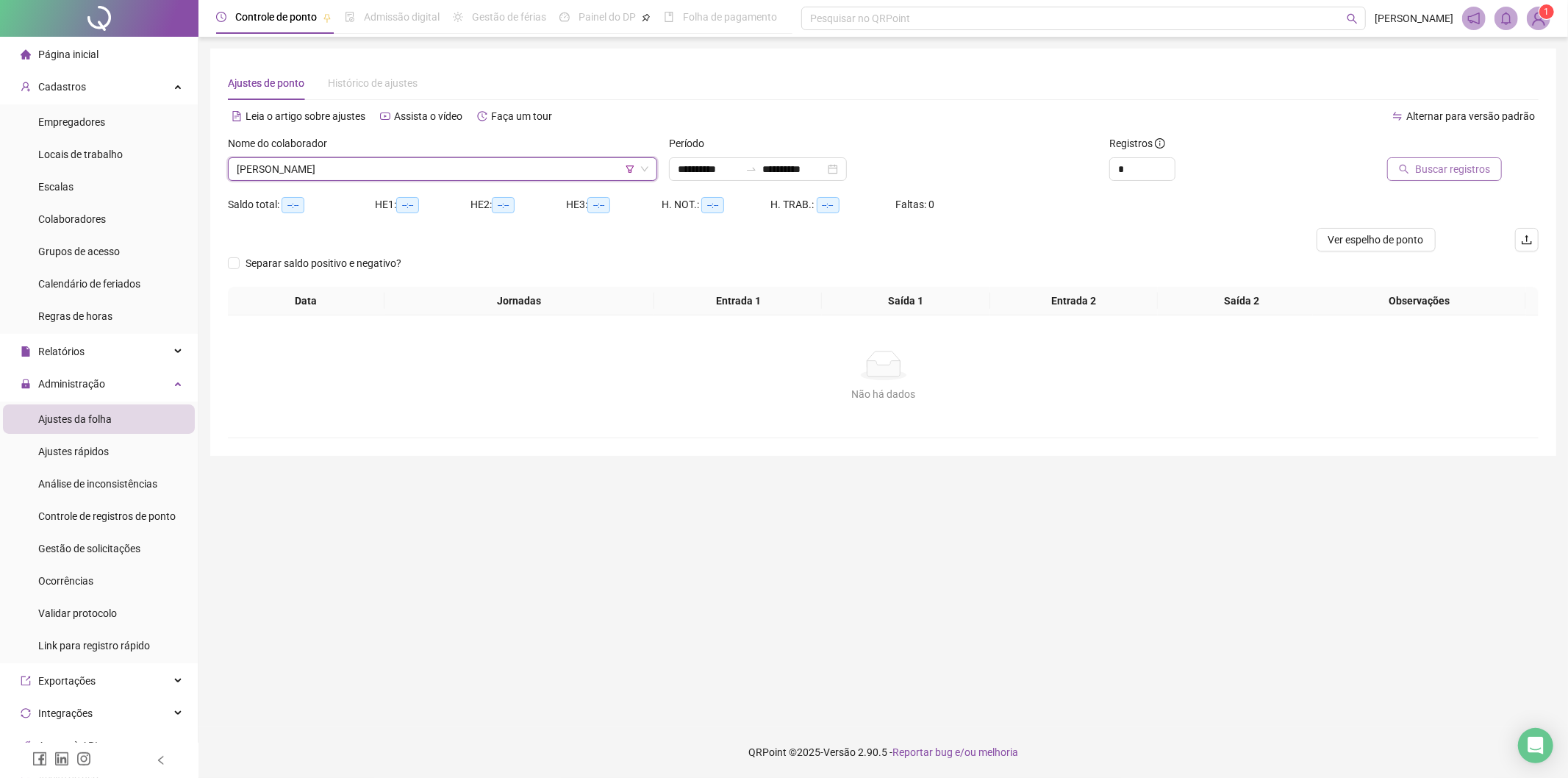
click at [1452, 178] on button "Buscar registros" at bounding box center [1444, 169] width 115 height 23
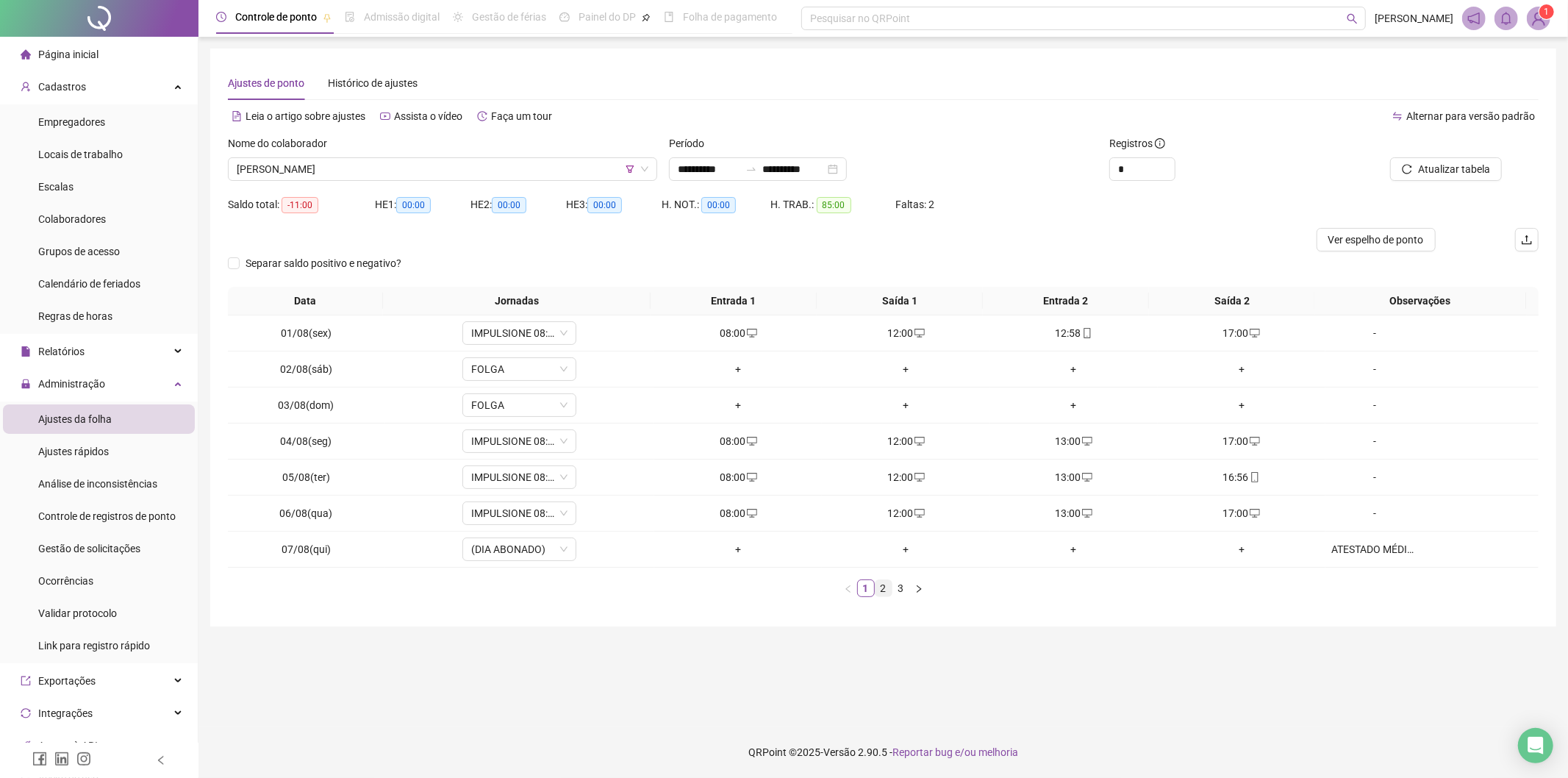
click at [884, 596] on link "2" at bounding box center [883, 588] width 17 height 17
click at [899, 586] on link "3" at bounding box center [901, 588] width 17 height 17
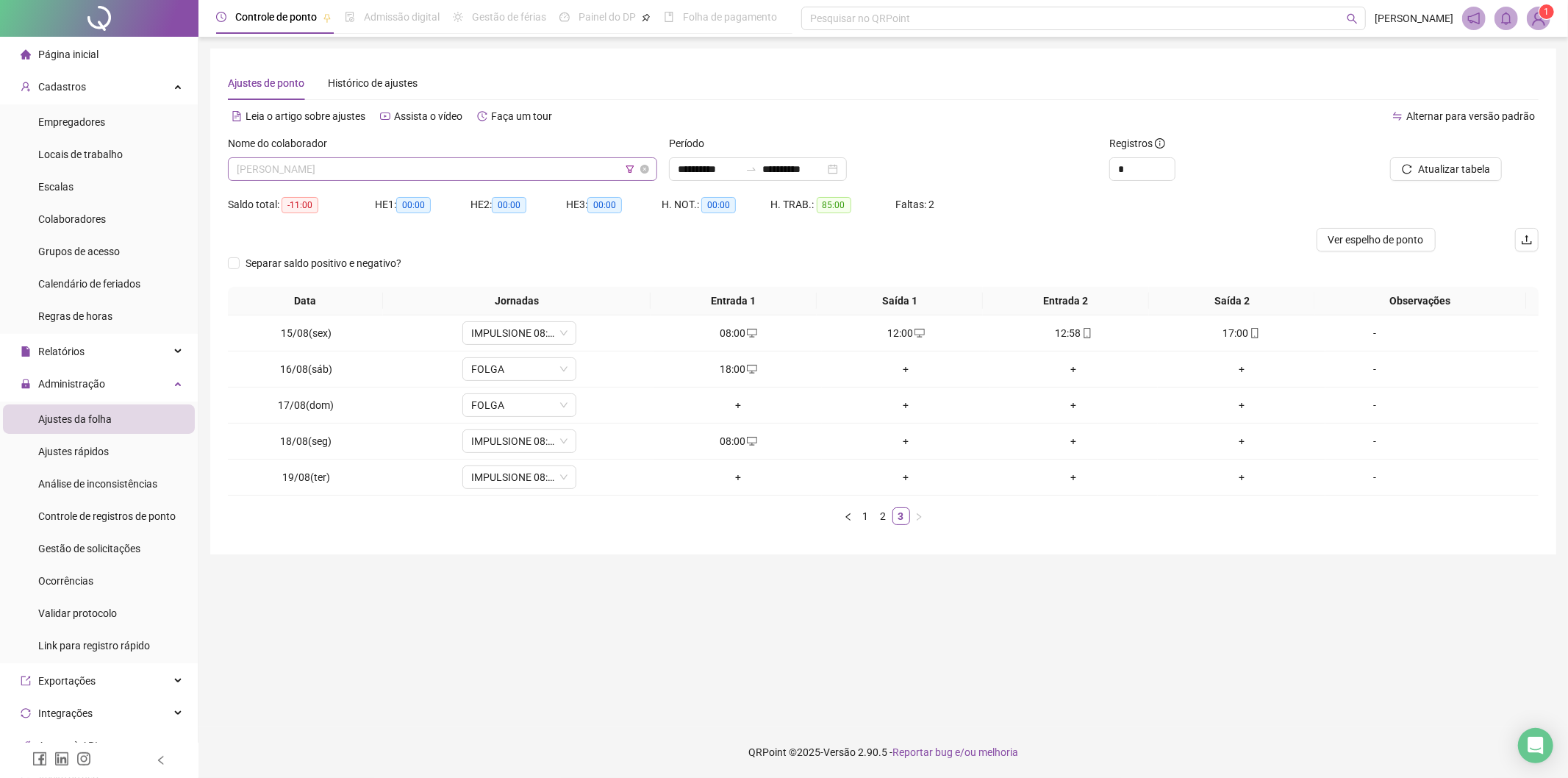
click at [457, 177] on span "[PERSON_NAME]" at bounding box center [442, 169] width 411 height 22
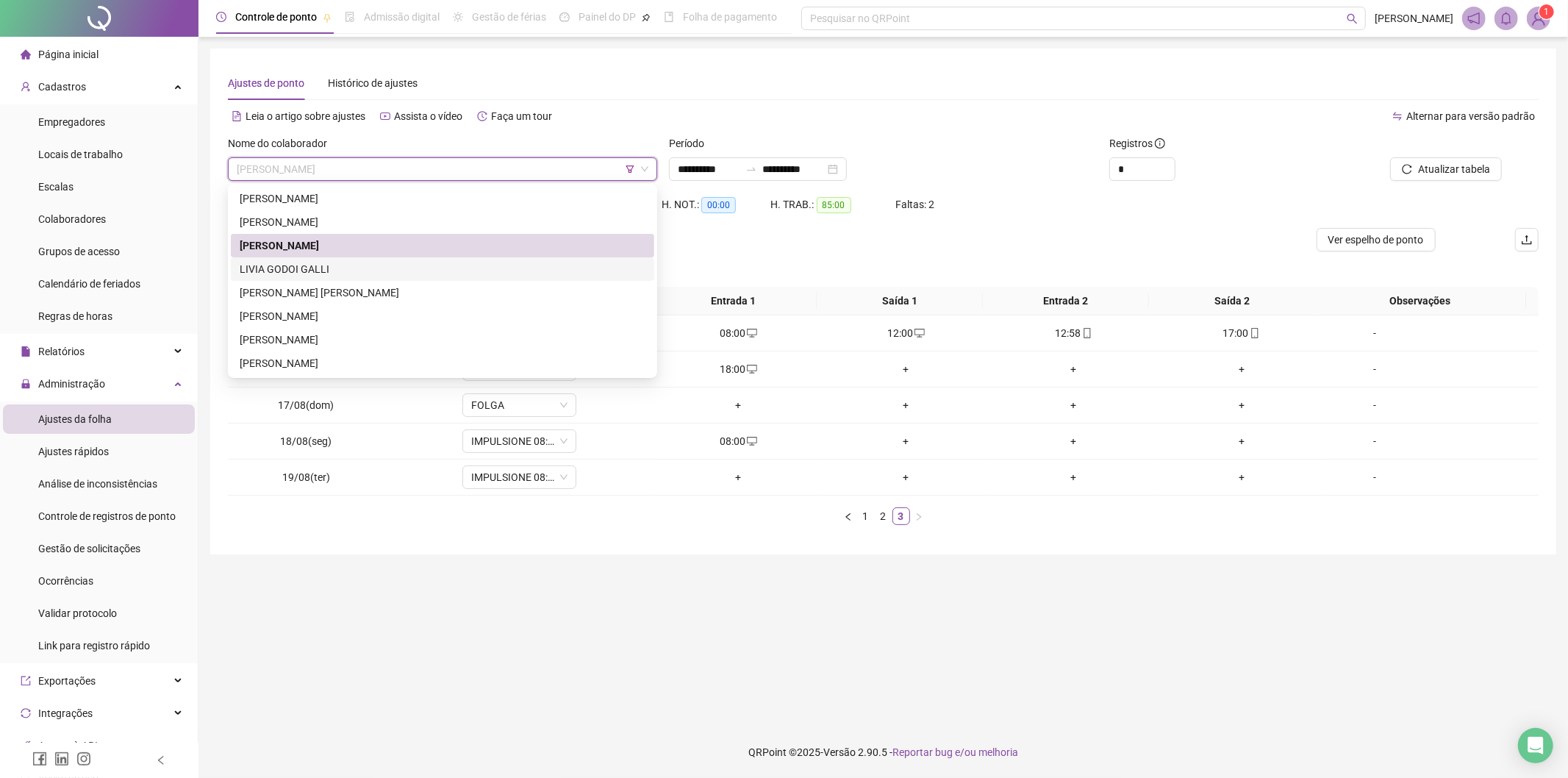
click at [312, 266] on div "LIVIA GODOI GALLI" at bounding box center [442, 269] width 405 height 17
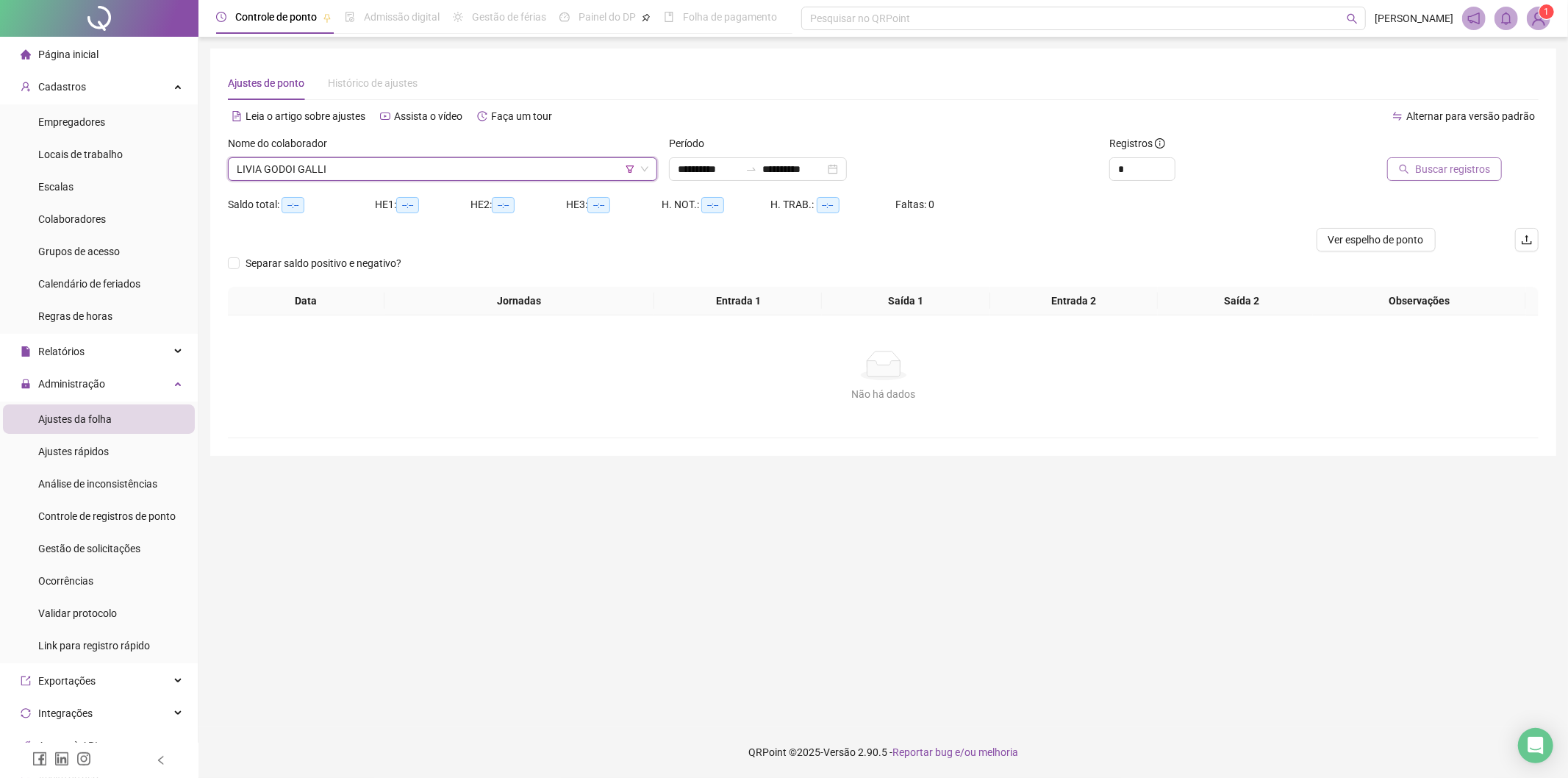
click at [1434, 165] on span "Buscar registros" at bounding box center [1452, 169] width 75 height 17
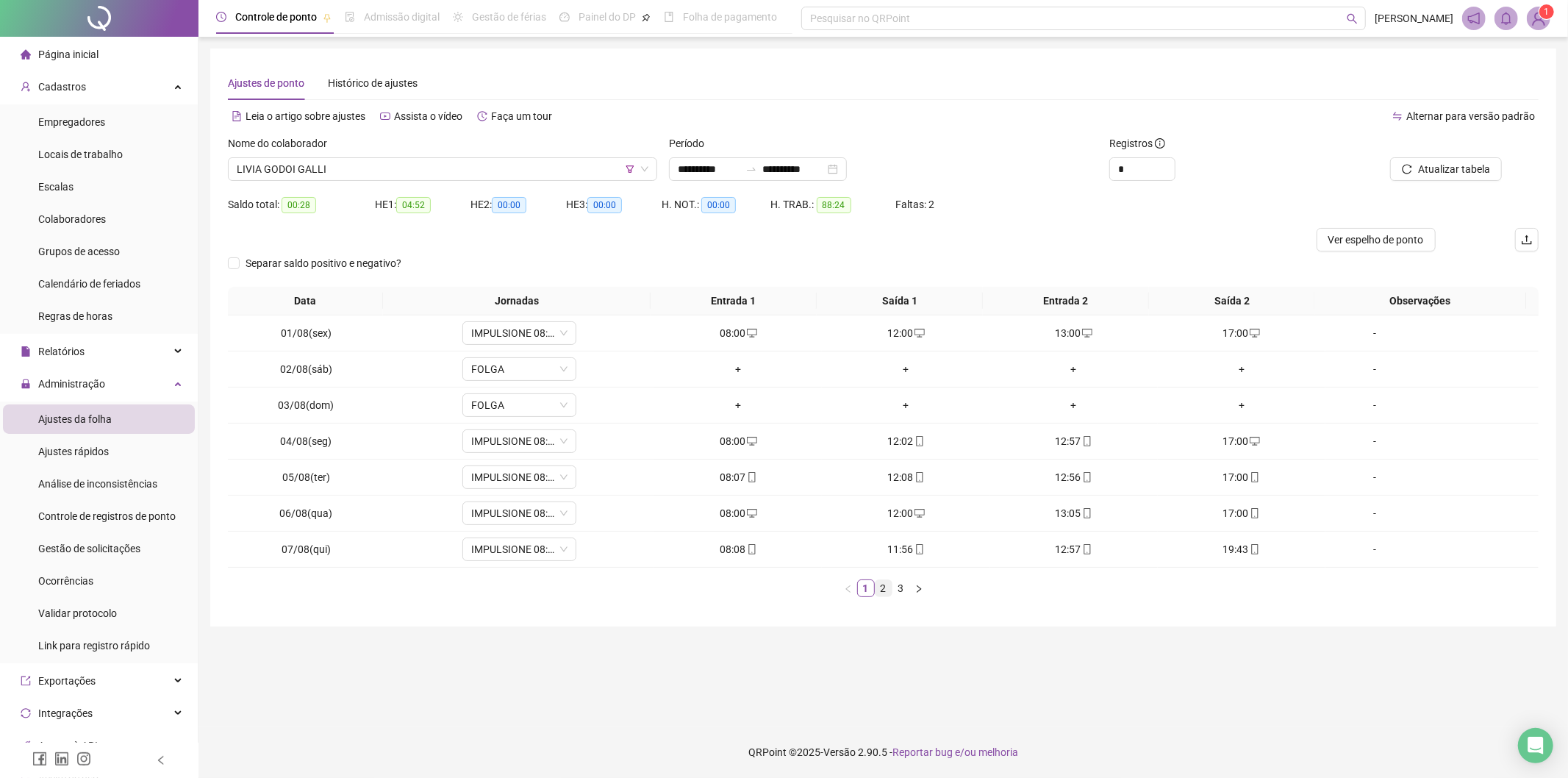
click at [884, 591] on link "2" at bounding box center [883, 588] width 17 height 17
click at [902, 591] on link "3" at bounding box center [901, 588] width 17 height 17
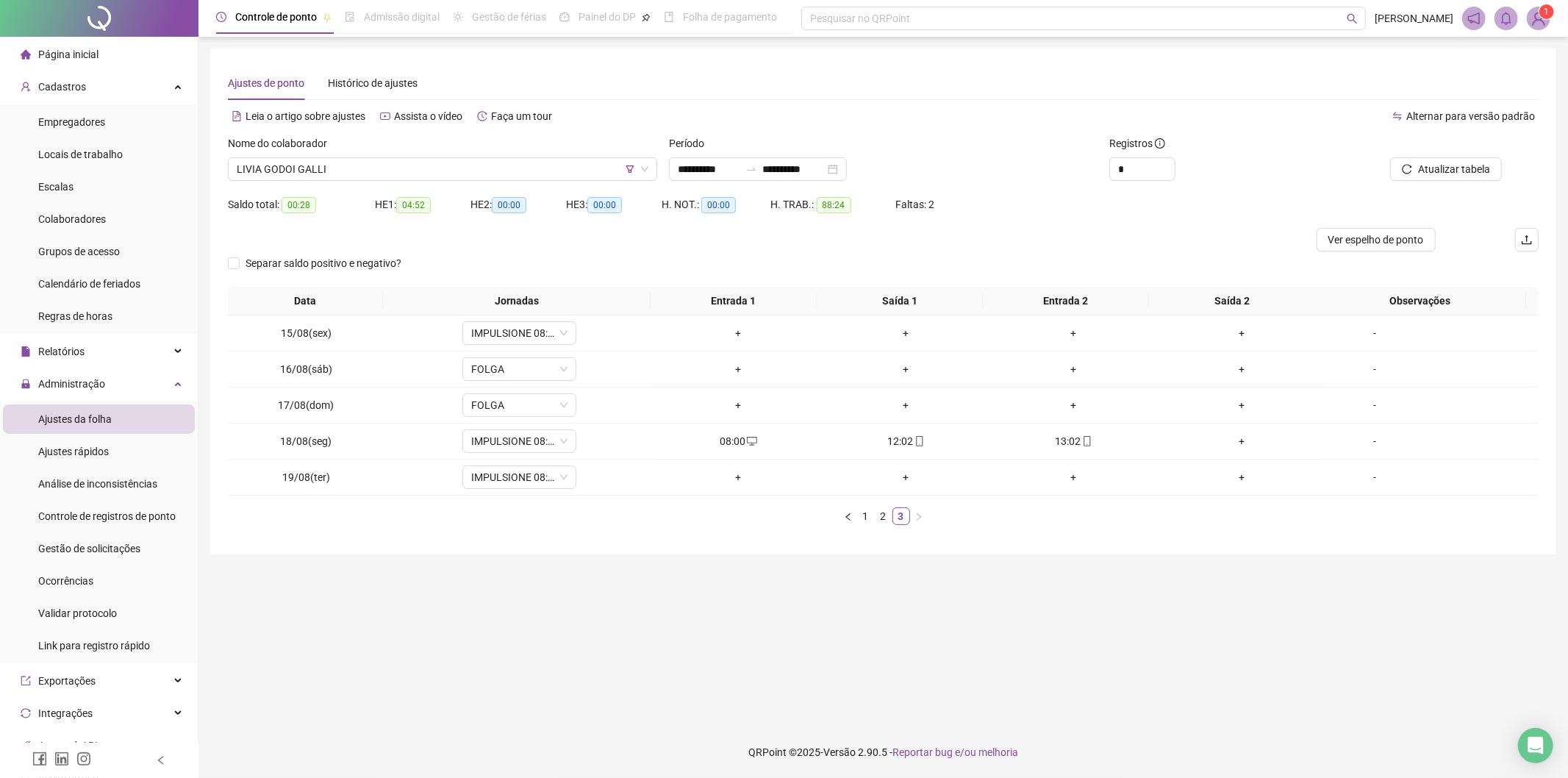
drag, startPoint x: 546, startPoint y: 173, endPoint x: 504, endPoint y: 199, distance: 49.4
click at [546, 173] on span "LIVIA GODOI GALLI" at bounding box center [442, 169] width 411 height 22
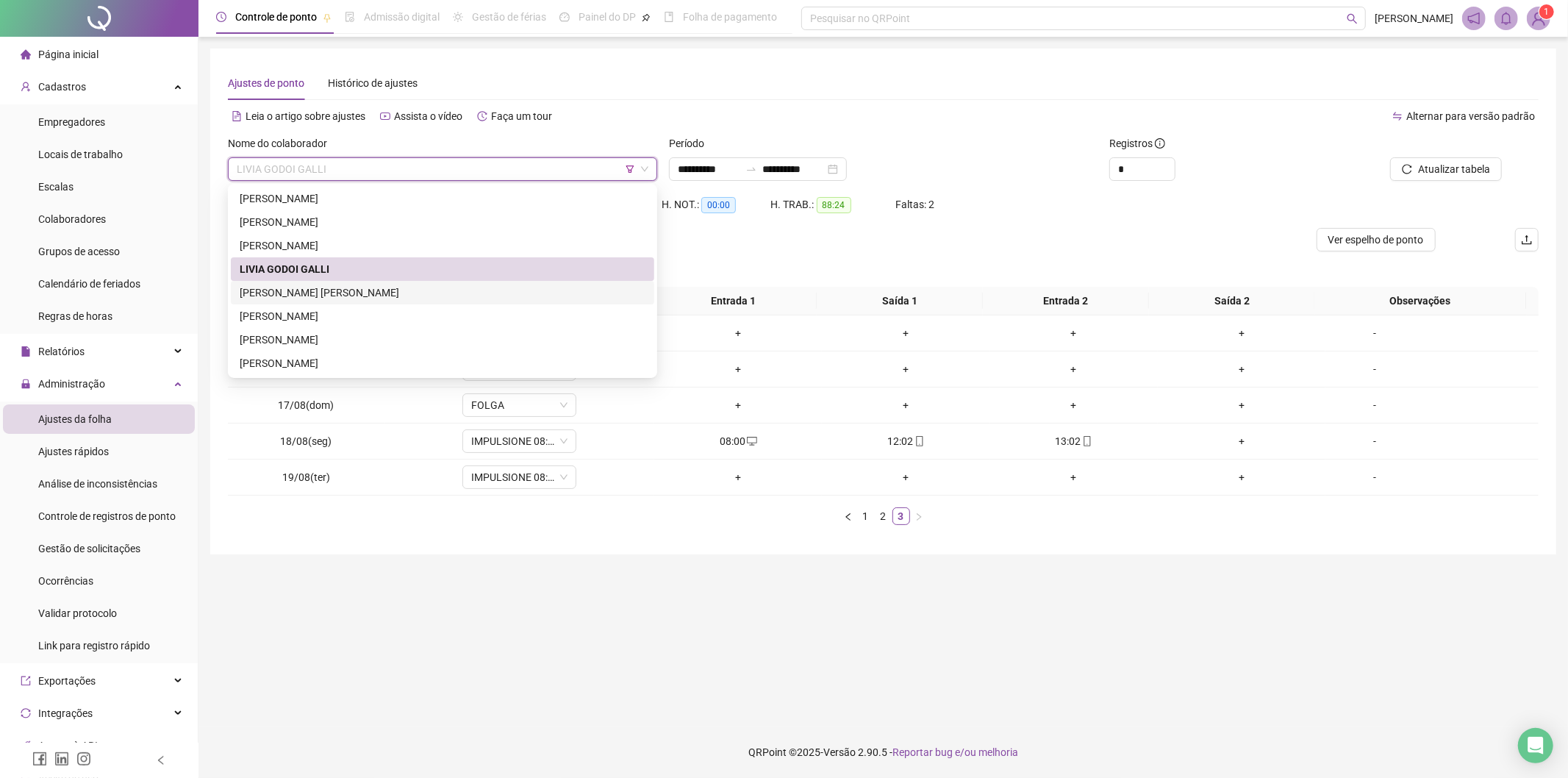
click at [386, 294] on div "[PERSON_NAME] [PERSON_NAME]" at bounding box center [442, 292] width 405 height 17
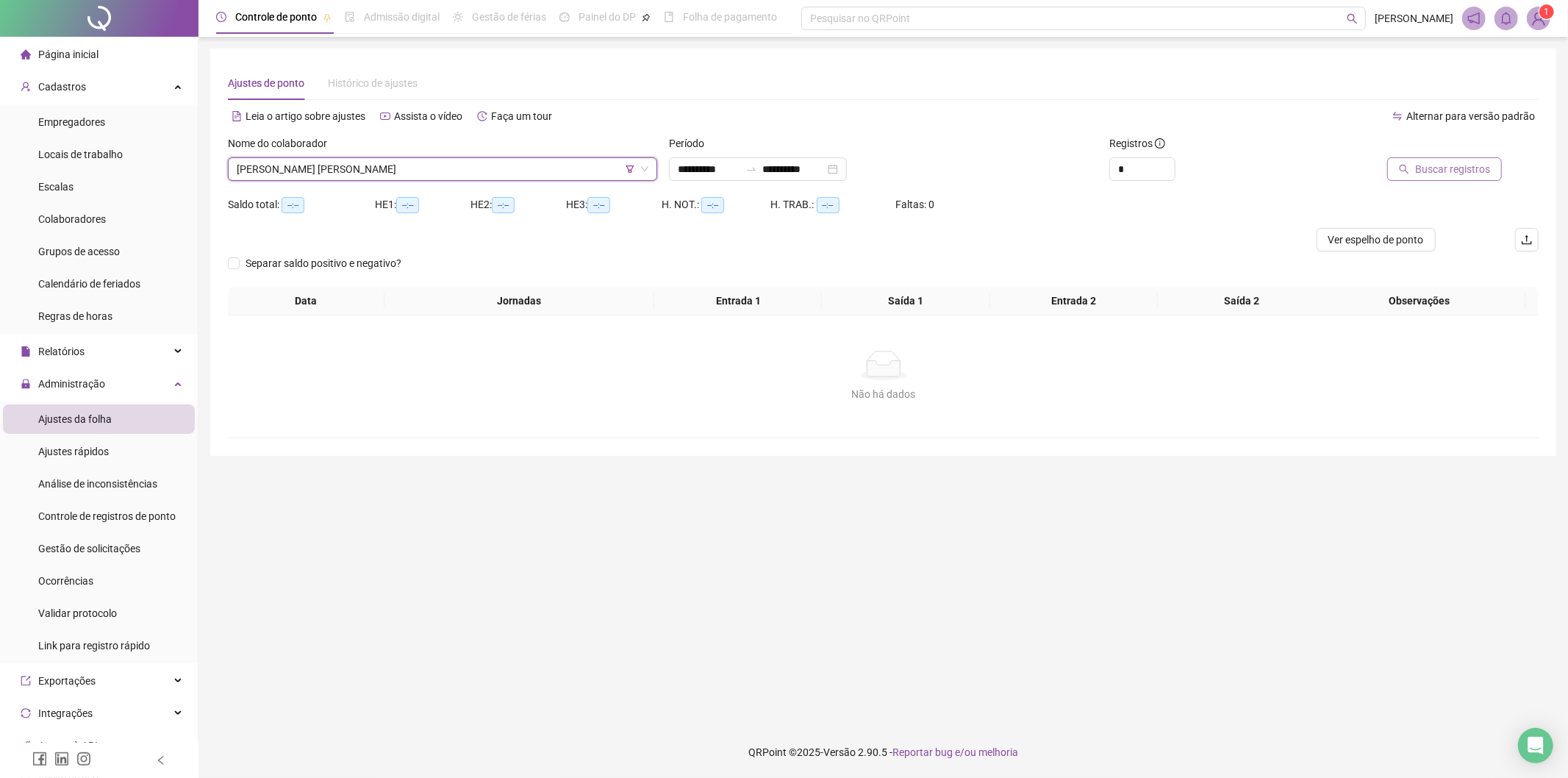
click at [1465, 160] on button "Buscar registros" at bounding box center [1444, 169] width 115 height 23
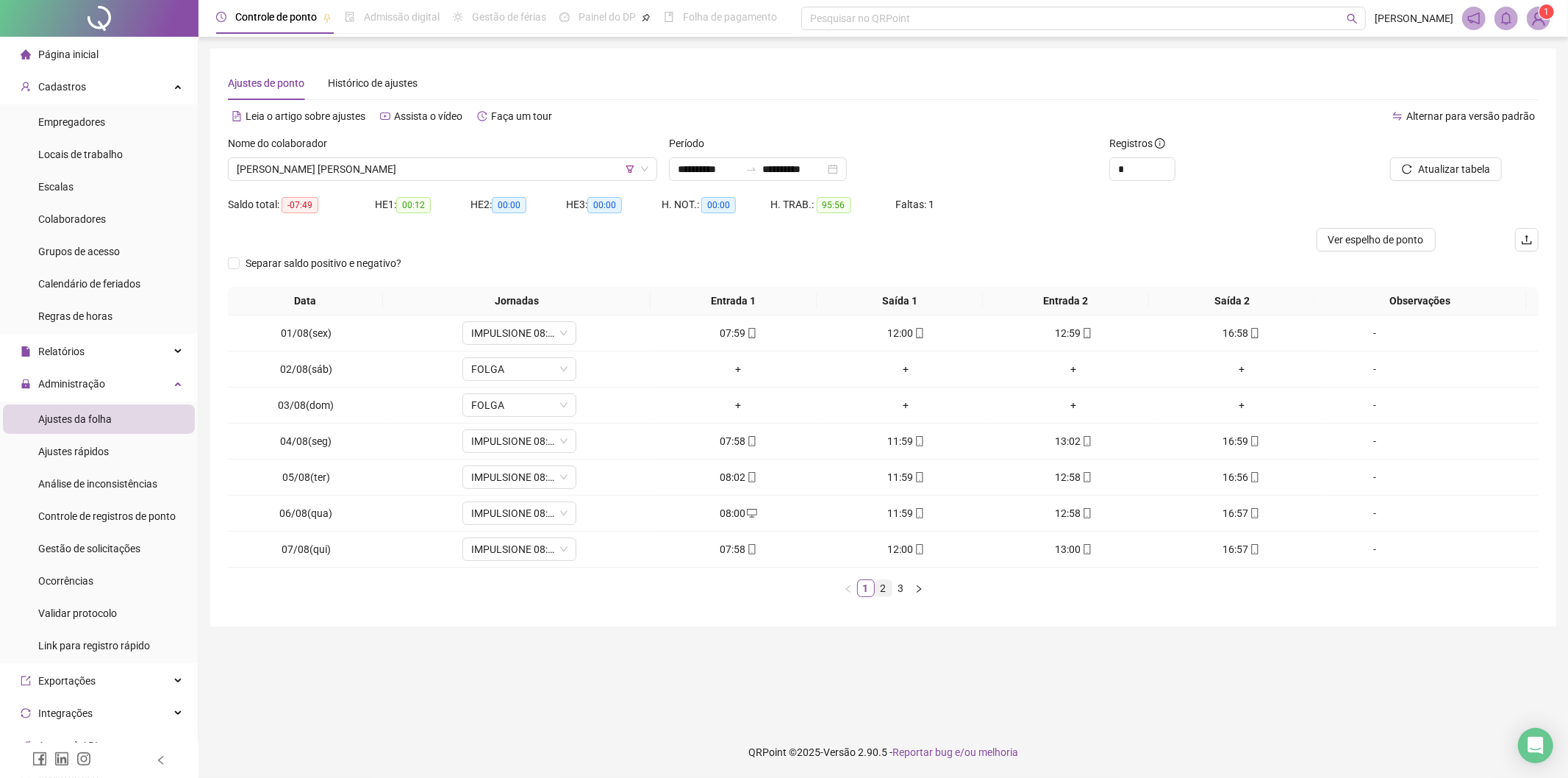
click at [887, 589] on link "2" at bounding box center [883, 588] width 17 height 17
click at [900, 590] on link "3" at bounding box center [901, 588] width 17 height 17
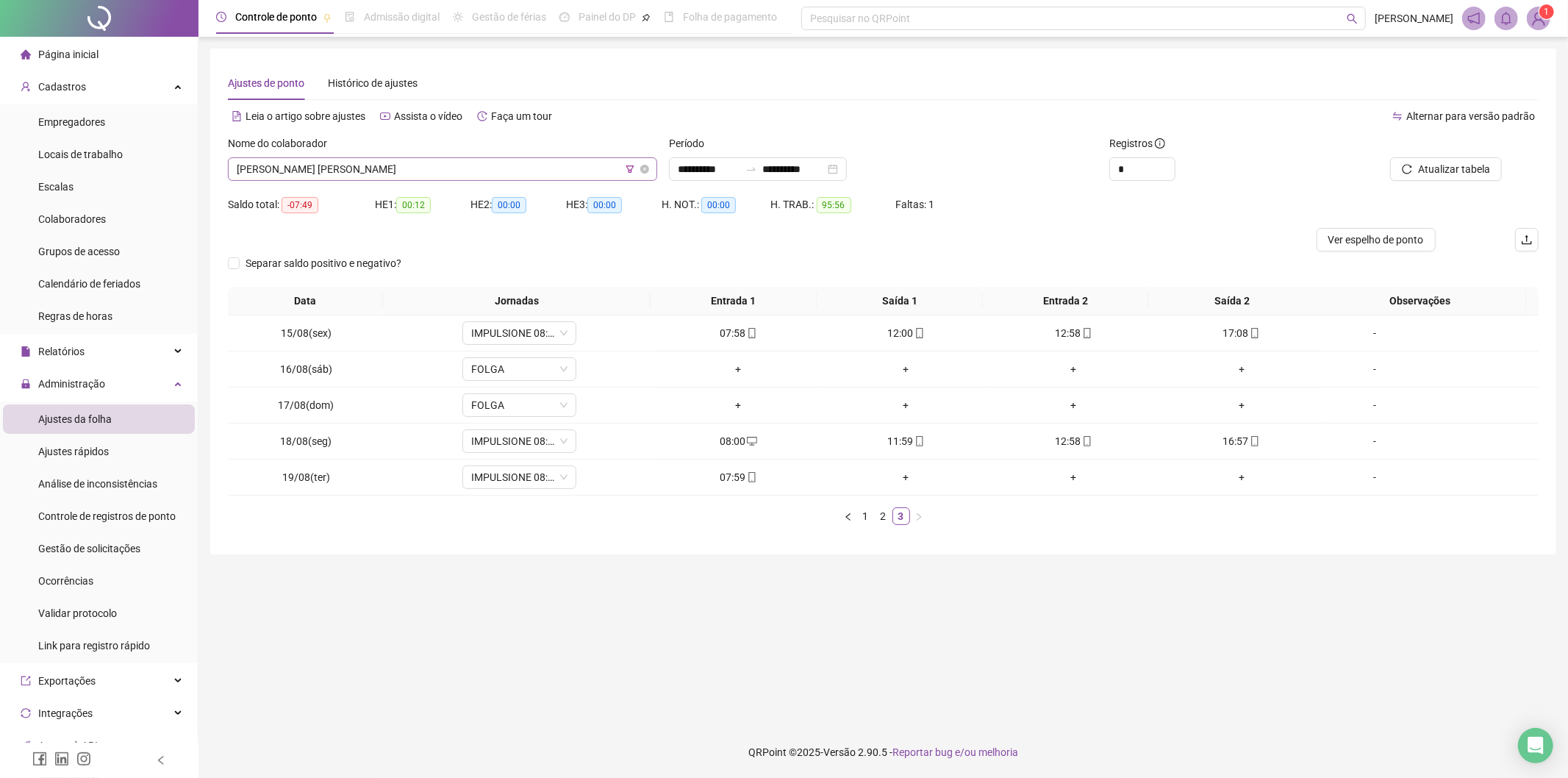
click at [396, 173] on span "[PERSON_NAME] [PERSON_NAME]" at bounding box center [442, 169] width 411 height 22
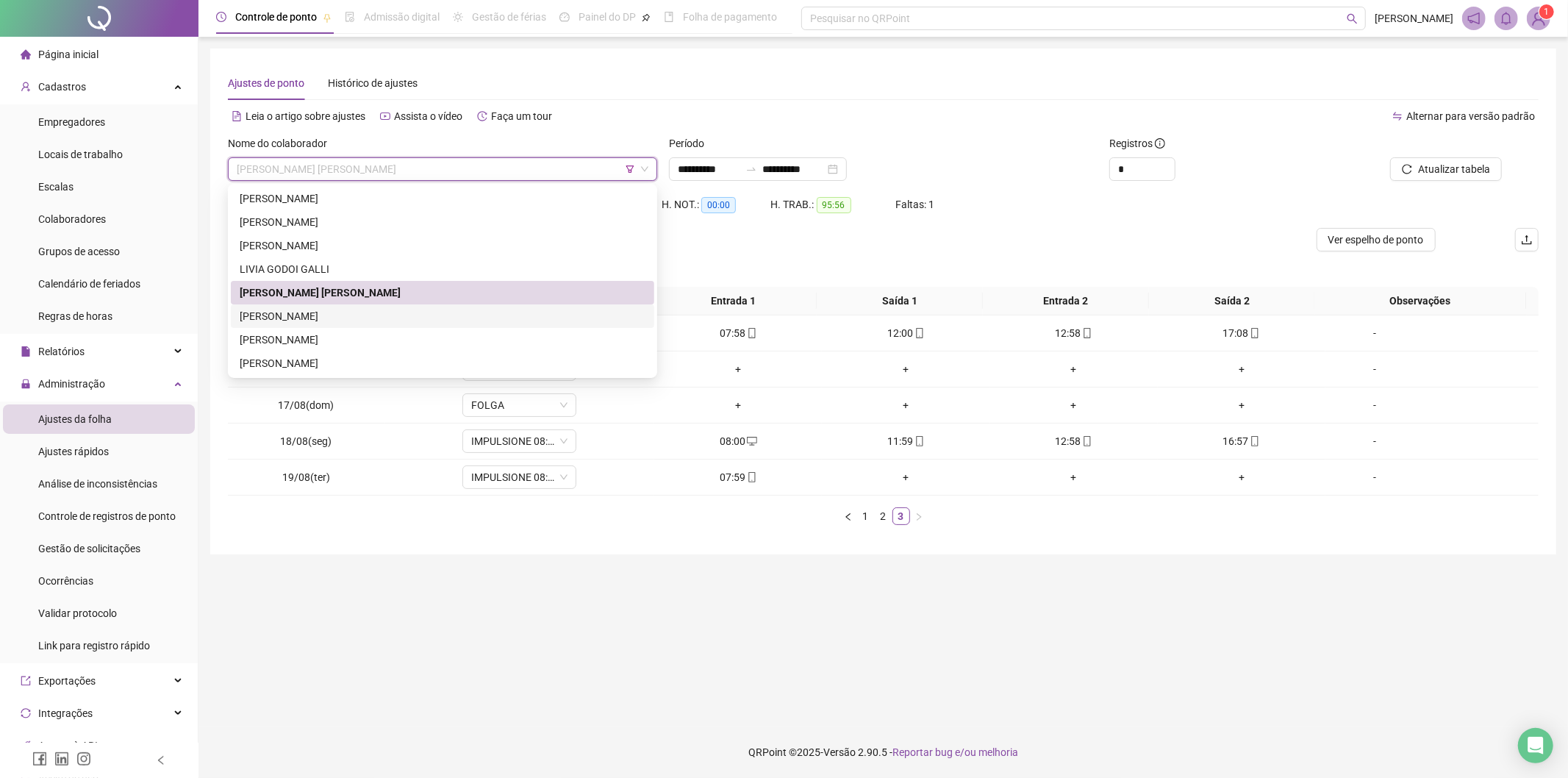
click at [340, 321] on div "[PERSON_NAME]" at bounding box center [442, 316] width 405 height 17
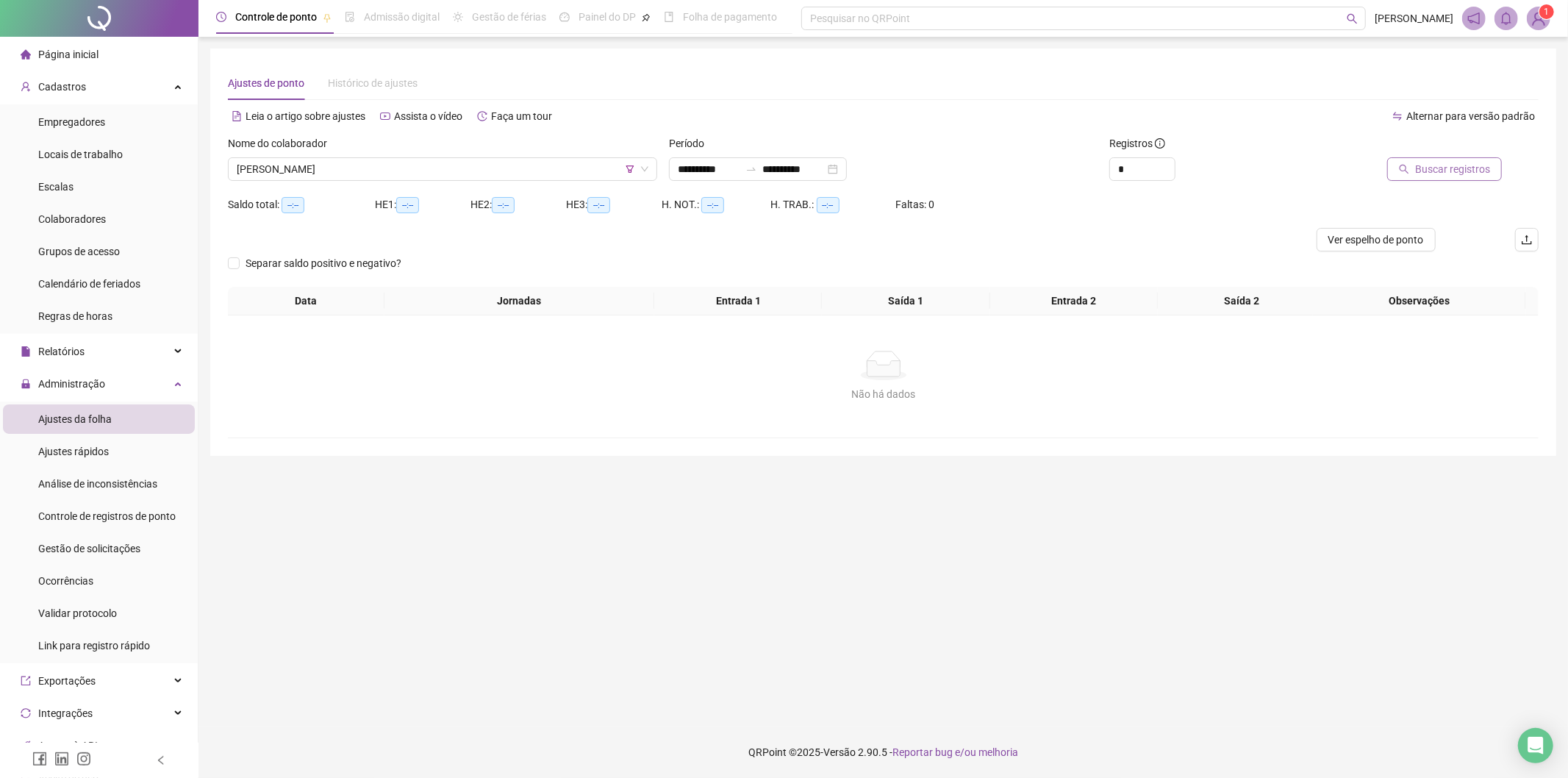
click at [1429, 174] on span "Buscar registros" at bounding box center [1452, 169] width 75 height 17
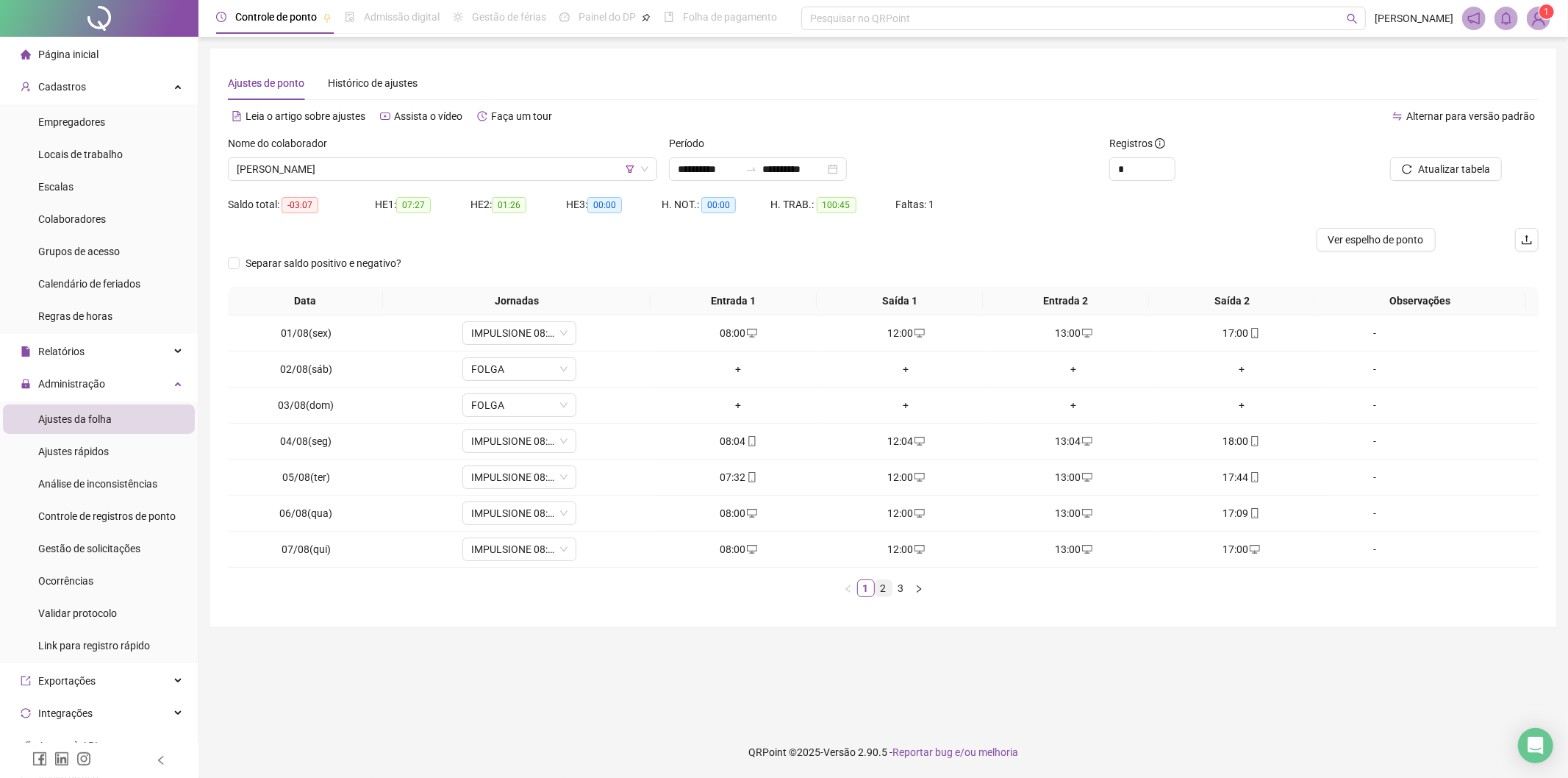
click at [876, 592] on link "2" at bounding box center [883, 588] width 17 height 17
click at [900, 589] on link "3" at bounding box center [901, 588] width 17 height 17
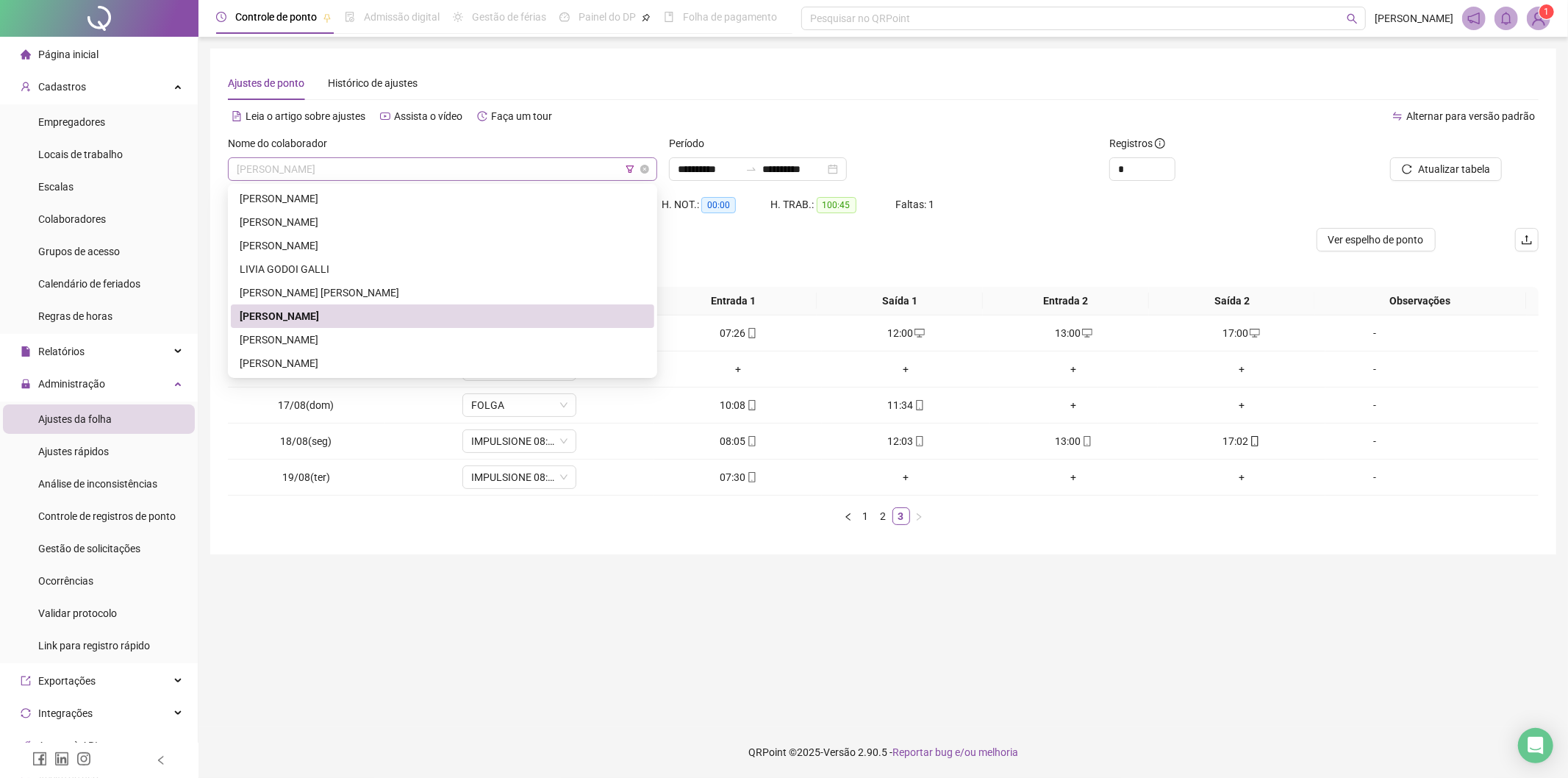
click at [410, 173] on span "[PERSON_NAME]" at bounding box center [442, 169] width 411 height 22
drag, startPoint x: 368, startPoint y: 335, endPoint x: 809, endPoint y: 289, distance: 443.4
click at [369, 334] on div "[PERSON_NAME]" at bounding box center [442, 339] width 405 height 17
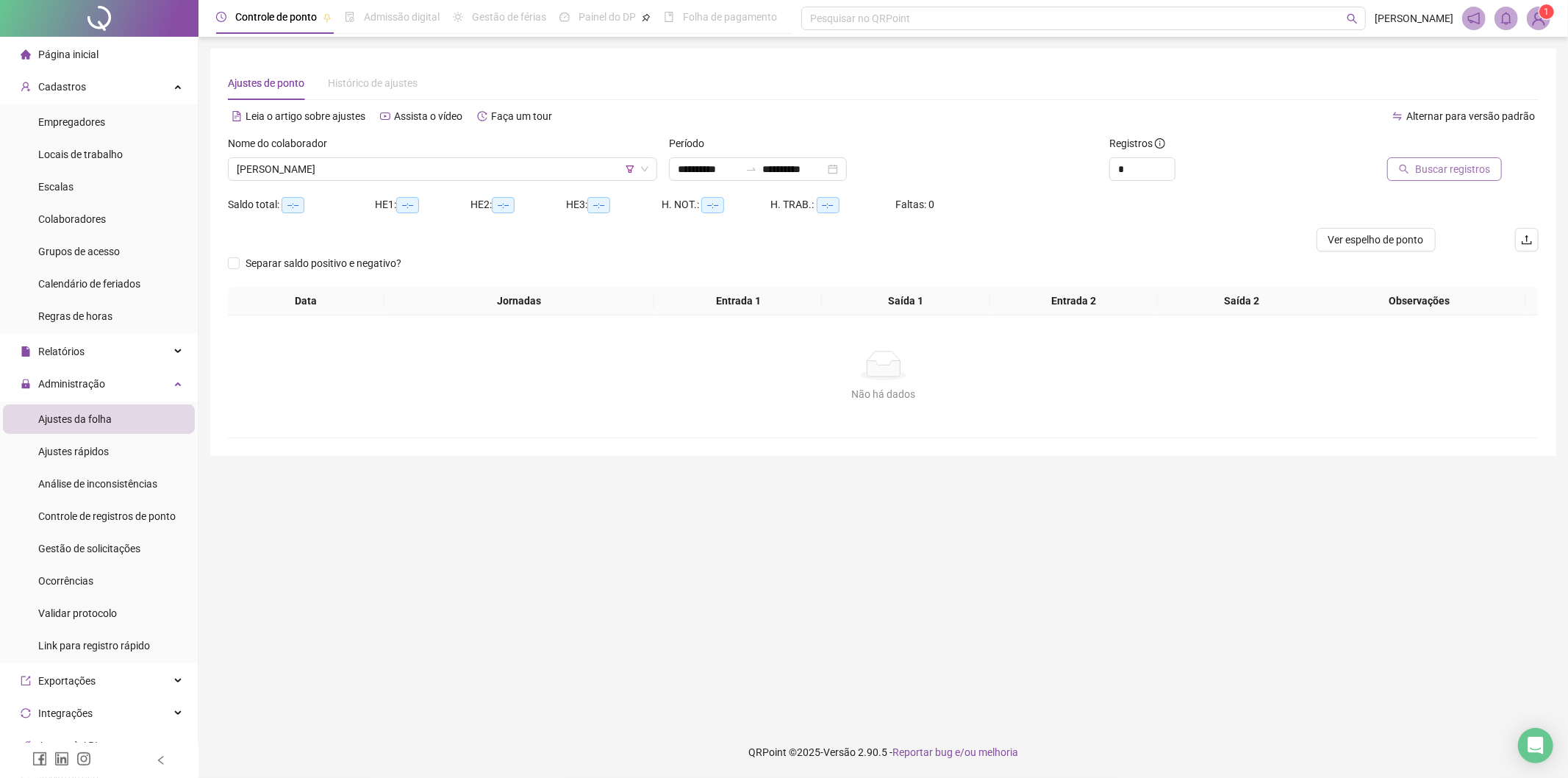
click at [1446, 168] on span "Buscar registros" at bounding box center [1452, 169] width 75 height 17
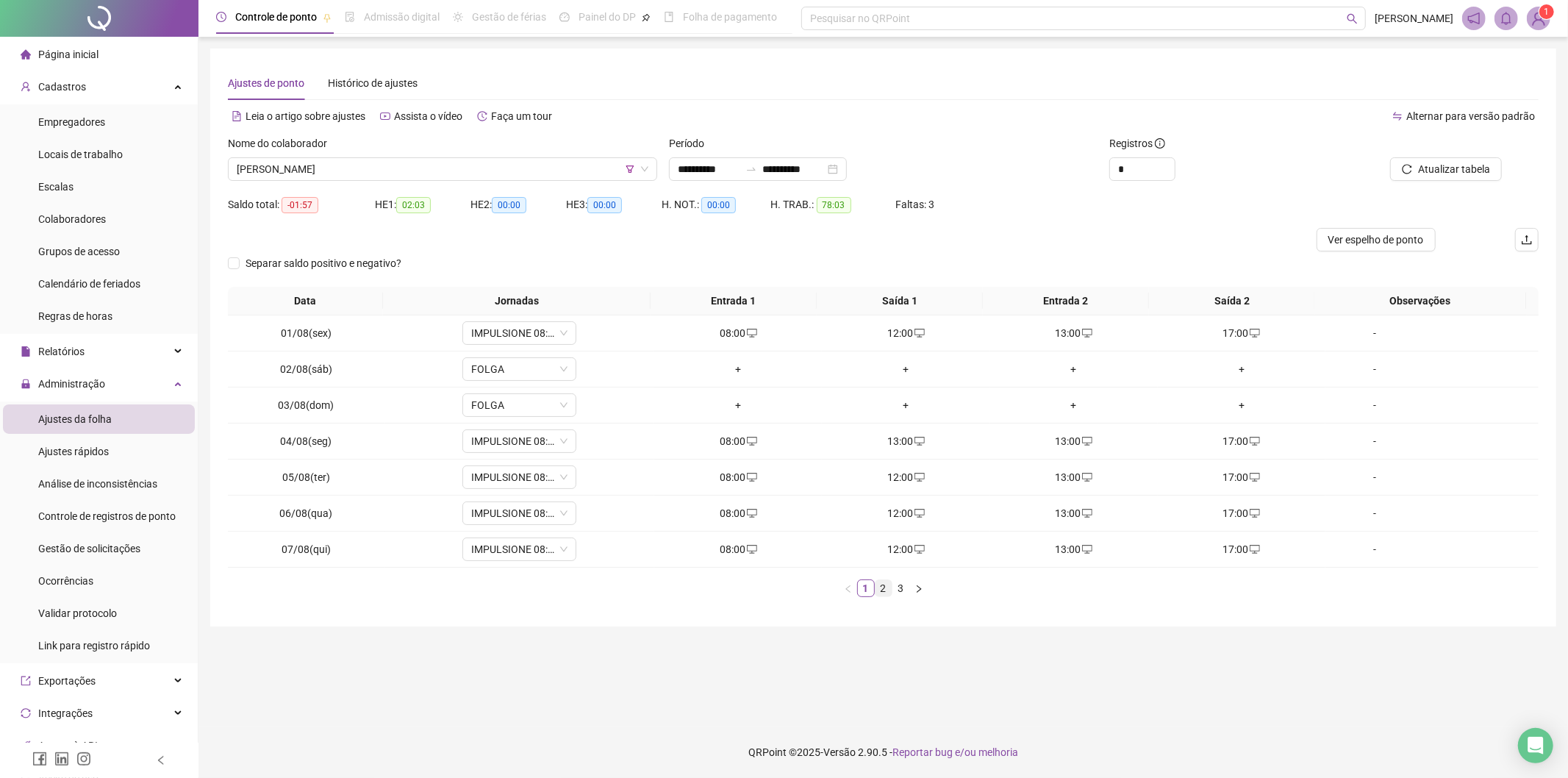
click at [888, 589] on link "2" at bounding box center [883, 588] width 17 height 17
click at [902, 592] on link "3" at bounding box center [901, 588] width 17 height 17
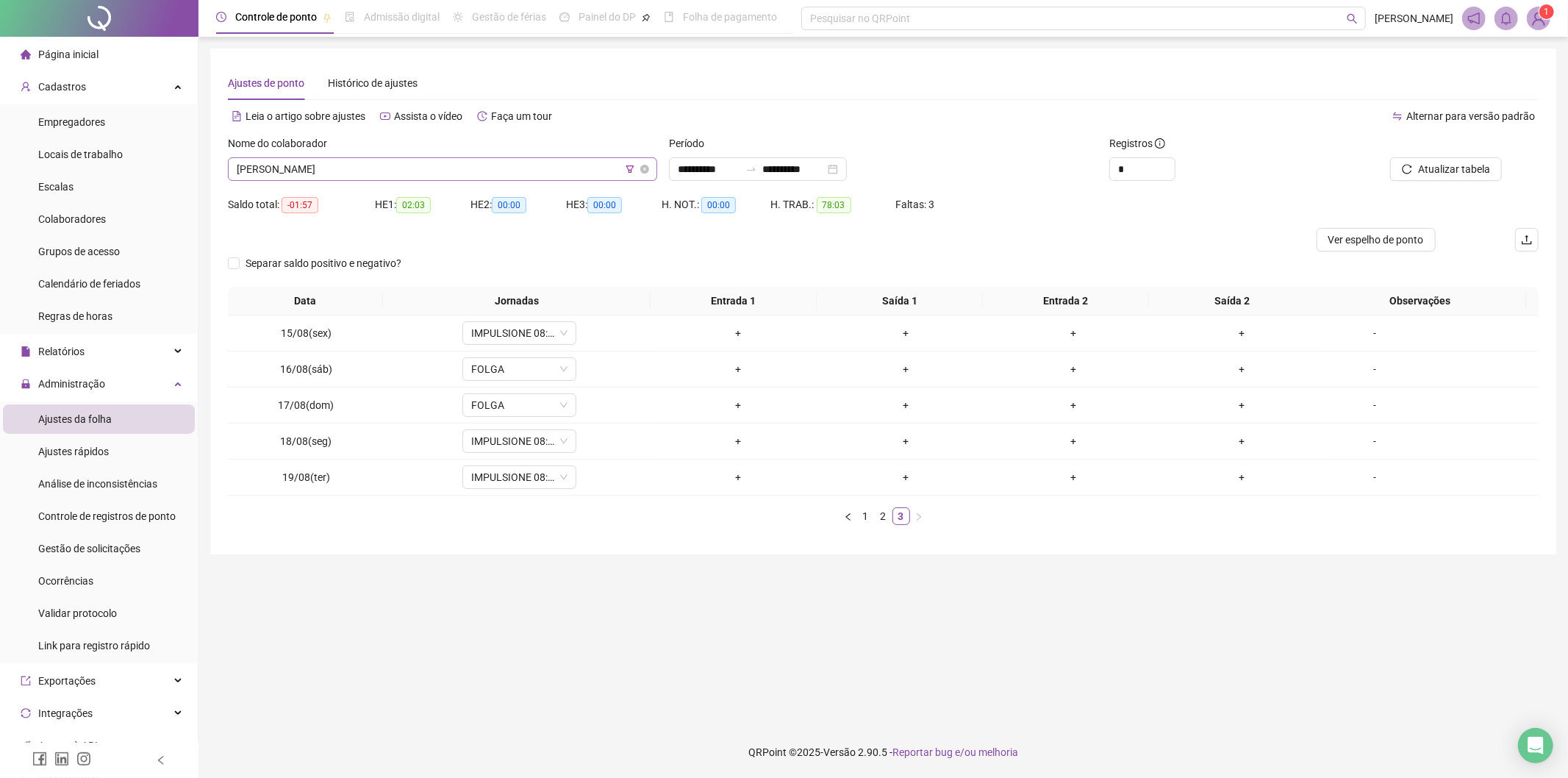
click at [632, 170] on icon "filter" at bounding box center [630, 169] width 9 height 9
click at [620, 110] on span "IMPULSIONE COMUNICACAO" at bounding box center [637, 111] width 249 height 22
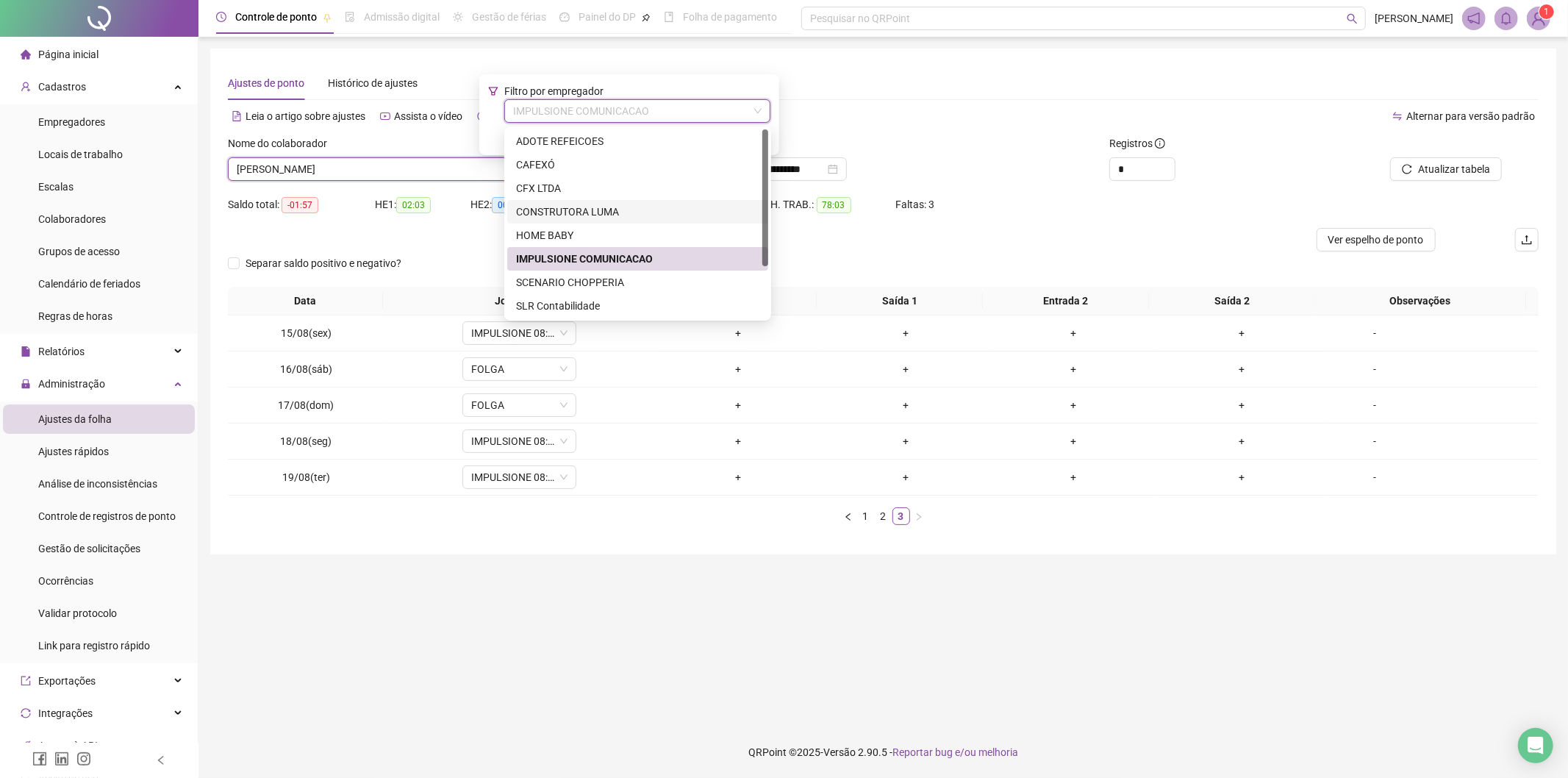
scroll to position [70, 0]
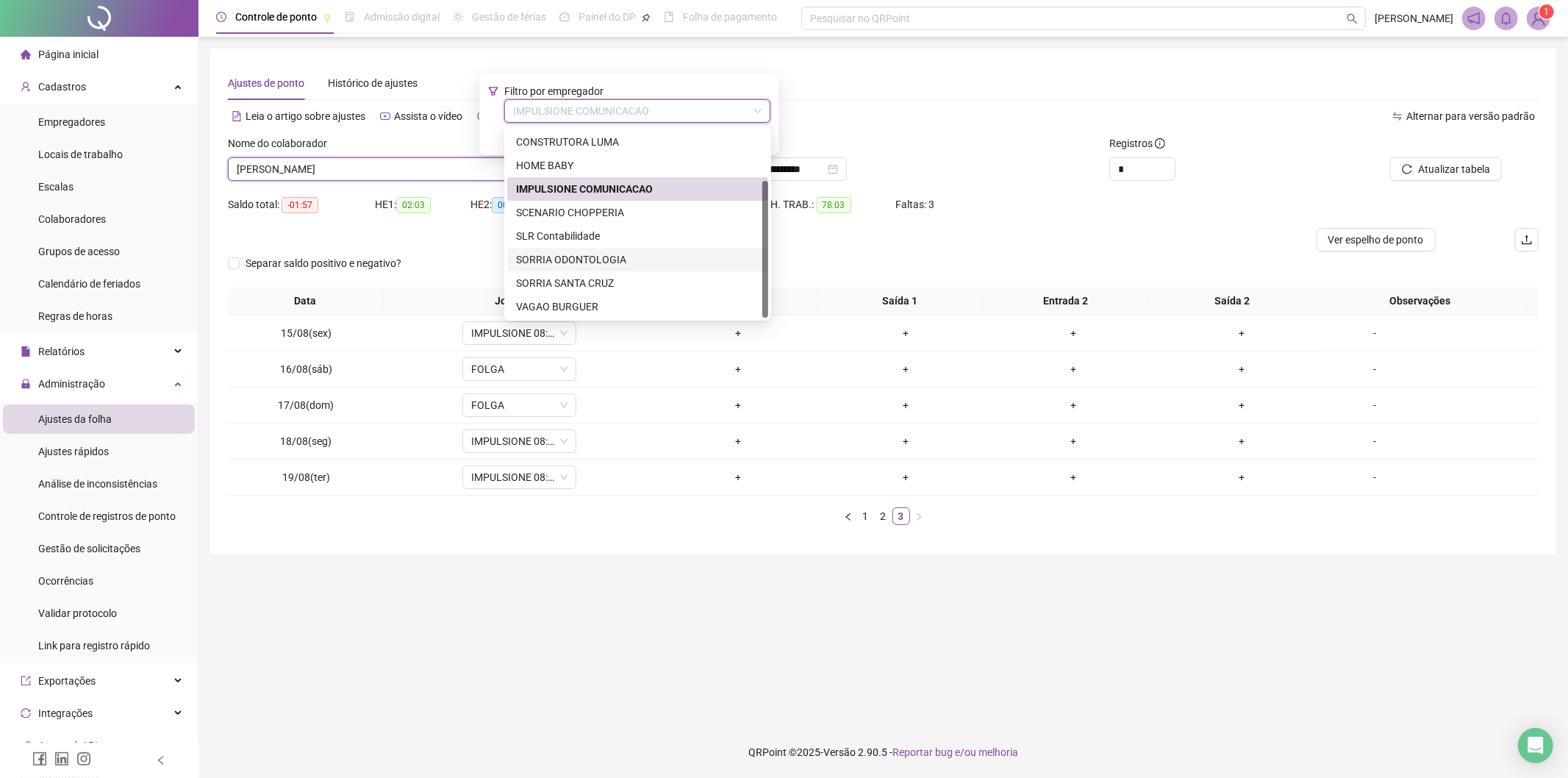
click at [612, 258] on div "SORRIA ODONTOLOGIA" at bounding box center [638, 259] width 244 height 17
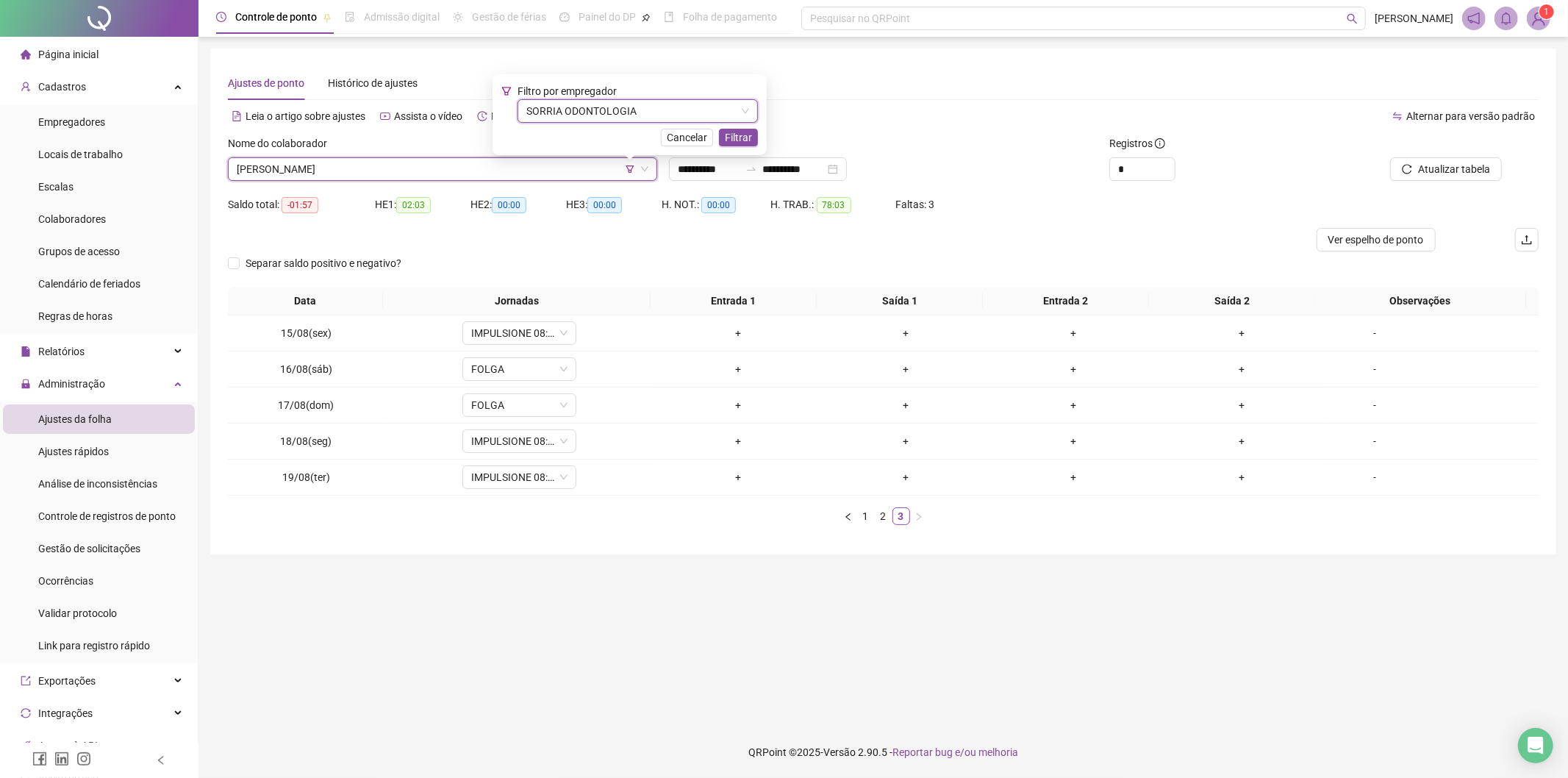
click at [752, 136] on span "Filtrar" at bounding box center [739, 137] width 27 height 17
click at [465, 160] on span "[PERSON_NAME]" at bounding box center [442, 169] width 411 height 22
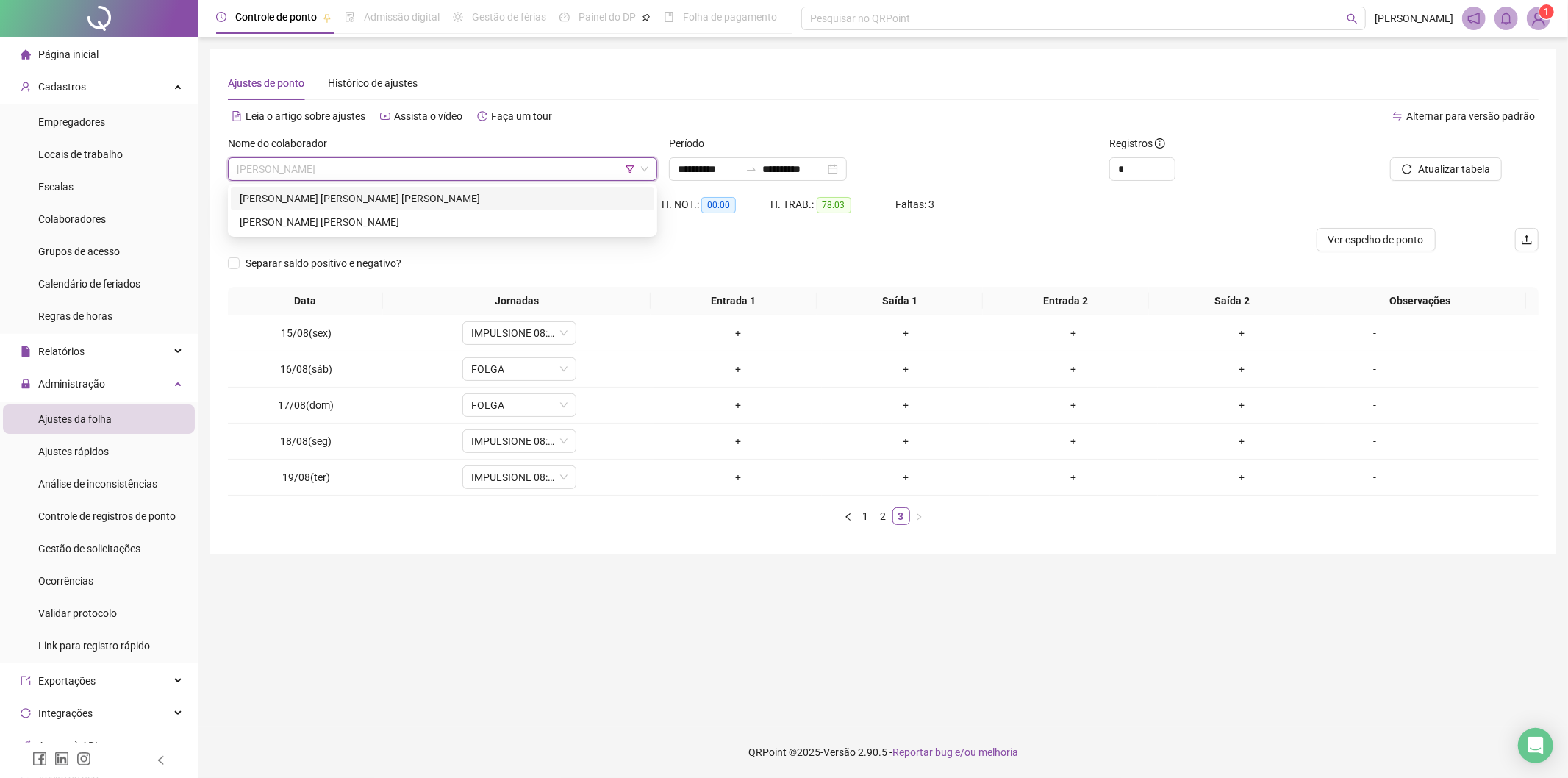
drag, startPoint x: 416, startPoint y: 192, endPoint x: 443, endPoint y: 187, distance: 27.5
click at [415, 191] on div "[PERSON_NAME] [PERSON_NAME] [PERSON_NAME]" at bounding box center [442, 198] width 405 height 17
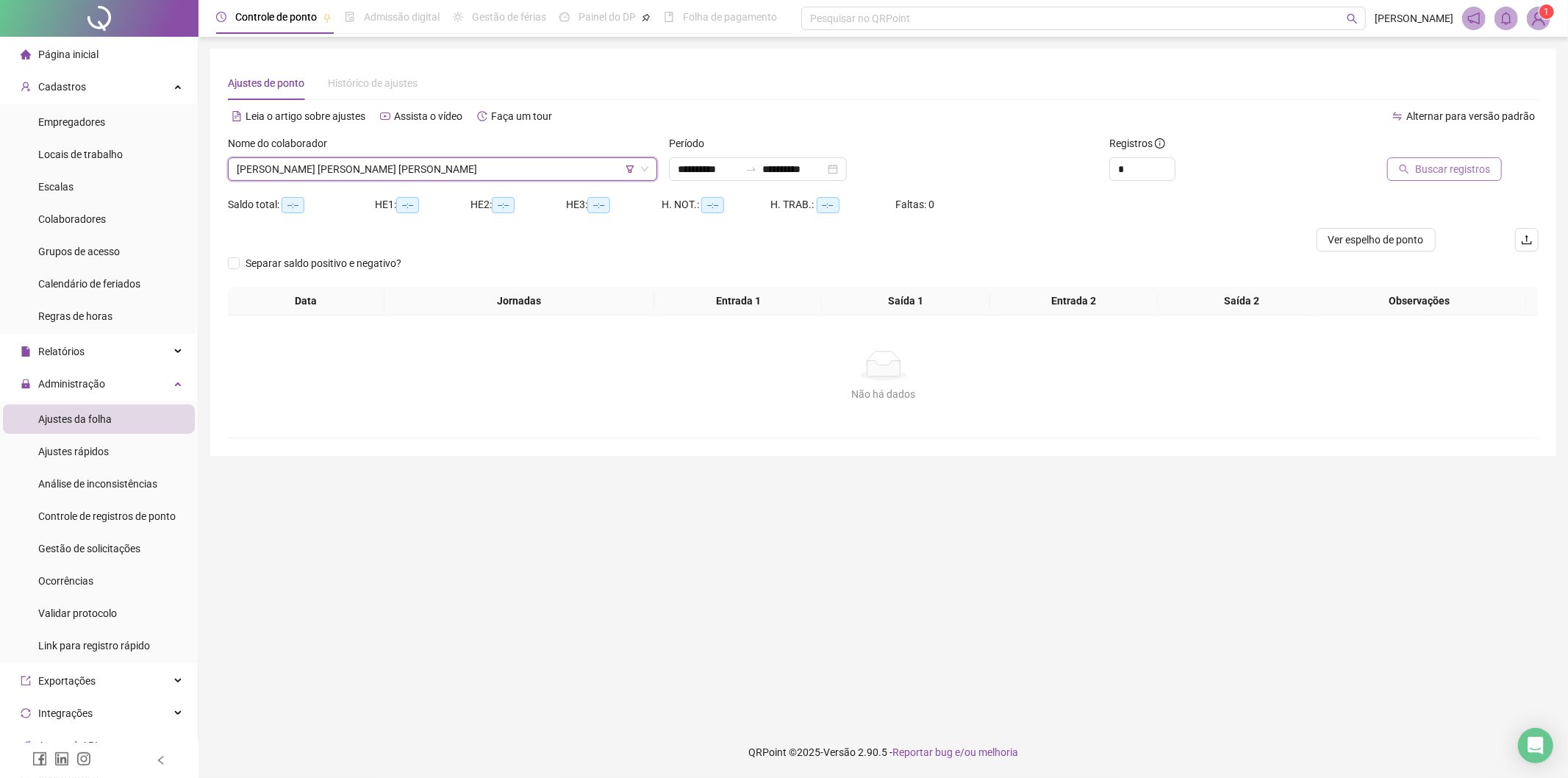
click at [1453, 170] on span "Buscar registros" at bounding box center [1452, 169] width 75 height 17
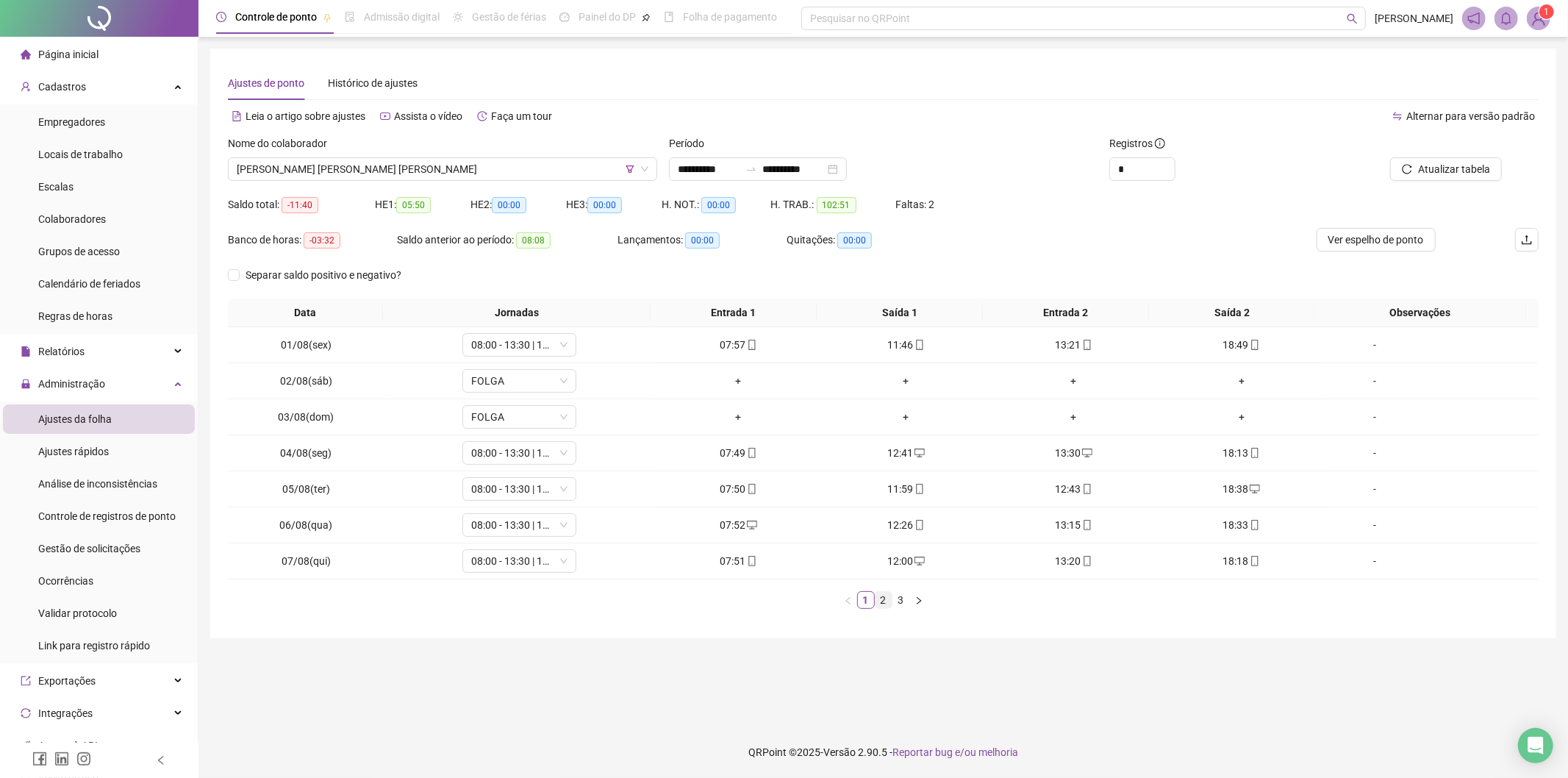
click at [878, 602] on link "2" at bounding box center [883, 600] width 17 height 17
click at [901, 597] on link "3" at bounding box center [901, 600] width 17 height 17
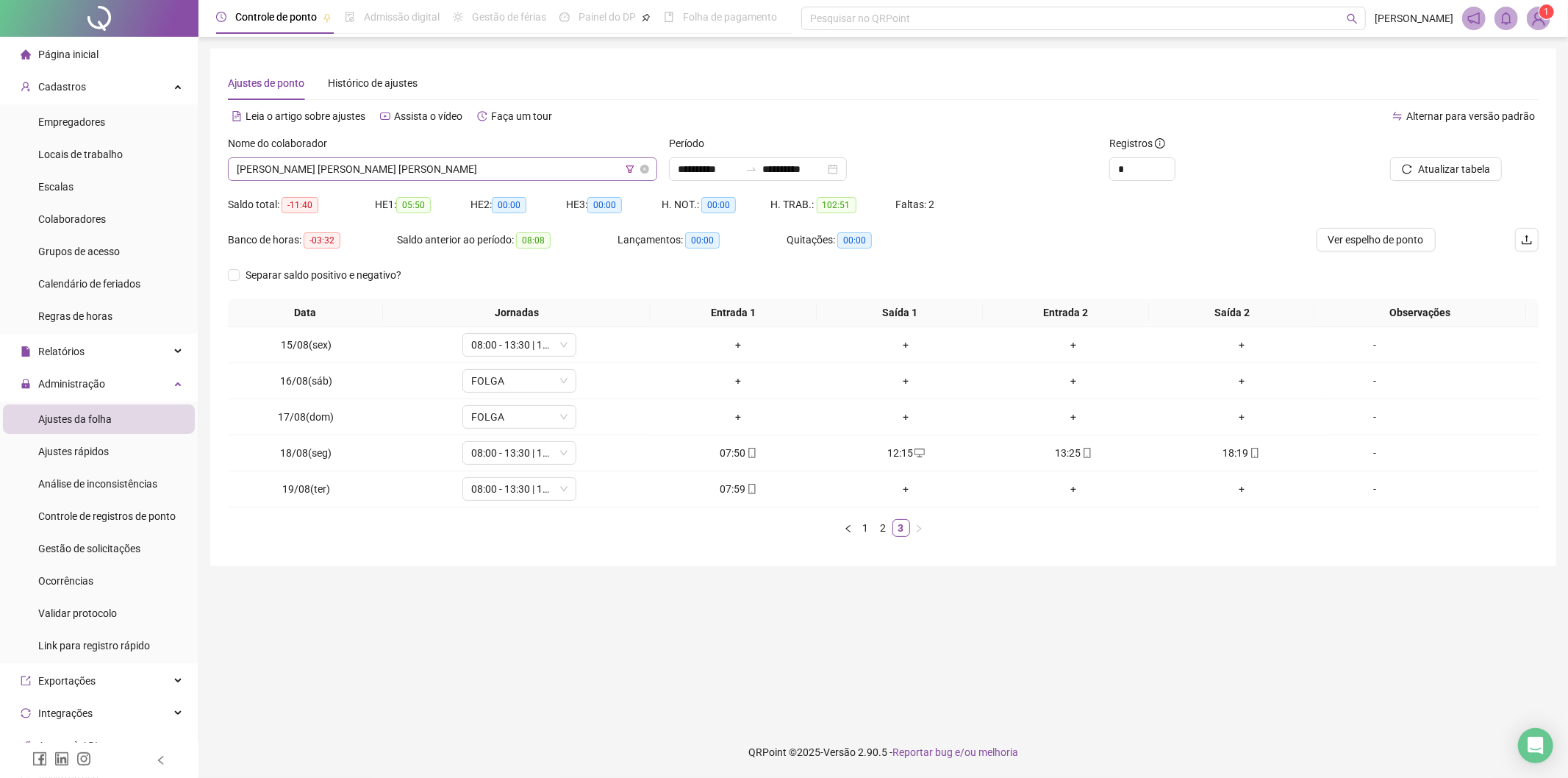
drag, startPoint x: 446, startPoint y: 163, endPoint x: 441, endPoint y: 171, distance: 9.4
click at [444, 163] on span "[PERSON_NAME] [PERSON_NAME] [PERSON_NAME]" at bounding box center [442, 169] width 411 height 22
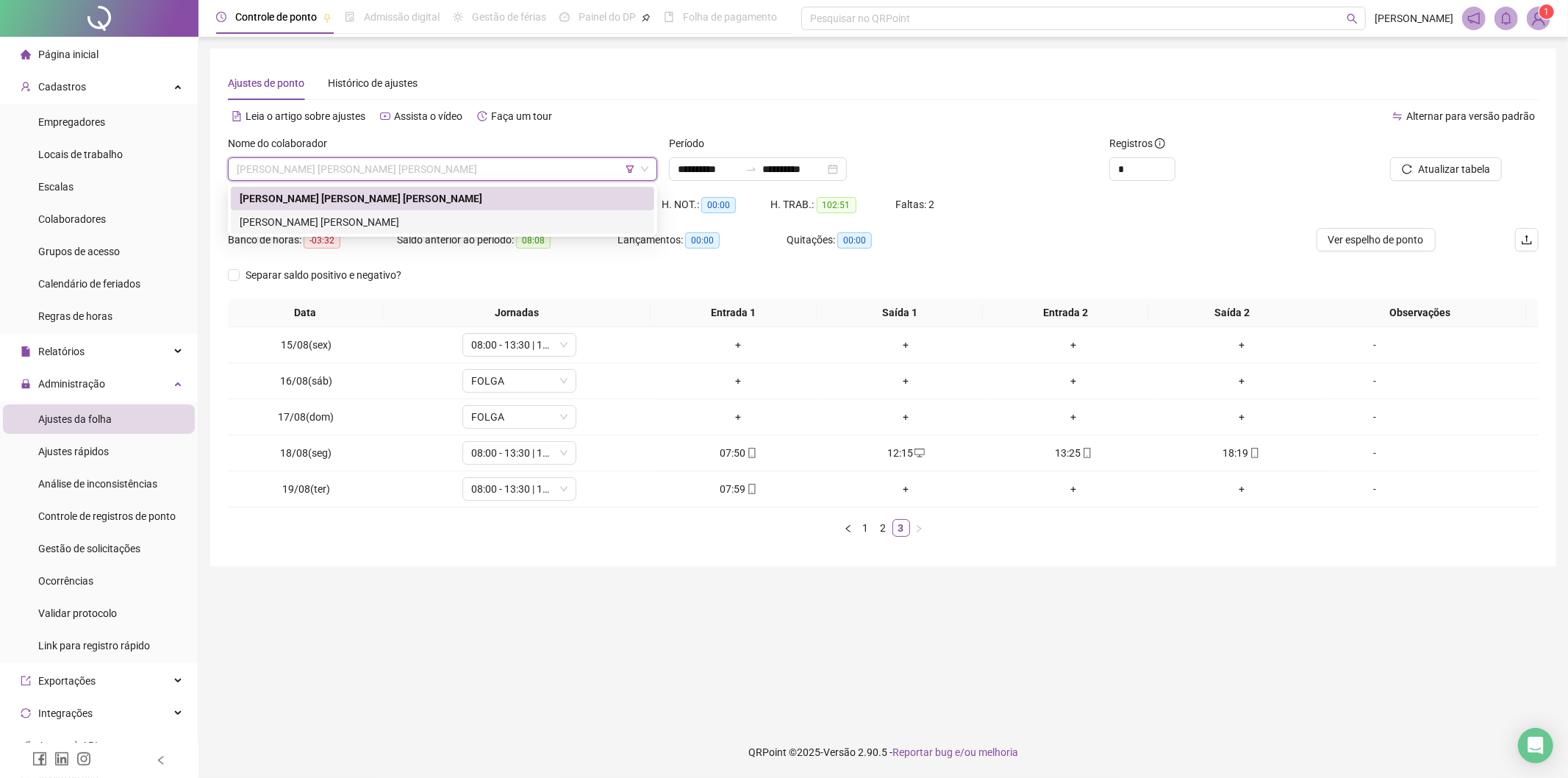
click at [363, 223] on div "[PERSON_NAME] [PERSON_NAME]" at bounding box center [442, 222] width 405 height 17
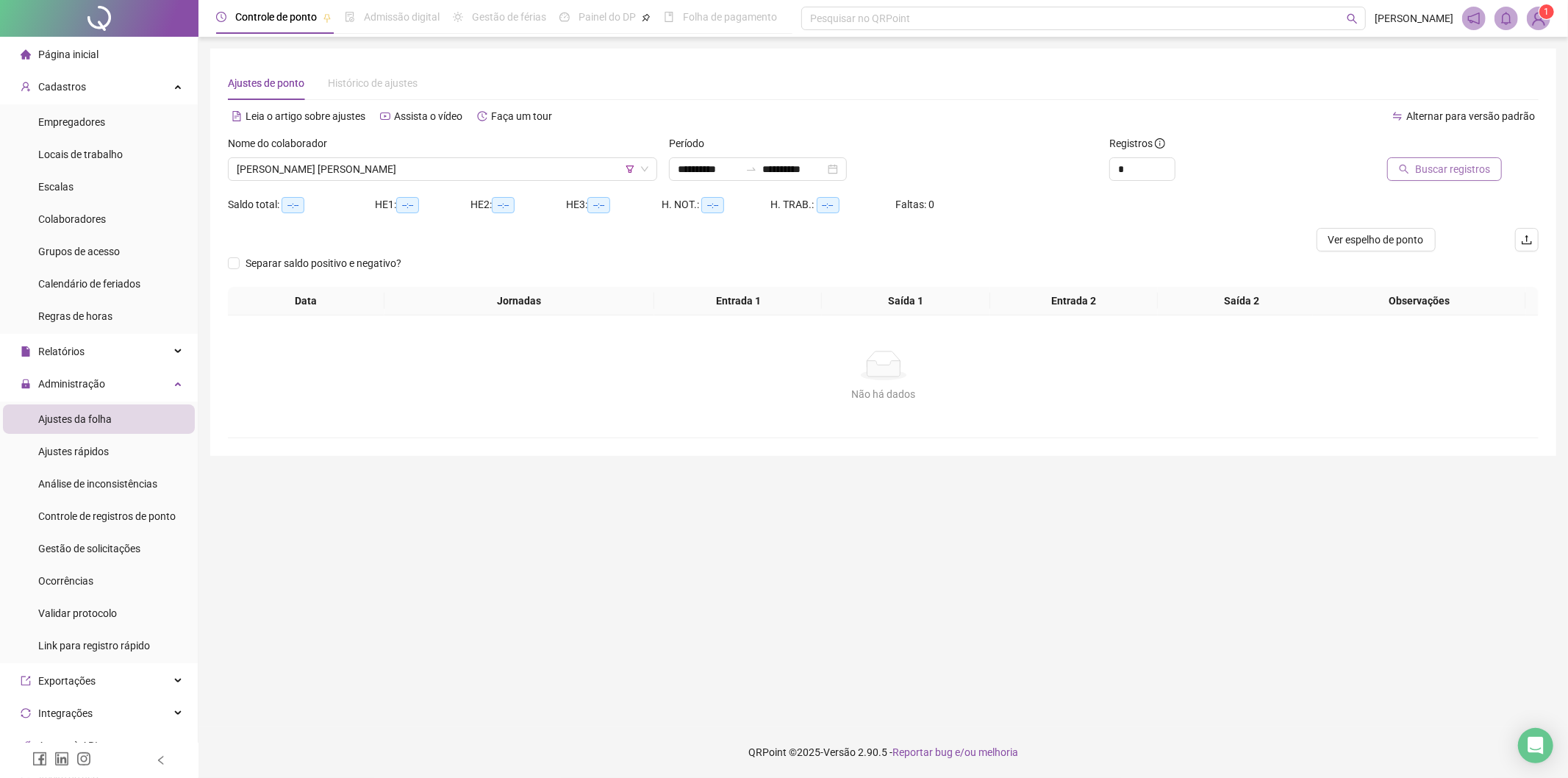
click at [1429, 173] on span "Buscar registros" at bounding box center [1452, 169] width 75 height 17
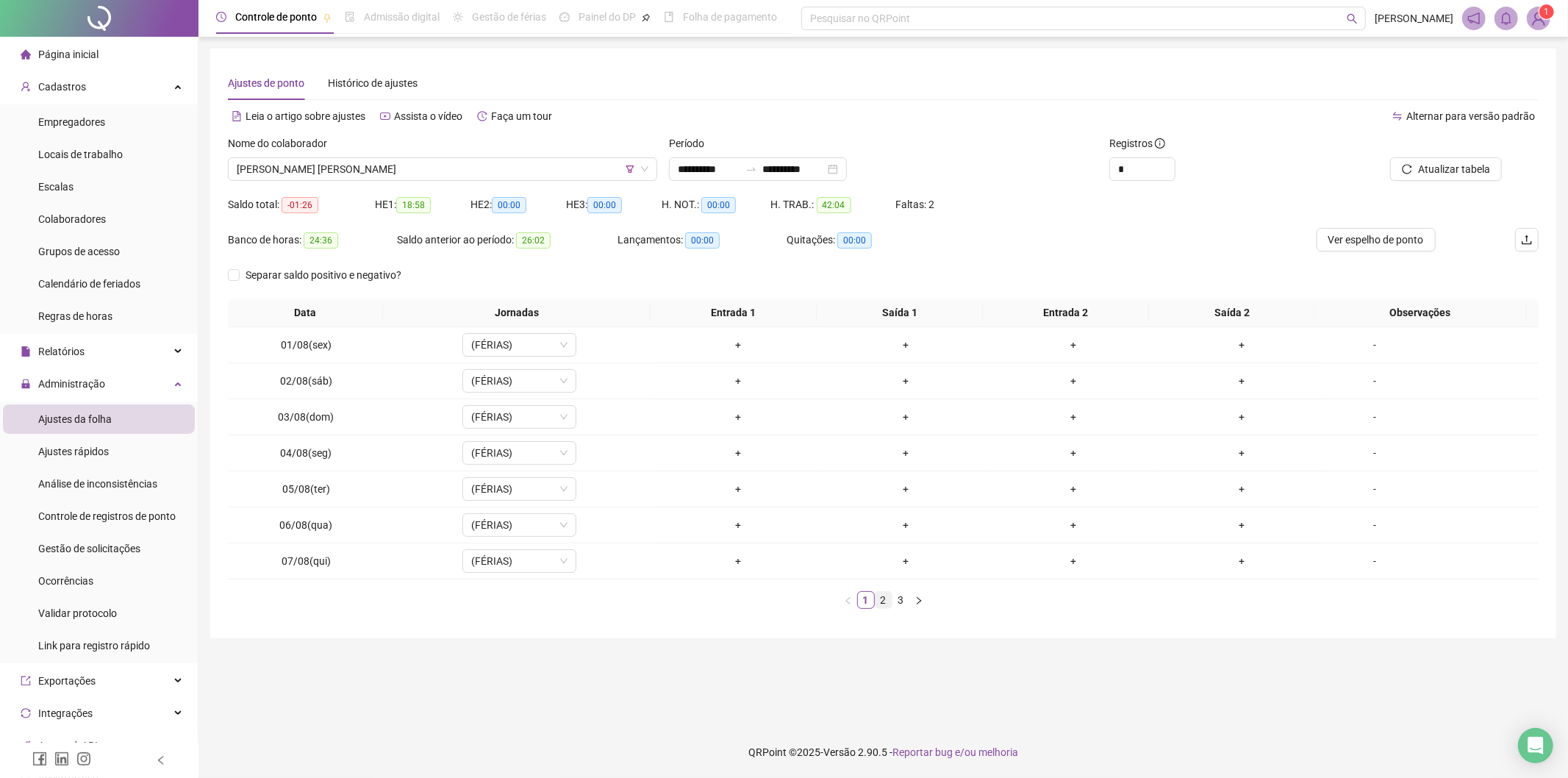
click at [884, 598] on link "2" at bounding box center [883, 600] width 17 height 17
click at [905, 603] on link "3" at bounding box center [901, 600] width 17 height 17
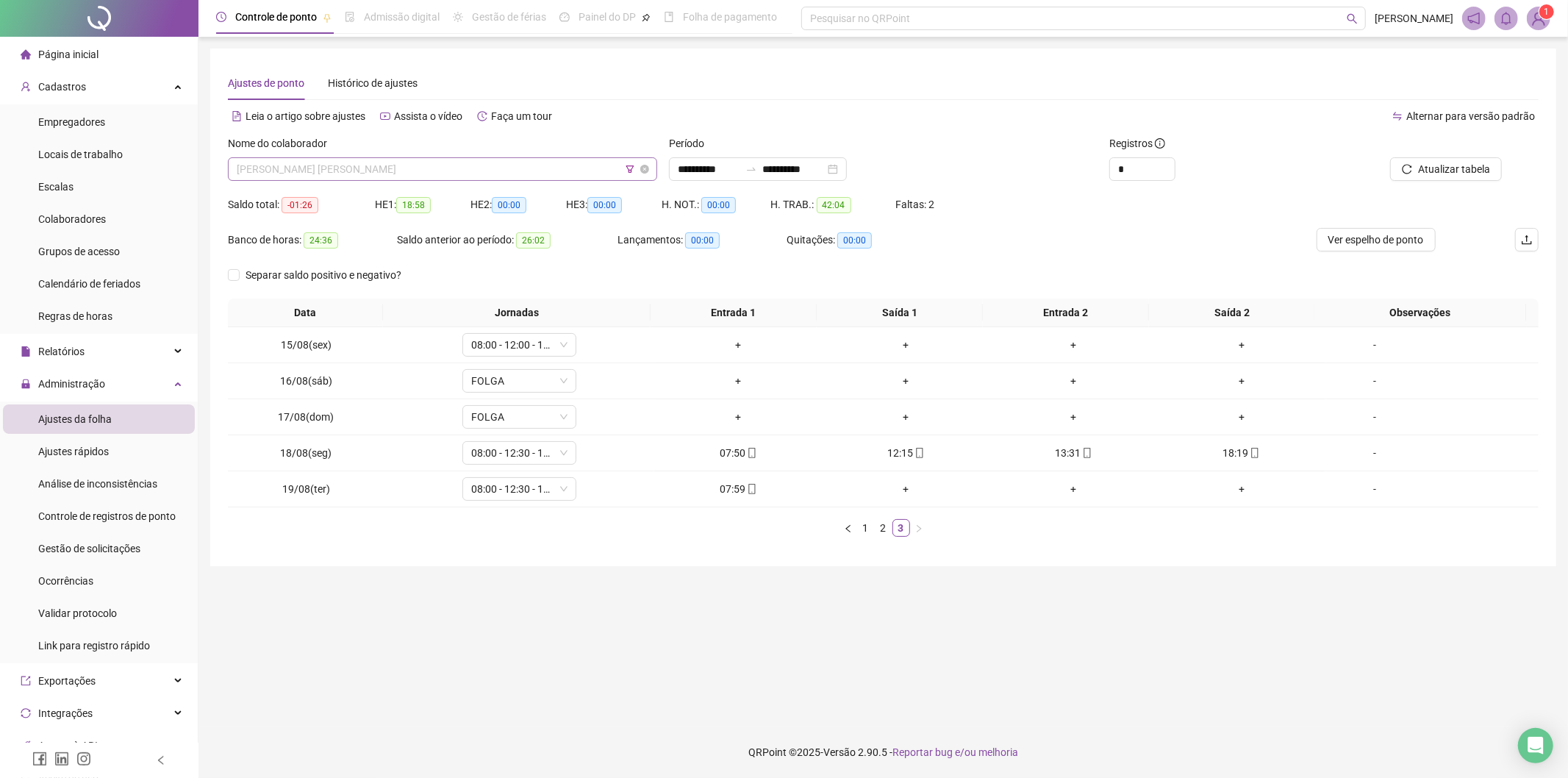
click at [582, 170] on span "[PERSON_NAME] [PERSON_NAME]" at bounding box center [442, 169] width 411 height 22
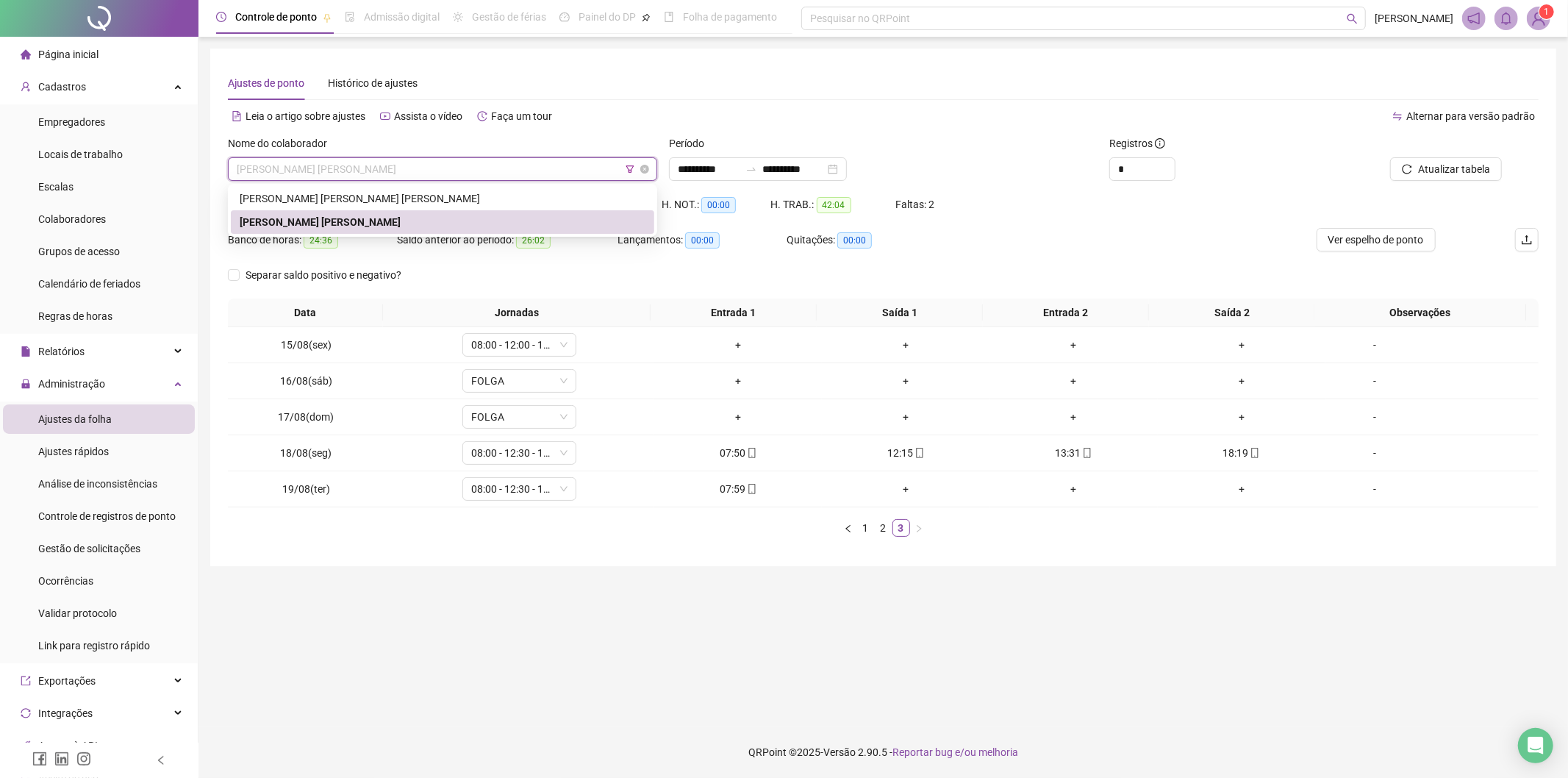
click at [627, 168] on icon "filter" at bounding box center [630, 169] width 9 height 9
click at [634, 120] on span "SORRIA ODONTOLOGIA" at bounding box center [637, 111] width 223 height 22
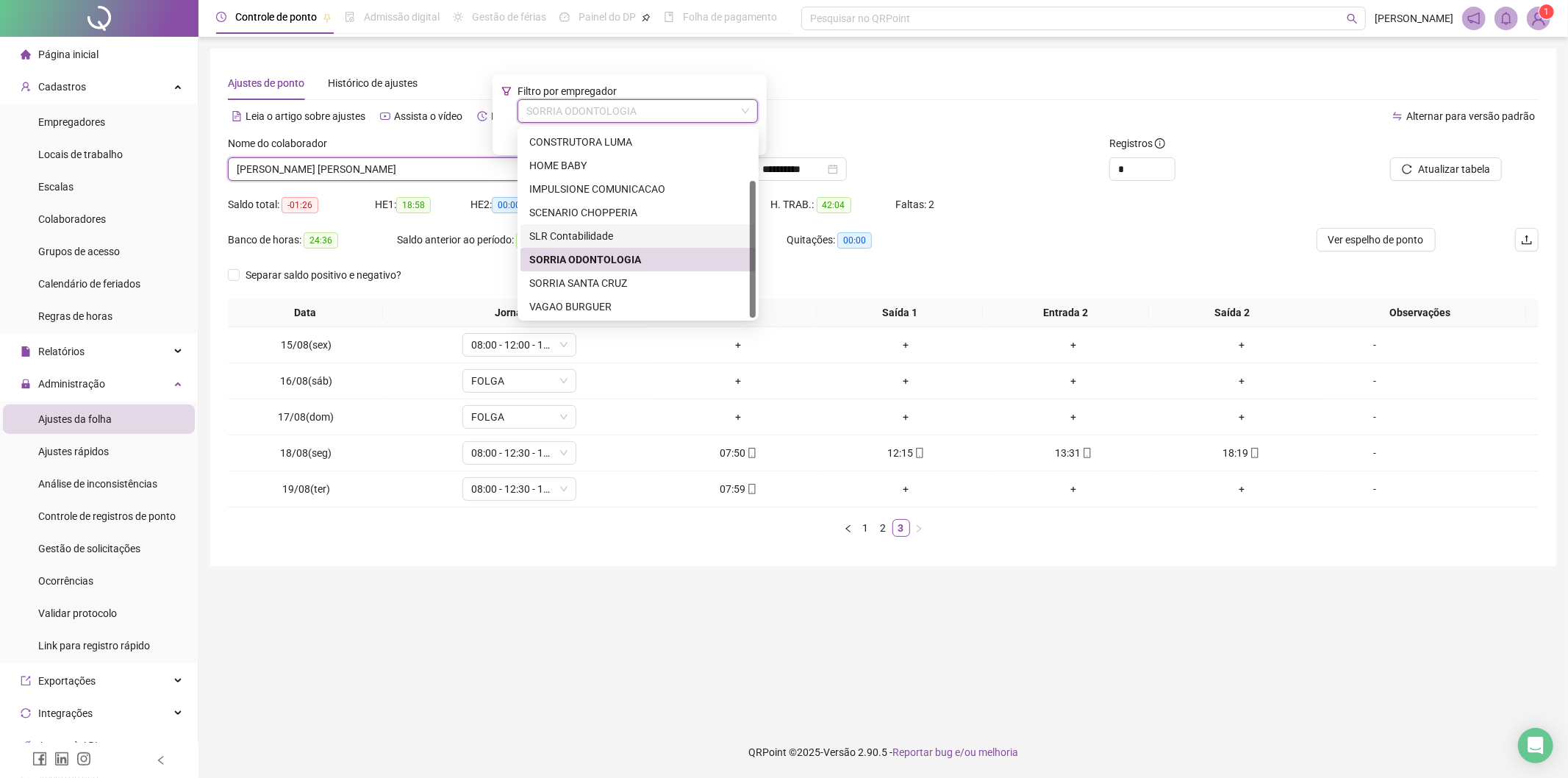
click at [608, 232] on div "SLR Contabilidade" at bounding box center [637, 236] width 217 height 17
click at [608, 232] on div "Saldo anterior ao período: 26:02" at bounding box center [507, 240] width 220 height 17
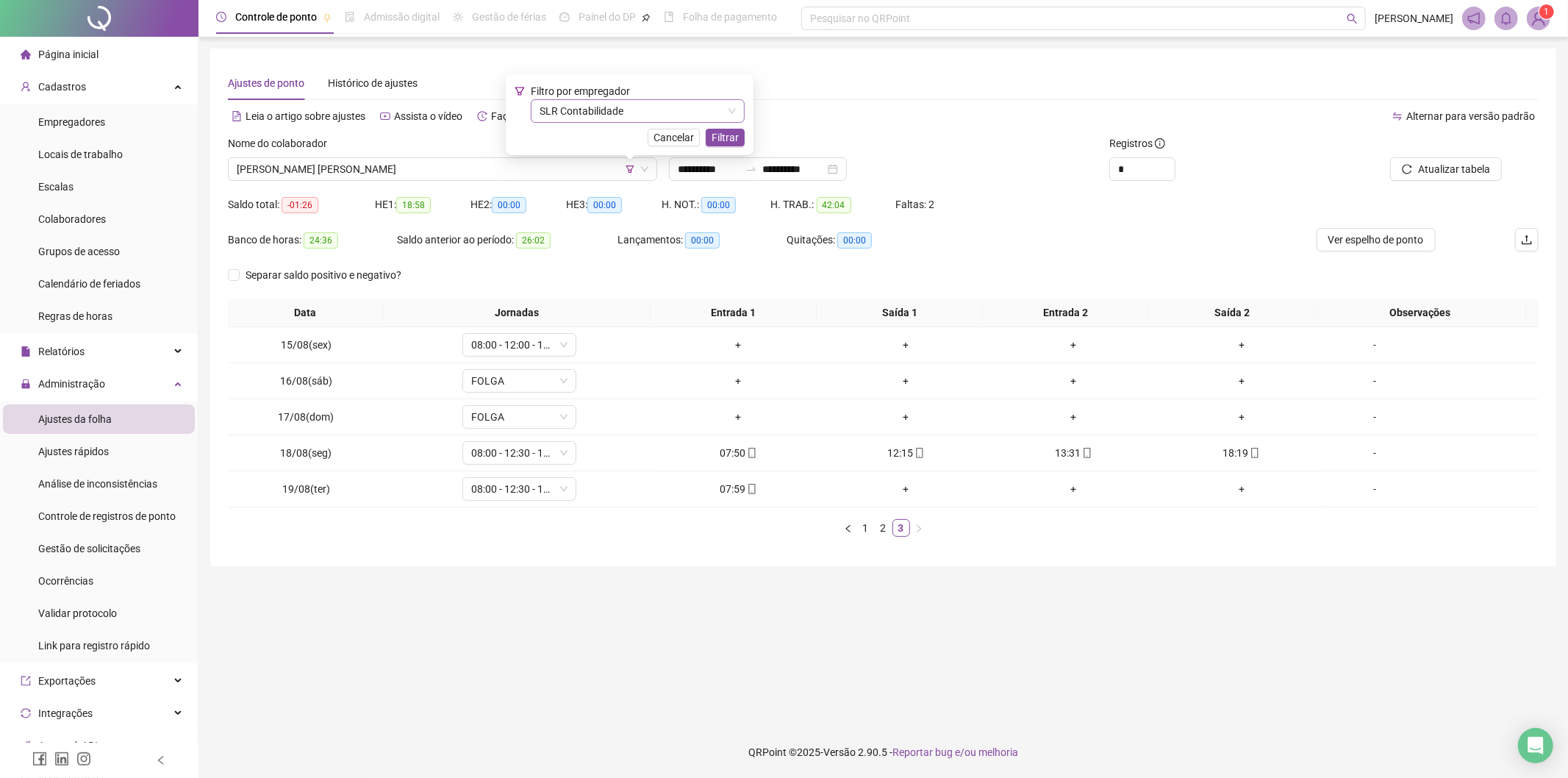
click at [627, 115] on span "SLR Contabilidade" at bounding box center [637, 111] width 196 height 22
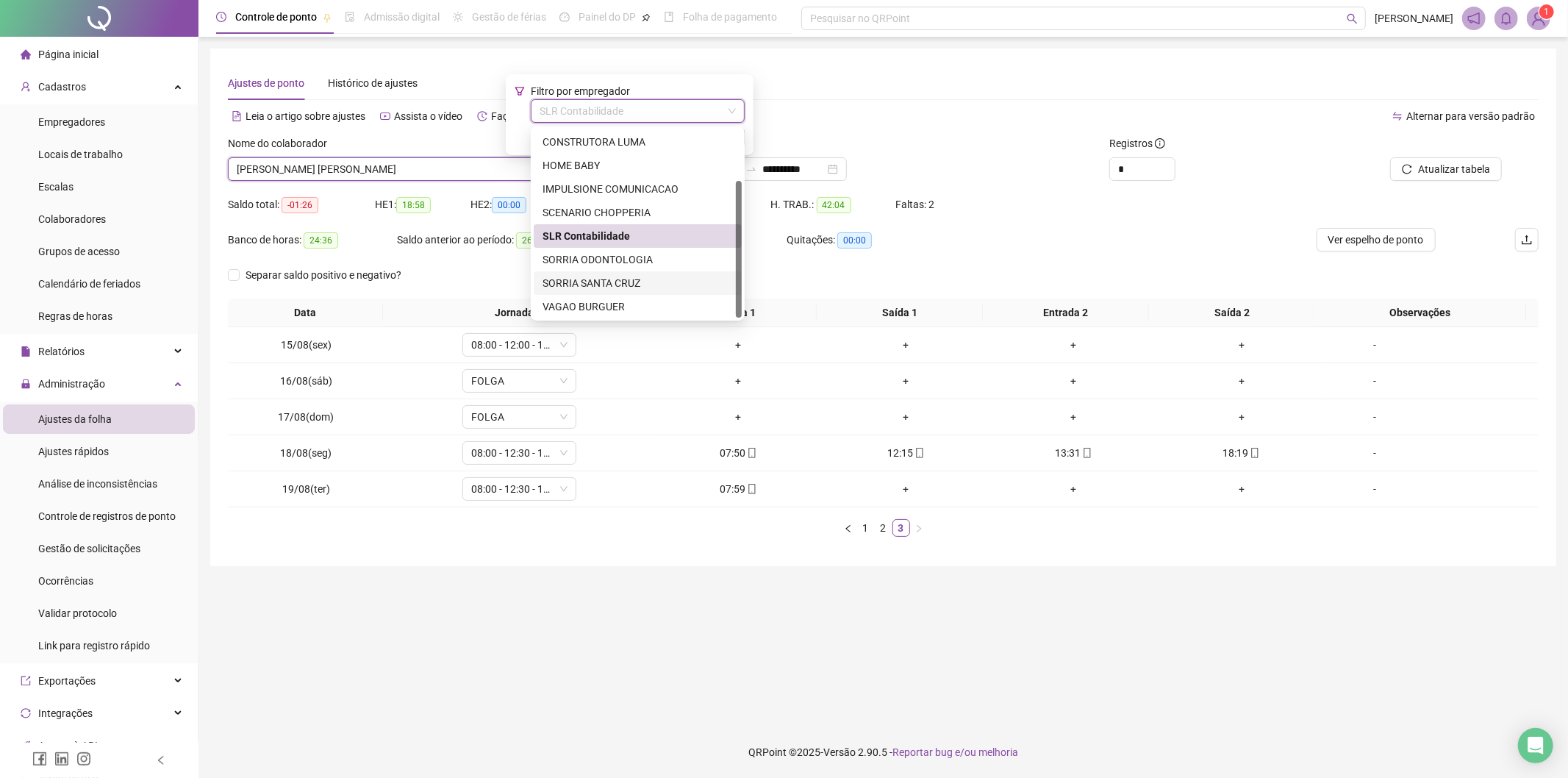
click at [632, 290] on div "SORRIA SANTA CRUZ" at bounding box center [637, 283] width 190 height 17
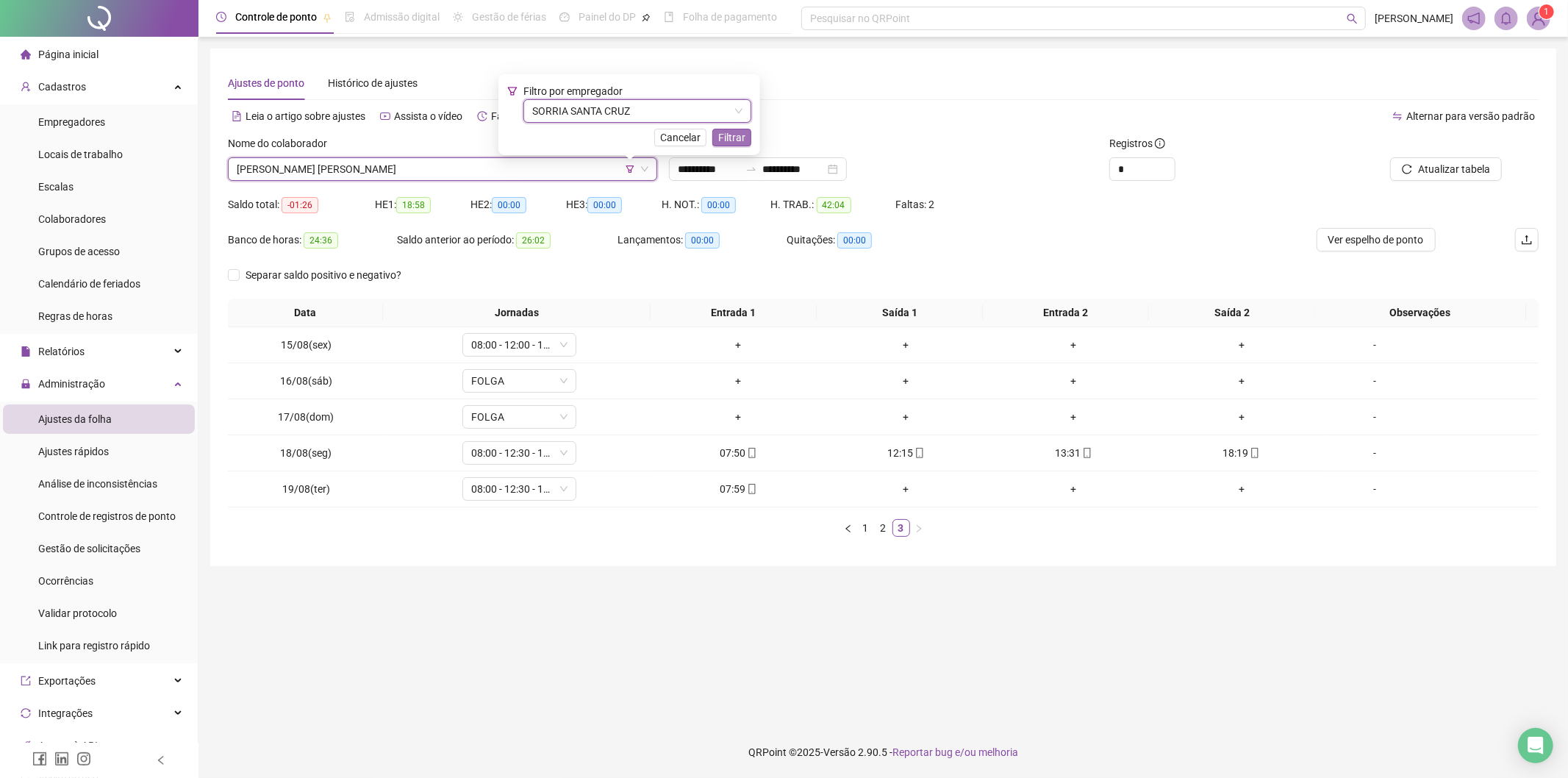
click at [719, 140] on span "Filtrar" at bounding box center [732, 137] width 27 height 17
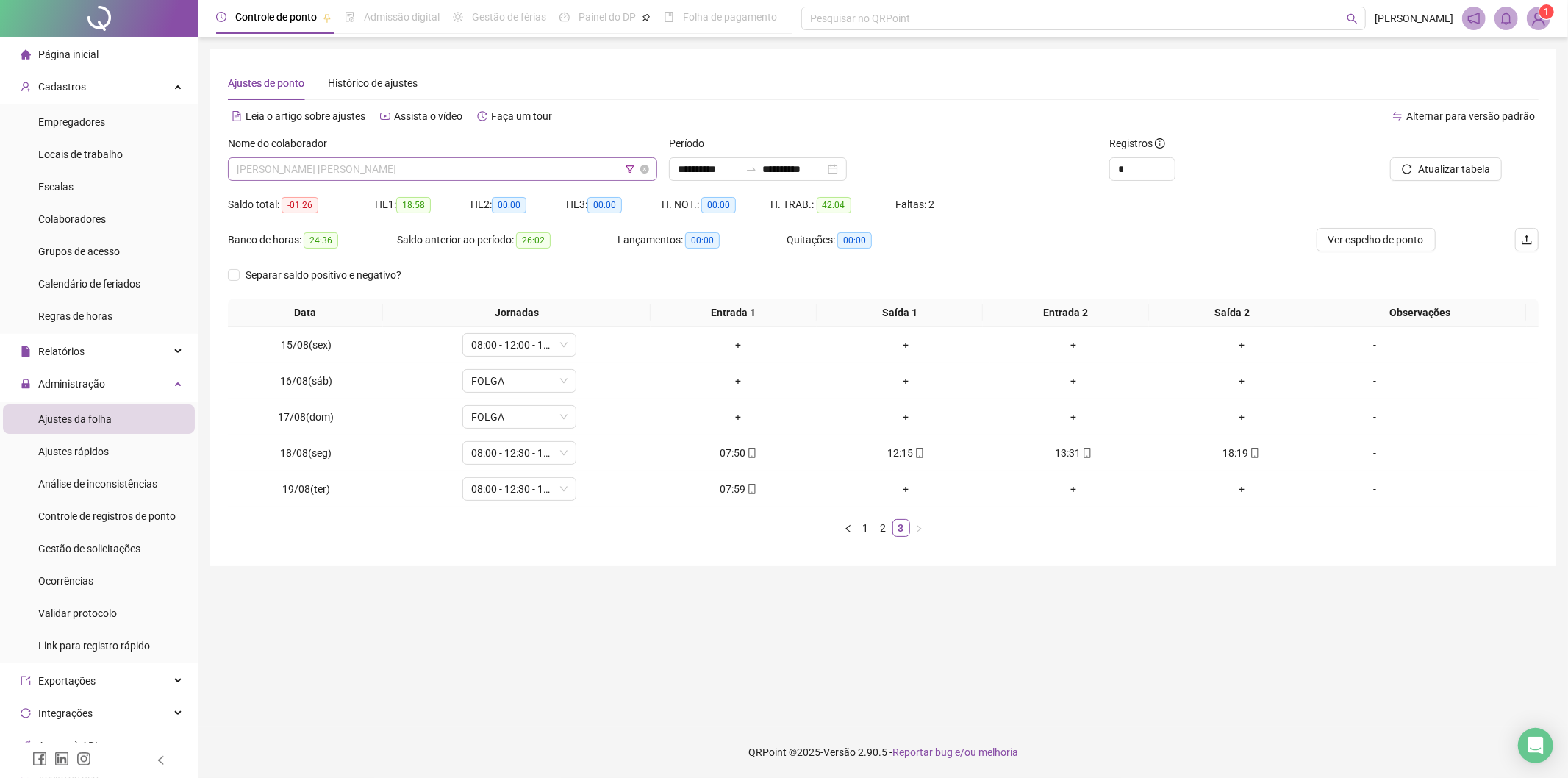
click at [469, 170] on span "[PERSON_NAME] [PERSON_NAME]" at bounding box center [442, 169] width 411 height 22
click at [351, 194] on div "[PERSON_NAME] DOS [PERSON_NAME]" at bounding box center [442, 198] width 405 height 17
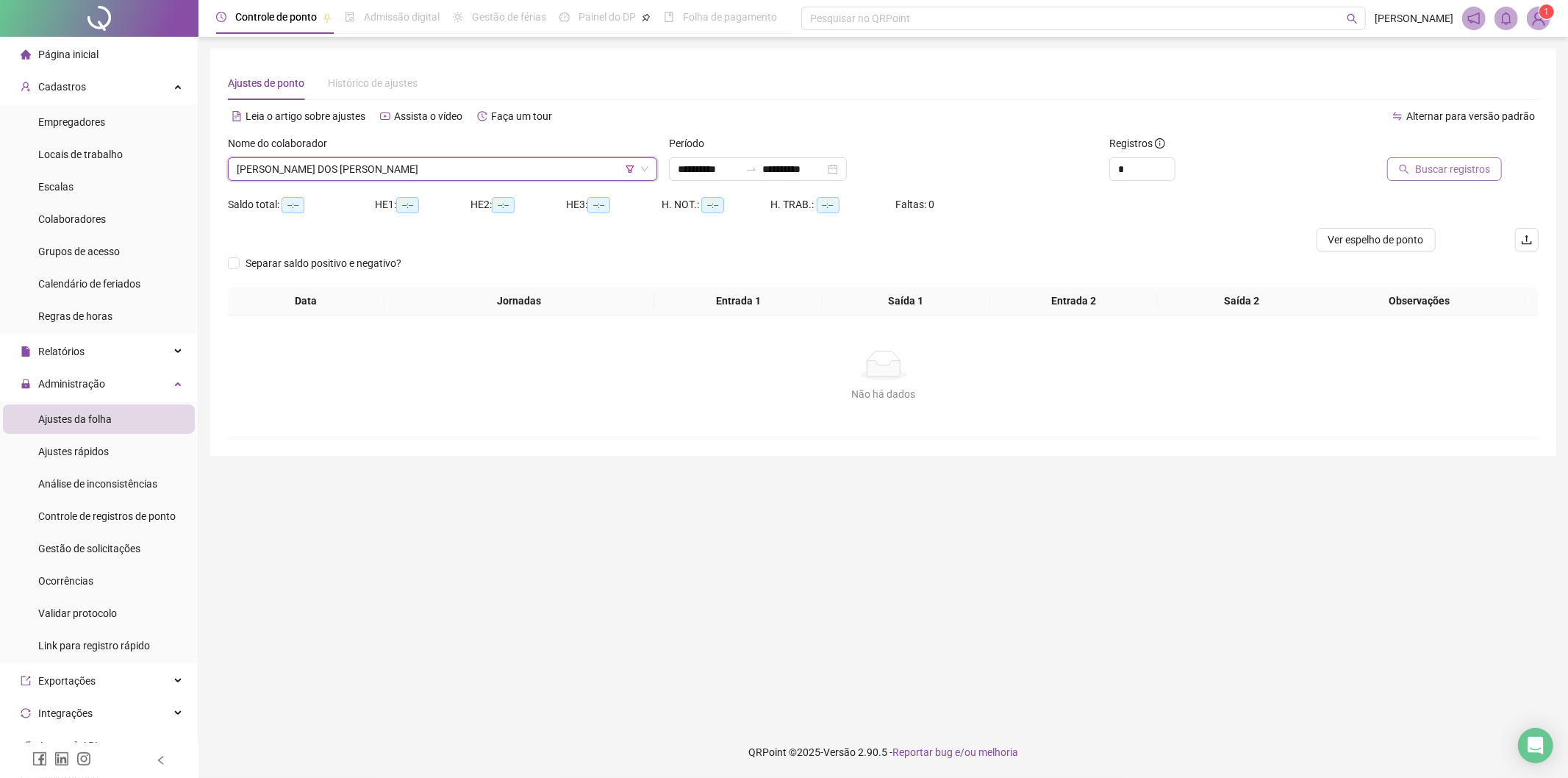
click at [1458, 173] on span "Buscar registros" at bounding box center [1452, 169] width 75 height 17
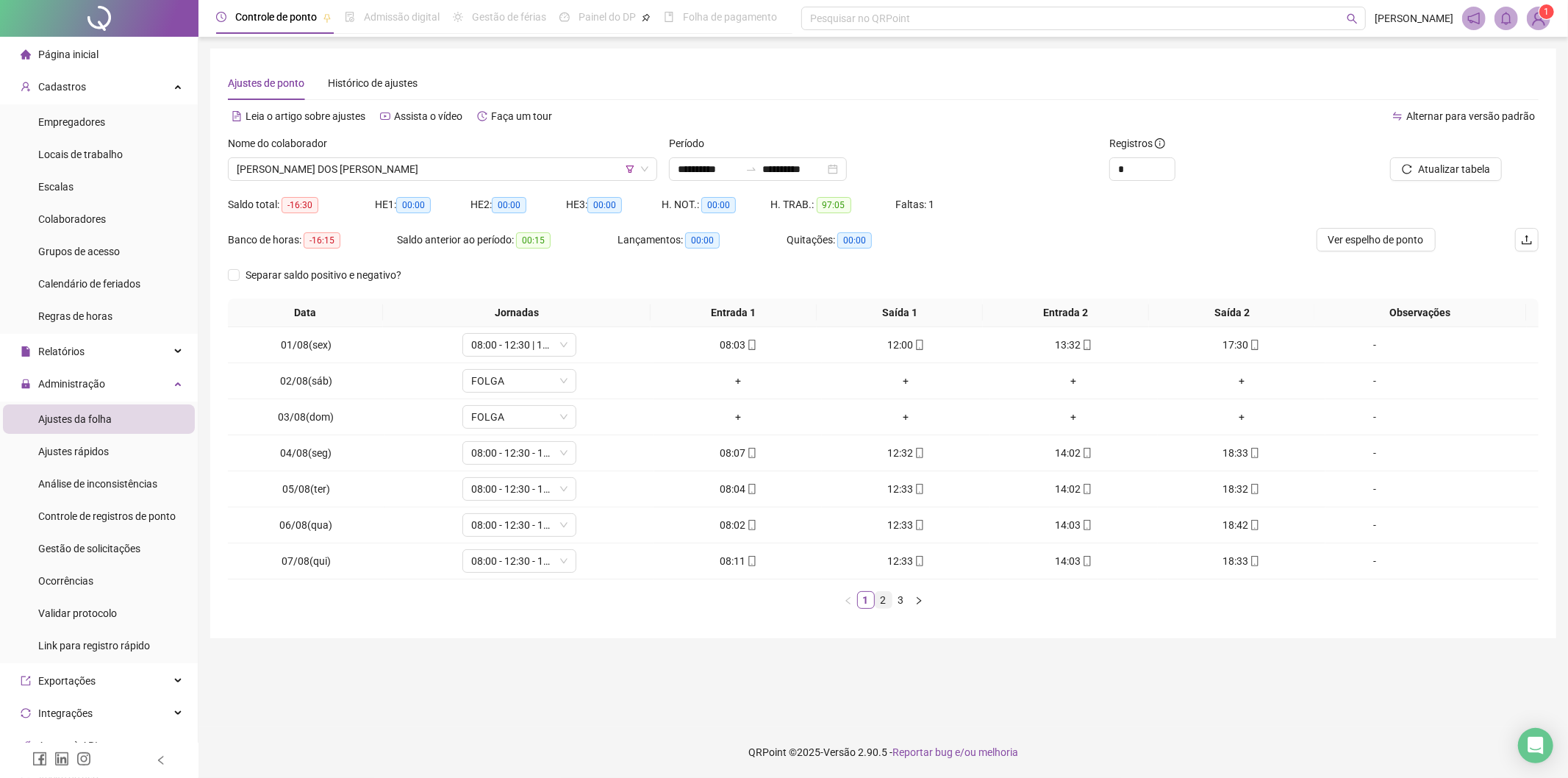
click at [886, 603] on link "2" at bounding box center [883, 600] width 17 height 17
click at [895, 601] on link "3" at bounding box center [901, 600] width 17 height 17
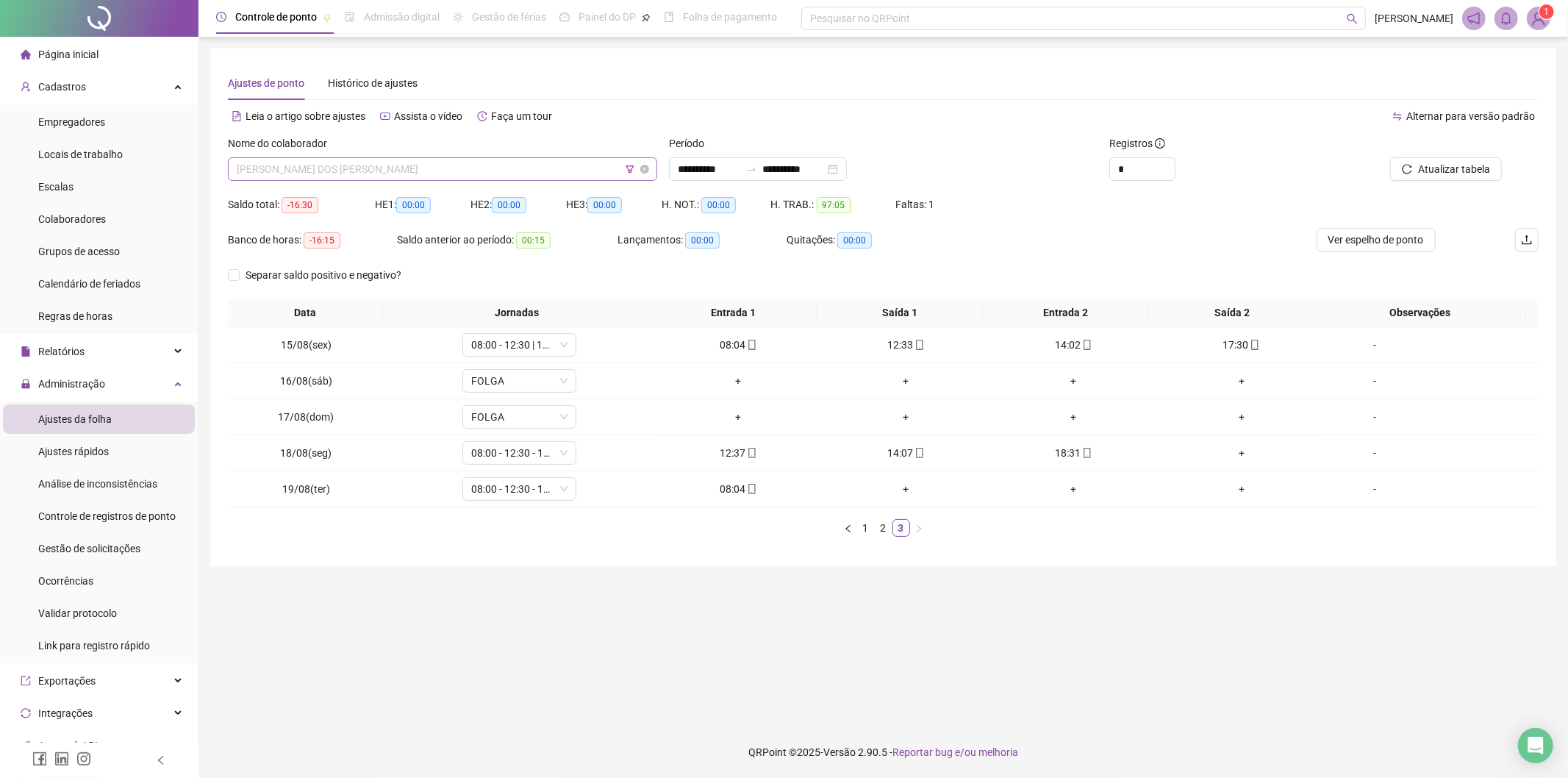
click at [420, 160] on span "[PERSON_NAME] DOS [PERSON_NAME]" at bounding box center [442, 169] width 411 height 22
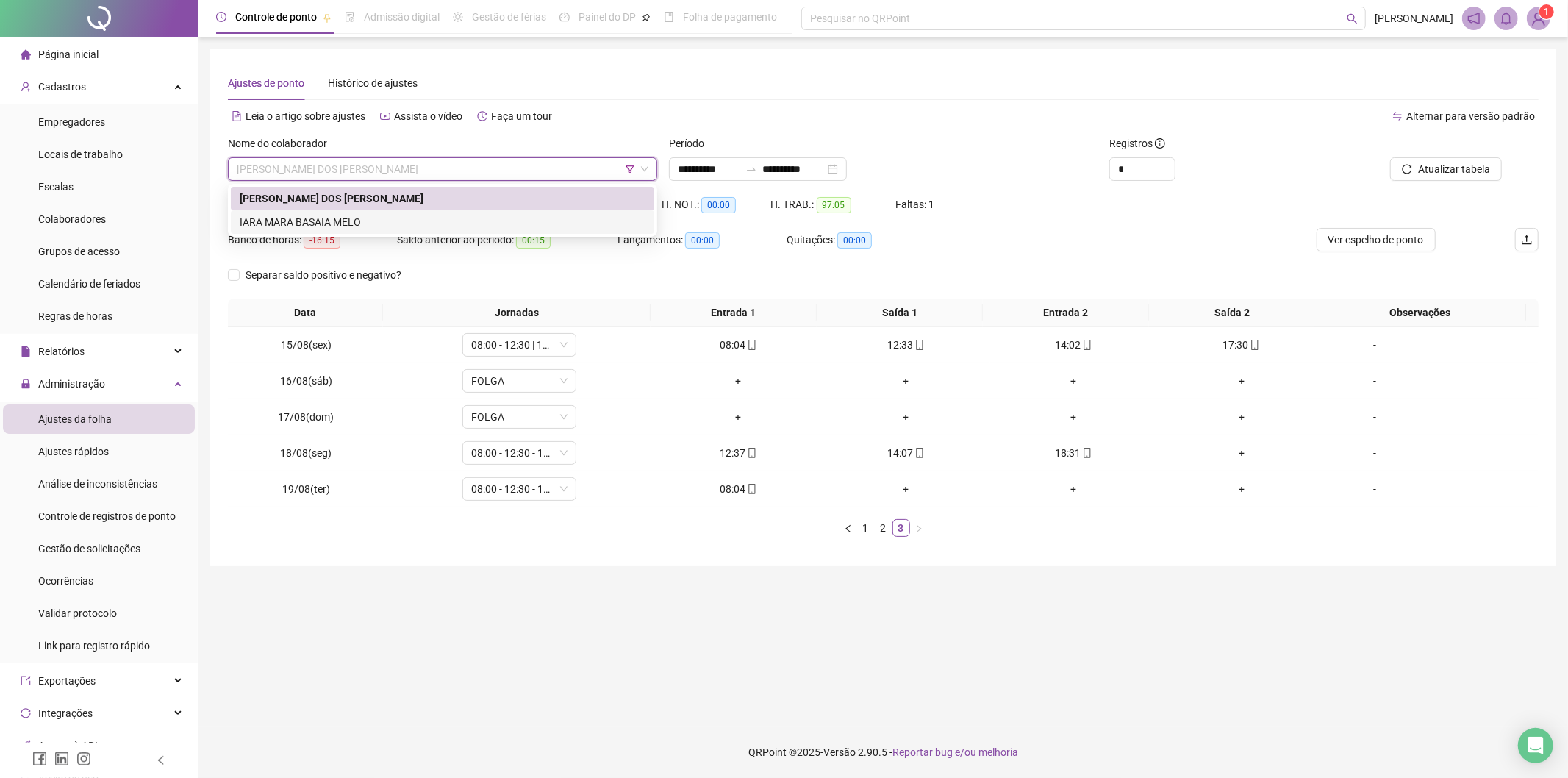
drag, startPoint x: 362, startPoint y: 214, endPoint x: 682, endPoint y: 196, distance: 320.5
click at [358, 214] on div "IARA MARA BASAIA MELO" at bounding box center [442, 222] width 405 height 17
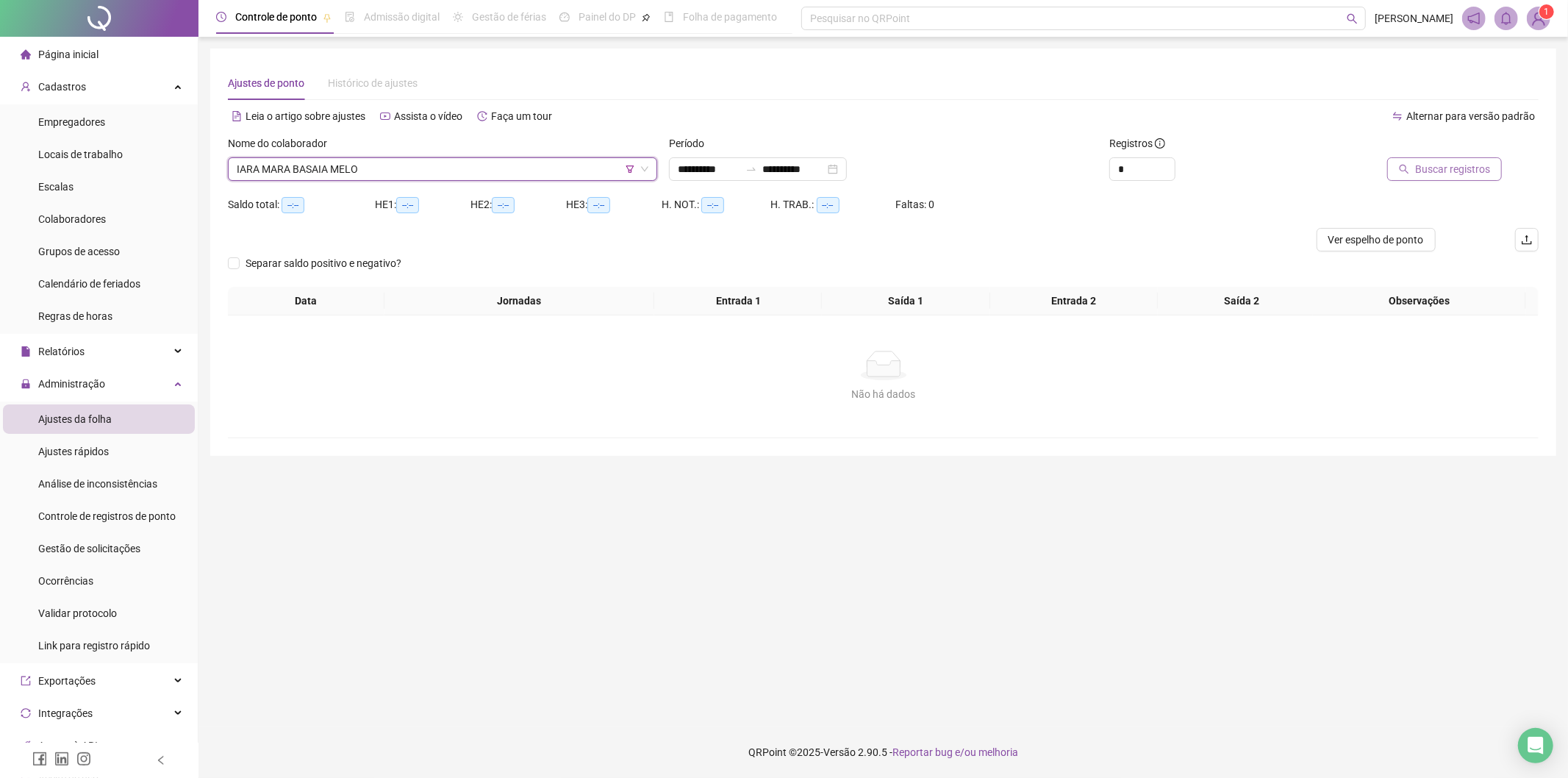
click at [1444, 160] on button "Buscar registros" at bounding box center [1444, 169] width 115 height 23
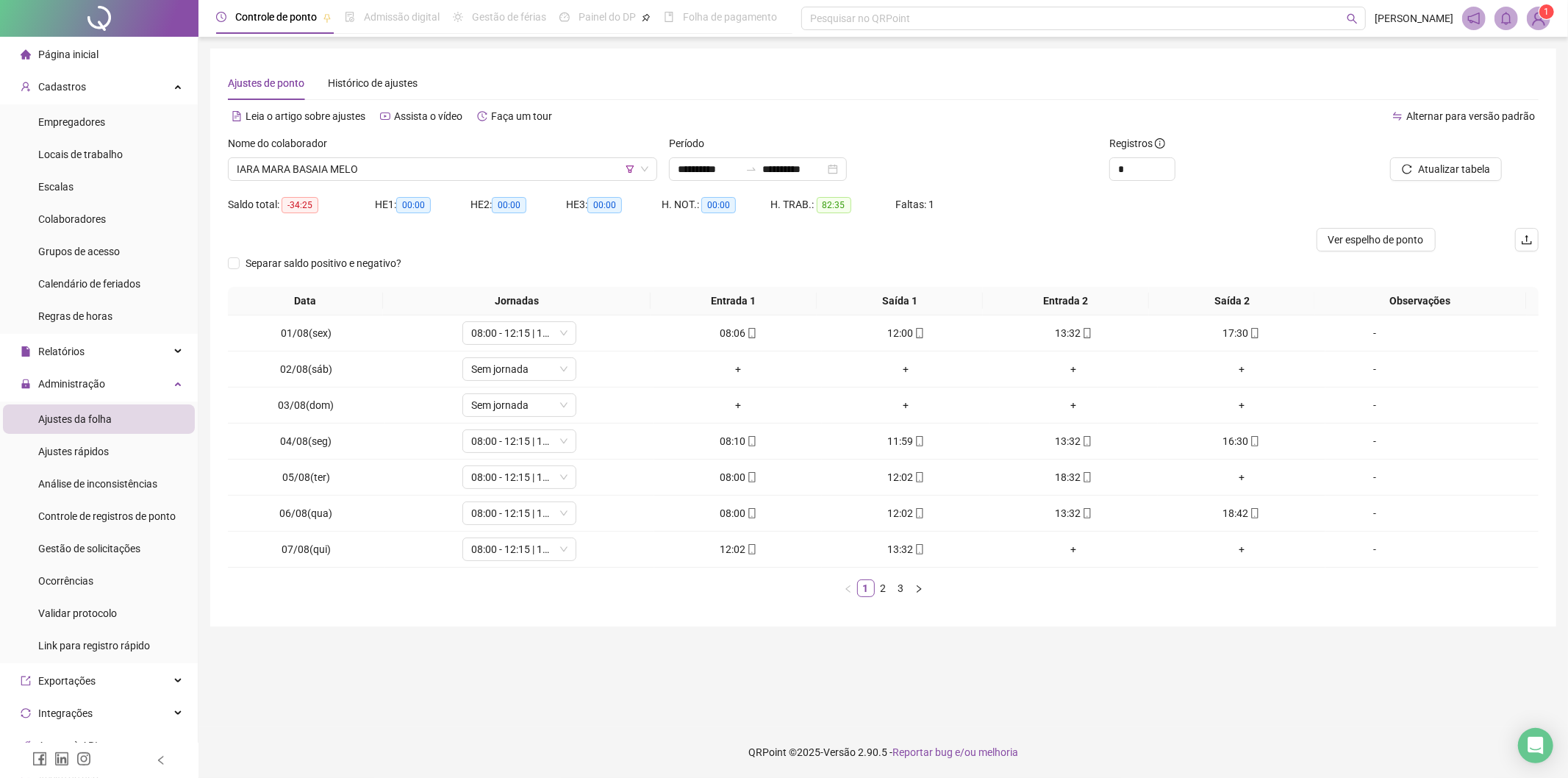
click at [892, 596] on ul "1 2 3" at bounding box center [883, 588] width 1311 height 18
click at [883, 591] on link "2" at bounding box center [883, 588] width 17 height 17
click at [899, 591] on link "3" at bounding box center [901, 588] width 17 height 17
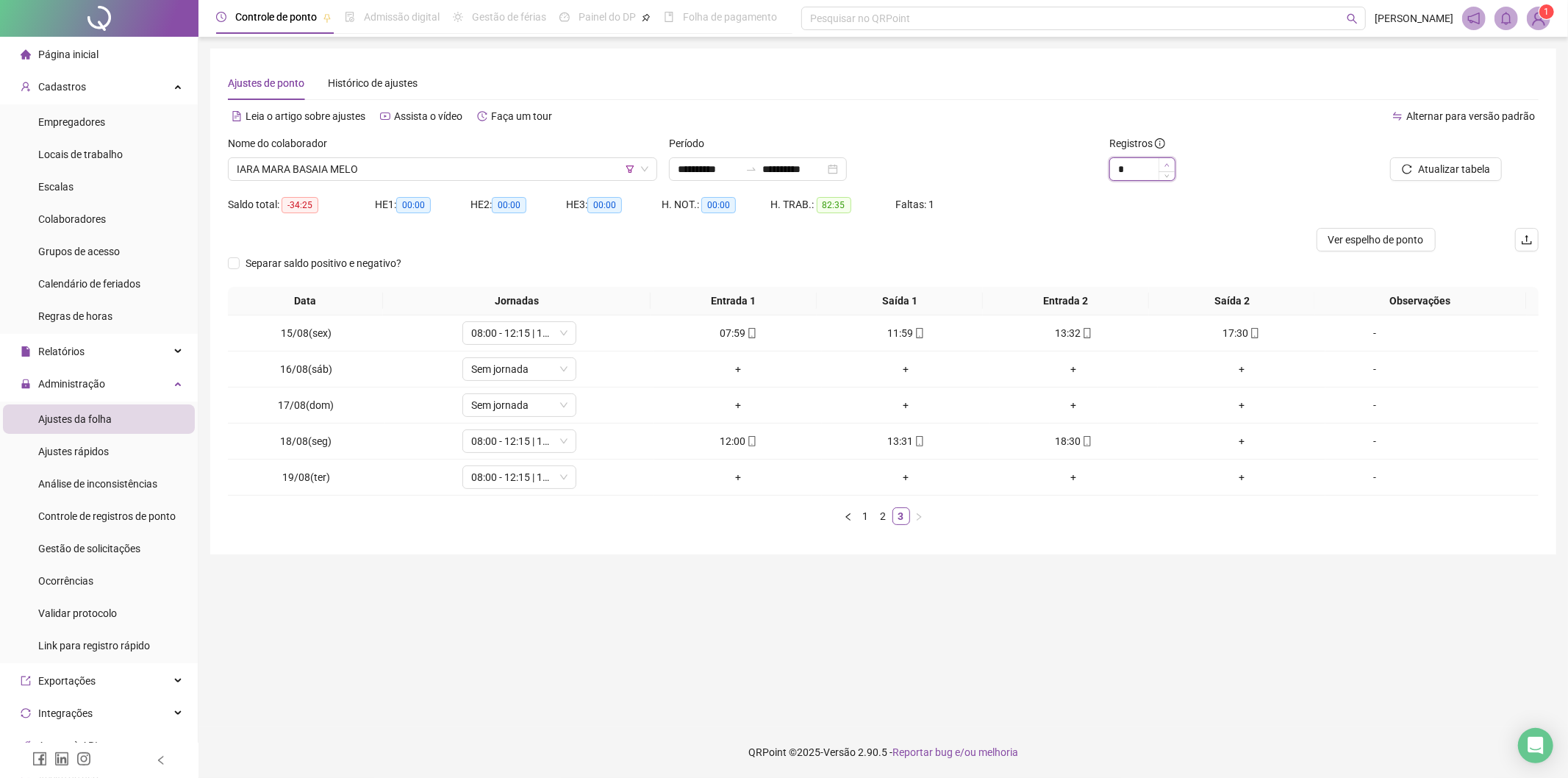
click at [1164, 163] on span "Increase Value" at bounding box center [1166, 165] width 17 height 14
type input "*"
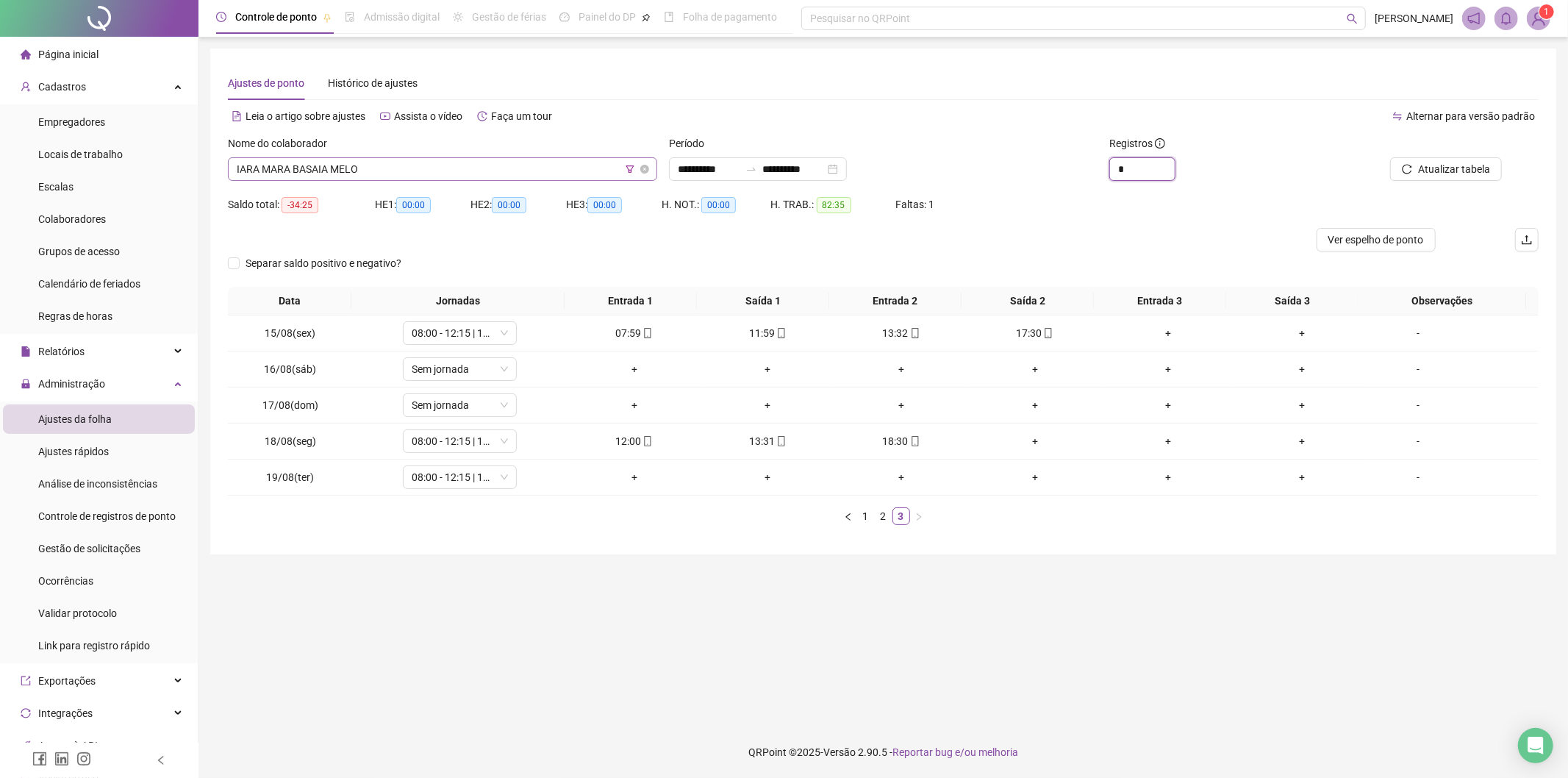
click at [564, 168] on span "IARA MARA BASAIA MELO" at bounding box center [442, 169] width 411 height 22
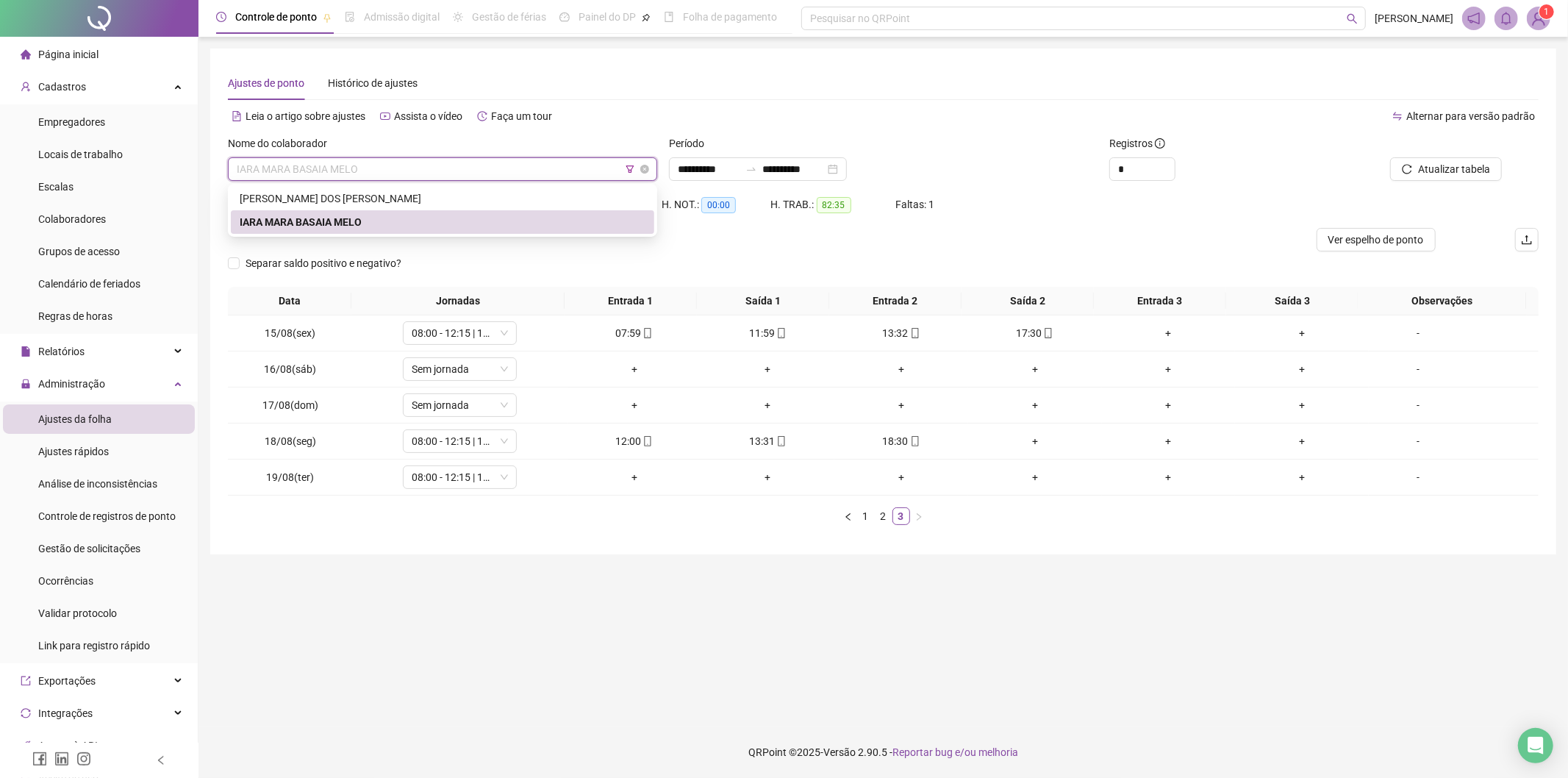
click at [632, 168] on icon "filter" at bounding box center [630, 169] width 9 height 9
click at [651, 114] on span "SORRIA SANTA CRUZ" at bounding box center [637, 111] width 210 height 22
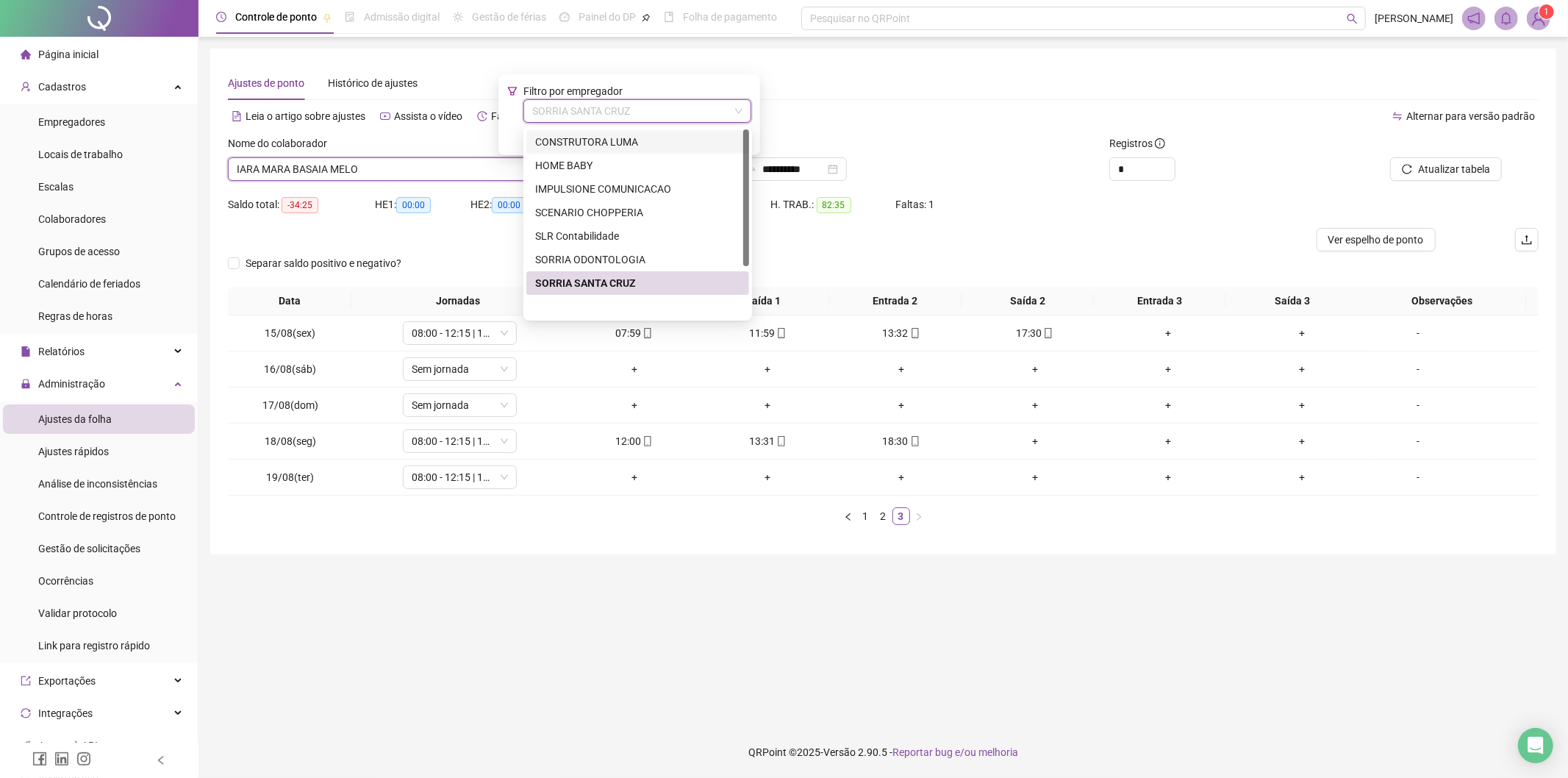
scroll to position [0, 0]
click at [630, 135] on div "ADOTE REFEICOES" at bounding box center [637, 141] width 205 height 17
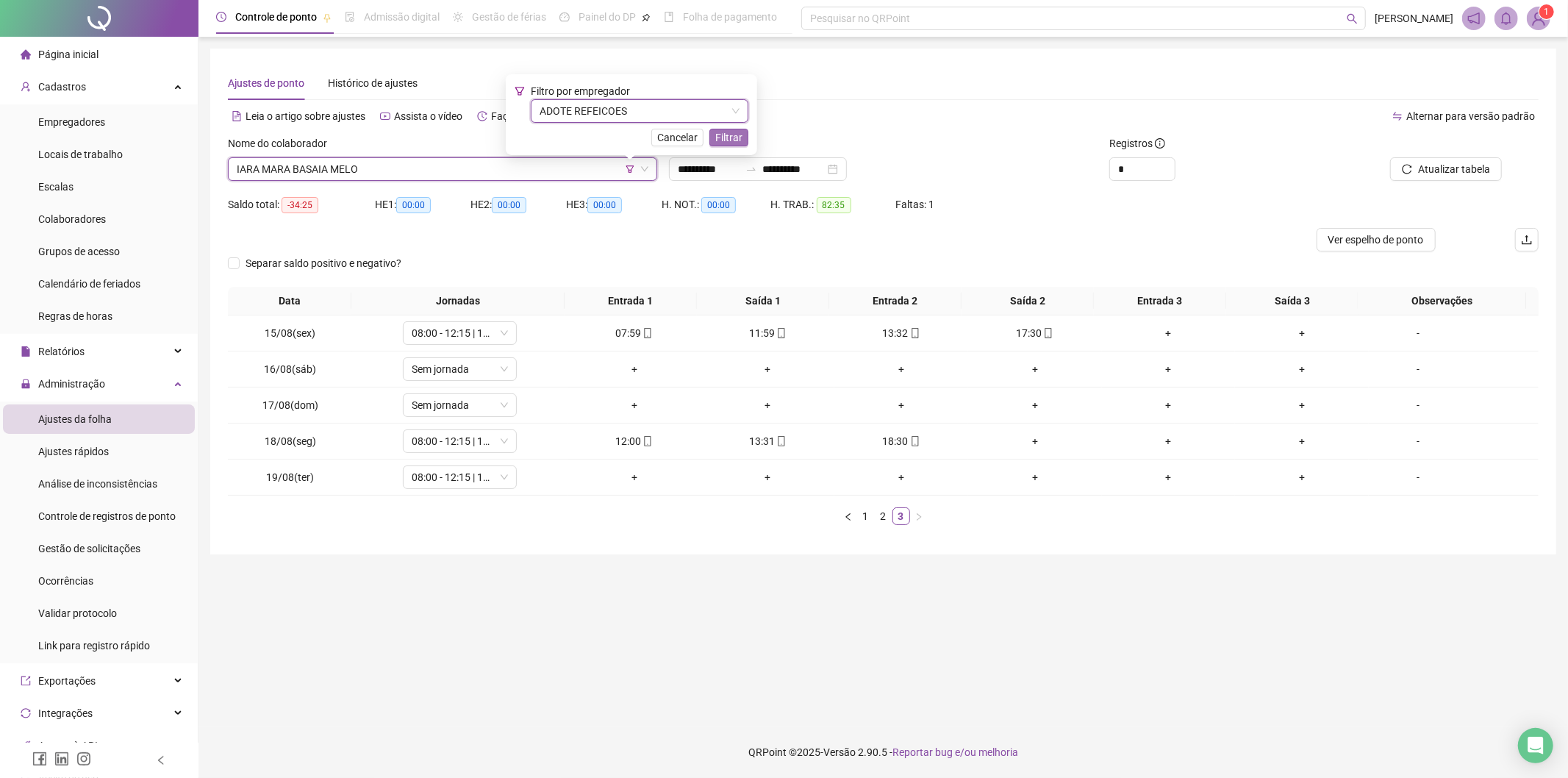
click at [739, 136] on span "Filtrar" at bounding box center [729, 137] width 27 height 17
click at [790, 168] on input "**********" at bounding box center [793, 169] width 61 height 17
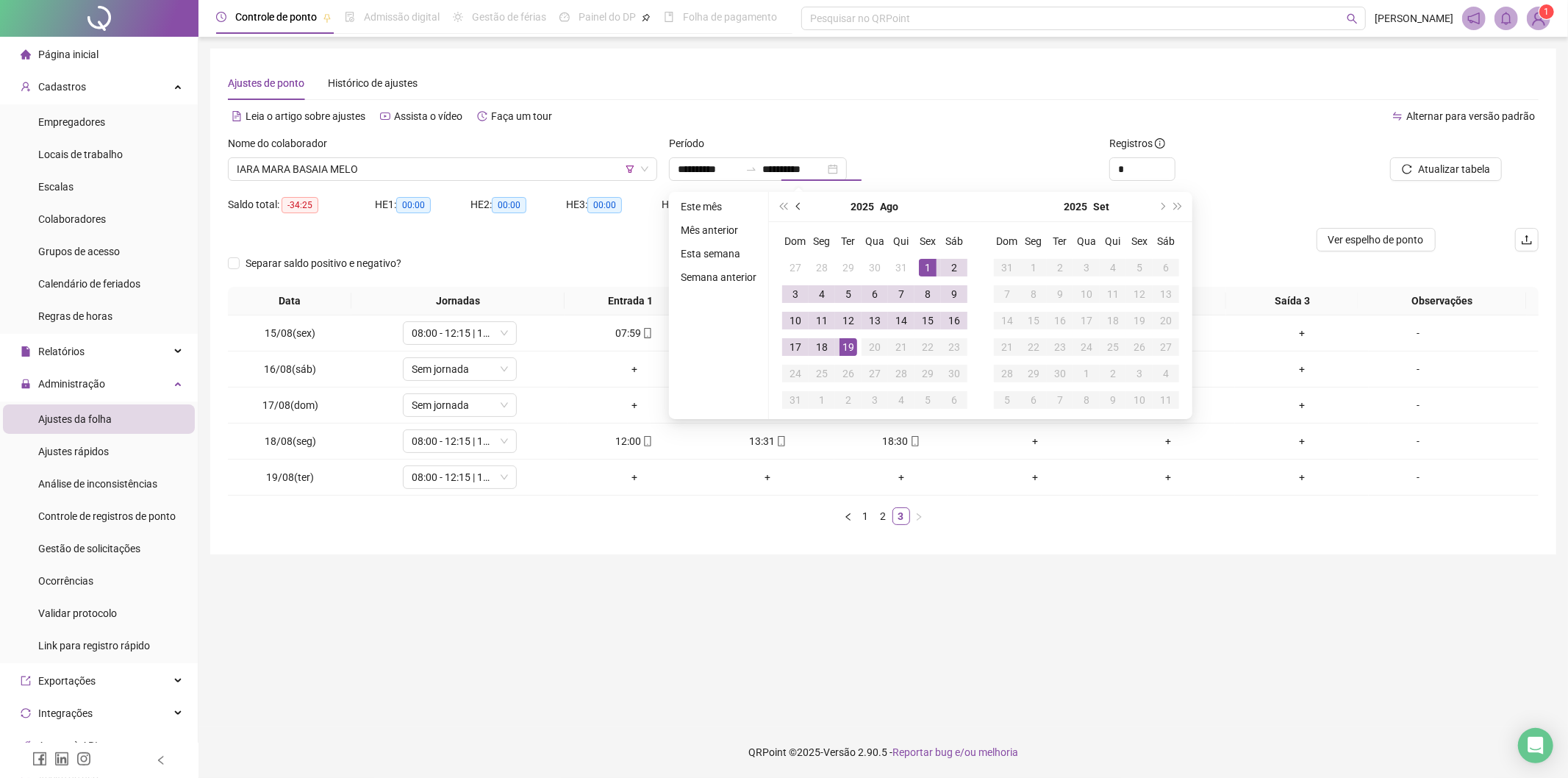
click at [797, 208] on span "prev-year" at bounding box center [800, 207] width 8 height 8
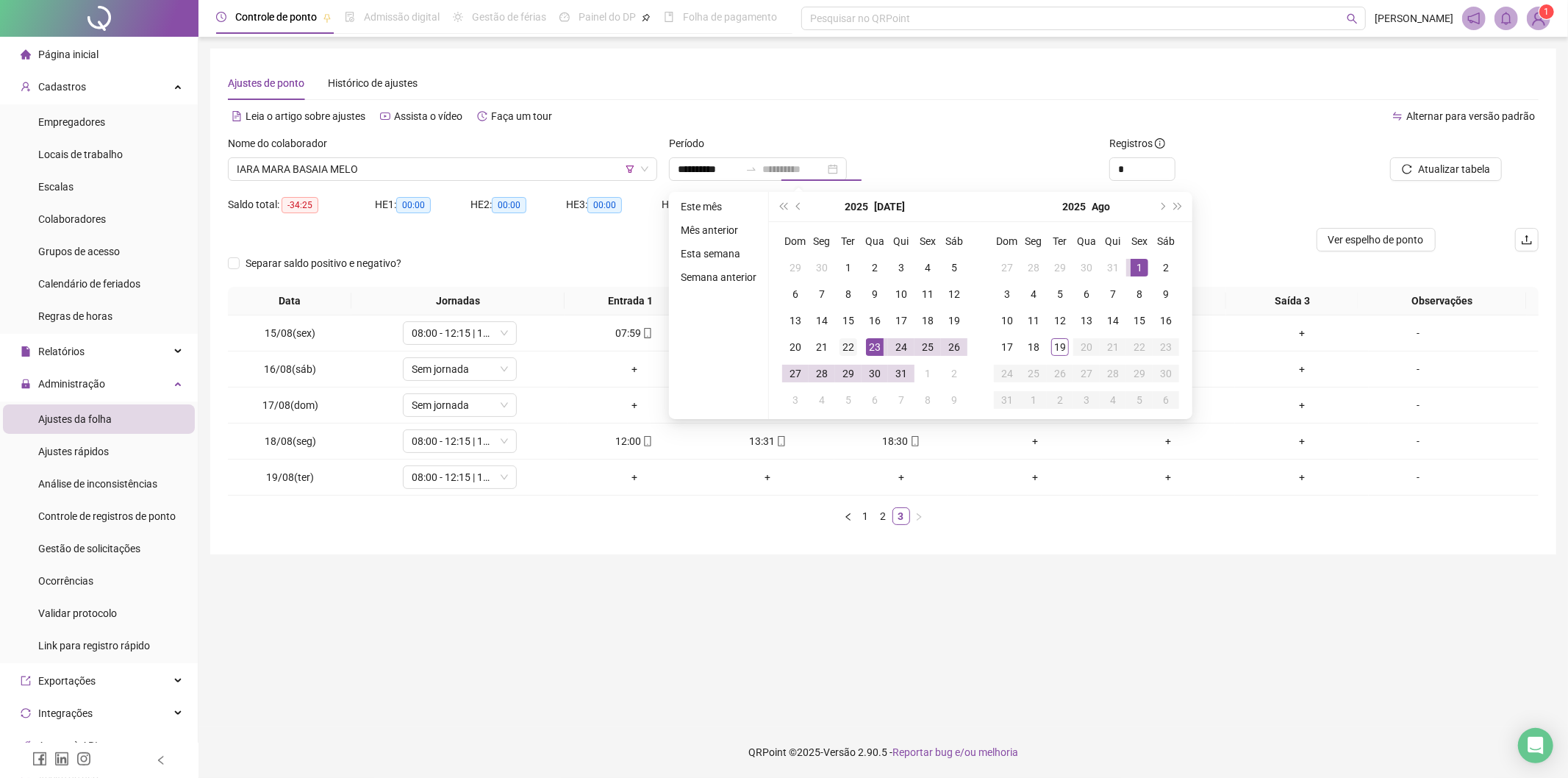
type input "**********"
click at [842, 344] on div "22" at bounding box center [848, 347] width 18 height 18
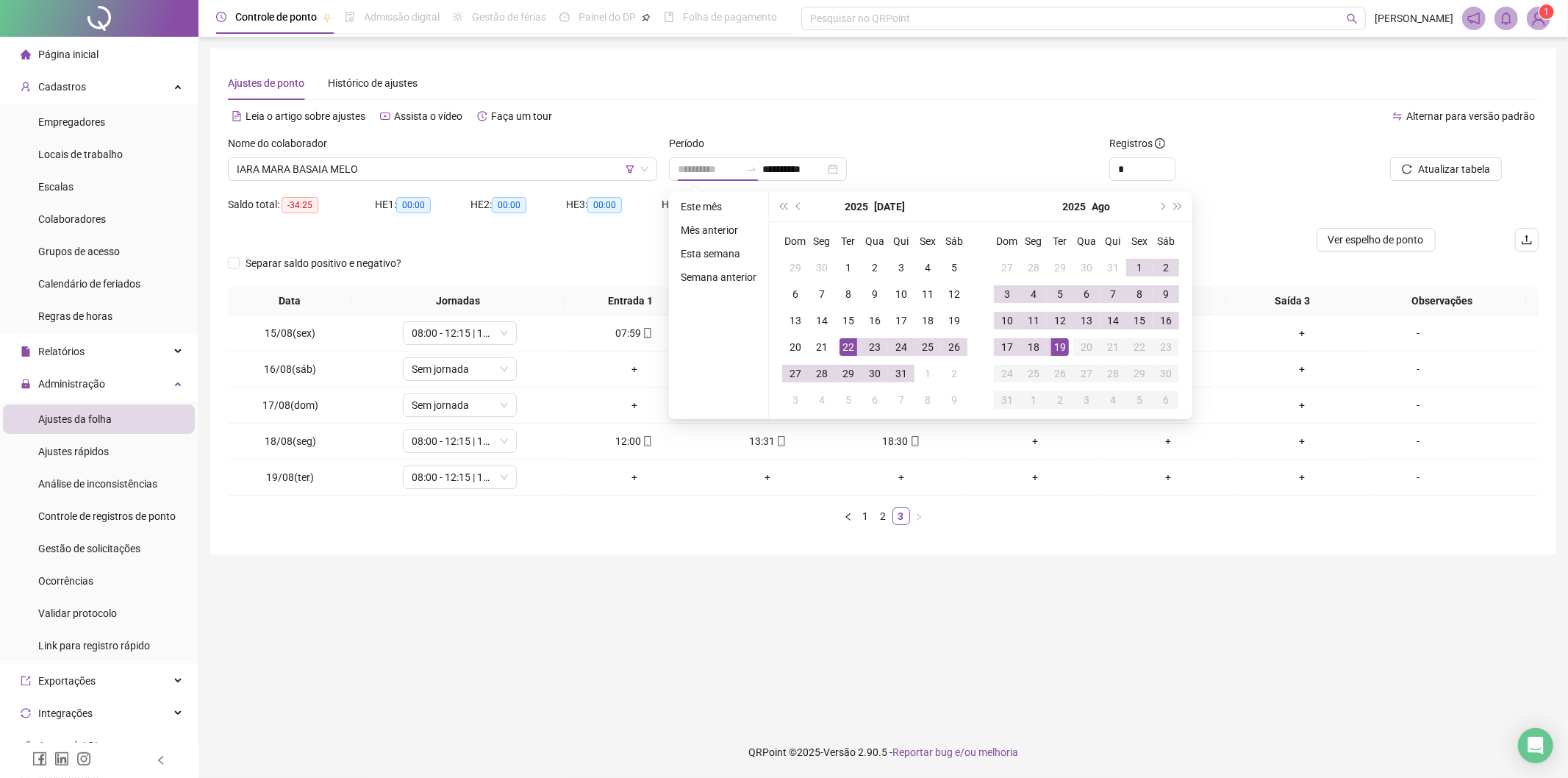
click at [1064, 340] on div "19" at bounding box center [1060, 347] width 18 height 18
type input "**********"
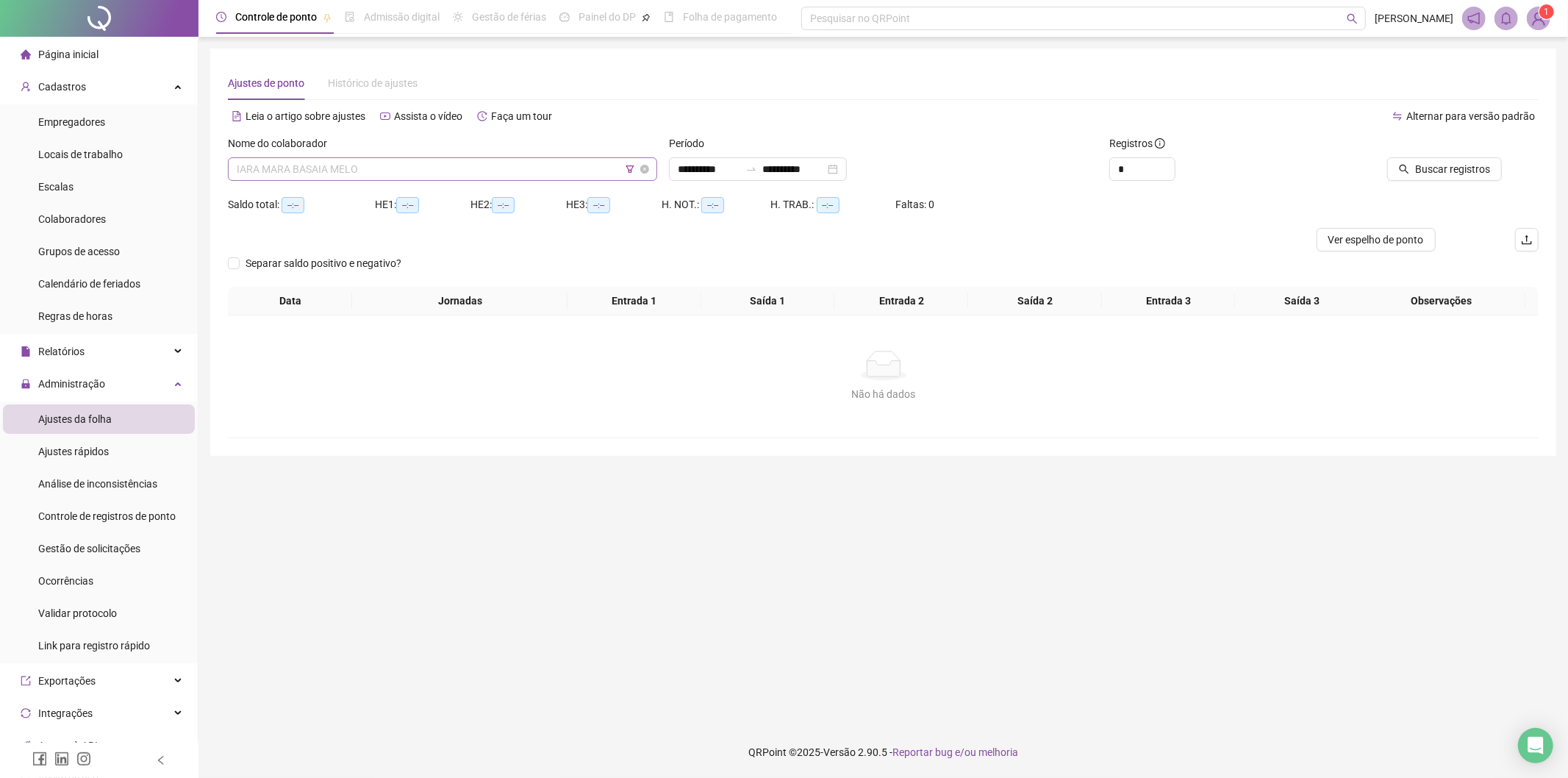
click at [424, 175] on span "IARA MARA BASAIA MELO" at bounding box center [442, 169] width 411 height 22
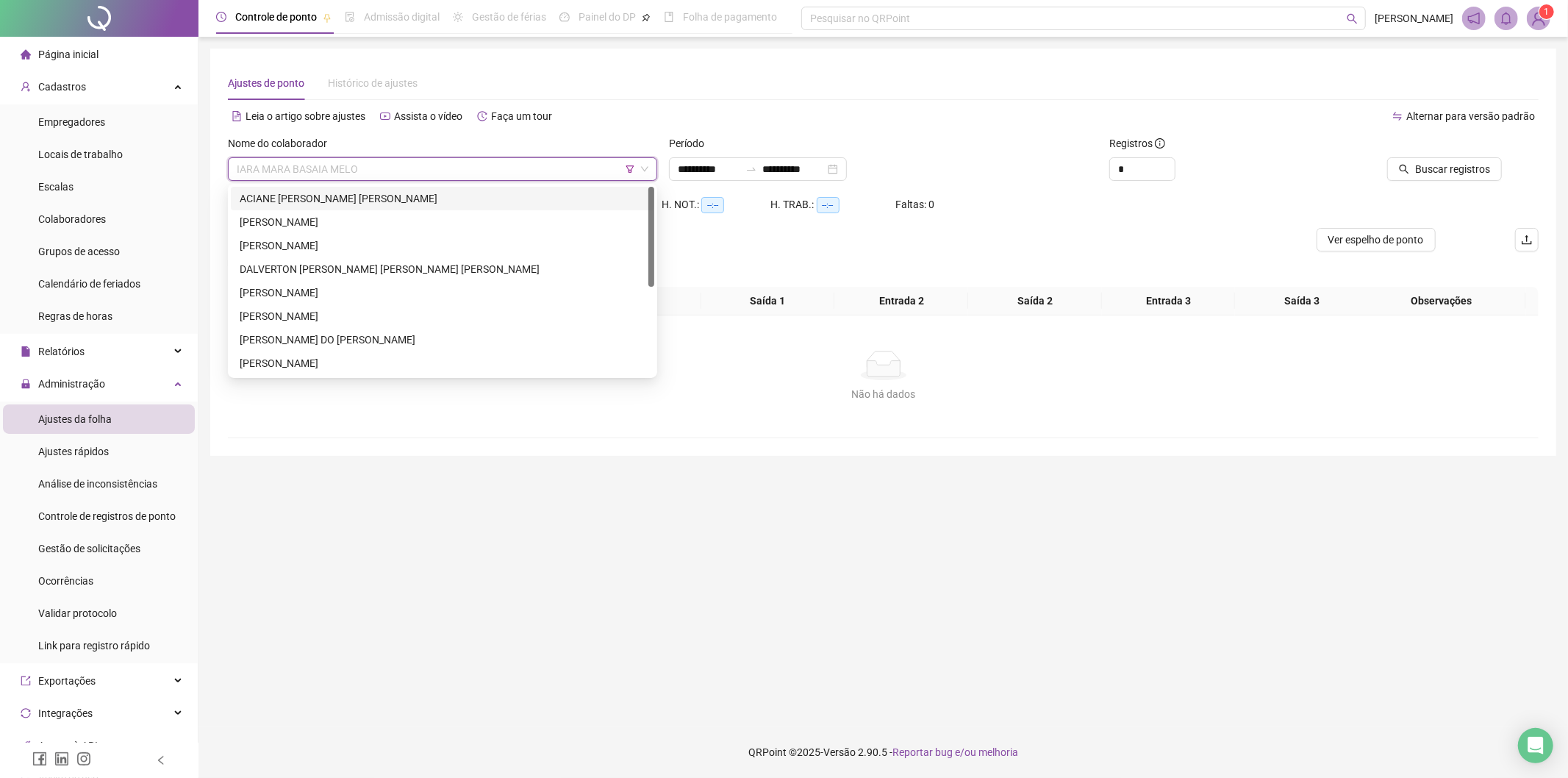
click at [349, 192] on div "ACIANE [PERSON_NAME] [PERSON_NAME]" at bounding box center [442, 198] width 405 height 17
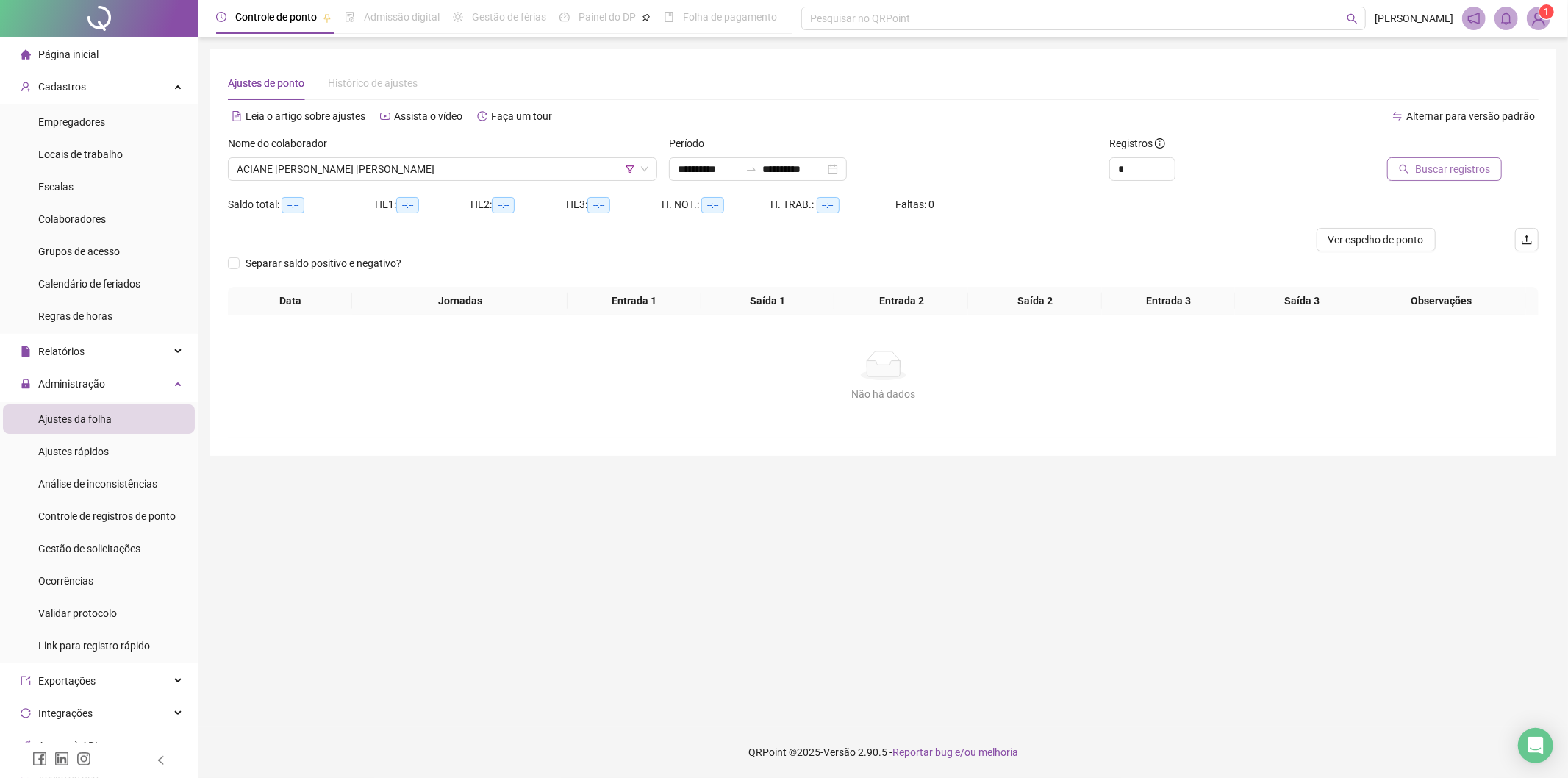
click at [1486, 175] on span "Buscar registros" at bounding box center [1452, 169] width 75 height 17
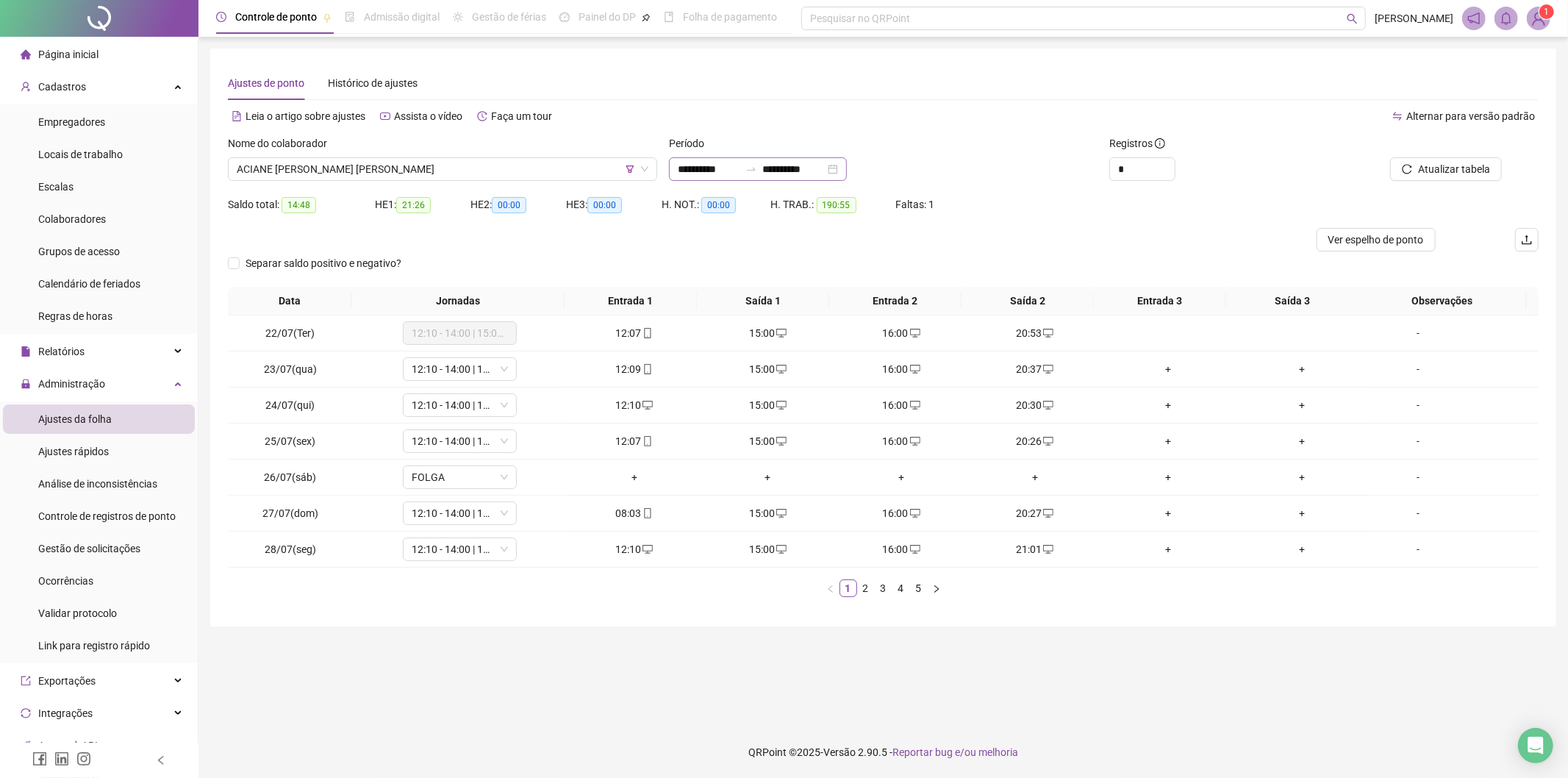
click at [769, 158] on div "**********" at bounding box center [757, 169] width 178 height 23
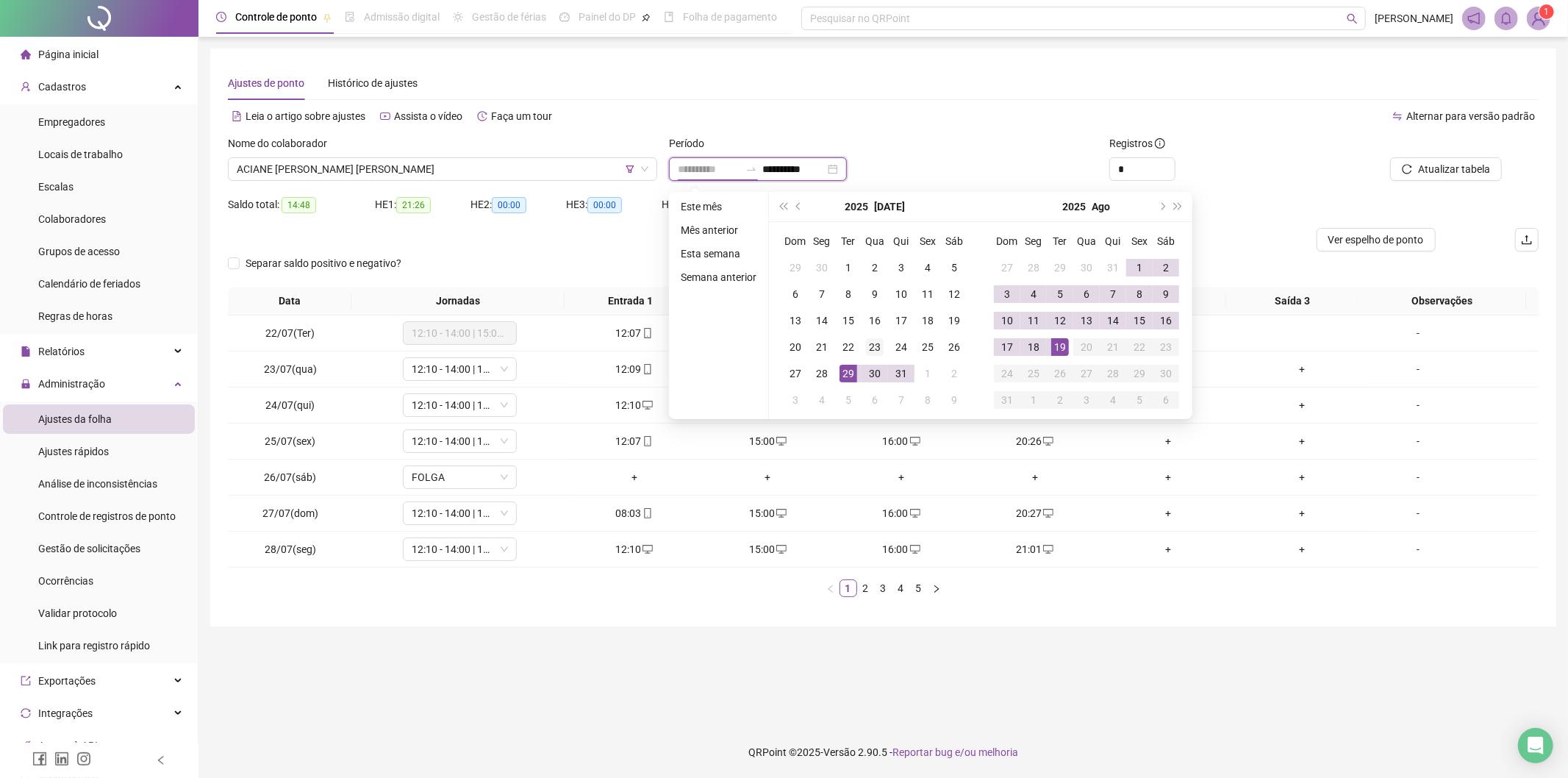
type input "**********"
click at [866, 346] on div "23" at bounding box center [875, 347] width 18 height 18
type input "**********"
click at [1052, 346] on div "19" at bounding box center [1060, 347] width 18 height 18
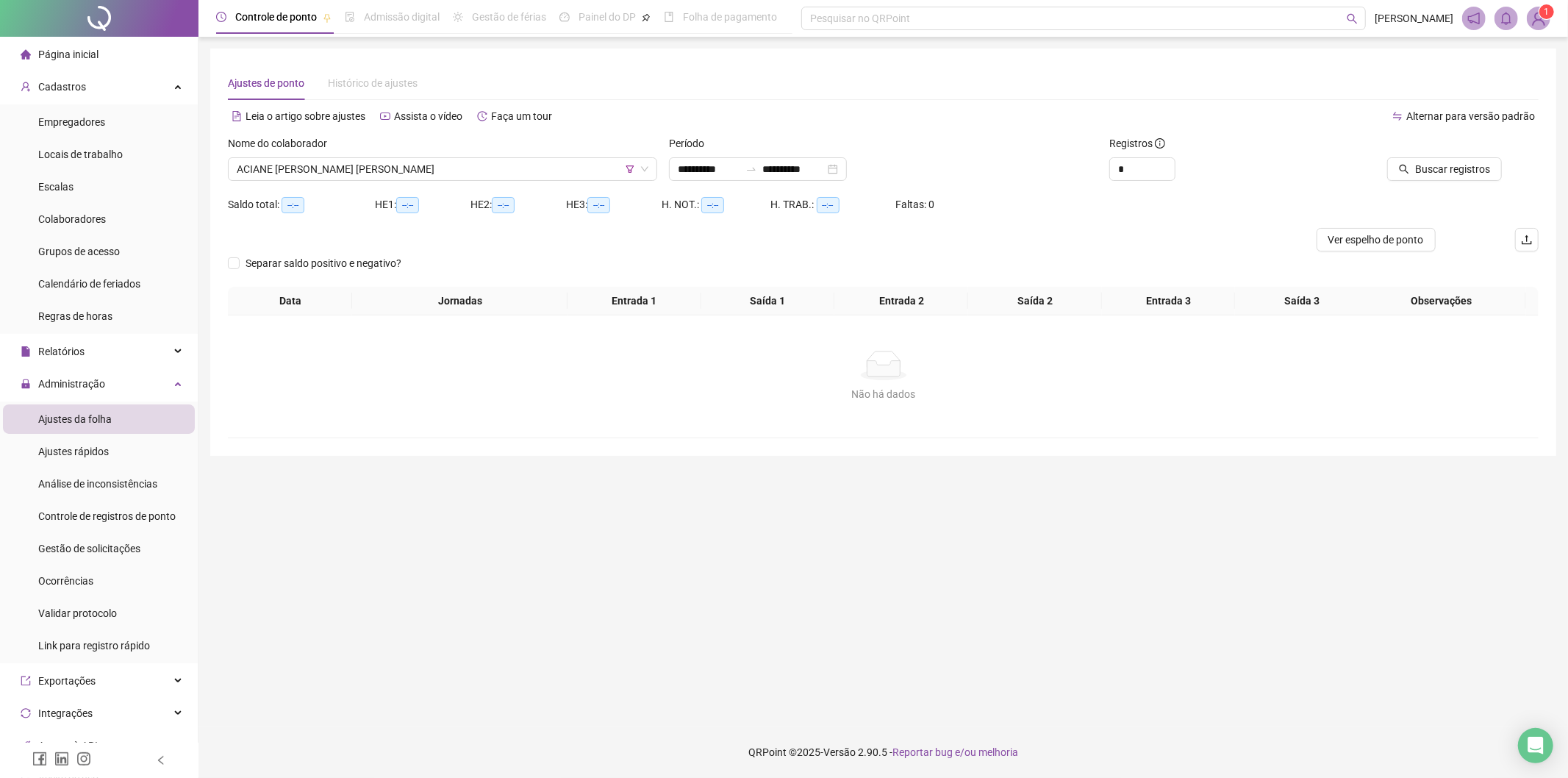
click at [1443, 181] on div "Buscar registros" at bounding box center [1434, 164] width 220 height 58
click at [1431, 167] on span "Buscar registros" at bounding box center [1452, 169] width 75 height 17
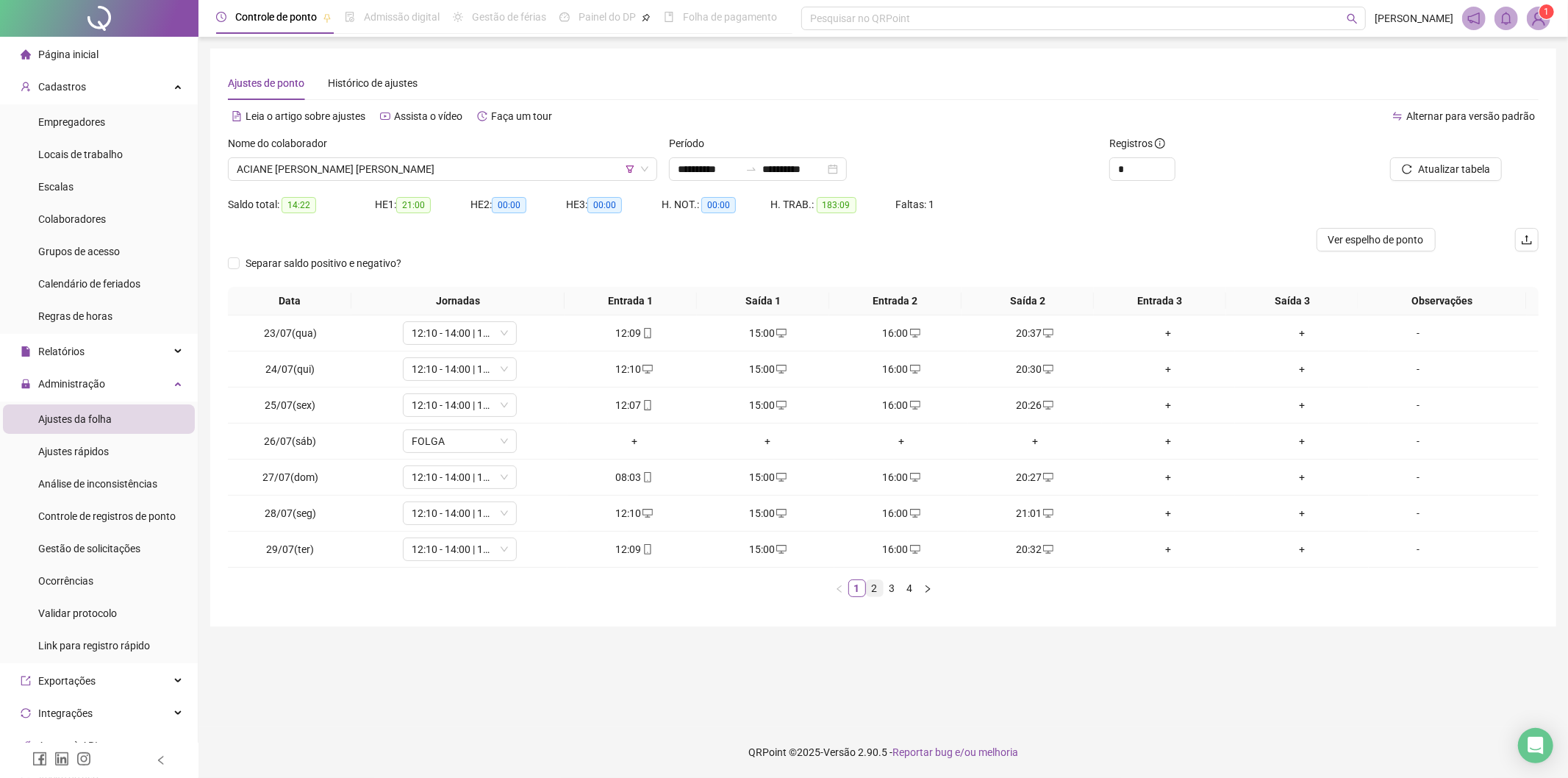
click at [872, 592] on link "2" at bounding box center [874, 588] width 17 height 17
click at [891, 585] on link "3" at bounding box center [892, 588] width 17 height 17
click at [914, 584] on link "4" at bounding box center [910, 588] width 17 height 17
click at [378, 166] on span "ACIANE [PERSON_NAME] [PERSON_NAME]" at bounding box center [442, 169] width 411 height 22
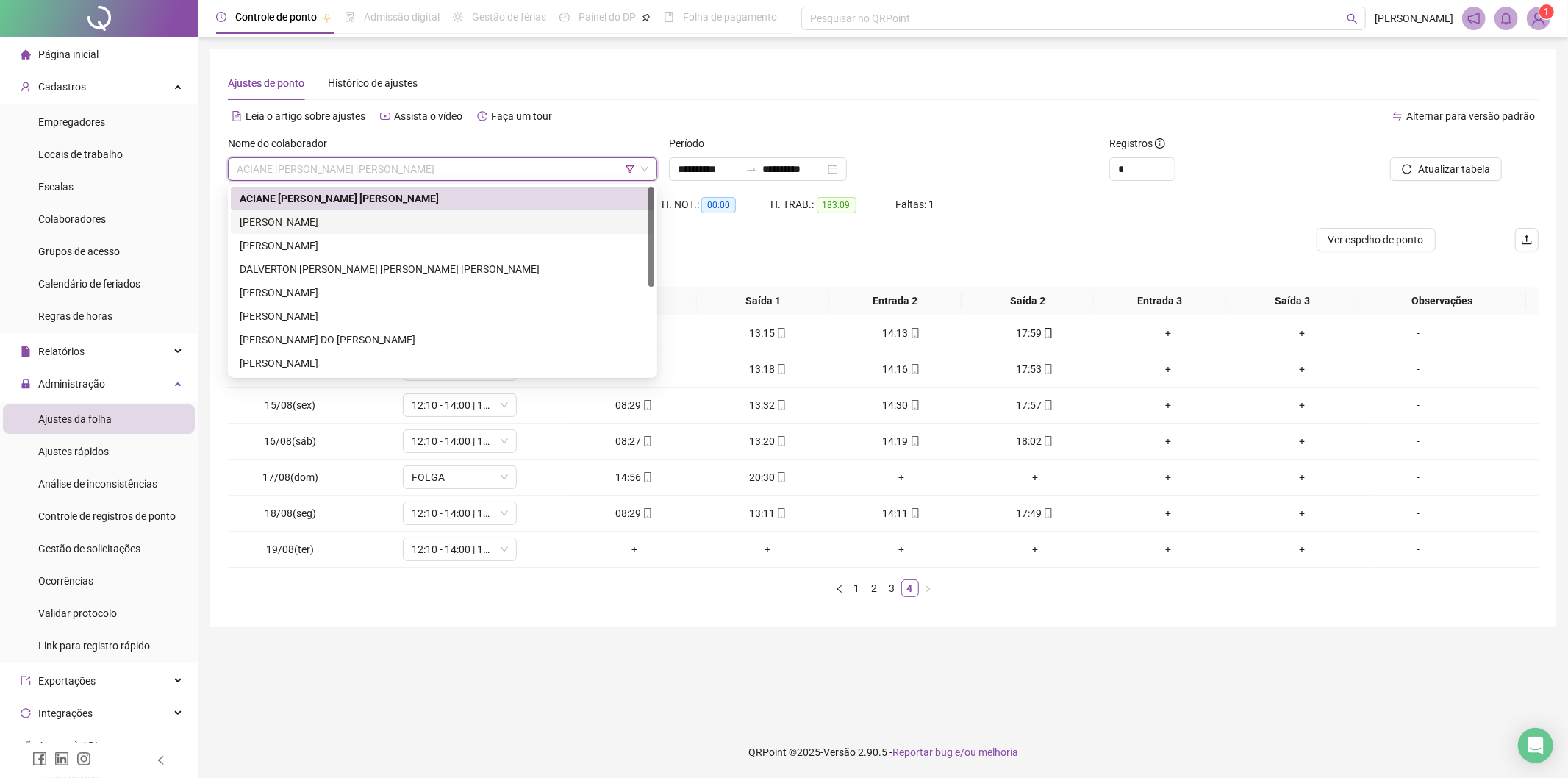
click at [284, 215] on div "[PERSON_NAME]" at bounding box center [442, 222] width 405 height 17
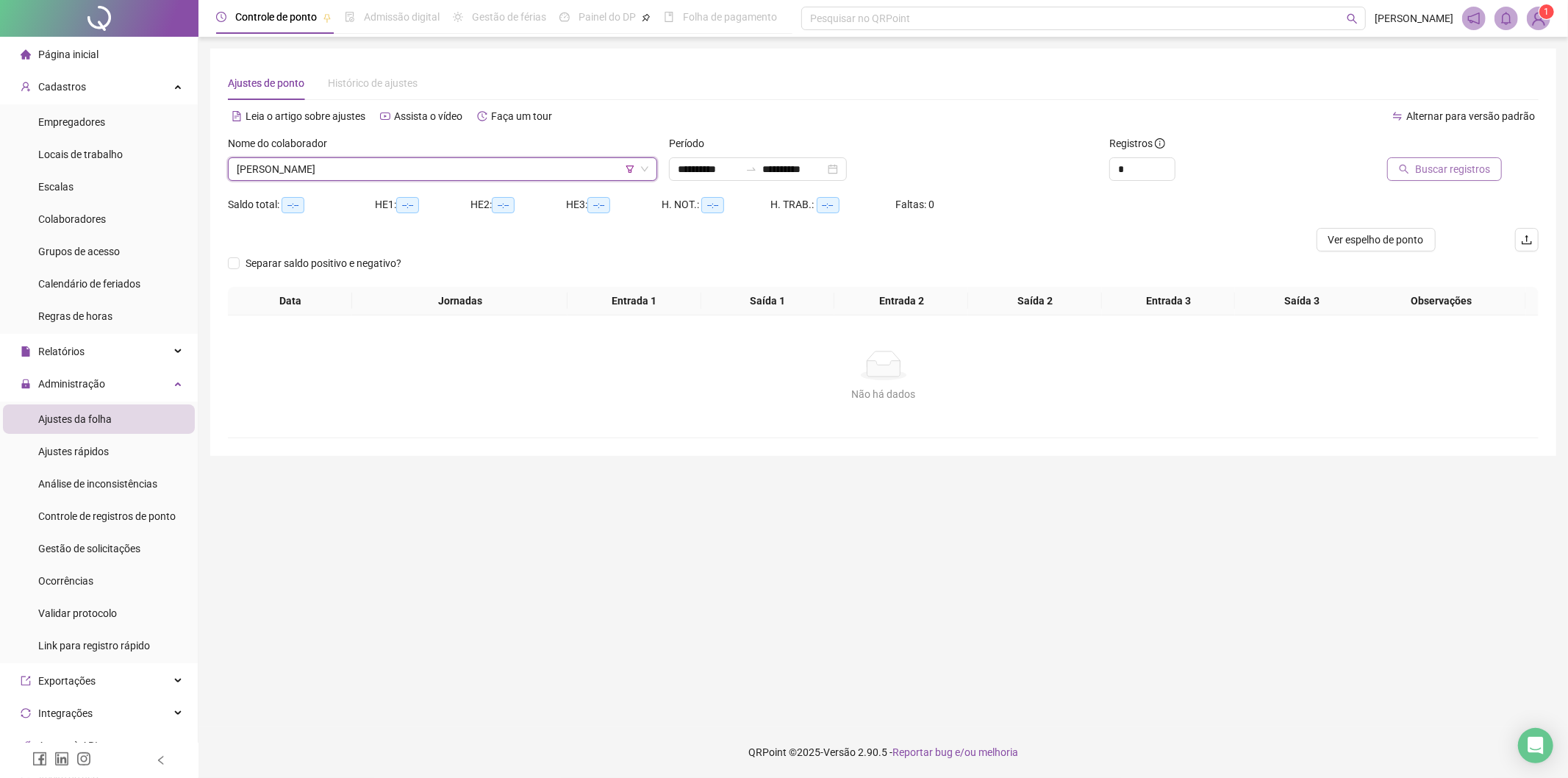
click at [1465, 178] on button "Buscar registros" at bounding box center [1444, 169] width 115 height 23
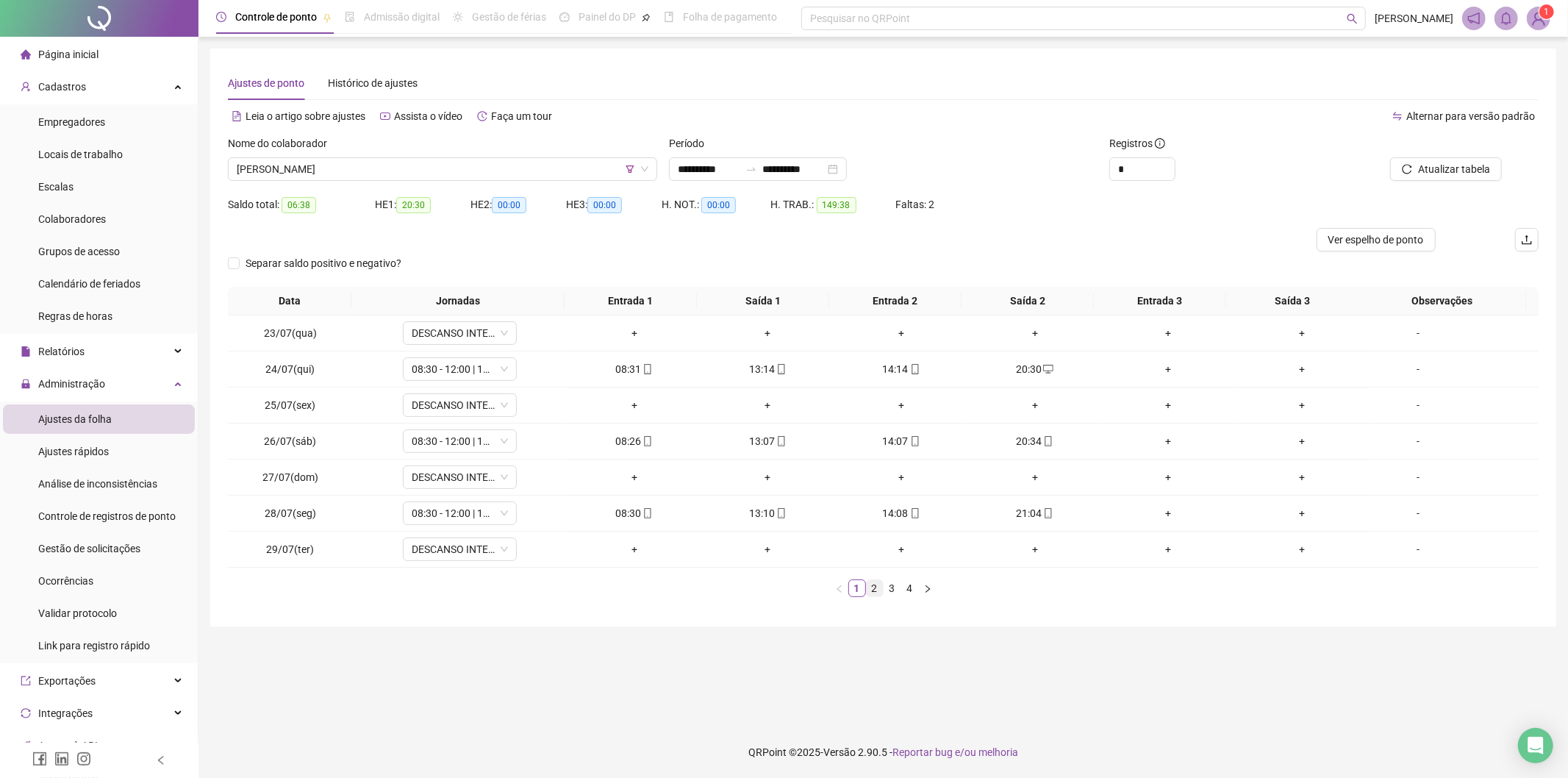
click at [875, 586] on link "2" at bounding box center [874, 588] width 17 height 17
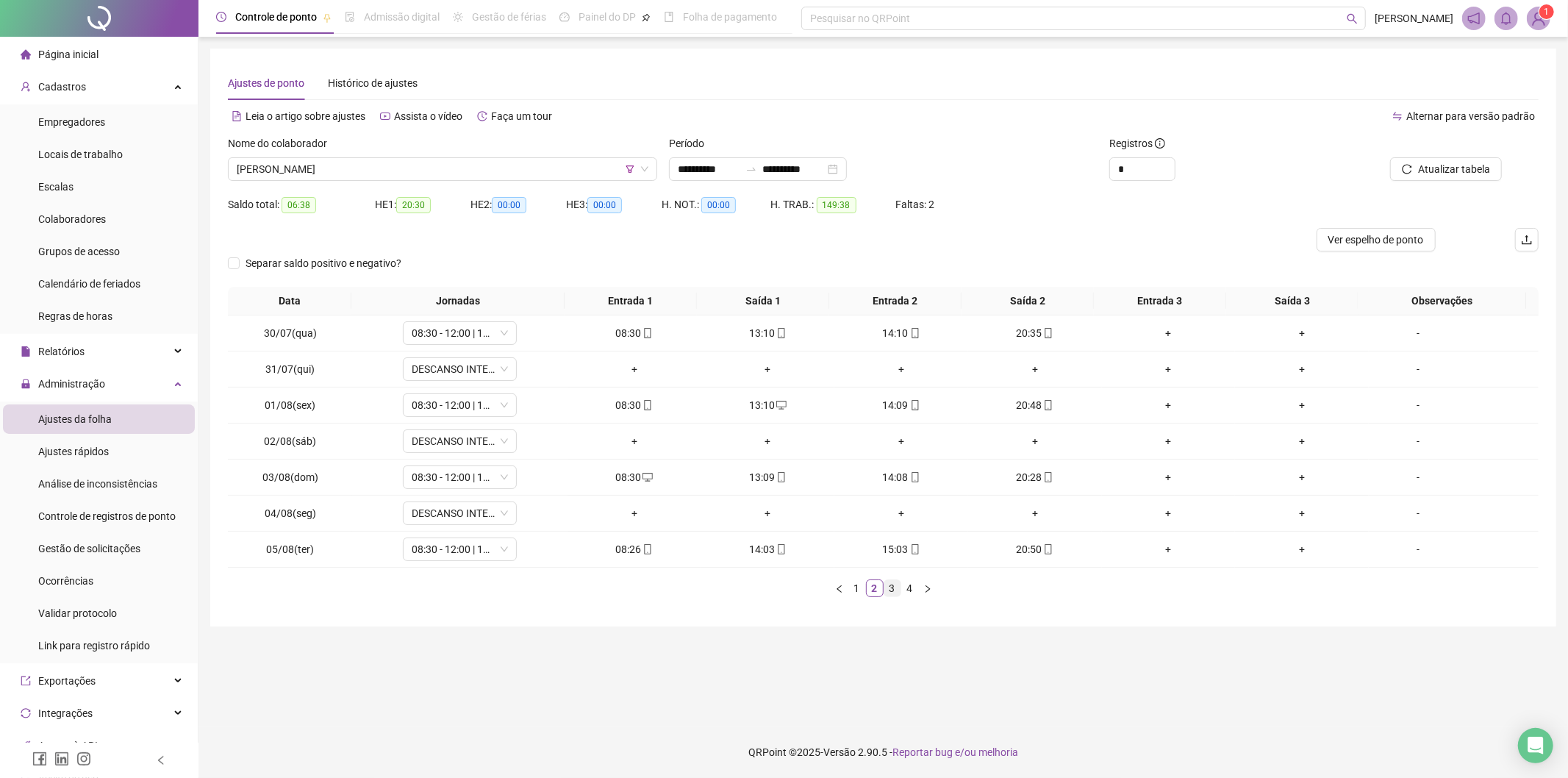
click at [895, 593] on link "3" at bounding box center [892, 588] width 17 height 17
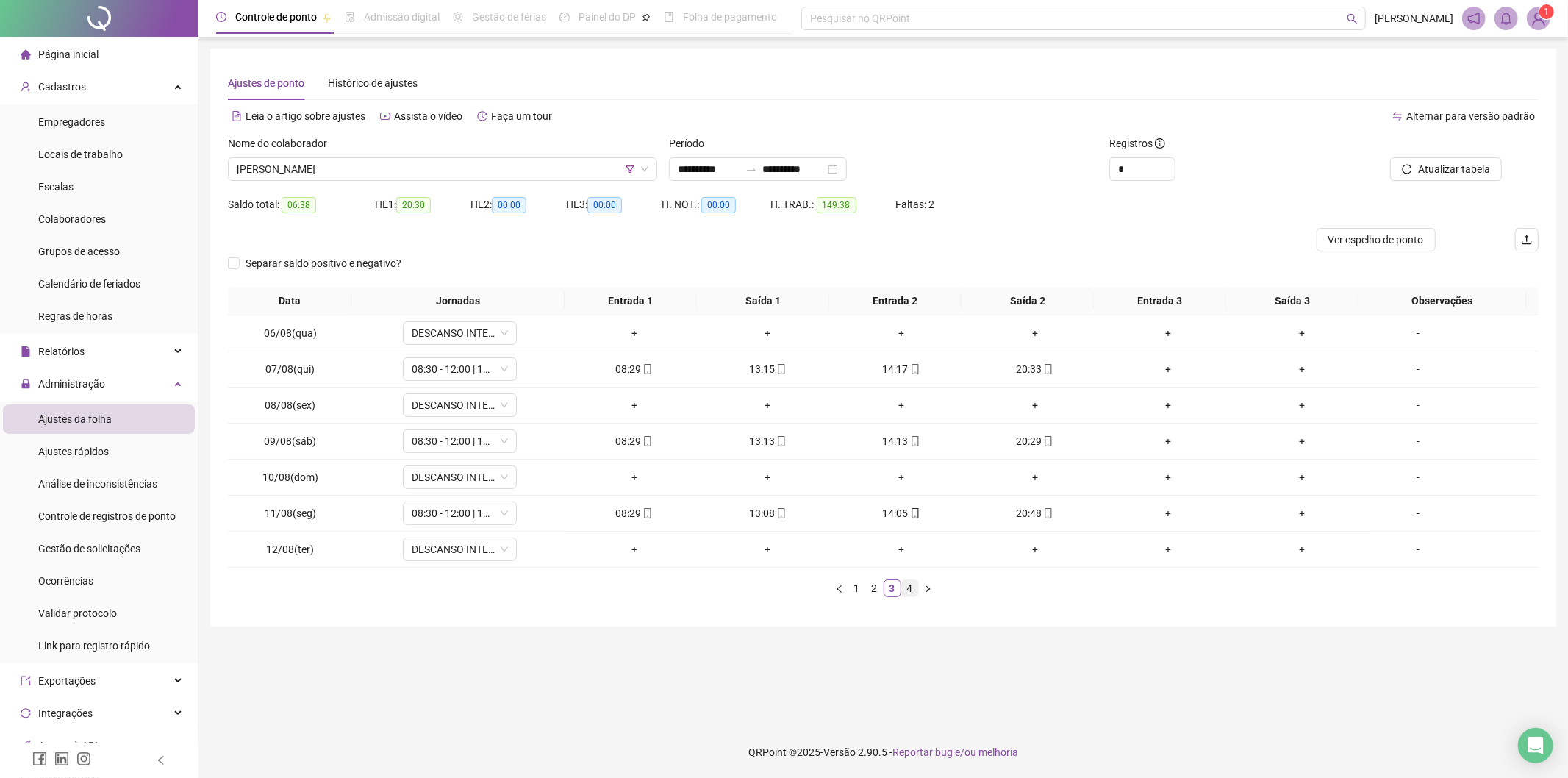
click at [907, 590] on link "4" at bounding box center [910, 588] width 17 height 17
click at [383, 170] on span "[PERSON_NAME]" at bounding box center [442, 169] width 411 height 22
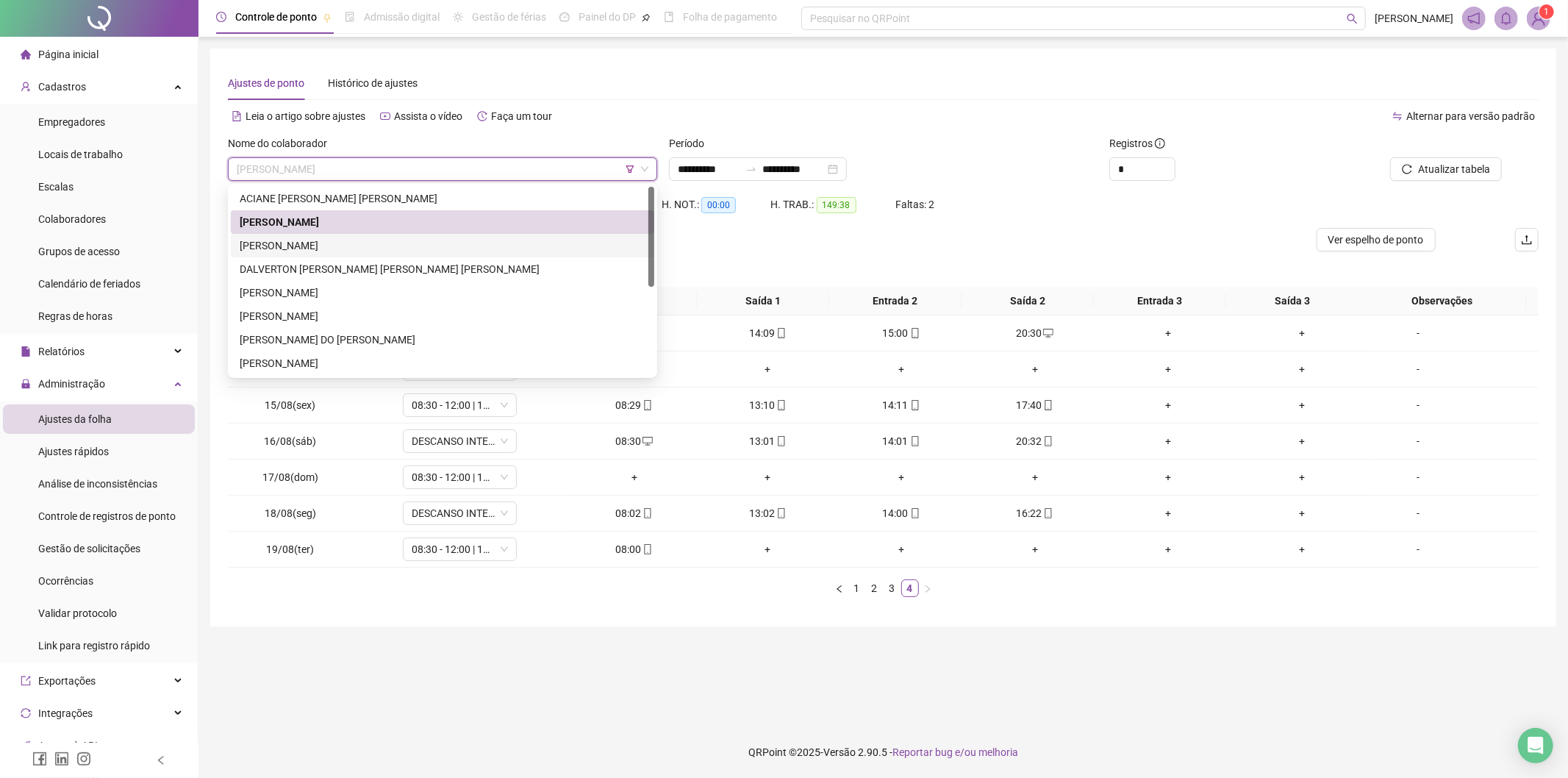
drag, startPoint x: 306, startPoint y: 240, endPoint x: 502, endPoint y: 217, distance: 197.3
click at [306, 241] on div "[PERSON_NAME]" at bounding box center [442, 246] width 405 height 17
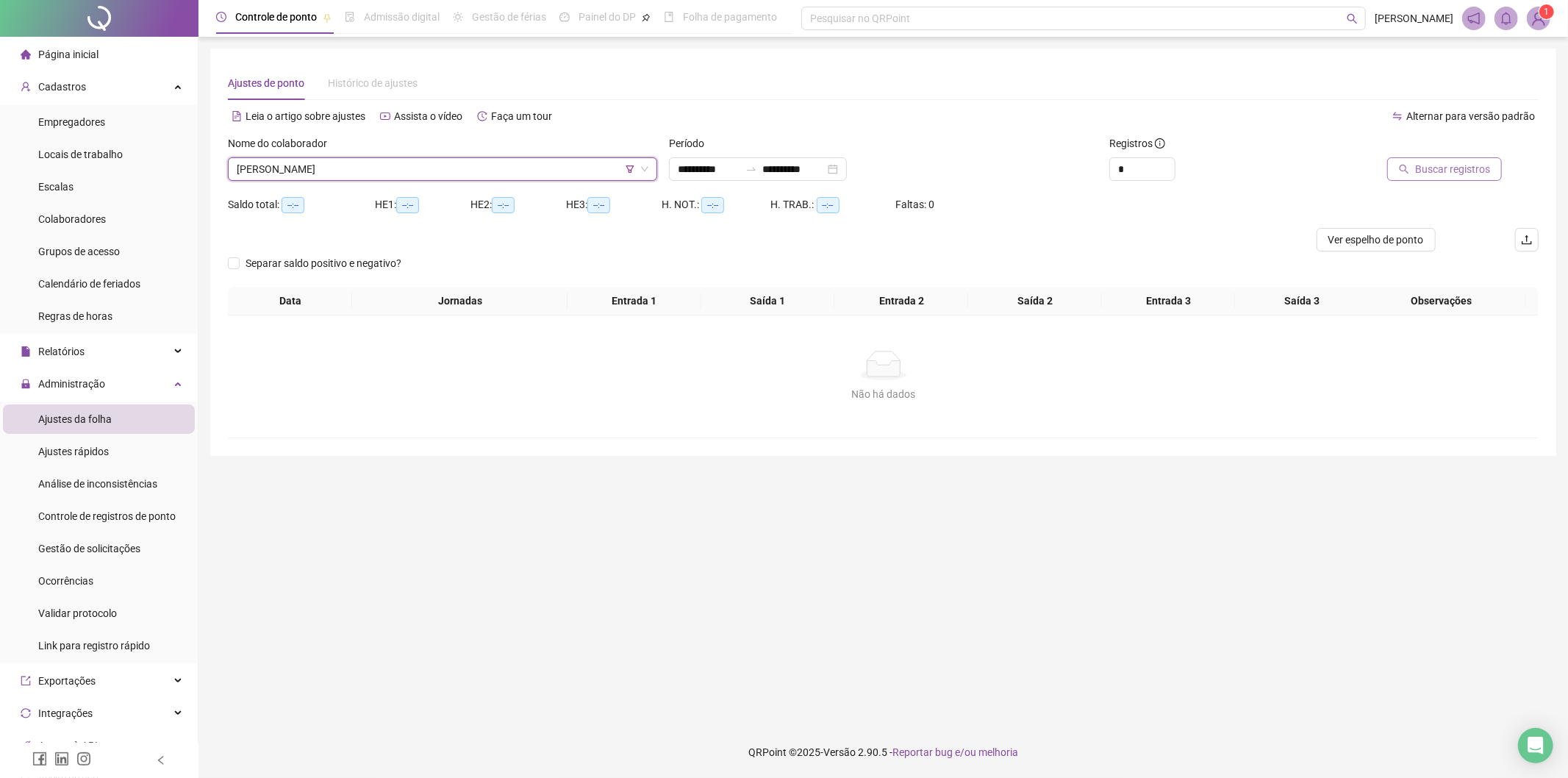
click at [1412, 157] on button "Buscar registros" at bounding box center [1444, 169] width 115 height 23
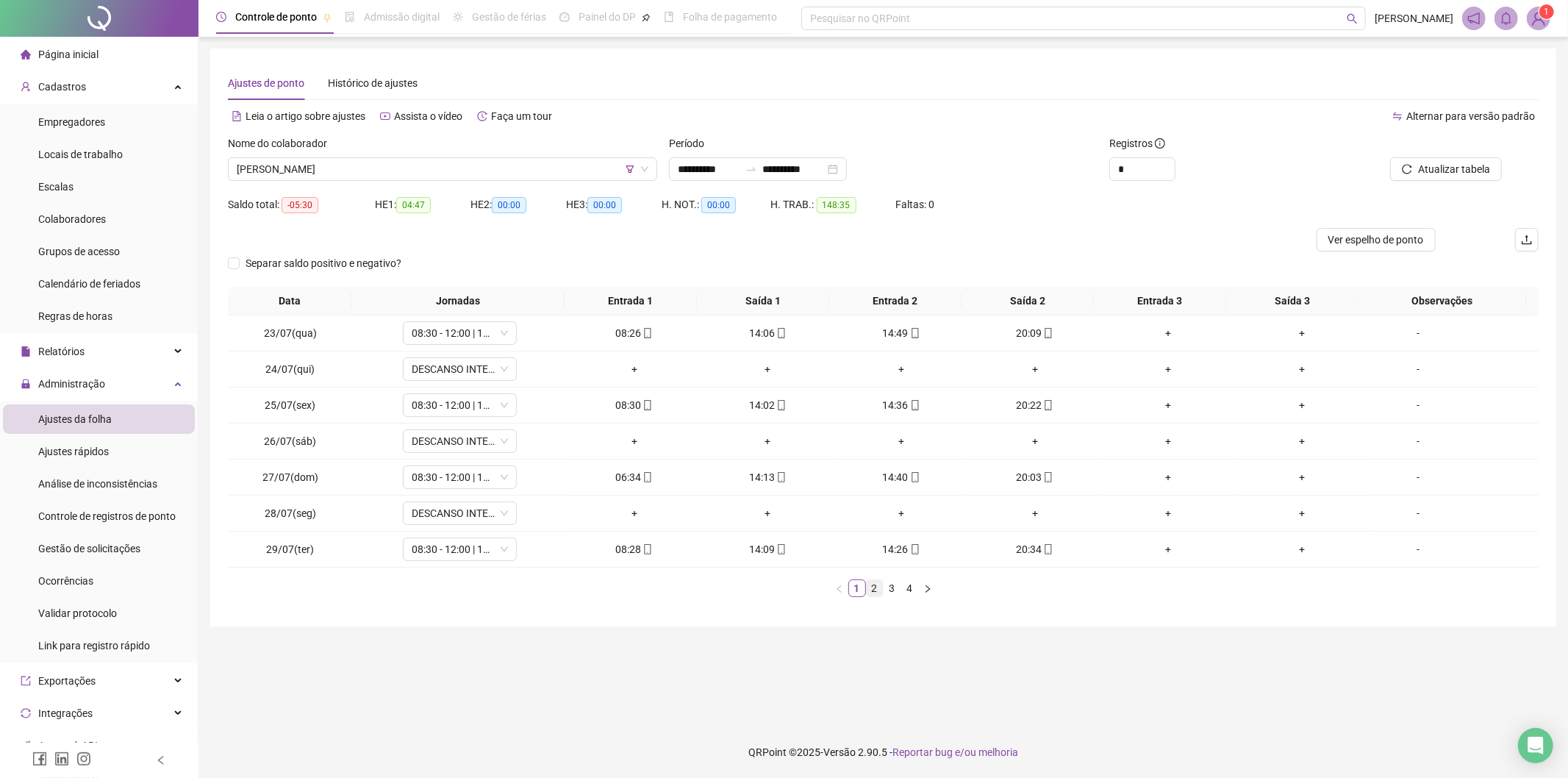
click at [875, 588] on link "2" at bounding box center [874, 588] width 17 height 17
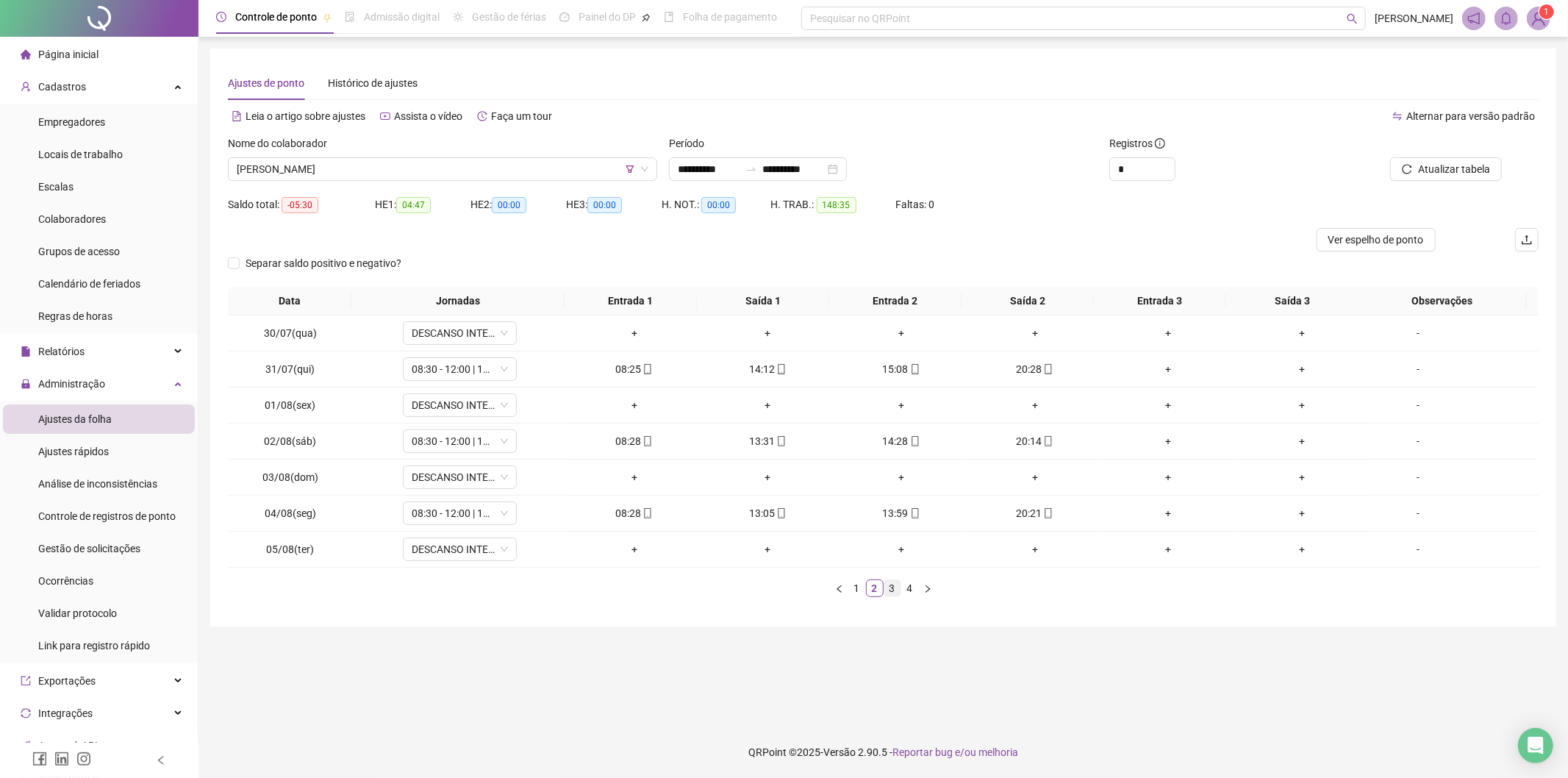
click at [888, 595] on link "3" at bounding box center [892, 588] width 17 height 17
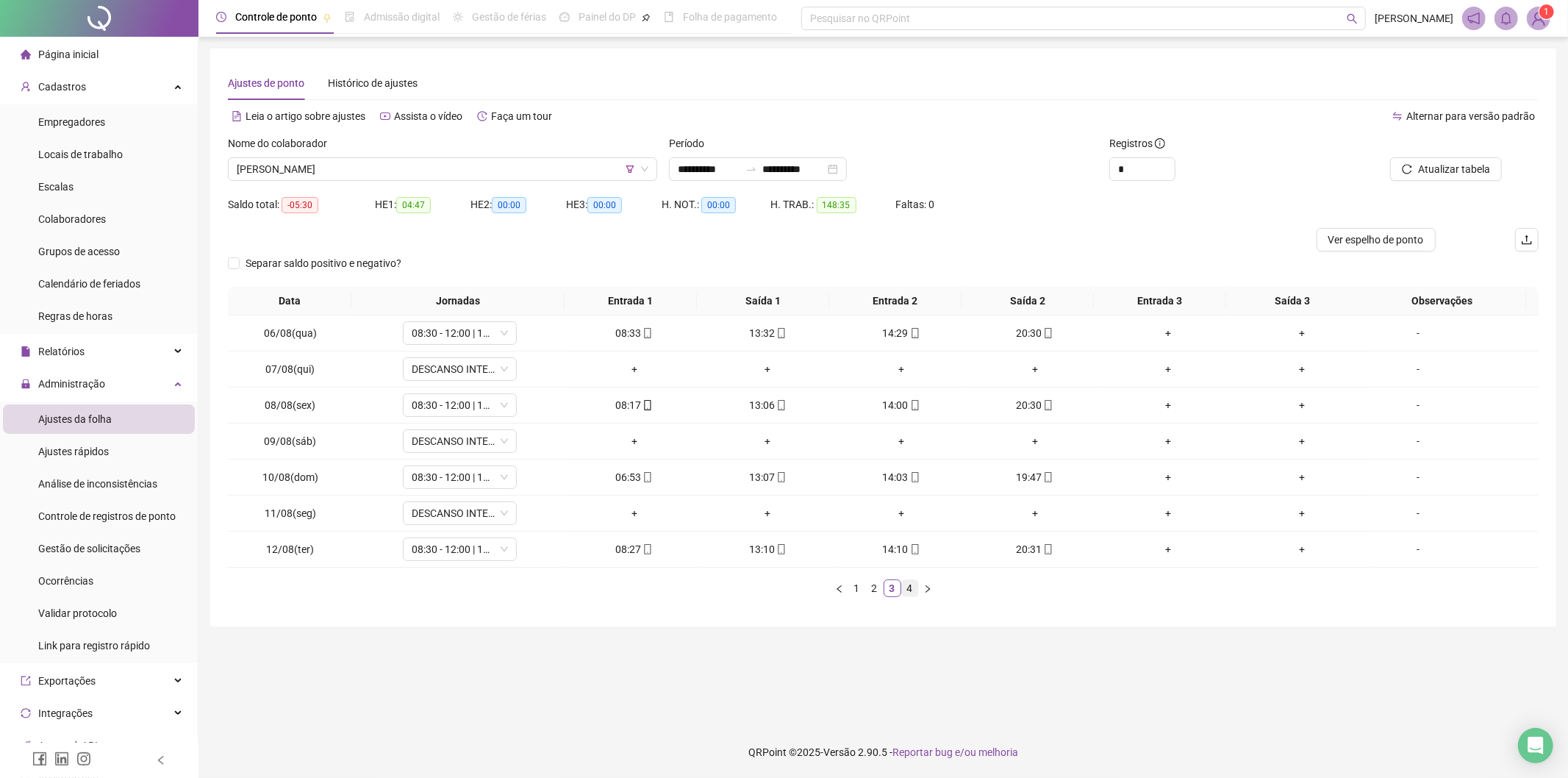
click at [909, 586] on link "4" at bounding box center [910, 588] width 17 height 17
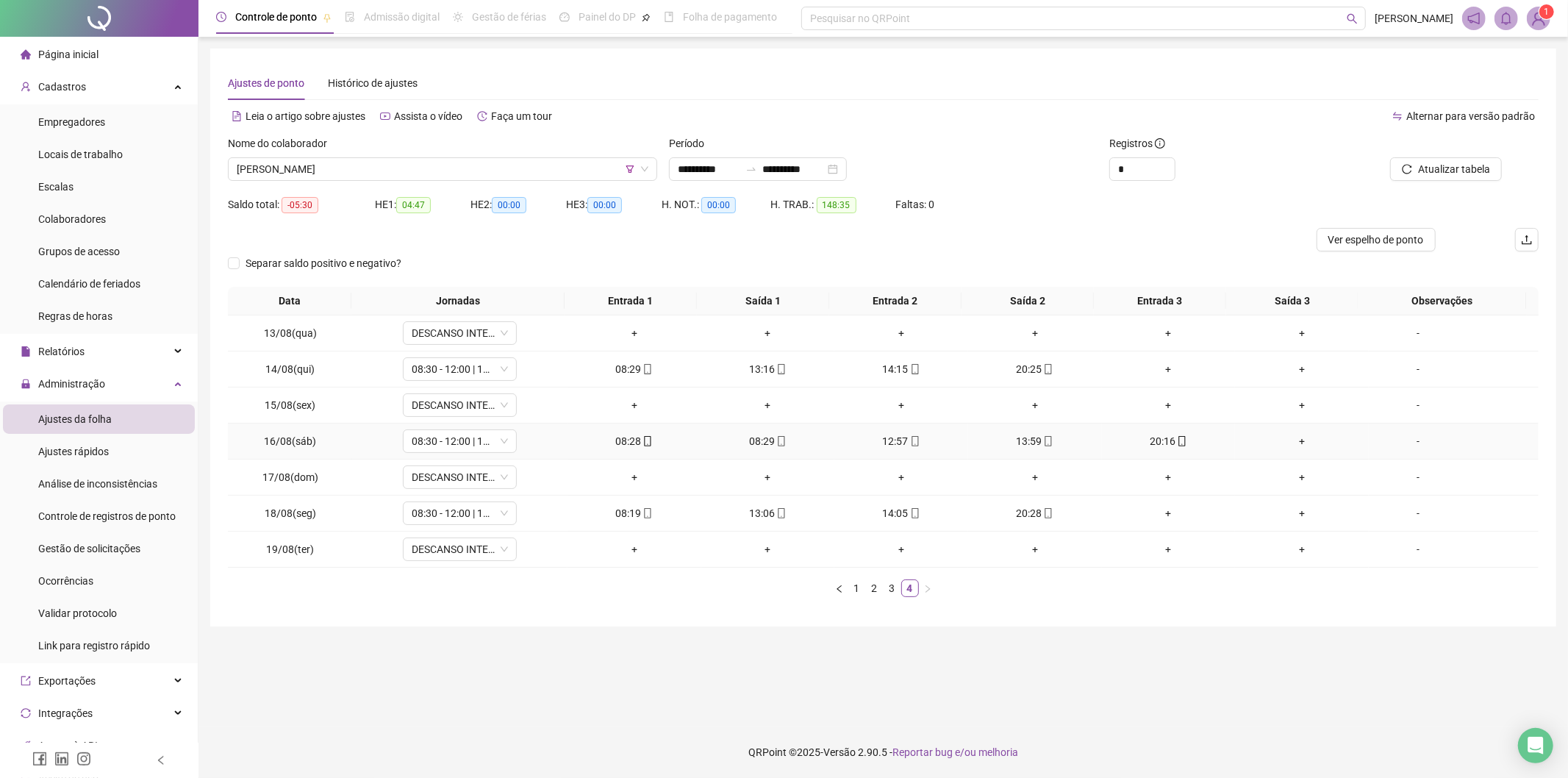
click at [782, 438] on div "08:29" at bounding box center [768, 441] width 122 height 17
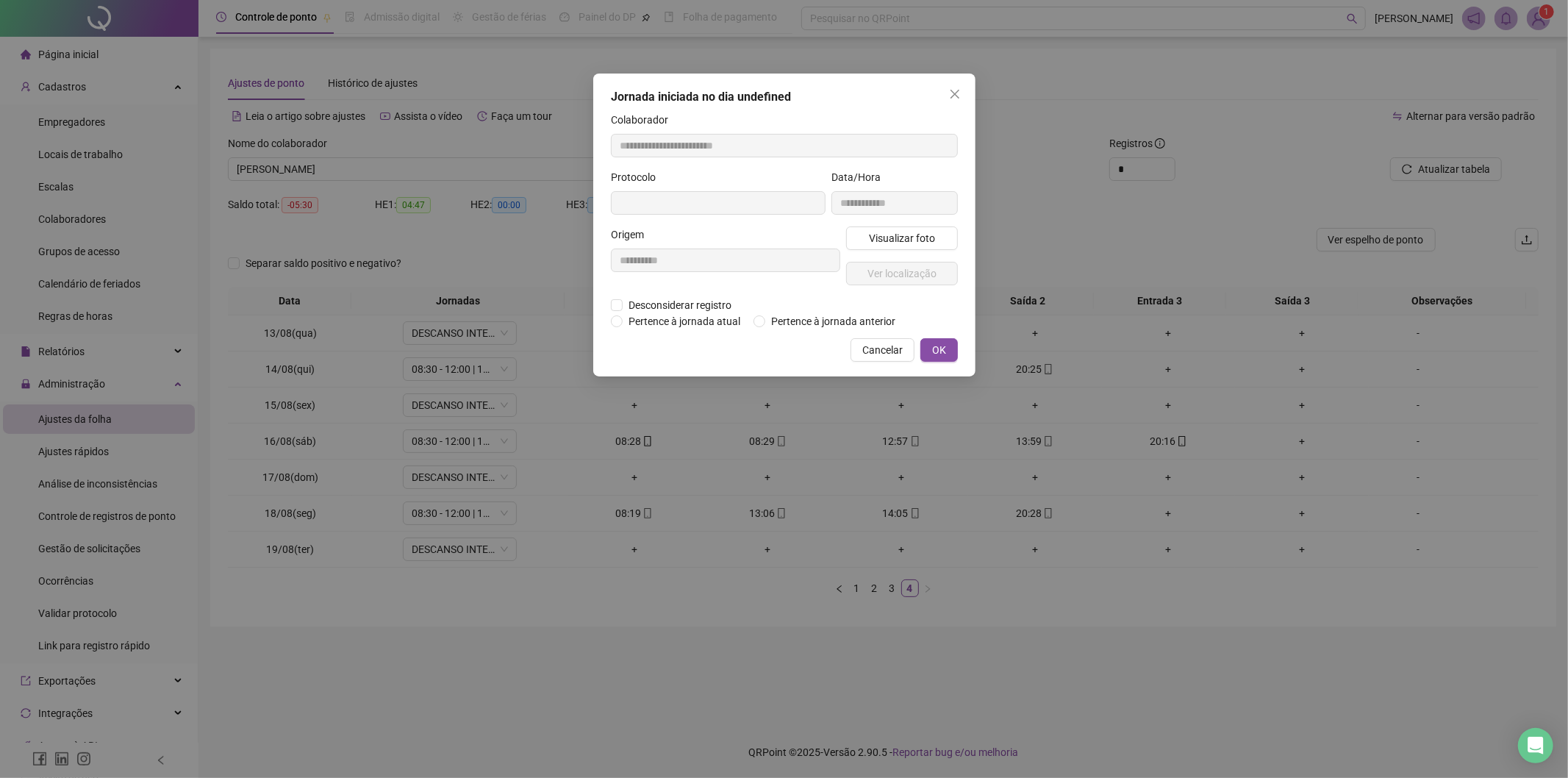
type input "**********"
click at [672, 310] on span "Desconsiderar registro" at bounding box center [680, 306] width 115 height 17
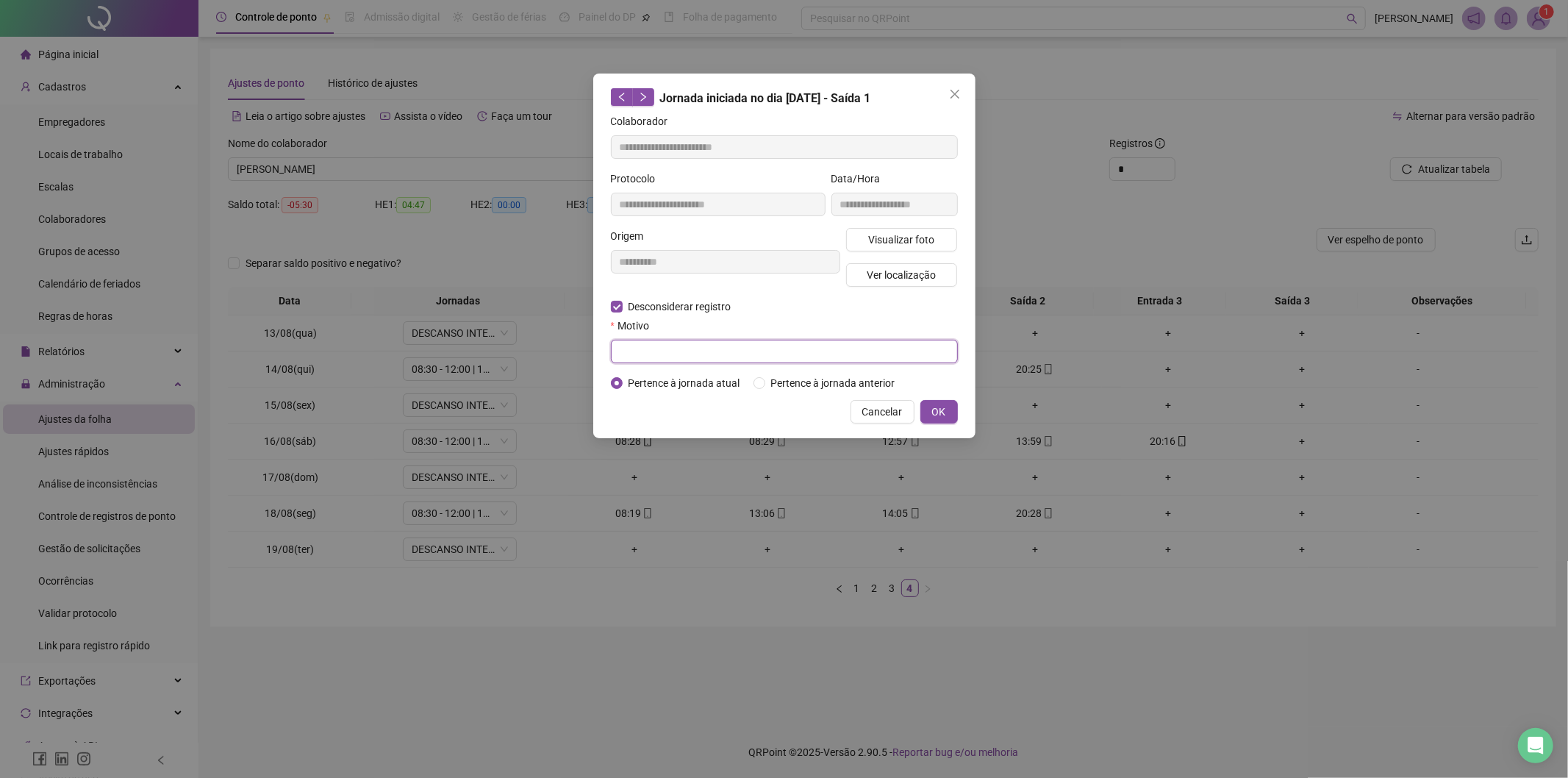
click at [668, 340] on input "text" at bounding box center [784, 352] width 347 height 23
type input "****"
click at [931, 406] on button "OK" at bounding box center [938, 411] width 37 height 23
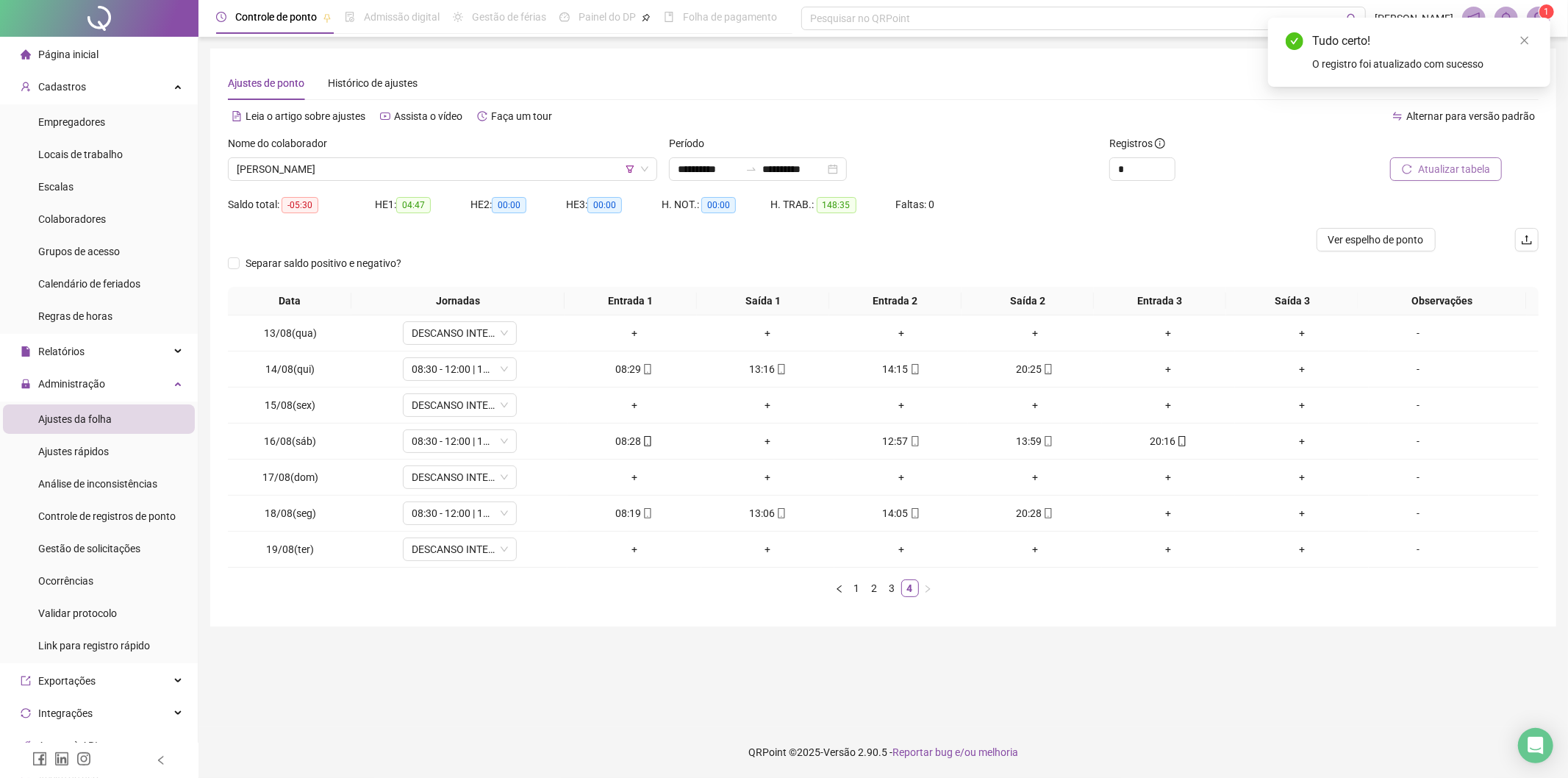
click at [1471, 167] on span "Atualizar tabela" at bounding box center [1454, 169] width 72 height 17
click at [431, 160] on span "[PERSON_NAME]" at bounding box center [442, 169] width 411 height 22
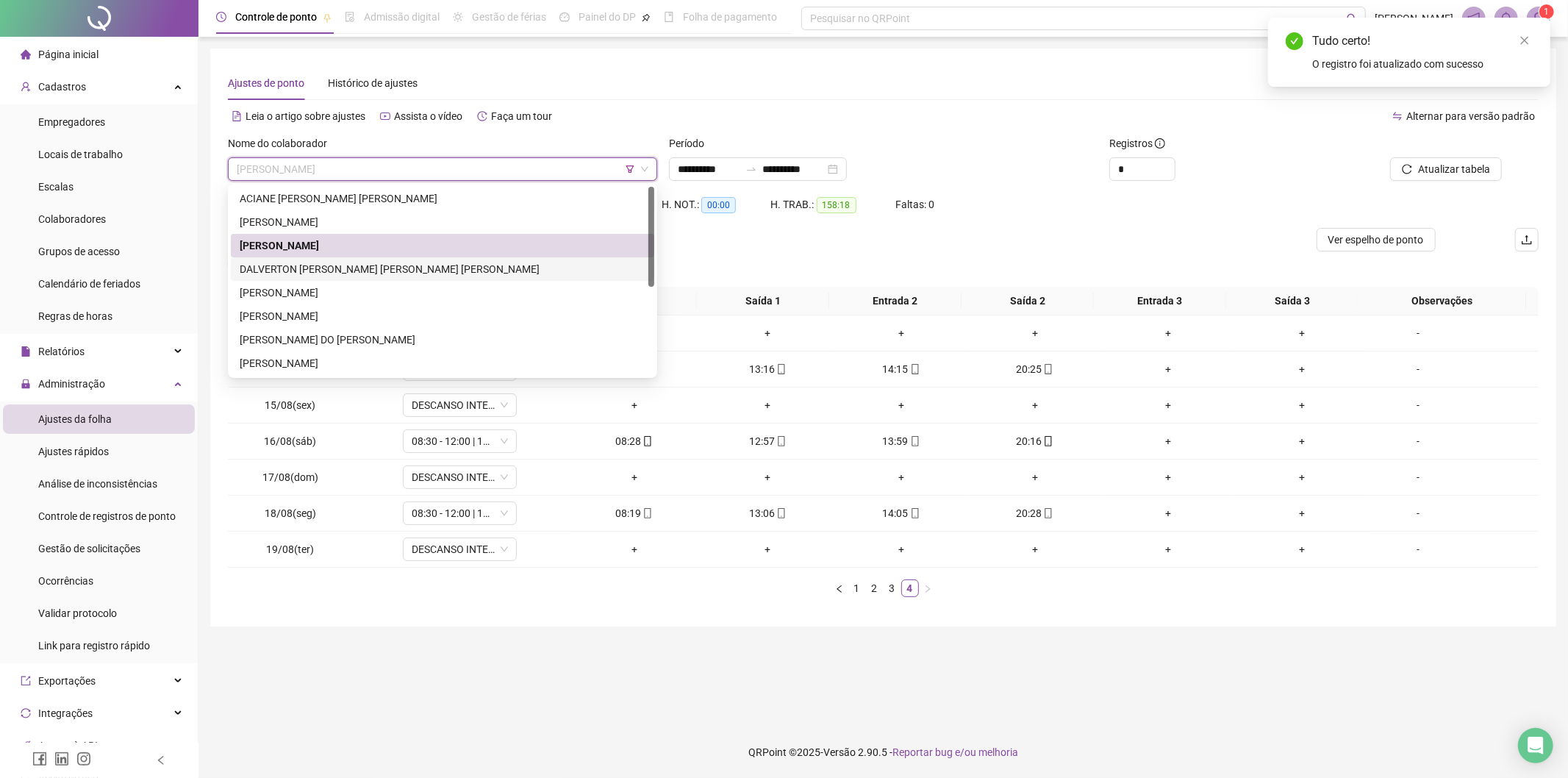
click at [277, 261] on div "DALVERTON [PERSON_NAME] [PERSON_NAME] [PERSON_NAME]" at bounding box center [442, 269] width 424 height 23
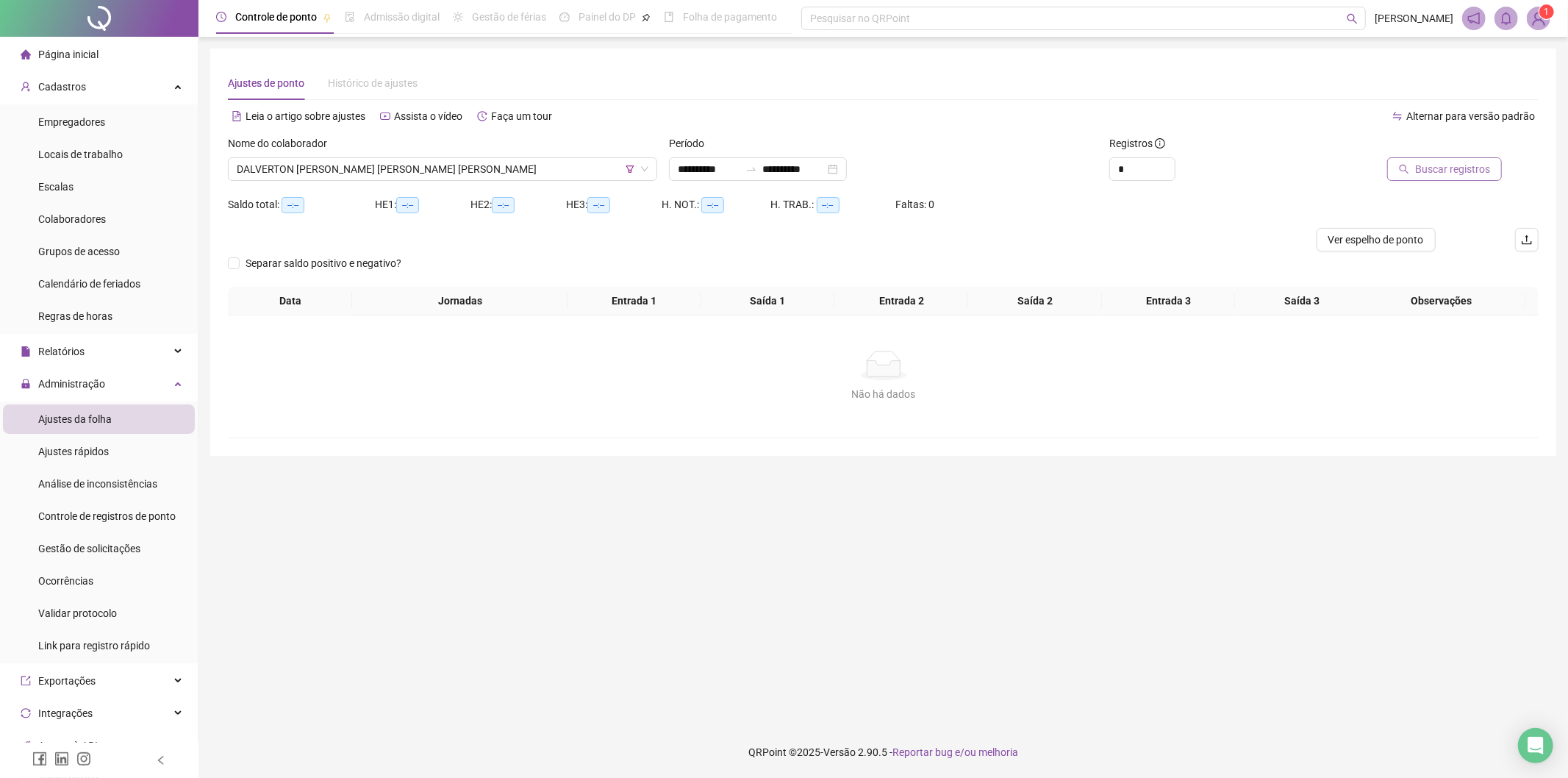
click at [1432, 176] on span "Buscar registros" at bounding box center [1452, 169] width 75 height 17
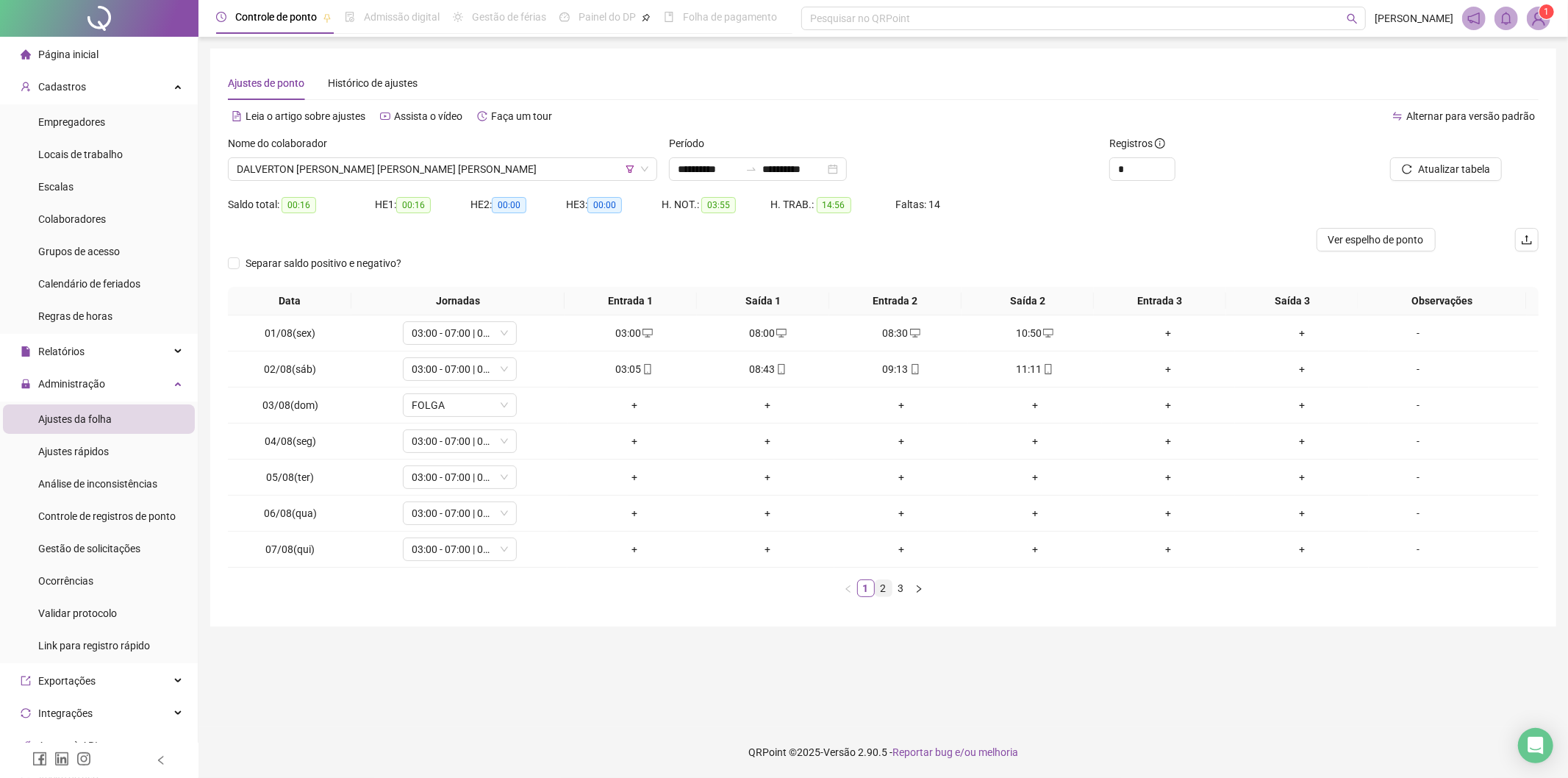
click at [887, 594] on link "2" at bounding box center [883, 588] width 17 height 17
click at [905, 594] on link "3" at bounding box center [901, 588] width 17 height 17
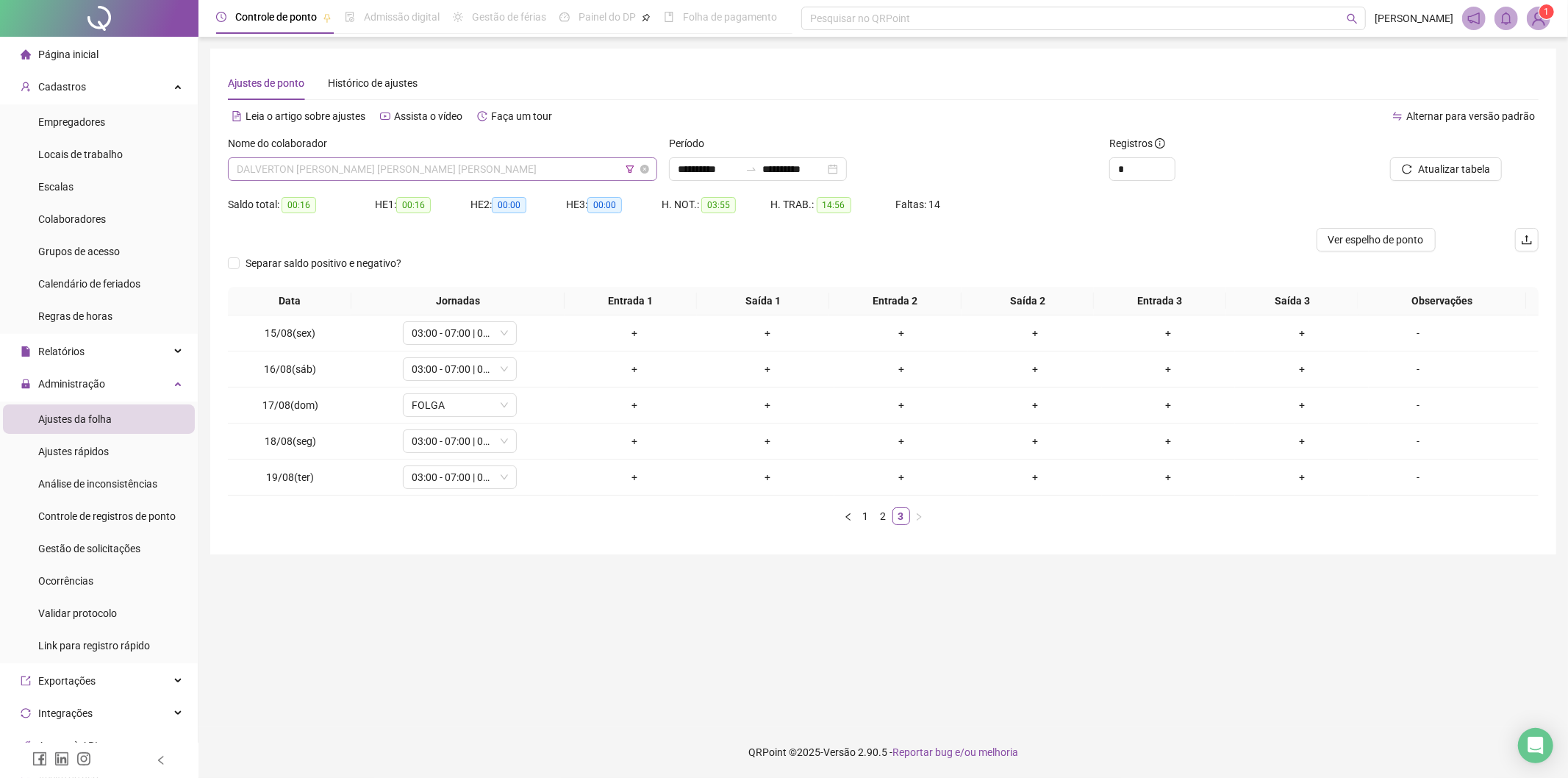
click at [427, 163] on span "DALVERTON [PERSON_NAME] [PERSON_NAME] [PERSON_NAME]" at bounding box center [442, 169] width 411 height 22
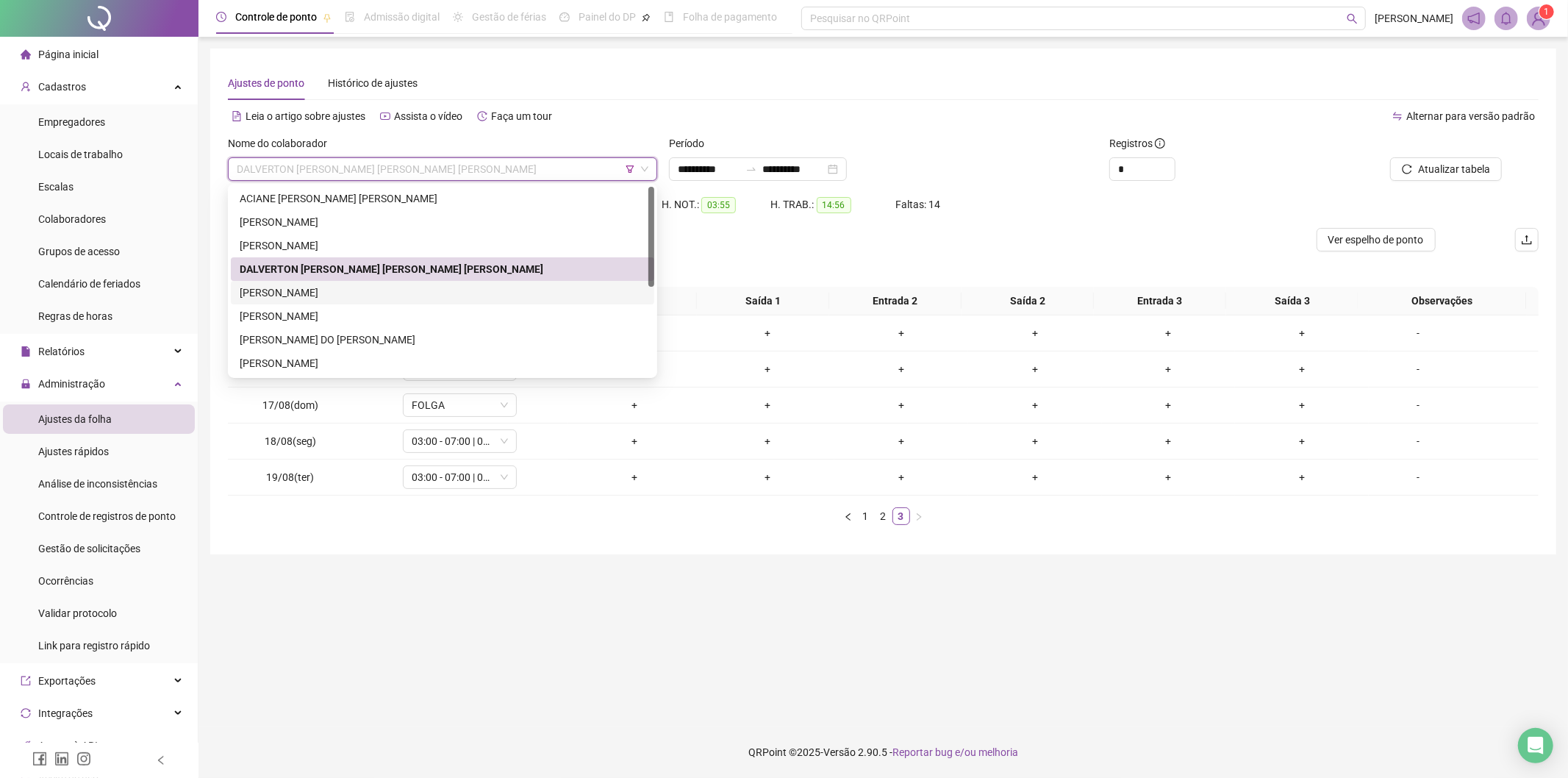
drag, startPoint x: 351, startPoint y: 289, endPoint x: 540, endPoint y: 285, distance: 189.0
click at [352, 289] on div "[PERSON_NAME]" at bounding box center [442, 292] width 405 height 17
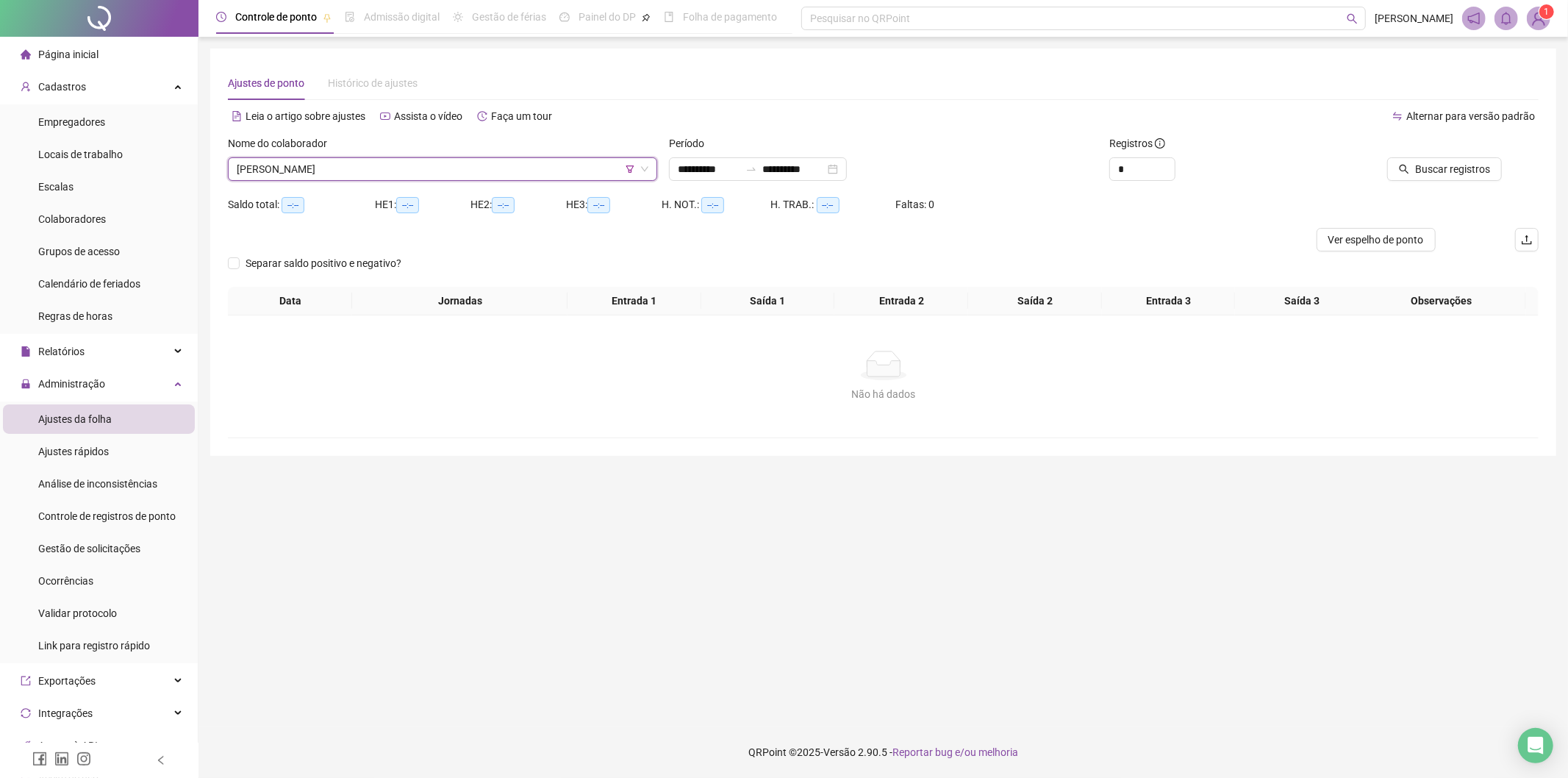
drag, startPoint x: 1459, startPoint y: 181, endPoint x: 1463, endPoint y: 163, distance: 18.4
click at [1459, 181] on div "Buscar registros" at bounding box center [1434, 164] width 220 height 58
click at [1457, 177] on button "Buscar registros" at bounding box center [1444, 169] width 115 height 23
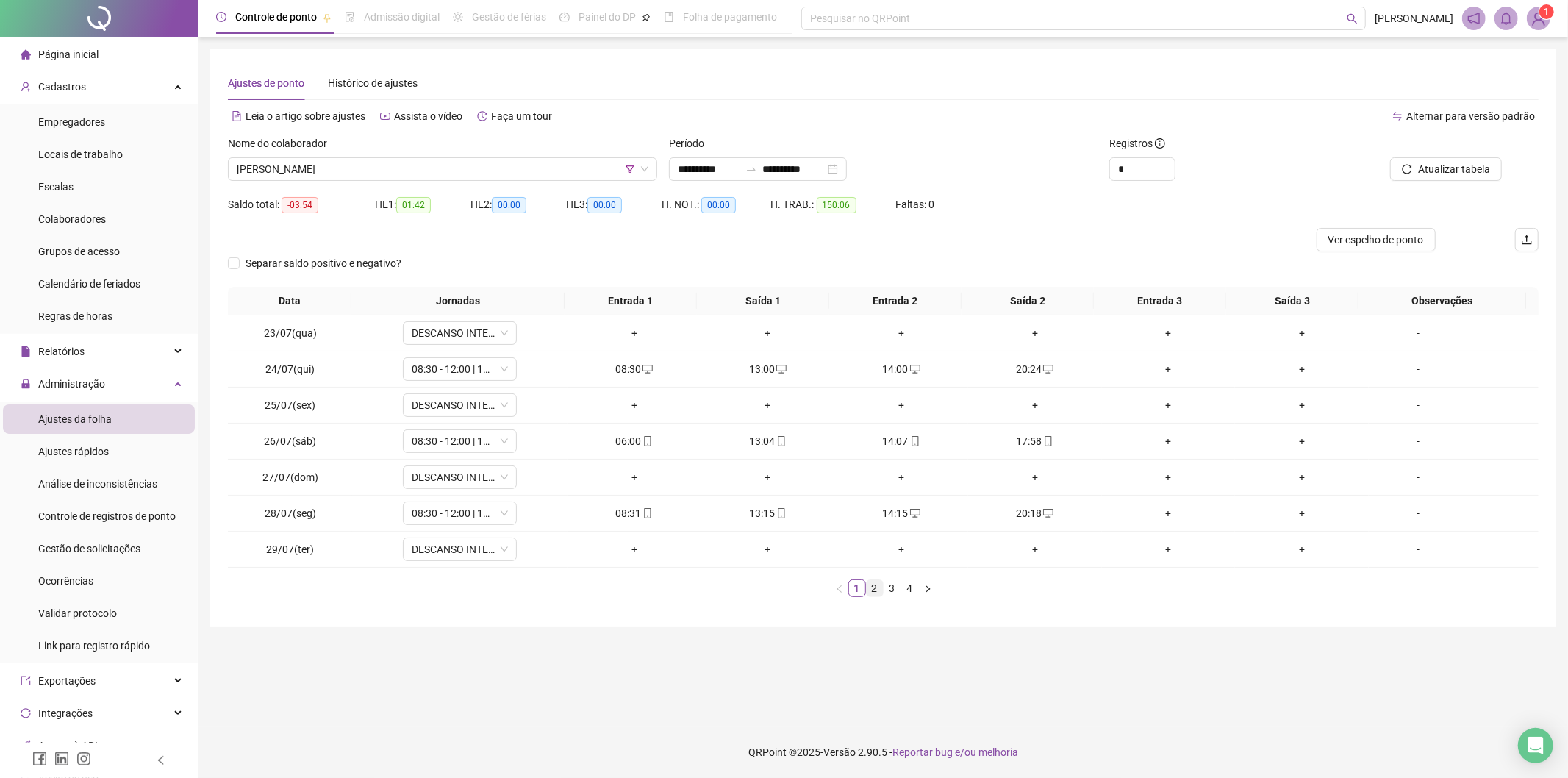
click at [873, 595] on link "2" at bounding box center [874, 588] width 17 height 17
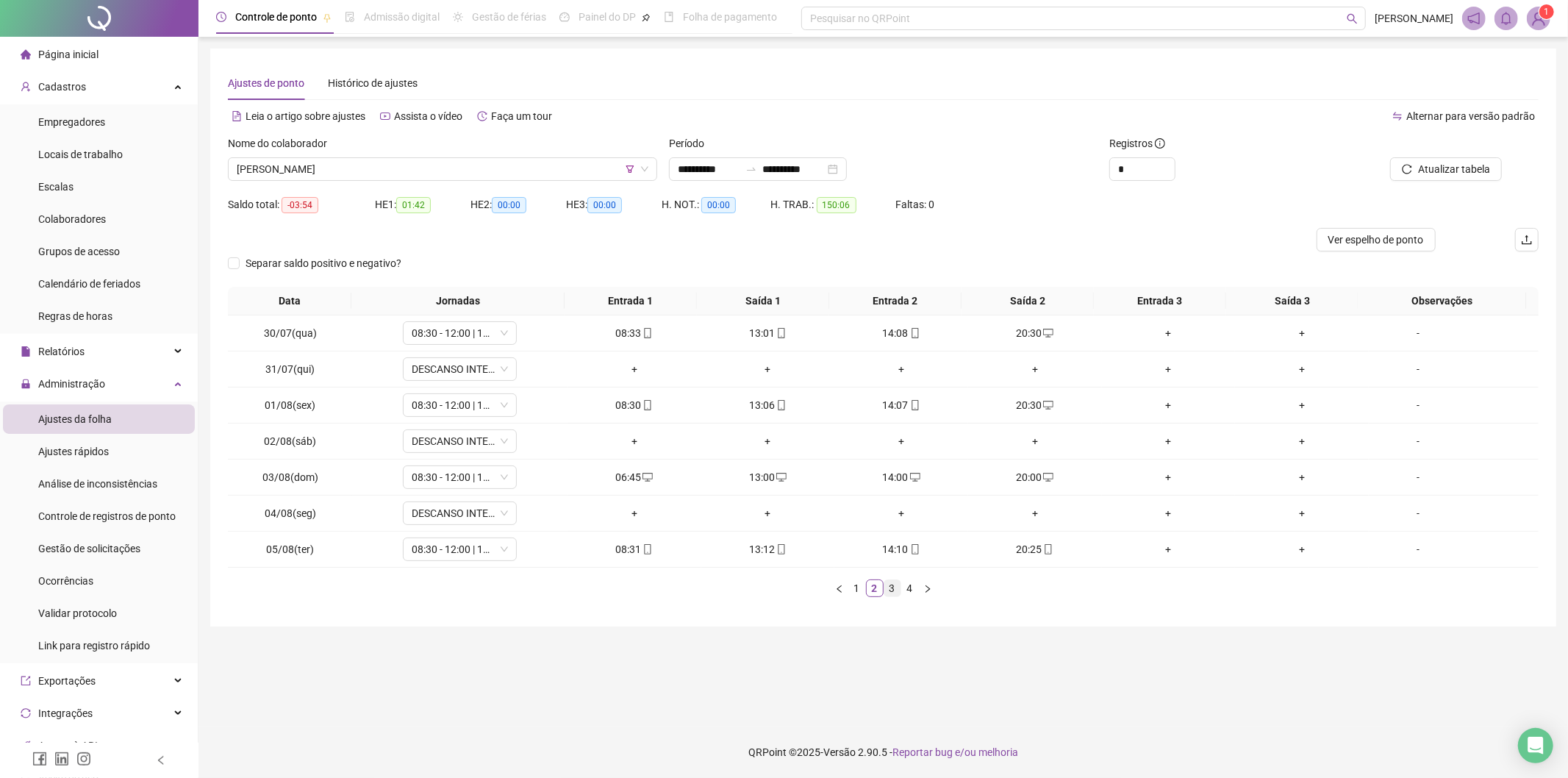
click at [899, 590] on link "3" at bounding box center [892, 588] width 17 height 17
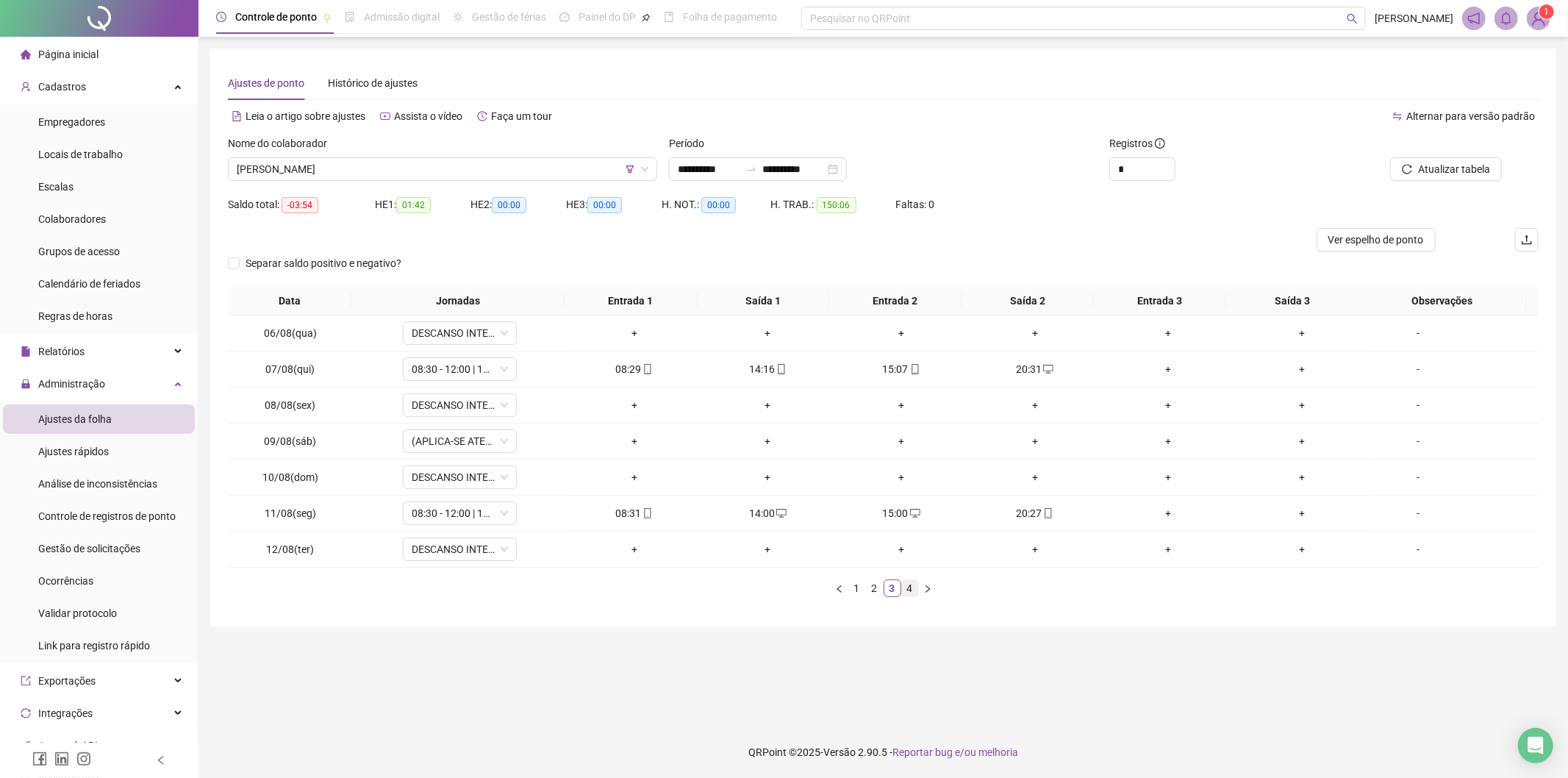
click at [905, 588] on link "4" at bounding box center [910, 588] width 17 height 17
click at [440, 175] on span "[PERSON_NAME]" at bounding box center [442, 169] width 411 height 22
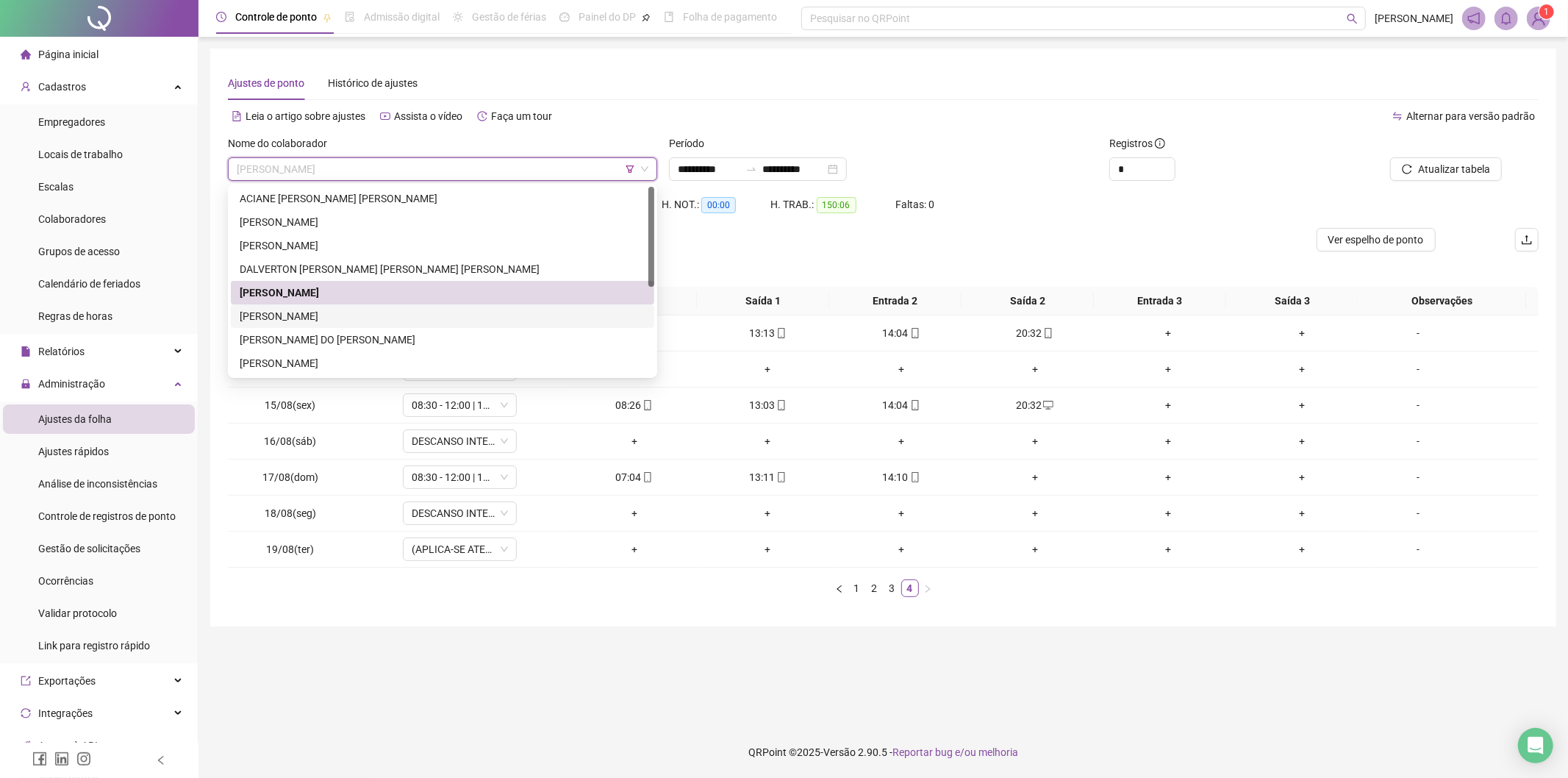
click at [385, 312] on div "[PERSON_NAME]" at bounding box center [442, 316] width 405 height 17
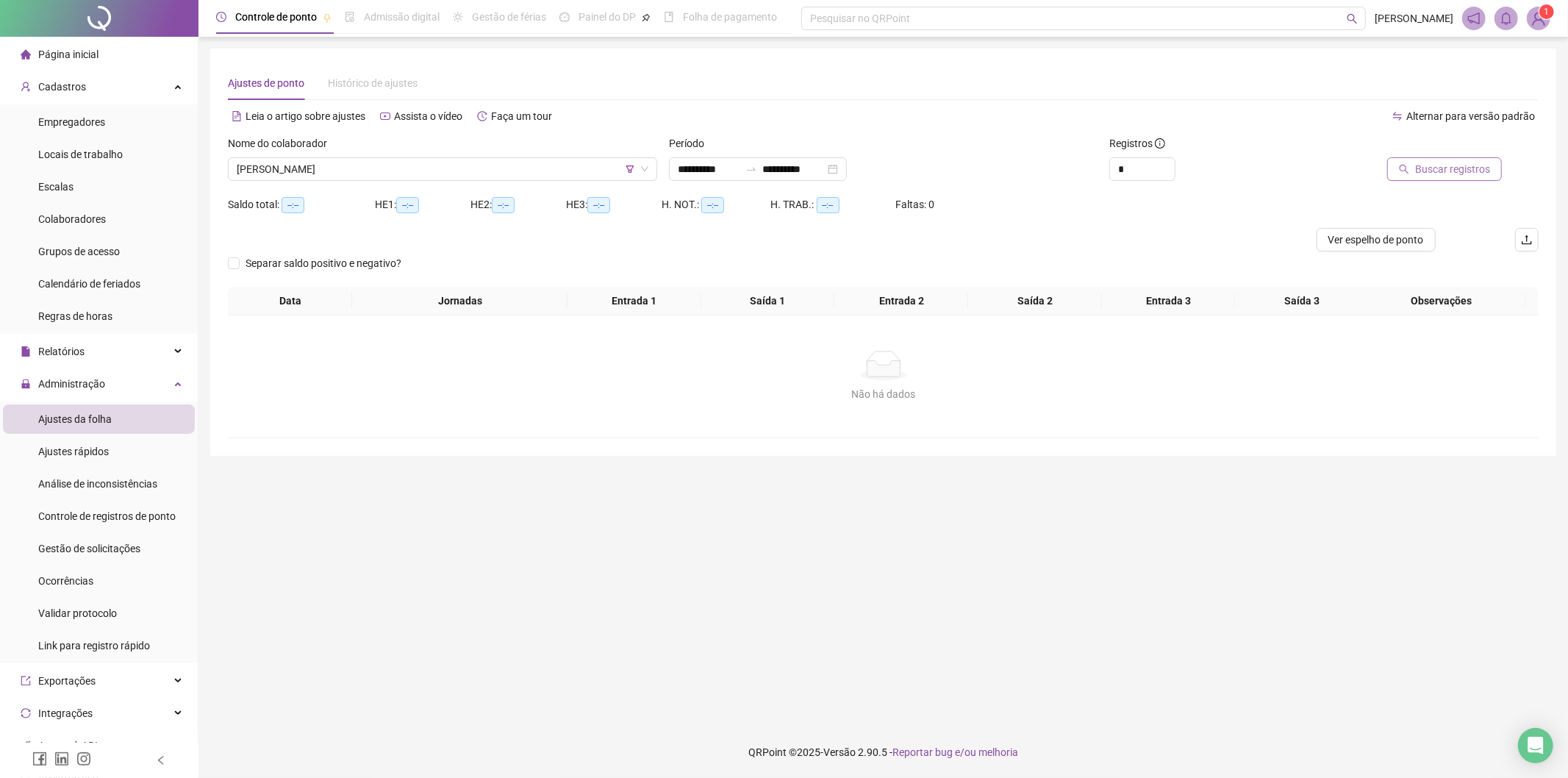
click at [1468, 176] on span "Buscar registros" at bounding box center [1452, 169] width 75 height 17
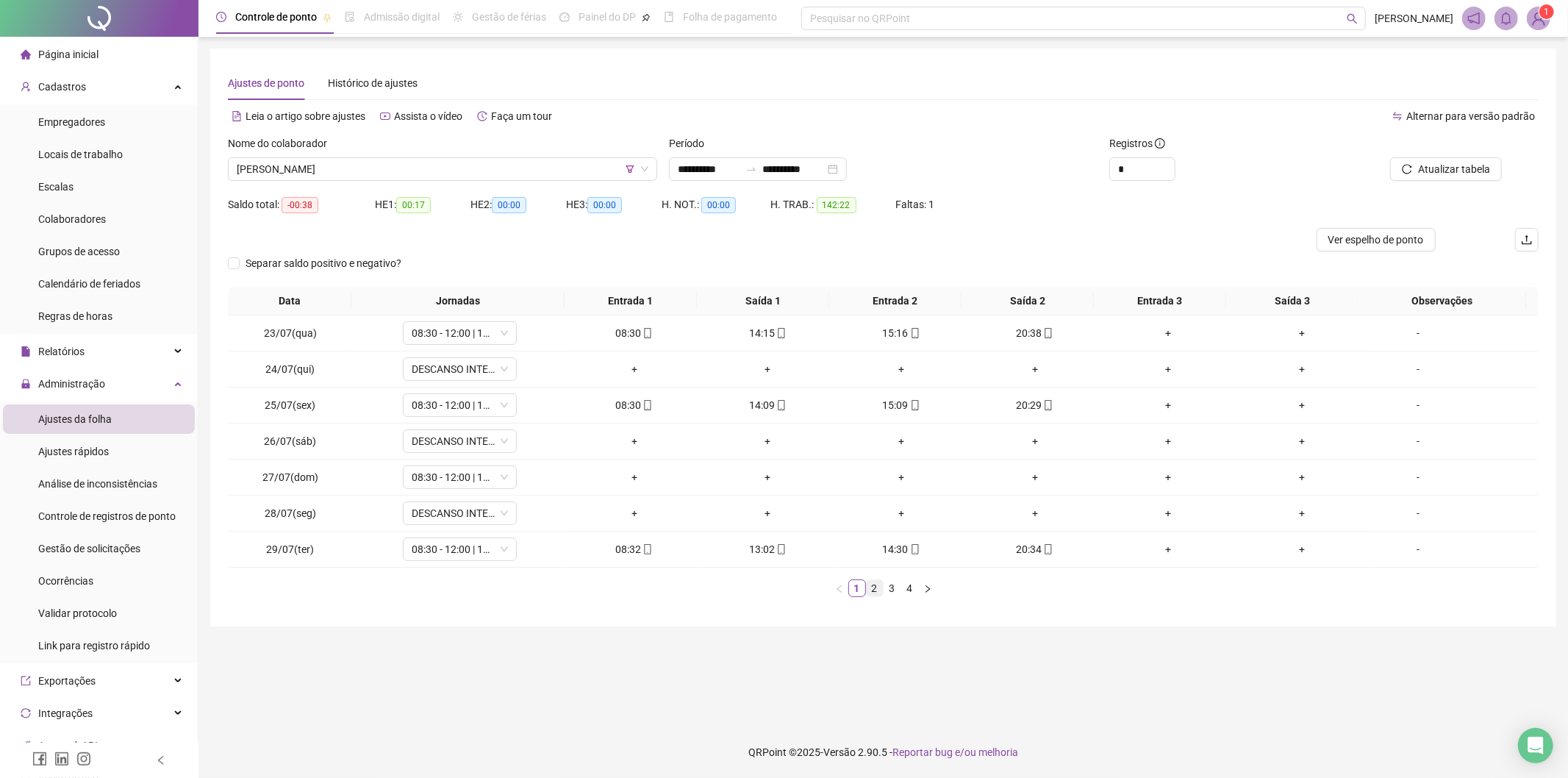
click at [878, 591] on link "2" at bounding box center [874, 588] width 17 height 17
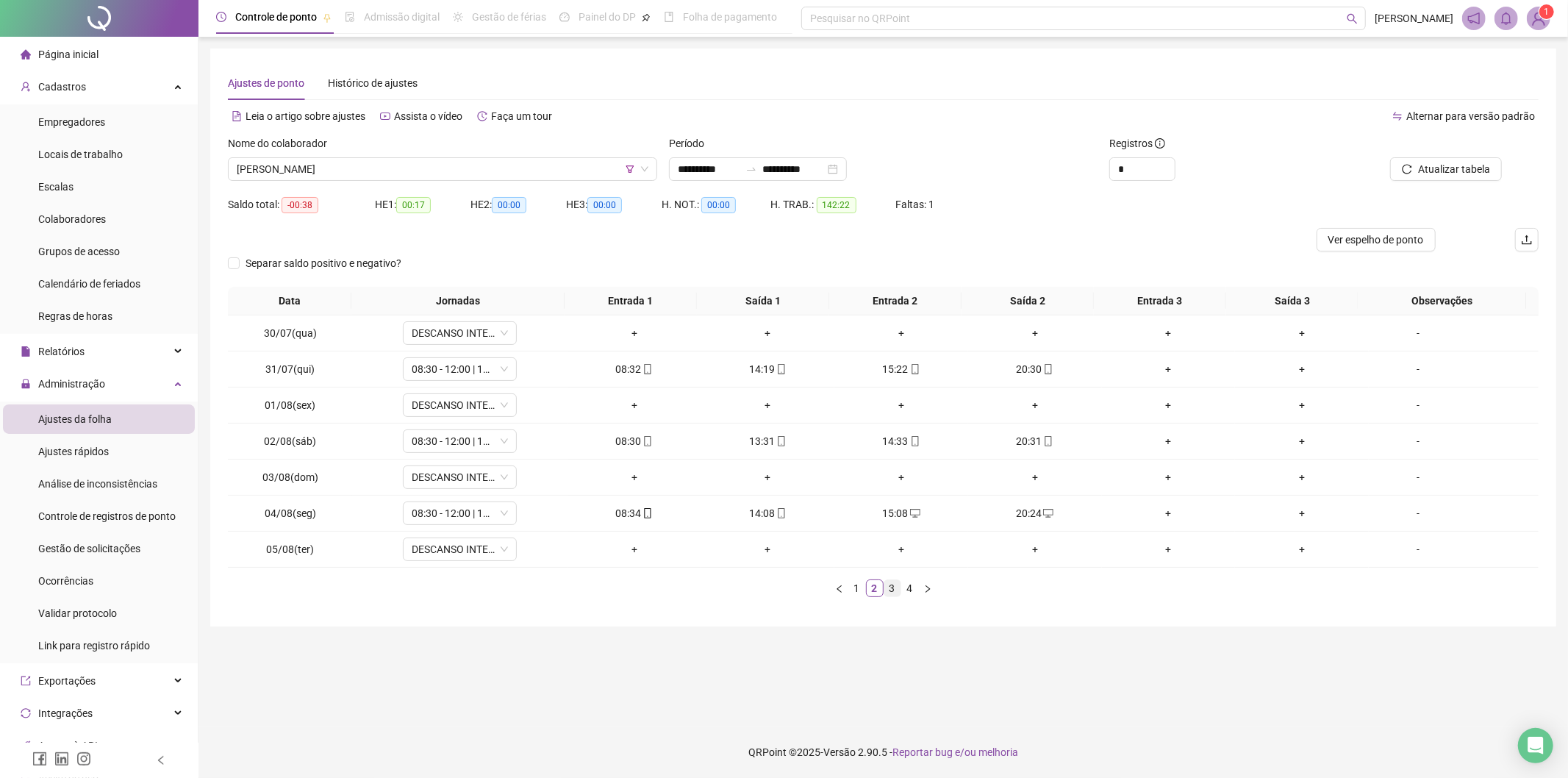
click at [892, 593] on link "3" at bounding box center [892, 588] width 17 height 17
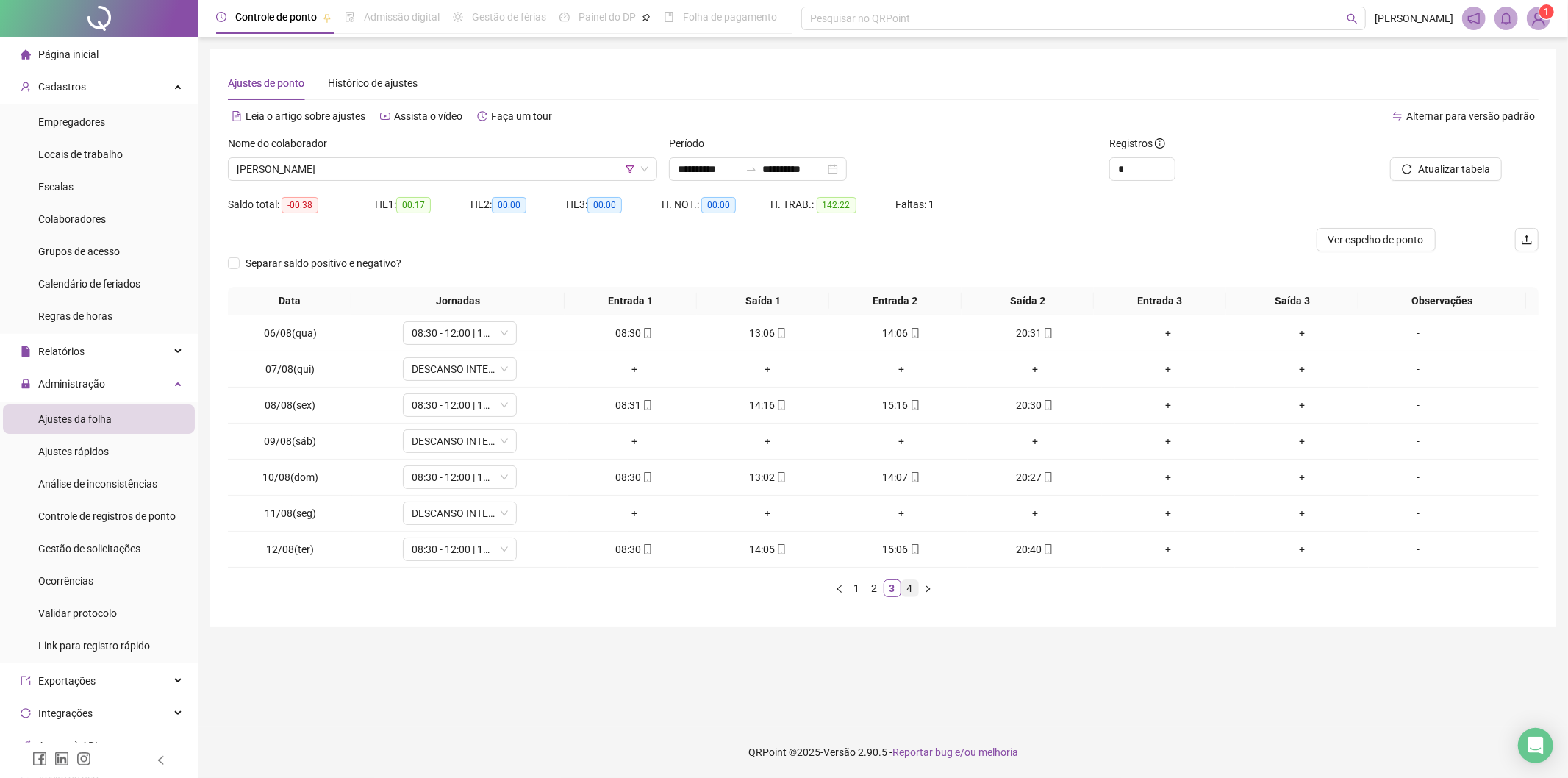
click at [908, 591] on link "4" at bounding box center [910, 588] width 17 height 17
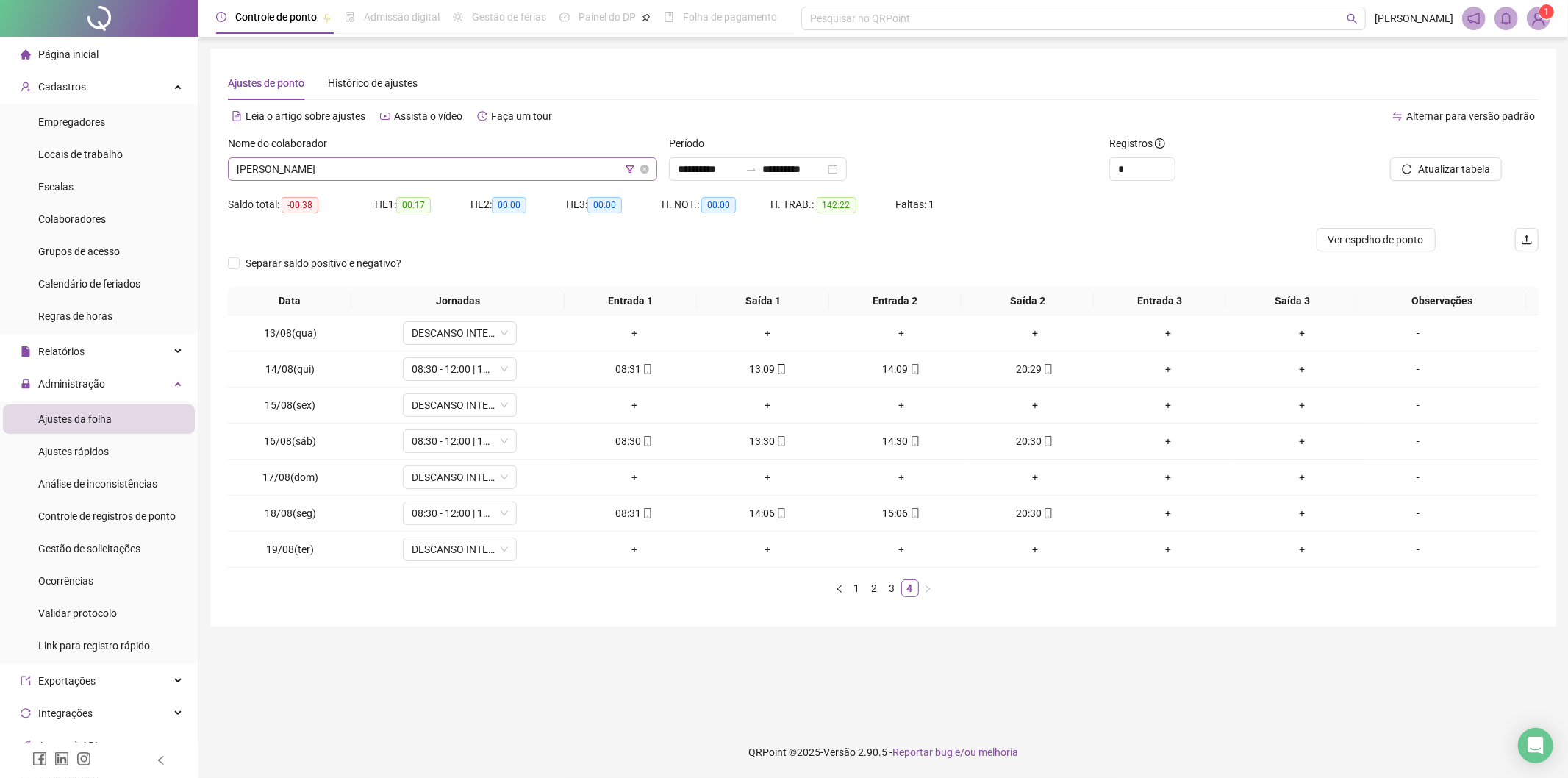
click at [402, 166] on span "[PERSON_NAME]" at bounding box center [442, 169] width 411 height 22
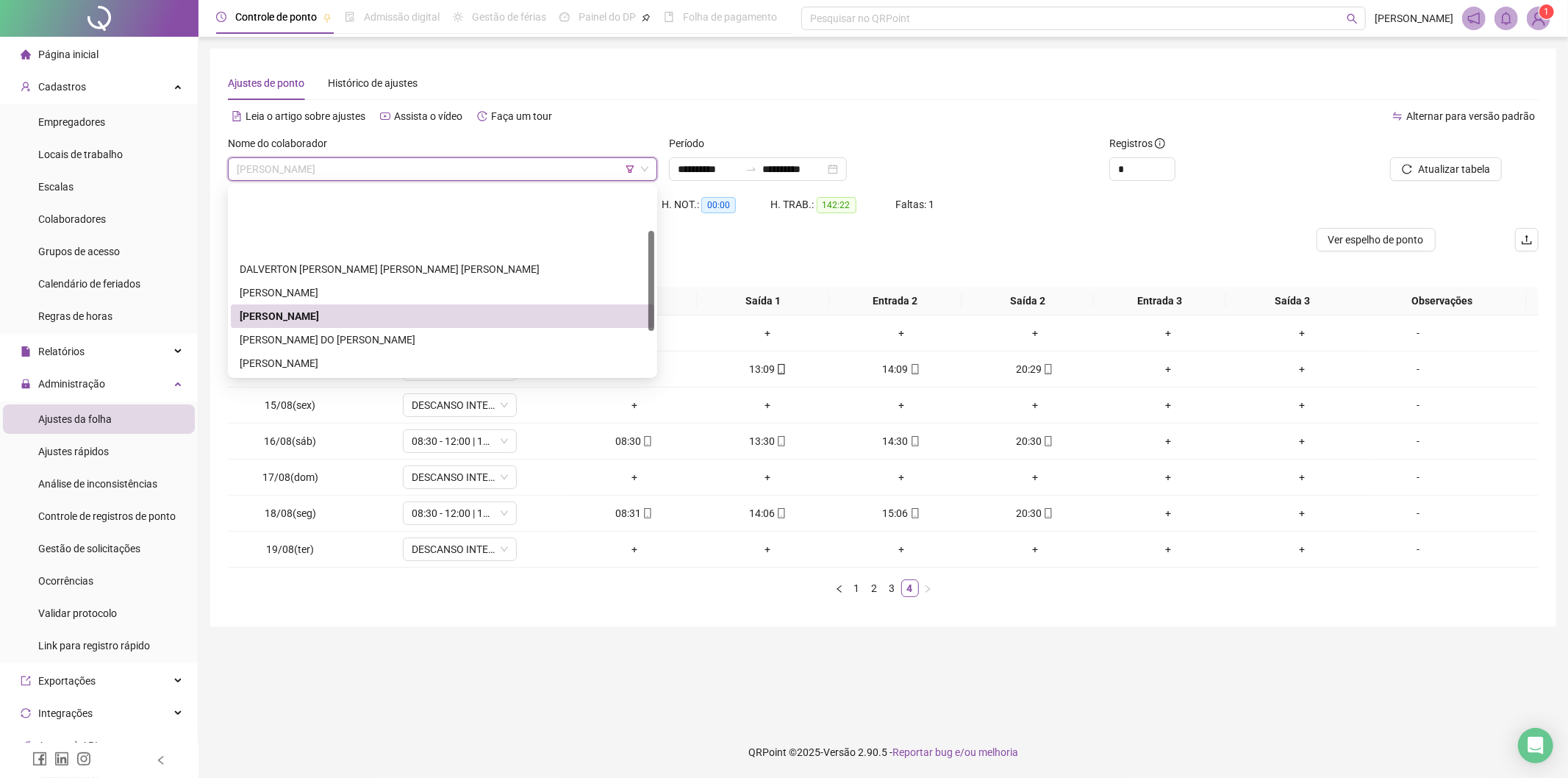
scroll to position [82, 0]
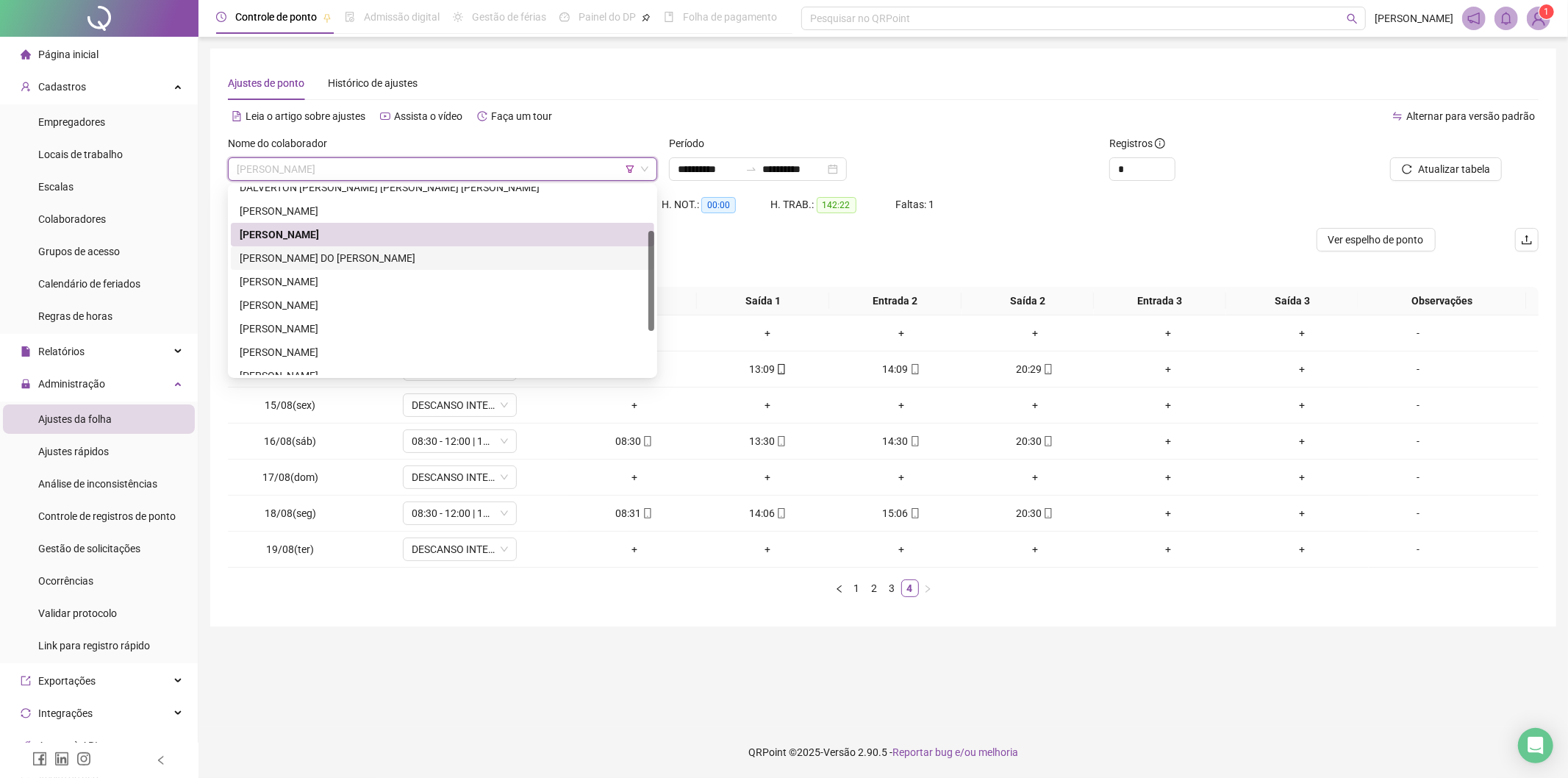
click at [307, 257] on div "[PERSON_NAME] DO [PERSON_NAME]" at bounding box center [442, 257] width 405 height 17
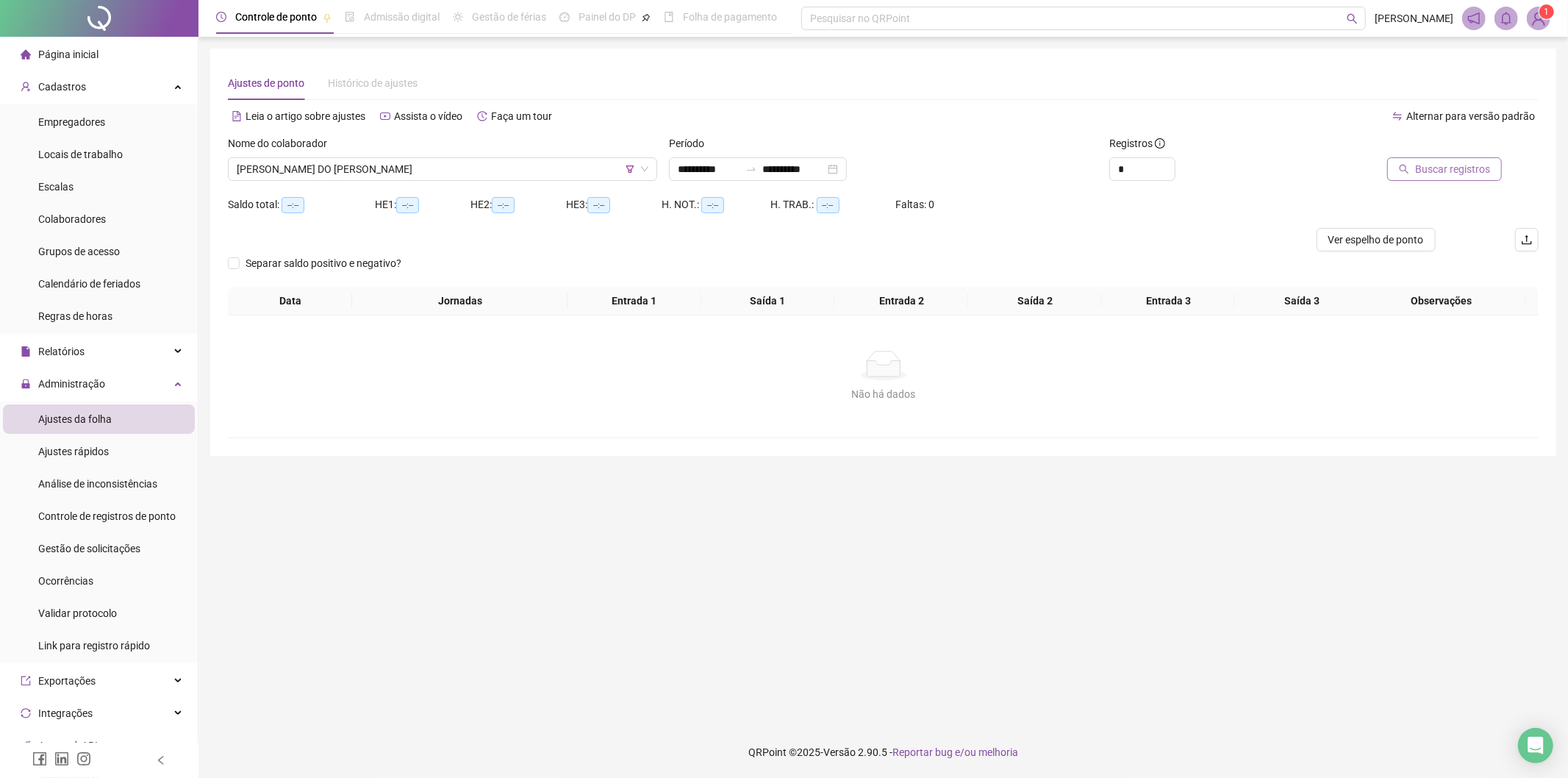
click at [1460, 162] on span "Buscar registros" at bounding box center [1452, 169] width 75 height 17
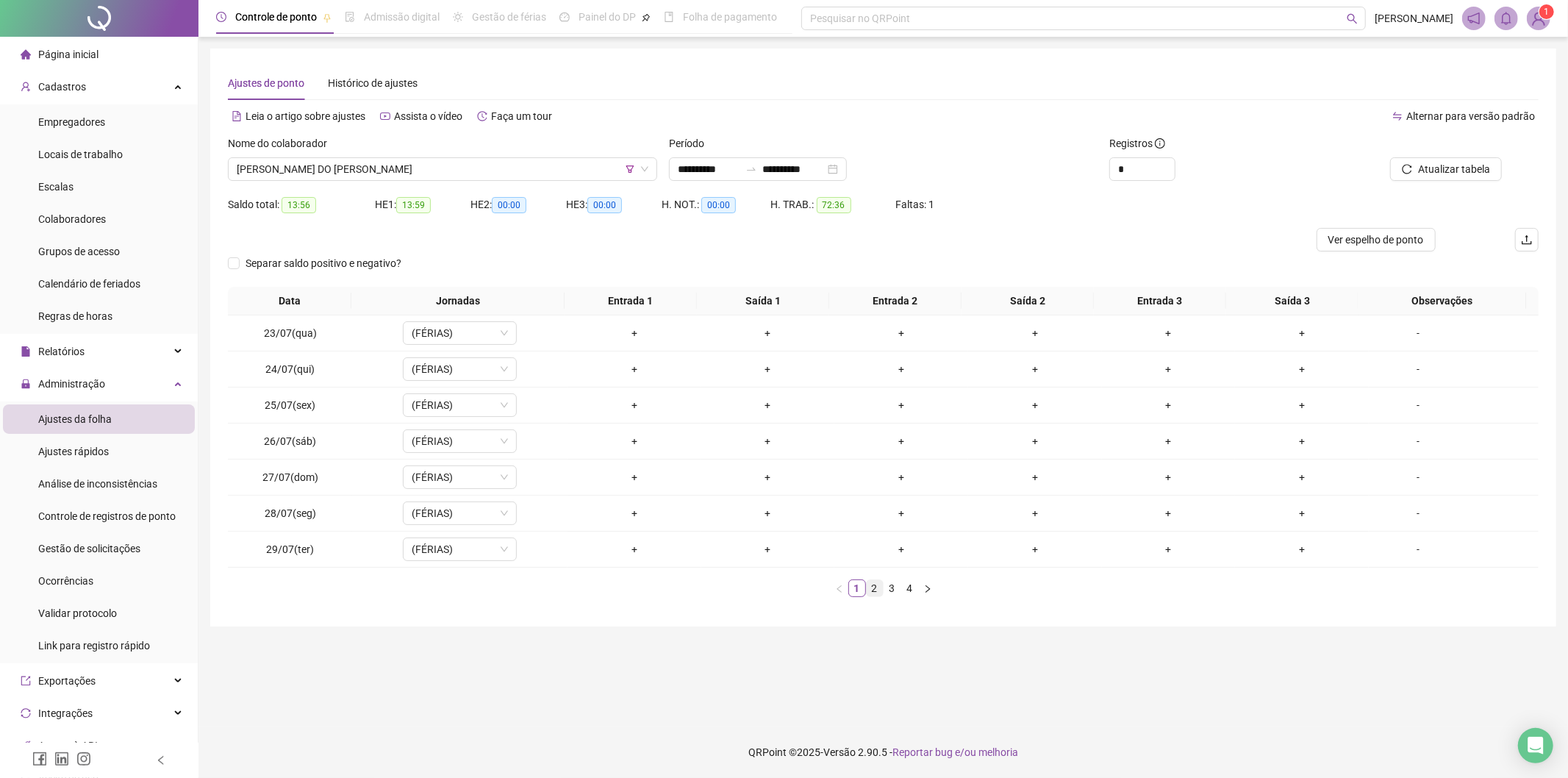
click at [875, 591] on link "2" at bounding box center [874, 588] width 17 height 17
click at [894, 591] on link "3" at bounding box center [892, 588] width 17 height 17
click at [902, 589] on link "4" at bounding box center [910, 588] width 17 height 17
click at [895, 594] on link "3" at bounding box center [892, 588] width 17 height 17
click at [910, 591] on link "4" at bounding box center [910, 588] width 17 height 17
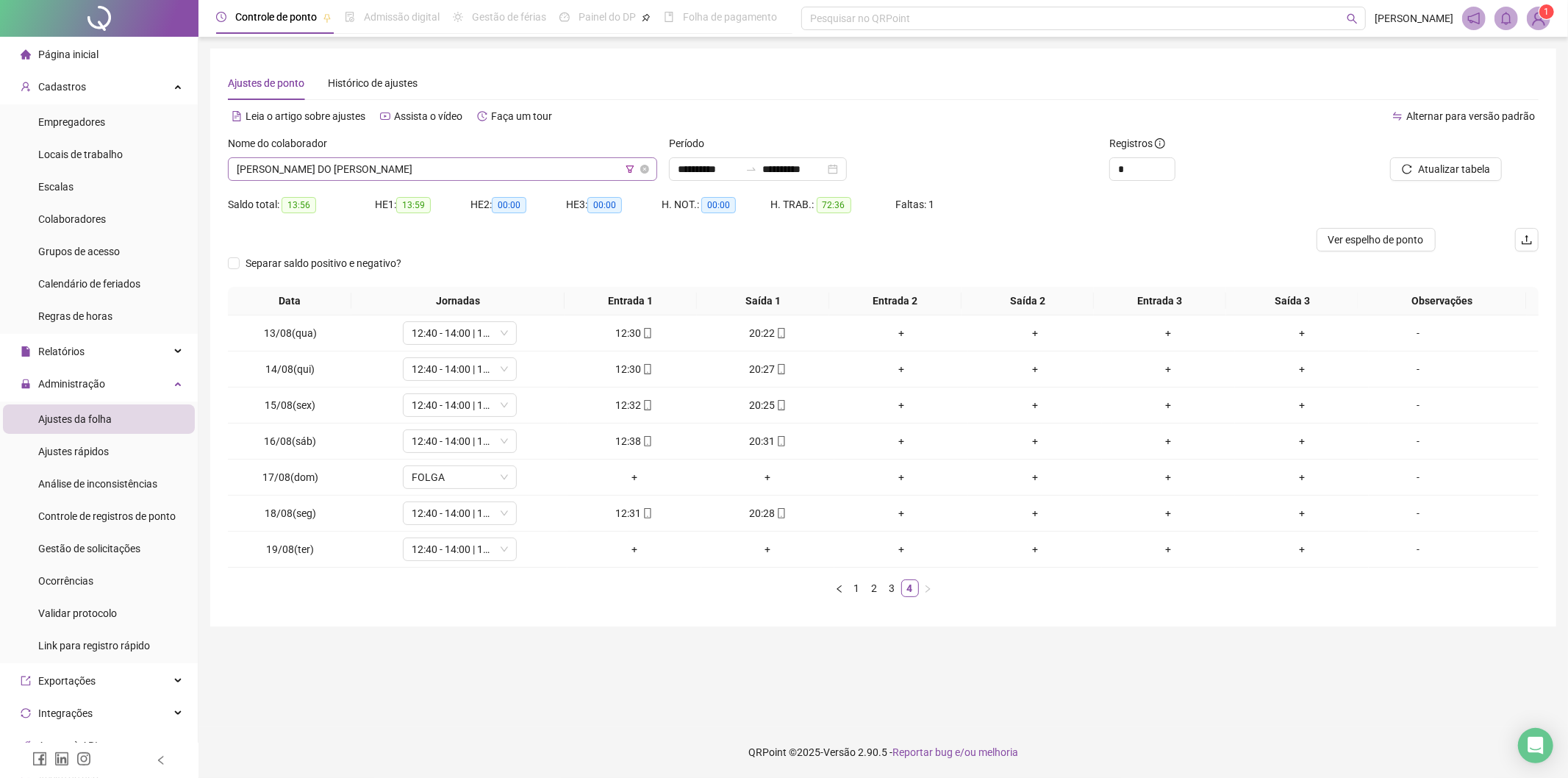
click at [407, 164] on span "[PERSON_NAME] DO [PERSON_NAME]" at bounding box center [442, 169] width 411 height 22
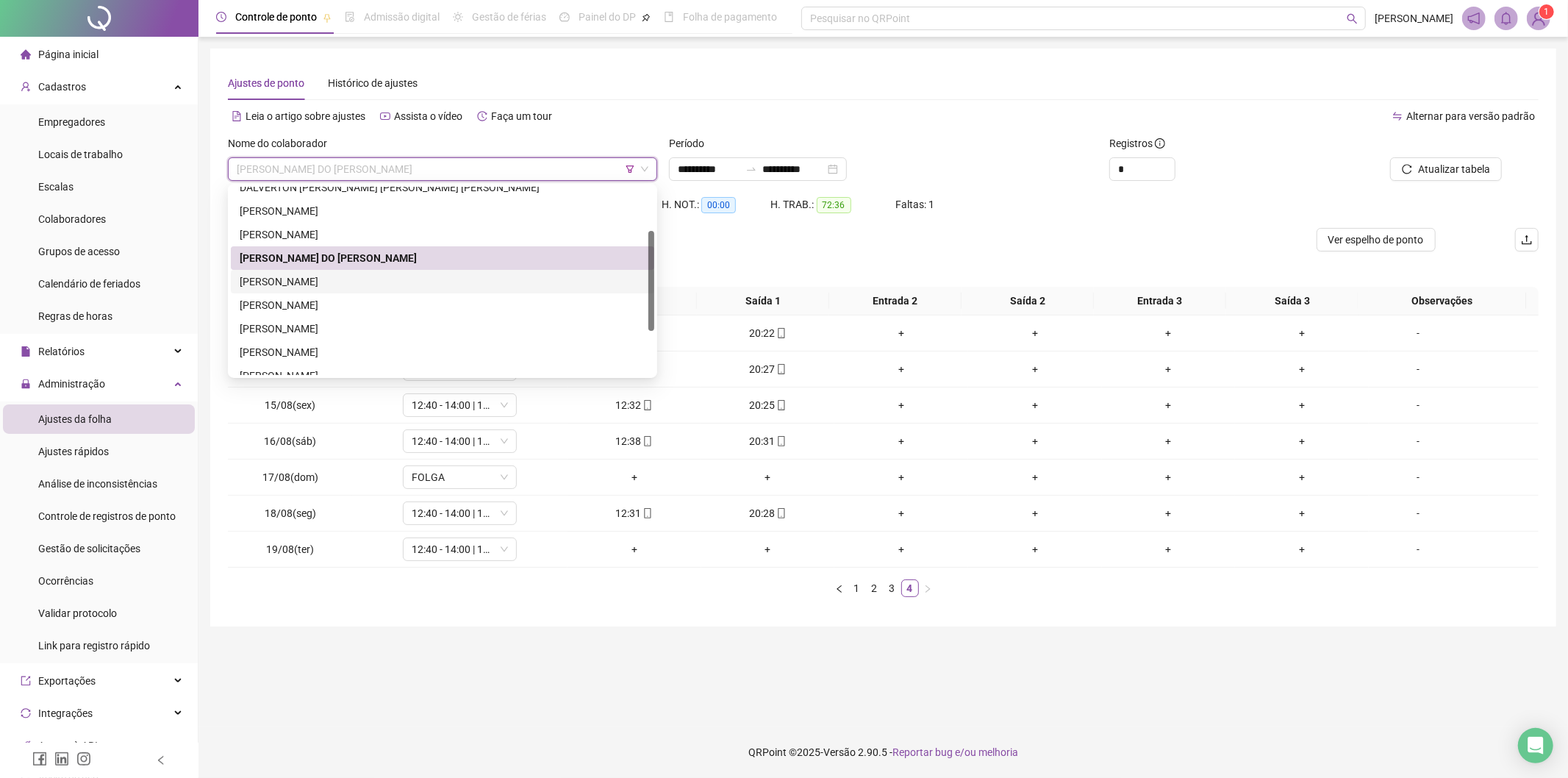
drag, startPoint x: 365, startPoint y: 280, endPoint x: 388, endPoint y: 274, distance: 23.8
click at [367, 280] on div "[PERSON_NAME]" at bounding box center [442, 282] width 405 height 17
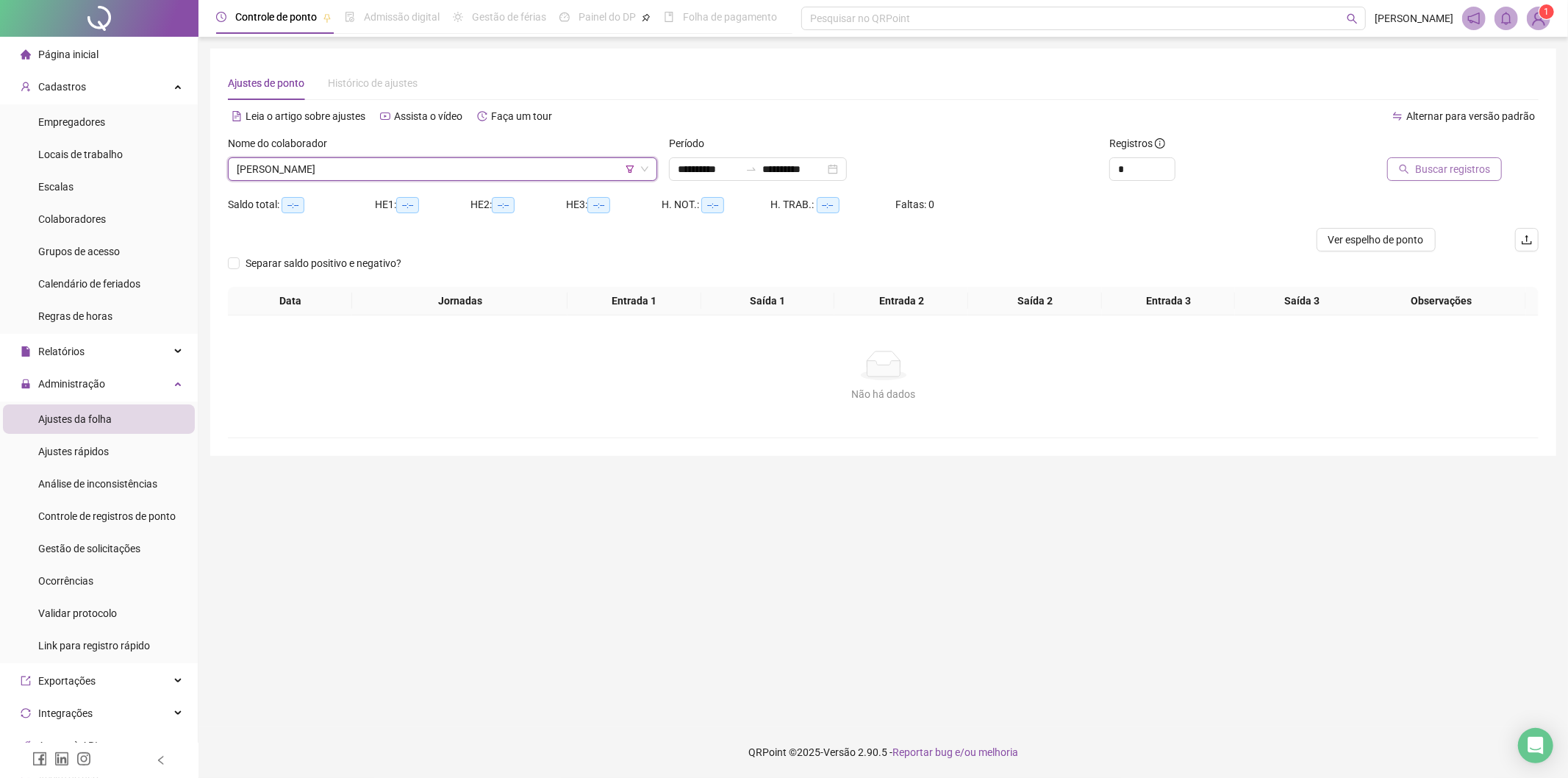
click at [1444, 158] on button "Buscar registros" at bounding box center [1444, 169] width 115 height 23
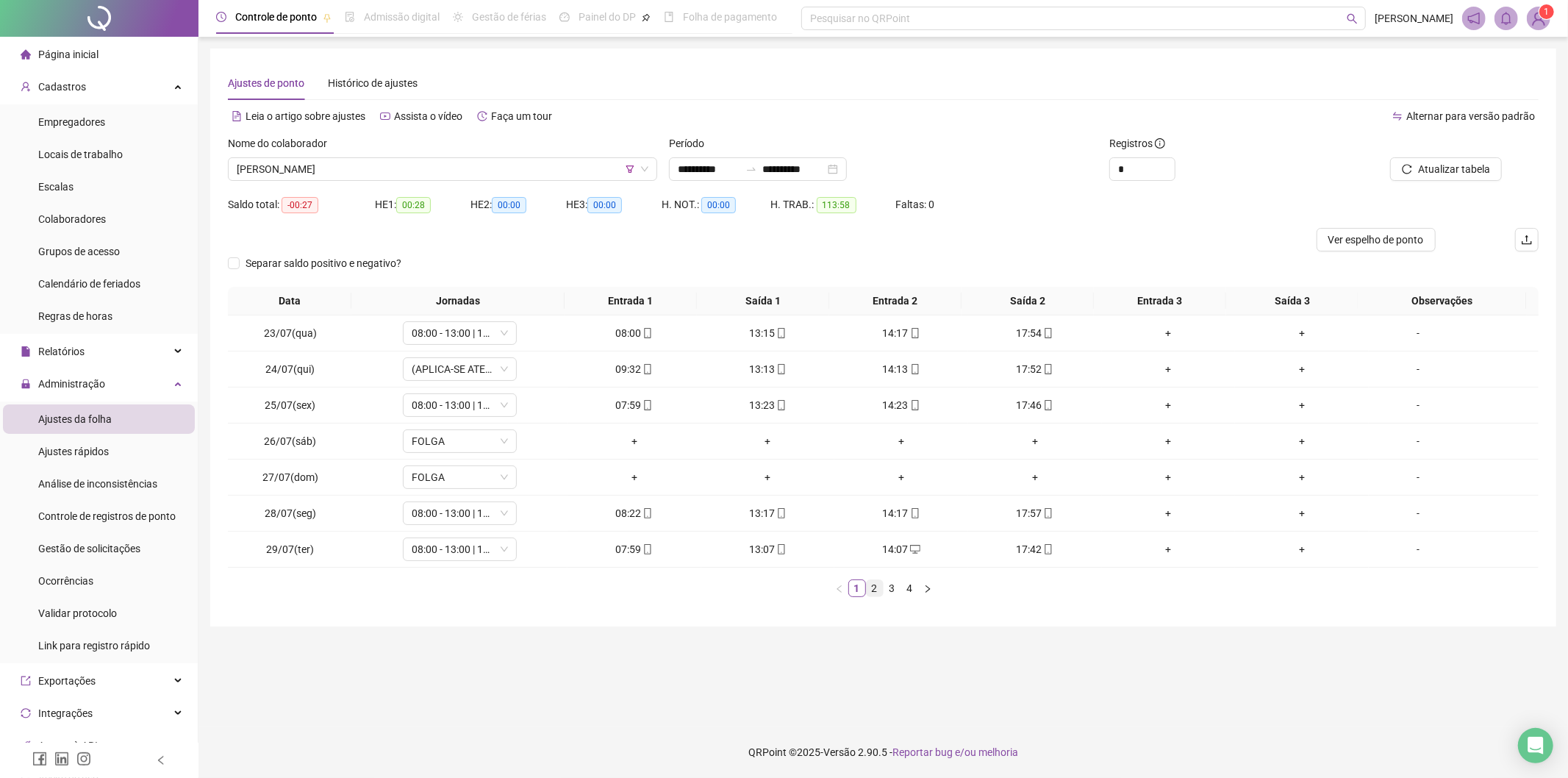
click at [878, 591] on link "2" at bounding box center [874, 588] width 17 height 17
click at [887, 589] on link "3" at bounding box center [892, 588] width 17 height 17
click at [916, 589] on link "4" at bounding box center [910, 588] width 17 height 17
click at [387, 159] on span "[PERSON_NAME]" at bounding box center [442, 169] width 411 height 22
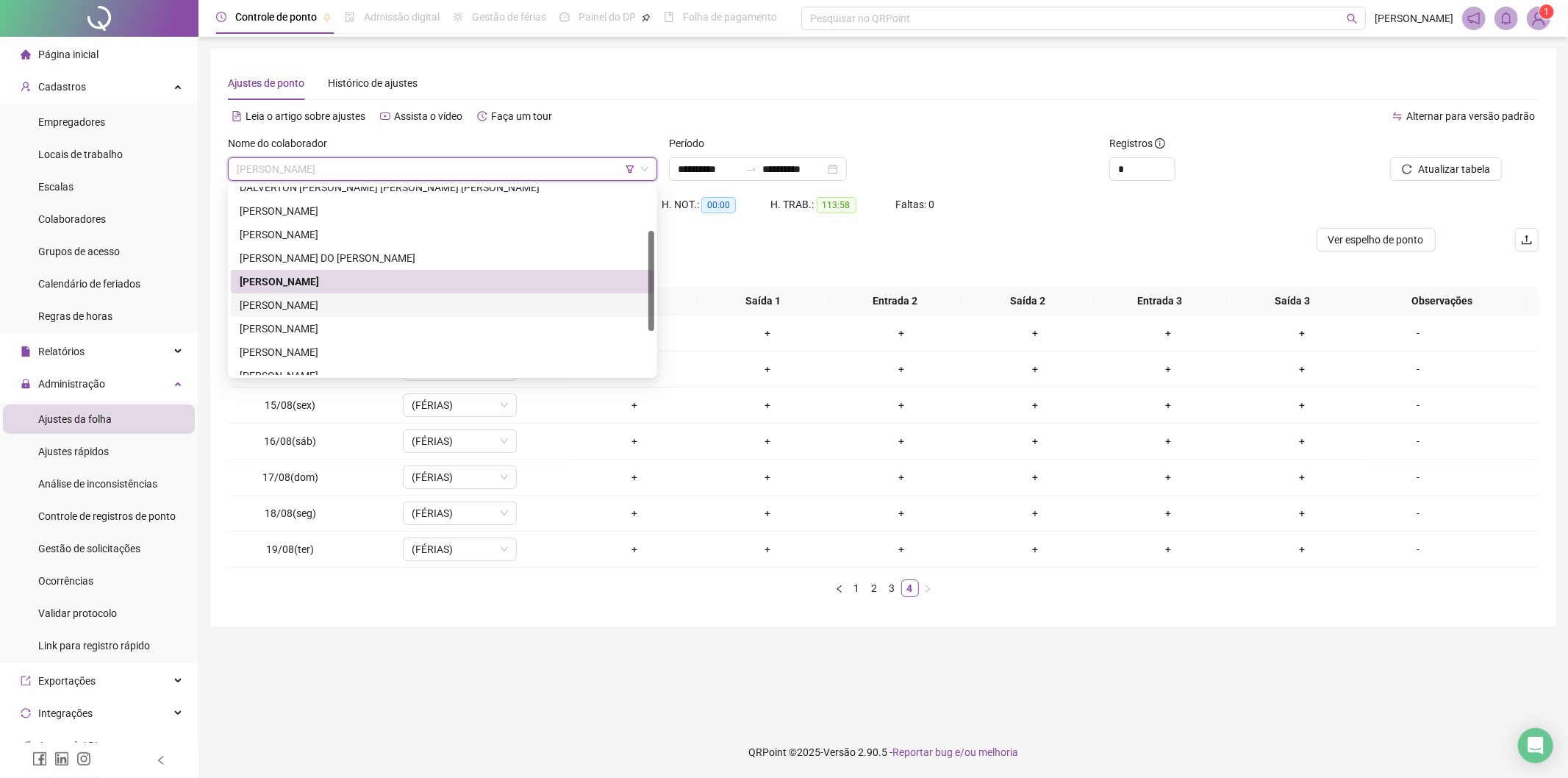
click at [328, 307] on div "[PERSON_NAME]" at bounding box center [442, 305] width 405 height 17
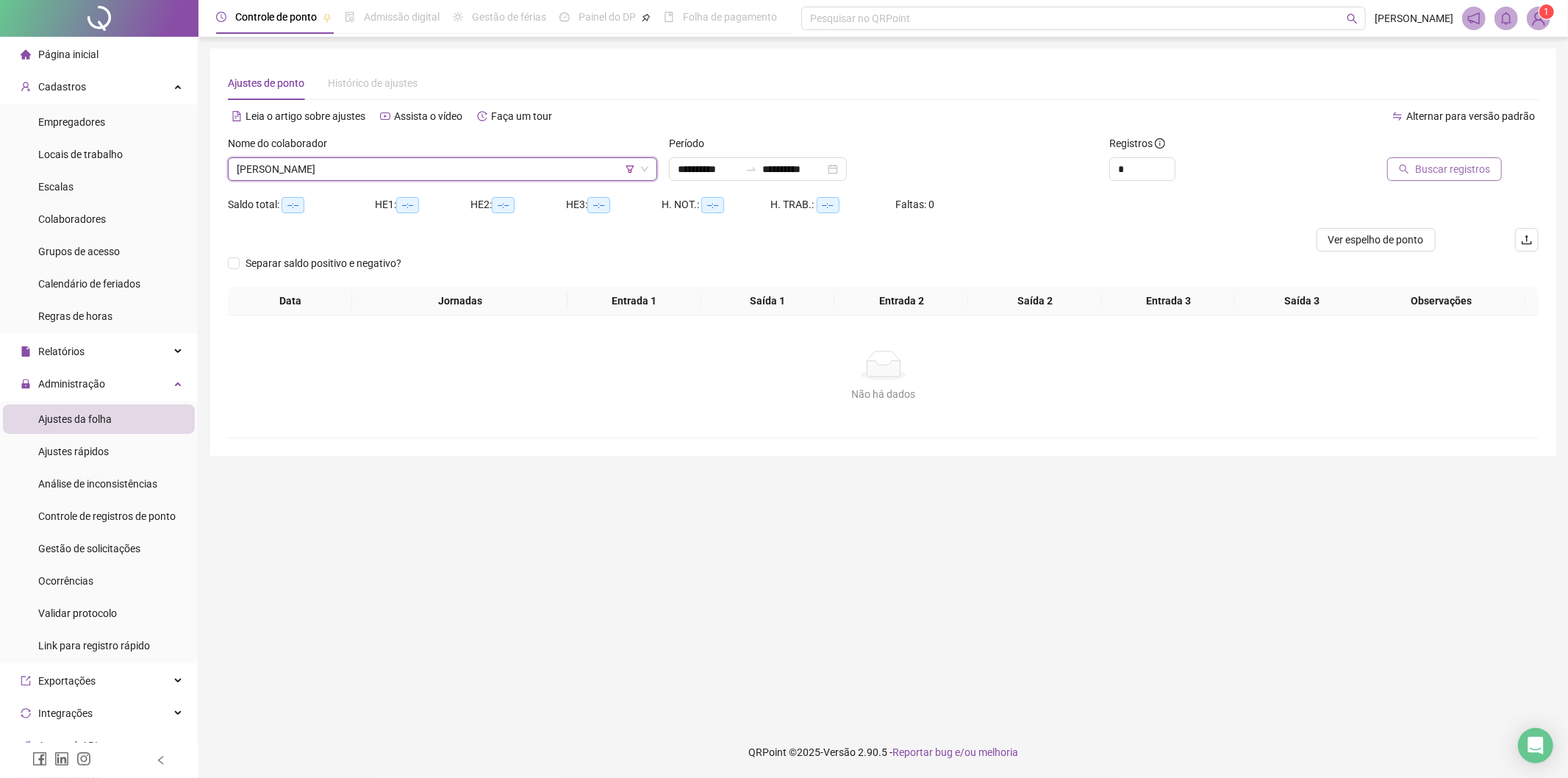
click at [1461, 162] on span "Buscar registros" at bounding box center [1452, 169] width 75 height 17
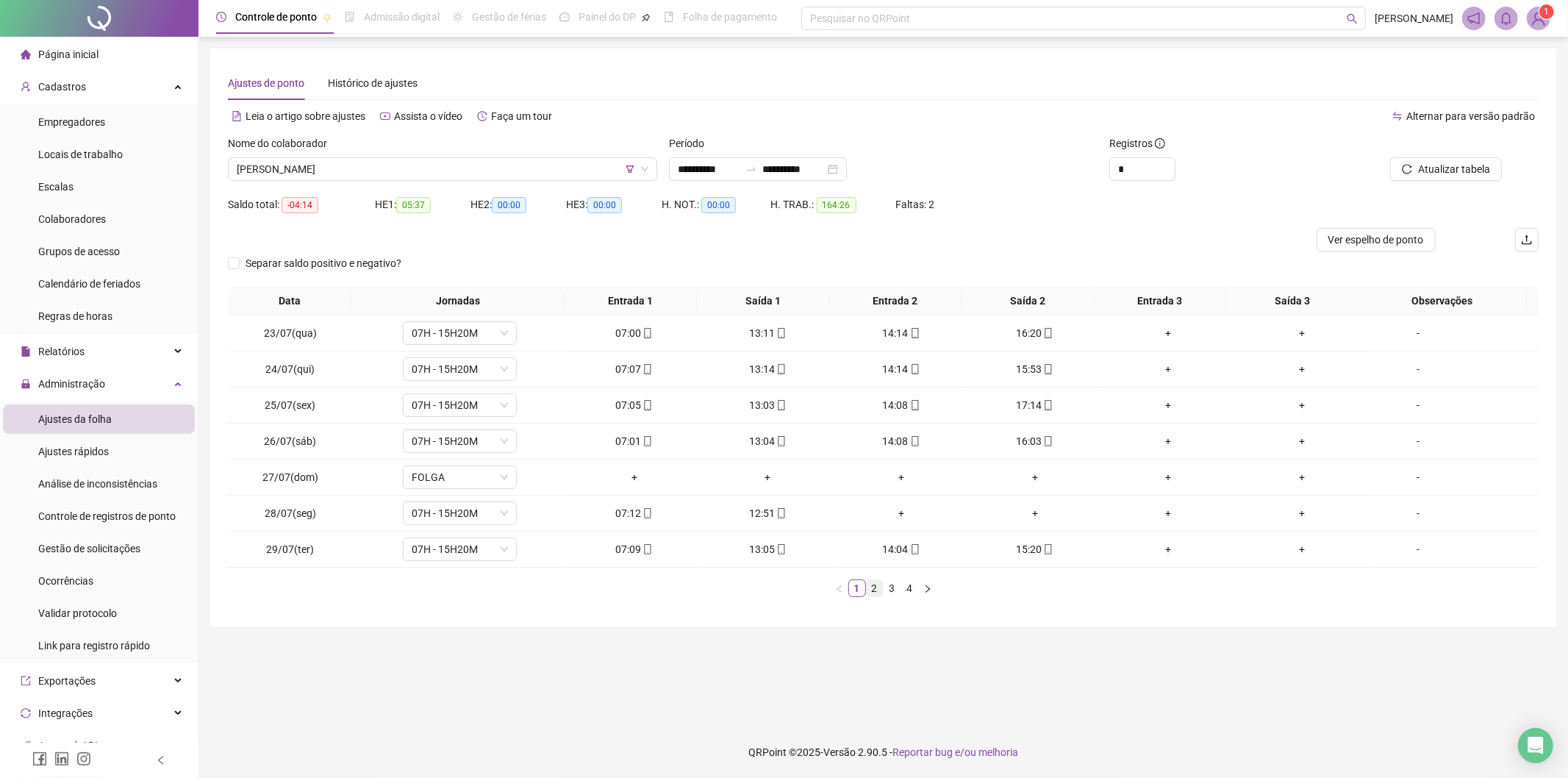
click at [872, 596] on link "2" at bounding box center [874, 588] width 17 height 17
click at [891, 597] on link "3" at bounding box center [892, 588] width 17 height 17
click at [914, 596] on link "4" at bounding box center [910, 588] width 17 height 17
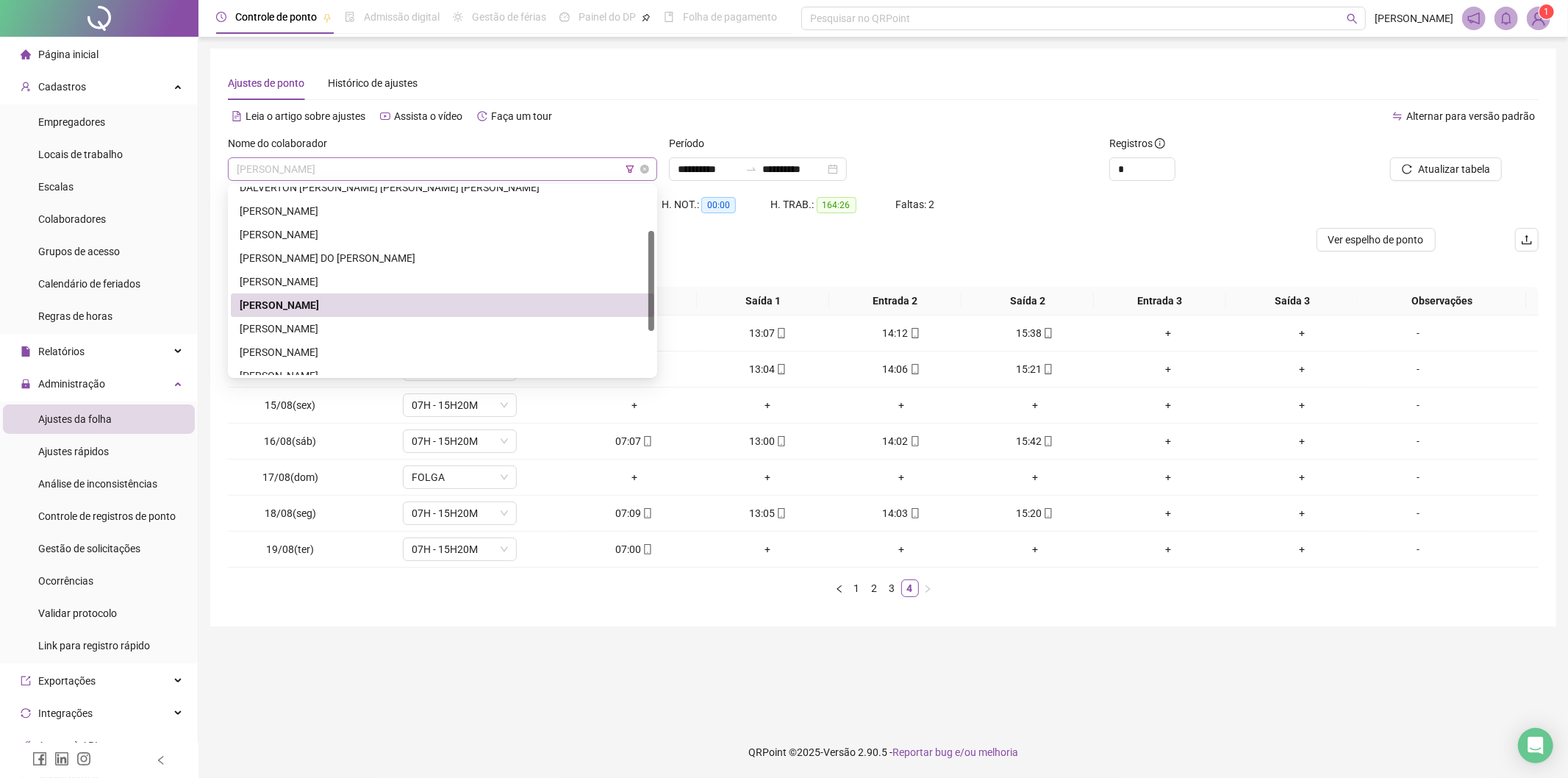
click at [425, 166] on span "[PERSON_NAME]" at bounding box center [442, 169] width 411 height 22
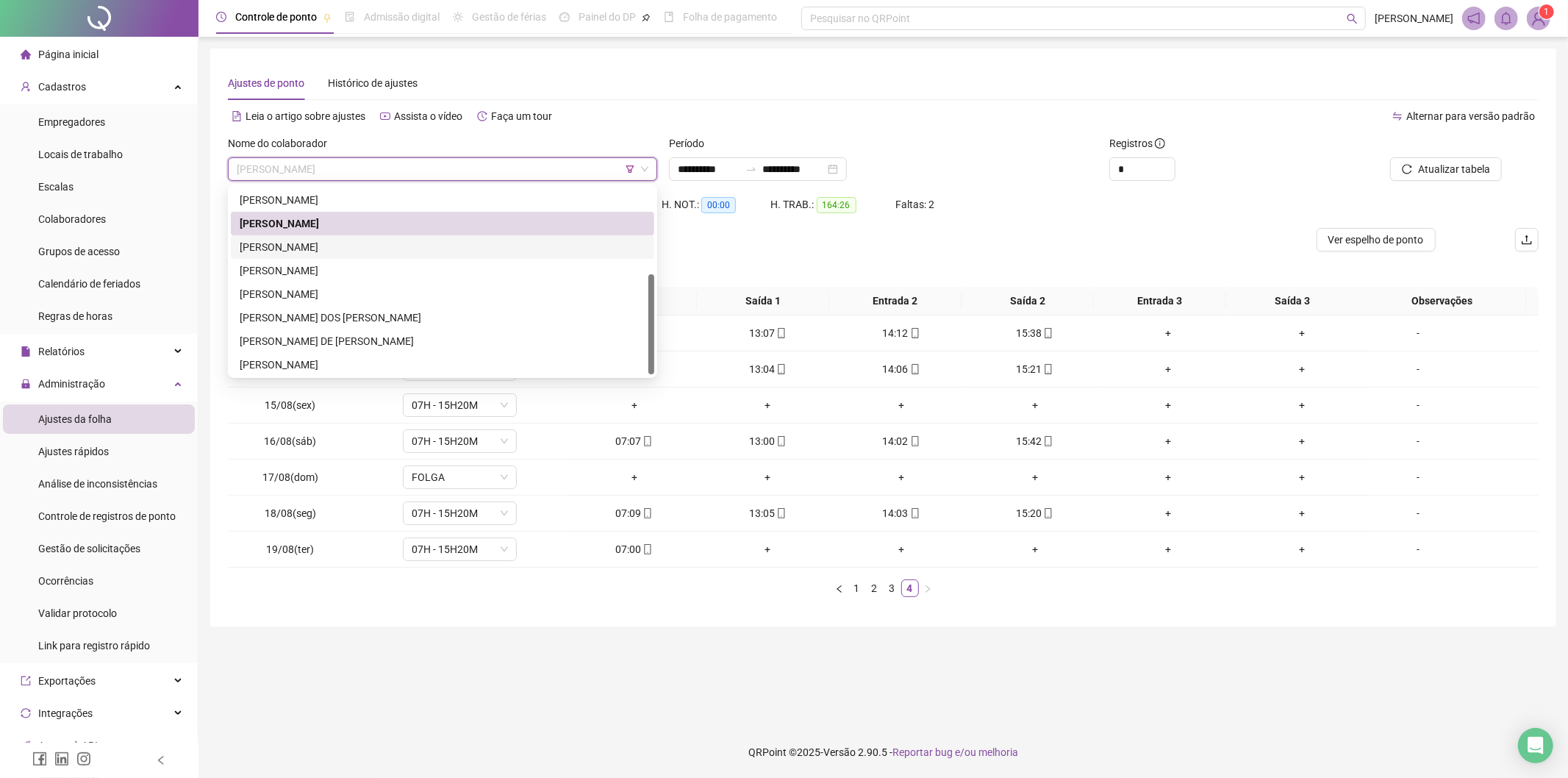
drag, startPoint x: 356, startPoint y: 249, endPoint x: 443, endPoint y: 235, distance: 88.1
click at [358, 248] on div "[PERSON_NAME]" at bounding box center [442, 247] width 405 height 17
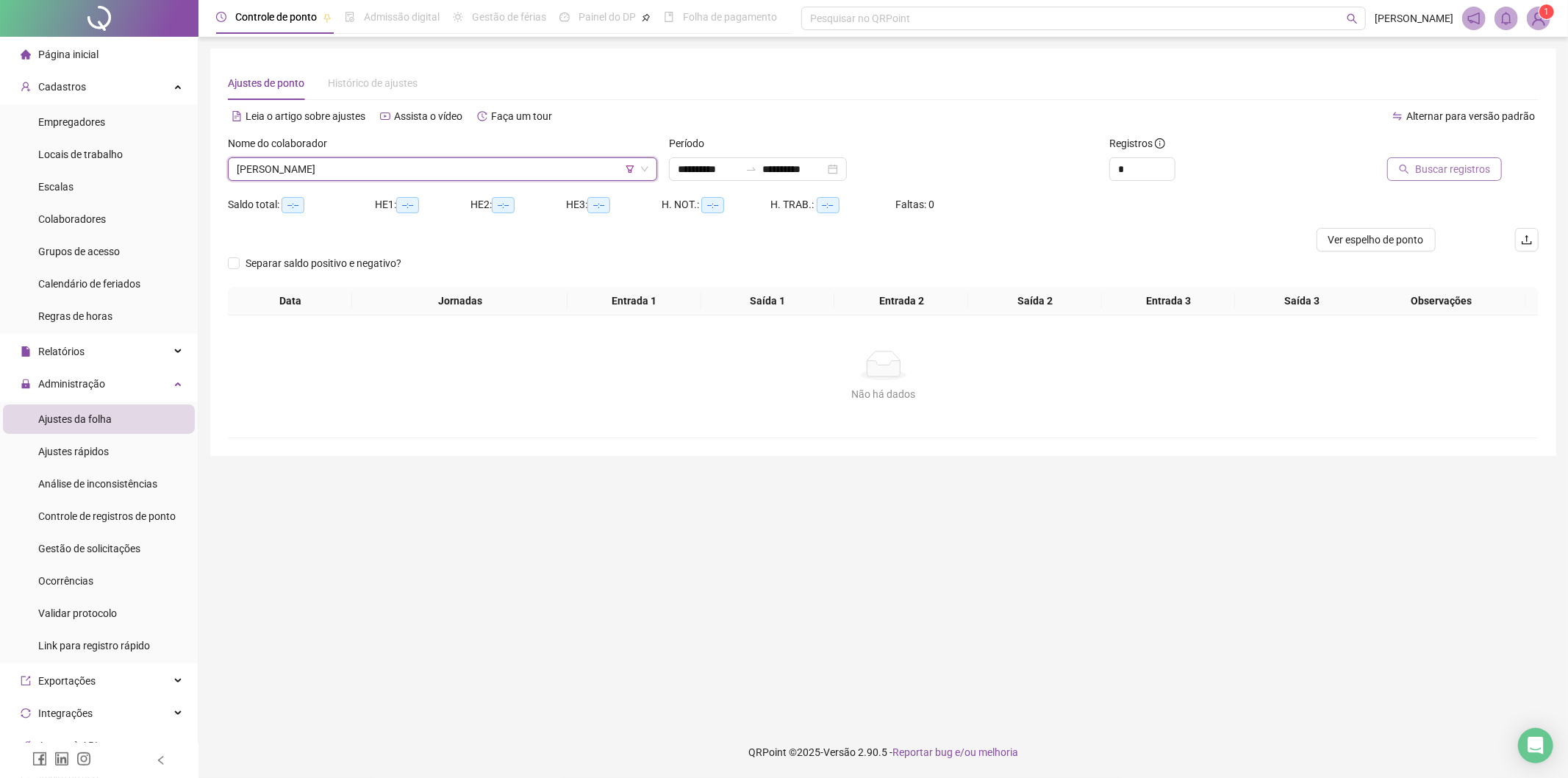
click at [1450, 158] on button "Buscar registros" at bounding box center [1444, 169] width 115 height 23
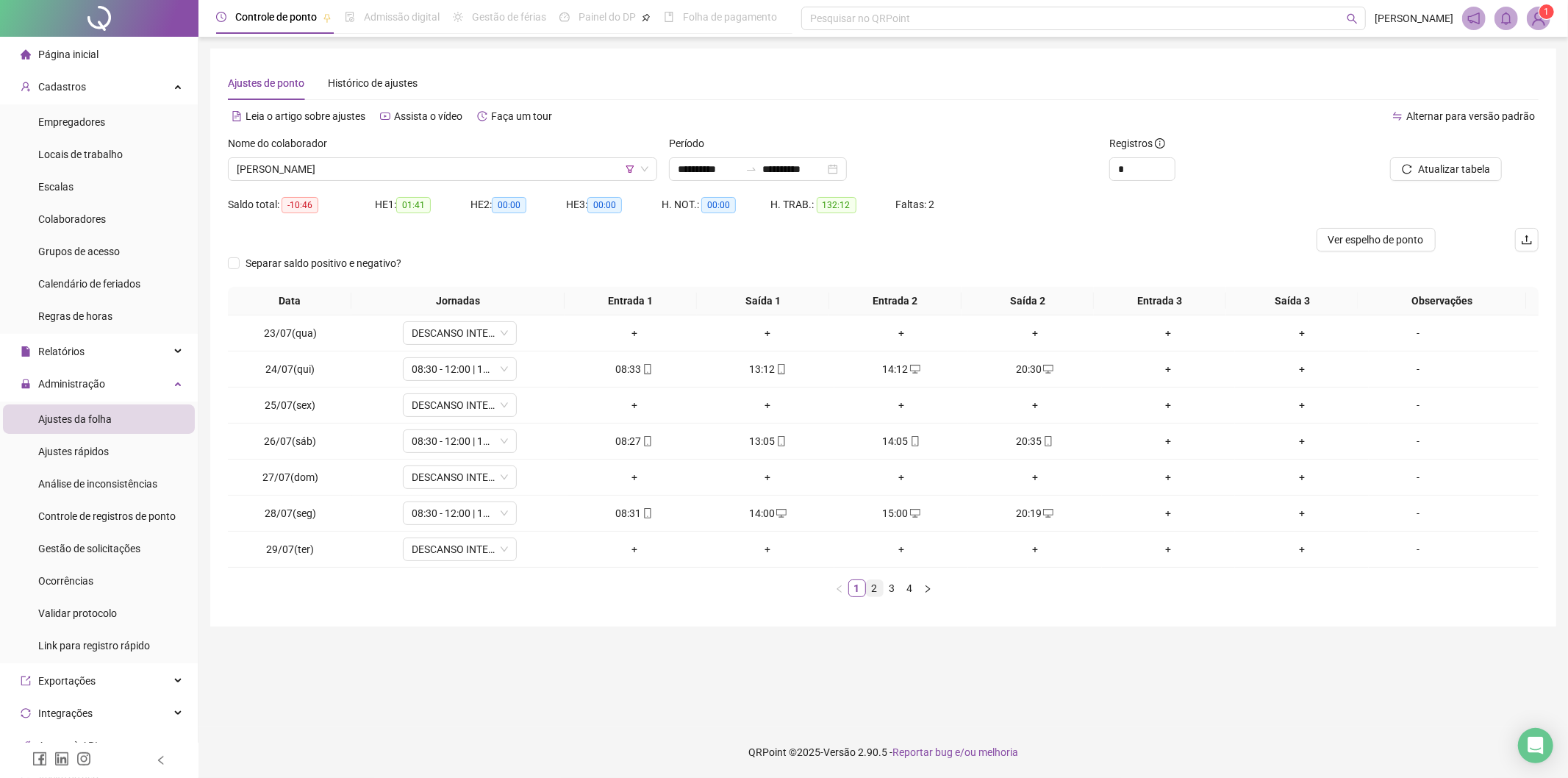
click at [882, 587] on link "2" at bounding box center [874, 588] width 17 height 17
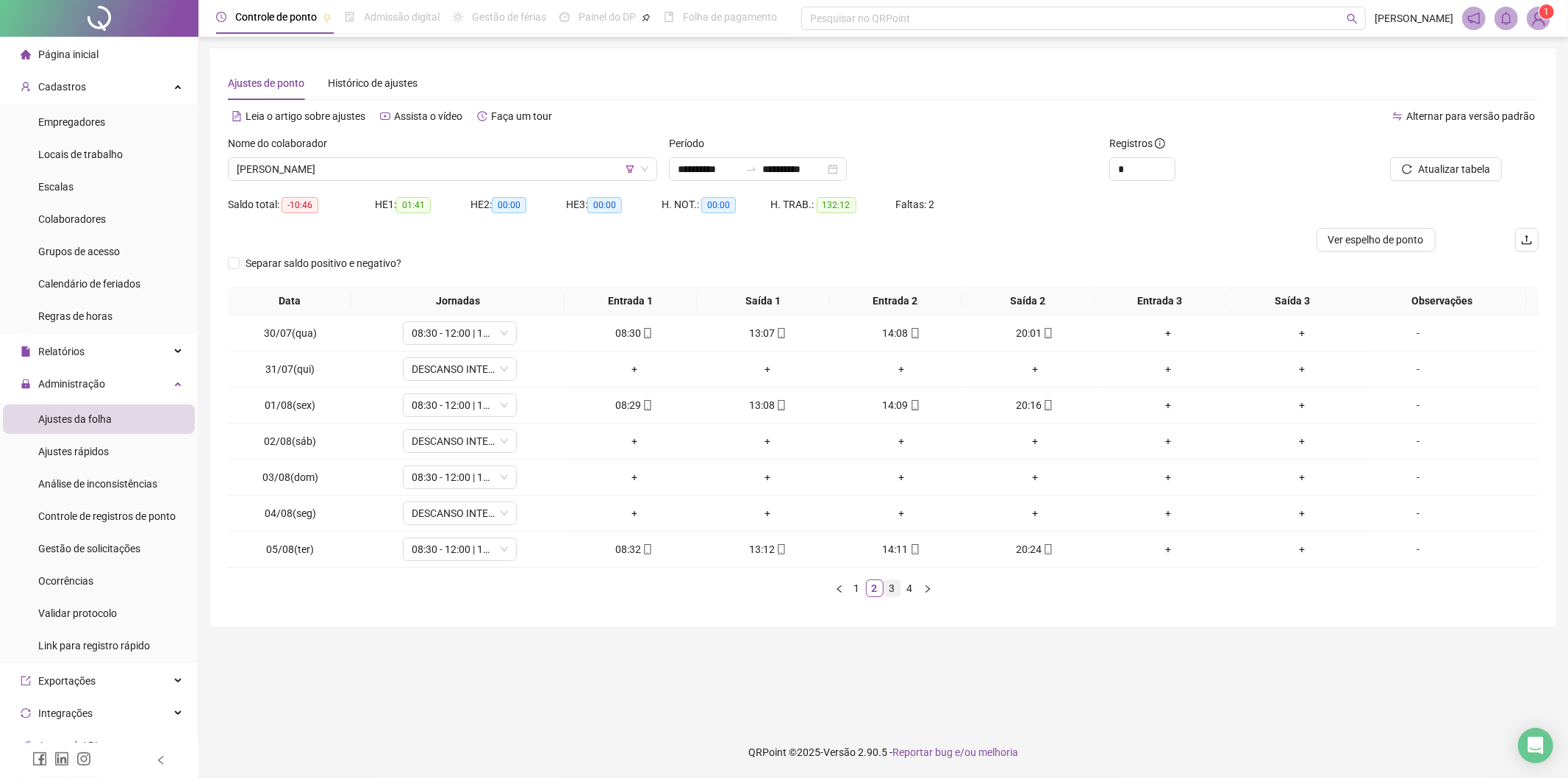
click at [890, 592] on link "3" at bounding box center [892, 588] width 17 height 17
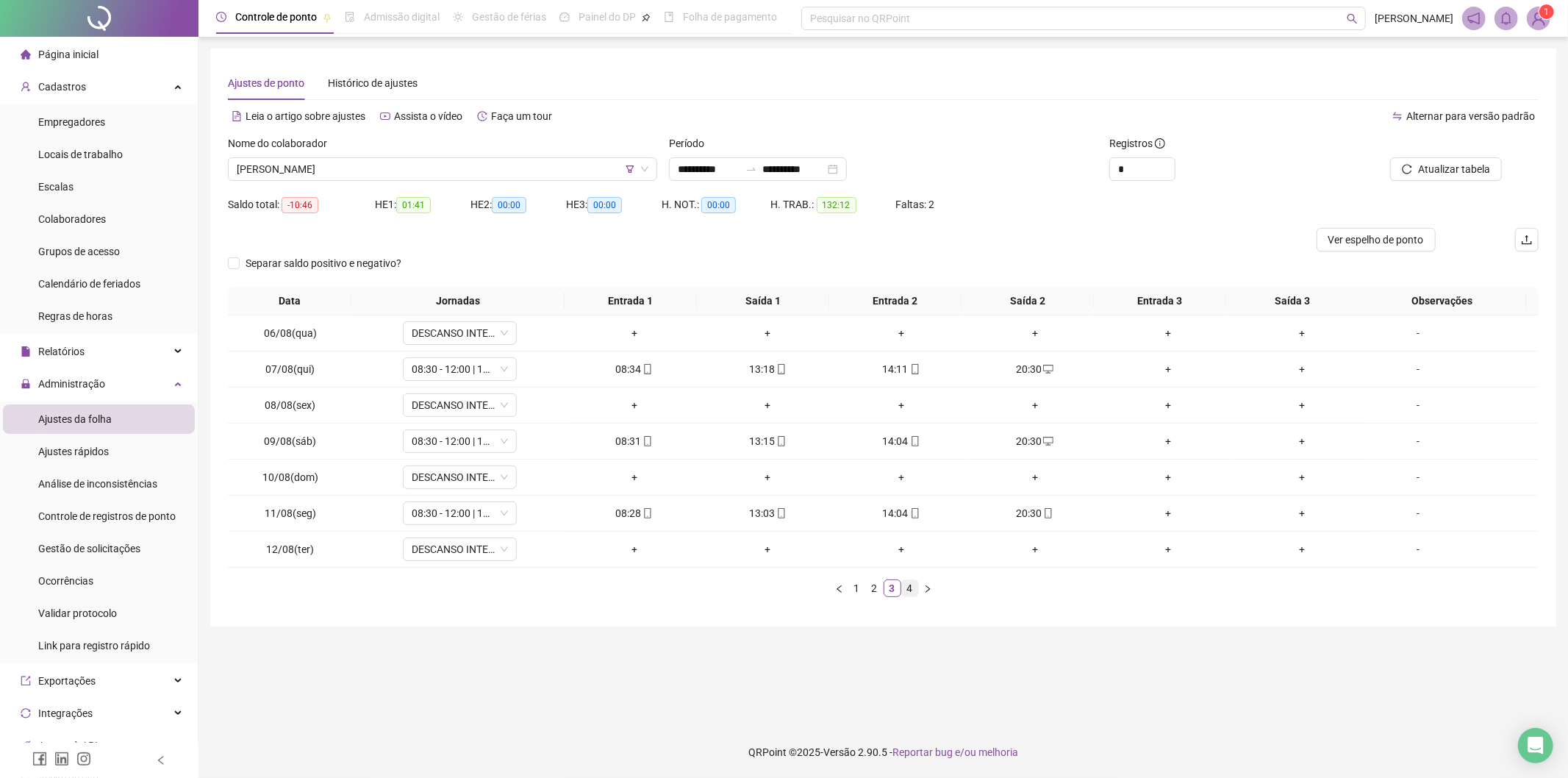
click at [907, 590] on link "4" at bounding box center [910, 588] width 17 height 17
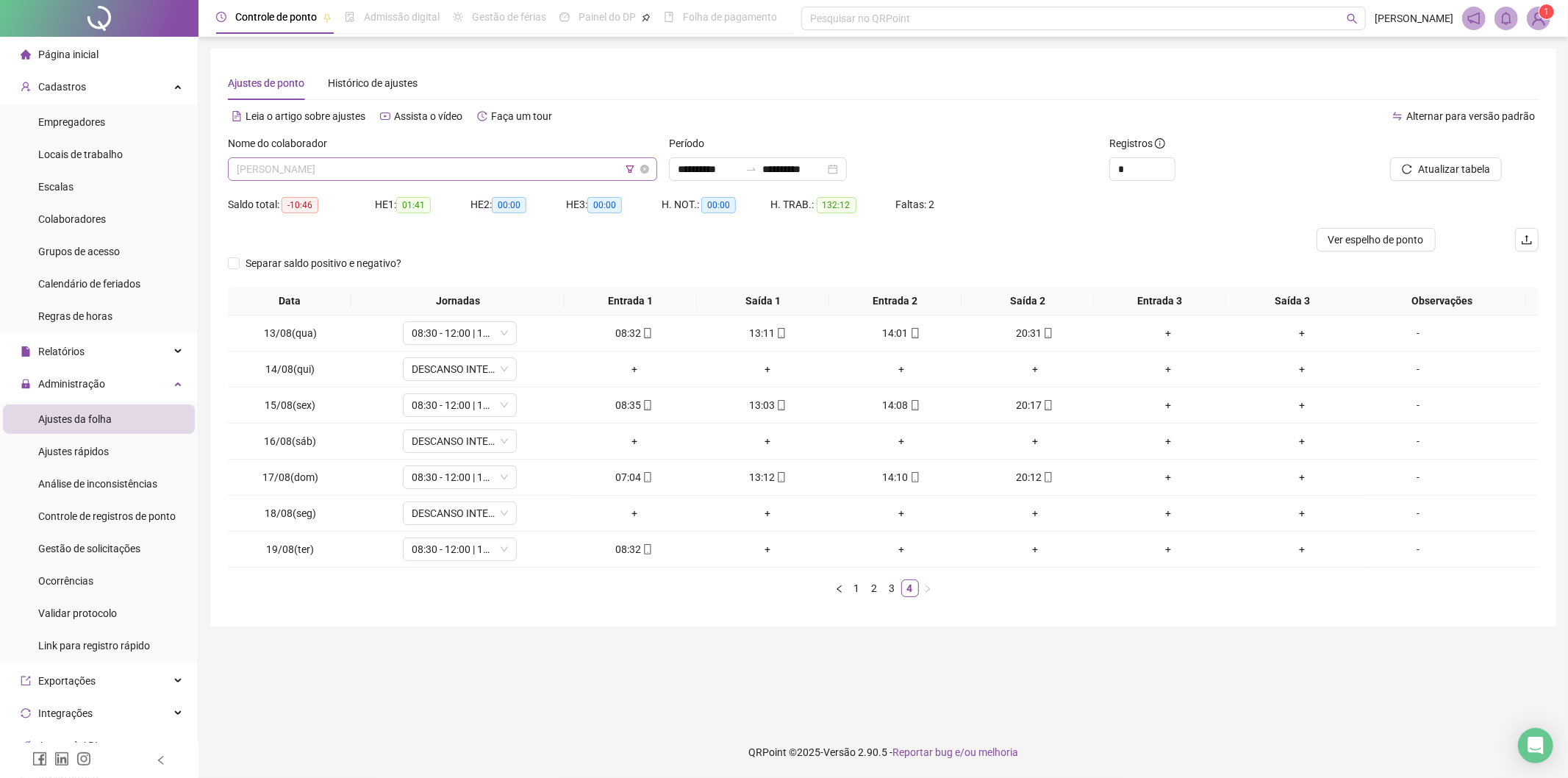
click at [468, 173] on span "[PERSON_NAME]" at bounding box center [442, 169] width 411 height 22
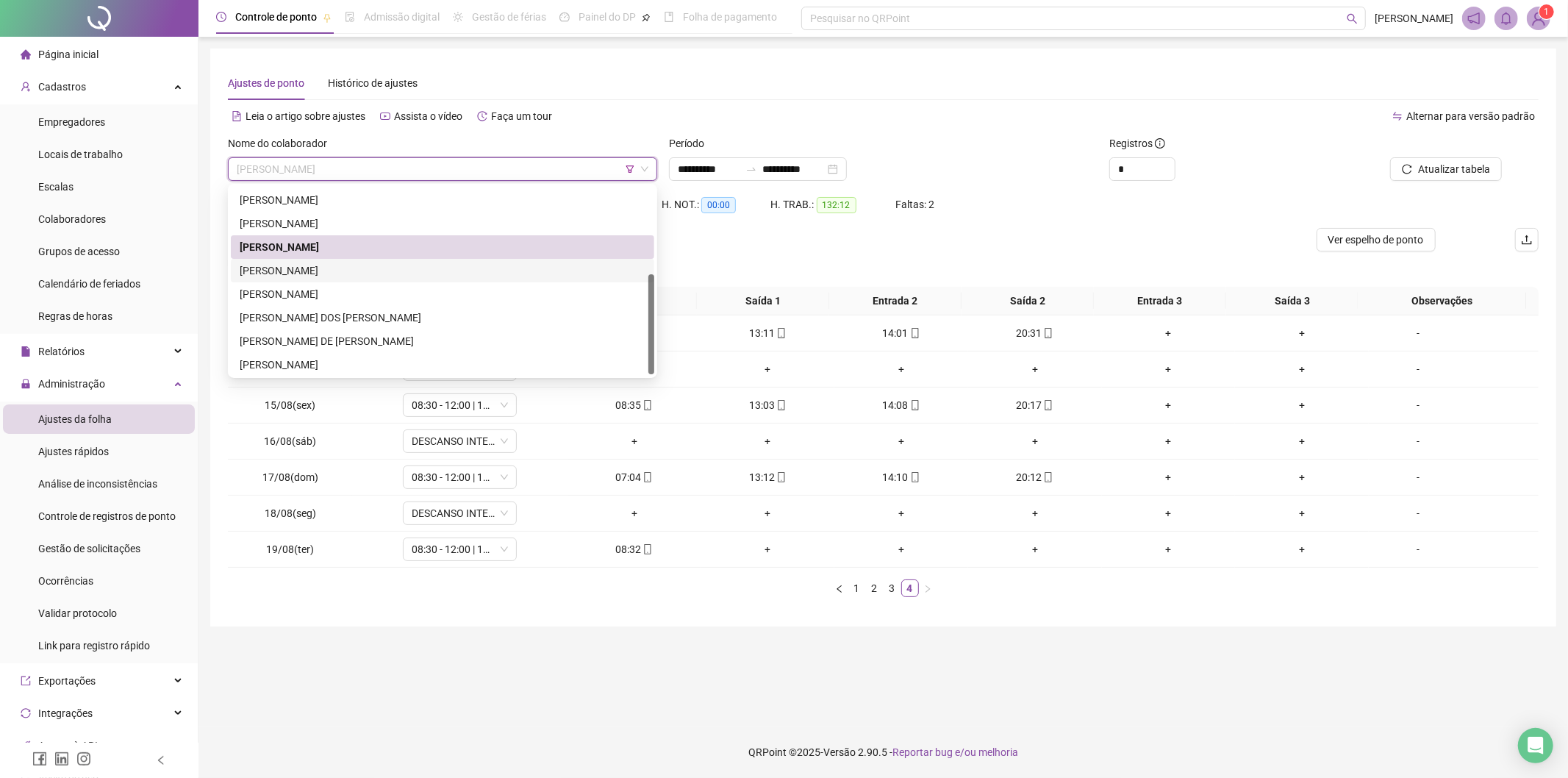
click at [363, 273] on div "[PERSON_NAME]" at bounding box center [442, 270] width 405 height 17
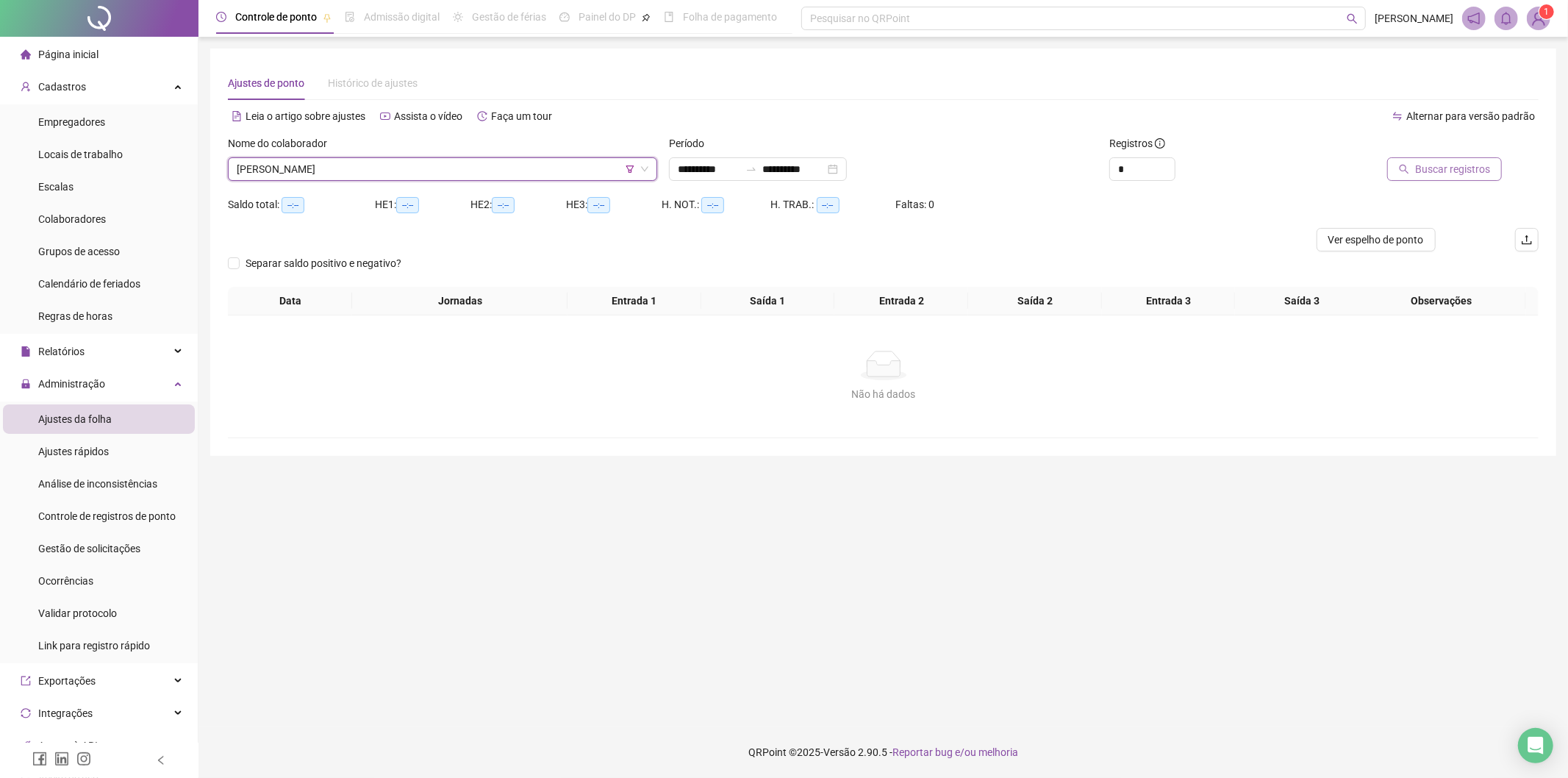
click at [1456, 166] on span "Buscar registros" at bounding box center [1452, 169] width 75 height 17
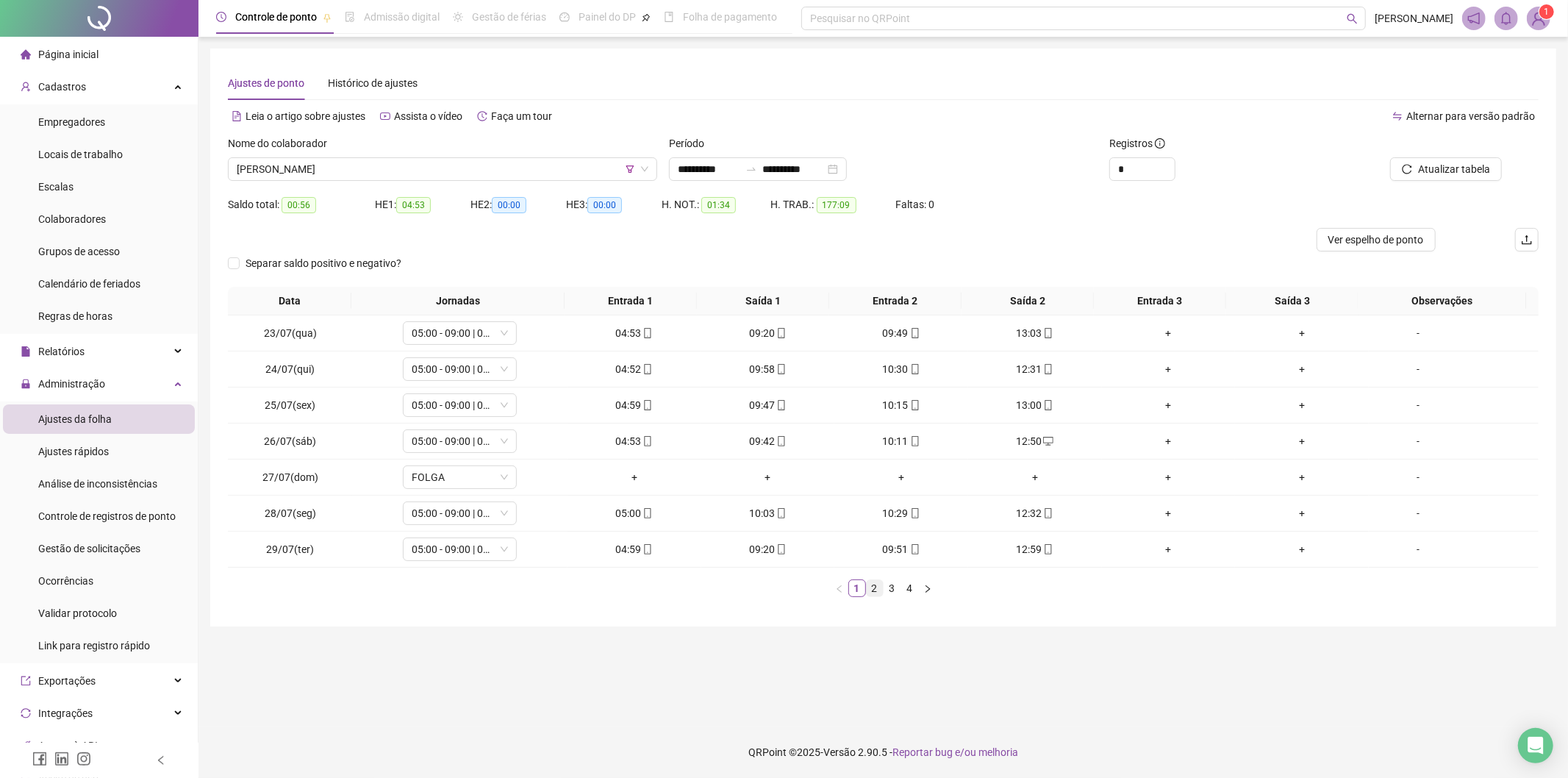
click at [873, 585] on link "2" at bounding box center [874, 588] width 17 height 17
click at [886, 587] on link "3" at bounding box center [892, 588] width 17 height 17
click at [901, 590] on li "4" at bounding box center [910, 588] width 18 height 18
click at [433, 174] on span "[PERSON_NAME]" at bounding box center [442, 169] width 411 height 22
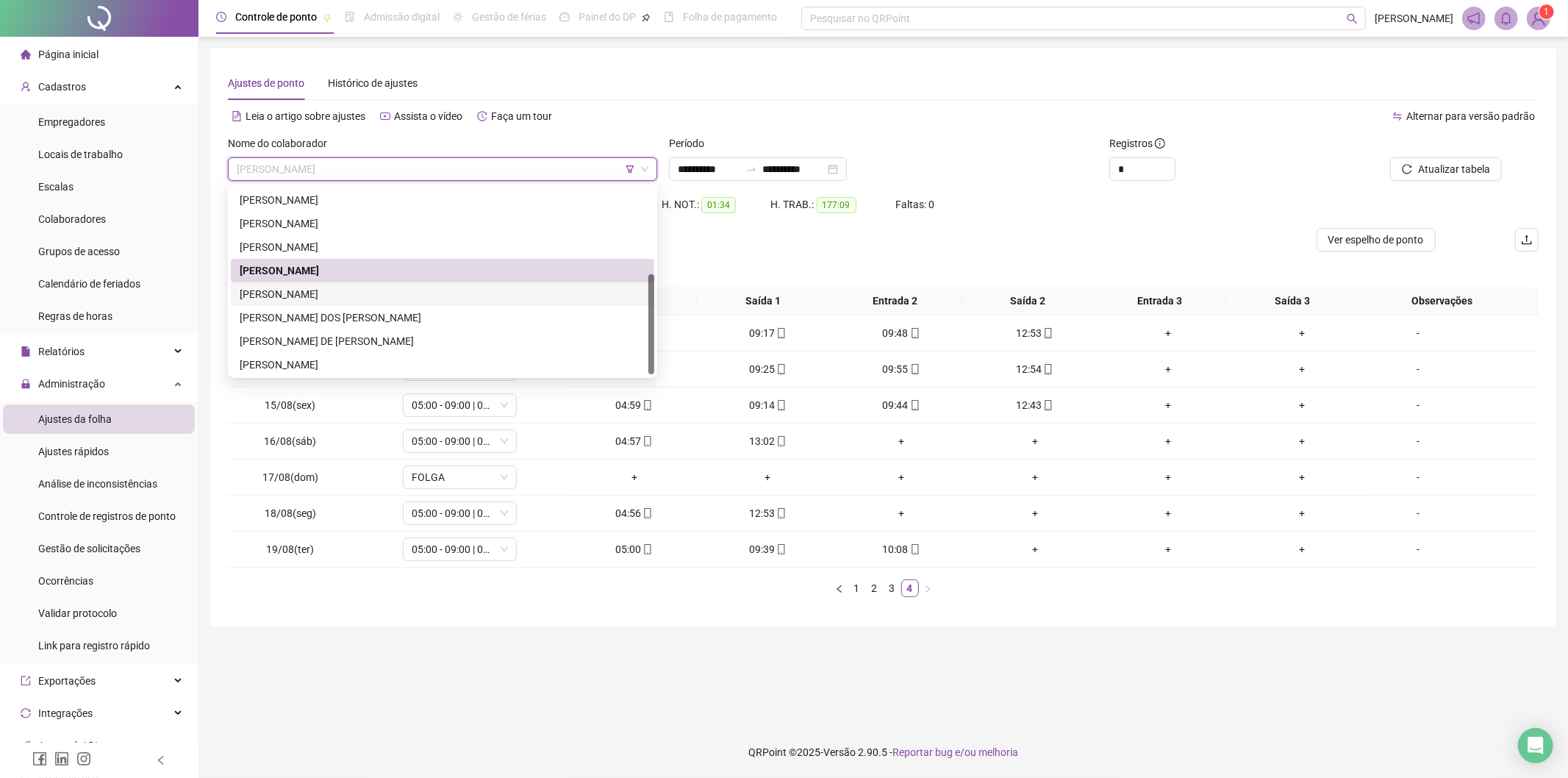
click at [338, 294] on div "[PERSON_NAME]" at bounding box center [442, 293] width 405 height 17
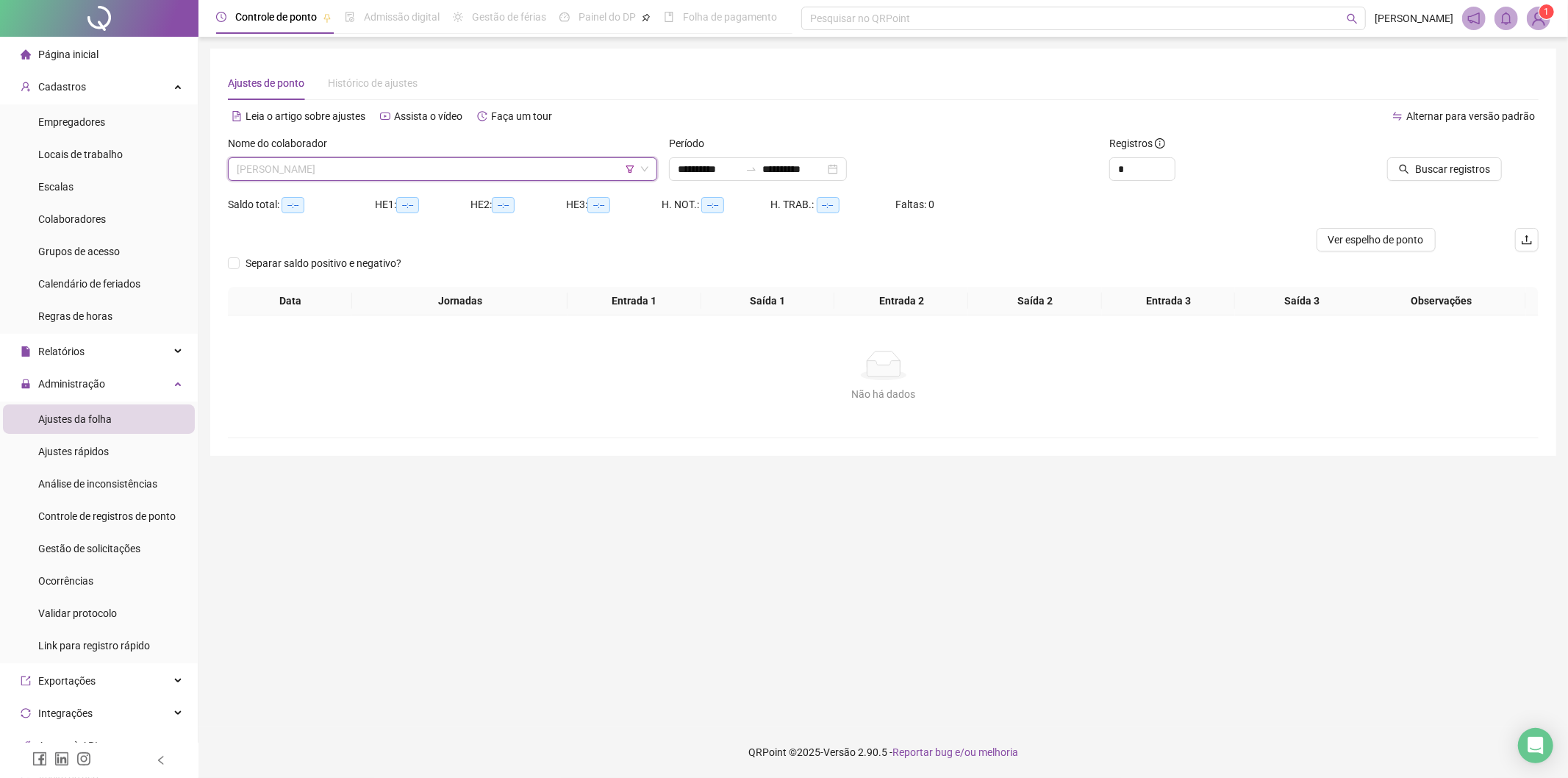
drag, startPoint x: 393, startPoint y: 167, endPoint x: 372, endPoint y: 187, distance: 29.0
click at [393, 166] on span "[PERSON_NAME]" at bounding box center [442, 169] width 411 height 22
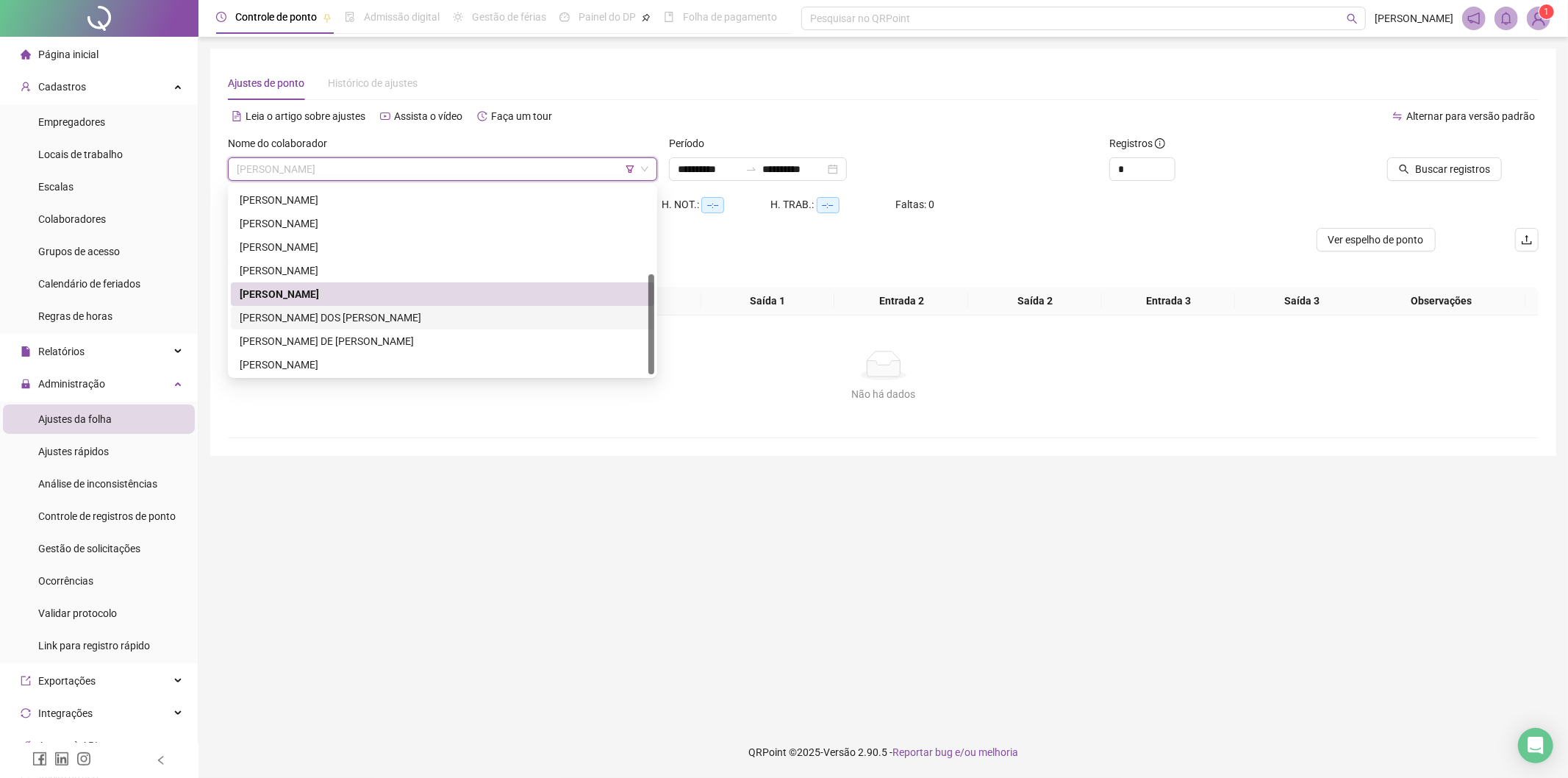
drag, startPoint x: 306, startPoint y: 313, endPoint x: 322, endPoint y: 310, distance: 16.3
click at [307, 313] on div "[PERSON_NAME] DOS [PERSON_NAME]" at bounding box center [442, 318] width 405 height 17
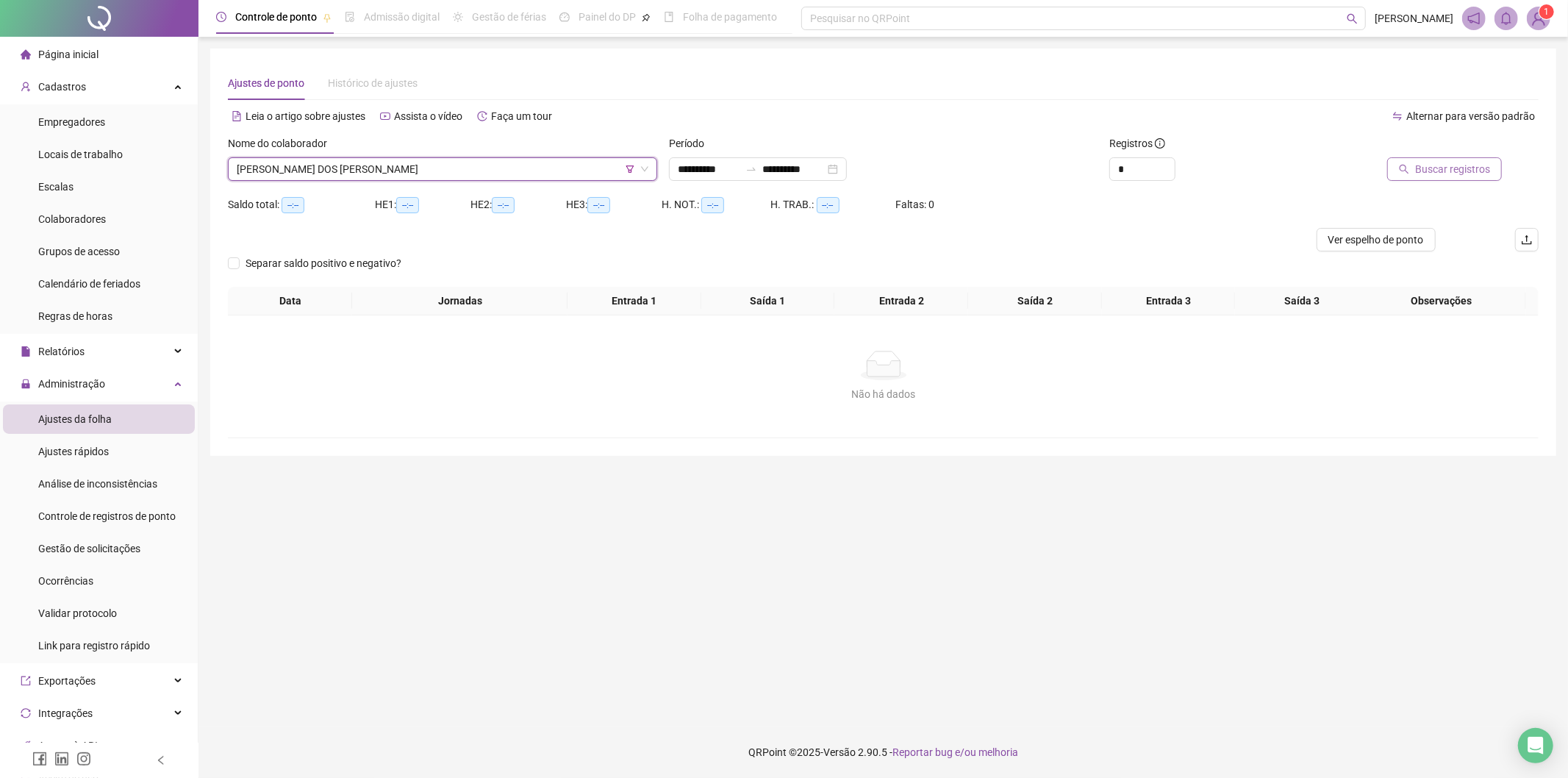
click at [1456, 170] on span "Buscar registros" at bounding box center [1452, 169] width 75 height 17
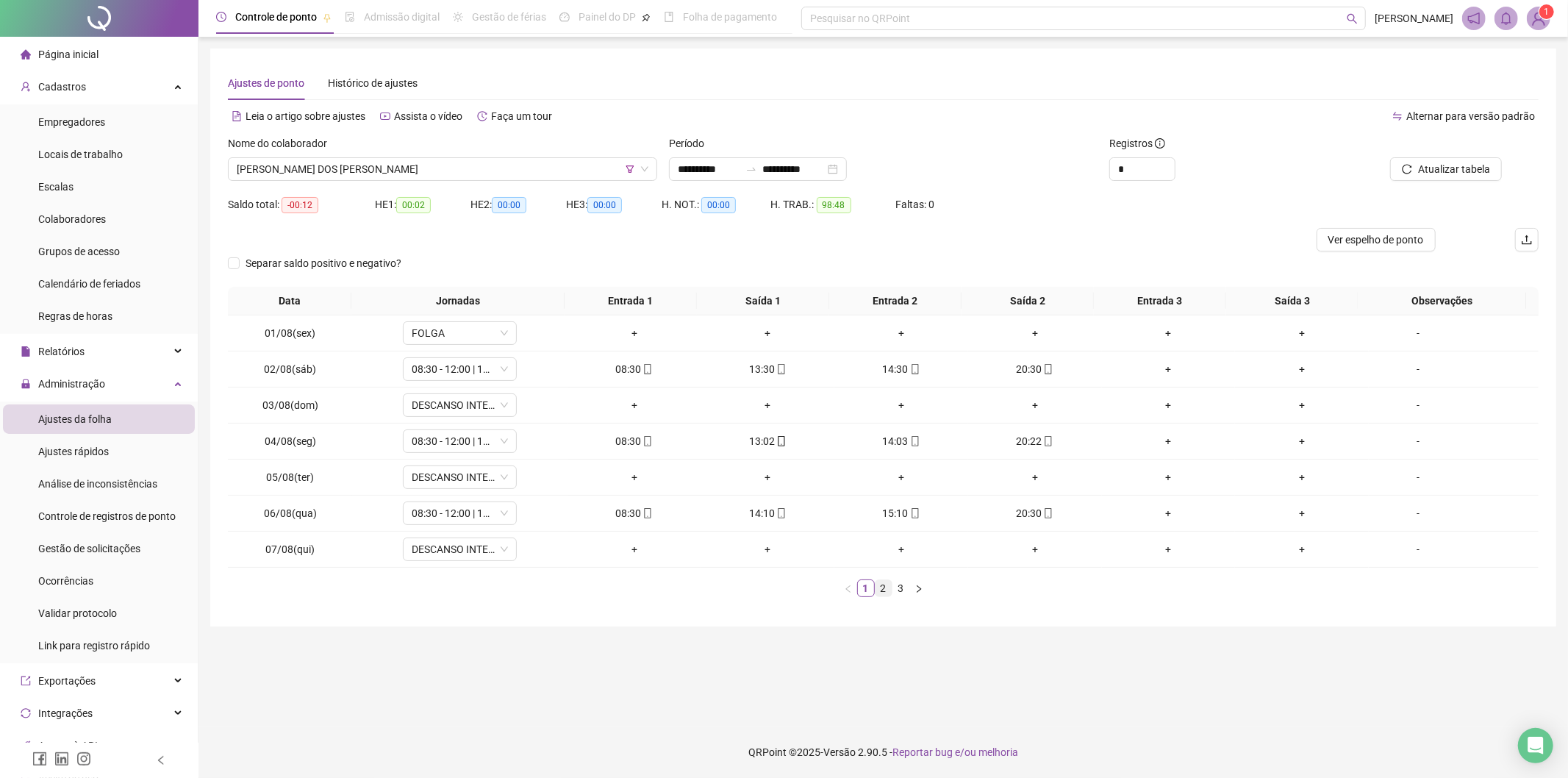
click at [885, 591] on link "2" at bounding box center [883, 588] width 17 height 17
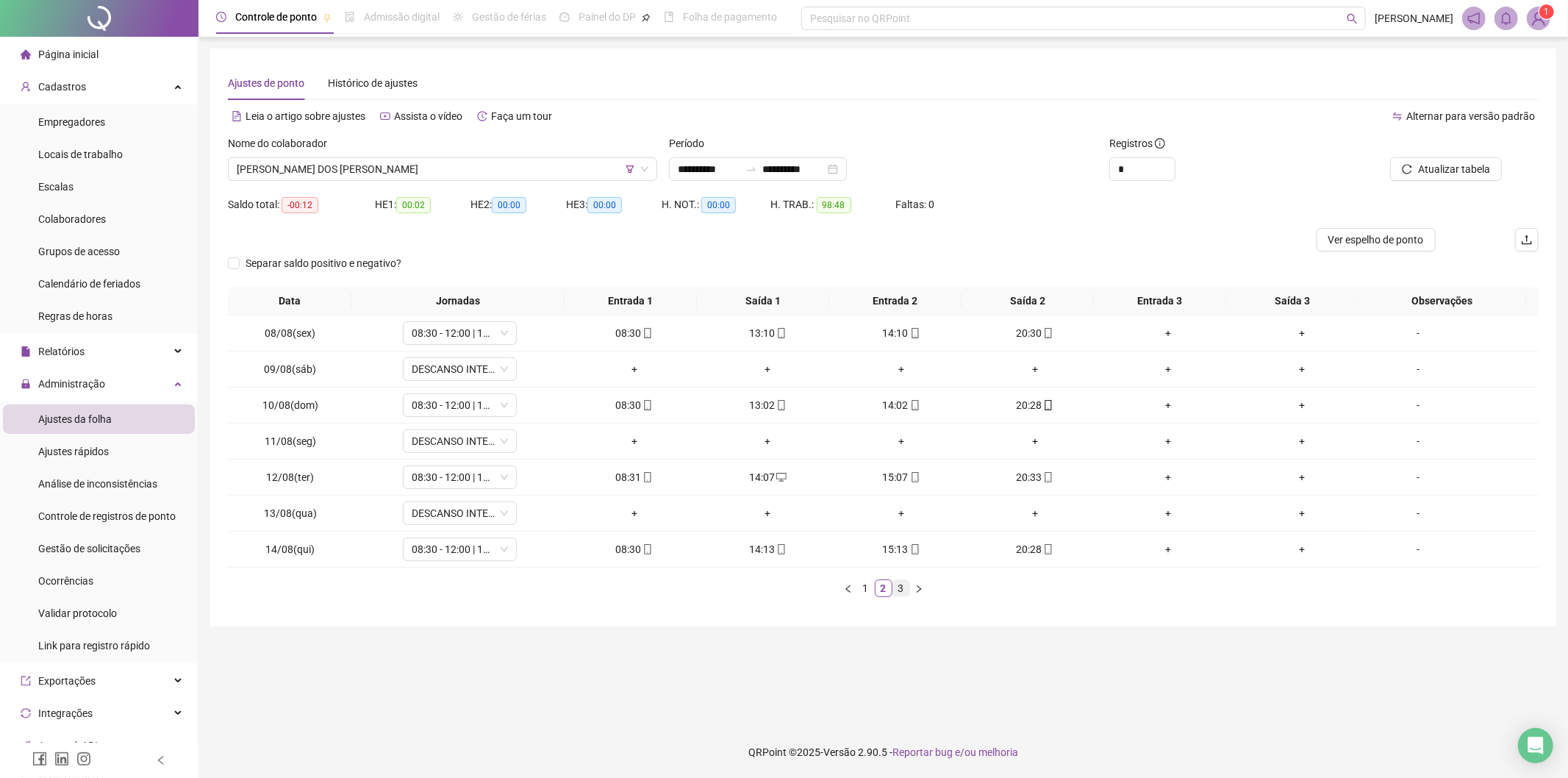
click at [897, 591] on link "3" at bounding box center [901, 588] width 17 height 17
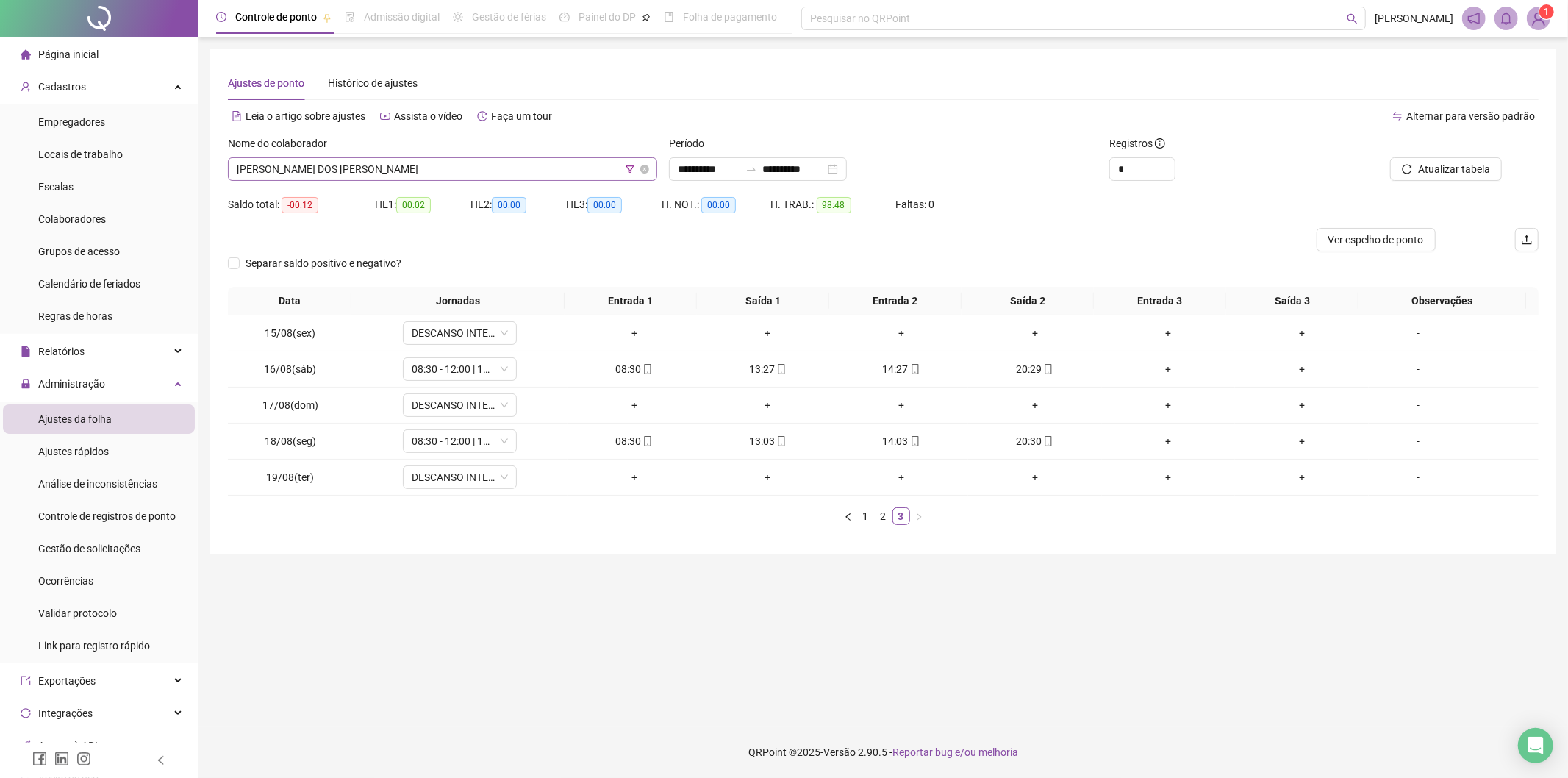
click at [417, 178] on span "[PERSON_NAME] DOS [PERSON_NAME]" at bounding box center [442, 169] width 411 height 22
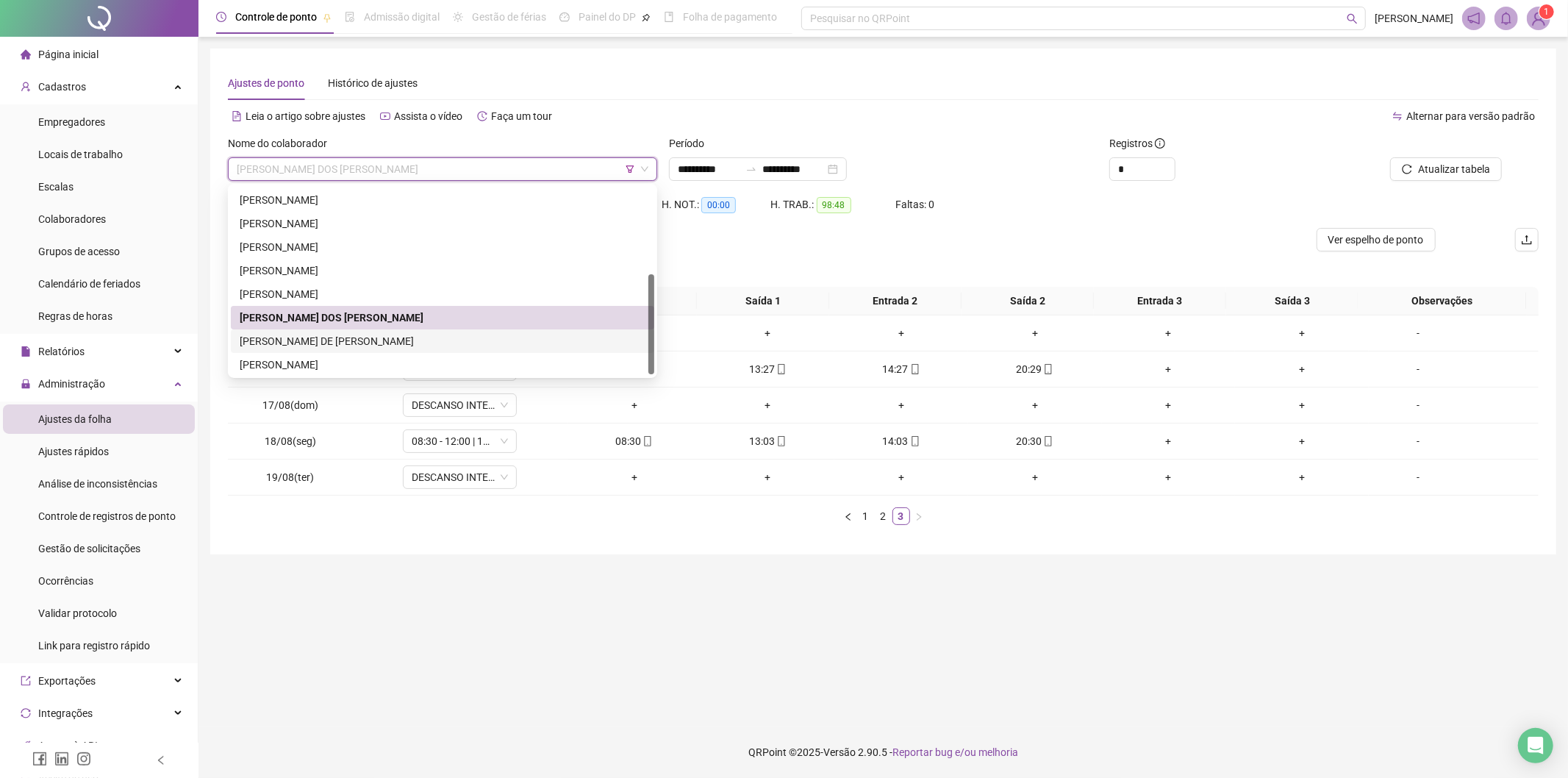
click at [358, 335] on div "[PERSON_NAME] DE [PERSON_NAME]" at bounding box center [442, 341] width 405 height 17
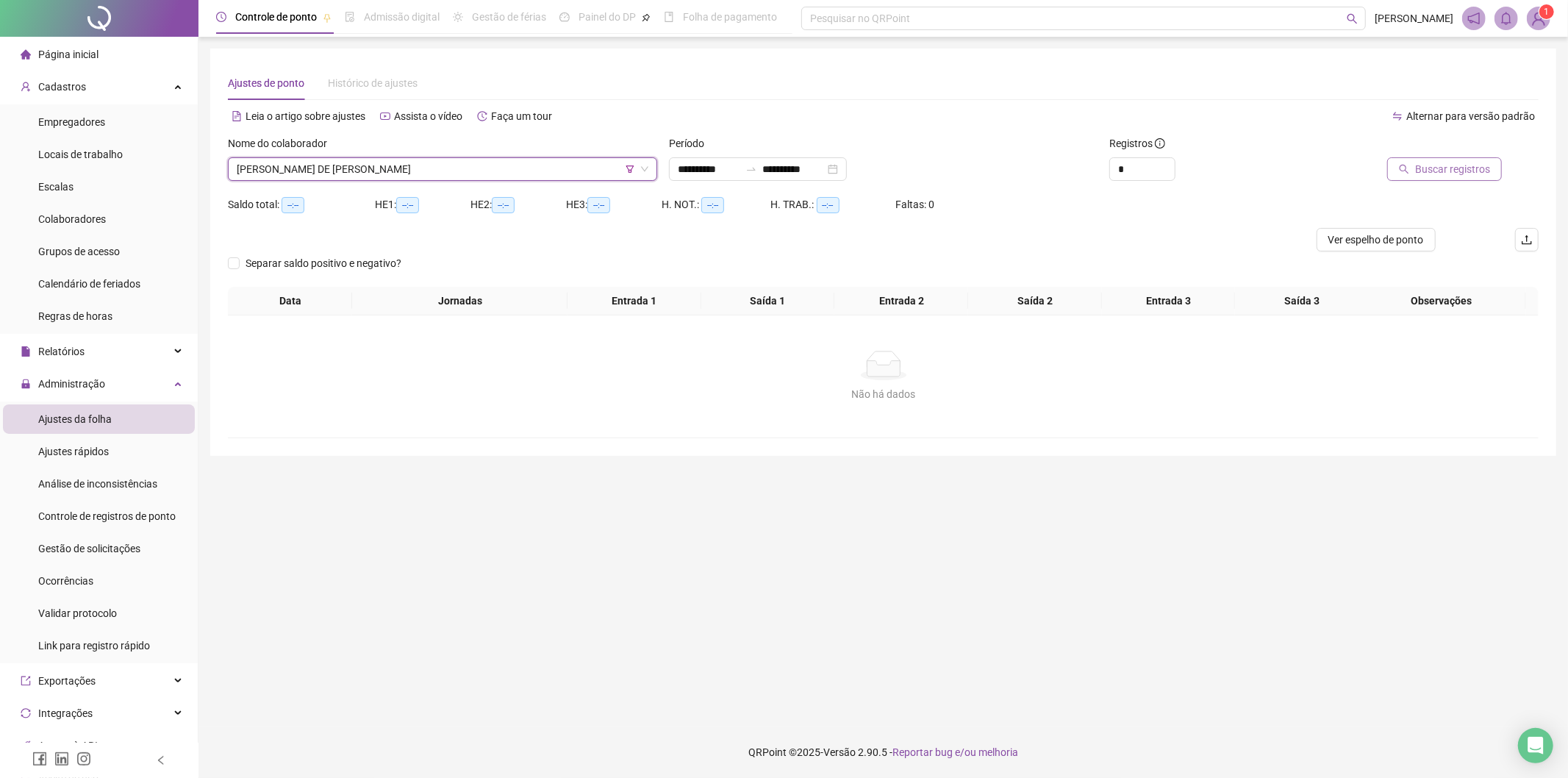
click at [1451, 167] on span "Buscar registros" at bounding box center [1452, 169] width 75 height 17
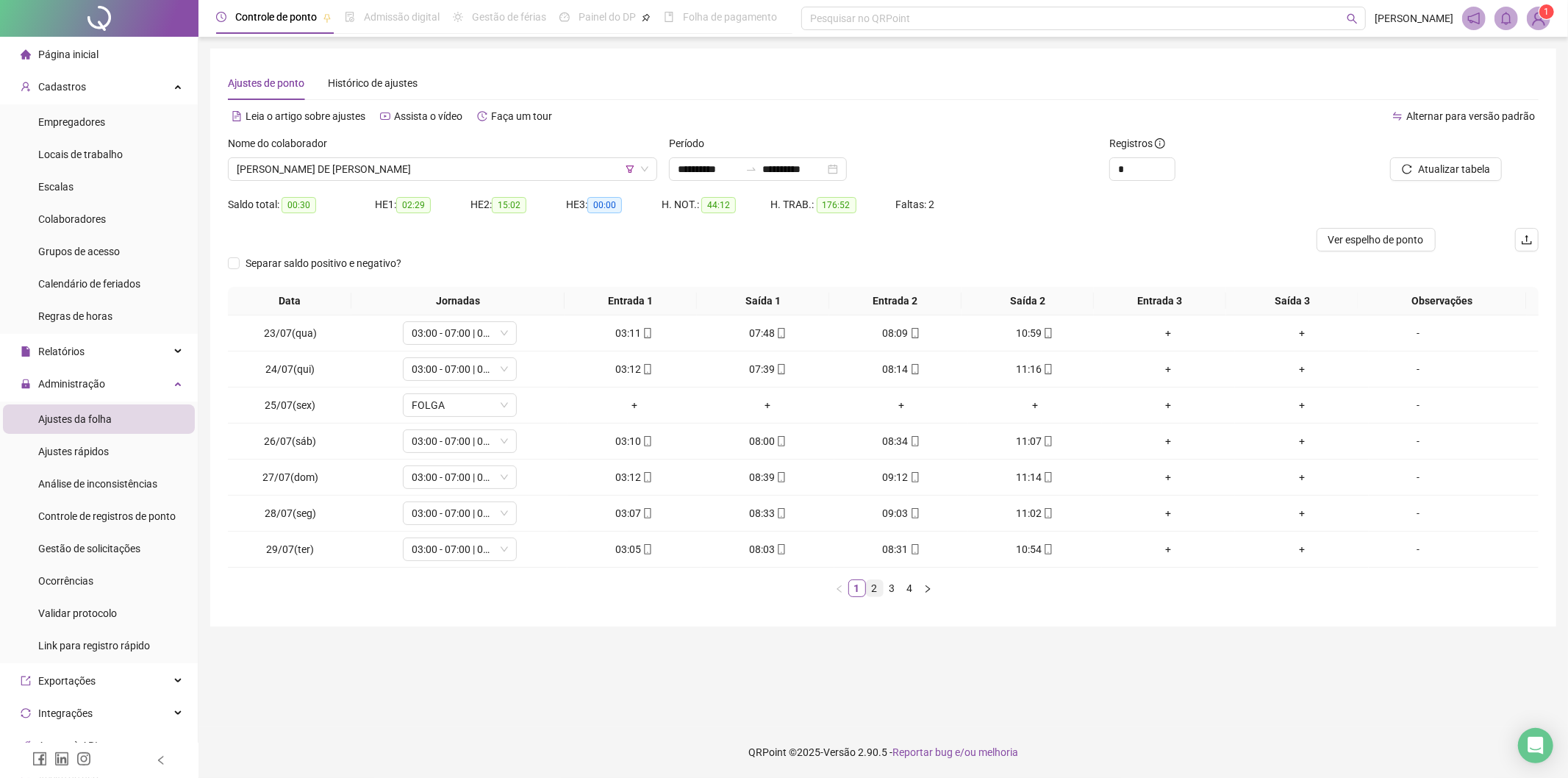
click at [879, 583] on link "2" at bounding box center [874, 588] width 17 height 17
click at [887, 587] on link "3" at bounding box center [892, 588] width 17 height 17
click at [905, 592] on link "4" at bounding box center [910, 588] width 17 height 17
click at [630, 168] on icon "filter" at bounding box center [630, 169] width 9 height 9
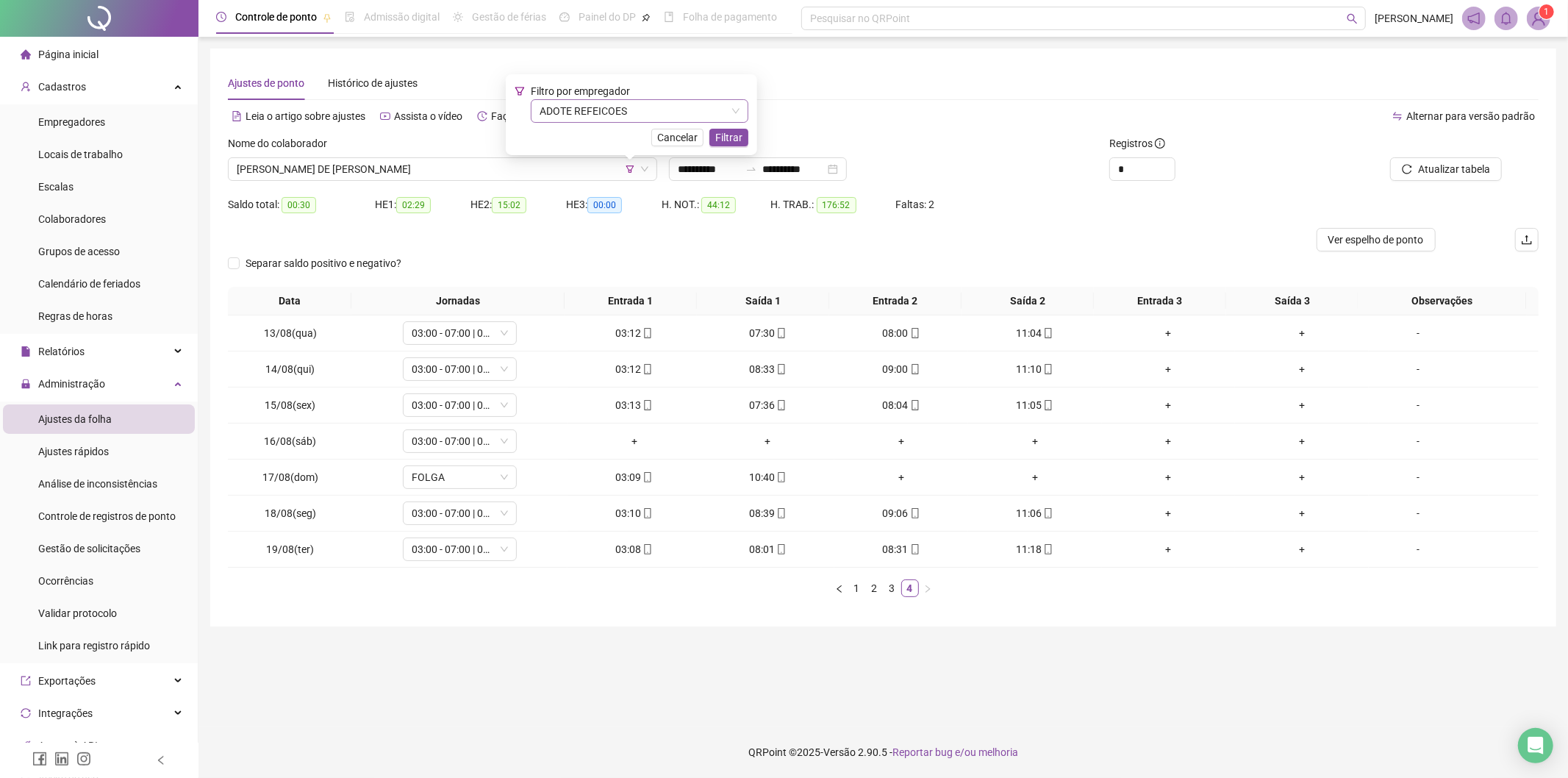
click at [635, 114] on span "ADOTE REFEICOES" at bounding box center [639, 111] width 200 height 22
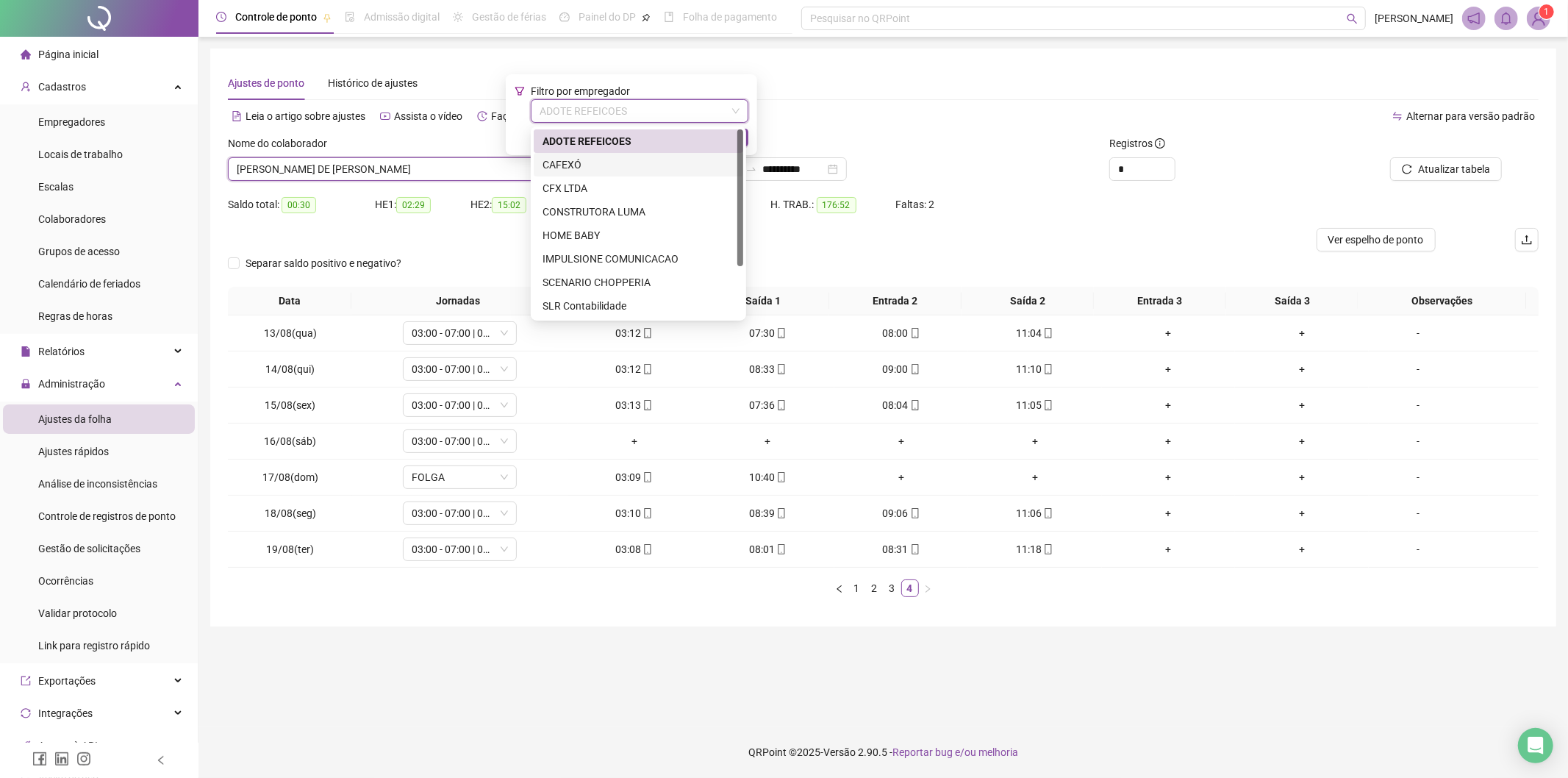
click at [574, 170] on div "CAFEXÓ" at bounding box center [638, 165] width 192 height 17
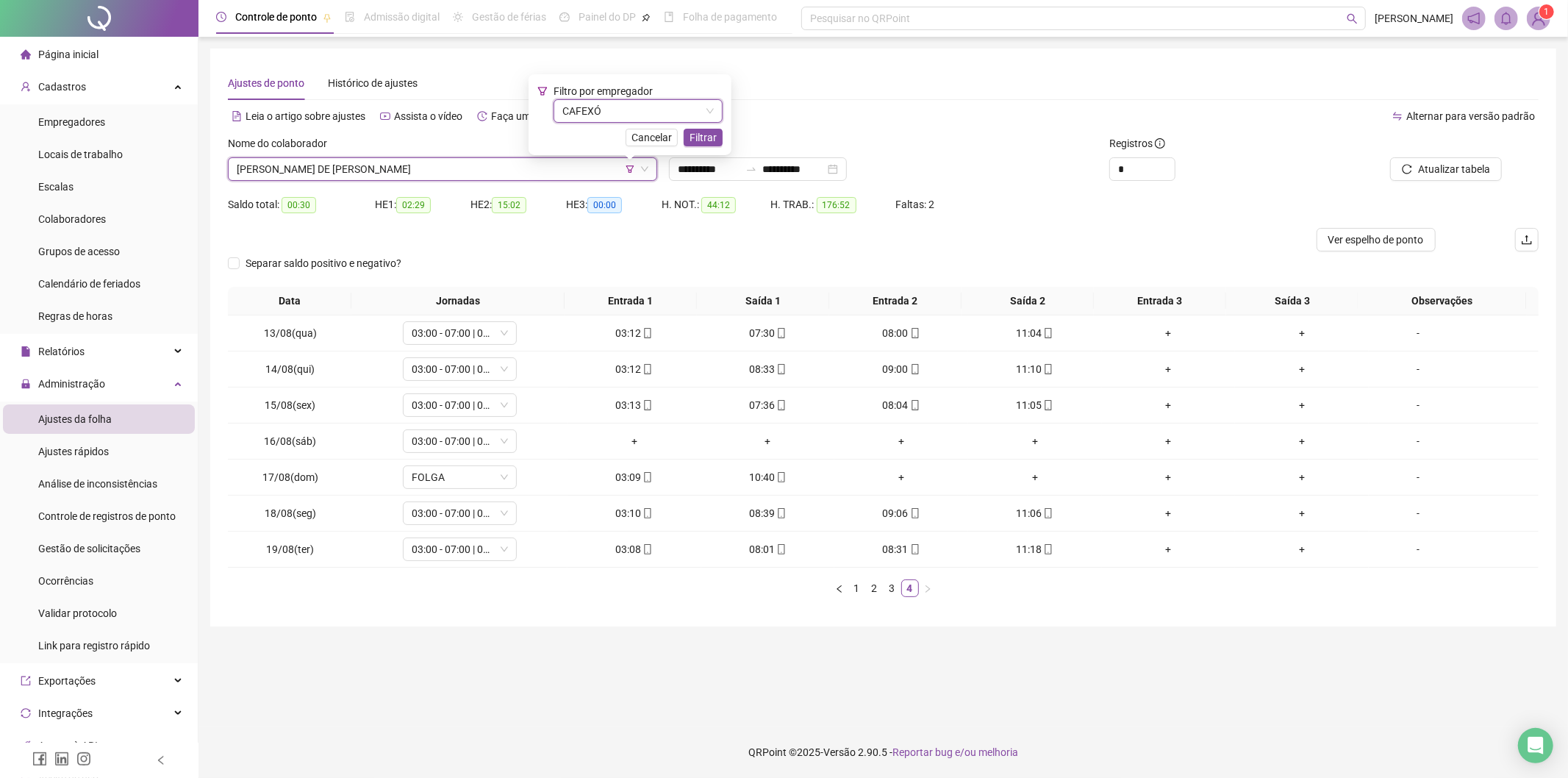
click at [723, 139] on div "Filtro por empregador CAFEXÓ CAFEXÓ Cancelar Filtrar" at bounding box center [630, 114] width 203 height 81
click at [703, 137] on span "Filtrar" at bounding box center [704, 137] width 27 height 17
click at [344, 159] on span "[PERSON_NAME] DE [PERSON_NAME]" at bounding box center [442, 169] width 411 height 22
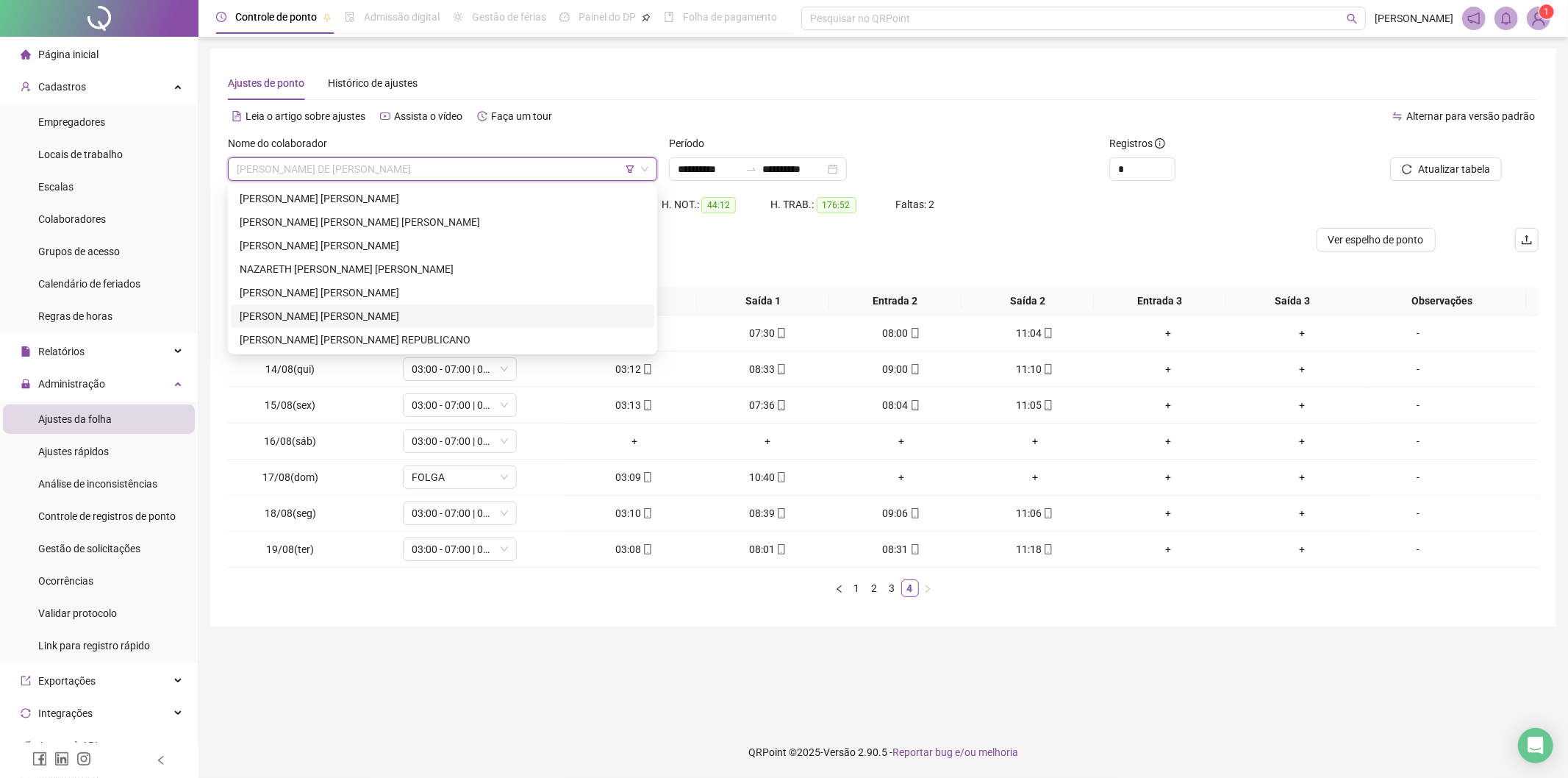
drag, startPoint x: 349, startPoint y: 309, endPoint x: 865, endPoint y: 235, distance: 521.3
click at [351, 309] on div "[PERSON_NAME] [PERSON_NAME]" at bounding box center [442, 316] width 405 height 17
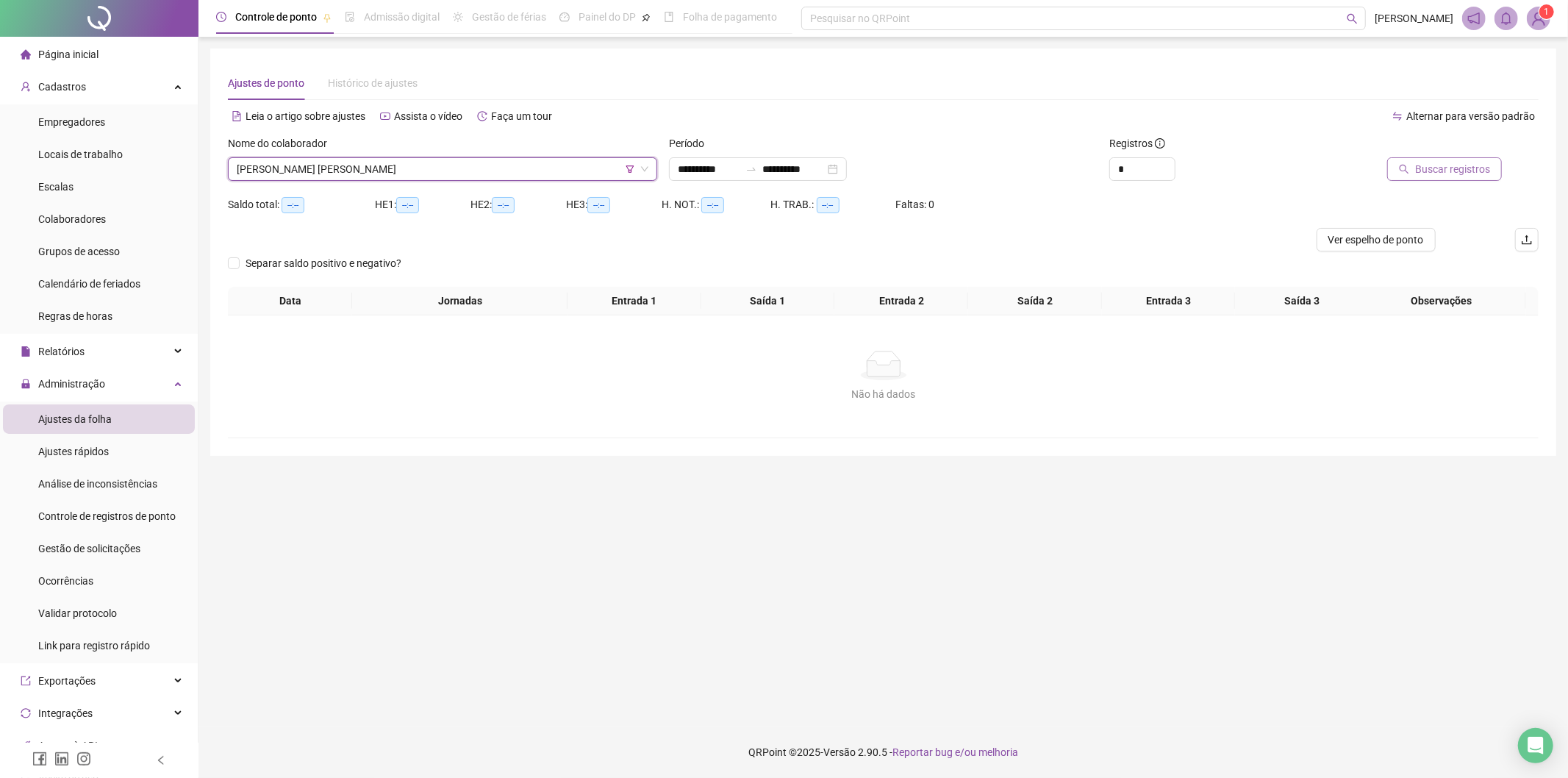
click at [1450, 166] on span "Buscar registros" at bounding box center [1452, 169] width 75 height 17
